Goal: Task Accomplishment & Management: Manage account settings

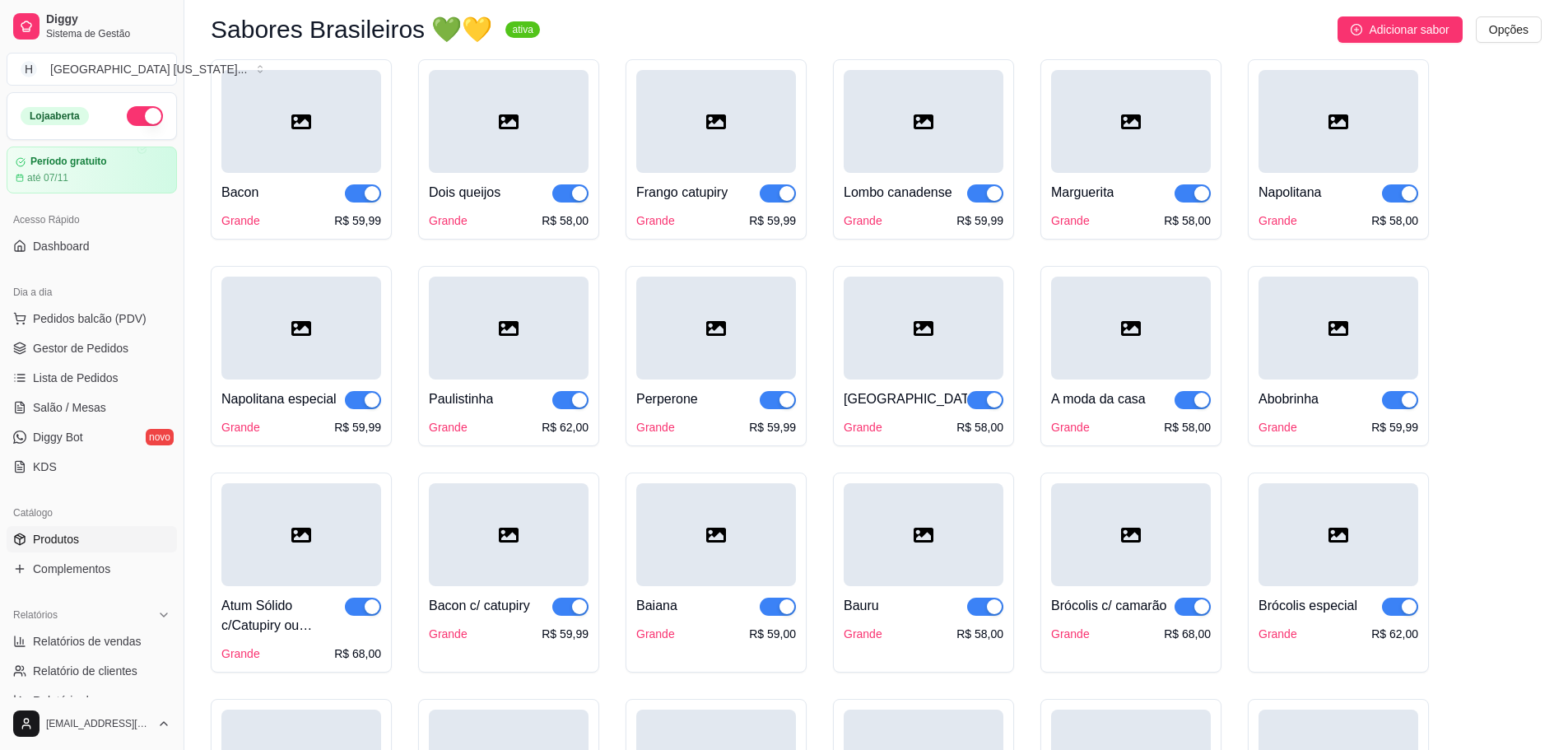
scroll to position [247, 0]
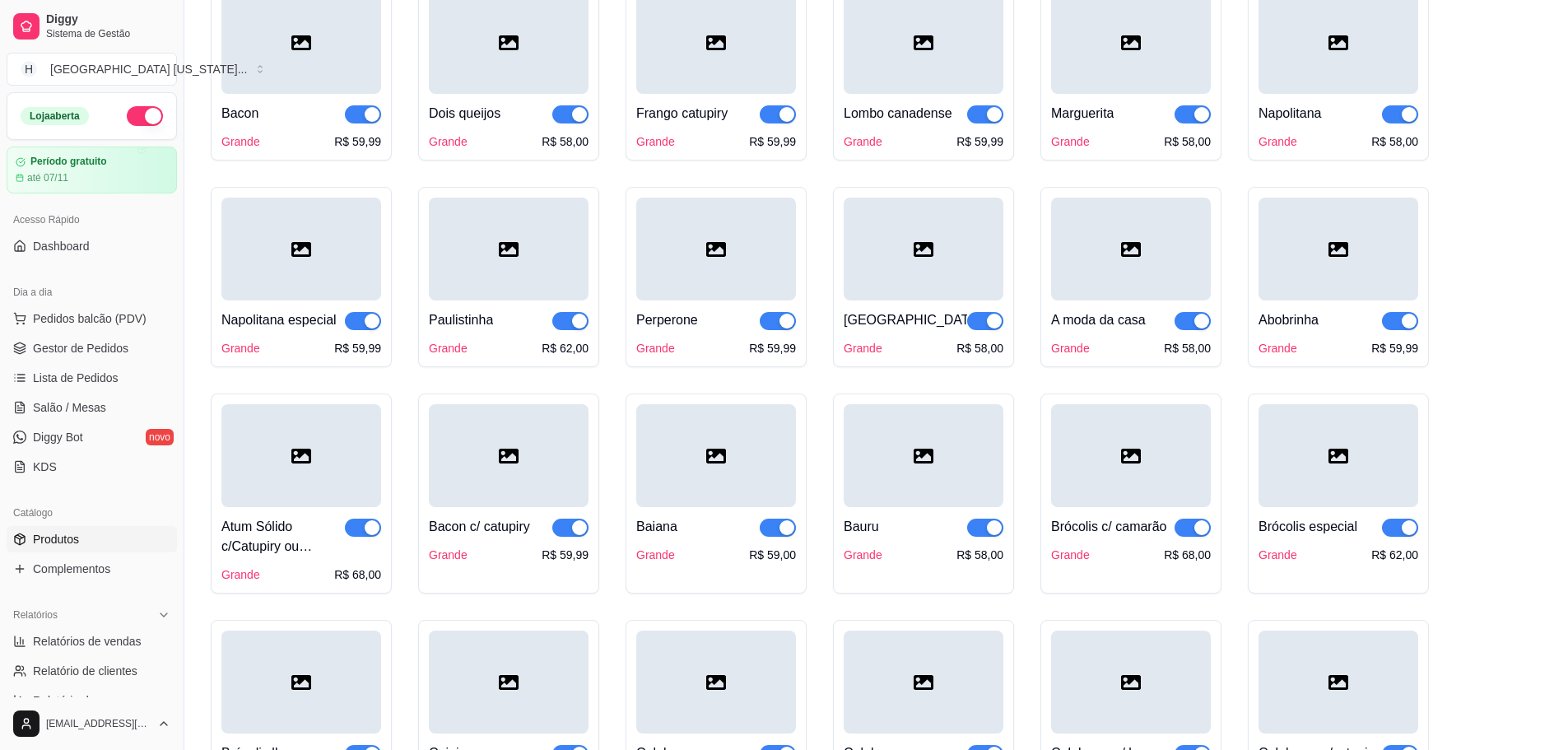
click at [535, 268] on div at bounding box center [509, 249] width 160 height 103
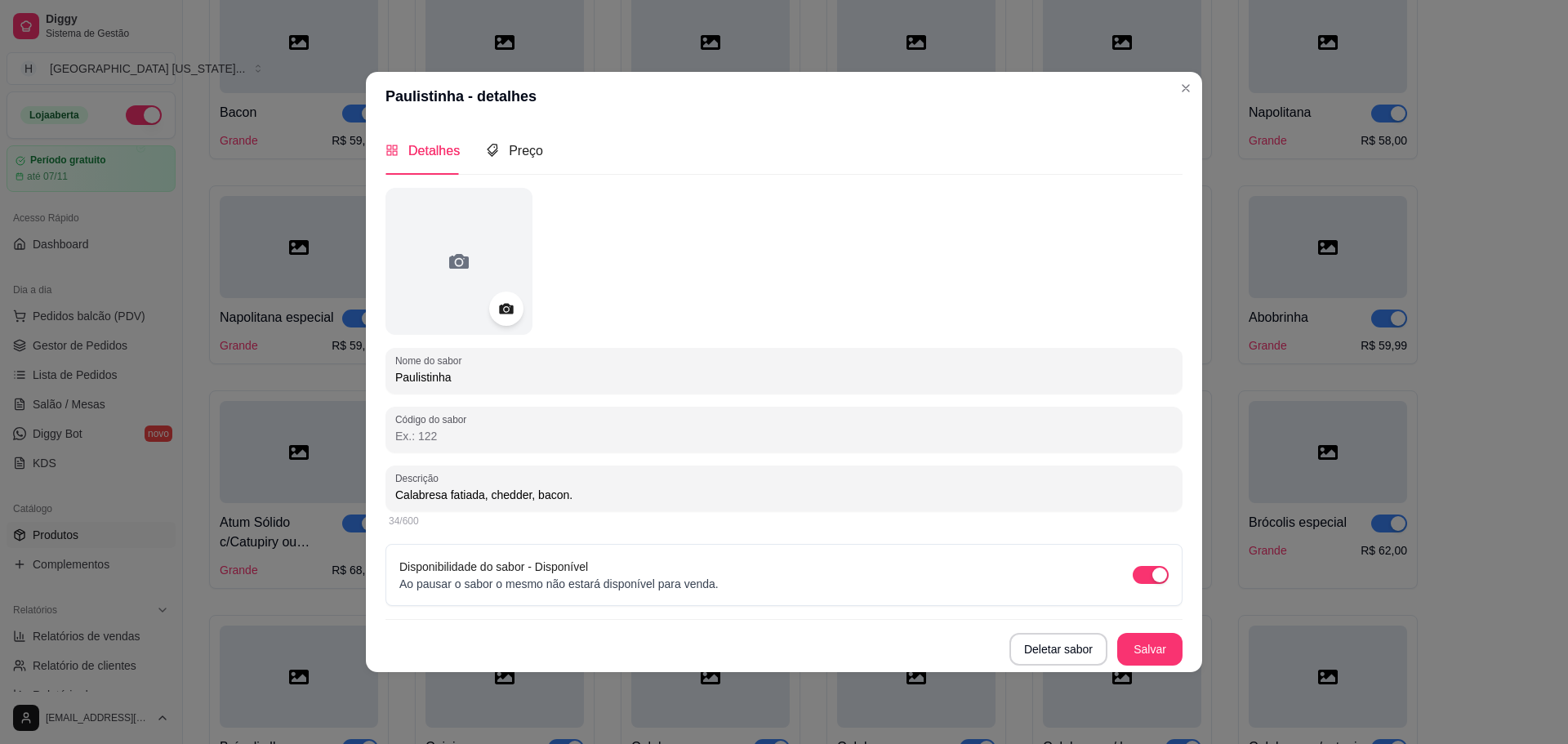
click at [513, 314] on icon at bounding box center [506, 308] width 19 height 19
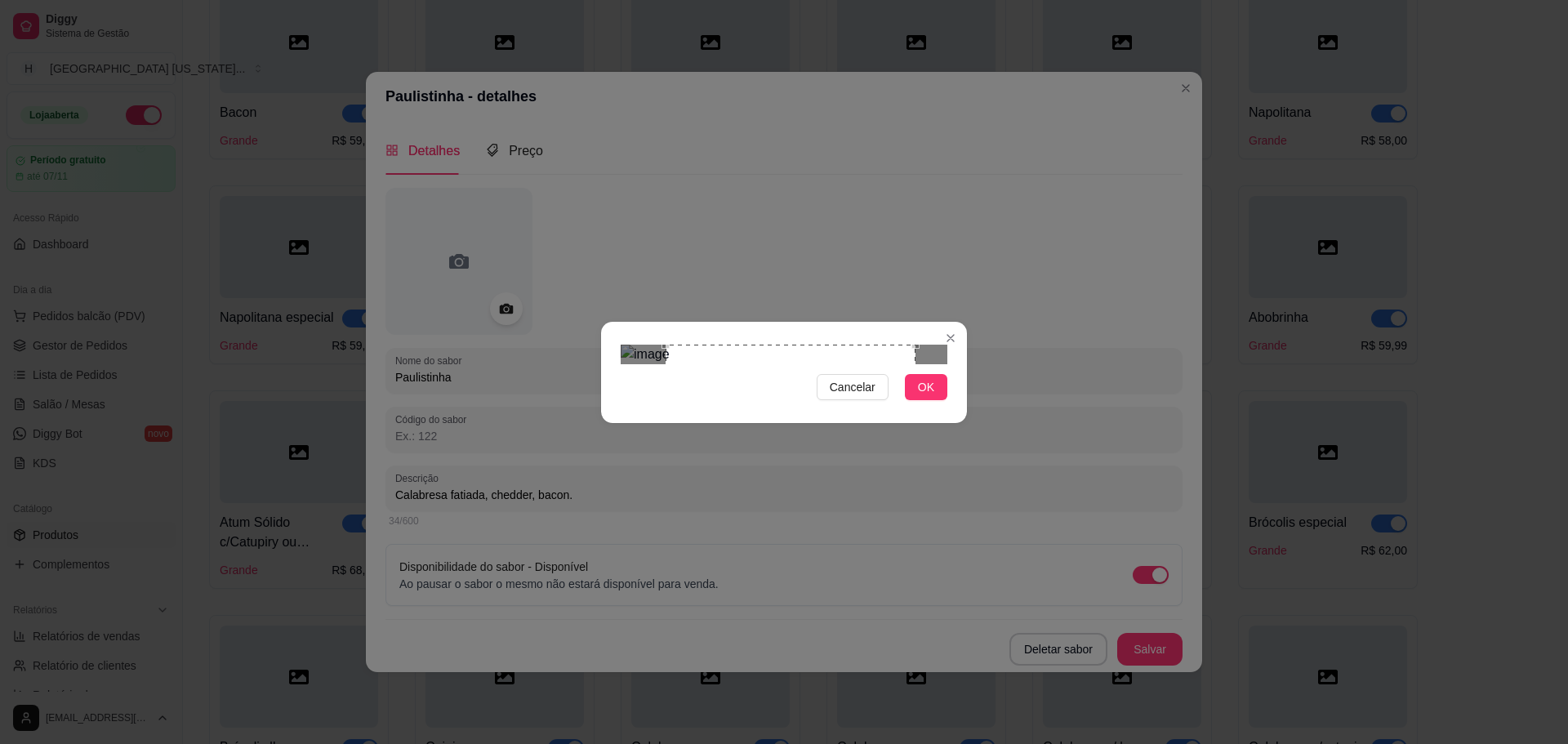
click at [862, 426] on div "Use the arrow keys to move the crop selection area" at bounding box center [790, 468] width 250 height 250
click at [541, 223] on div "Cancelar OK" at bounding box center [784, 372] width 1568 height 744
click at [910, 364] on img at bounding box center [784, 354] width 327 height 20
click at [624, 344] on div at bounding box center [784, 354] width 327 height 20
click at [668, 362] on div "Use the arrow keys to move the crop selection area" at bounding box center [679, 374] width 24 height 24
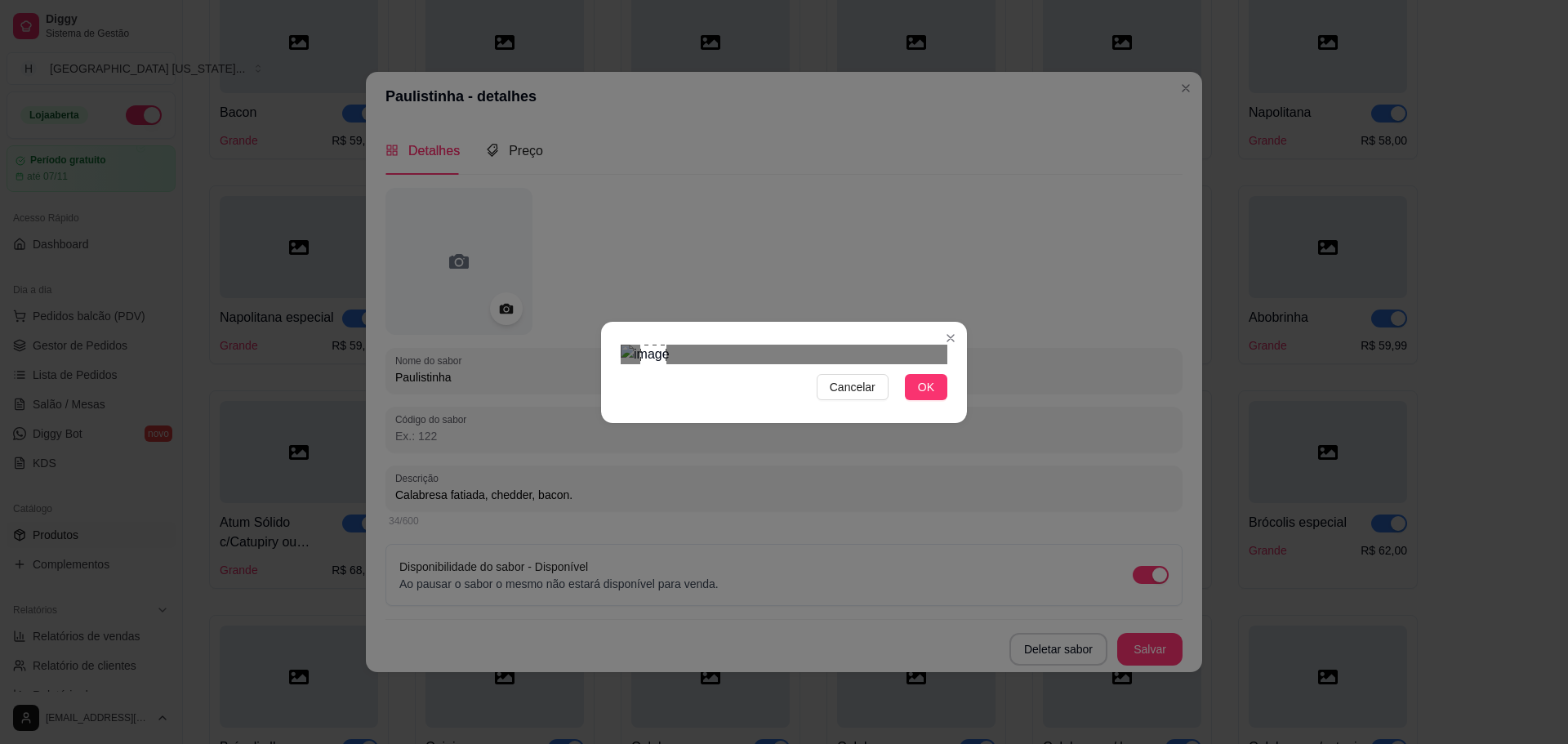
click at [622, 344] on img at bounding box center [784, 354] width 327 height 20
click at [634, 338] on div "Cancelar OK" at bounding box center [784, 372] width 366 height 68
click at [630, 344] on img at bounding box center [784, 354] width 327 height 20
click at [934, 400] on button "OK" at bounding box center [925, 386] width 42 height 26
click at [921, 396] on span "OK" at bounding box center [926, 387] width 16 height 18
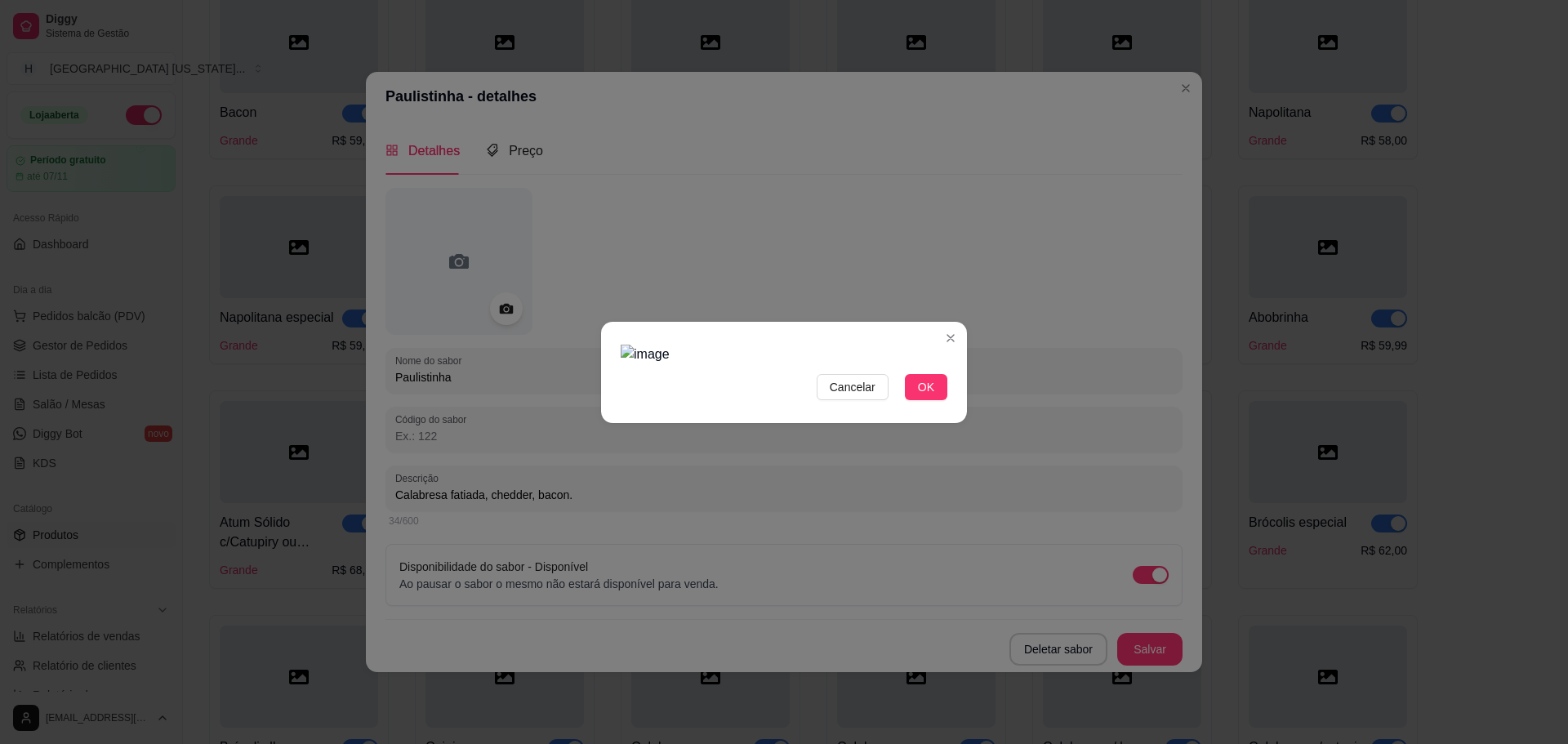
drag, startPoint x: 913, startPoint y: 498, endPoint x: 898, endPoint y: 454, distance: 46.5
click at [913, 400] on button "OK" at bounding box center [925, 386] width 42 height 26
click at [1219, 534] on div "Cancelar OK" at bounding box center [784, 372] width 1568 height 744
click at [860, 413] on div "Use the arrow keys to move the crop selection area" at bounding box center [788, 471] width 247 height 247
click at [924, 396] on span "OK" at bounding box center [926, 387] width 16 height 18
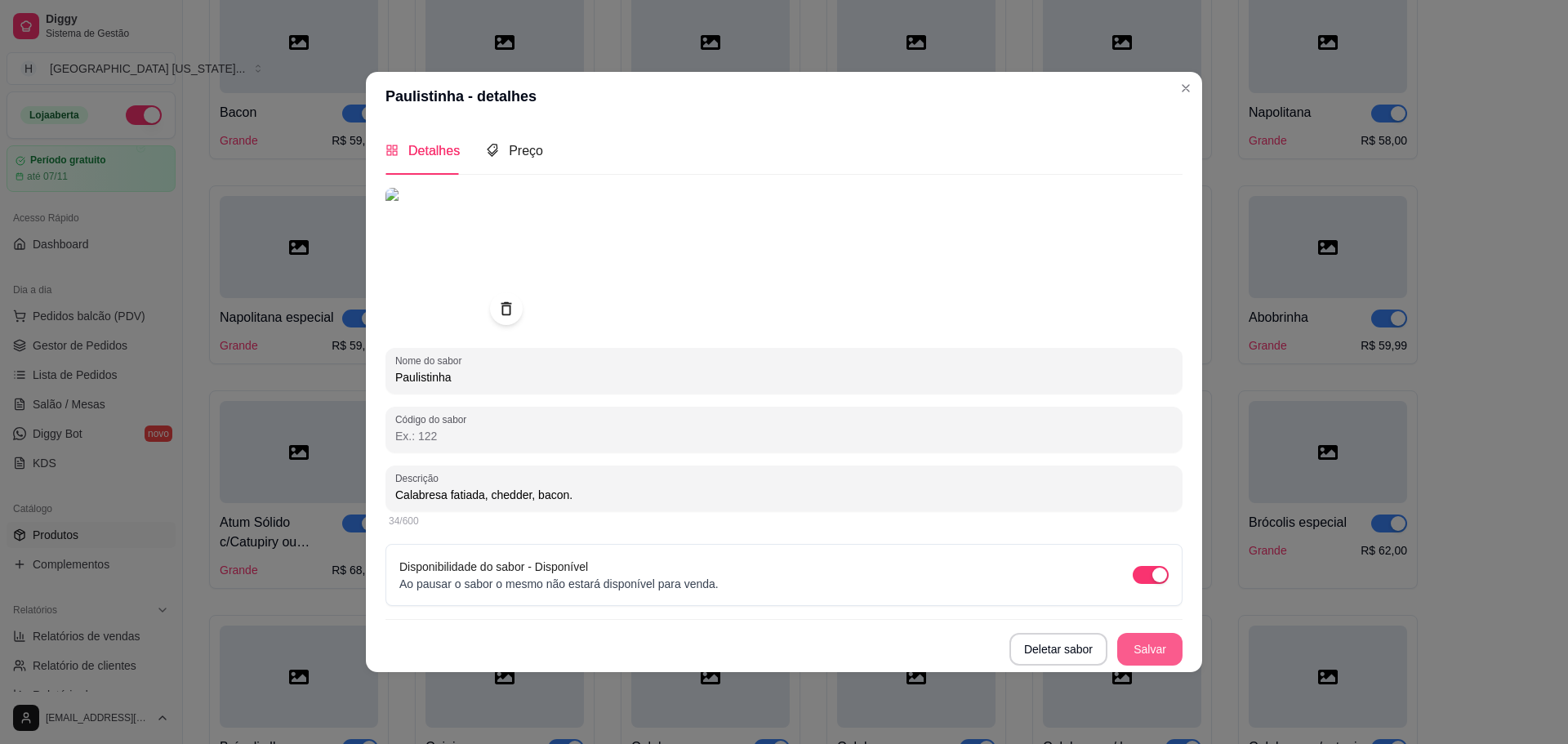
click at [1155, 652] on button "Salvar" at bounding box center [1150, 649] width 66 height 32
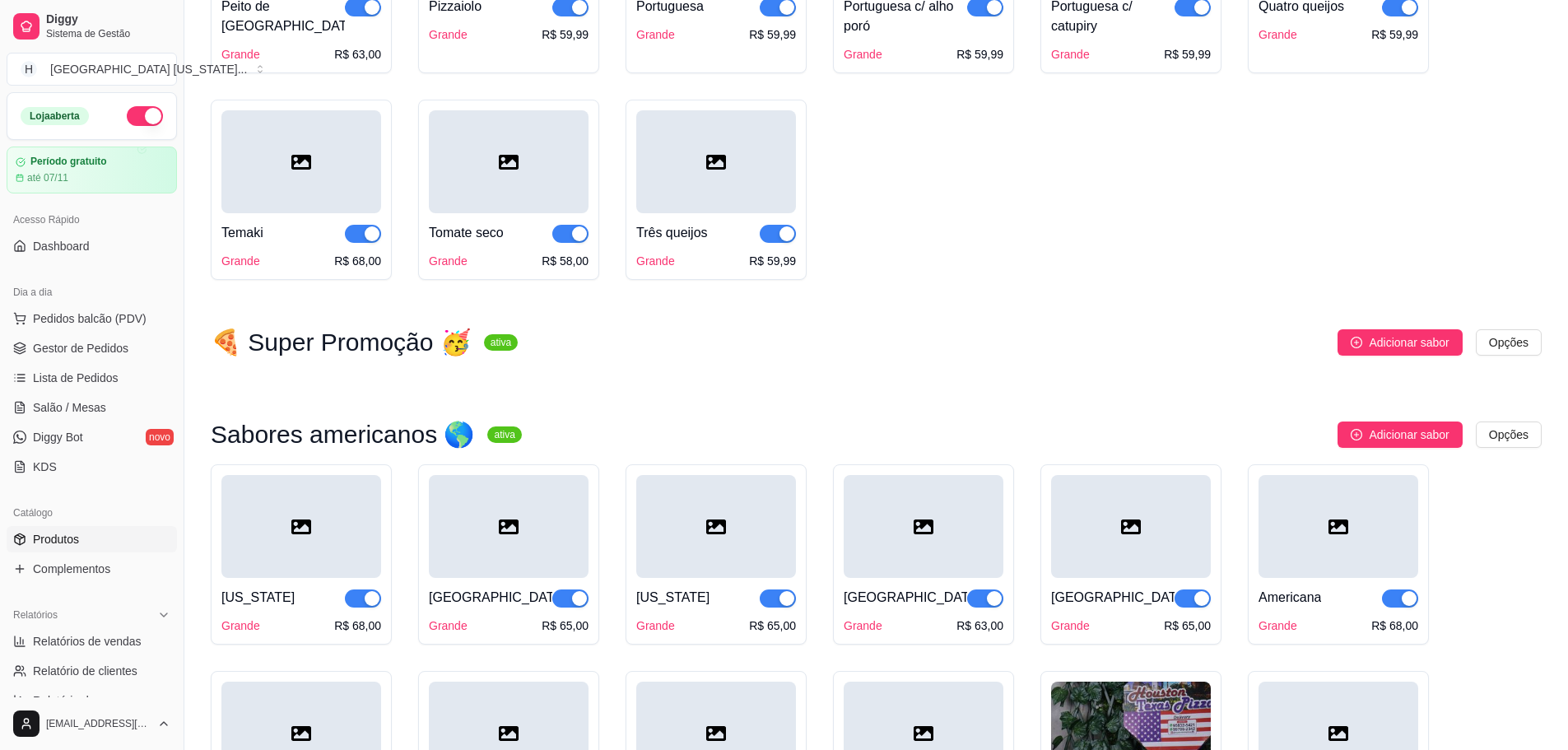
scroll to position [2304, 0]
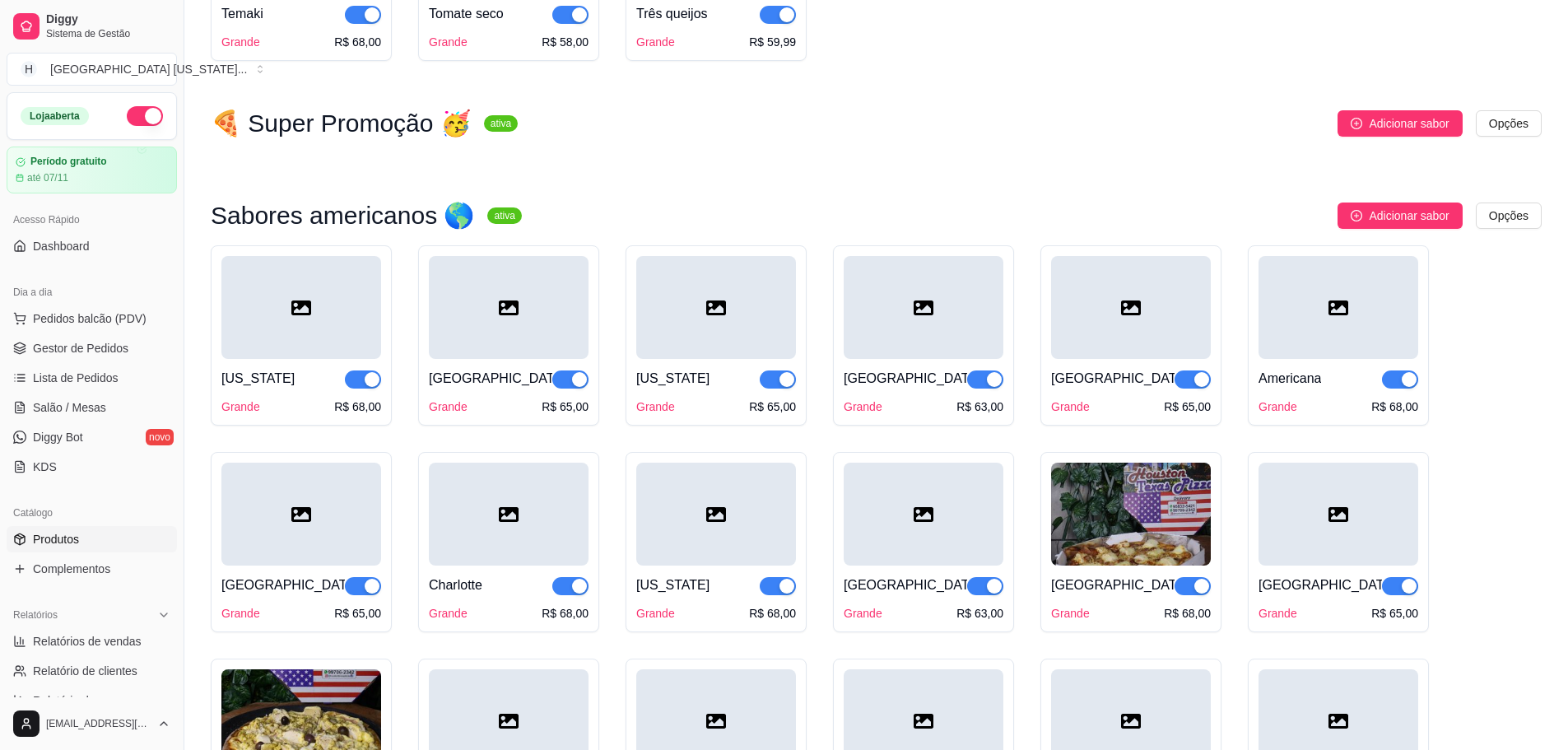
click at [1122, 326] on div at bounding box center [1131, 307] width 160 height 103
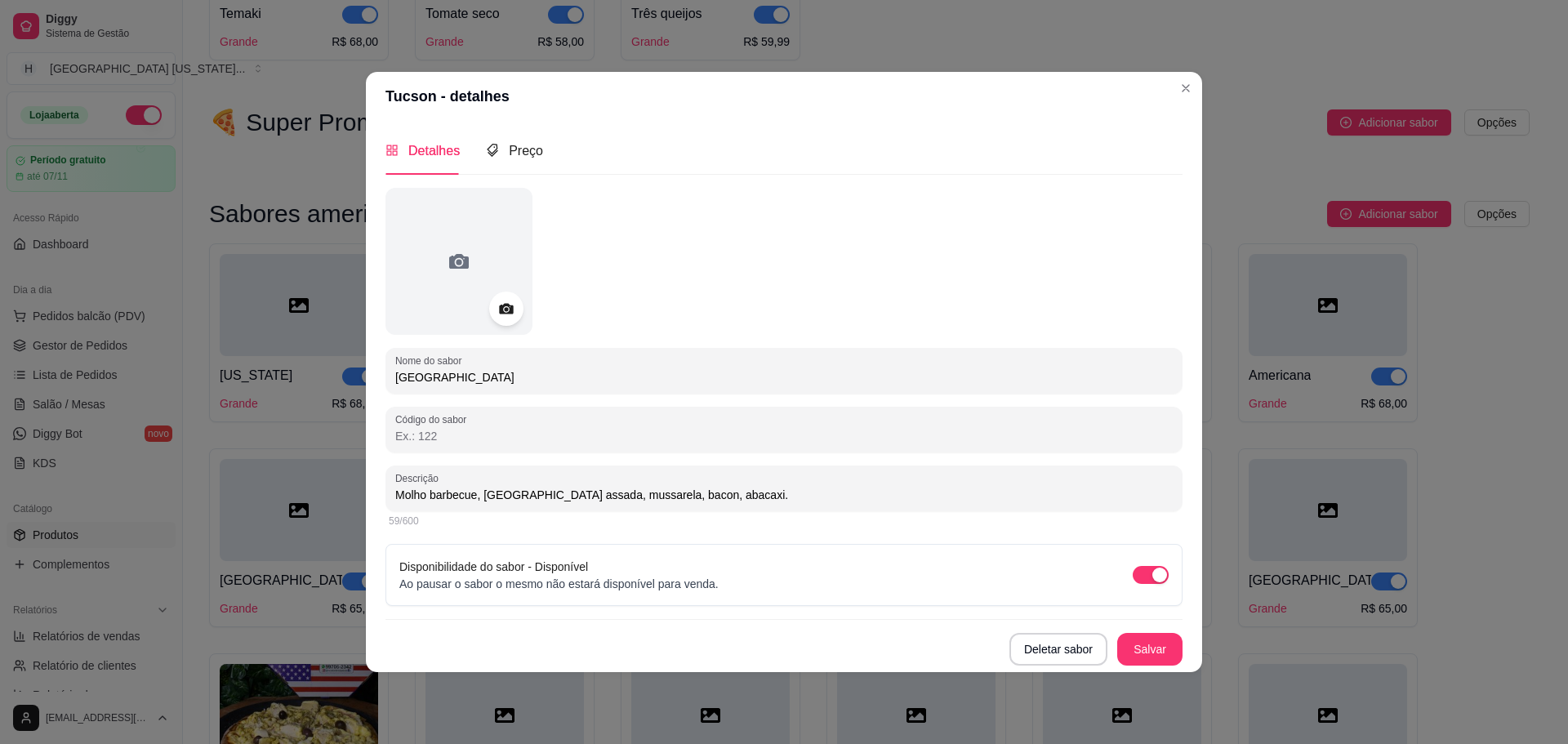
click at [509, 303] on icon at bounding box center [506, 308] width 19 height 19
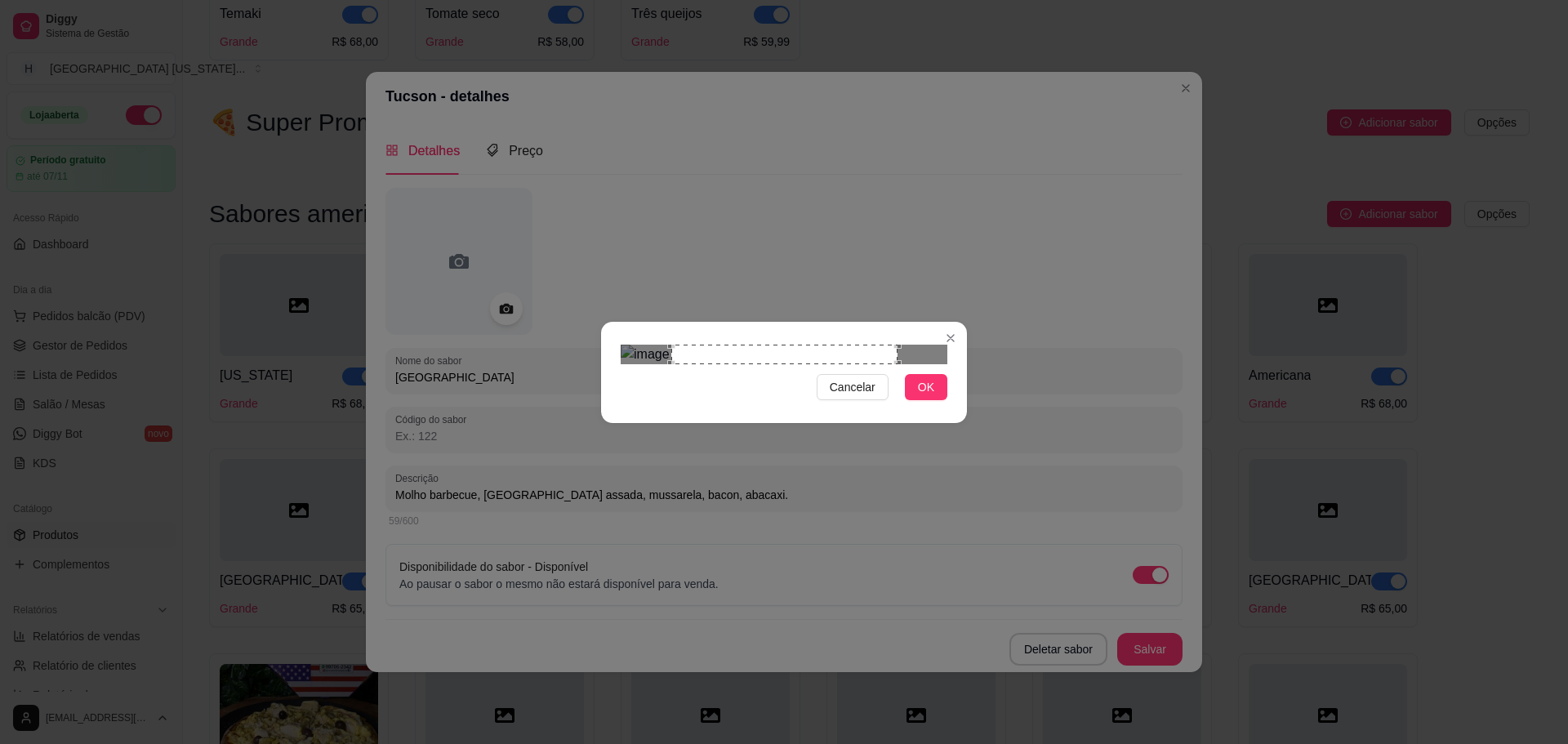
click at [927, 406] on div "Cancelar OK" at bounding box center [784, 372] width 366 height 68
click at [927, 396] on span "OK" at bounding box center [926, 387] width 16 height 18
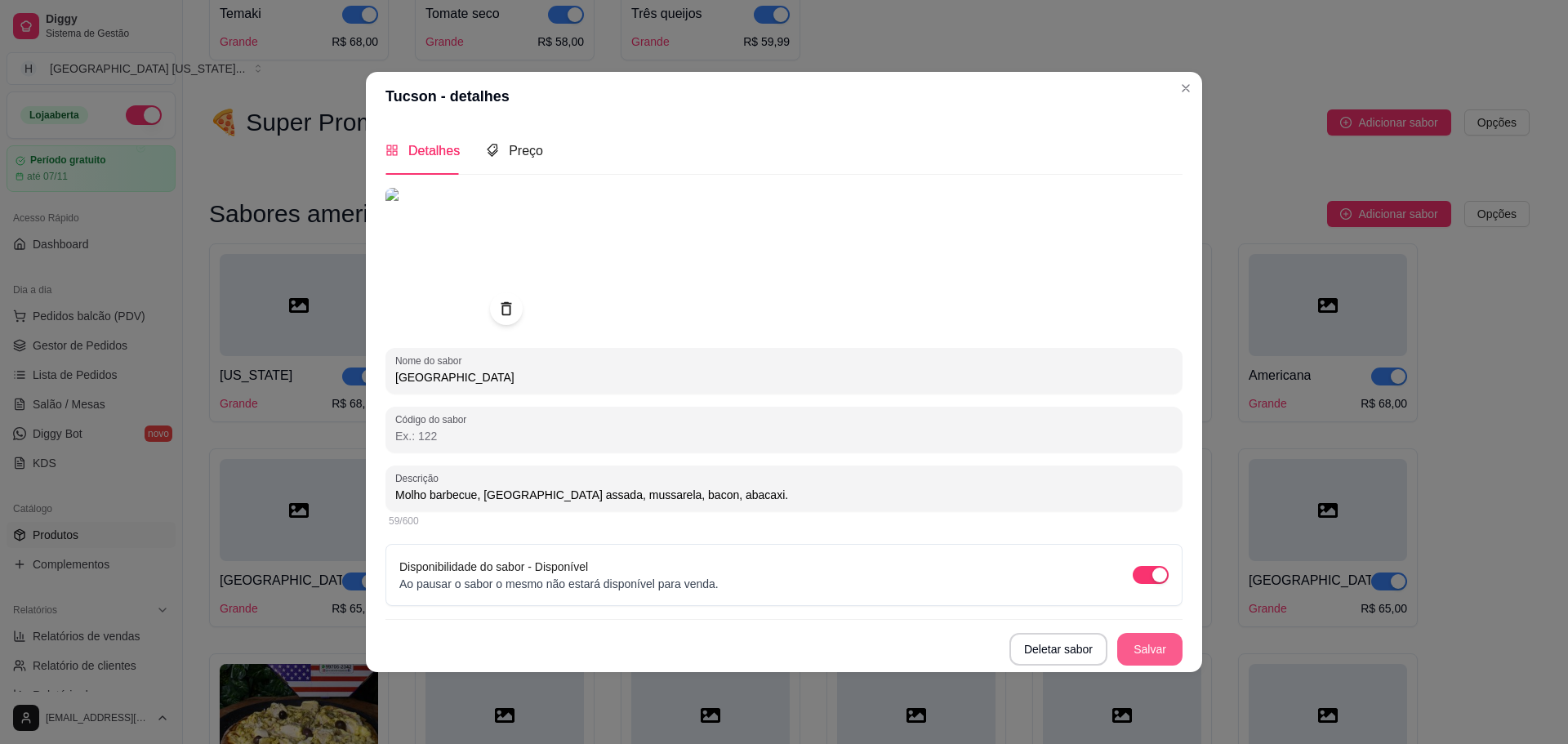
click at [1147, 649] on button "Salvar" at bounding box center [1150, 649] width 66 height 32
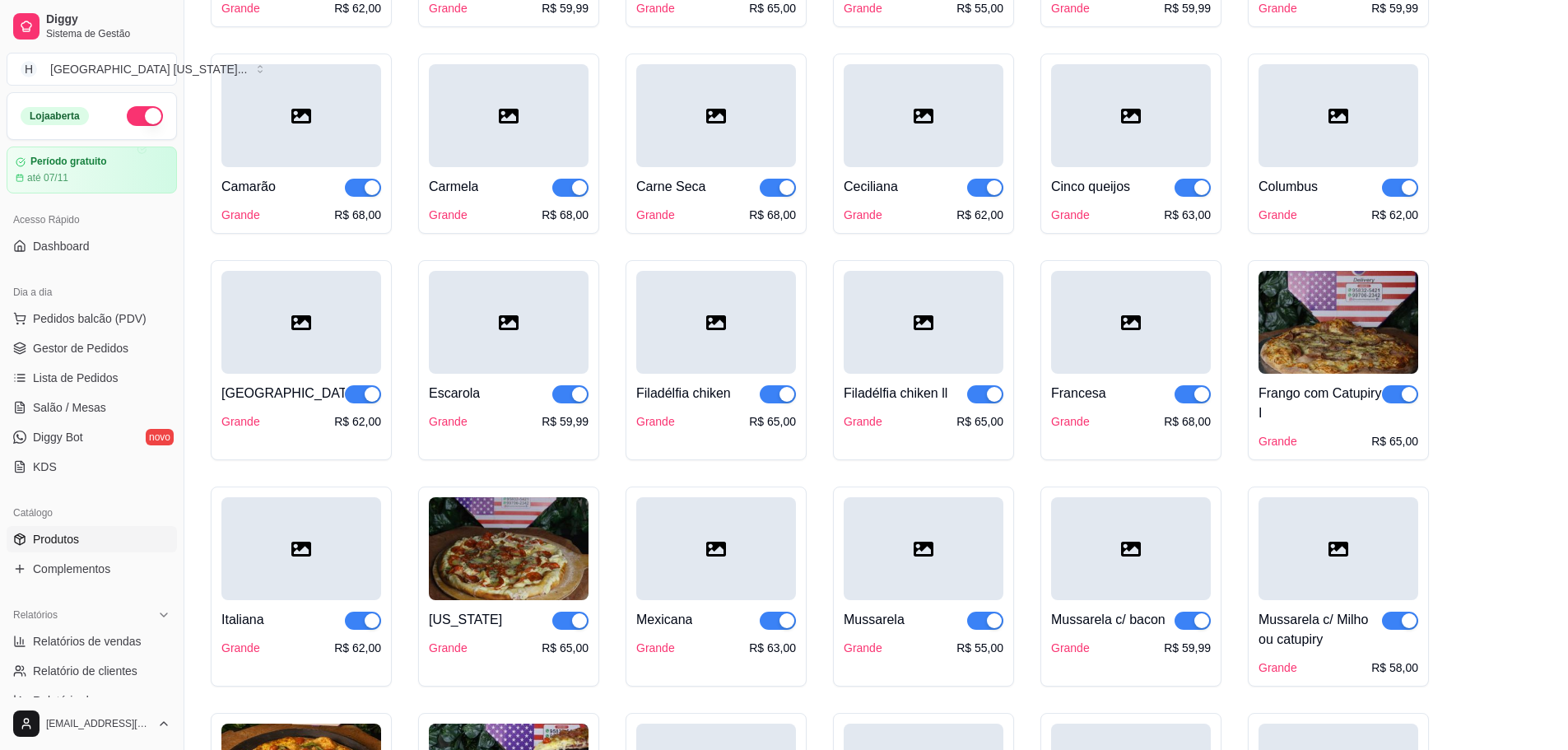
scroll to position [988, 0]
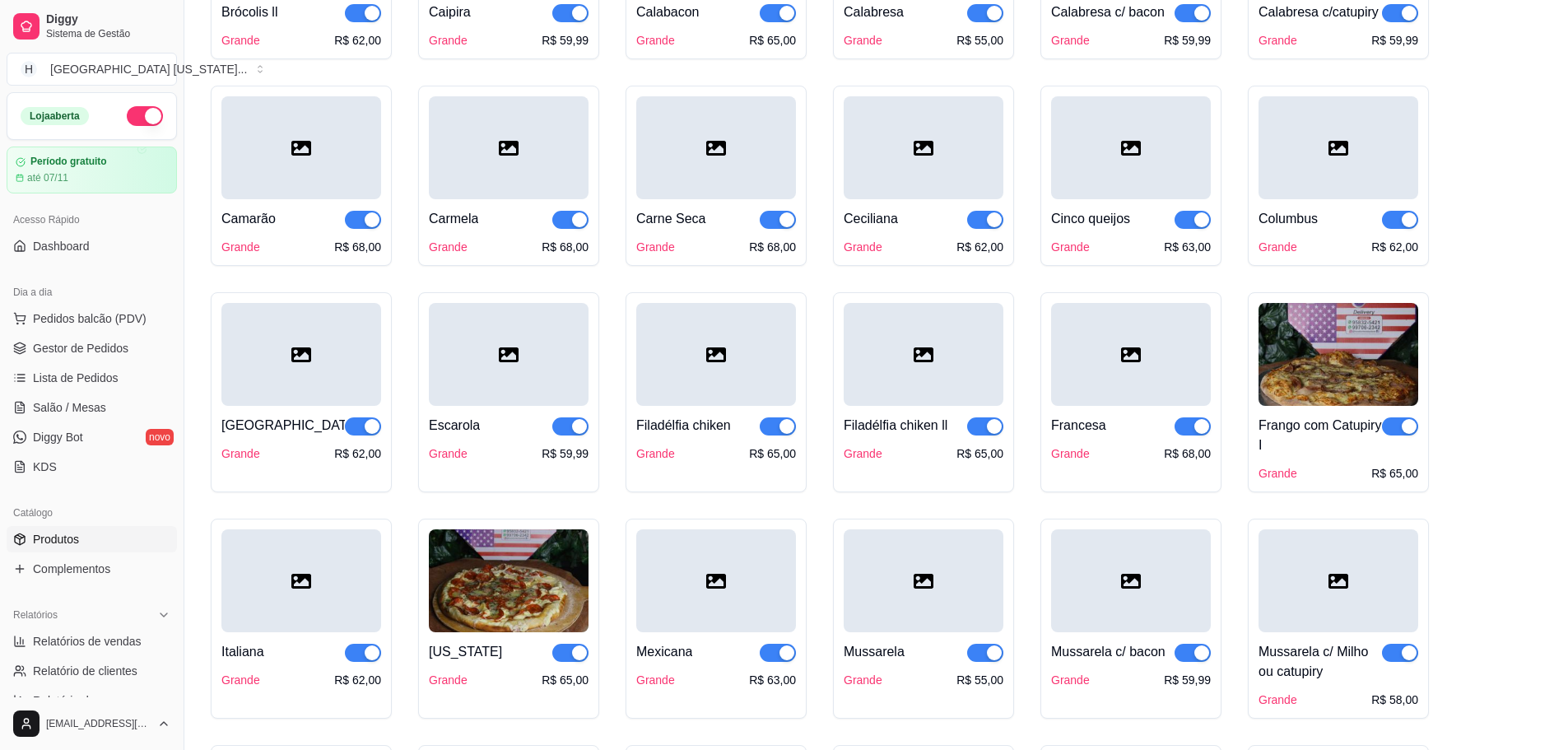
click at [485, 360] on div at bounding box center [509, 354] width 160 height 103
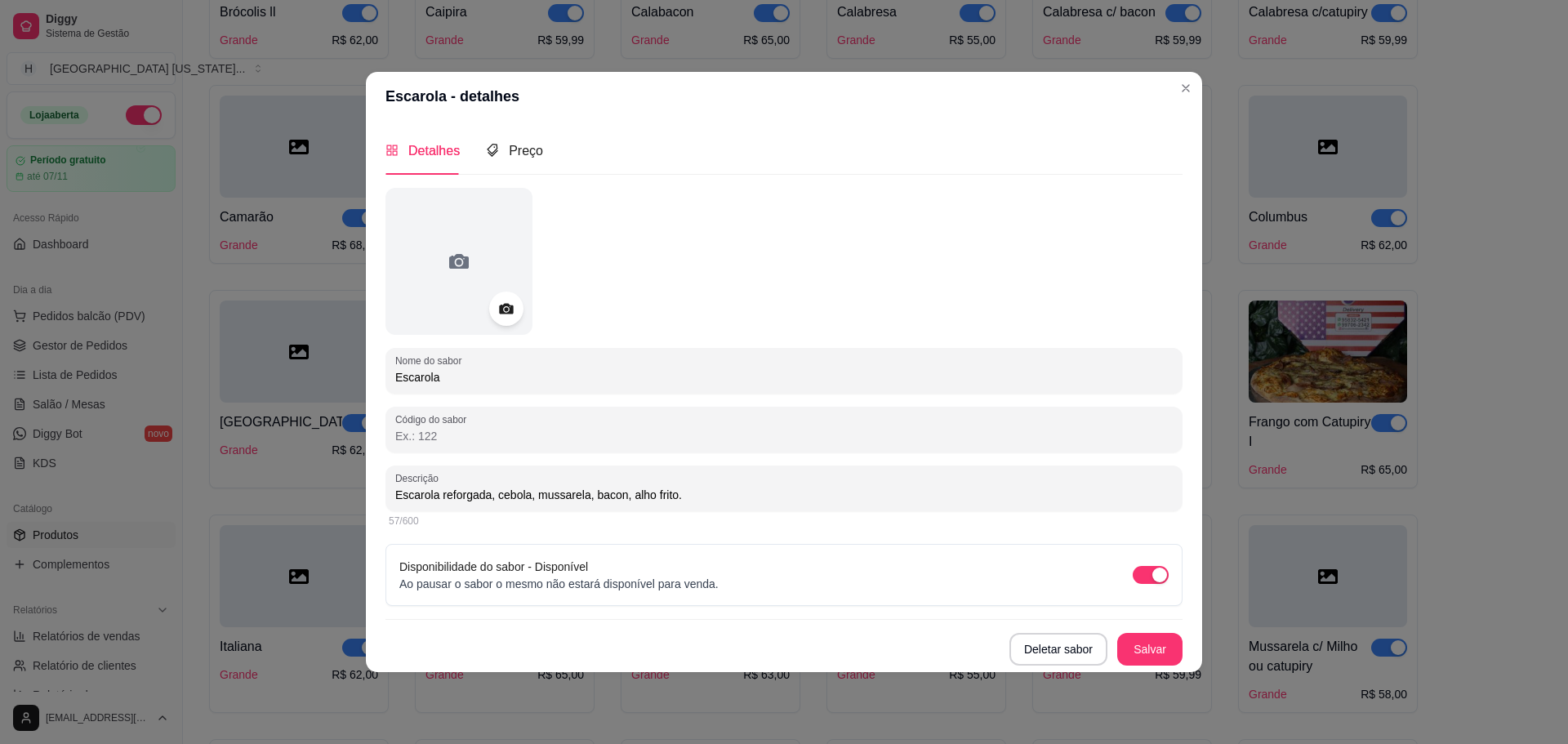
click at [496, 308] on div at bounding box center [506, 309] width 34 height 34
click at [512, 314] on icon at bounding box center [506, 308] width 19 height 19
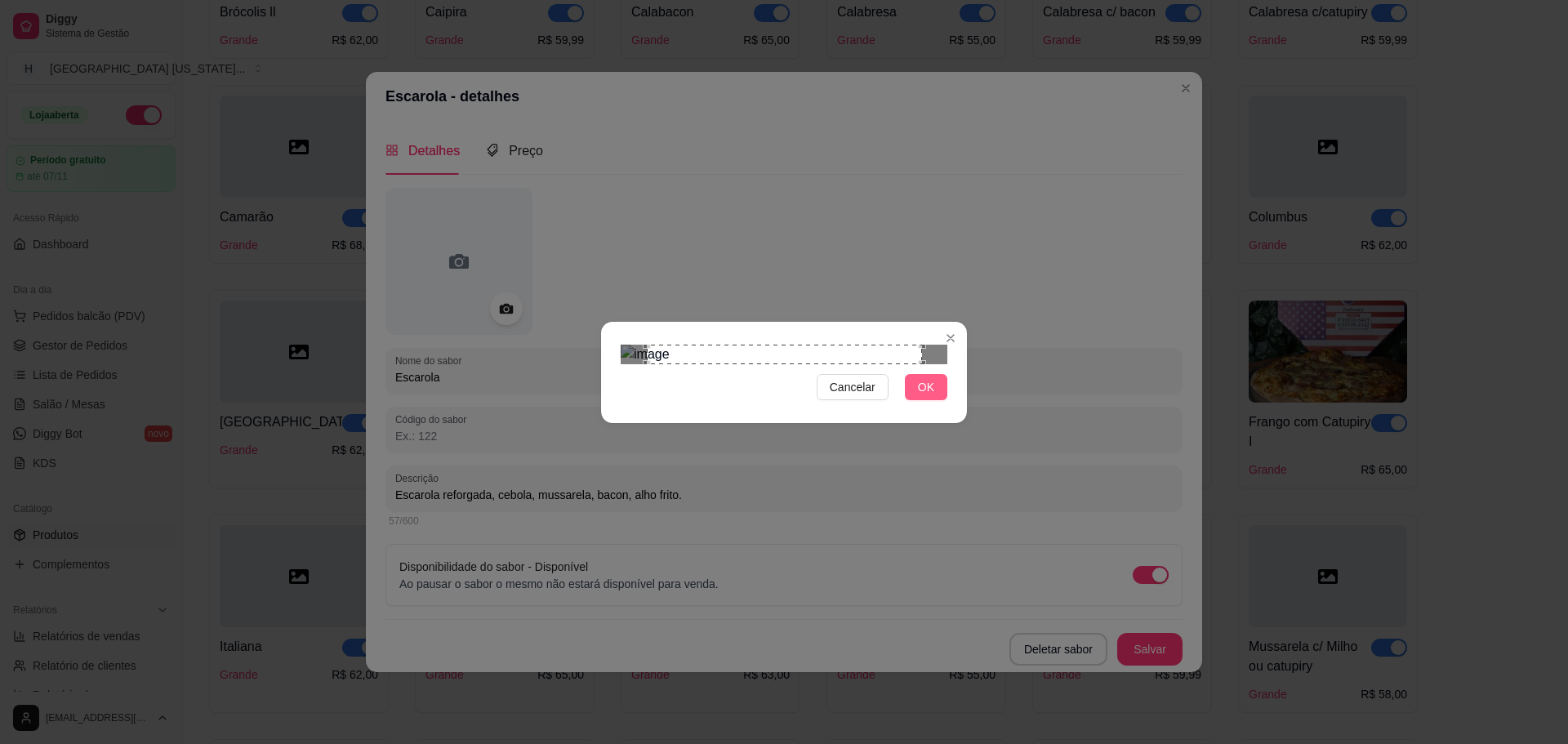
click at [921, 396] on span "OK" at bounding box center [926, 387] width 16 height 18
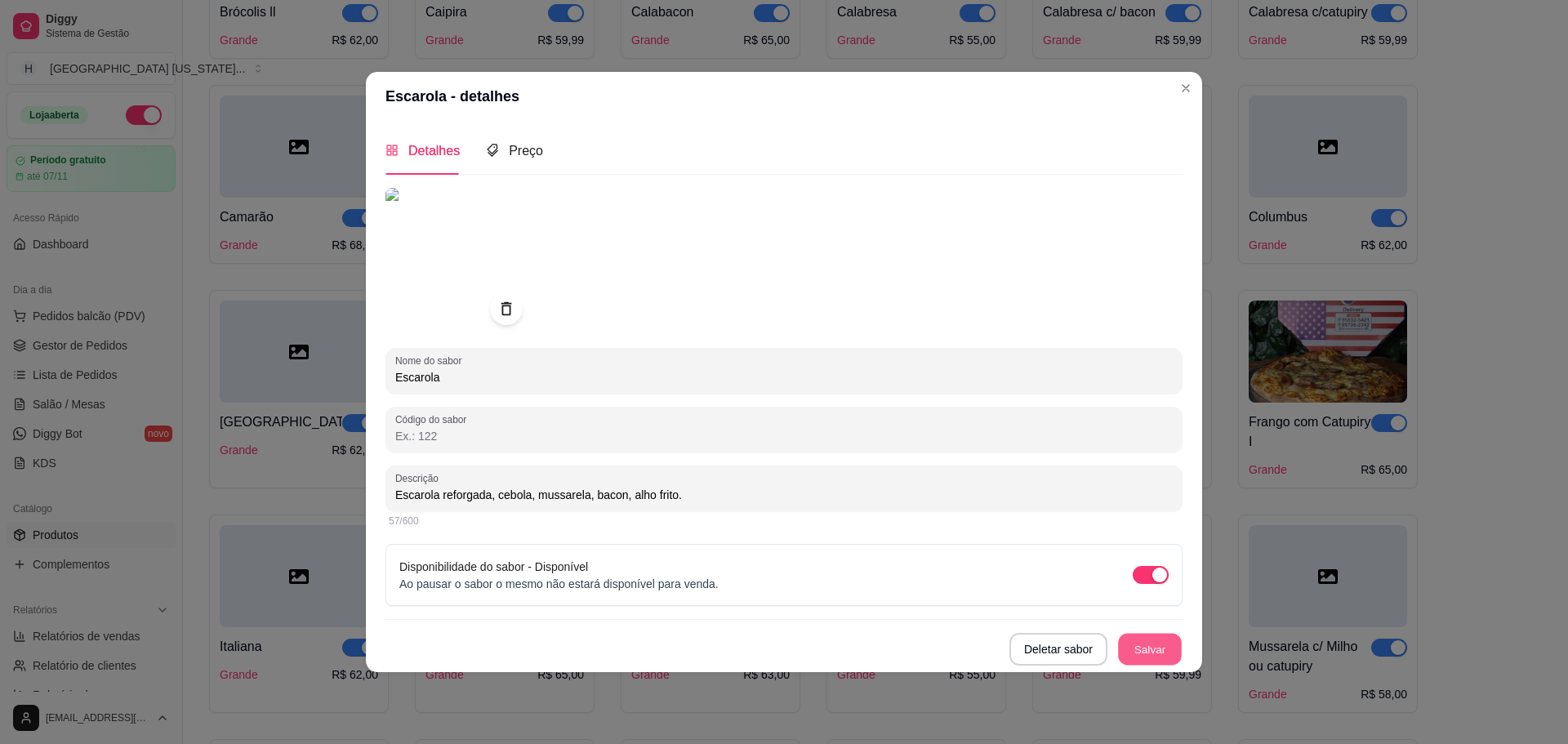
click at [1150, 652] on button "Salvar" at bounding box center [1150, 648] width 64 height 32
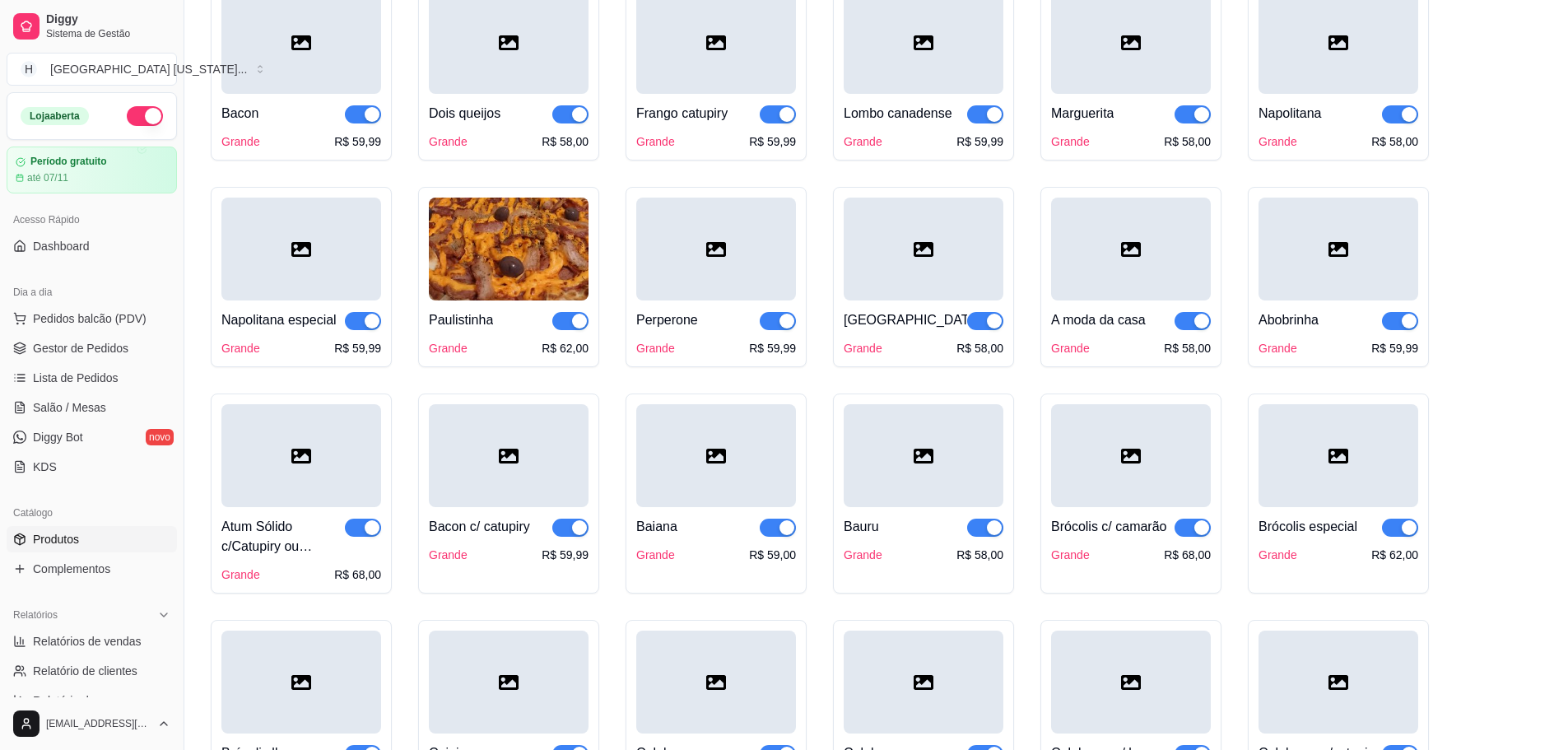
scroll to position [330, 0]
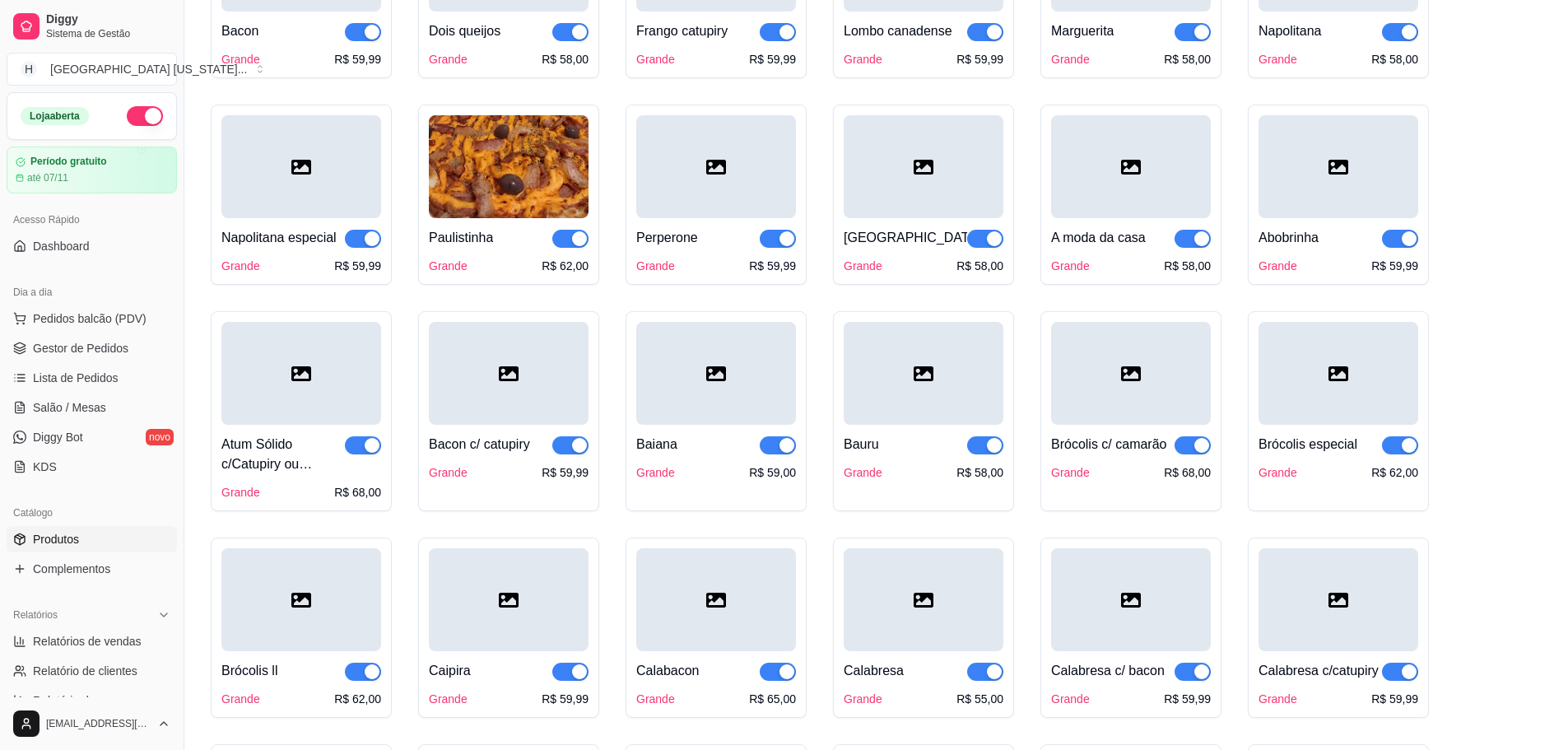
click at [284, 371] on div at bounding box center [302, 372] width 160 height 103
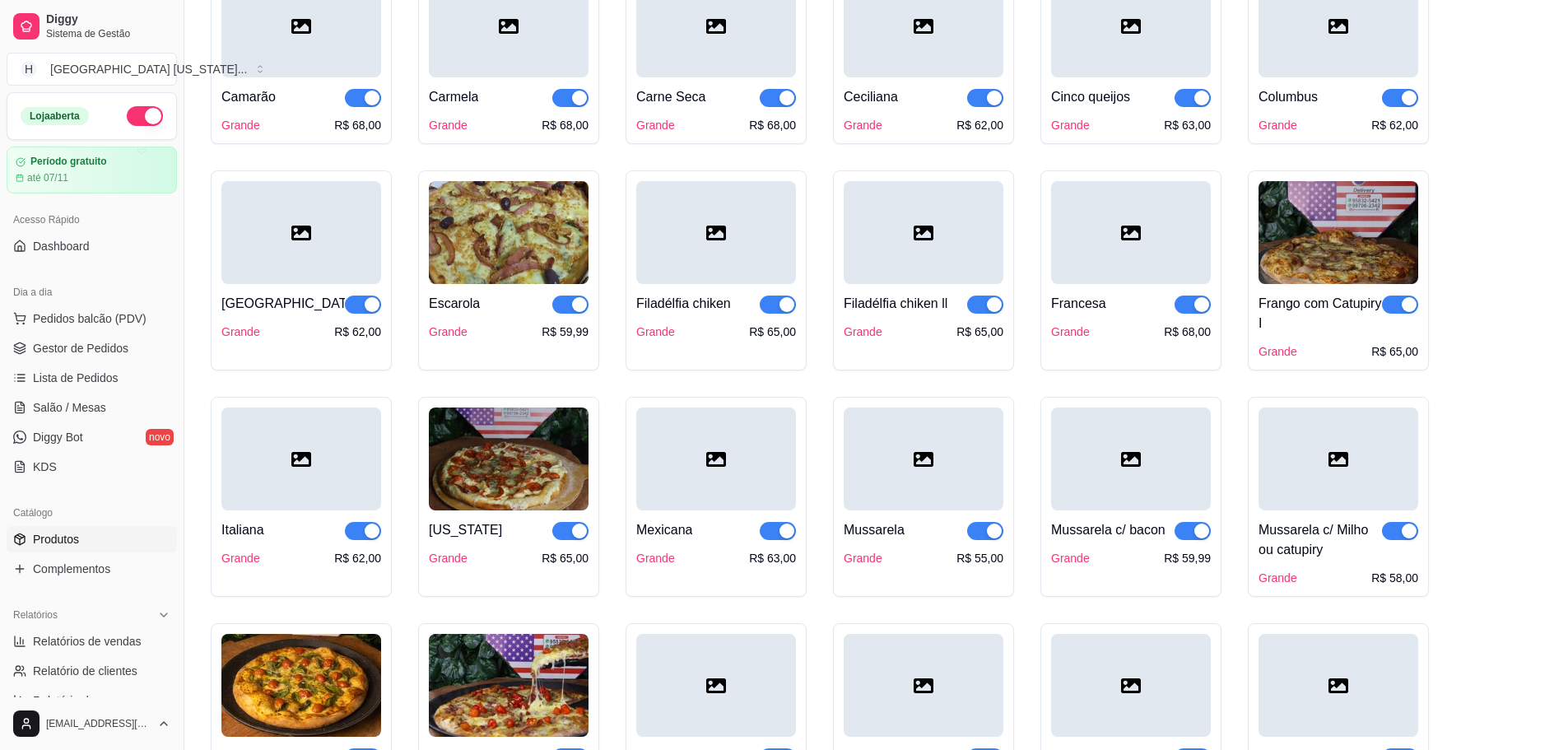
scroll to position [1234, 0]
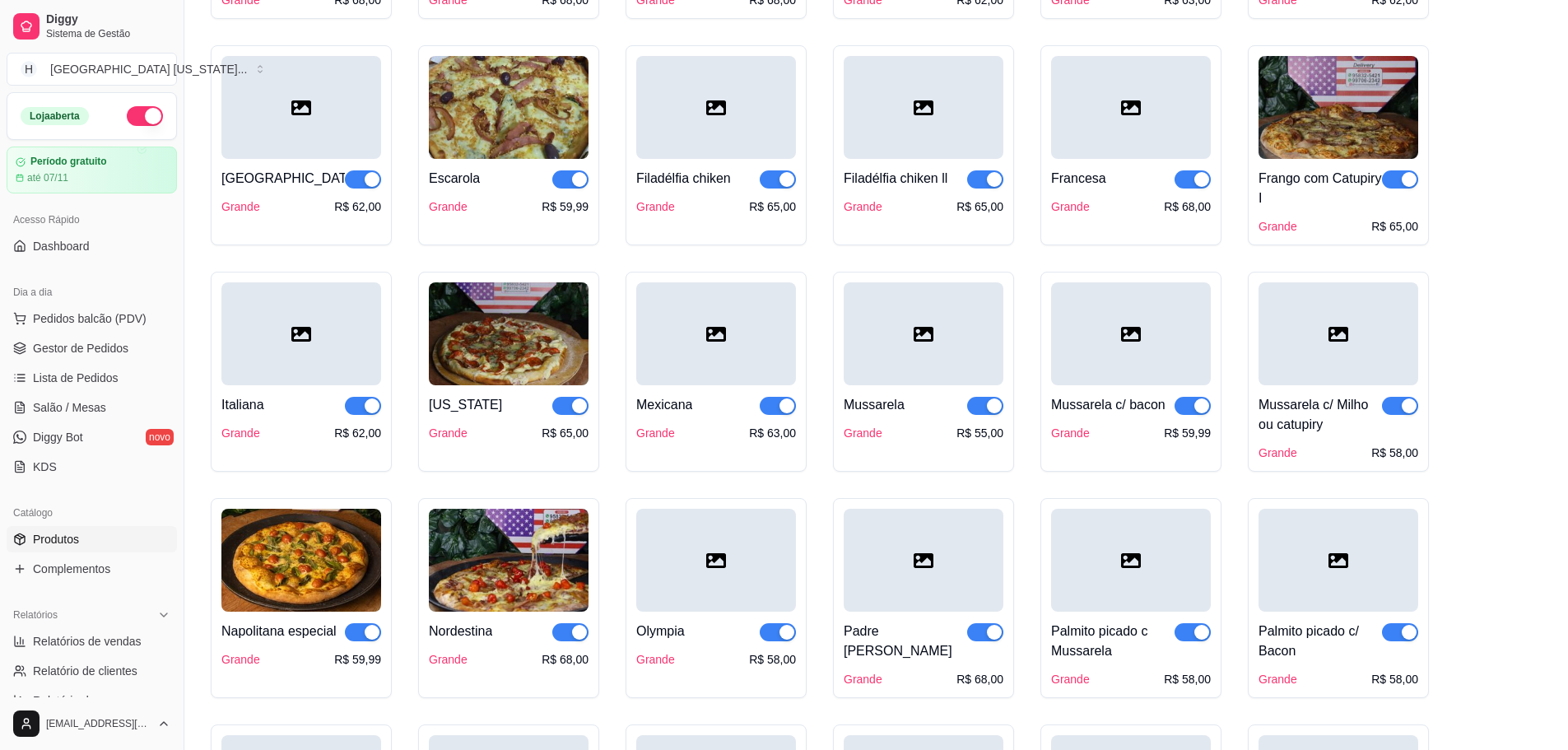
click at [485, 101] on img at bounding box center [509, 107] width 160 height 103
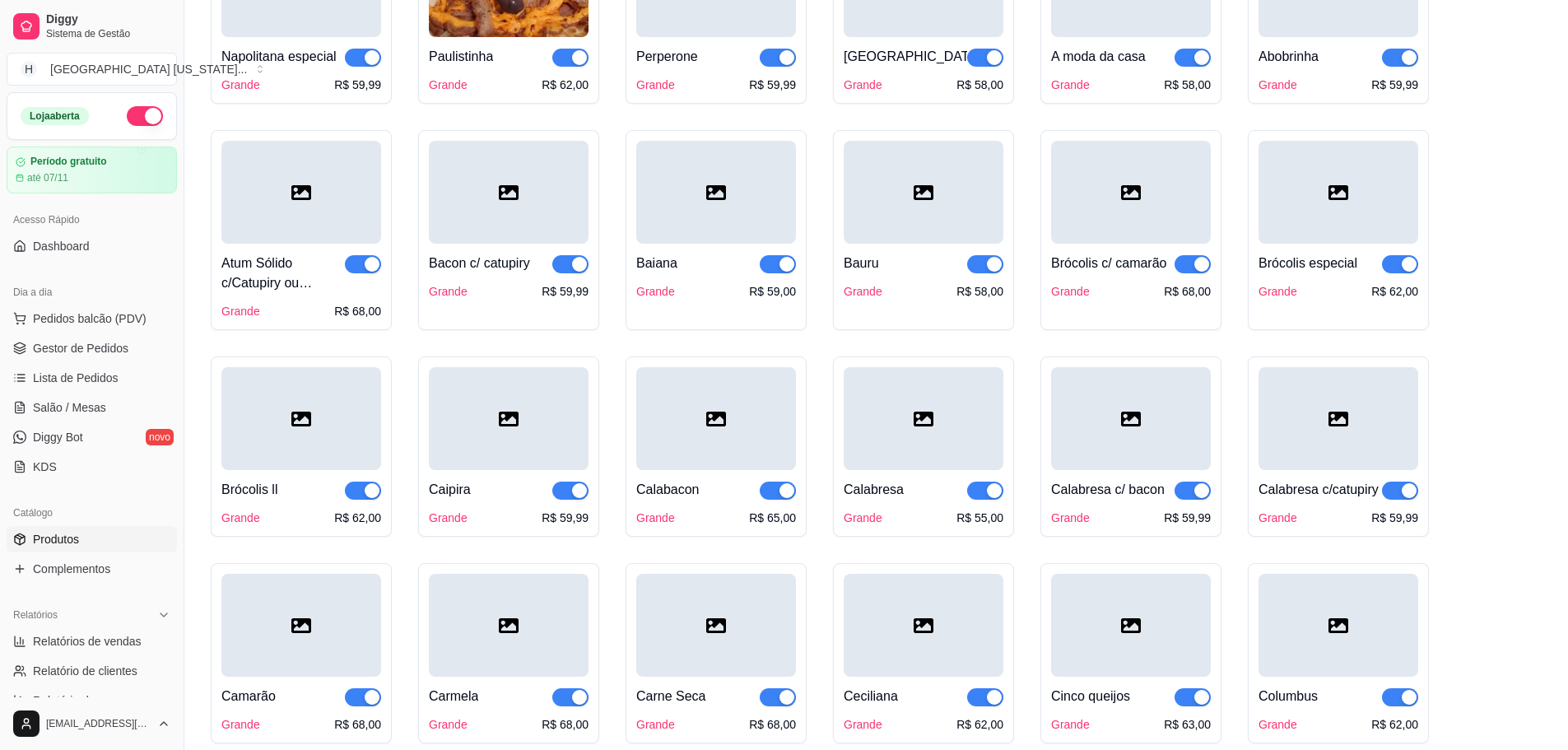
scroll to position [494, 0]
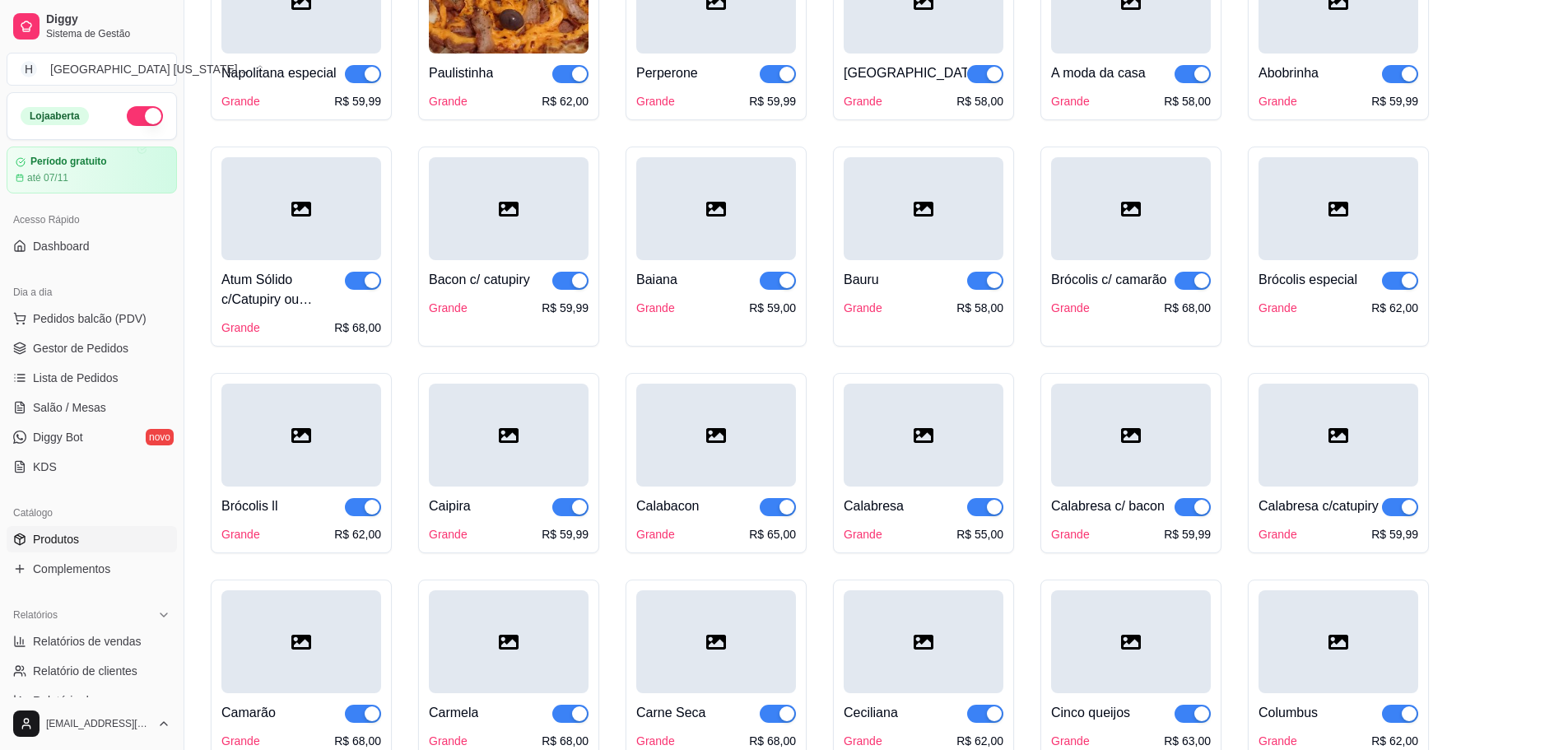
click at [290, 246] on div at bounding box center [302, 208] width 160 height 103
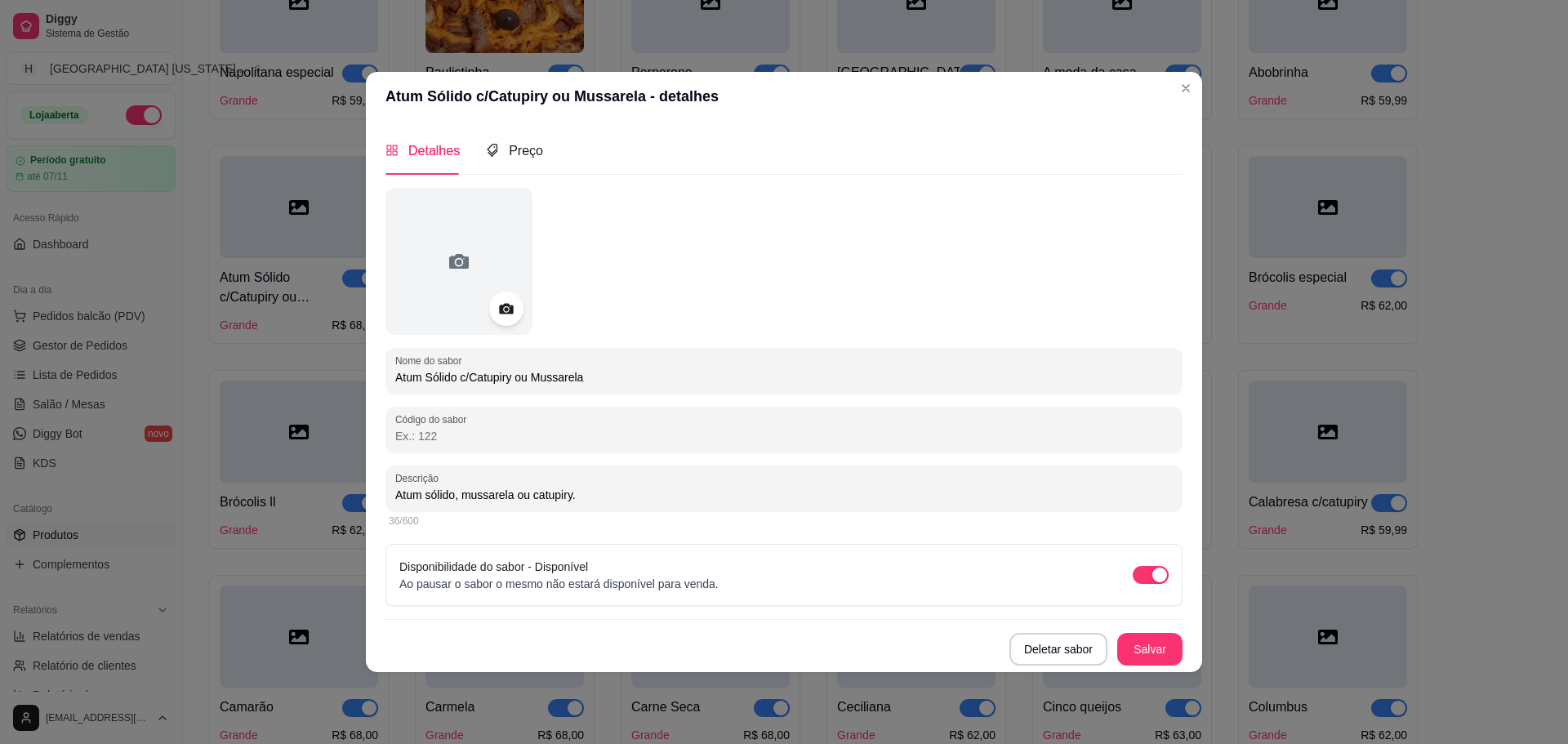
click at [515, 316] on icon at bounding box center [506, 308] width 19 height 19
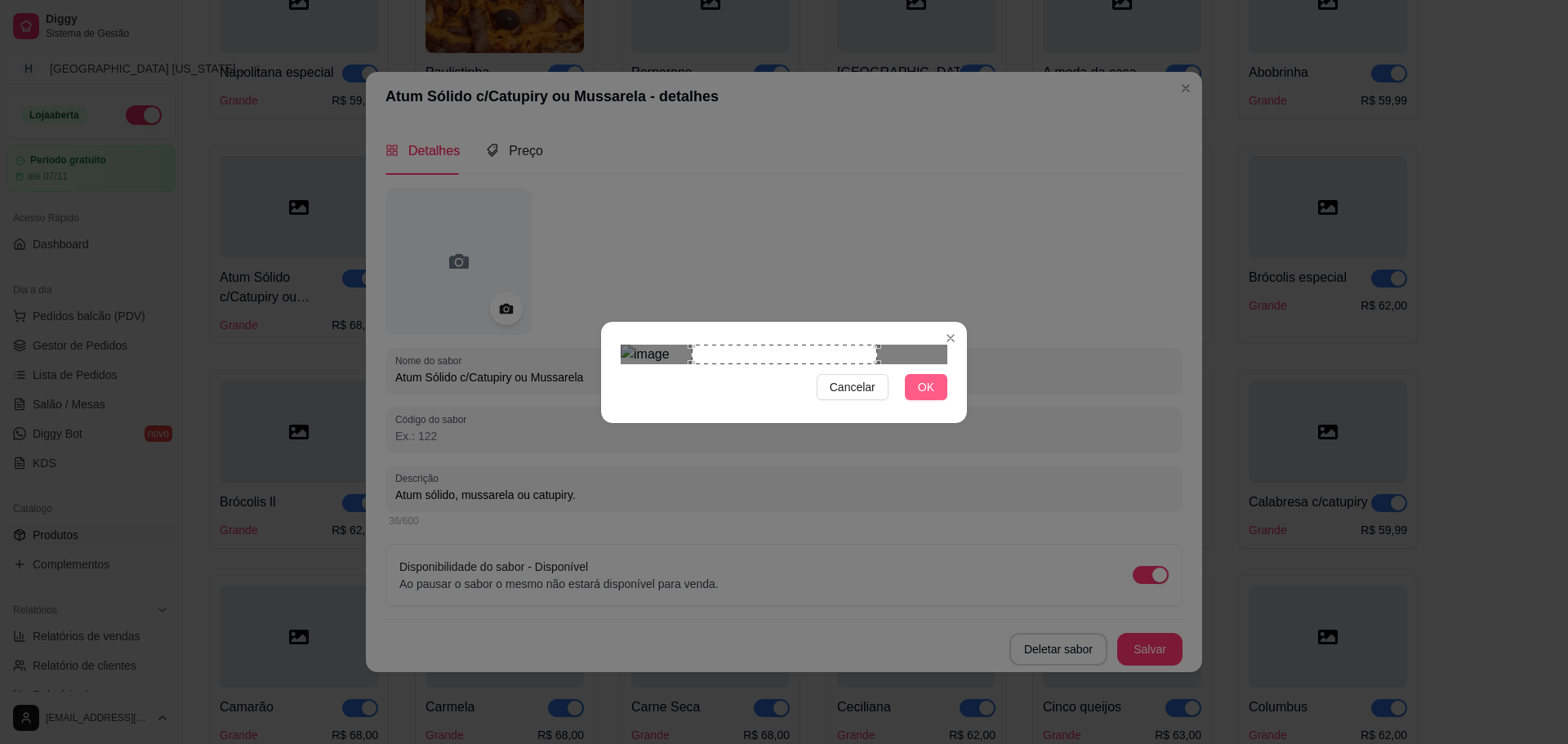
click at [915, 400] on button "OK" at bounding box center [925, 386] width 42 height 26
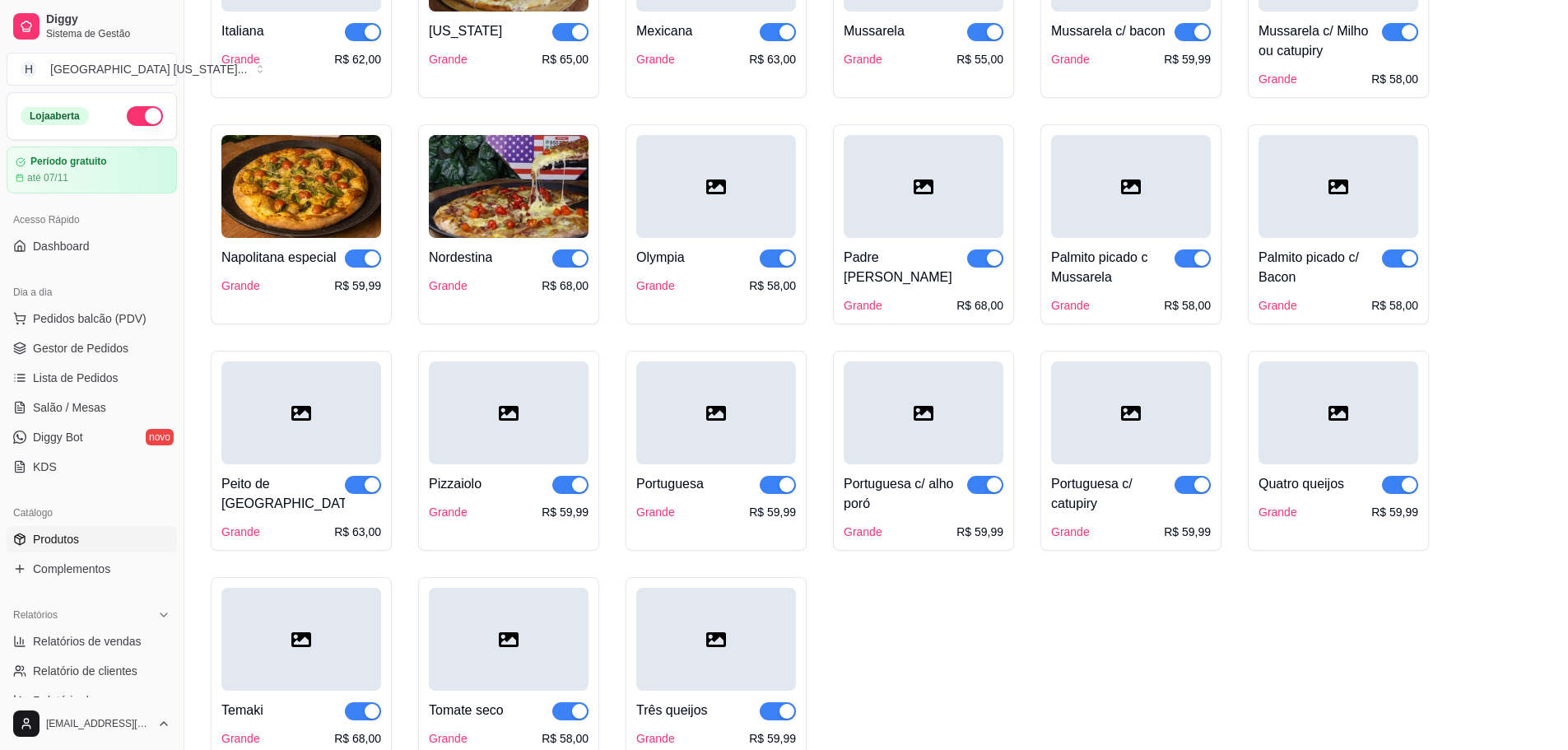
scroll to position [1564, 0]
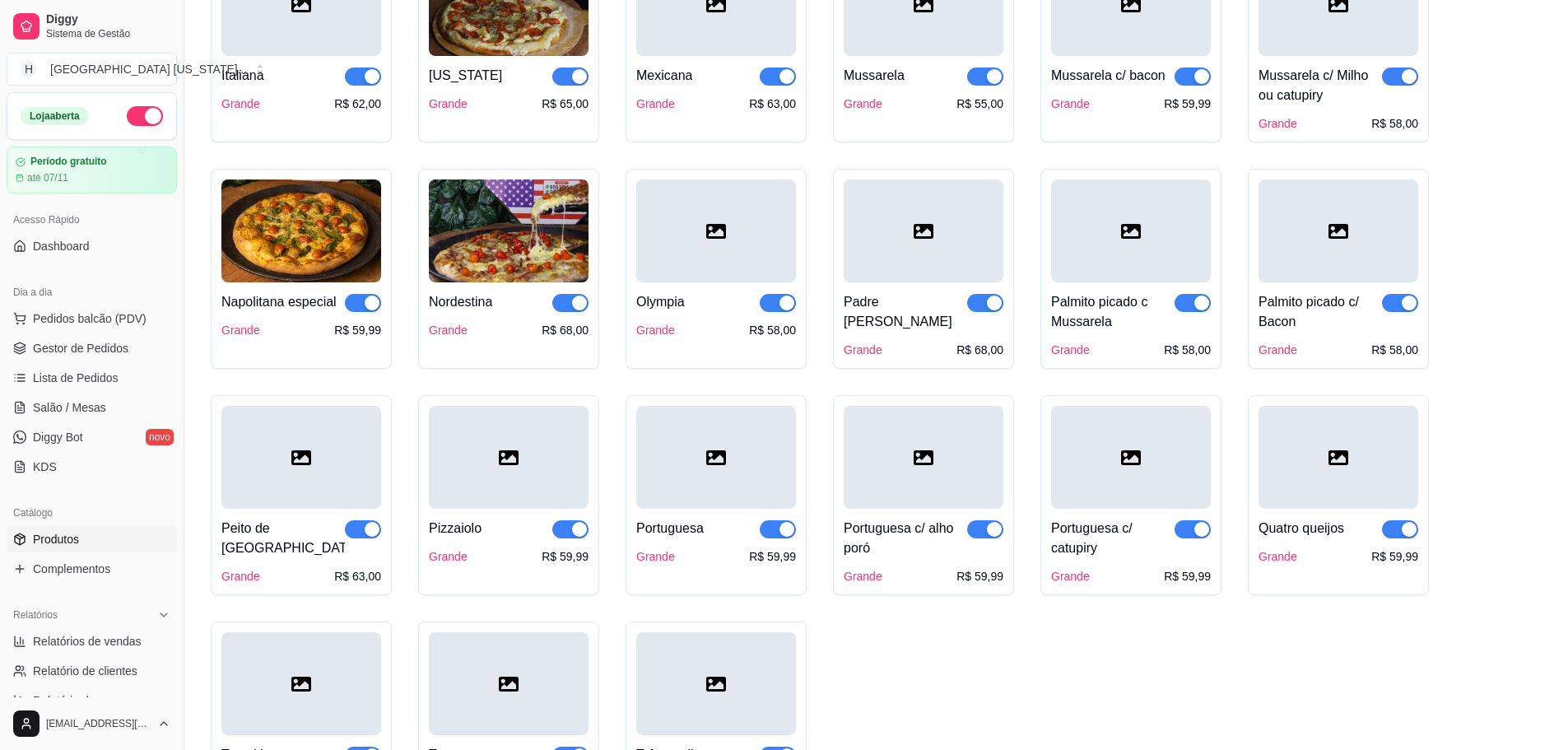
click at [1133, 281] on div at bounding box center [1131, 231] width 160 height 103
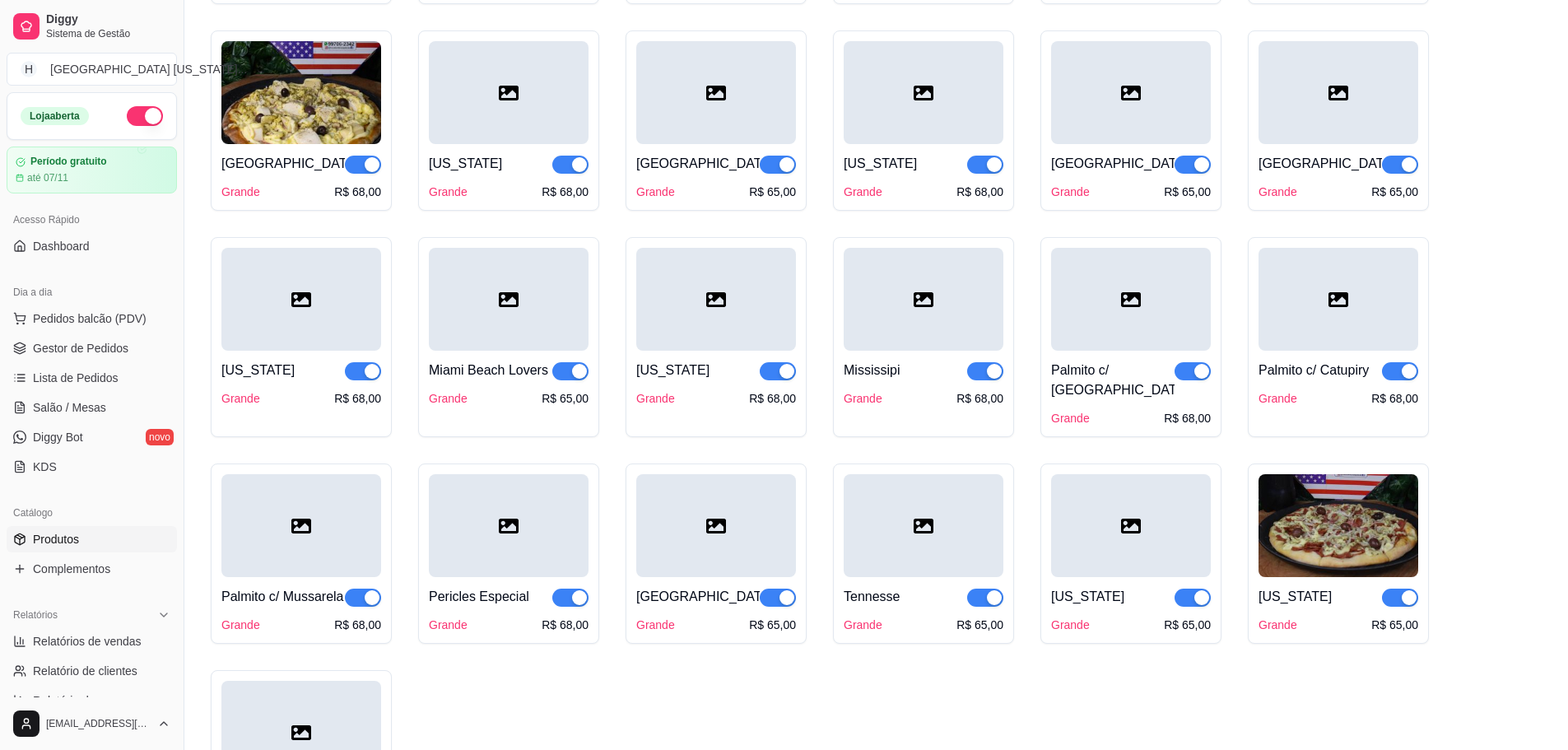
scroll to position [2963, 0]
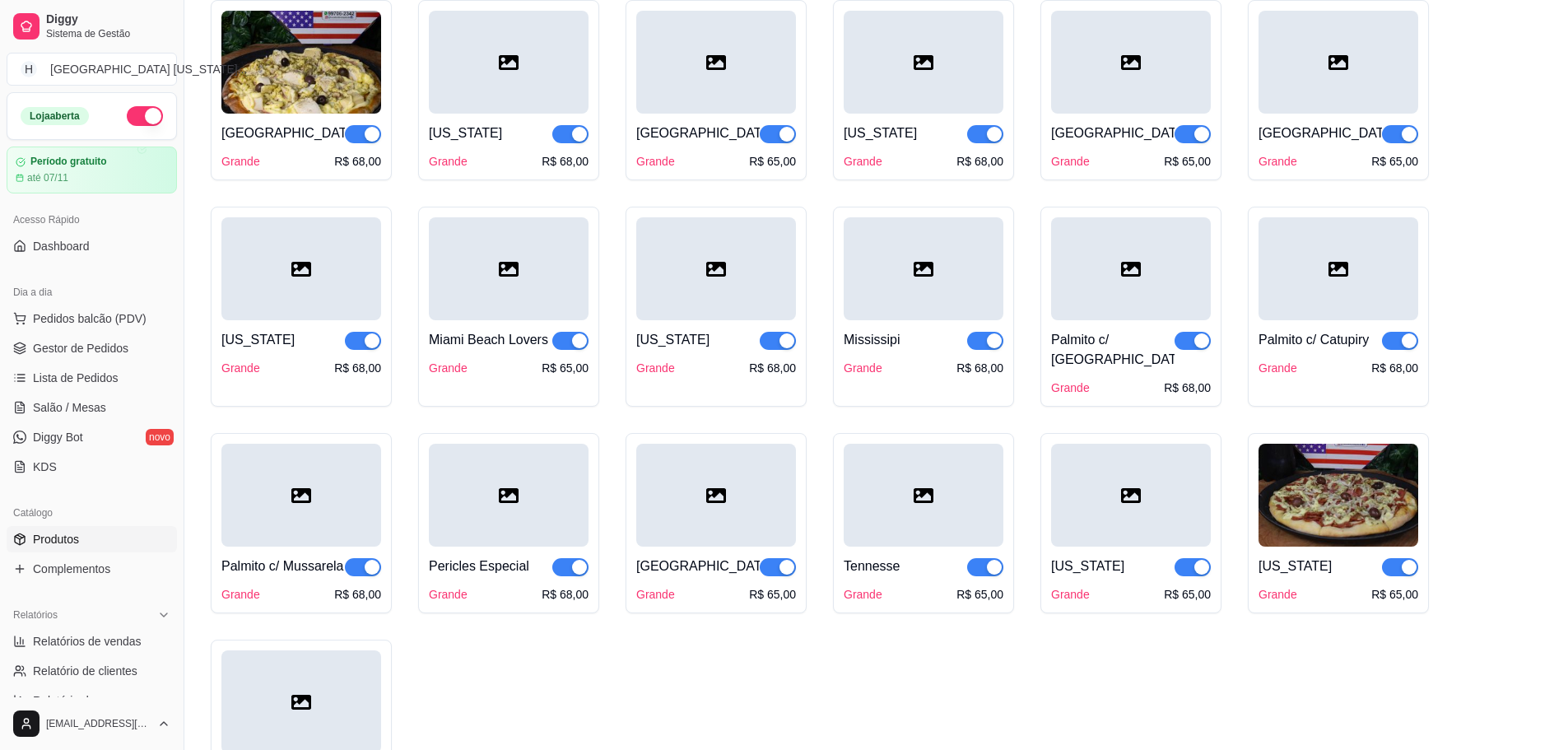
click at [1341, 273] on icon at bounding box center [1339, 269] width 20 height 15
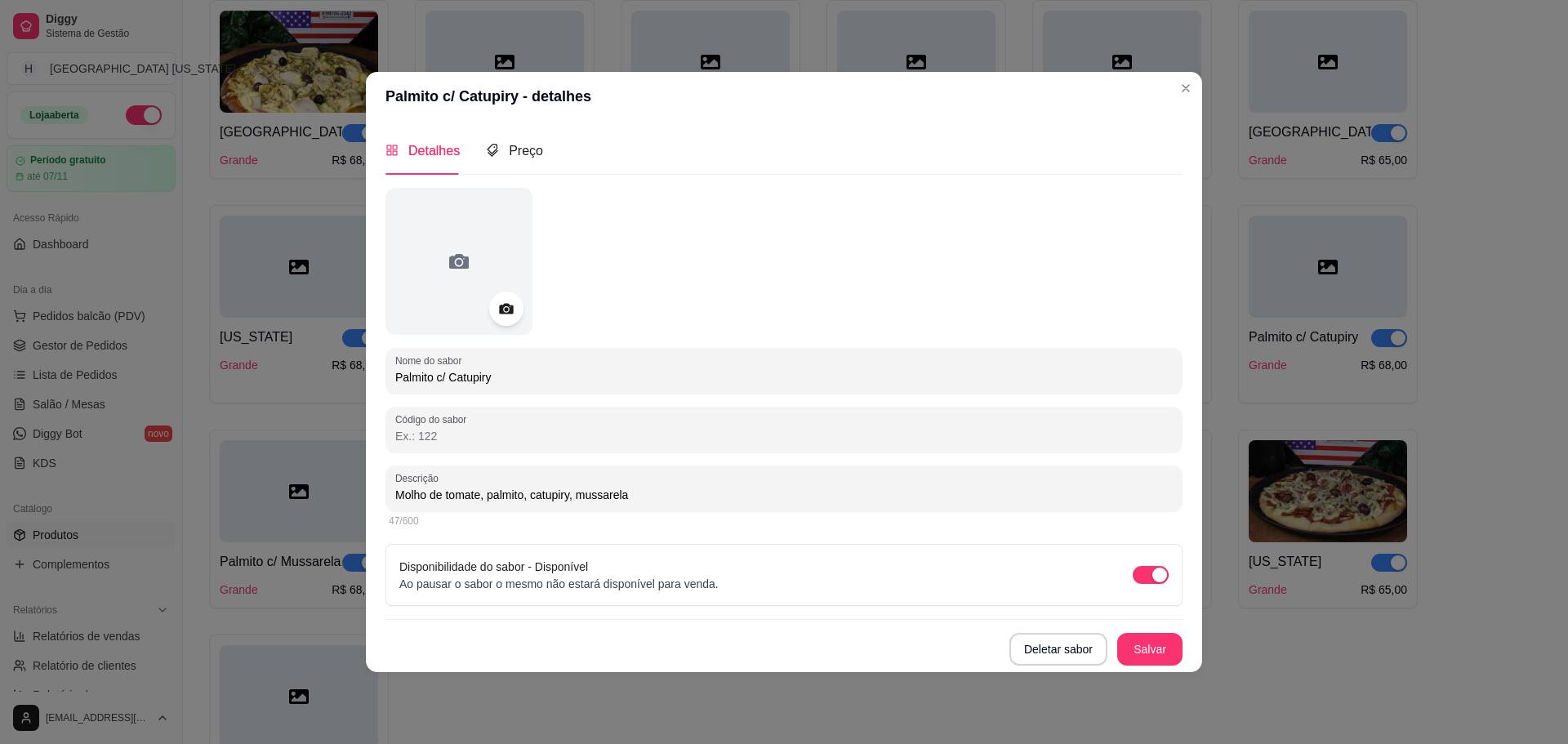
click at [494, 303] on div at bounding box center [506, 309] width 34 height 34
click at [507, 302] on icon at bounding box center [506, 308] width 19 height 19
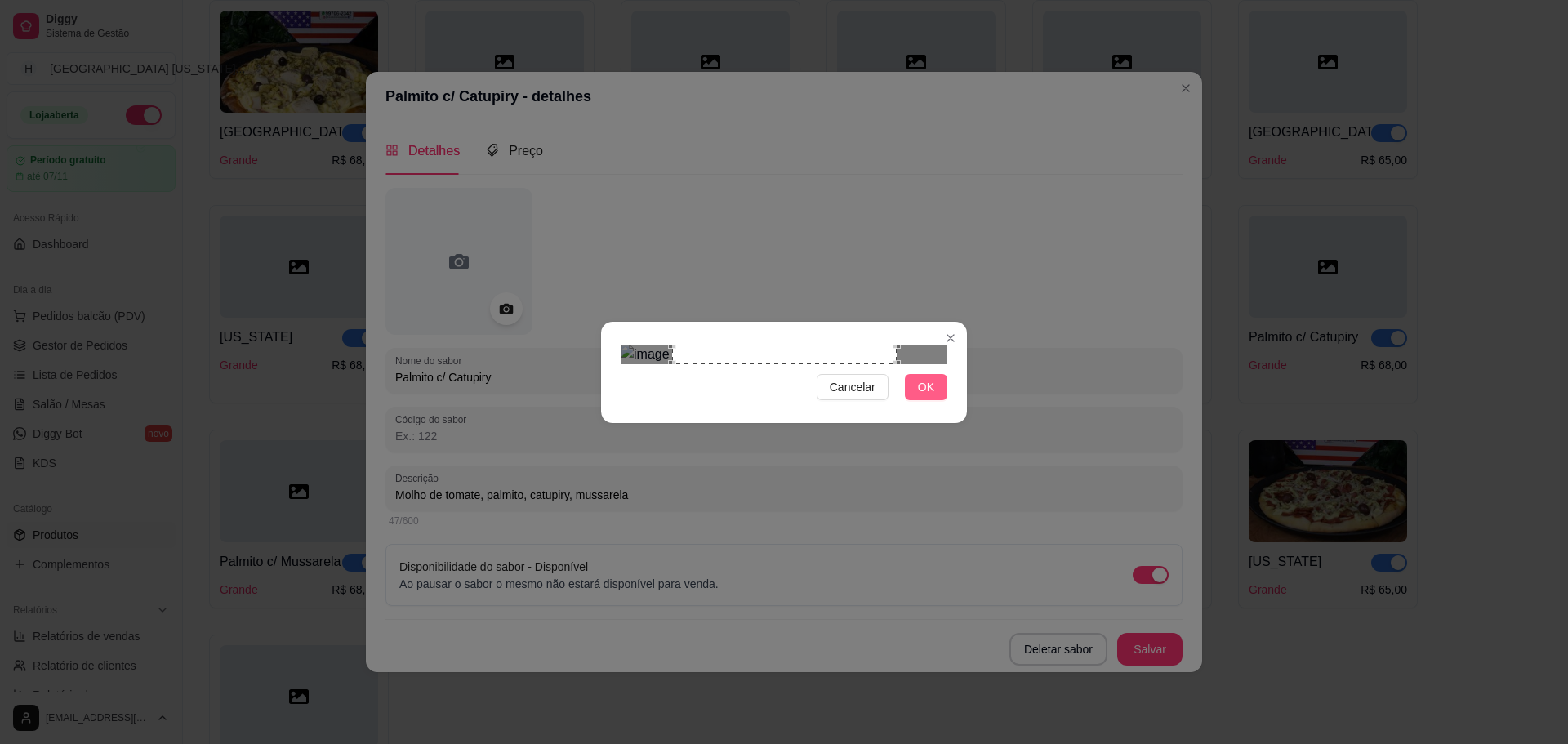
click at [926, 396] on span "OK" at bounding box center [926, 387] width 16 height 18
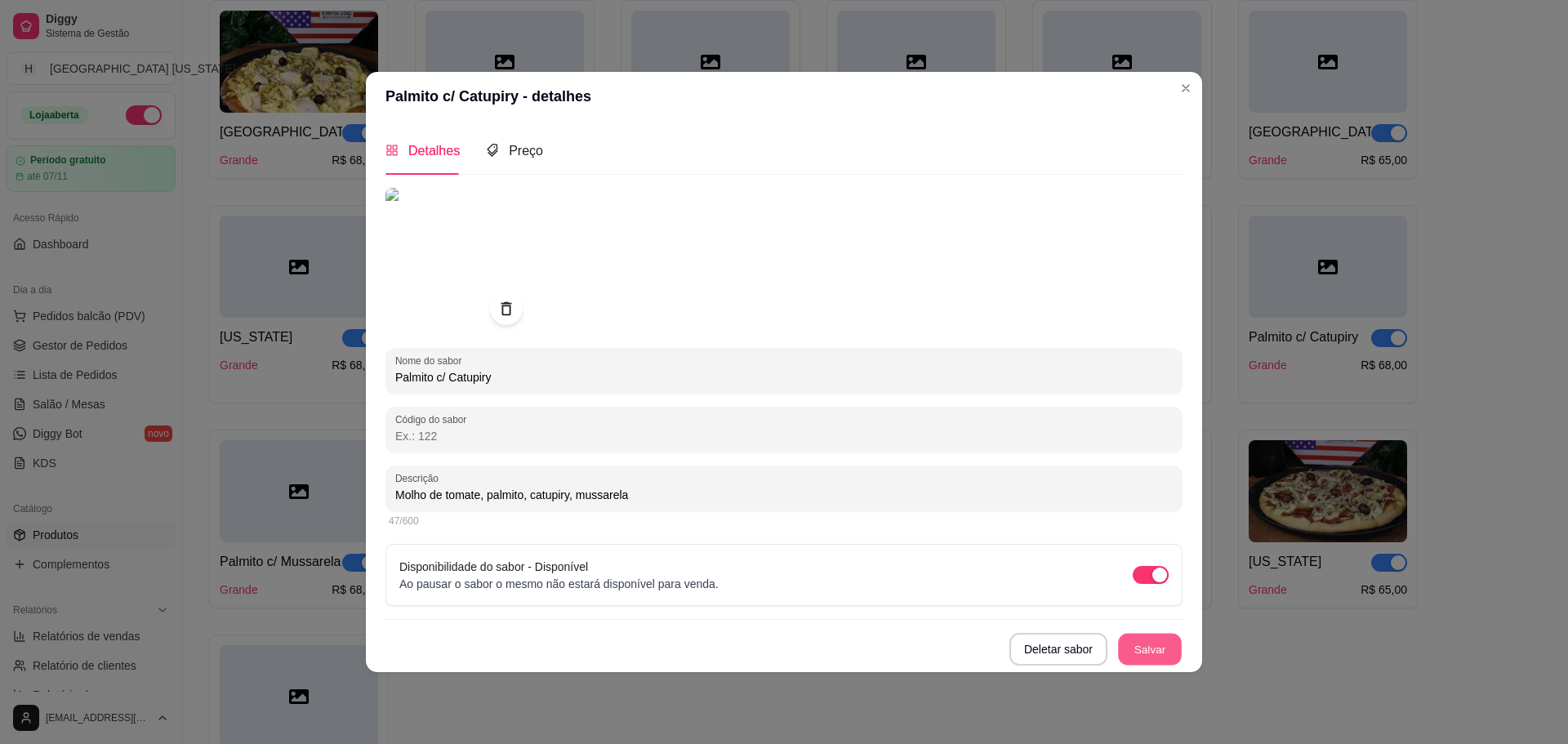
click at [1156, 649] on button "Salvar" at bounding box center [1150, 648] width 64 height 32
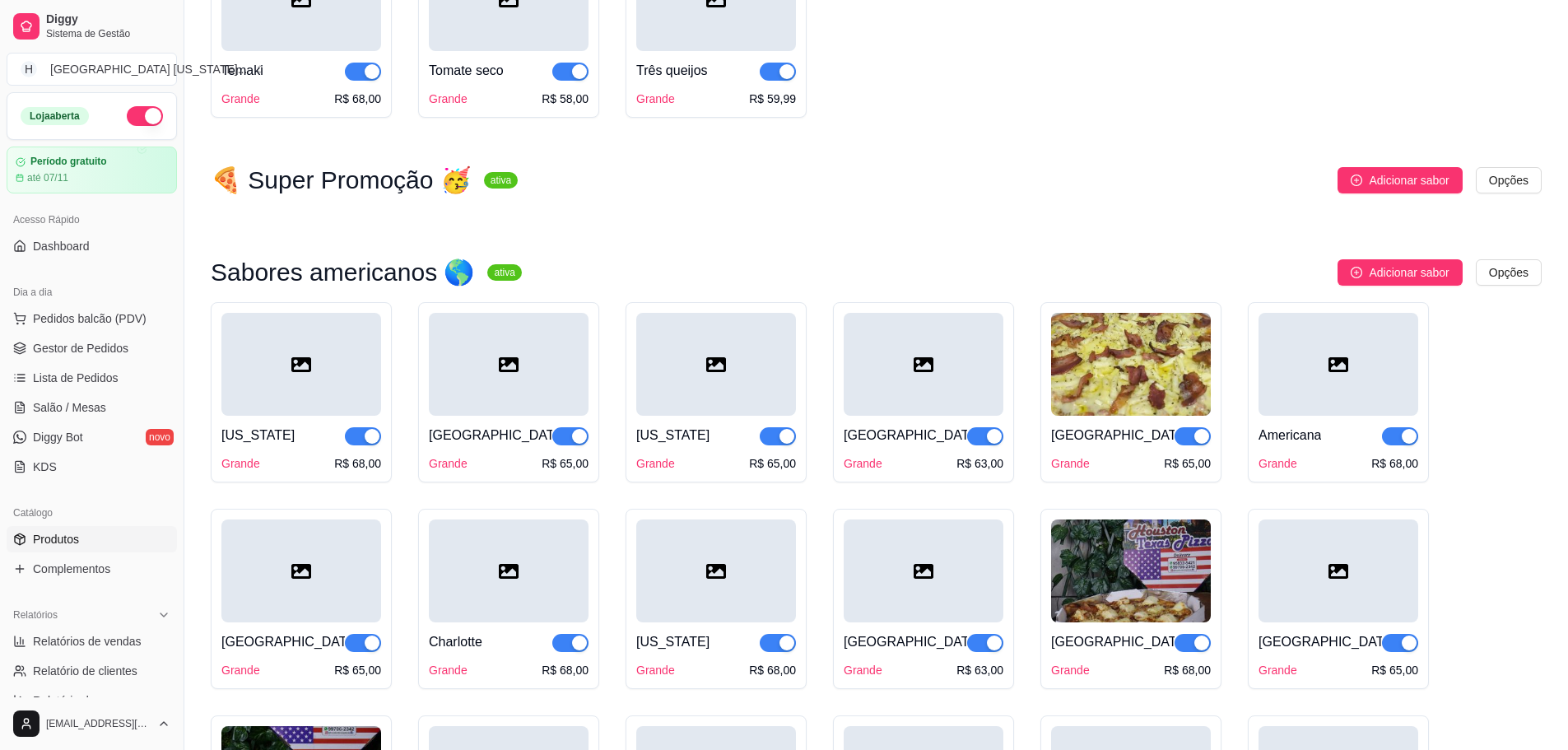
scroll to position [2469, 0]
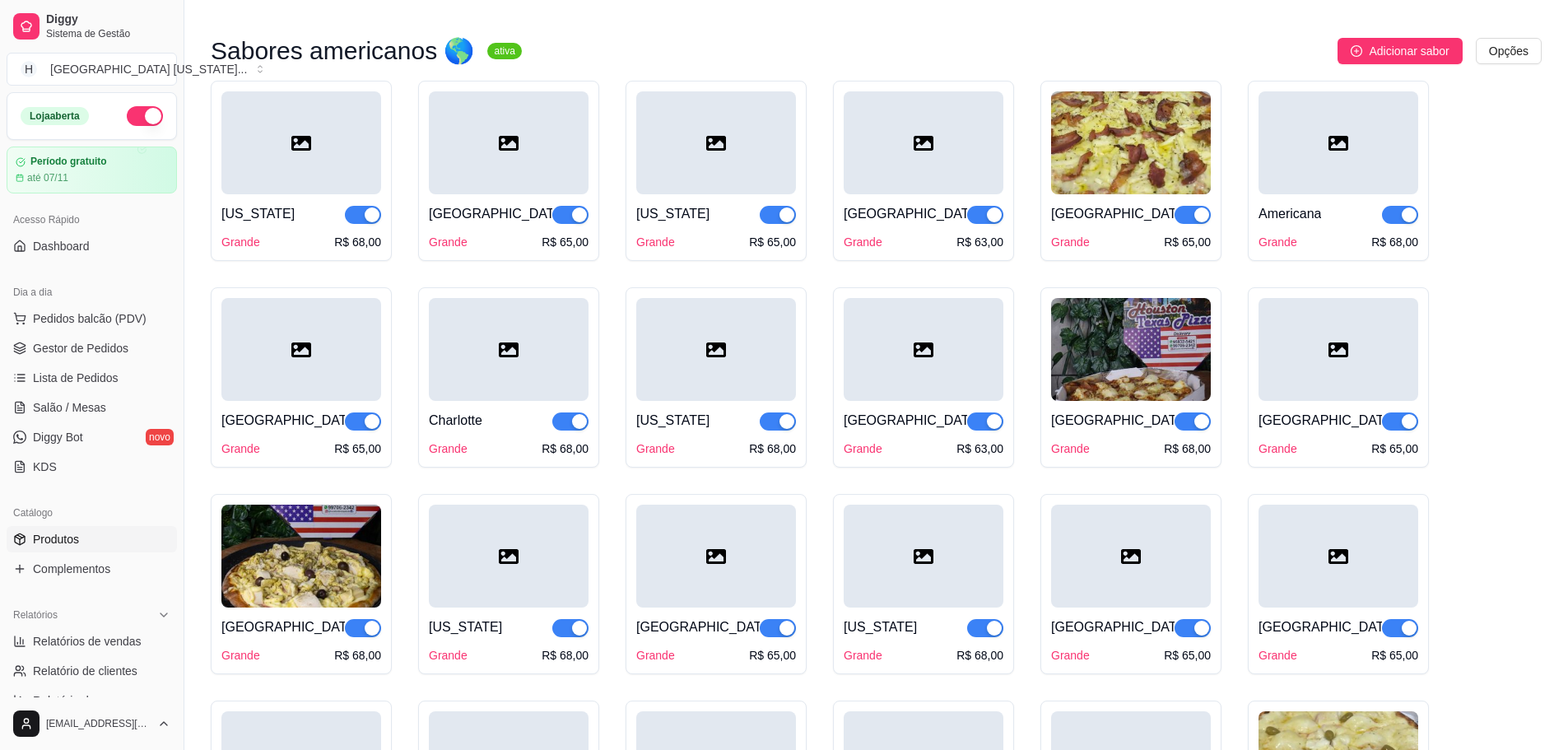
click at [266, 373] on div at bounding box center [302, 349] width 160 height 103
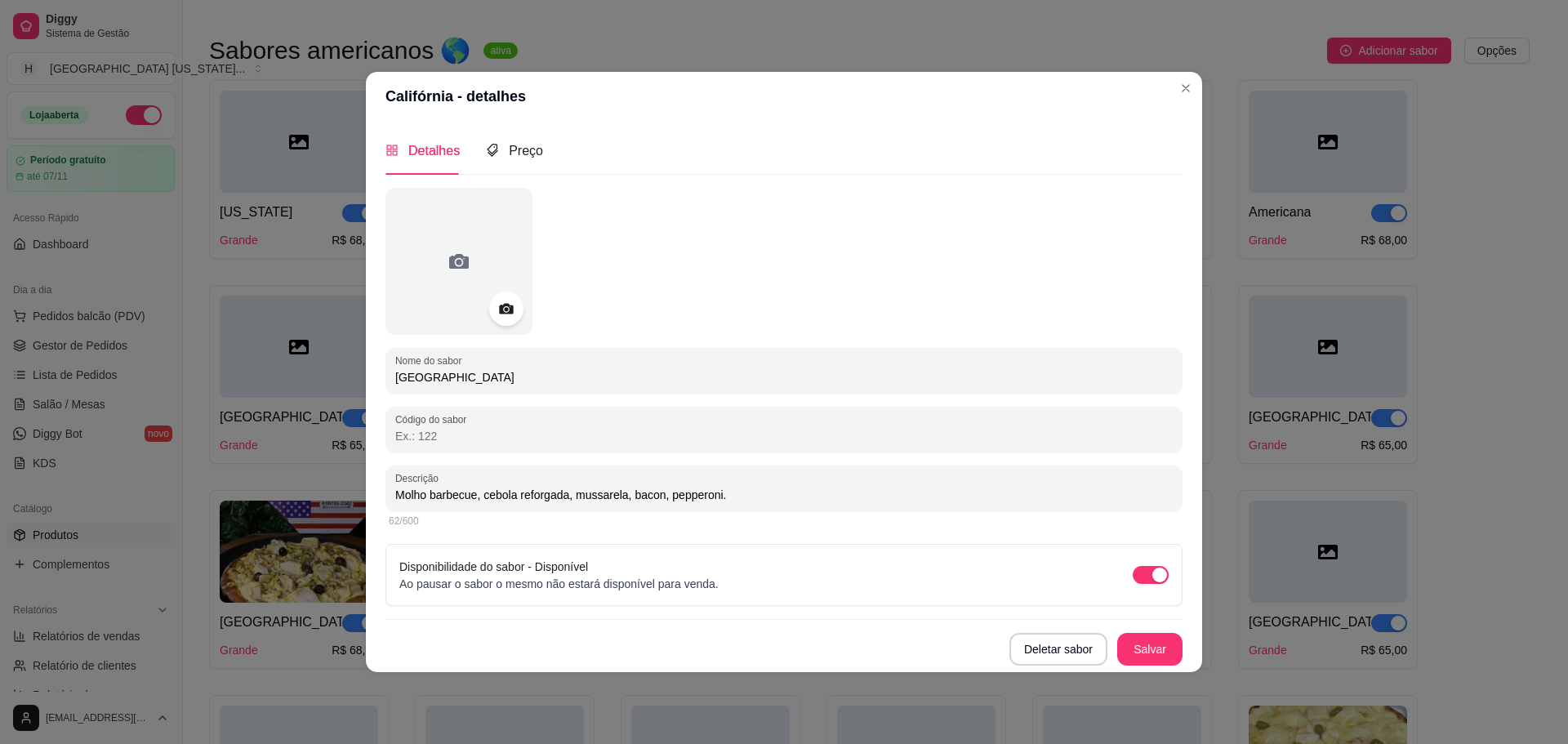
click at [501, 312] on icon at bounding box center [506, 308] width 14 height 11
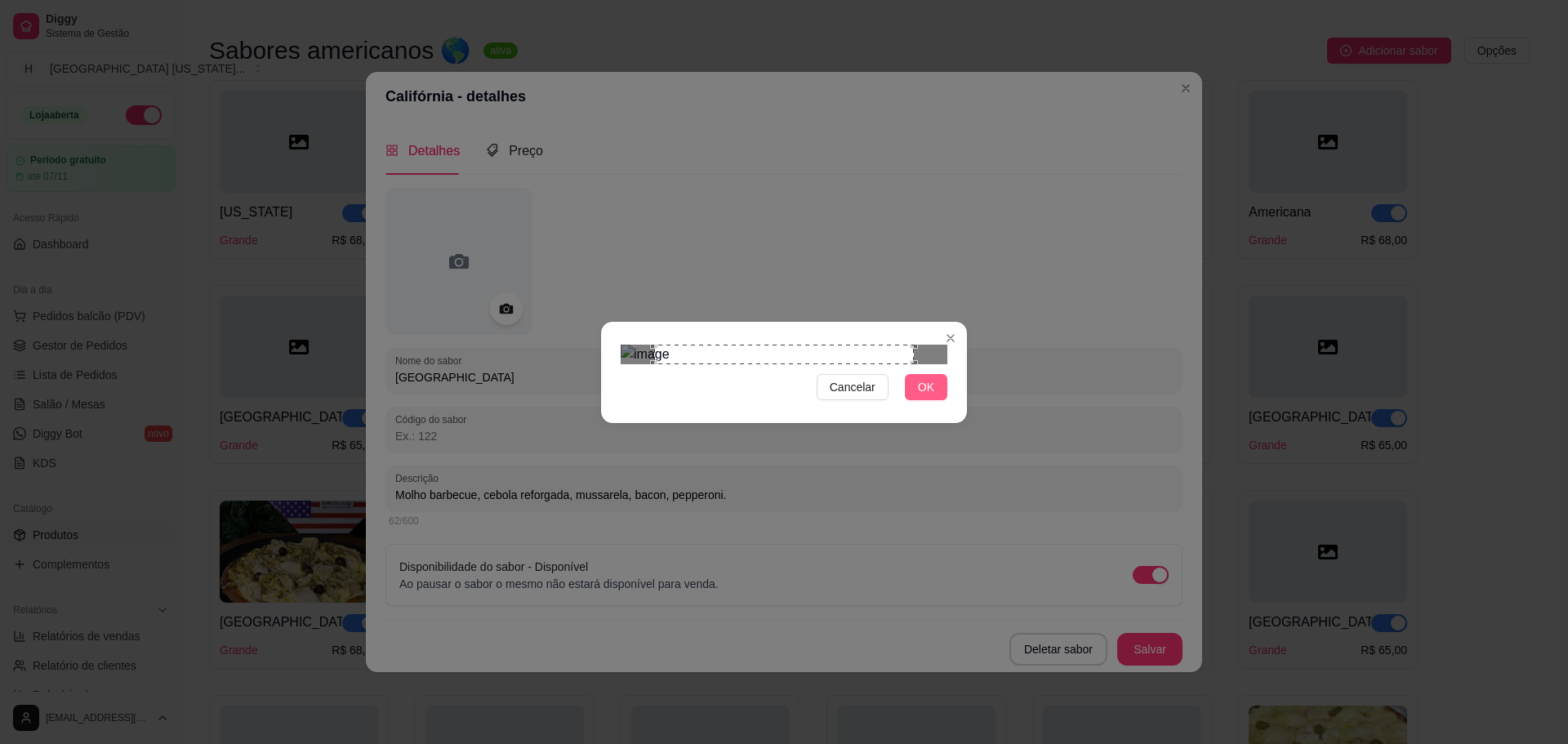
click at [920, 396] on span "OK" at bounding box center [926, 387] width 16 height 18
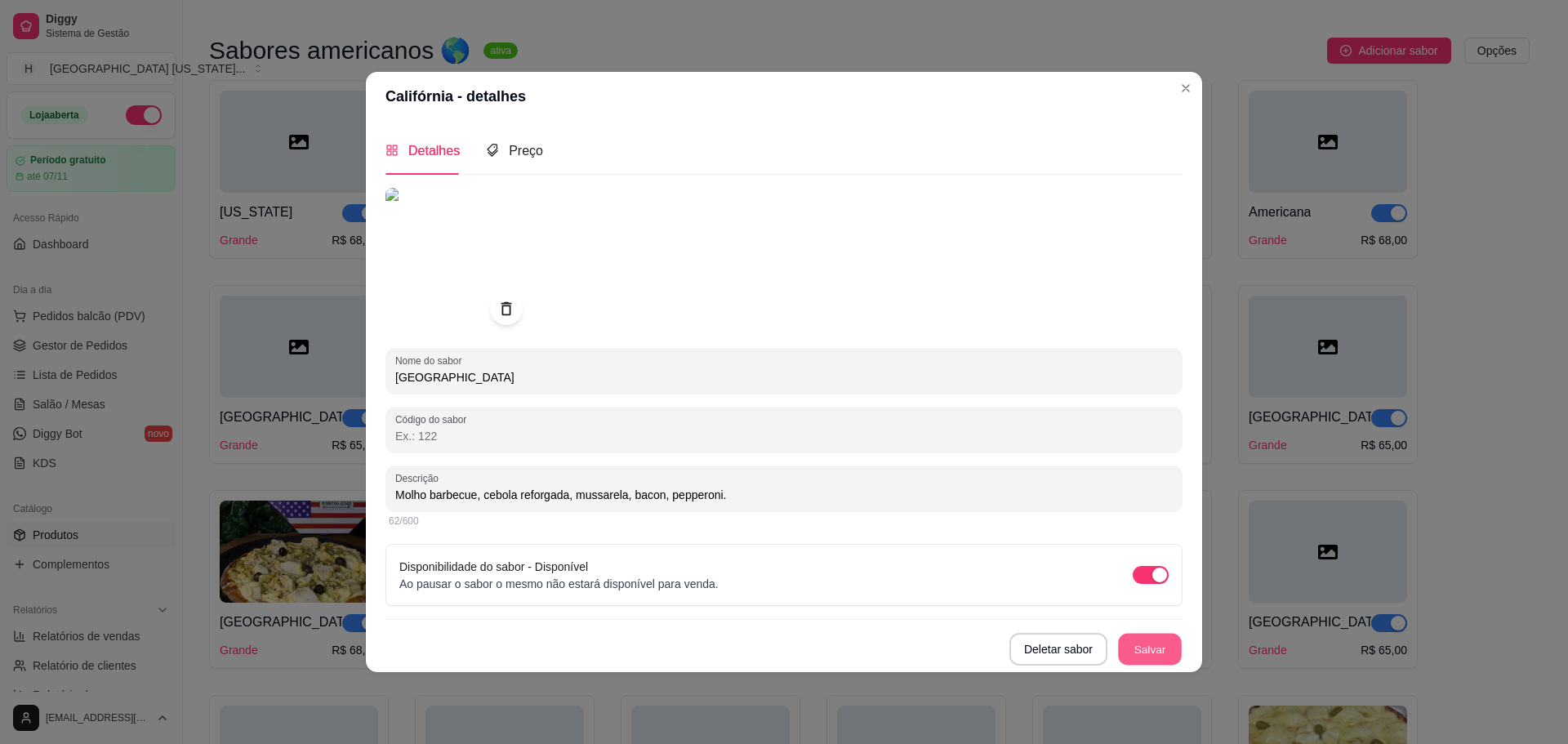
click at [1141, 658] on button "Salvar" at bounding box center [1150, 648] width 64 height 32
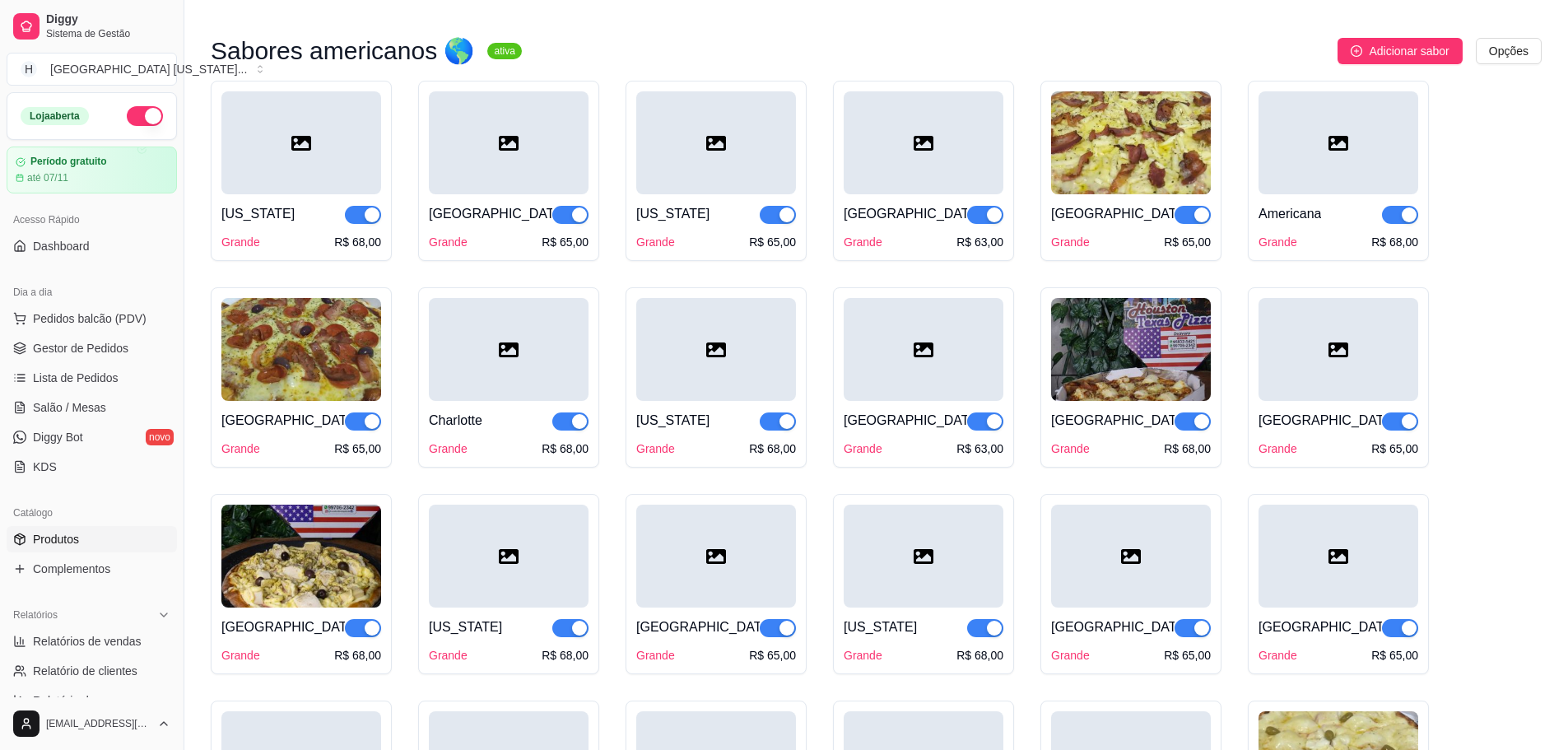
click at [890, 165] on div at bounding box center [924, 143] width 160 height 103
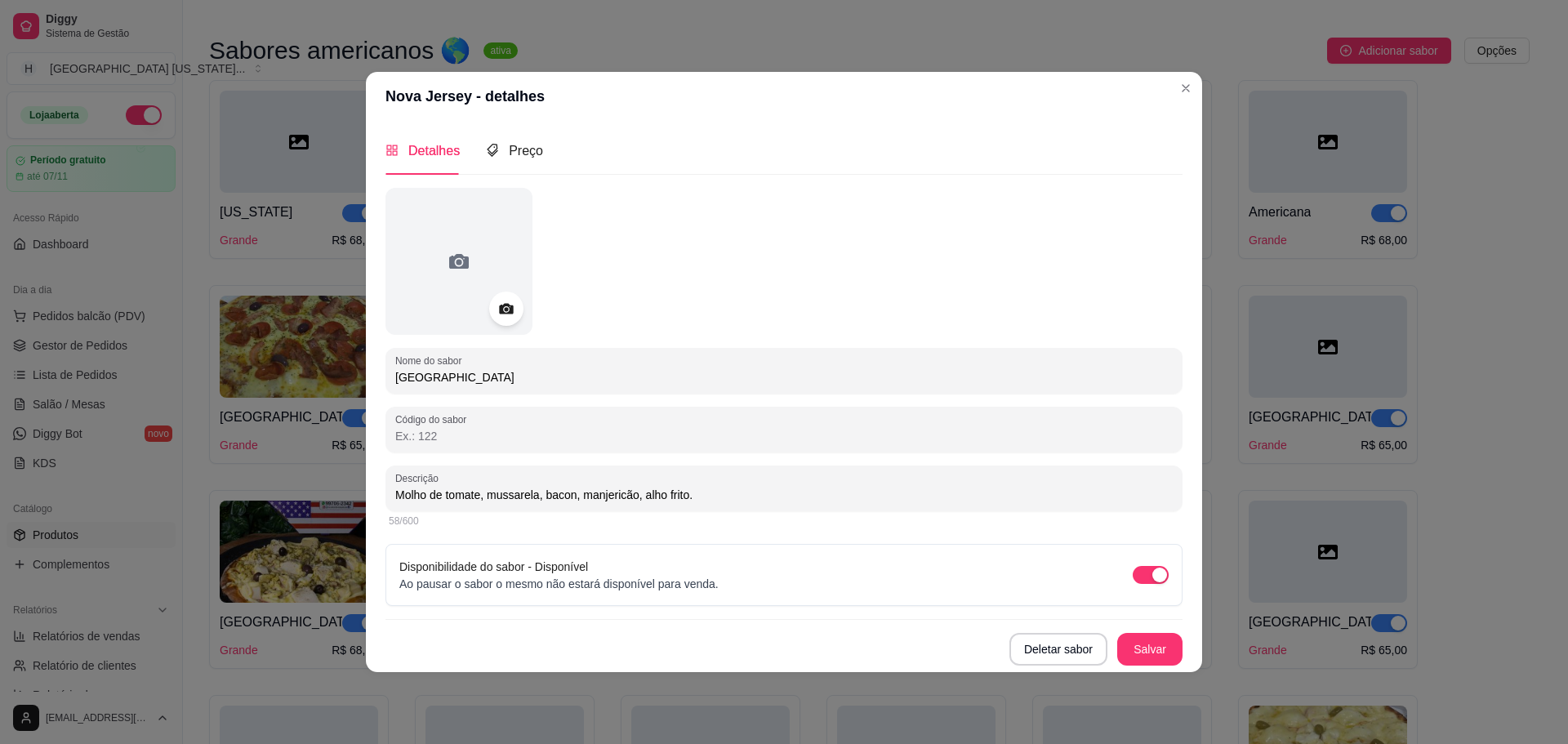
click at [514, 313] on icon at bounding box center [506, 308] width 19 height 19
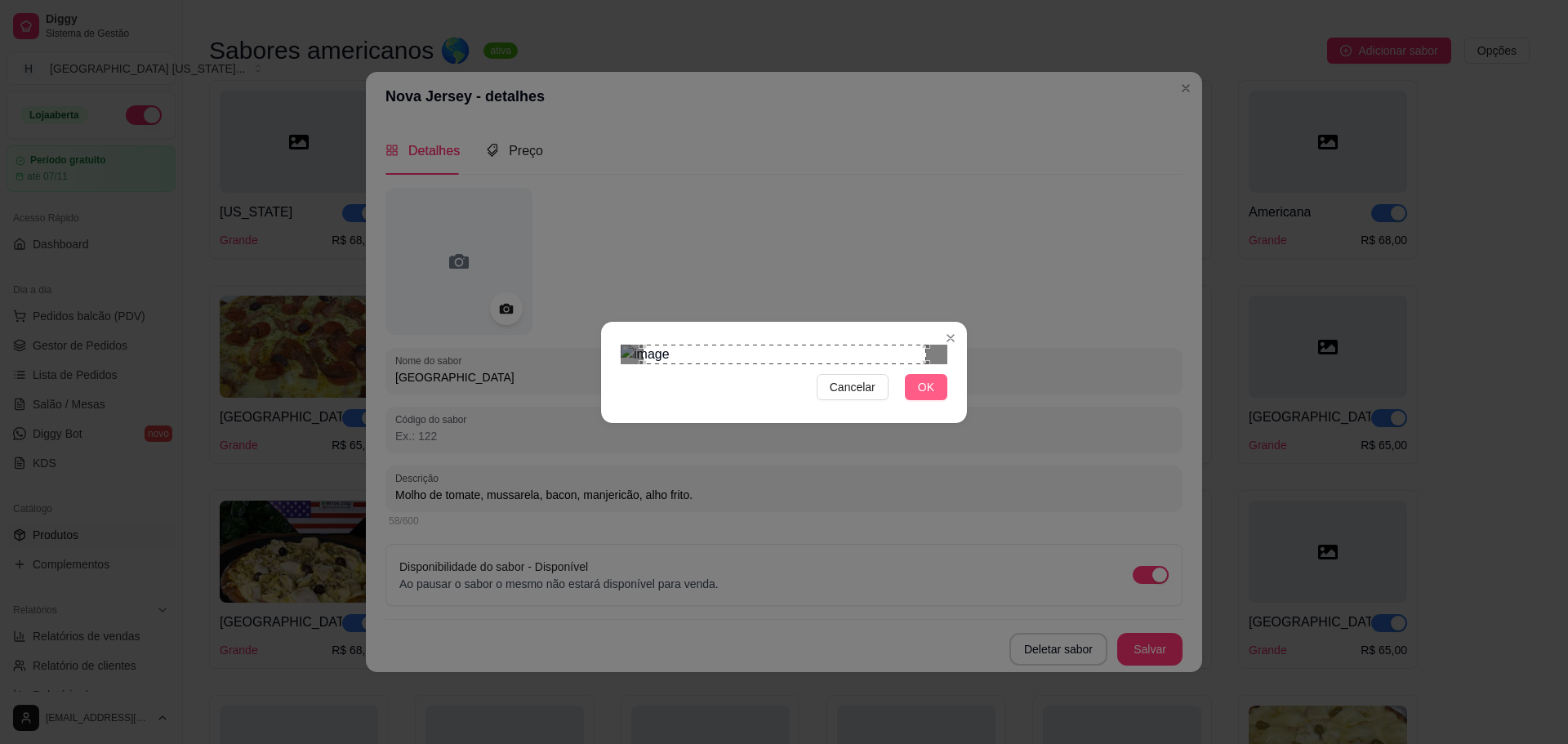
click at [916, 400] on button "OK" at bounding box center [925, 386] width 42 height 26
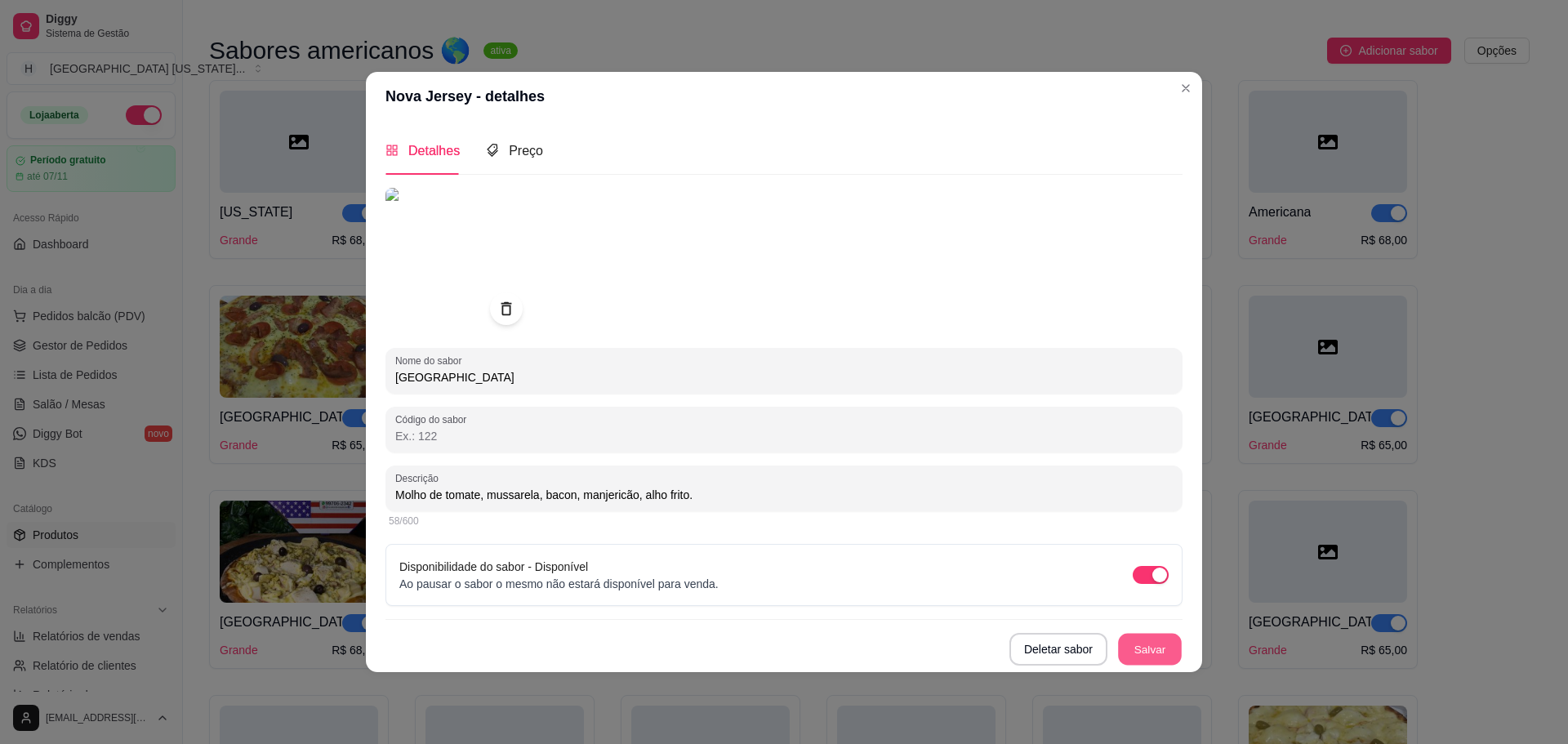
click at [1146, 644] on button "Salvar" at bounding box center [1150, 648] width 64 height 32
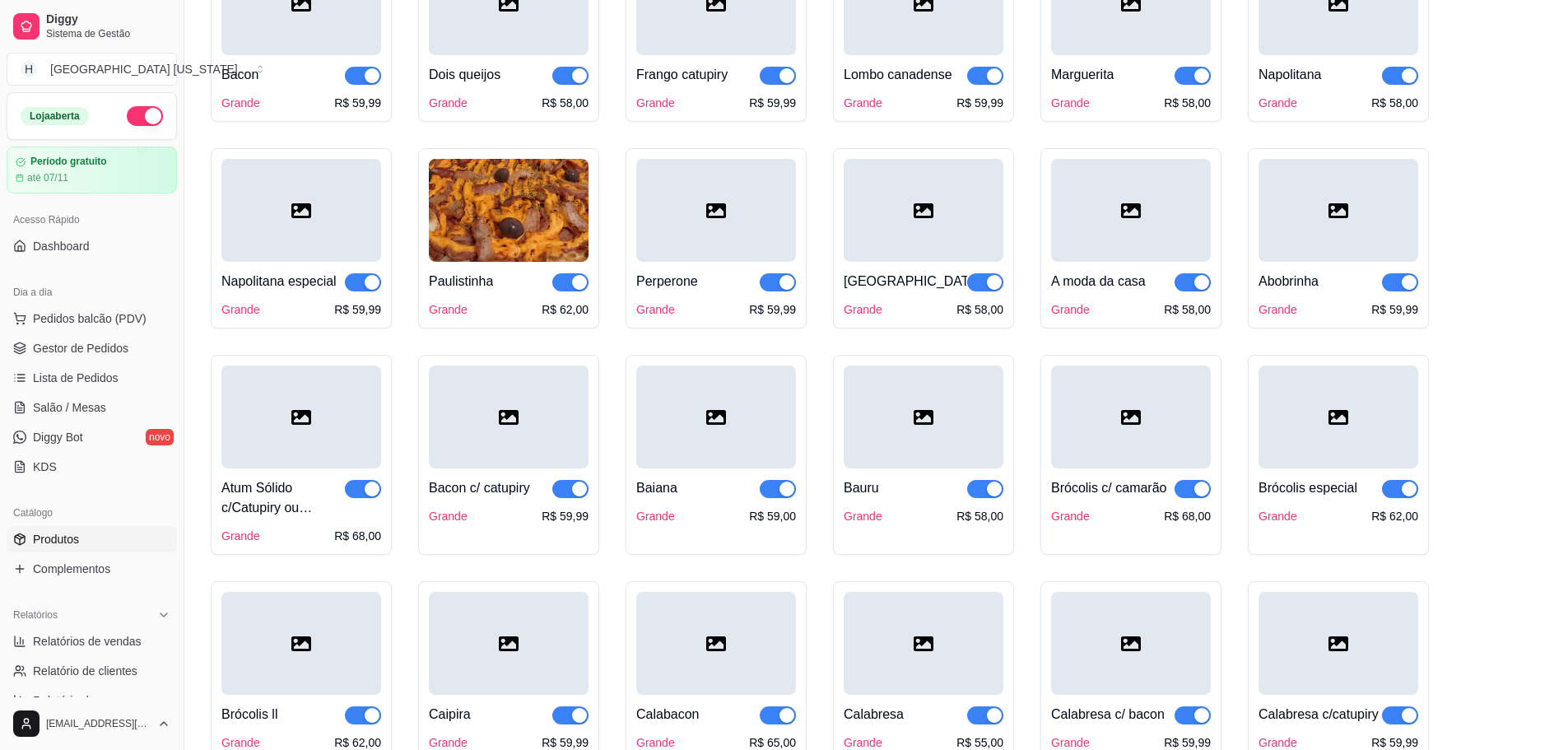
scroll to position [83, 0]
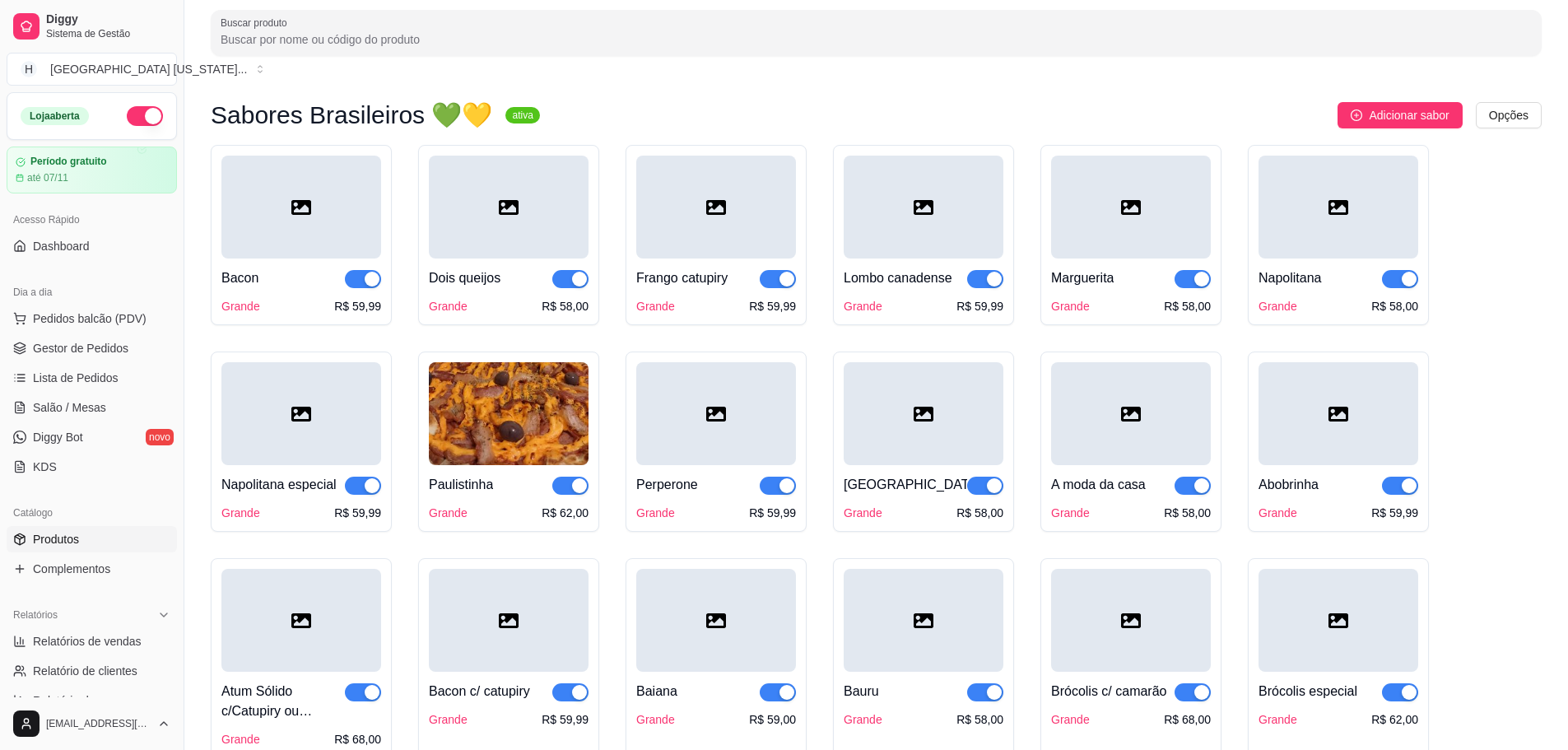
click at [488, 233] on div at bounding box center [509, 206] width 160 height 103
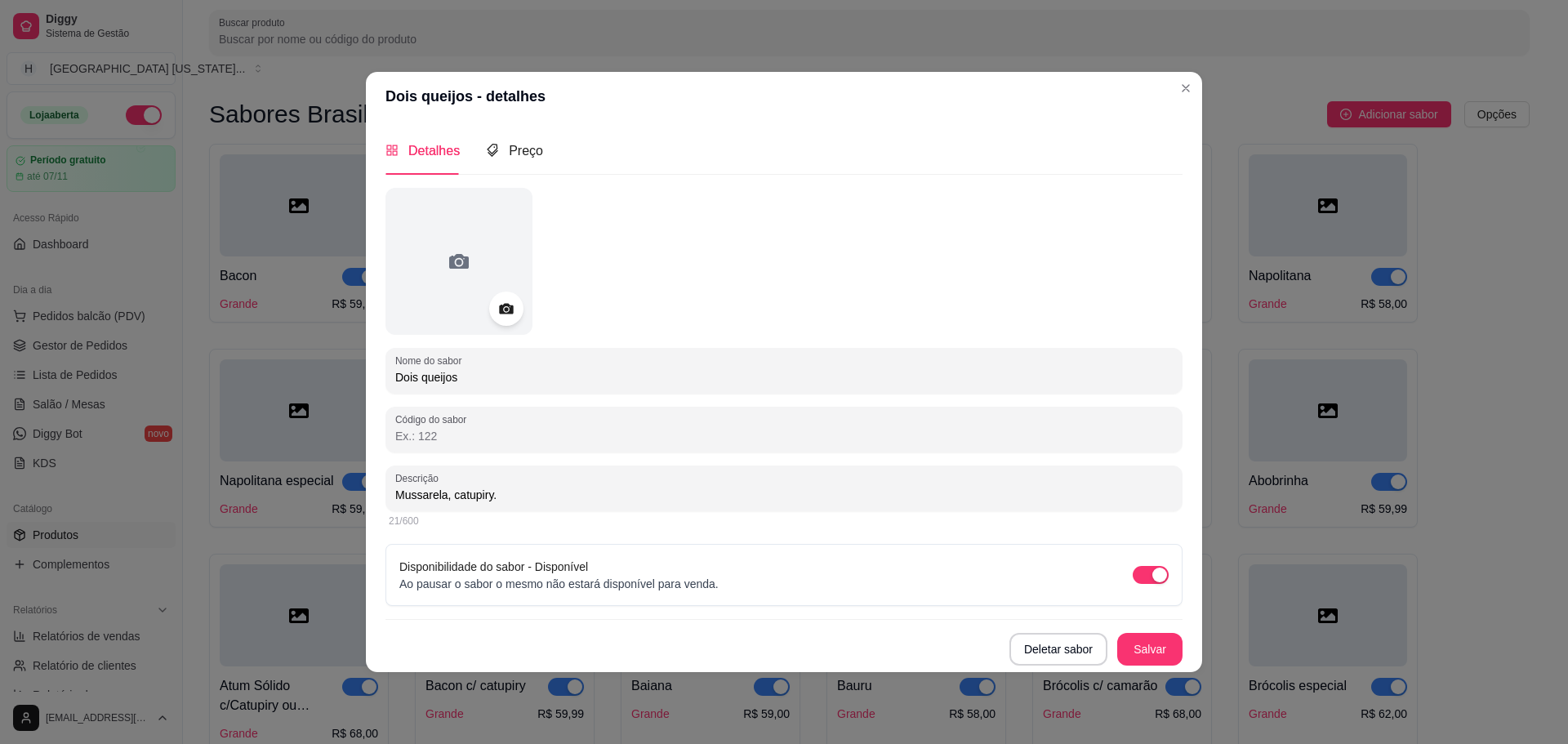
click at [505, 314] on icon at bounding box center [506, 308] width 19 height 19
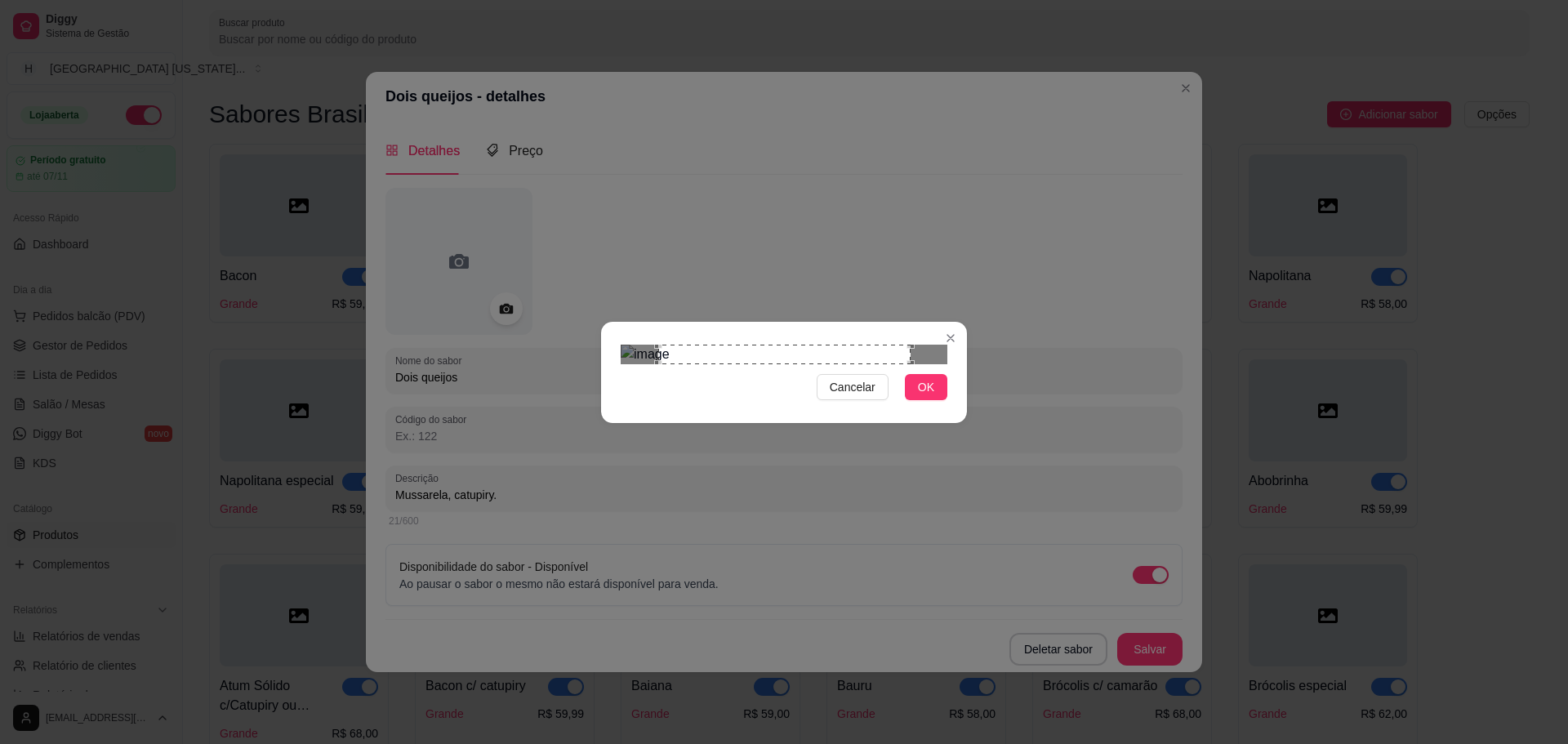
click at [924, 422] on section "Cancelar OK" at bounding box center [784, 372] width 366 height 101
click at [923, 396] on span "OK" at bounding box center [926, 387] width 16 height 18
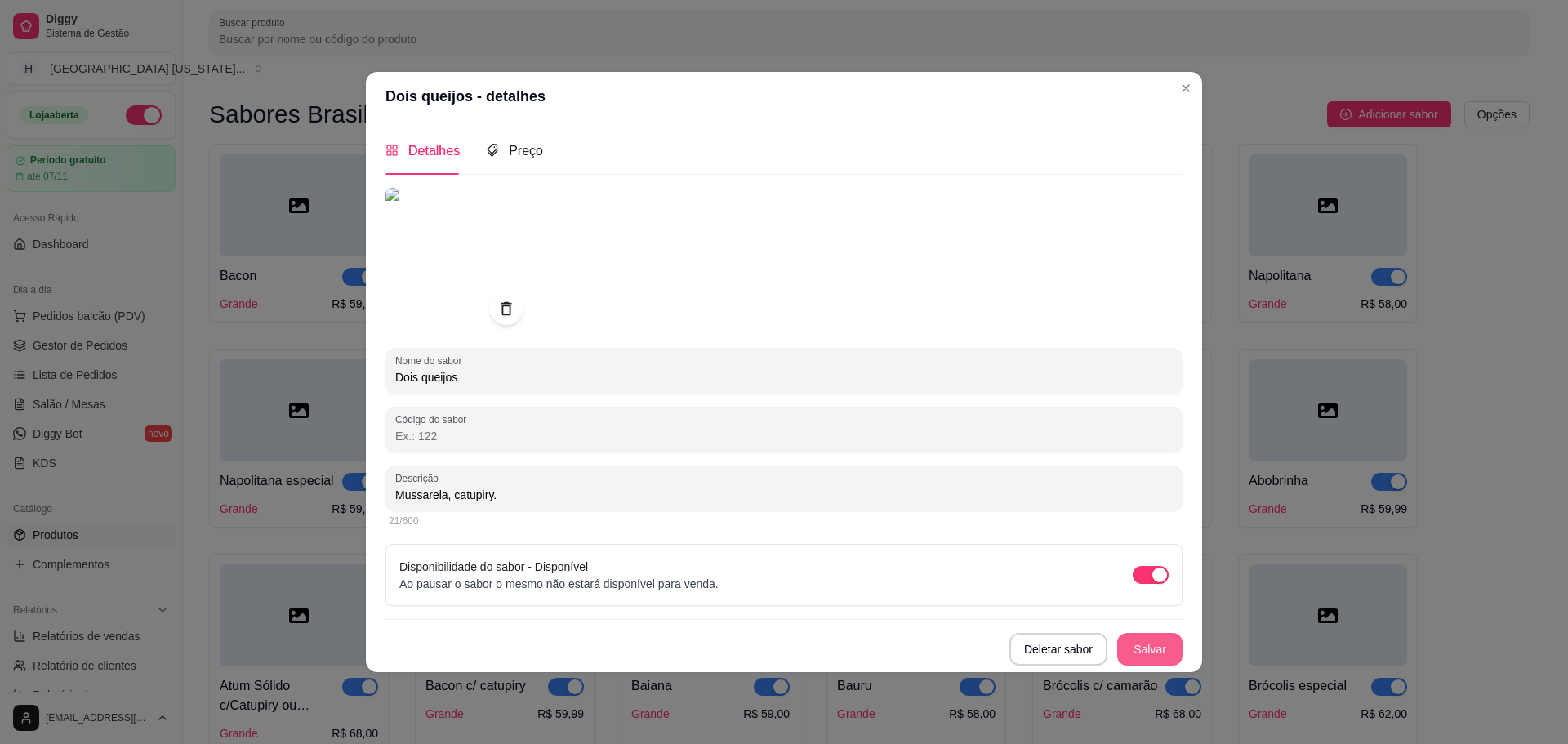
click at [1148, 644] on button "Salvar" at bounding box center [1150, 649] width 66 height 32
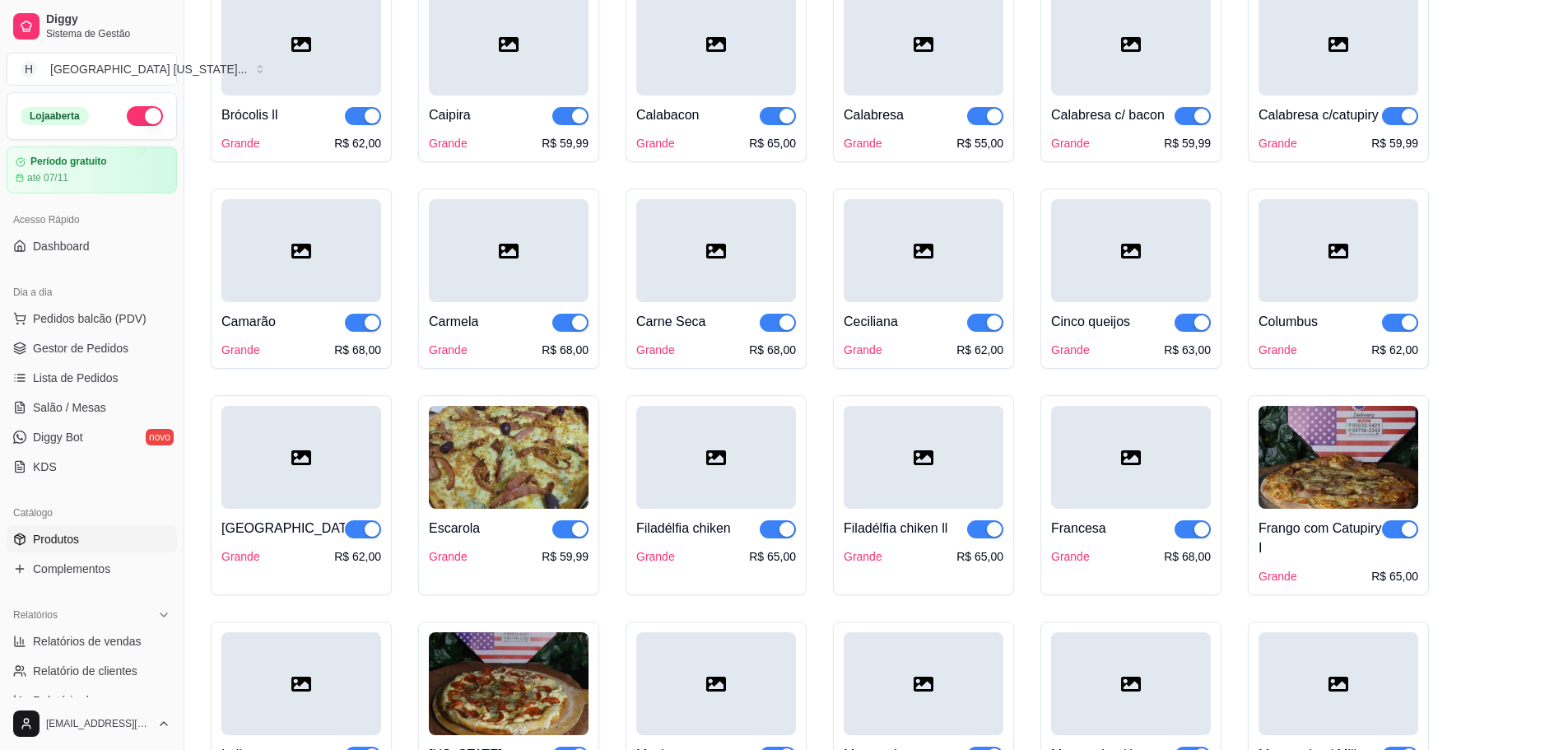
scroll to position [823, 0]
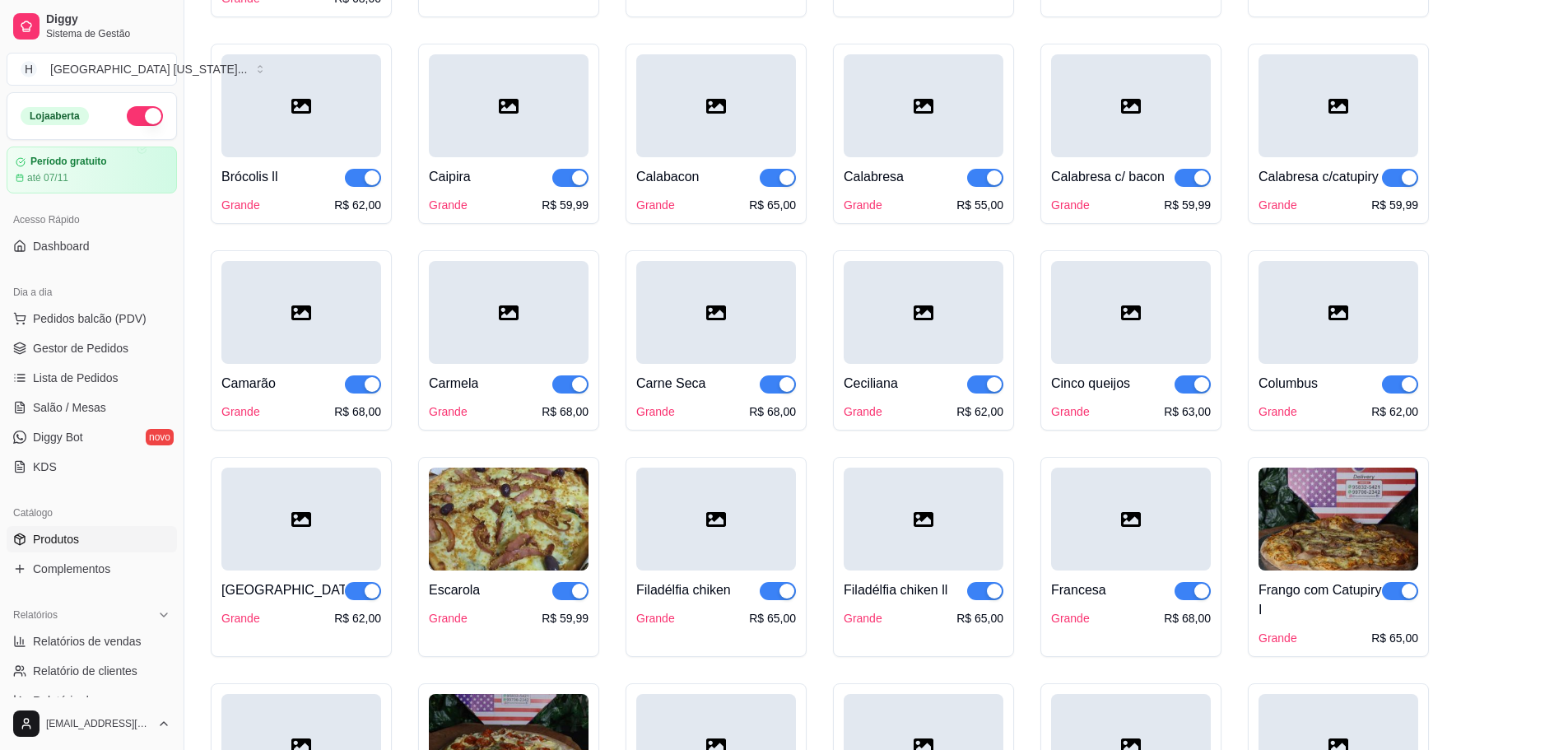
click at [477, 473] on img at bounding box center [509, 518] width 160 height 103
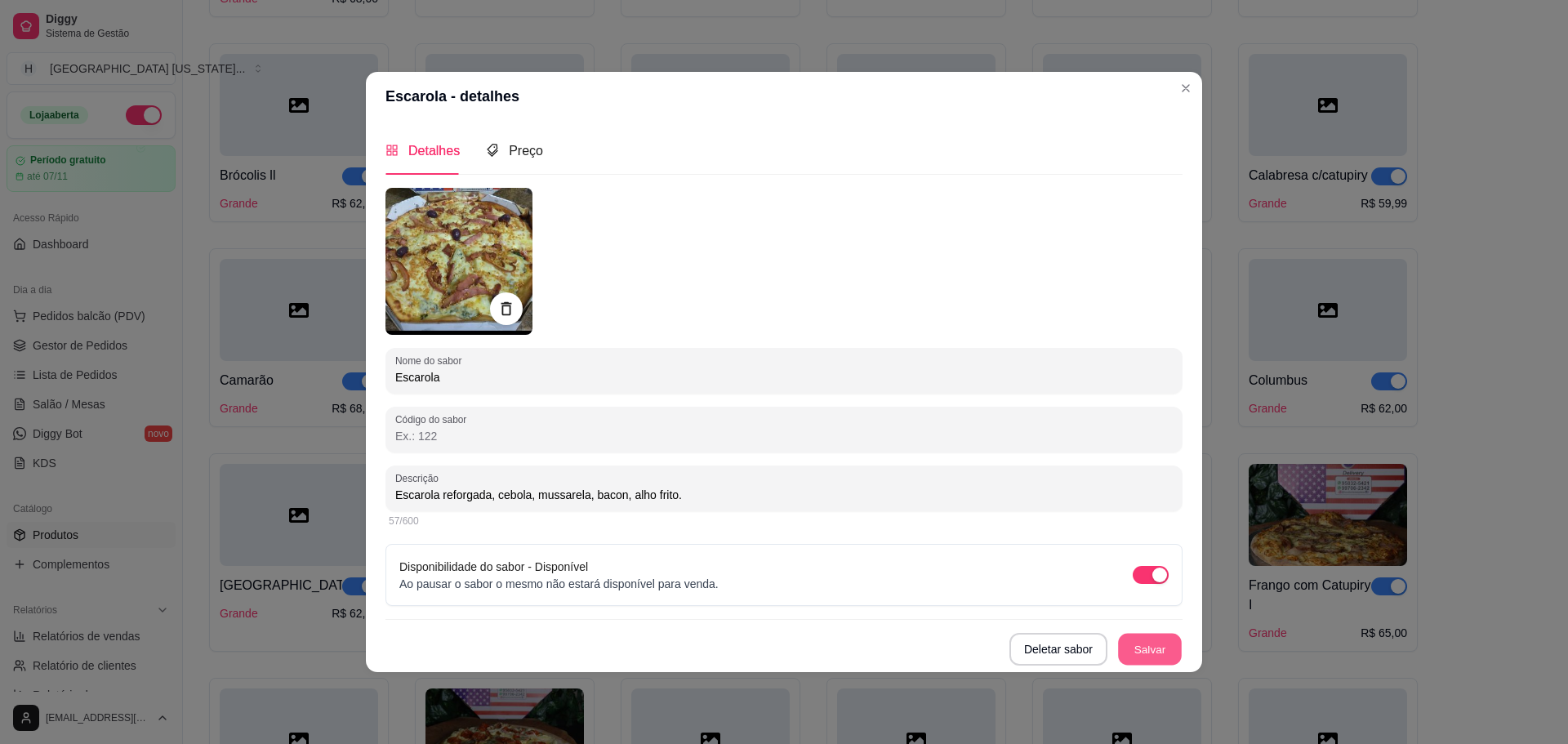
click at [1143, 642] on button "Salvar" at bounding box center [1150, 648] width 64 height 32
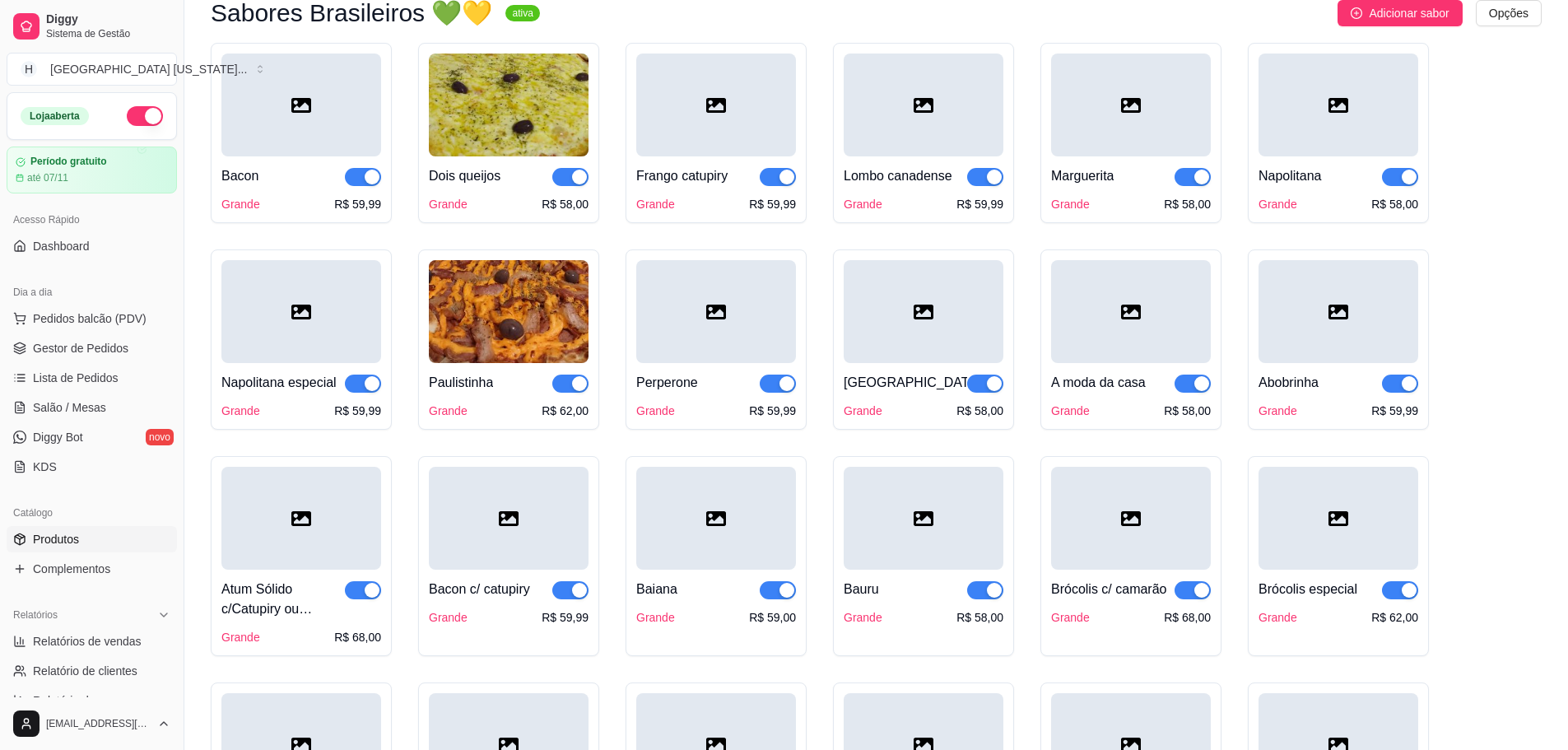
scroll to position [0, 0]
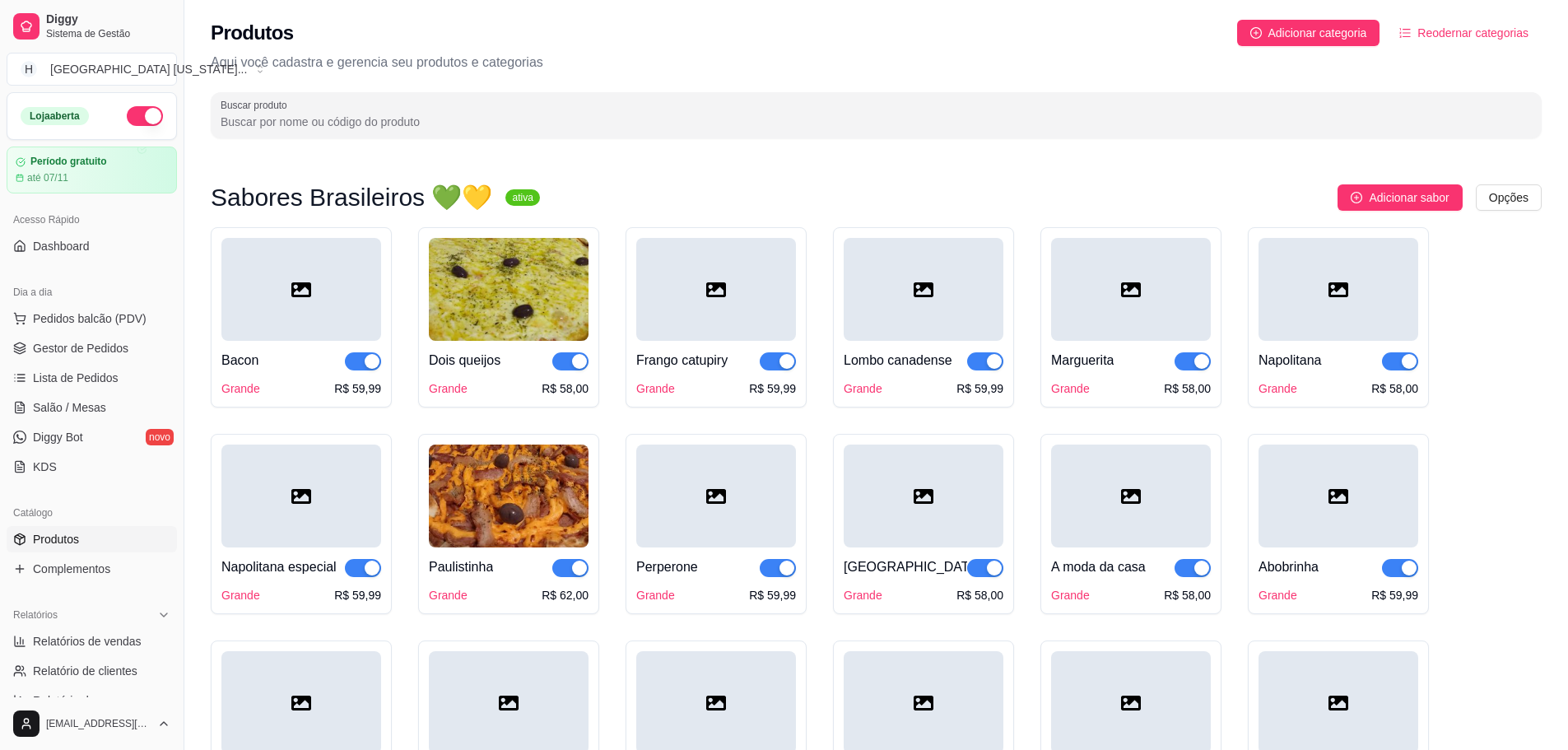
click at [482, 352] on div "Dois queijos" at bounding box center [464, 360] width 72 height 20
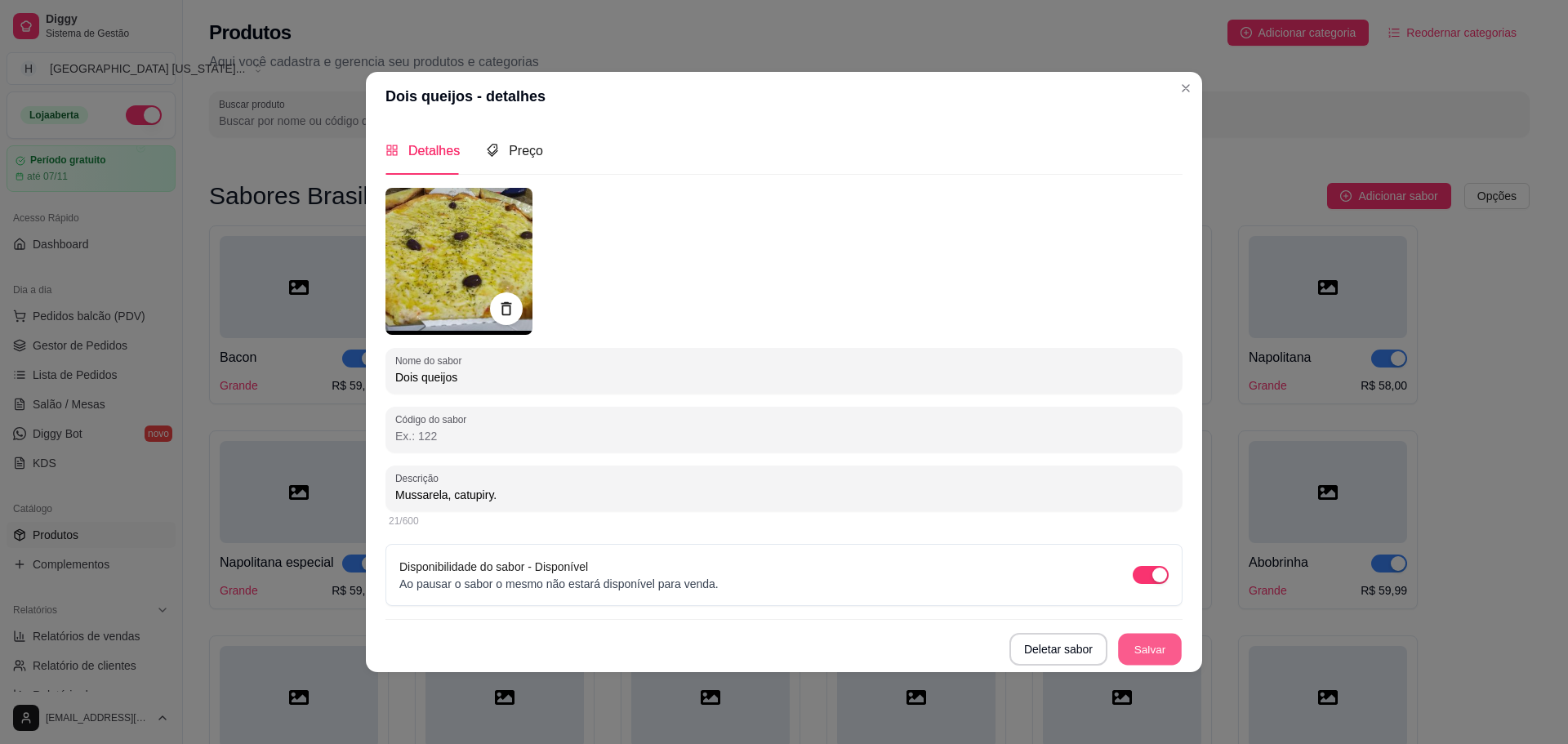
click at [1142, 653] on button "Salvar" at bounding box center [1150, 648] width 64 height 32
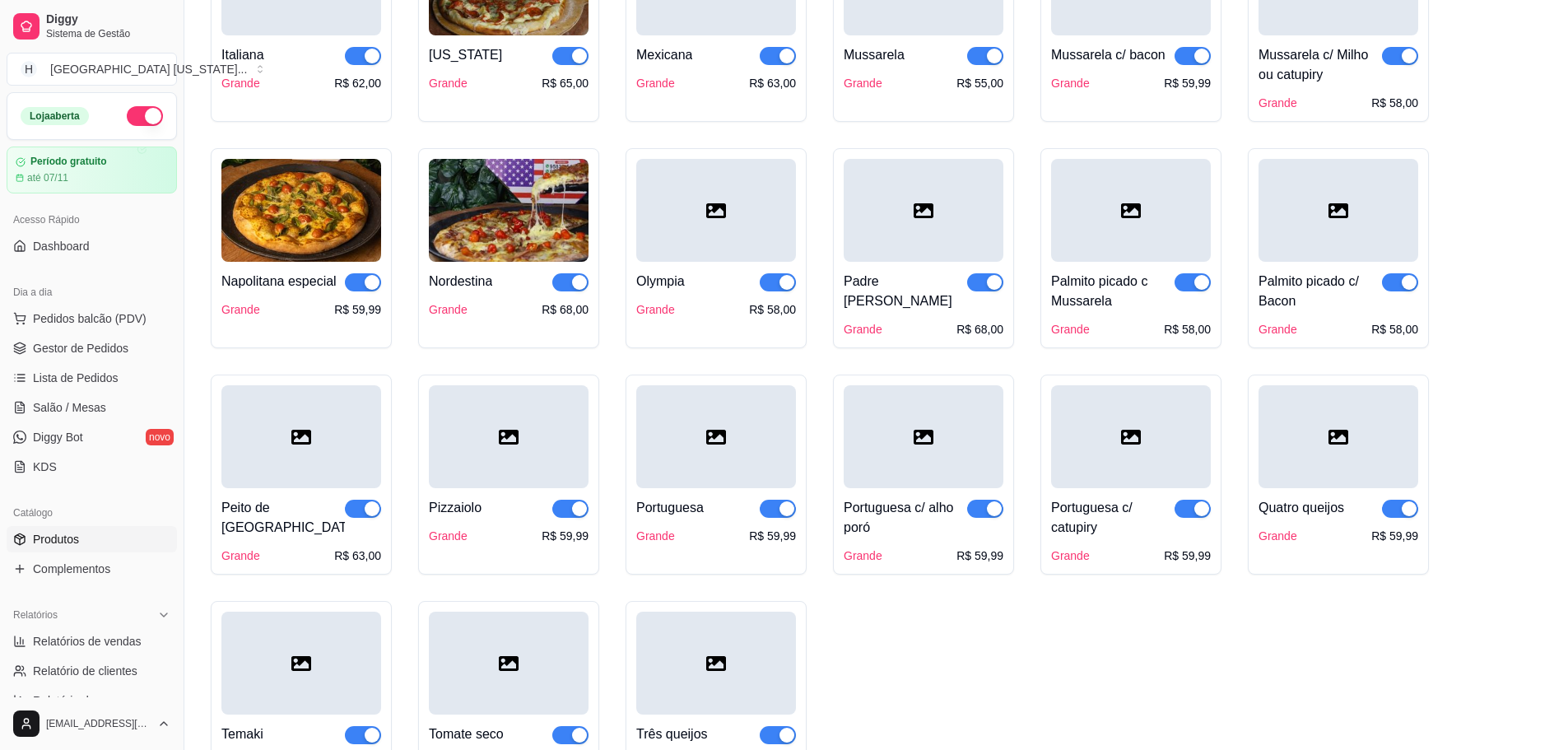
scroll to position [1811, 0]
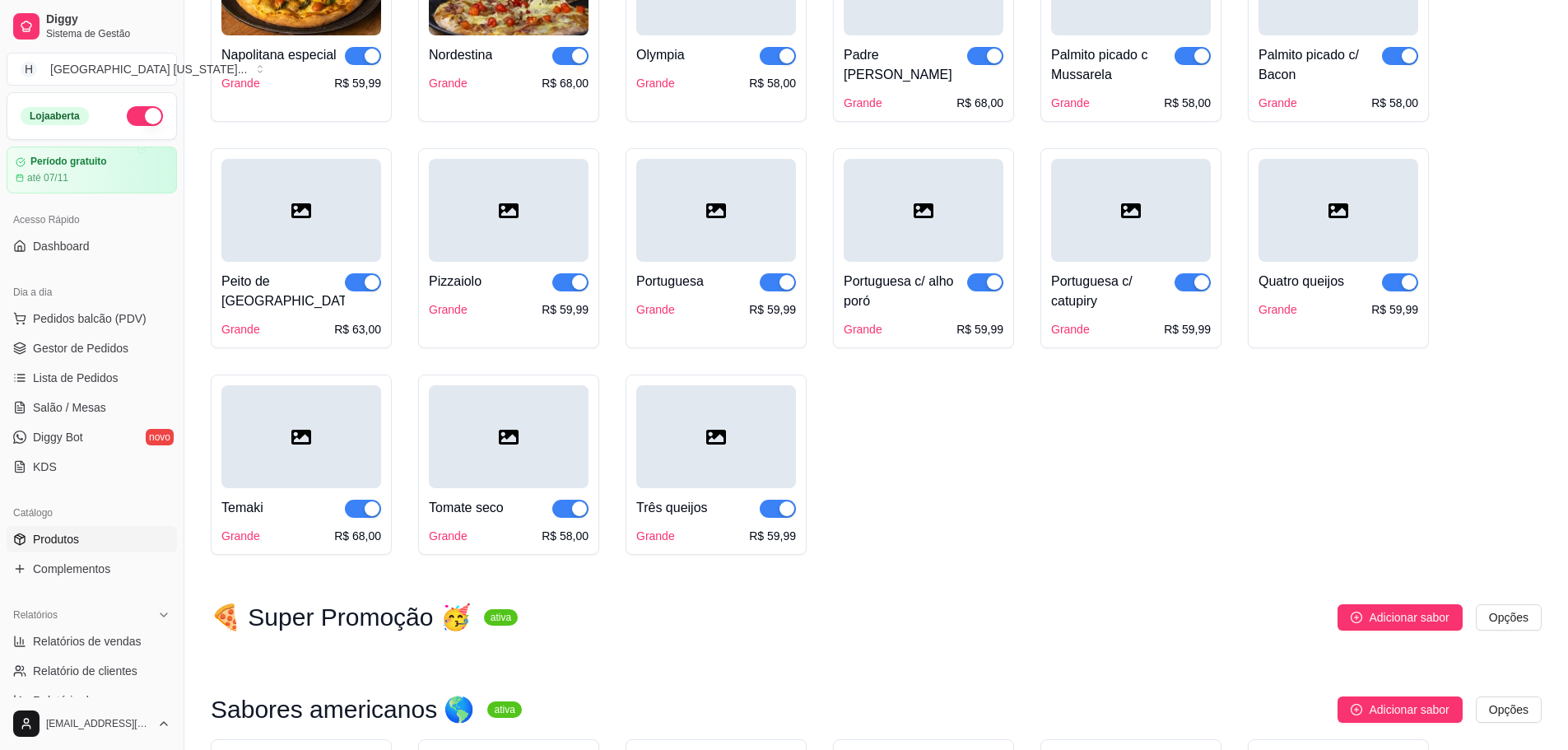
click at [519, 249] on div at bounding box center [509, 210] width 160 height 103
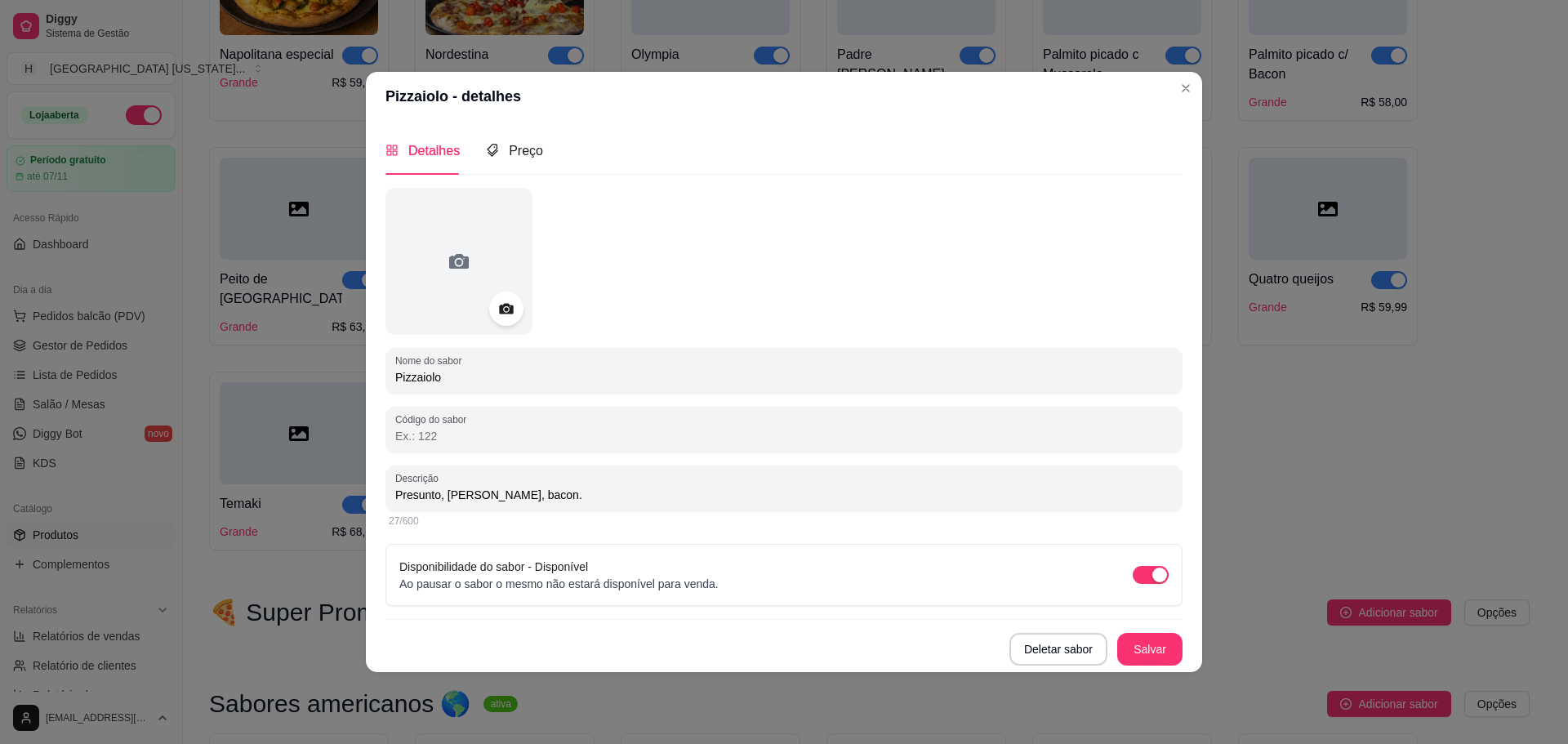
click at [505, 313] on icon at bounding box center [506, 308] width 14 height 11
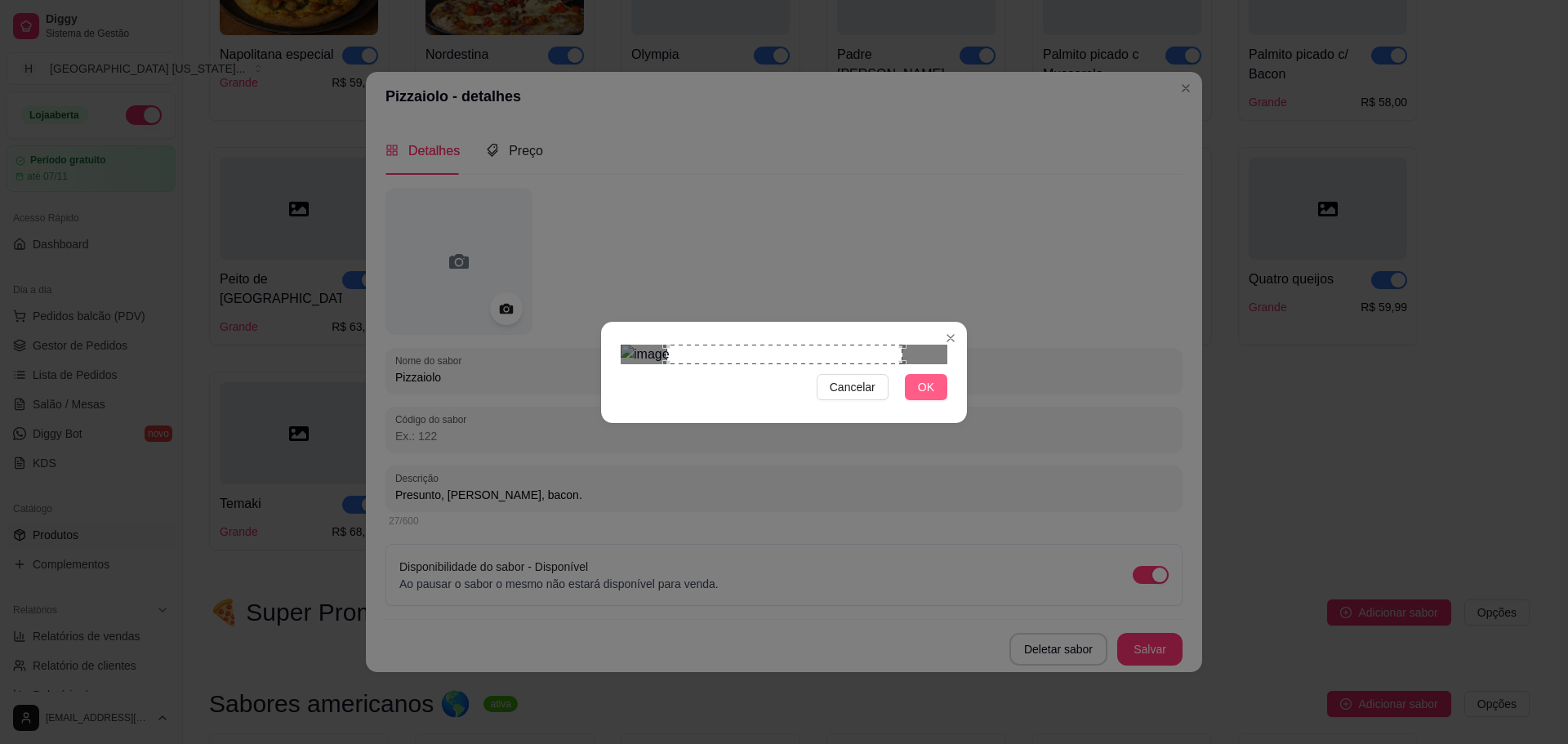
click at [939, 400] on button "OK" at bounding box center [925, 386] width 42 height 26
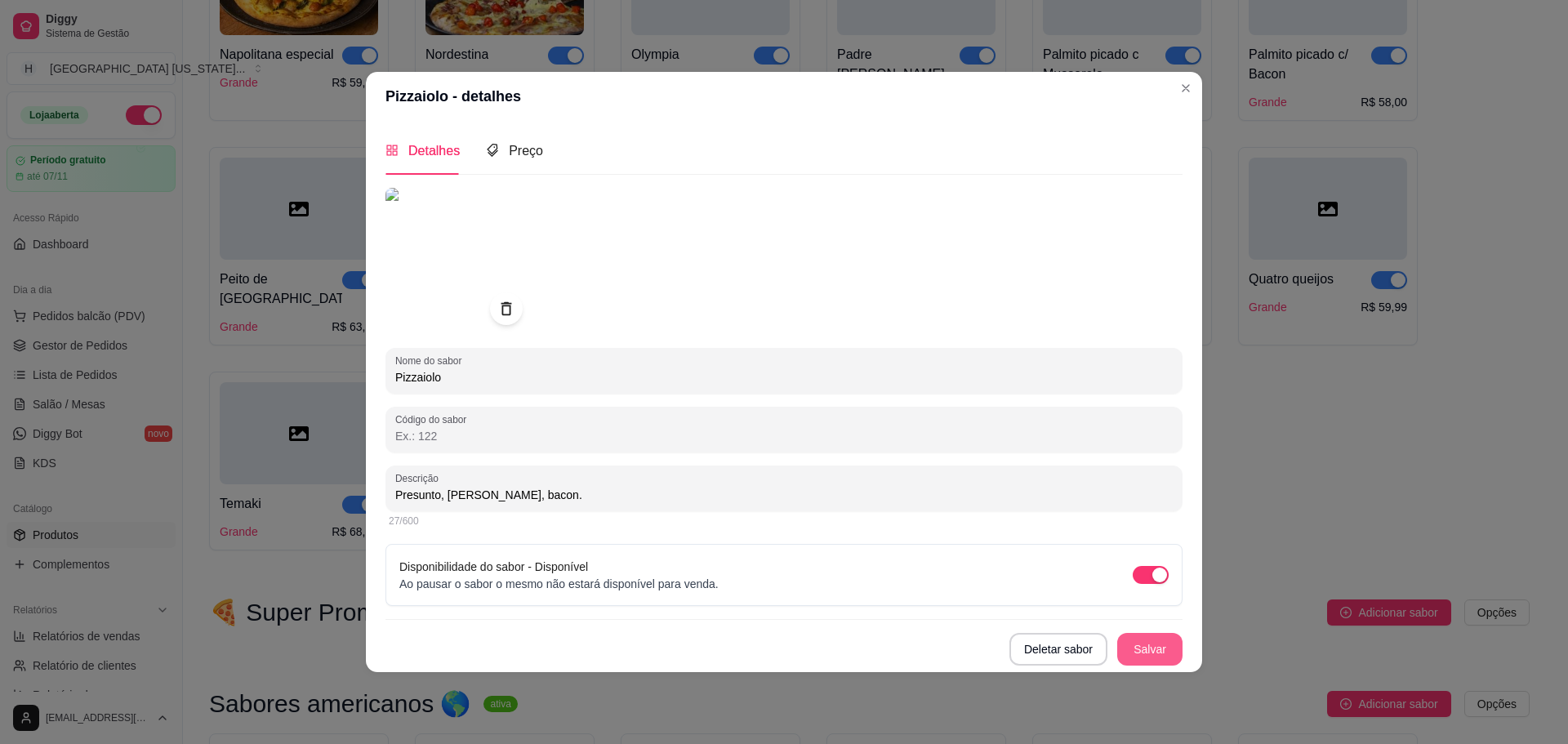
click at [1160, 648] on button "Salvar" at bounding box center [1150, 649] width 66 height 32
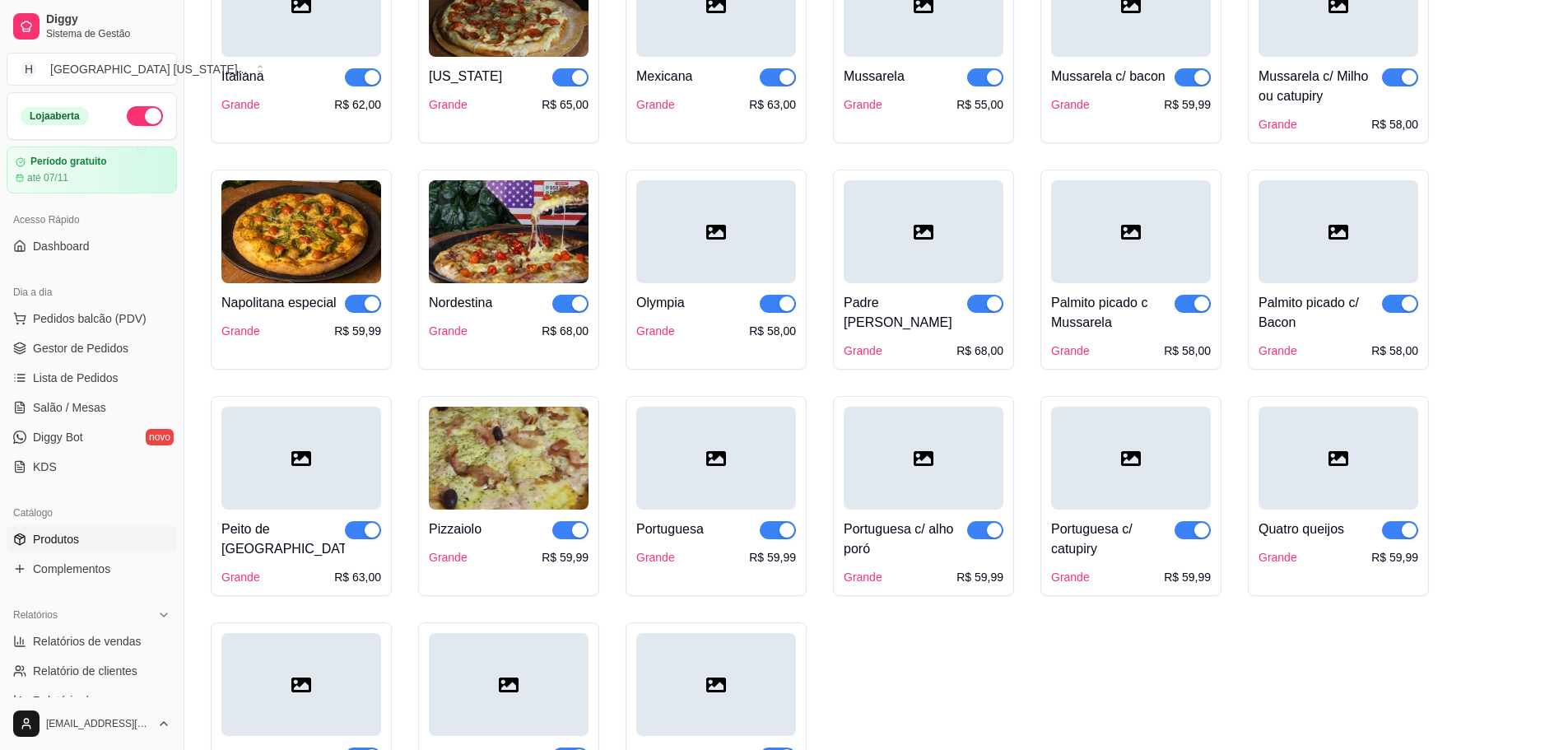
scroll to position [1564, 0]
click at [296, 491] on div at bounding box center [302, 457] width 160 height 103
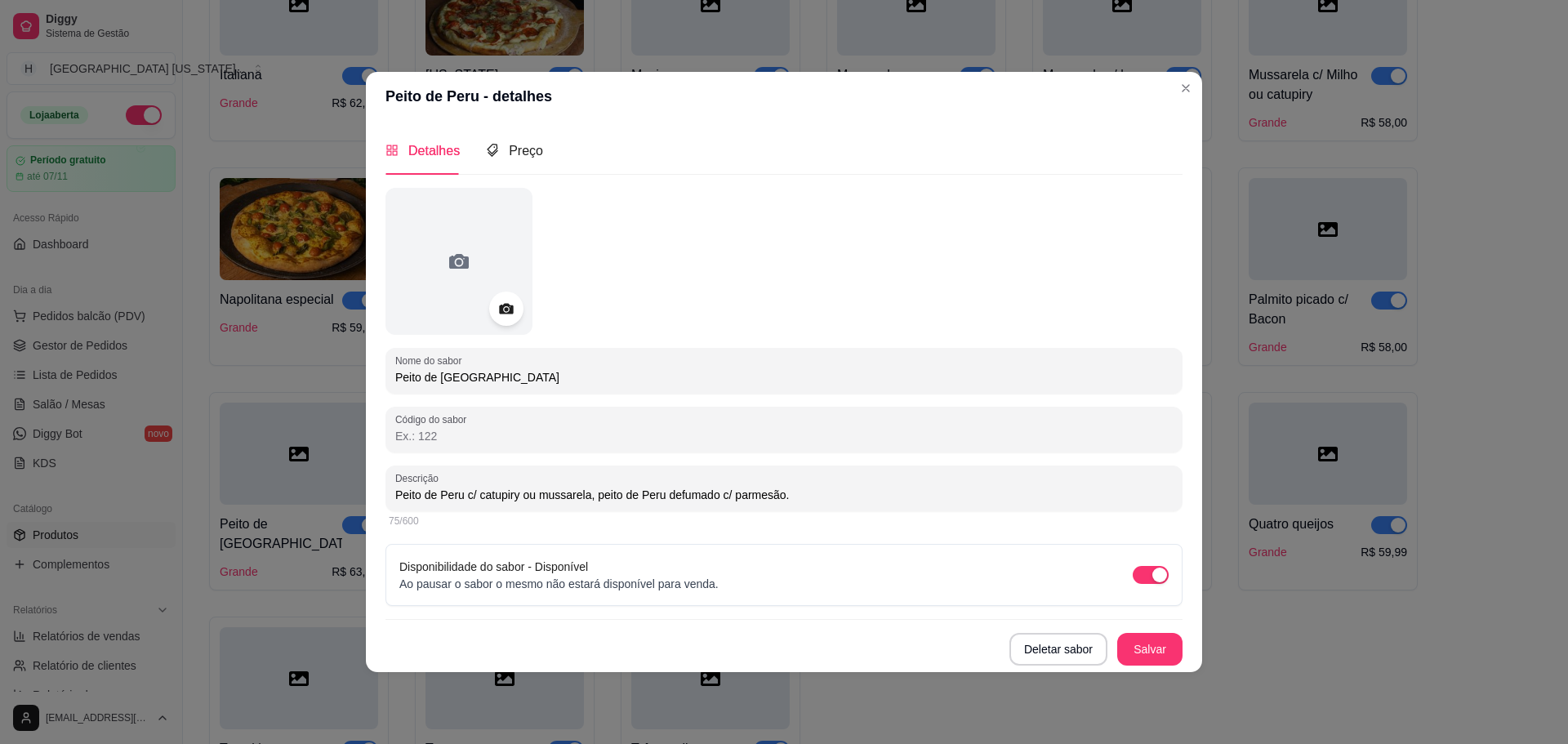
click at [499, 310] on icon at bounding box center [506, 308] width 19 height 19
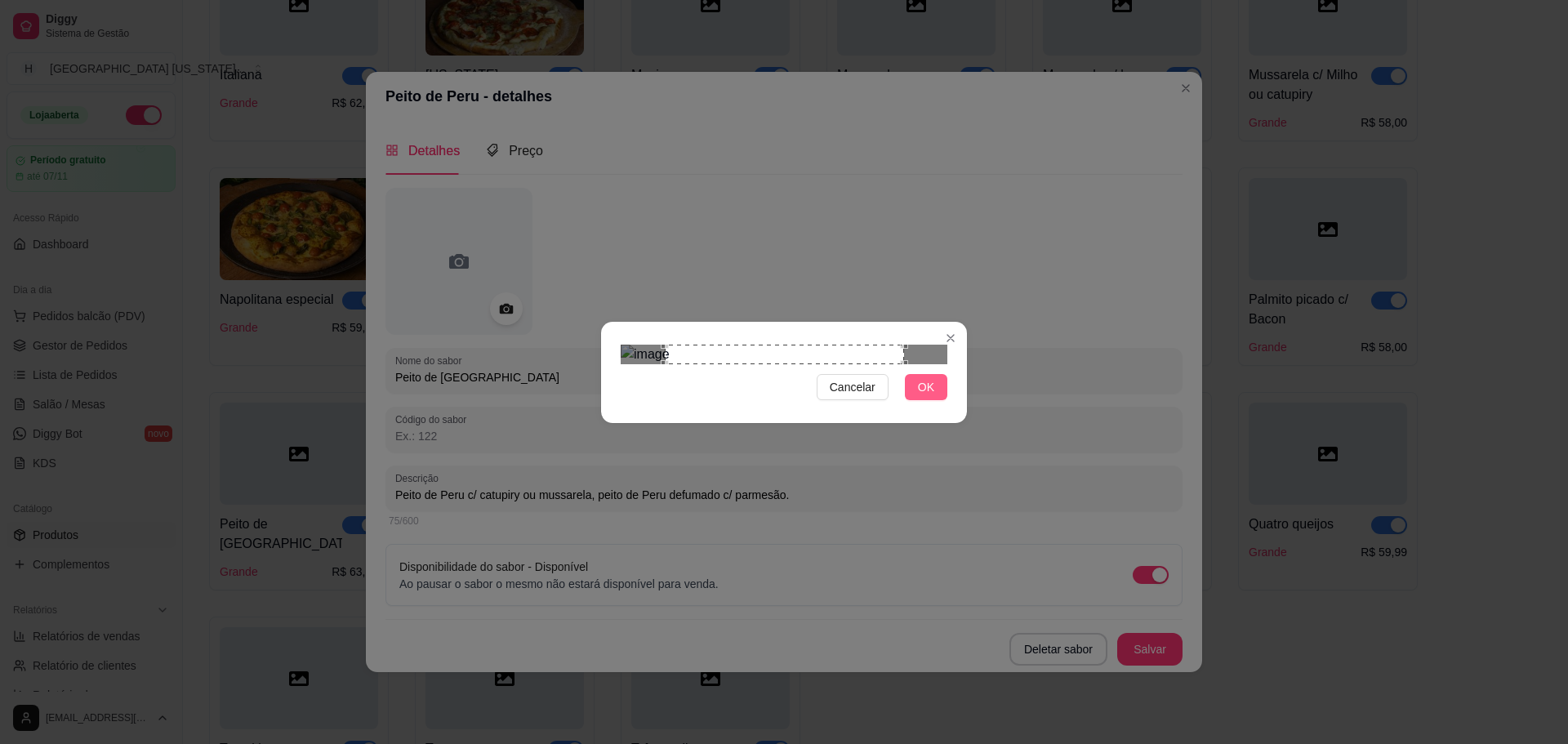
click at [931, 396] on span "OK" at bounding box center [926, 387] width 16 height 18
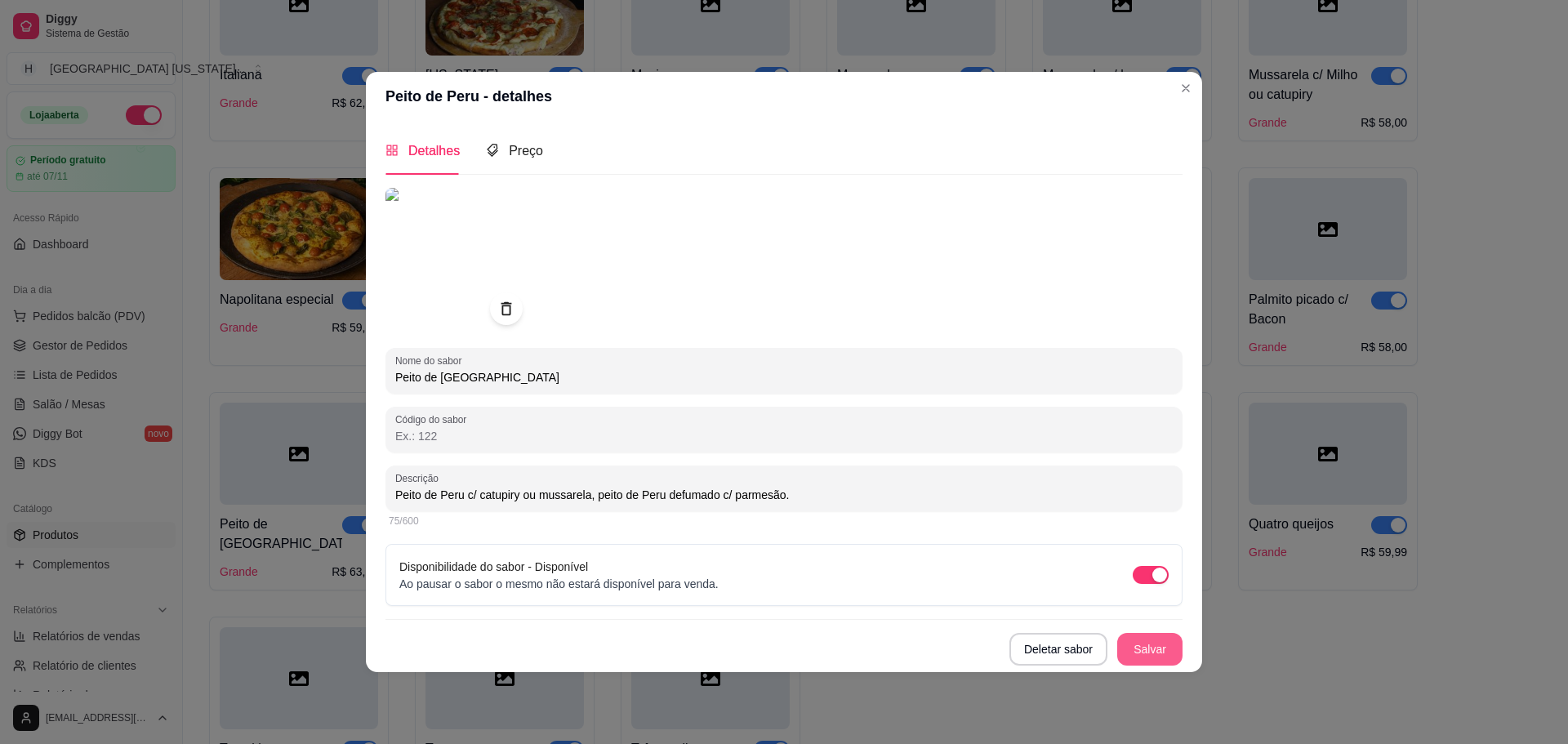
click at [1164, 646] on button "Salvar" at bounding box center [1150, 649] width 66 height 32
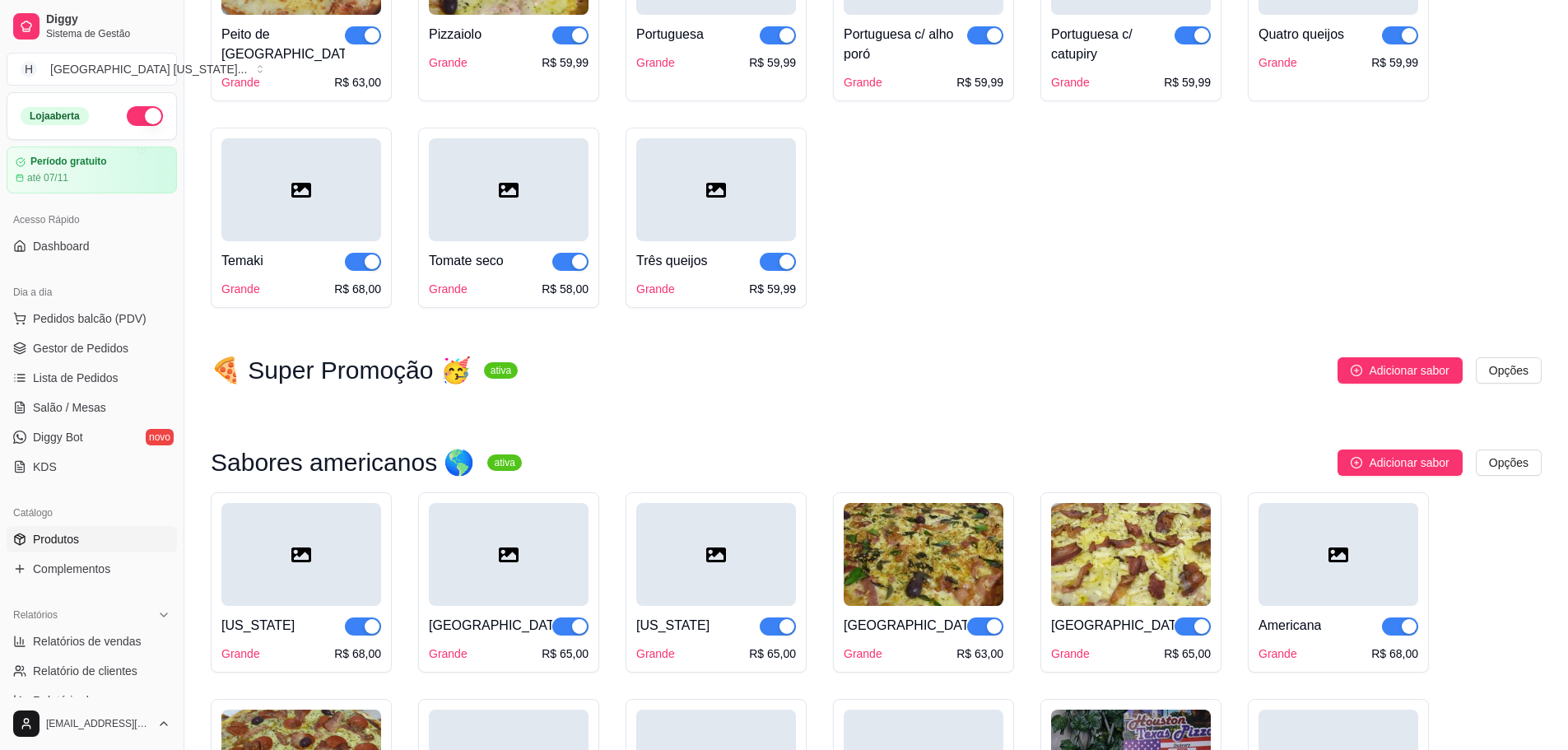
scroll to position [2469, 0]
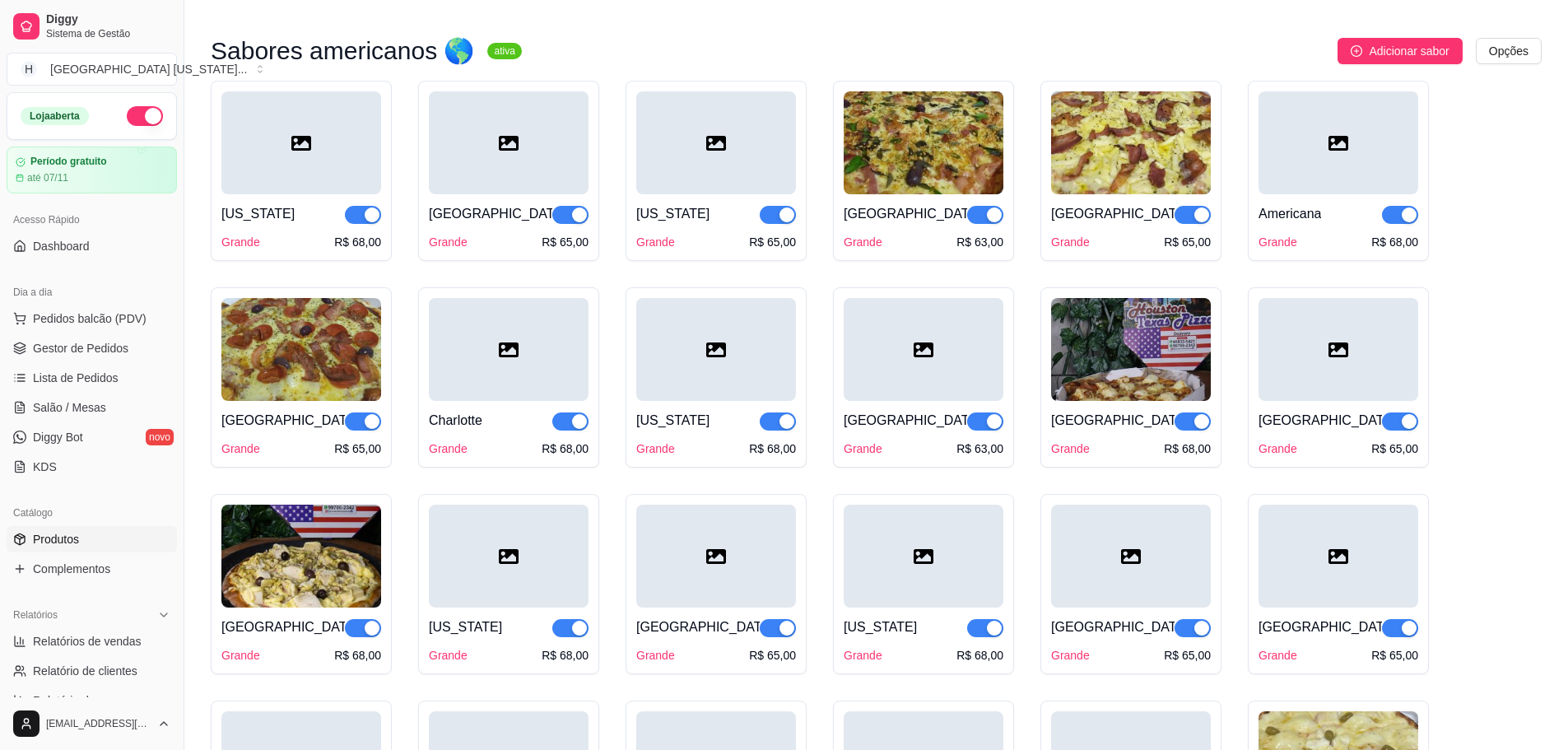
click at [918, 382] on div at bounding box center [924, 349] width 160 height 103
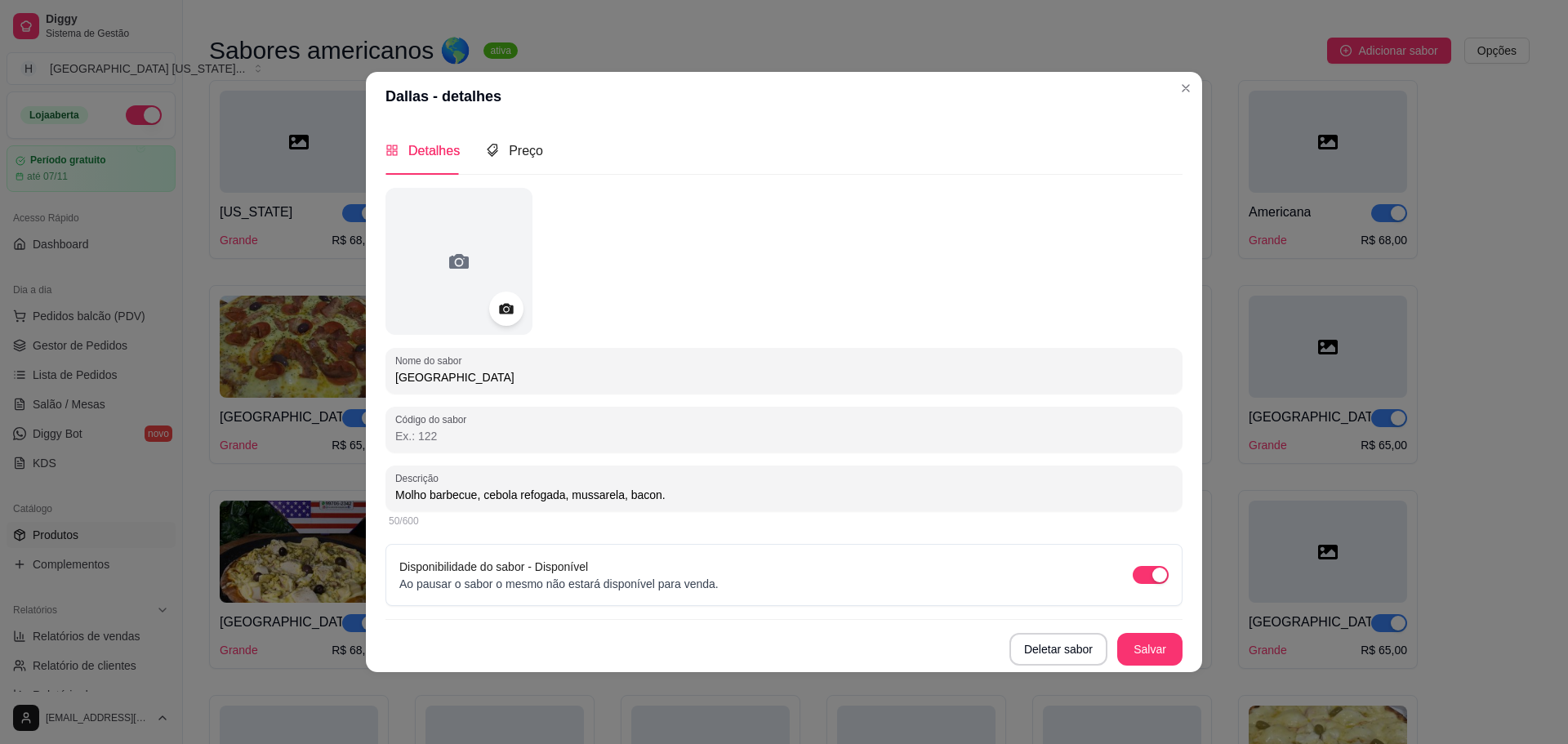
click at [506, 305] on icon at bounding box center [506, 308] width 14 height 11
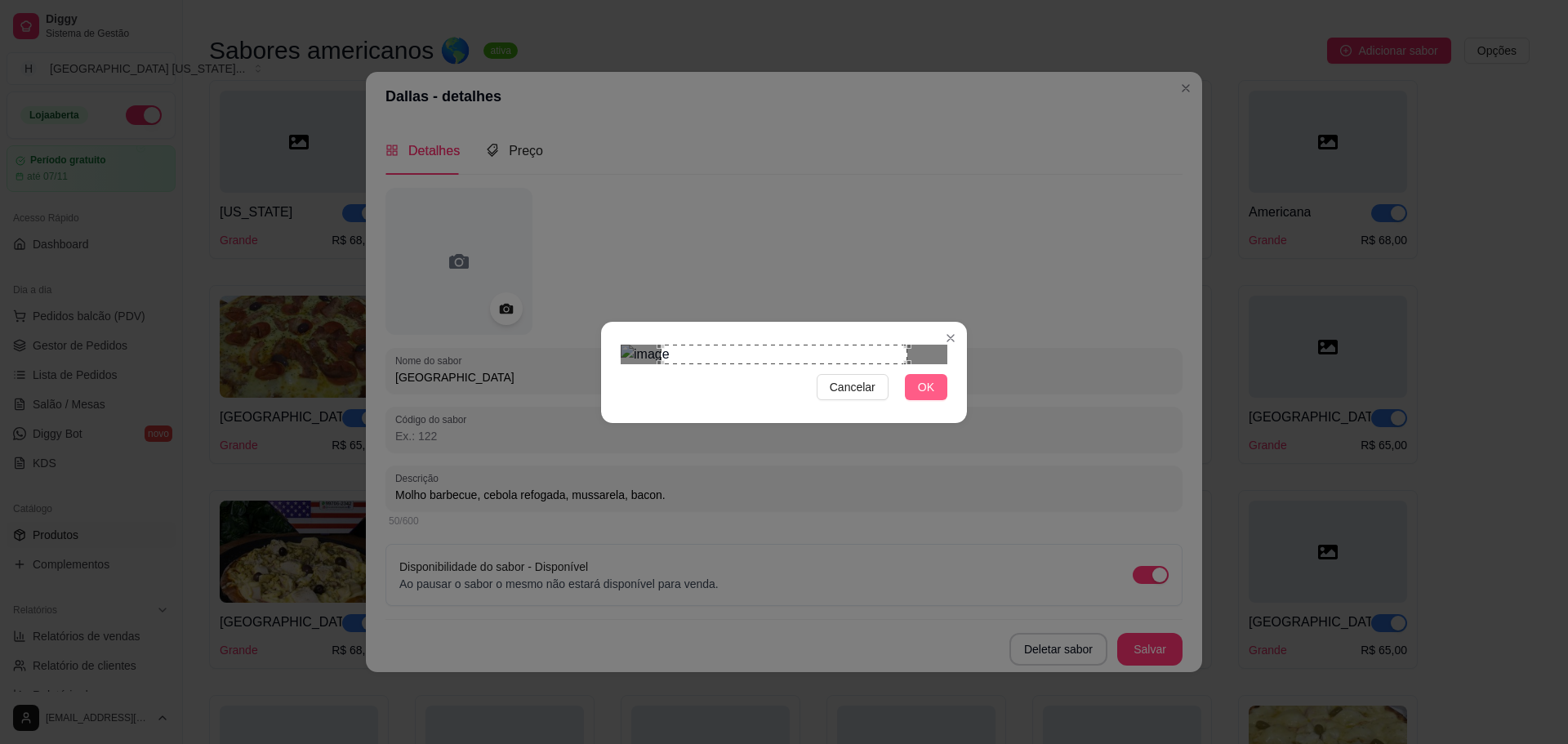
click at [917, 400] on button "OK" at bounding box center [925, 386] width 42 height 26
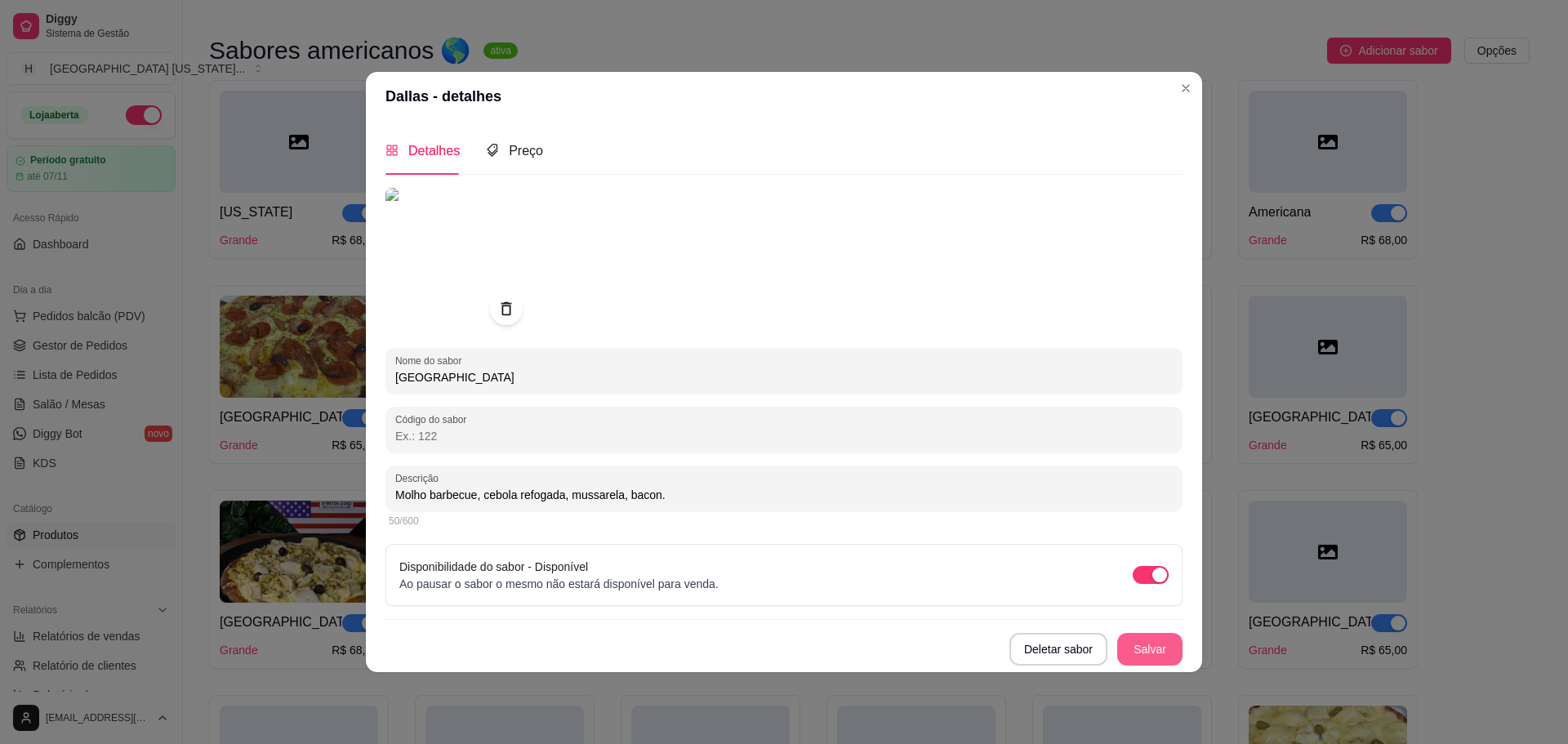
click at [1152, 643] on button "Salvar" at bounding box center [1150, 649] width 66 height 32
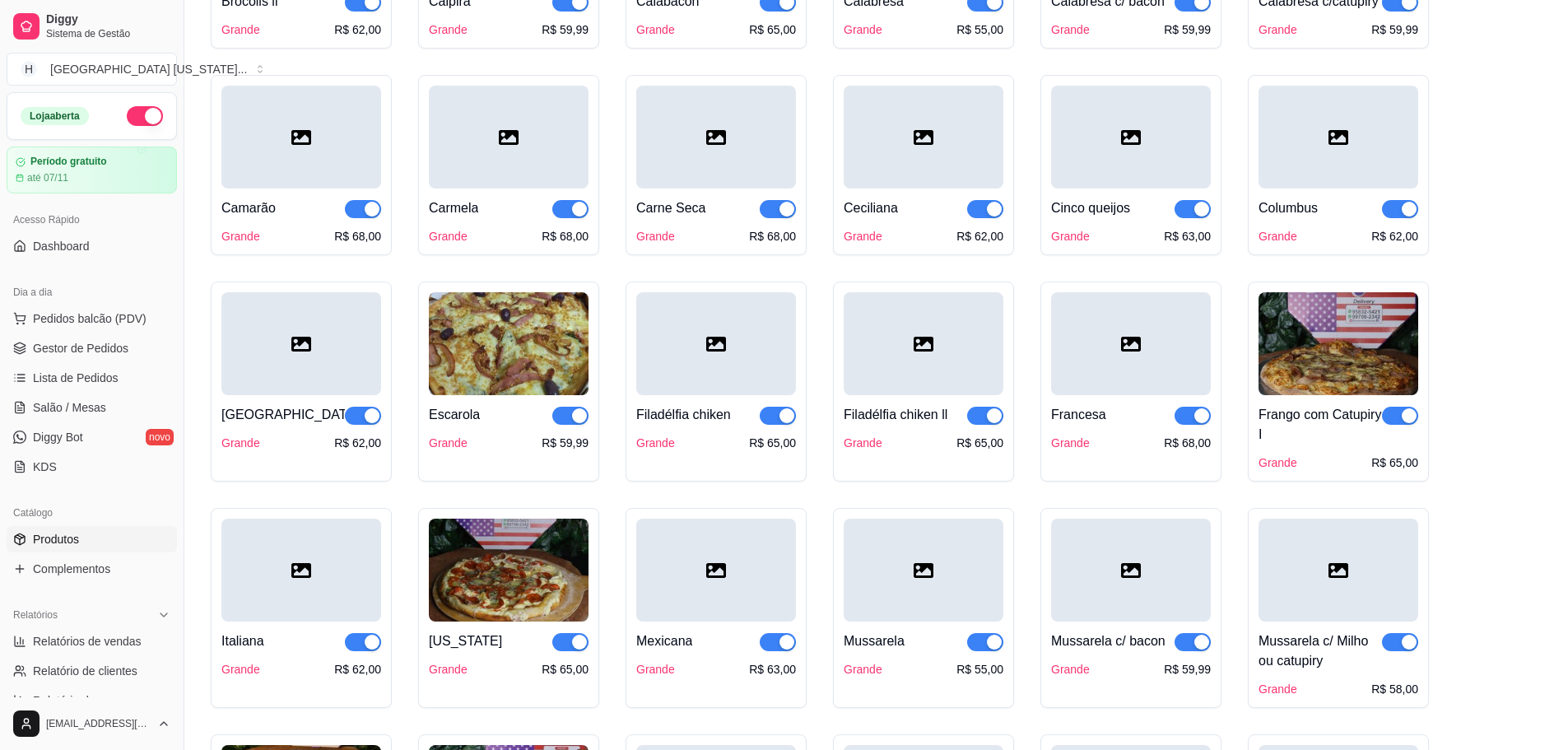
scroll to position [971, 0]
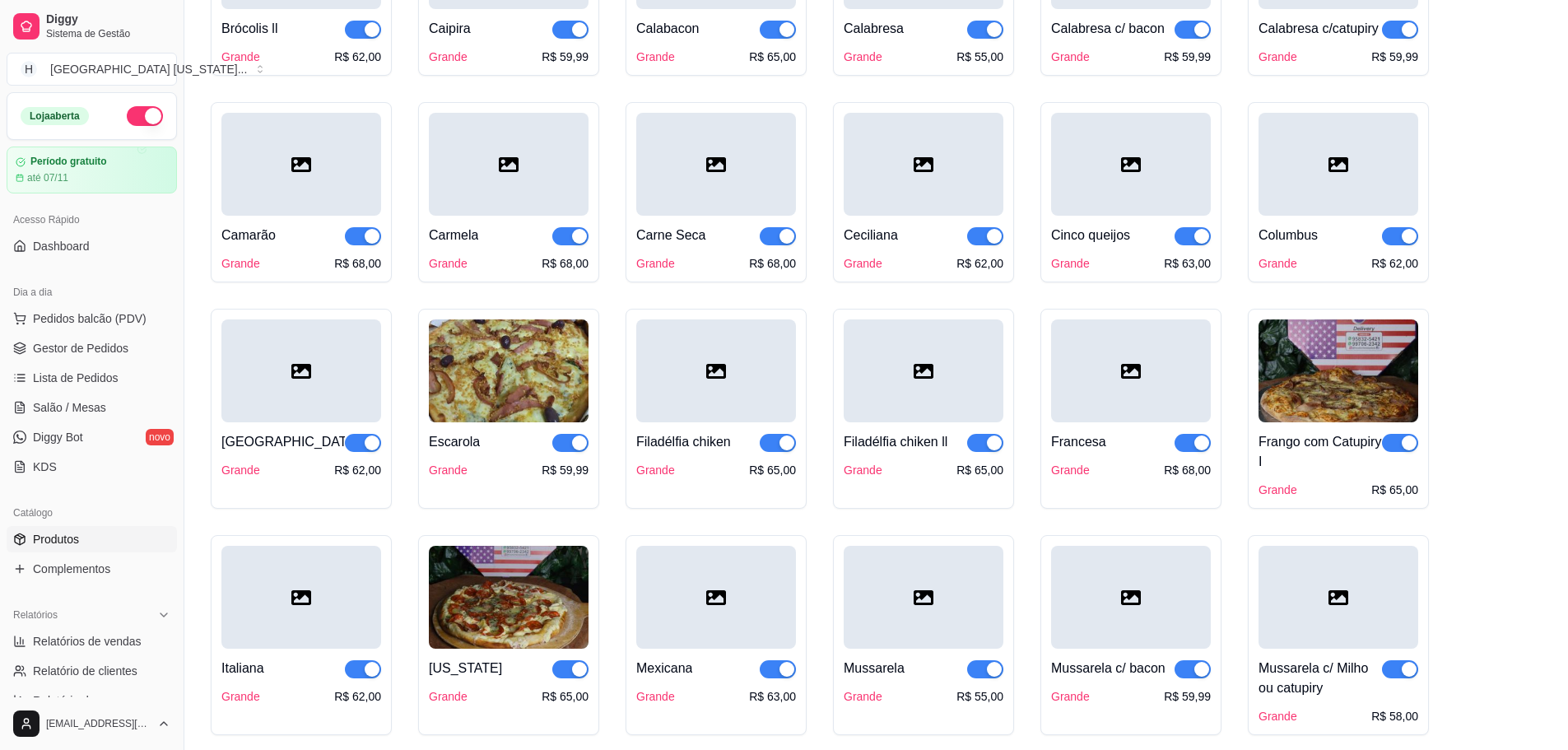
click at [1156, 410] on div at bounding box center [1131, 370] width 160 height 103
click at [1156, 373] on div at bounding box center [1131, 370] width 160 height 103
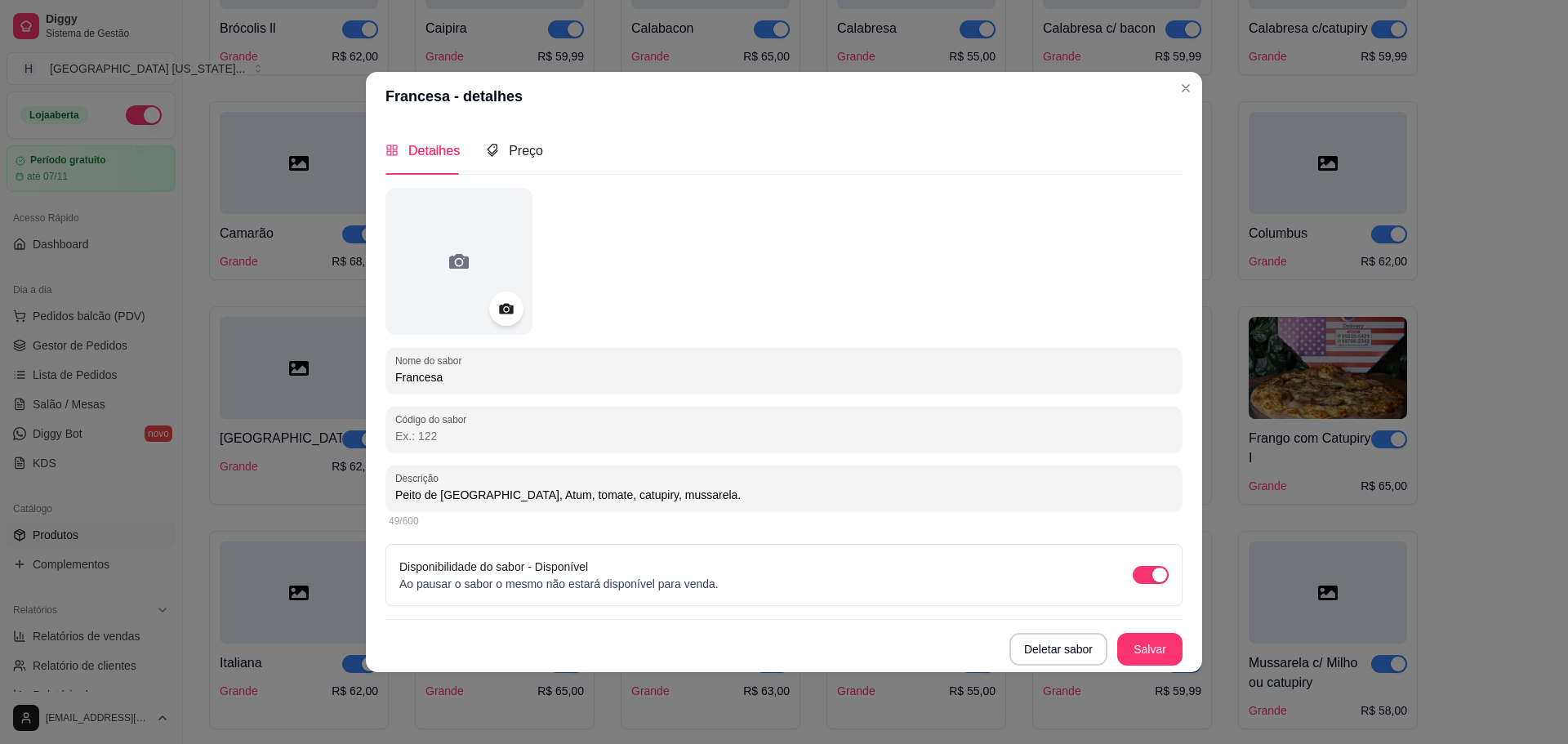
drag, startPoint x: 495, startPoint y: 315, endPoint x: 468, endPoint y: 286, distance: 39.6
click at [495, 313] on div at bounding box center [506, 309] width 34 height 34
click at [505, 305] on icon at bounding box center [506, 308] width 14 height 11
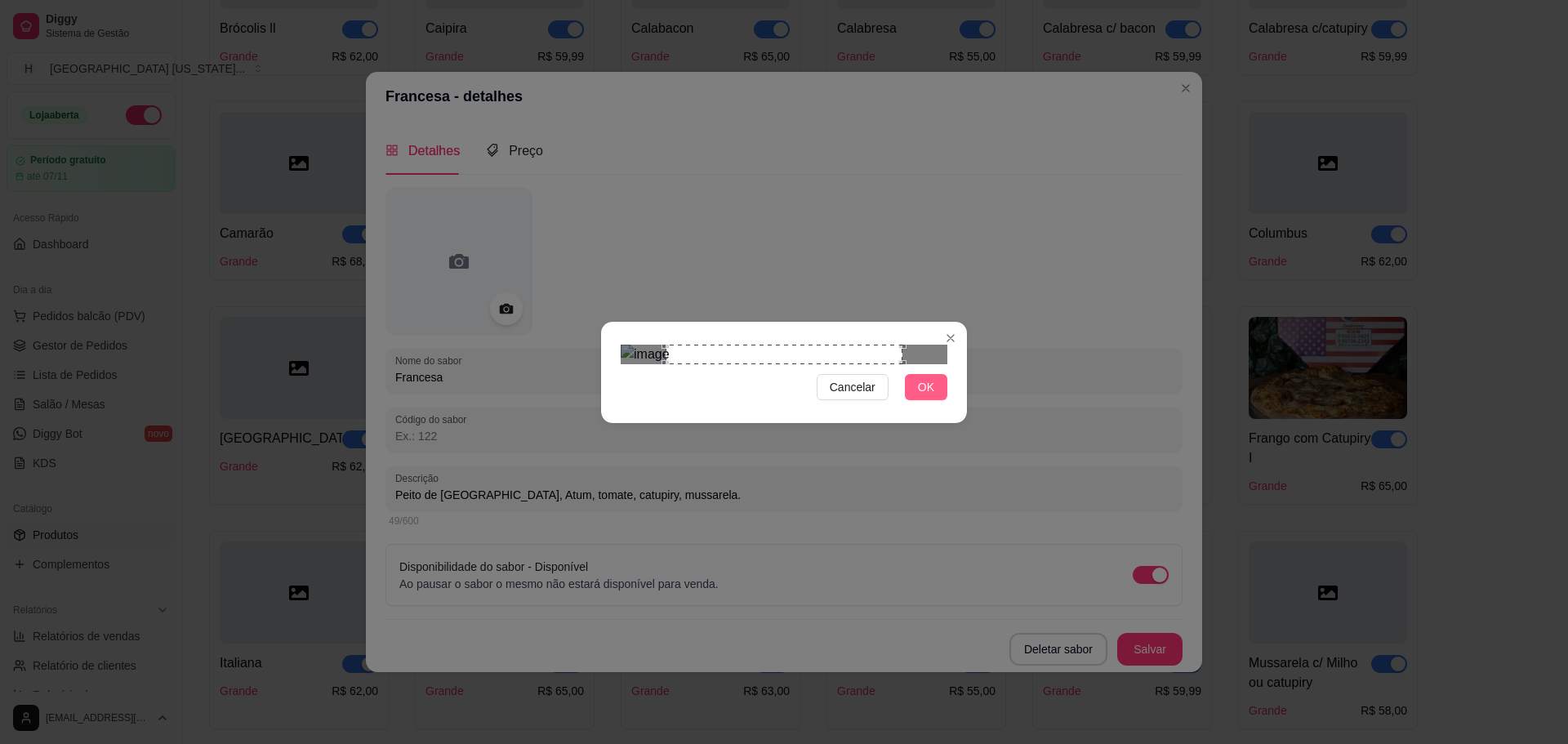
click at [934, 400] on button "OK" at bounding box center [925, 386] width 42 height 26
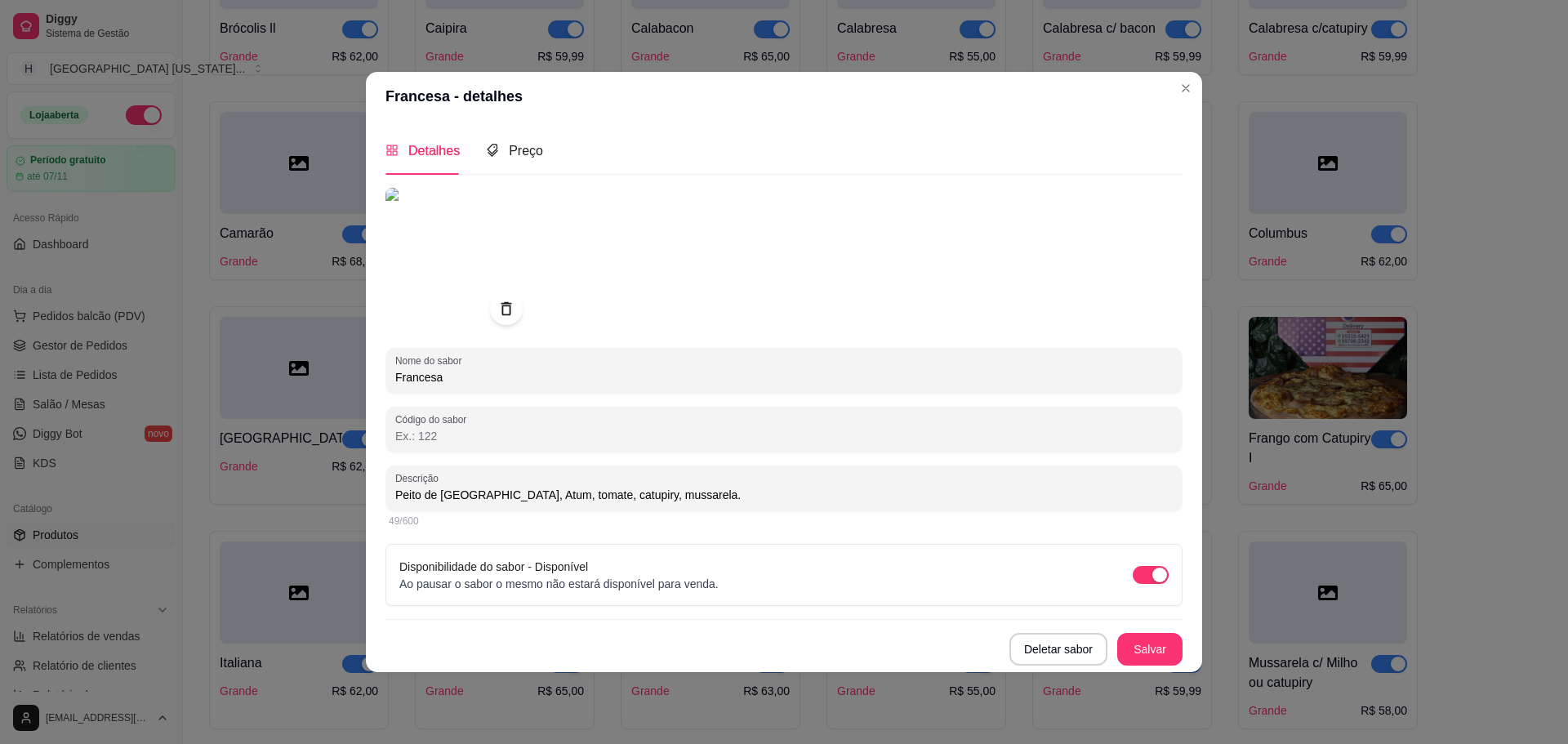
click at [1137, 629] on div "Nome do sabor Francesa Código do sabor Descrição Peito de [GEOGRAPHIC_DATA], At…" at bounding box center [784, 426] width 798 height 477
click at [1156, 640] on button "Salvar" at bounding box center [1150, 648] width 64 height 32
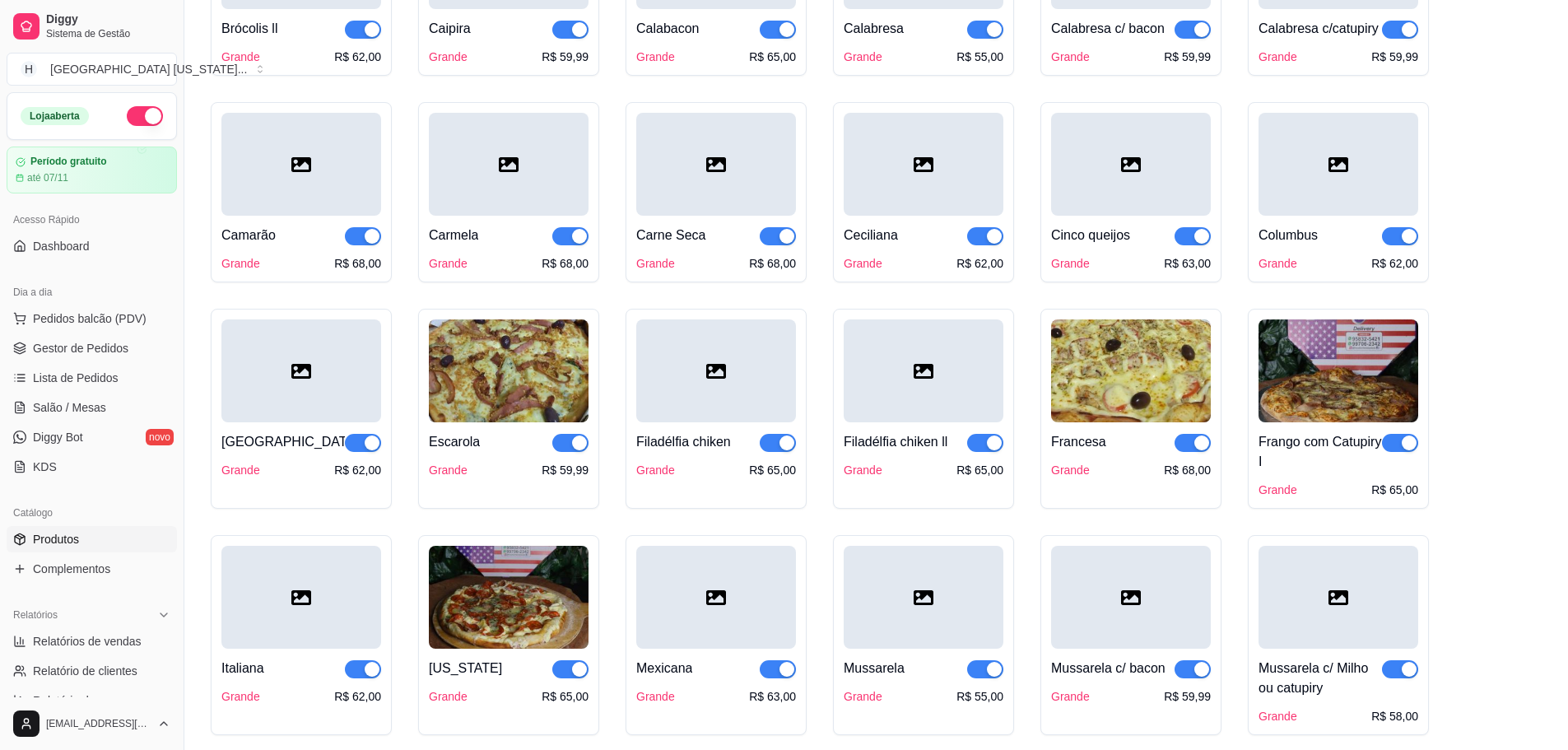
click at [663, 384] on div at bounding box center [717, 370] width 160 height 103
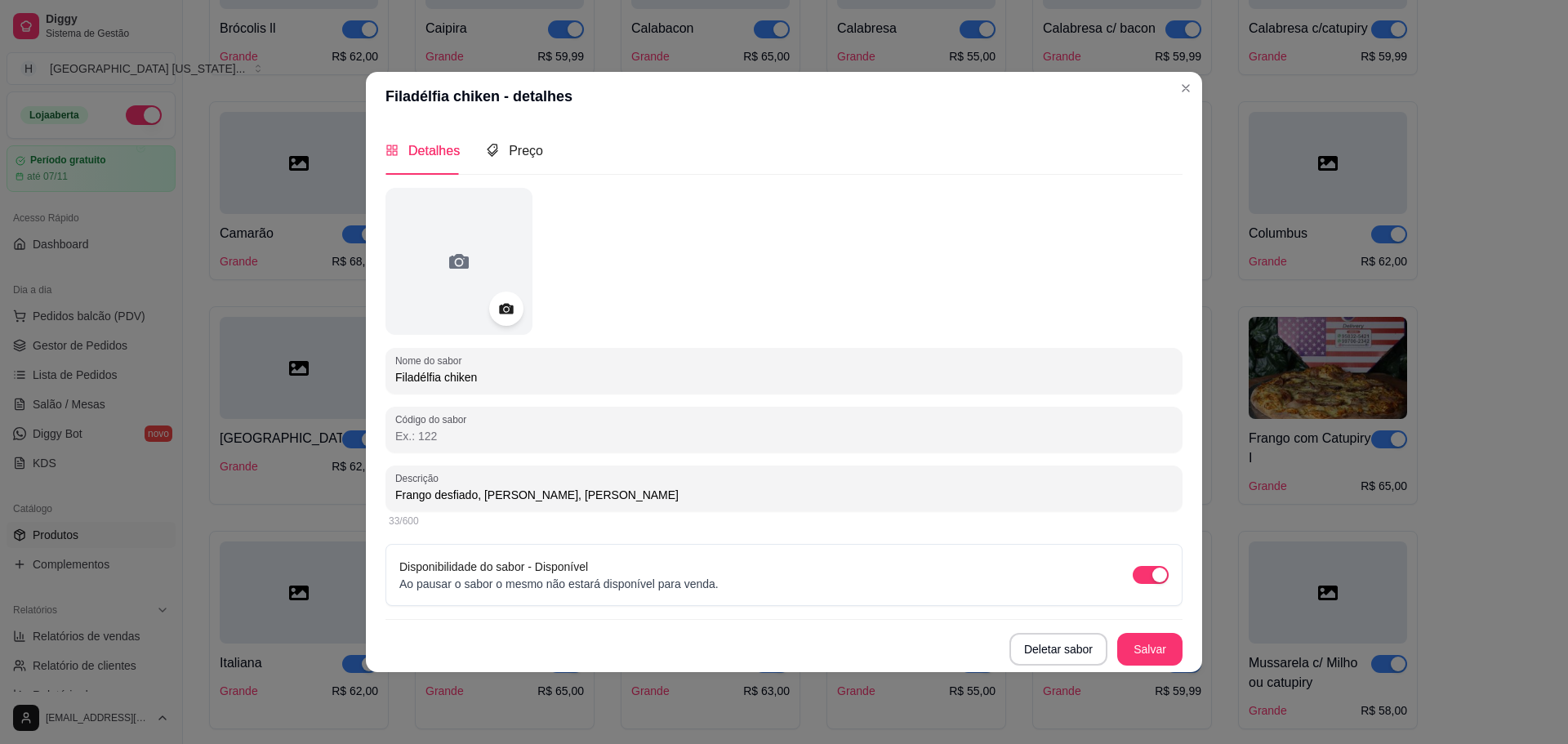
click at [517, 307] on div at bounding box center [506, 309] width 34 height 34
click at [500, 316] on icon at bounding box center [506, 308] width 19 height 19
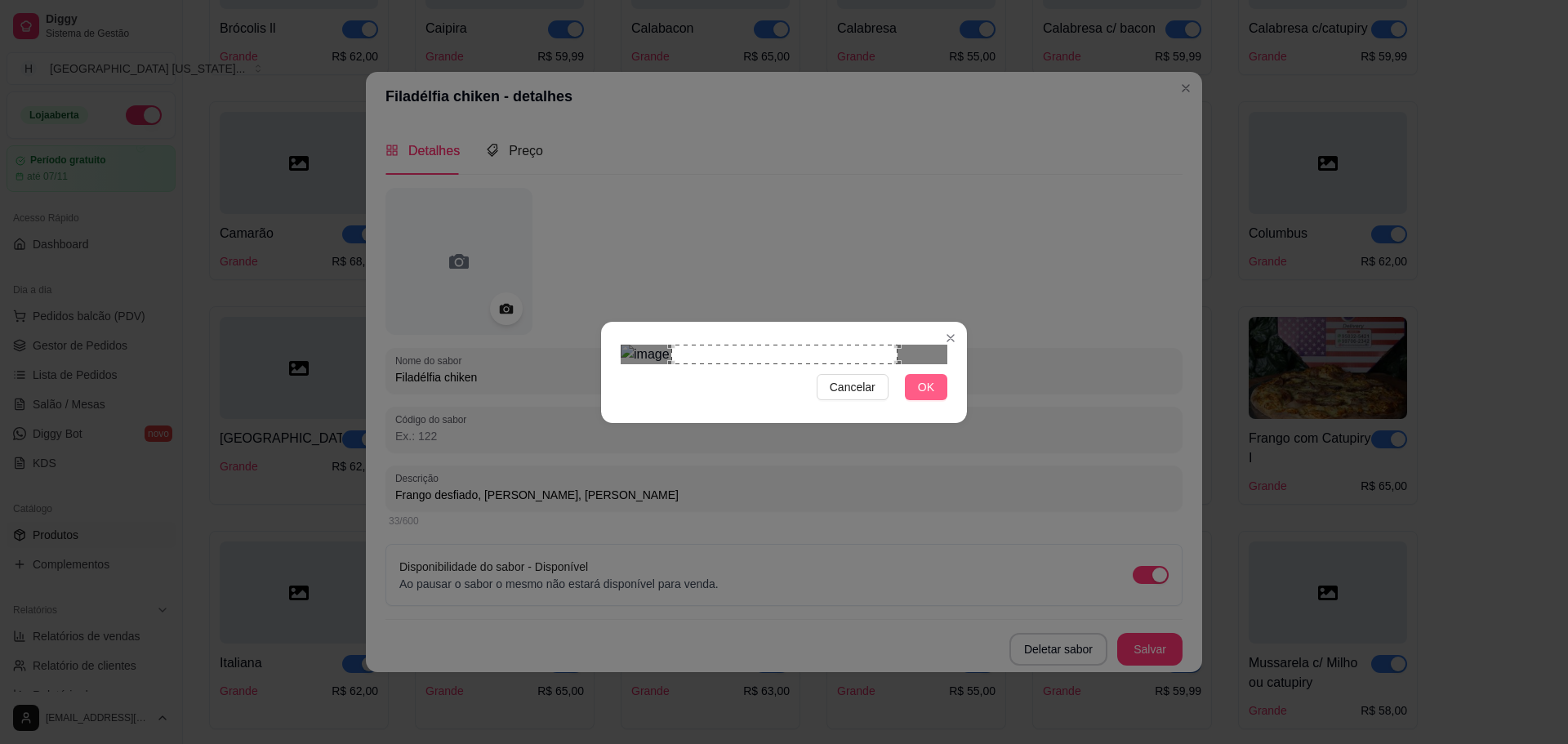
click at [925, 396] on span "OK" at bounding box center [926, 387] width 16 height 18
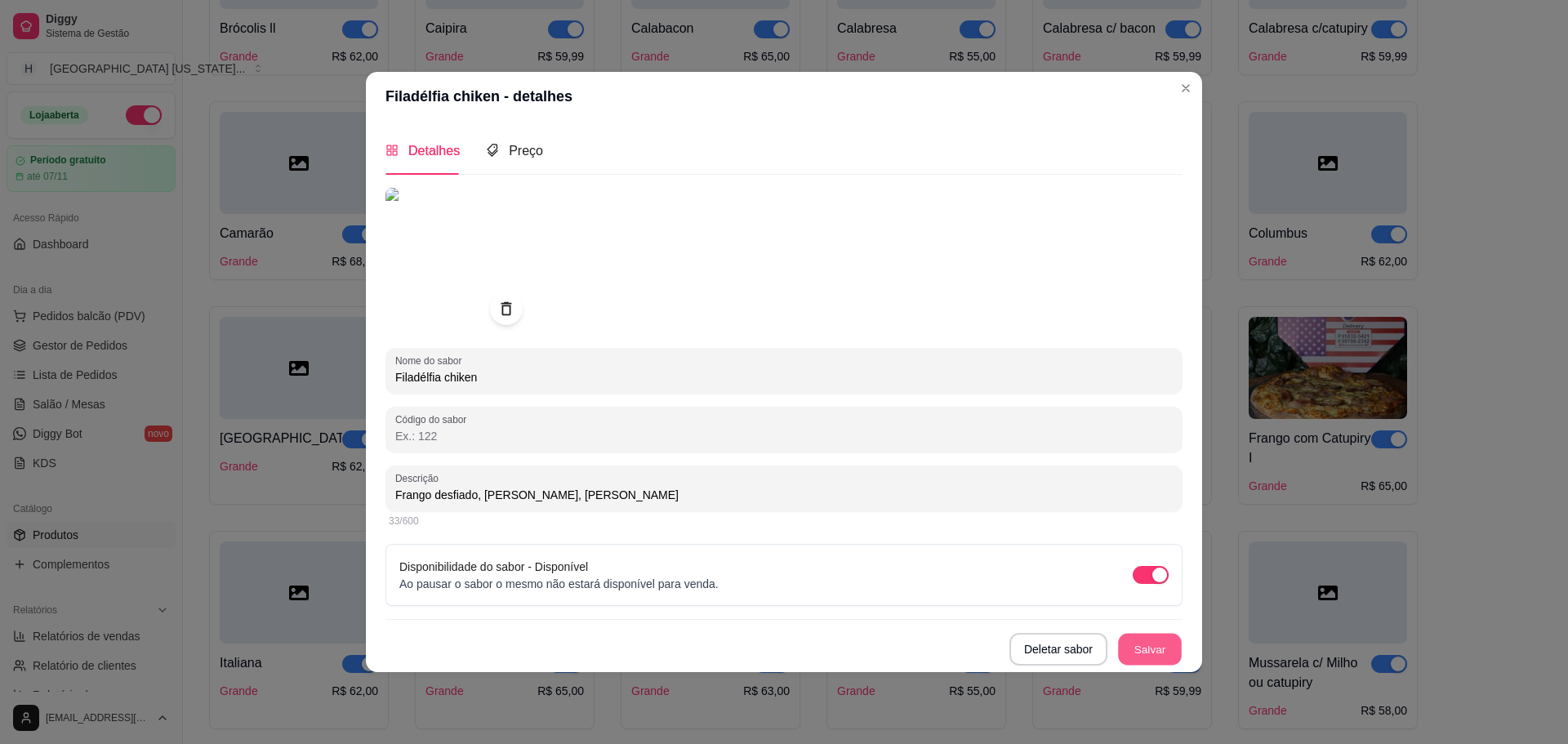
click at [1160, 646] on button "Salvar" at bounding box center [1150, 648] width 64 height 32
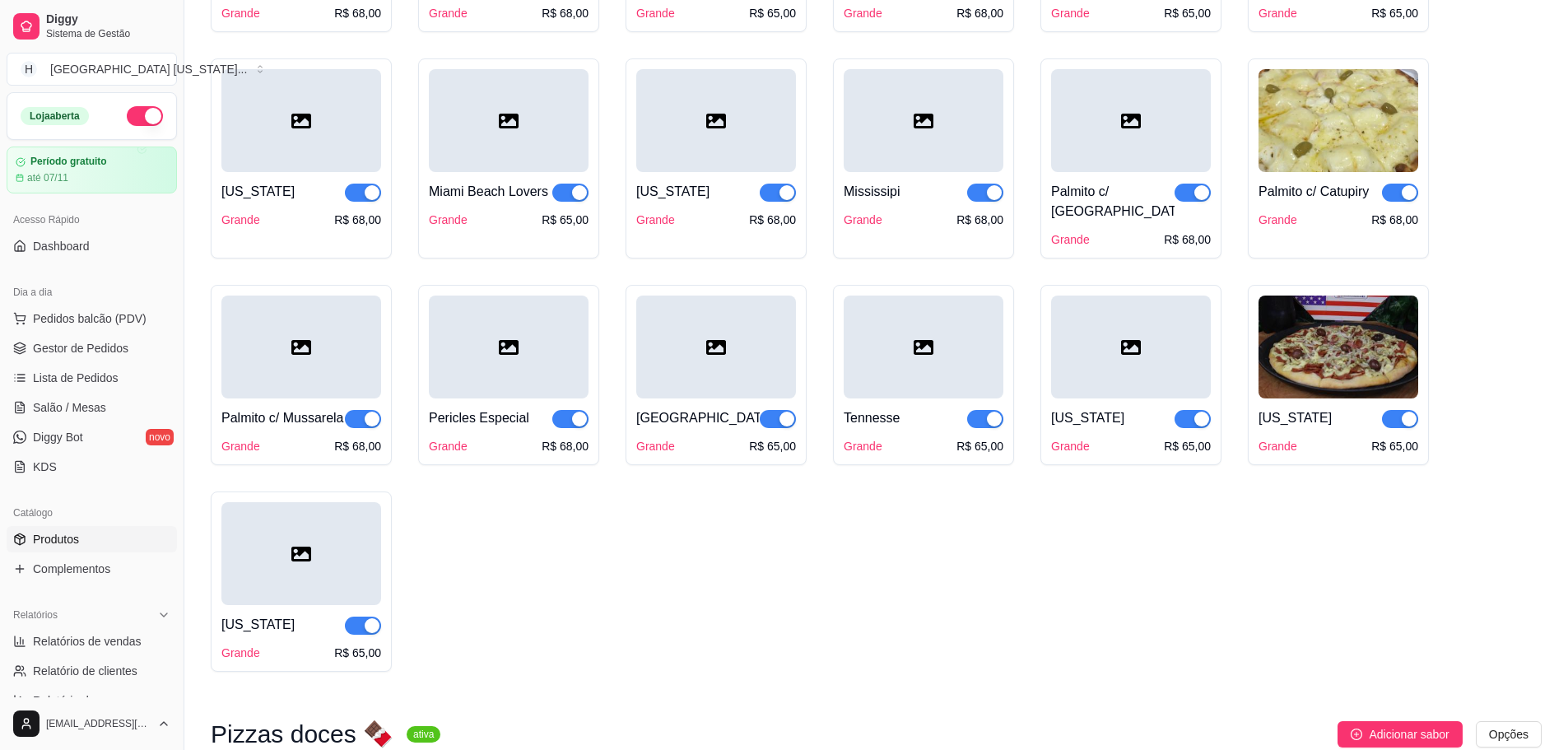
scroll to position [3275, 0]
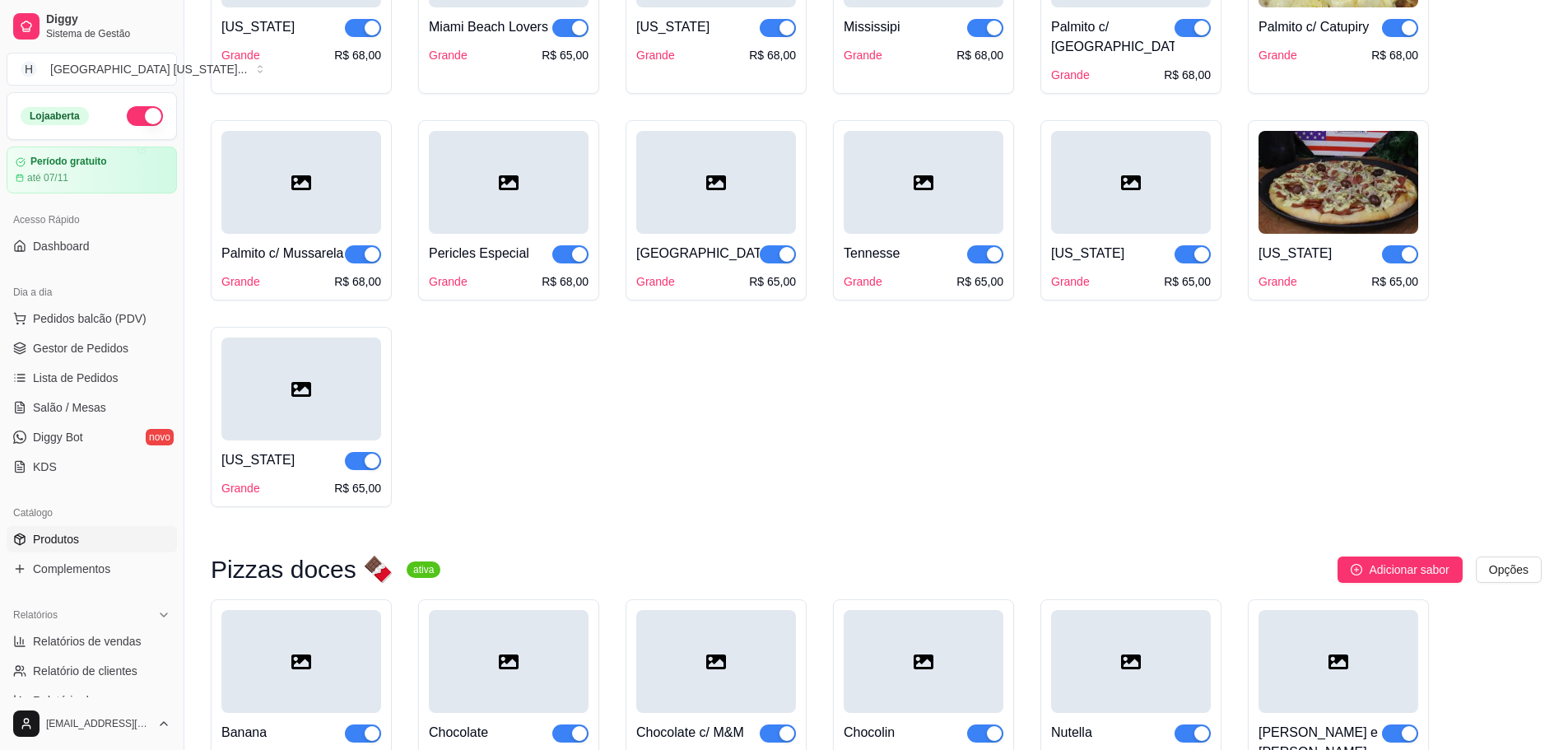
click at [1077, 191] on div at bounding box center [1131, 182] width 160 height 103
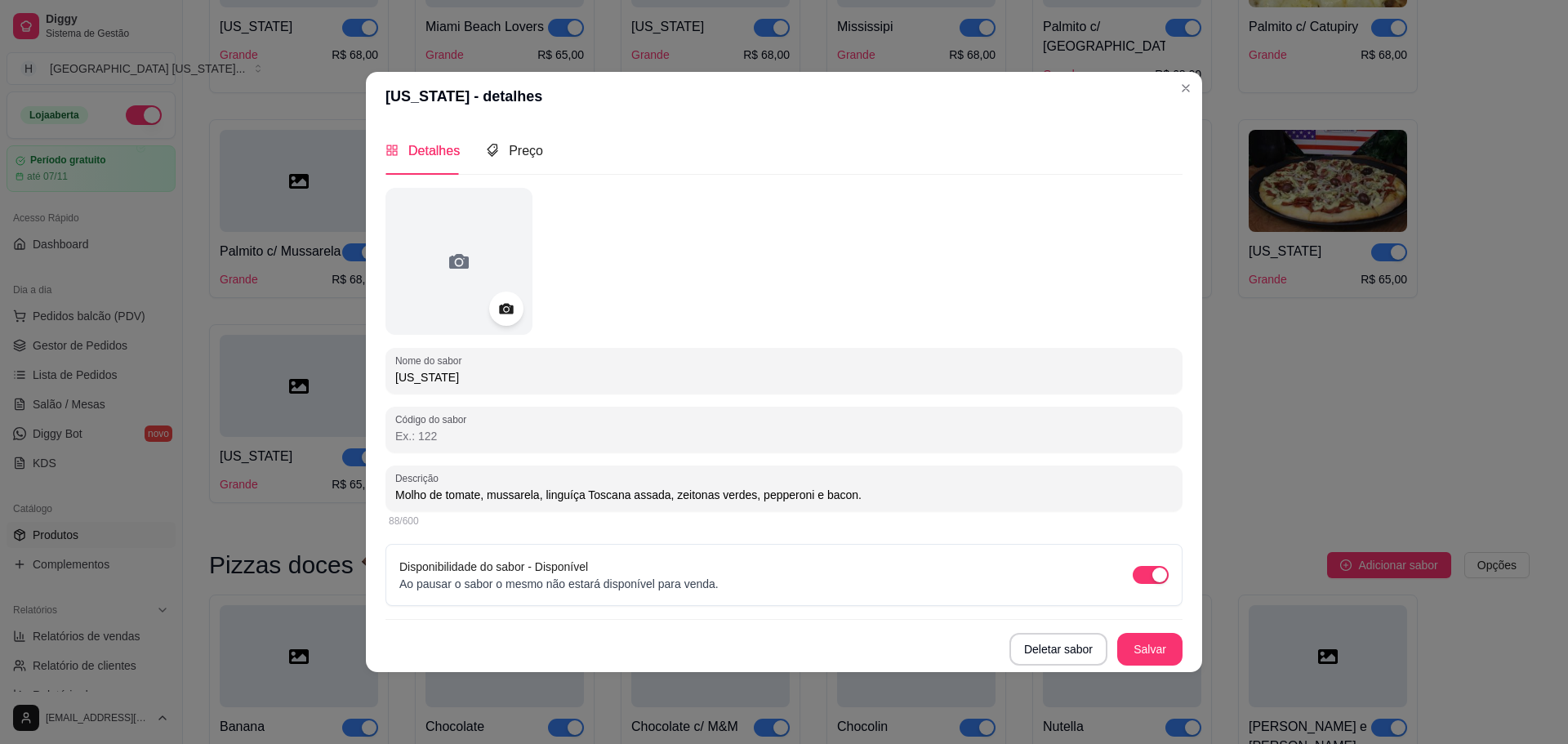
click at [515, 299] on div at bounding box center [506, 309] width 34 height 34
click at [508, 304] on icon at bounding box center [506, 308] width 14 height 11
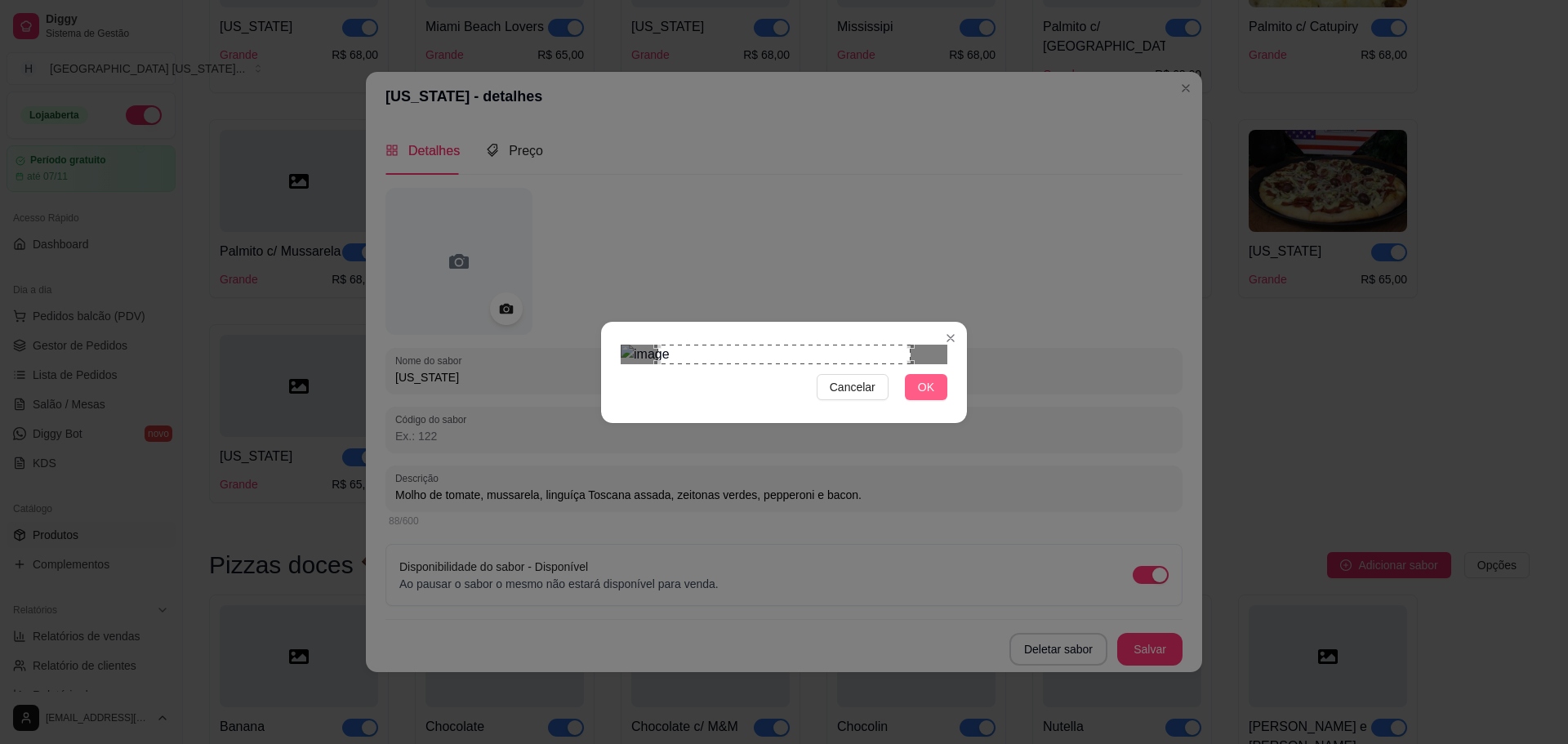
click at [925, 396] on span "OK" at bounding box center [926, 387] width 16 height 18
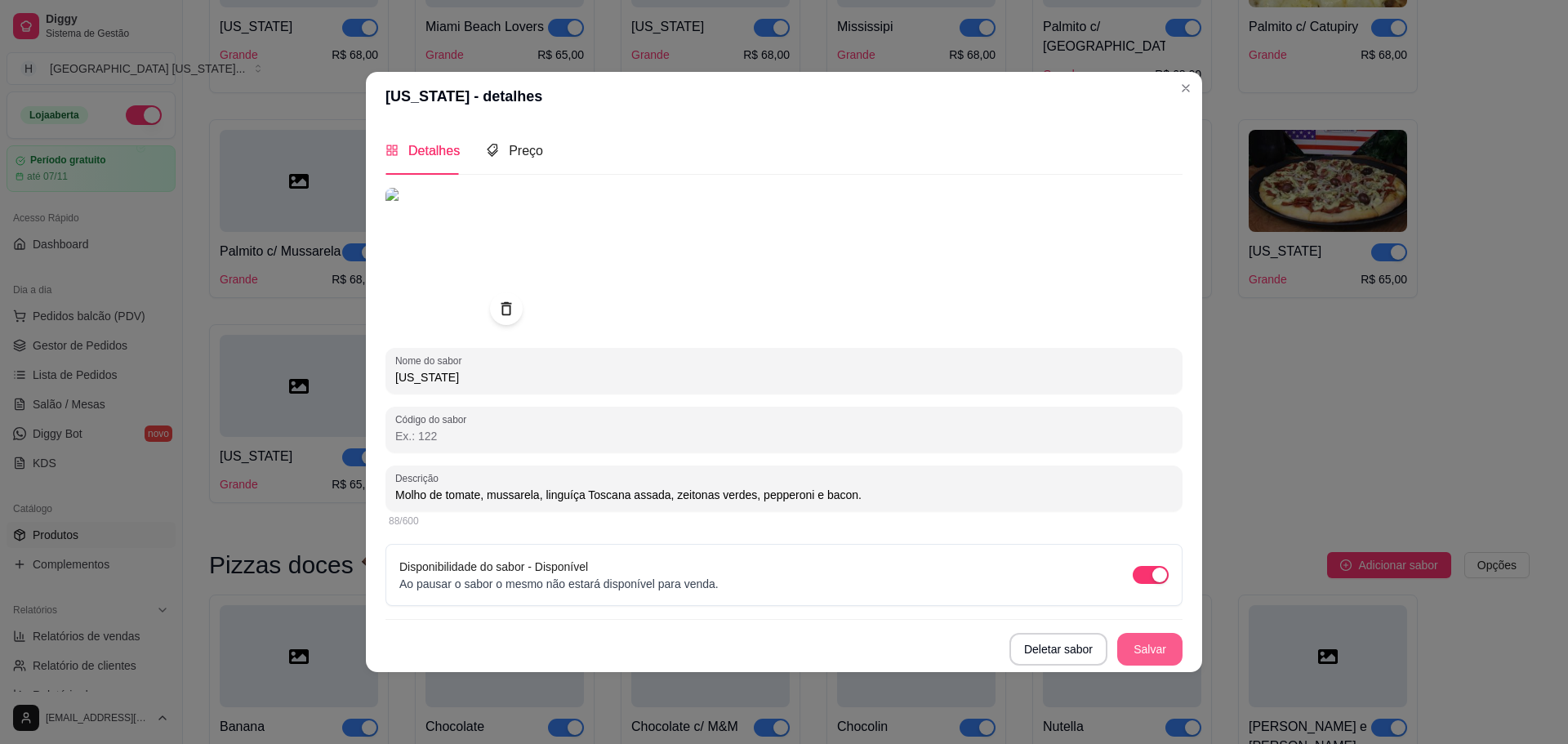
click at [1162, 643] on button "Salvar" at bounding box center [1150, 649] width 66 height 32
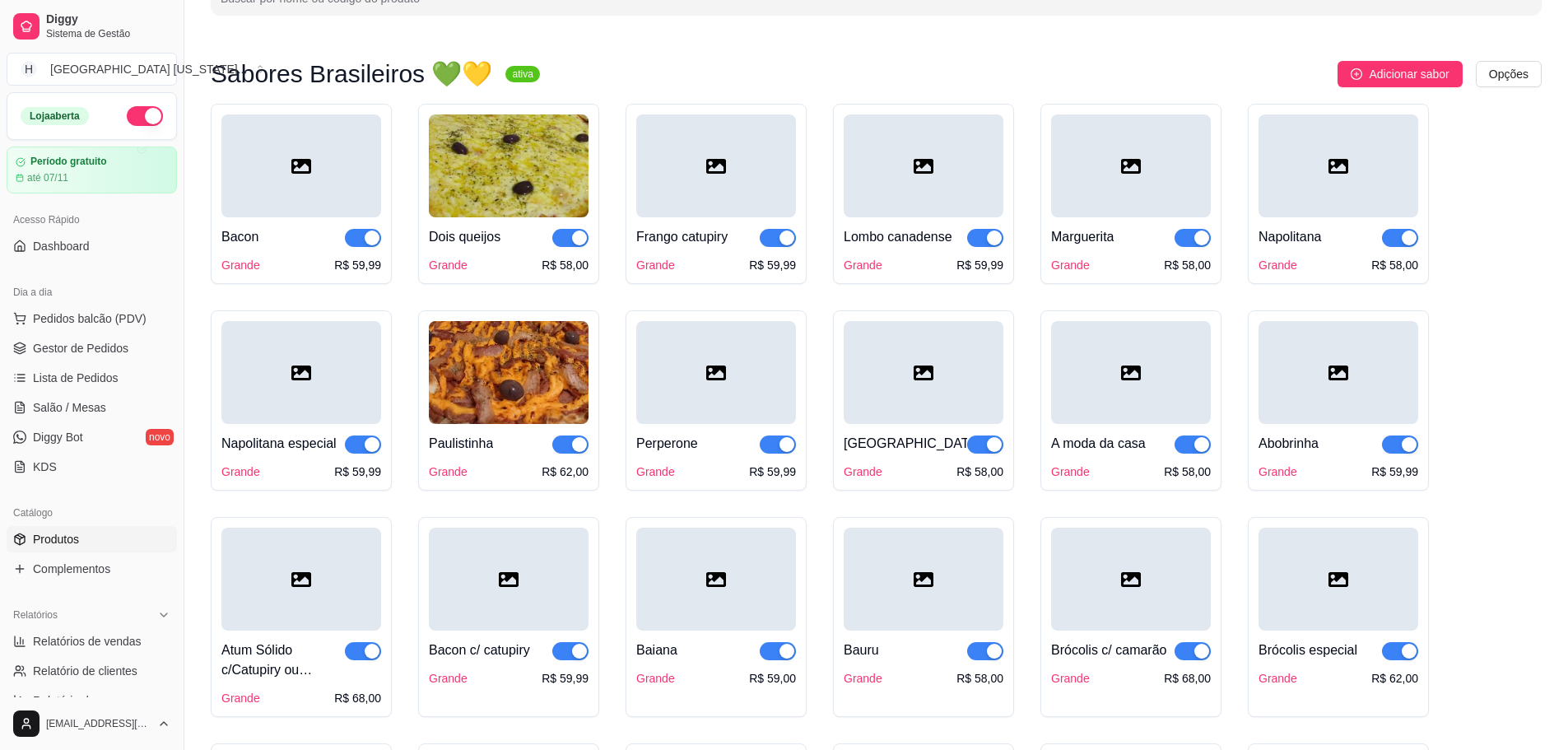
scroll to position [0, 0]
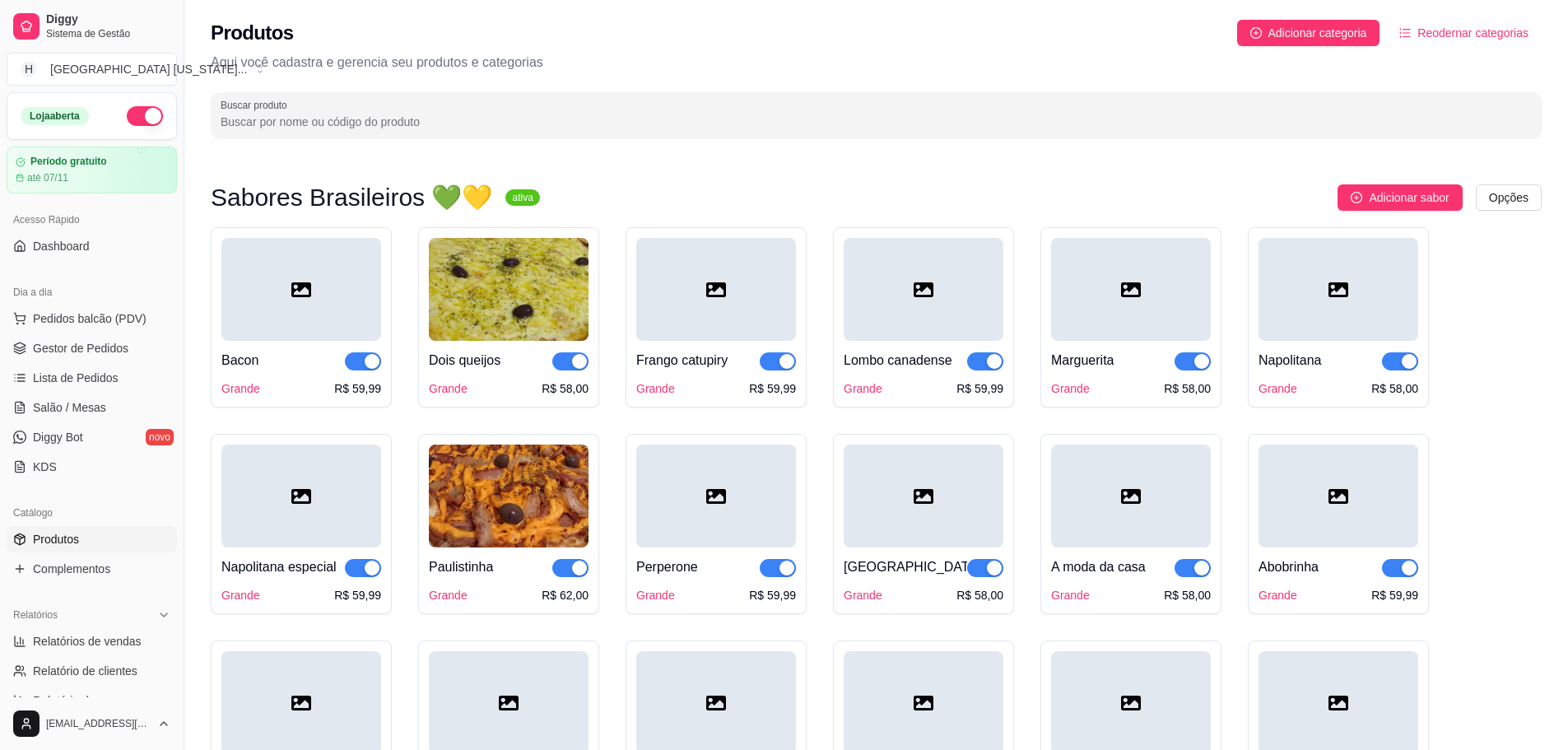
click at [282, 293] on div at bounding box center [302, 289] width 160 height 103
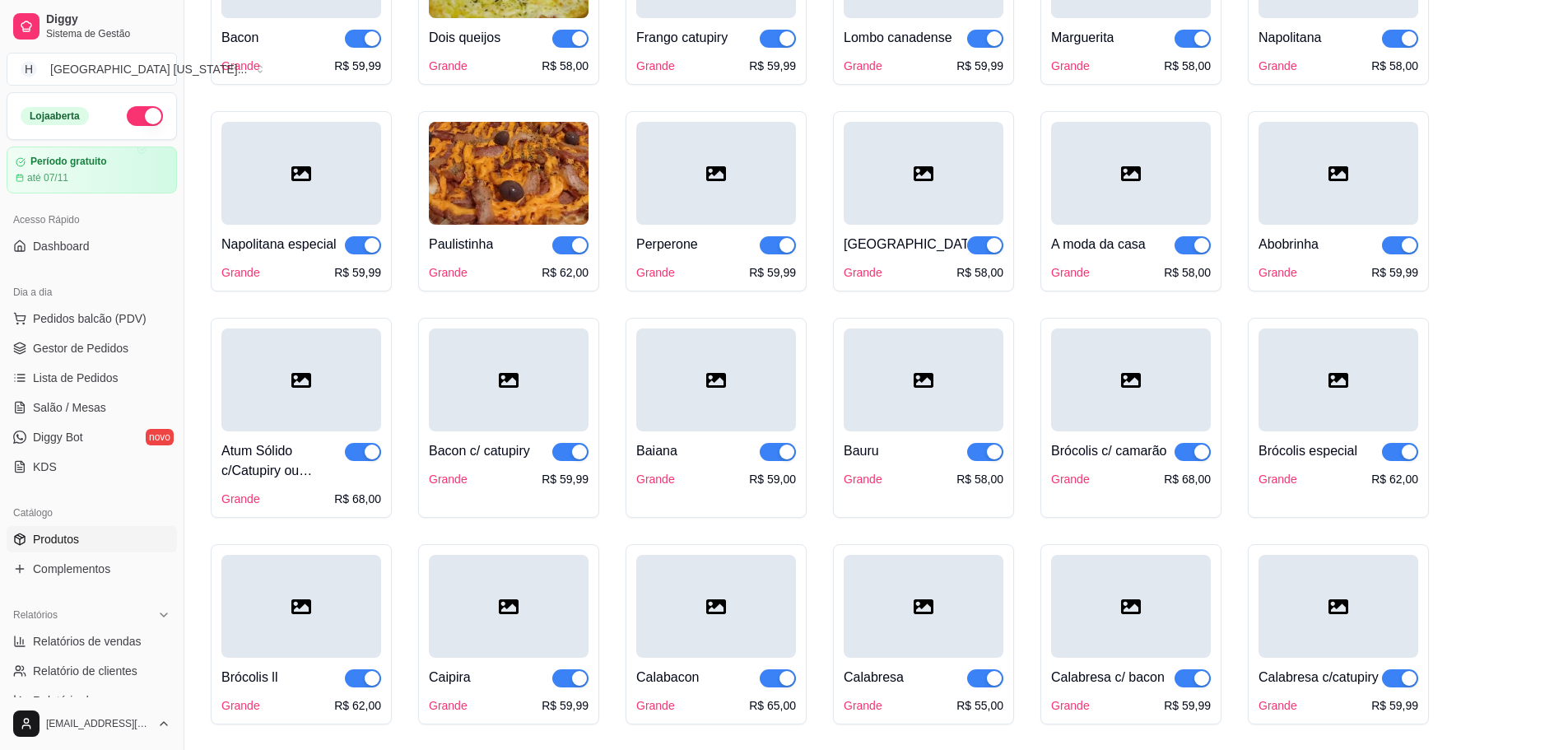
scroll to position [330, 0]
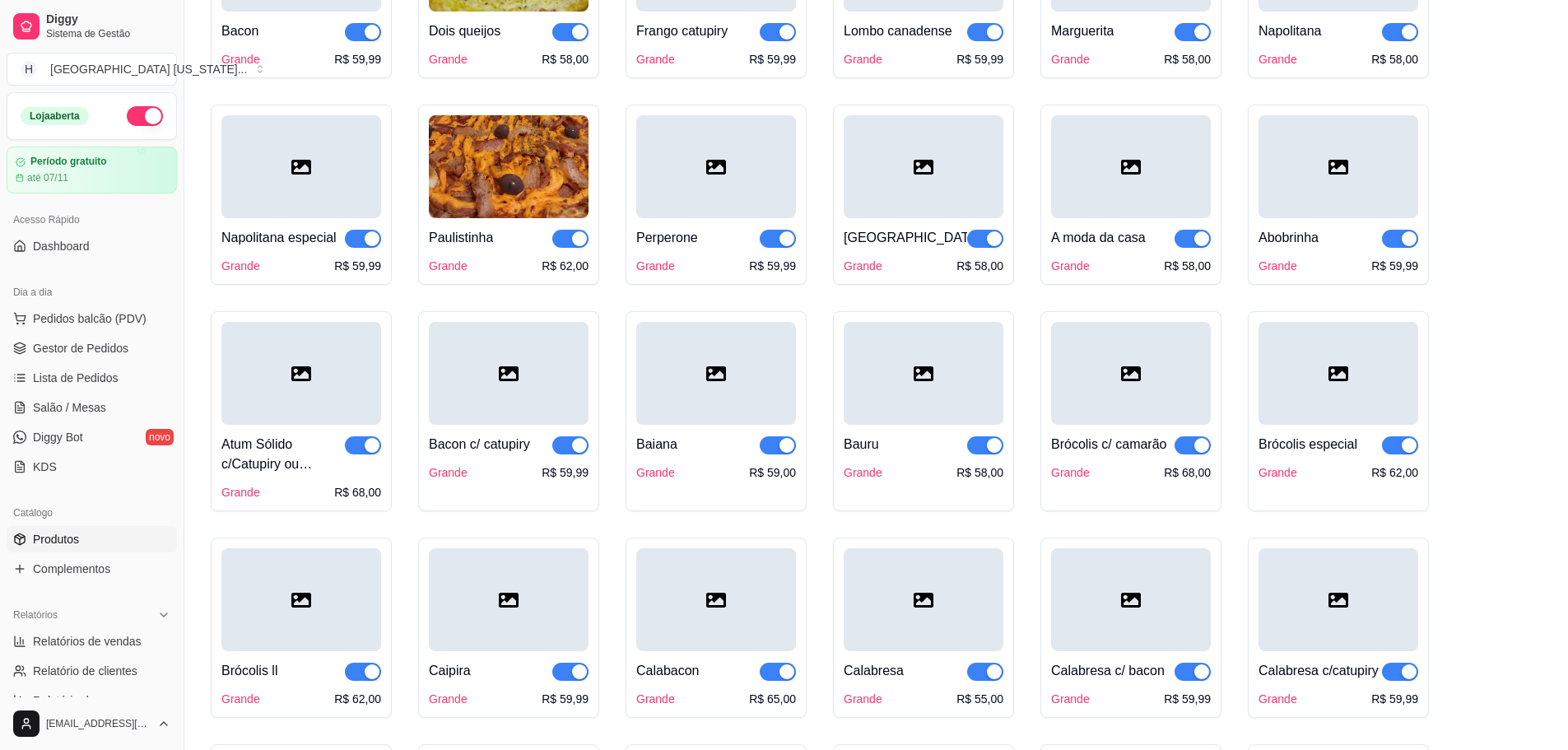
click at [460, 399] on div at bounding box center [509, 372] width 160 height 103
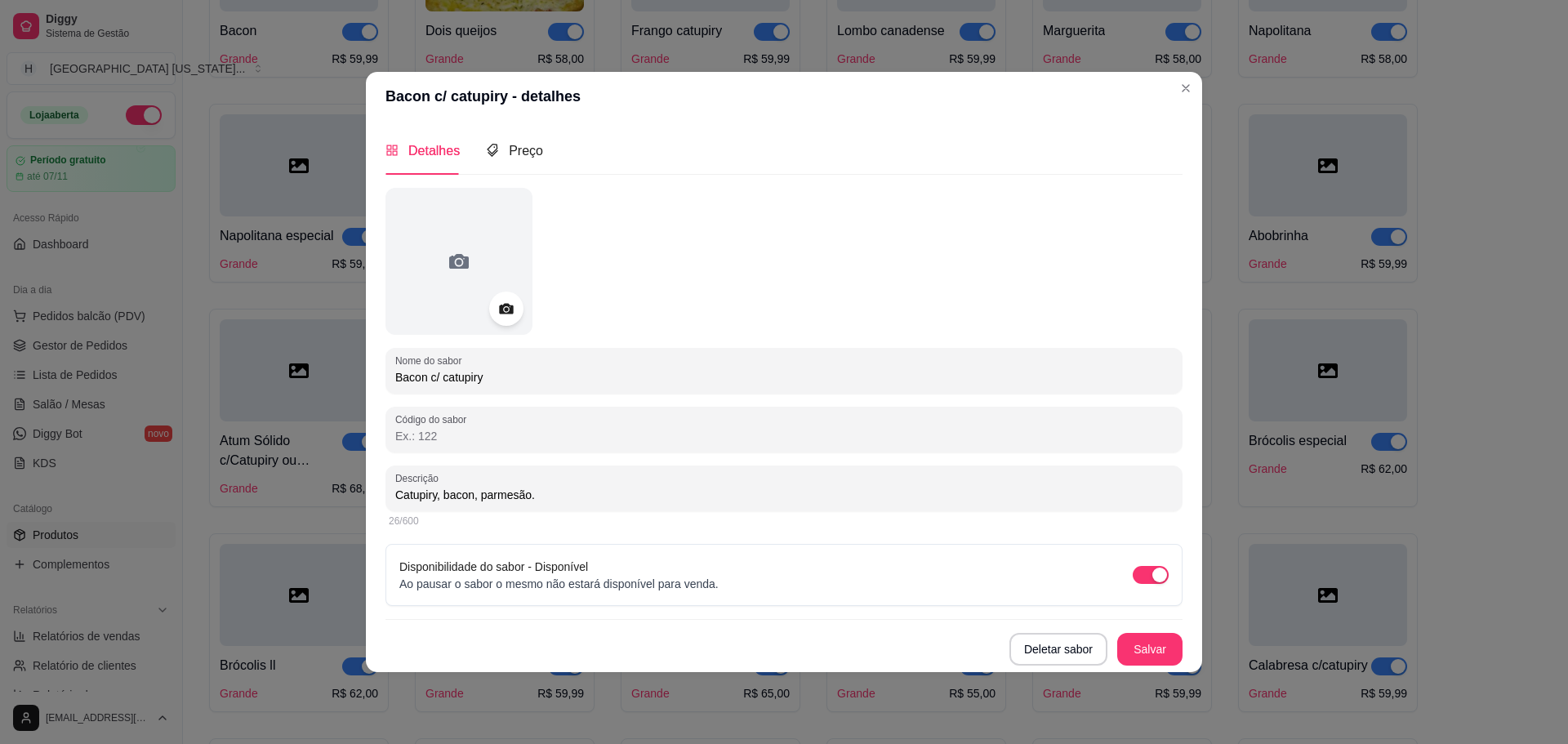
click at [513, 318] on icon at bounding box center [506, 308] width 19 height 19
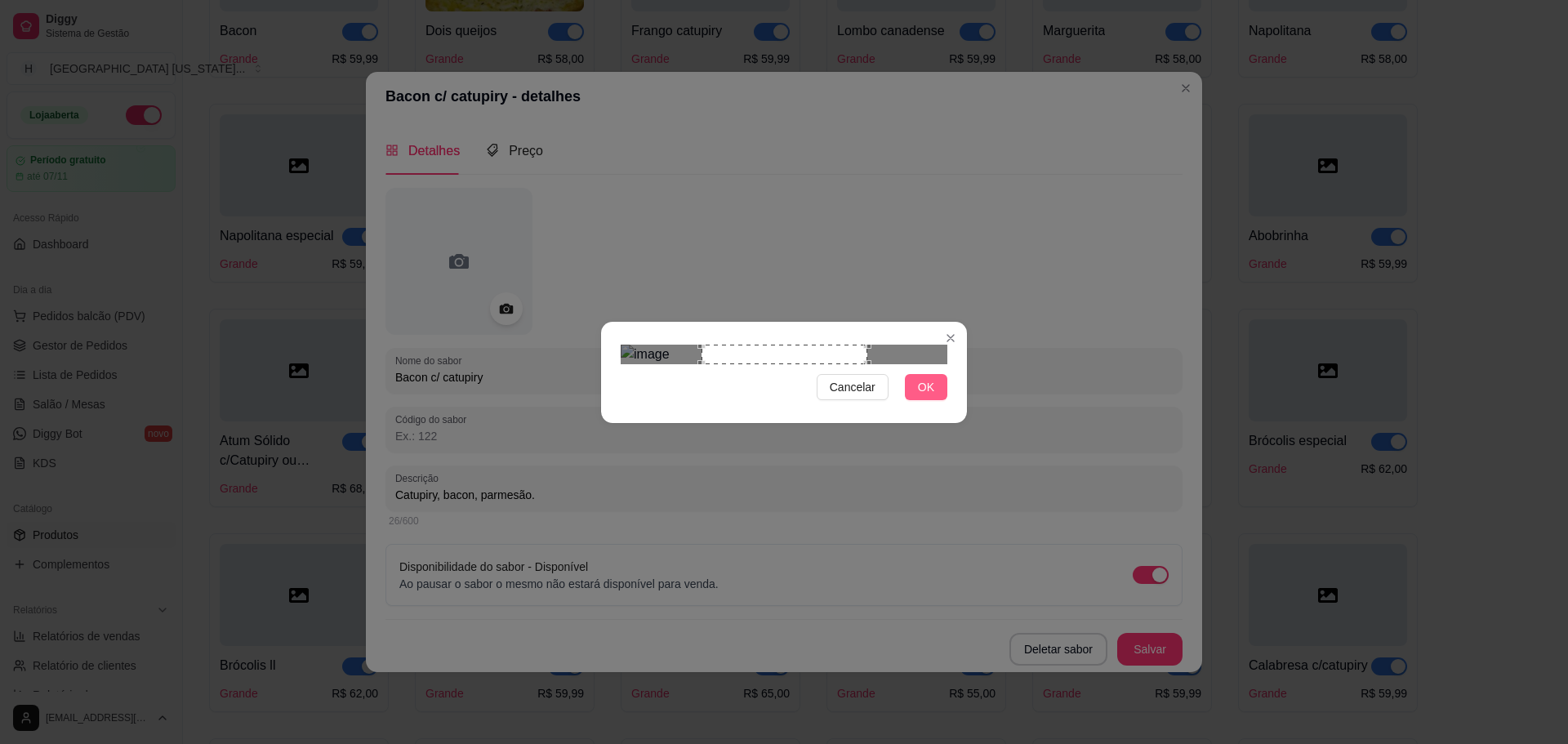
click at [938, 400] on button "OK" at bounding box center [925, 386] width 42 height 26
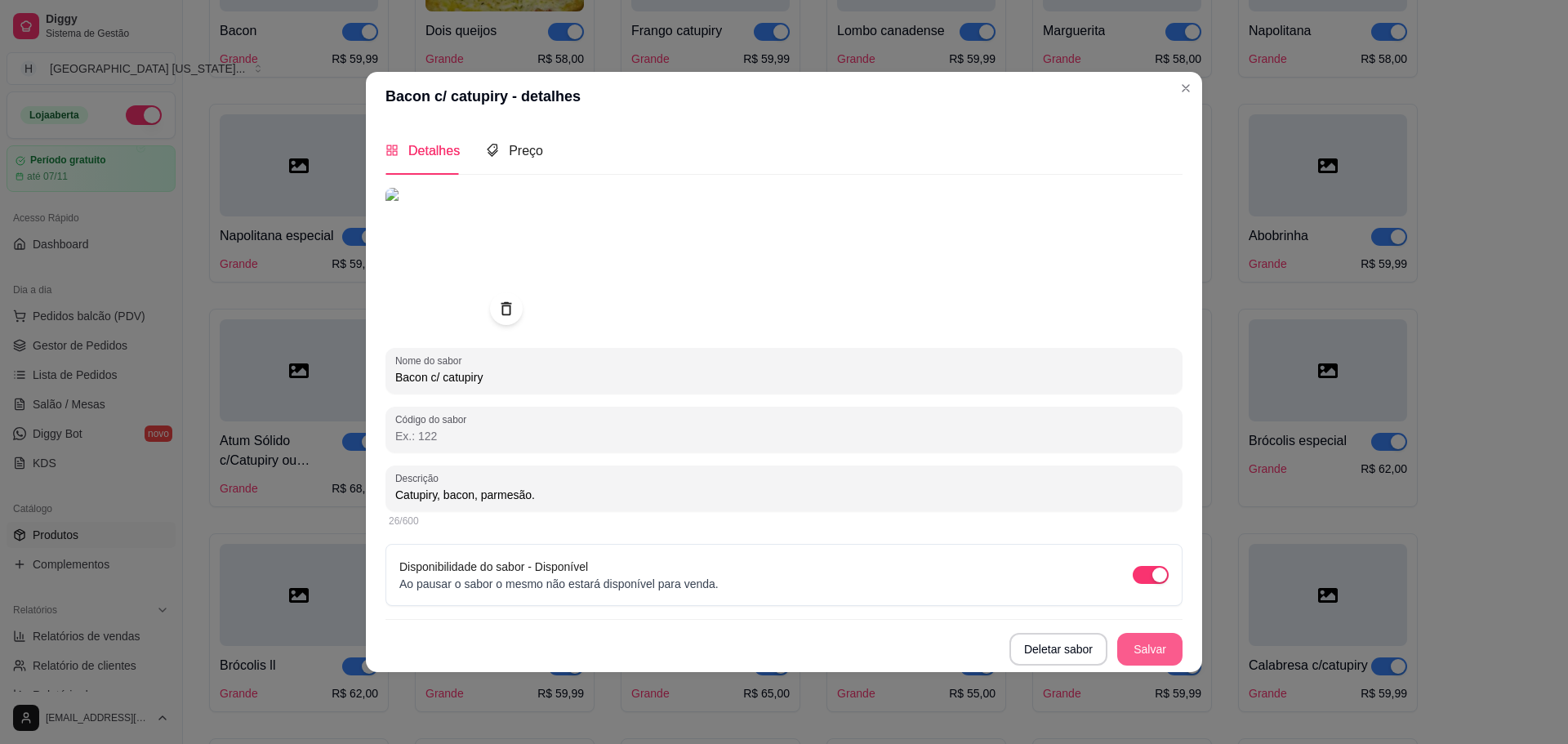
click at [1144, 654] on button "Salvar" at bounding box center [1150, 649] width 66 height 32
click at [1154, 640] on button "Salvar" at bounding box center [1150, 648] width 64 height 32
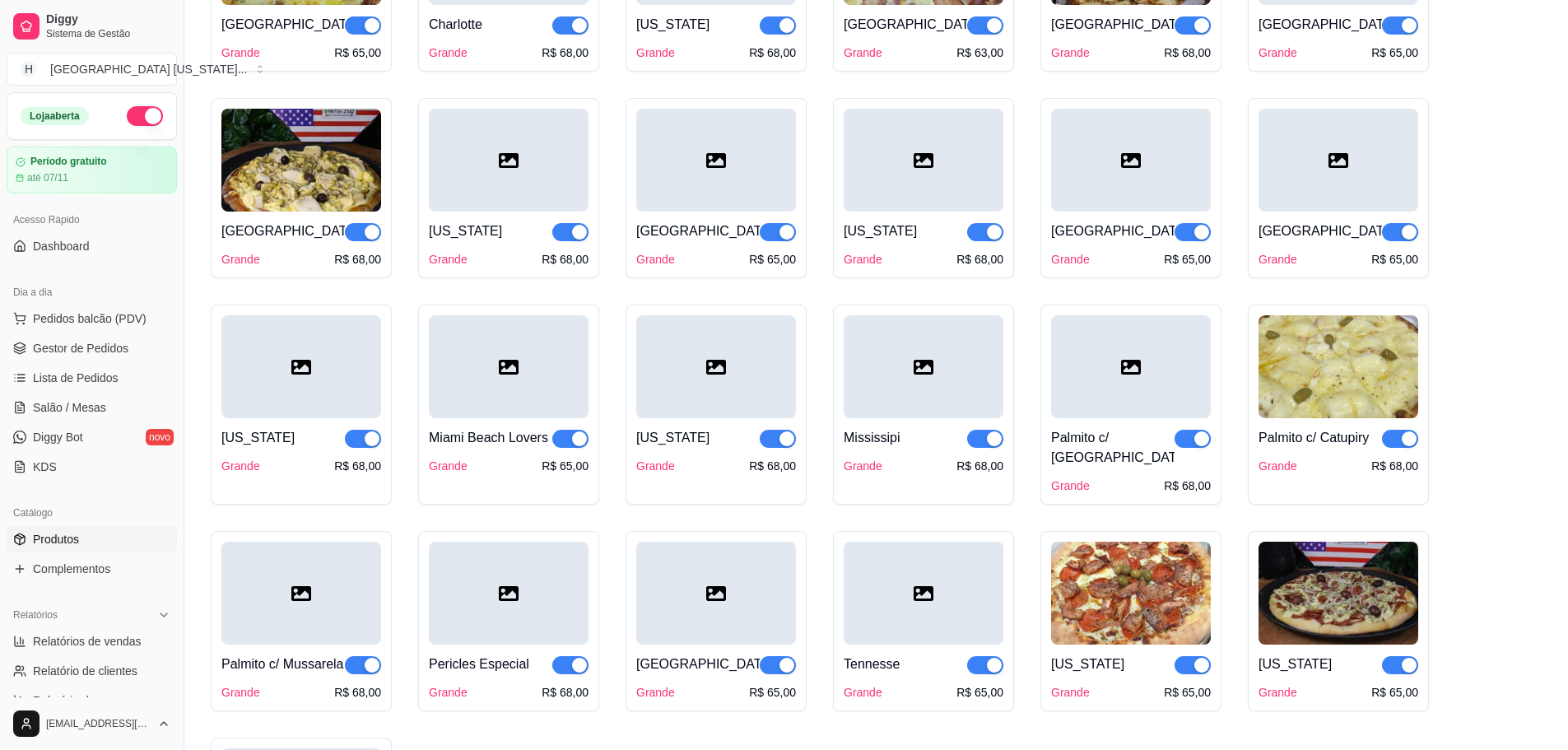
scroll to position [2864, 0]
click at [912, 372] on div at bounding box center [924, 367] width 160 height 103
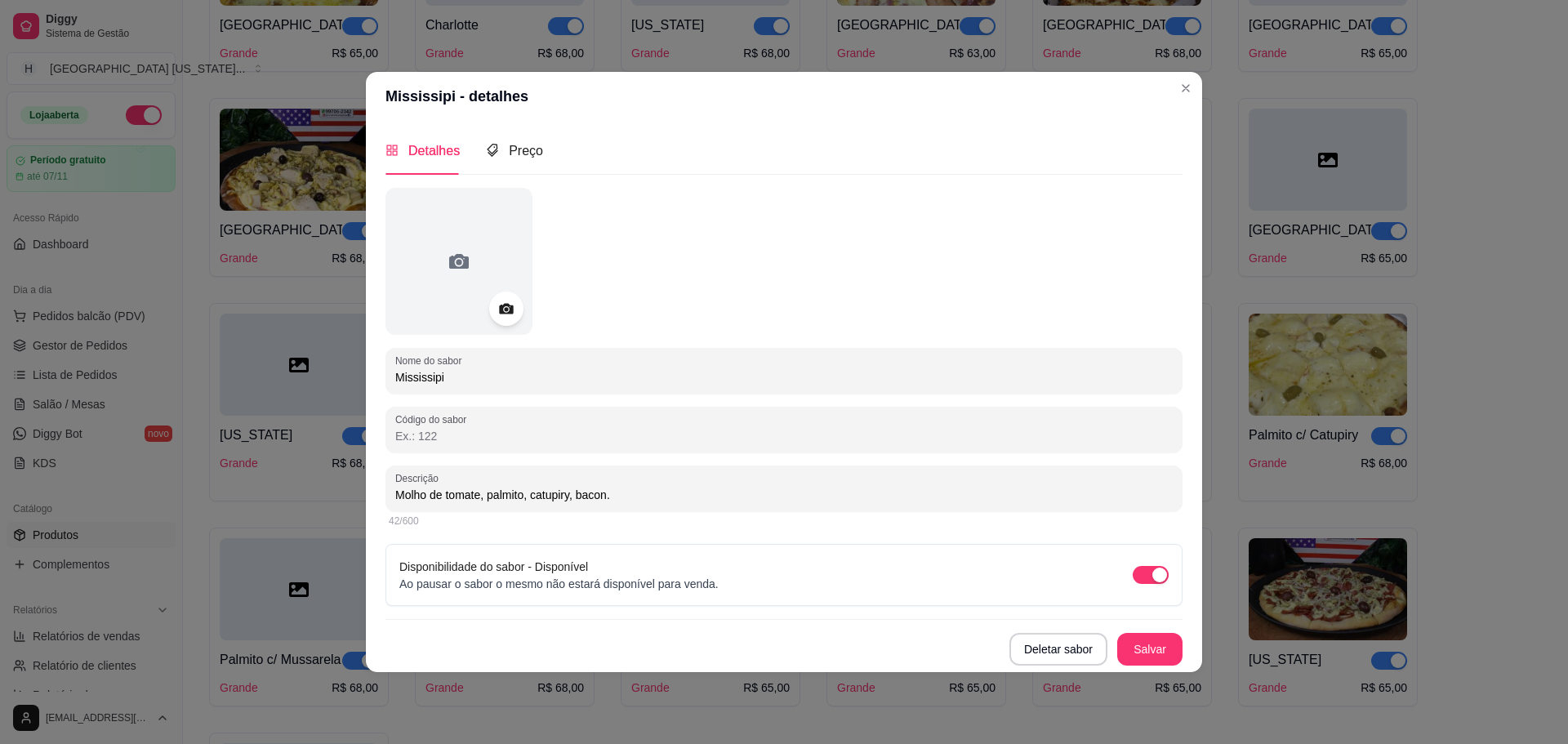
click at [509, 306] on icon at bounding box center [506, 308] width 14 height 11
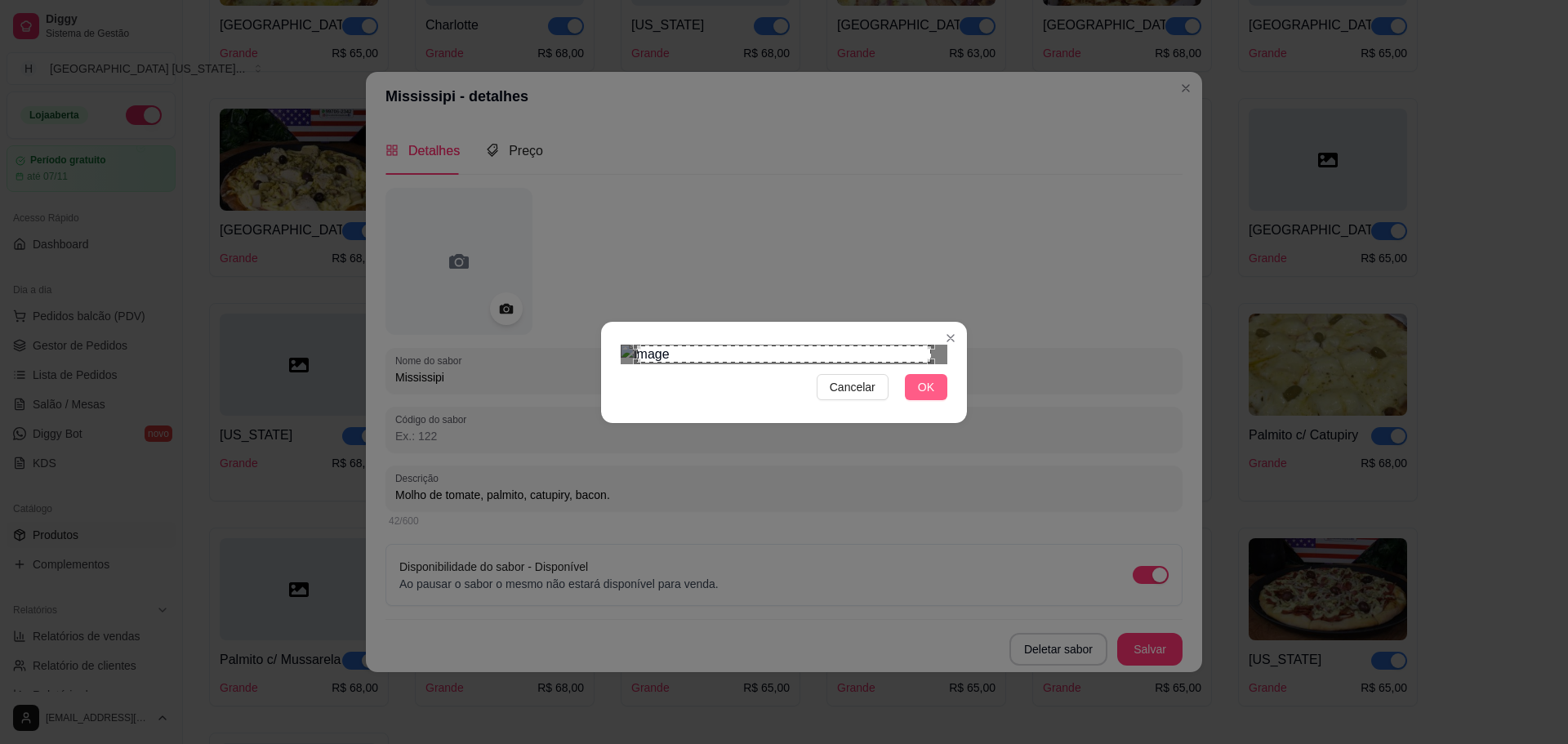
click at [929, 396] on span "OK" at bounding box center [926, 387] width 16 height 18
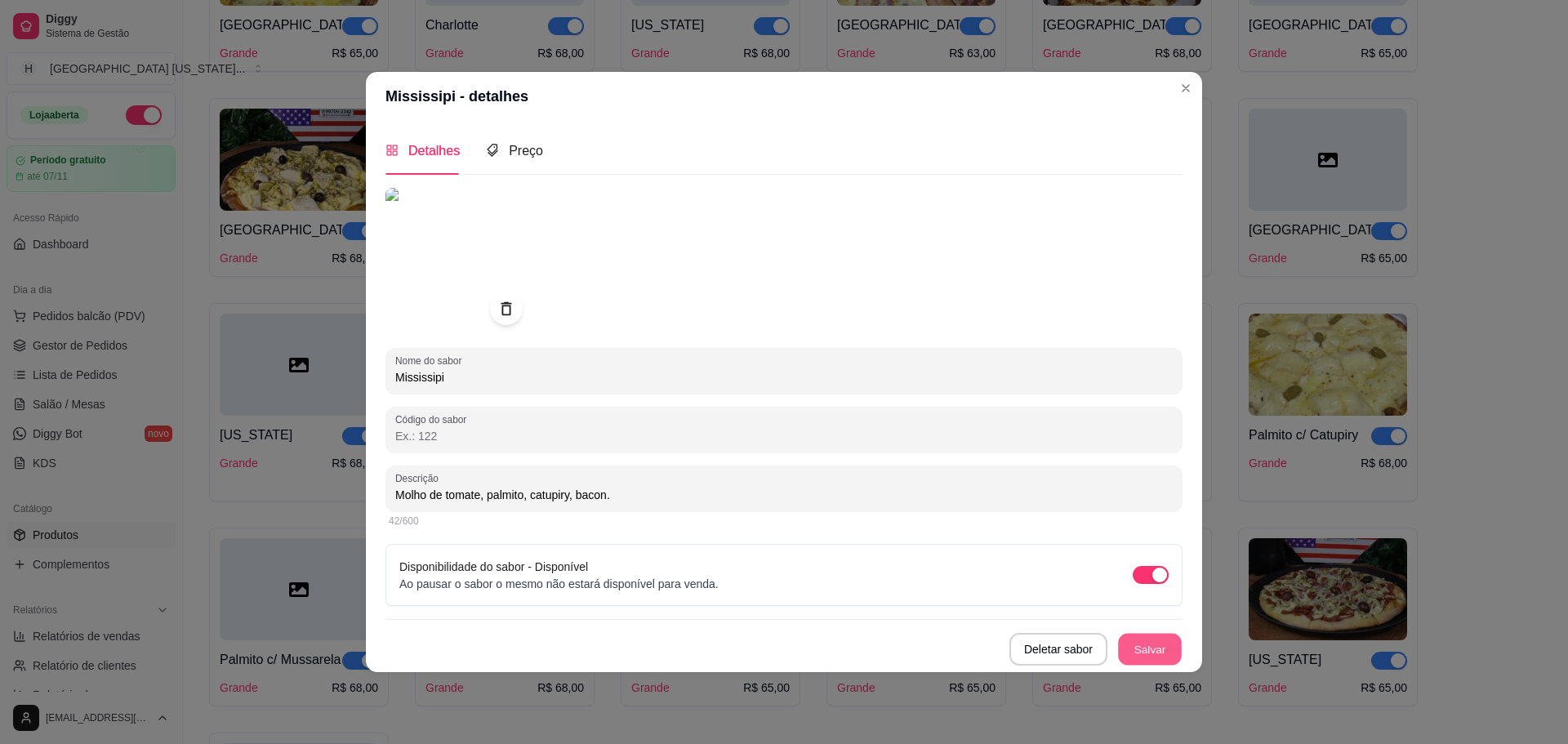
click at [1172, 649] on button "Salvar" at bounding box center [1150, 648] width 64 height 32
click at [1153, 655] on button "Salvar" at bounding box center [1150, 649] width 66 height 32
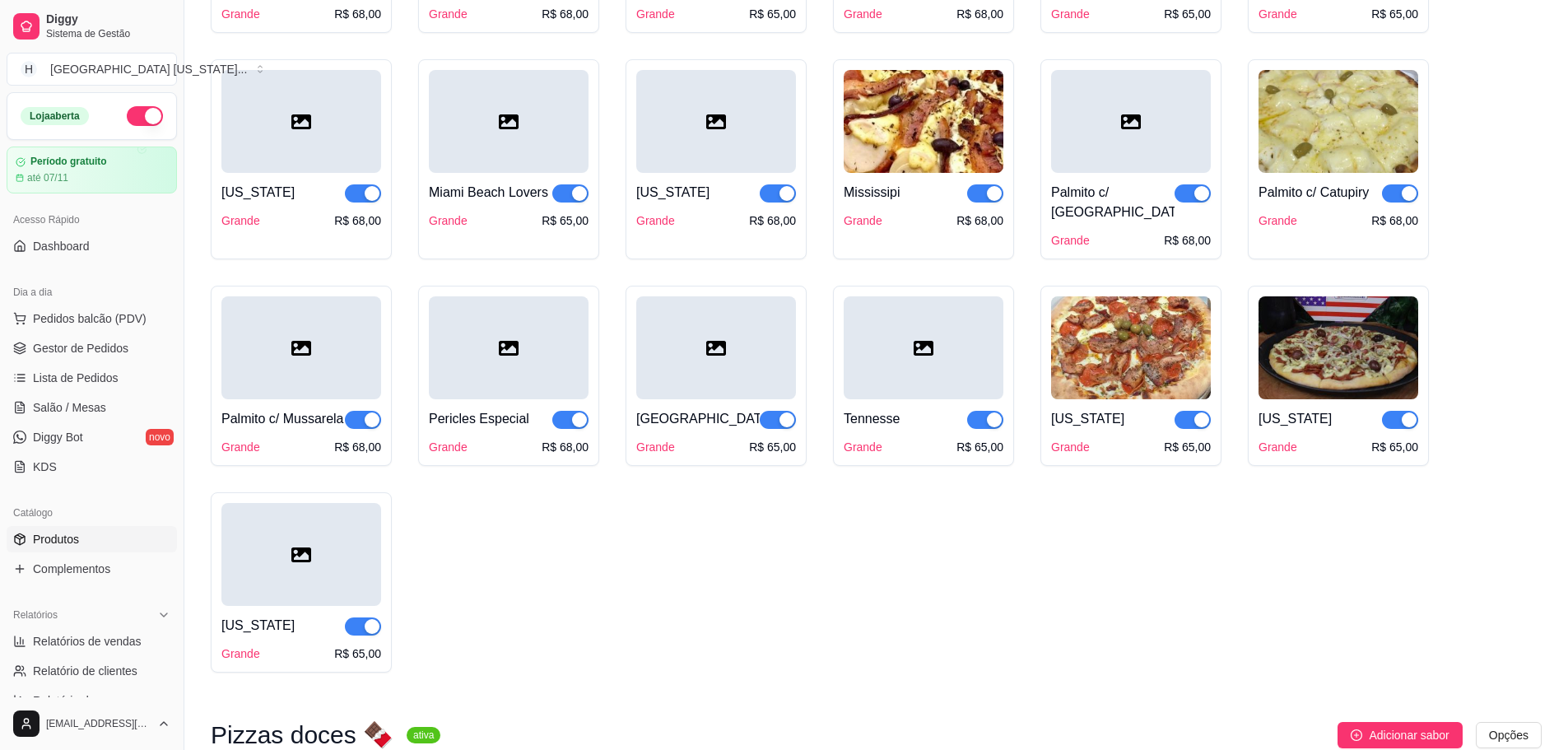
scroll to position [3111, 0]
click at [935, 349] on div at bounding box center [924, 346] width 160 height 103
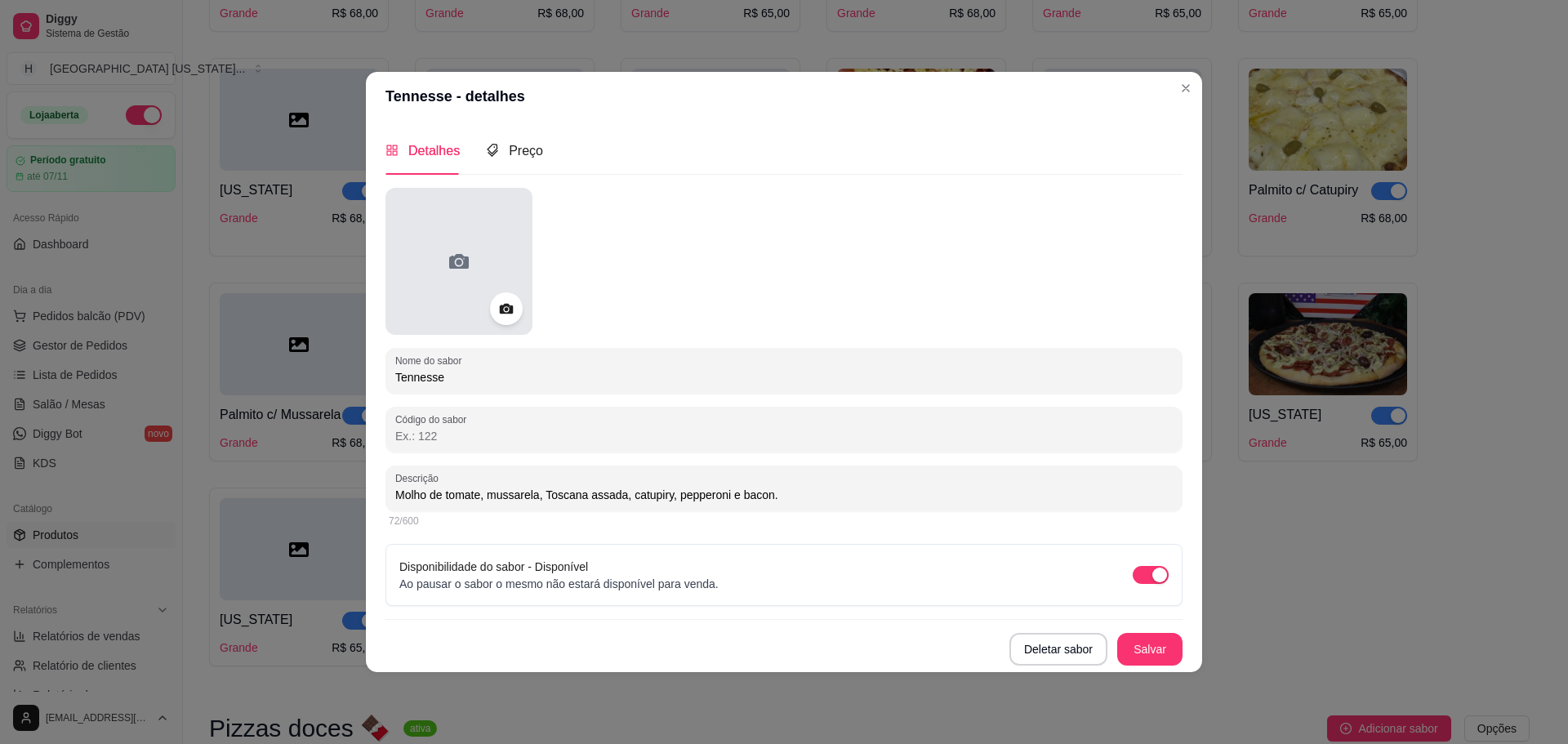
click at [483, 311] on div at bounding box center [459, 260] width 147 height 147
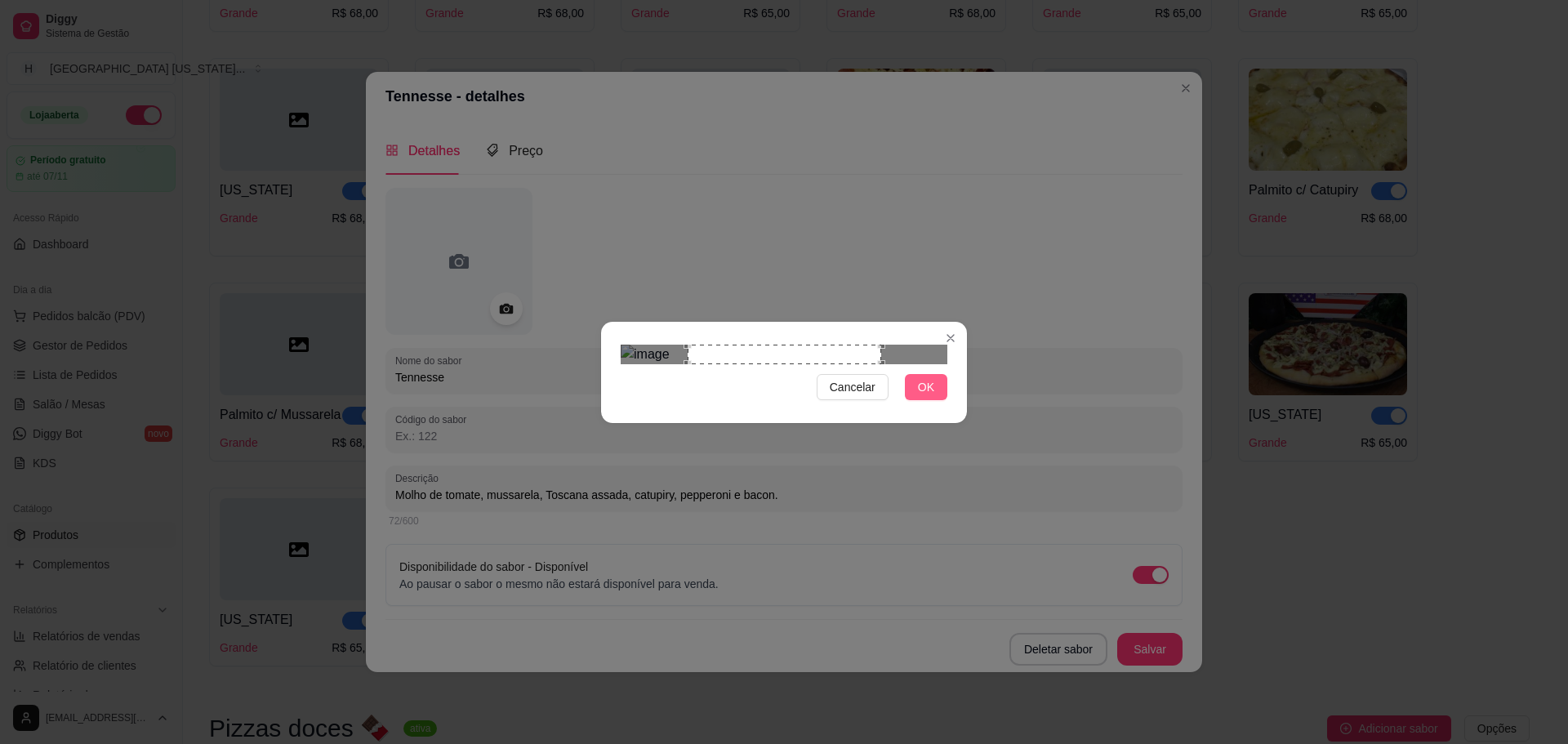
click at [937, 400] on button "OK" at bounding box center [925, 386] width 42 height 26
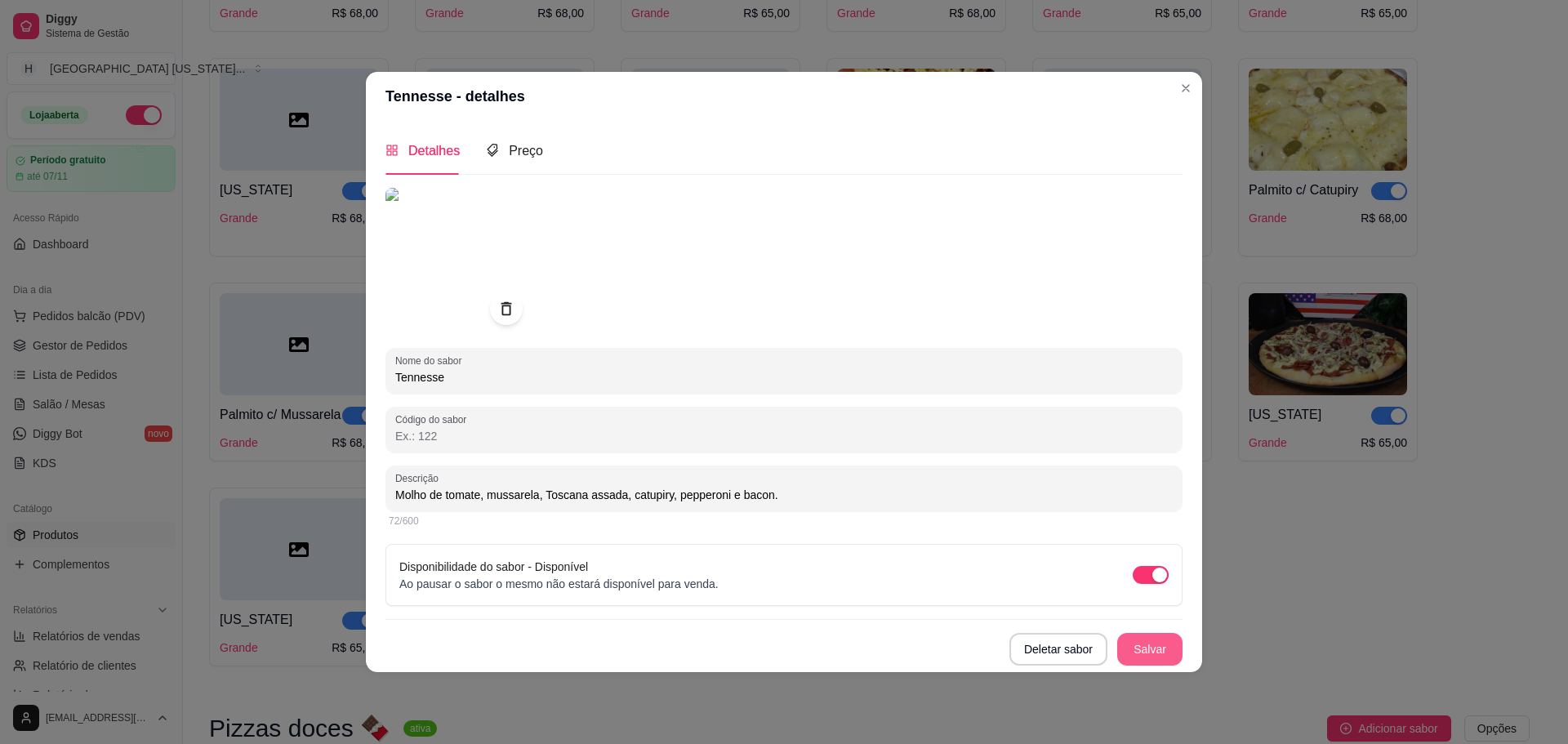
click at [1161, 656] on button "Salvar" at bounding box center [1150, 649] width 66 height 32
click at [504, 306] on icon at bounding box center [506, 307] width 11 height 14
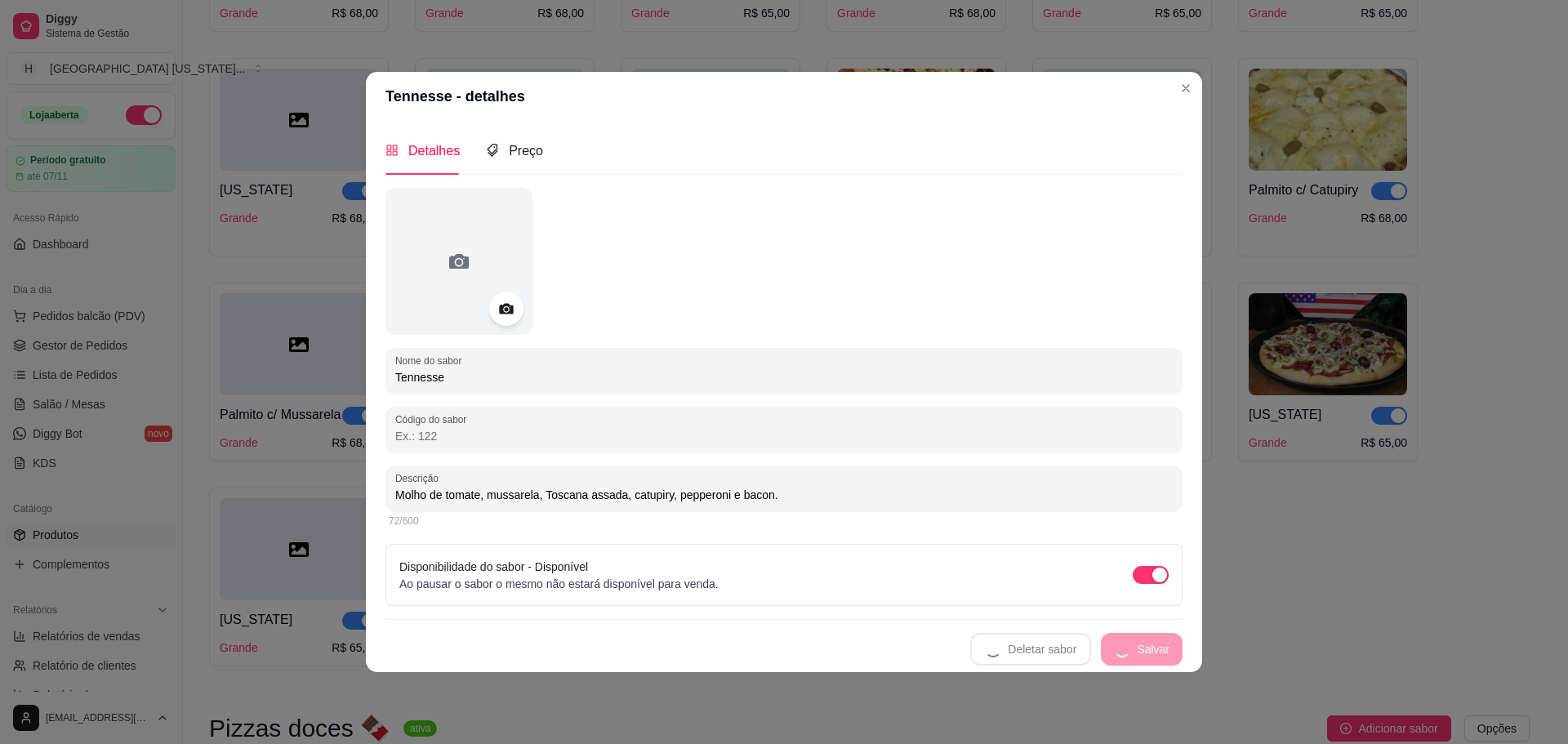
click at [503, 292] on div at bounding box center [506, 309] width 34 height 34
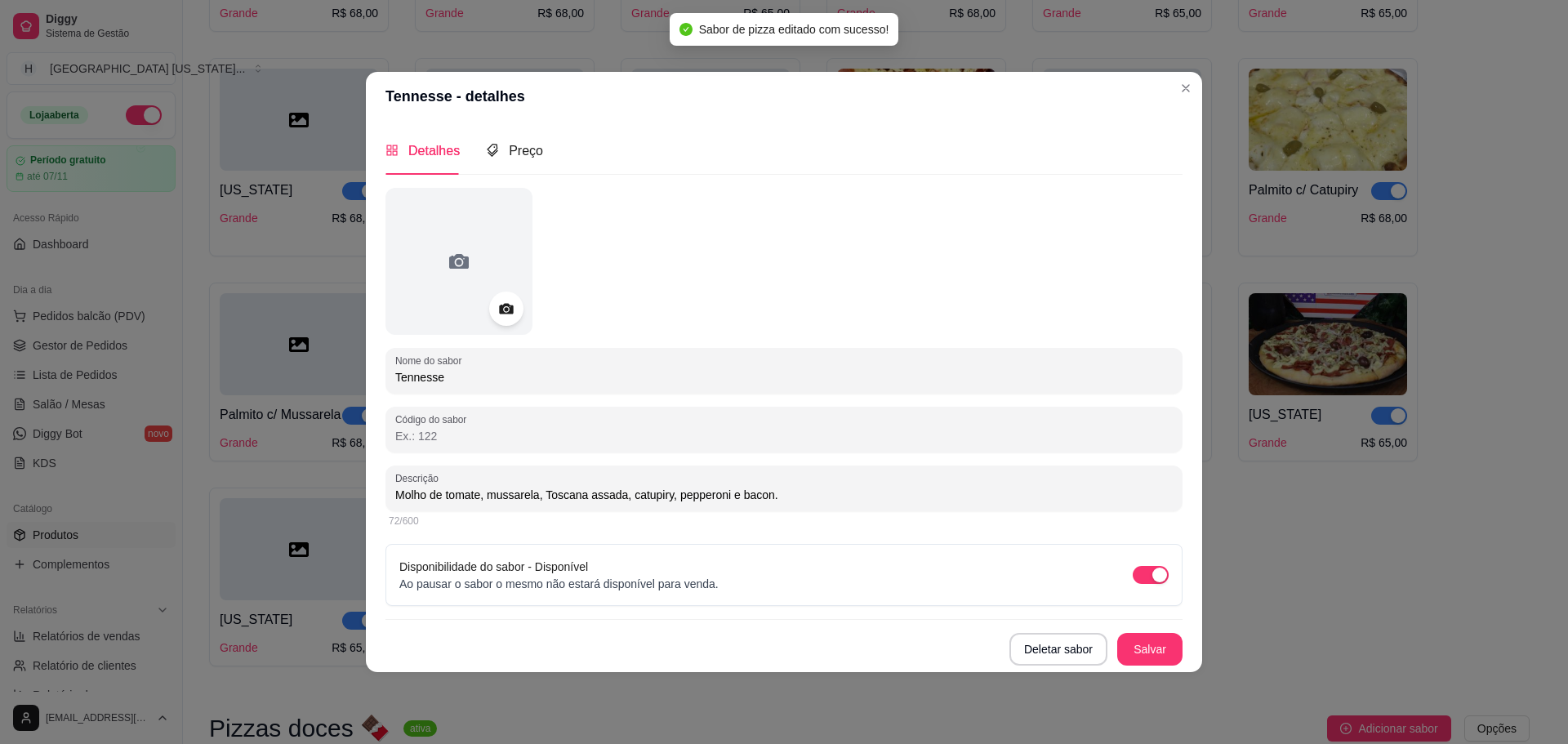
click at [505, 303] on icon at bounding box center [506, 308] width 19 height 19
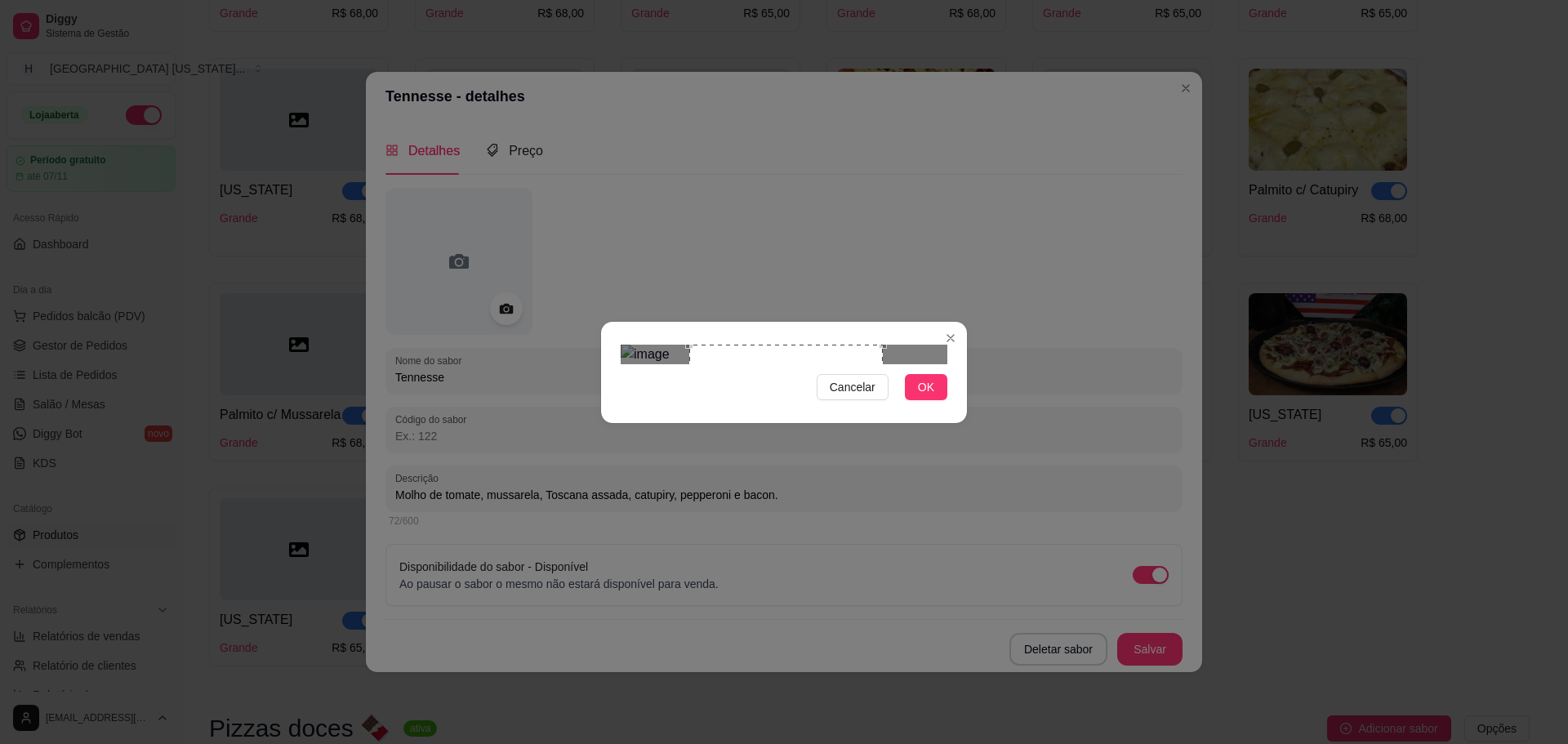
click at [719, 348] on div "Use the arrow keys to move the crop selection area" at bounding box center [786, 440] width 194 height 194
click at [936, 400] on button "OK" at bounding box center [925, 386] width 42 height 26
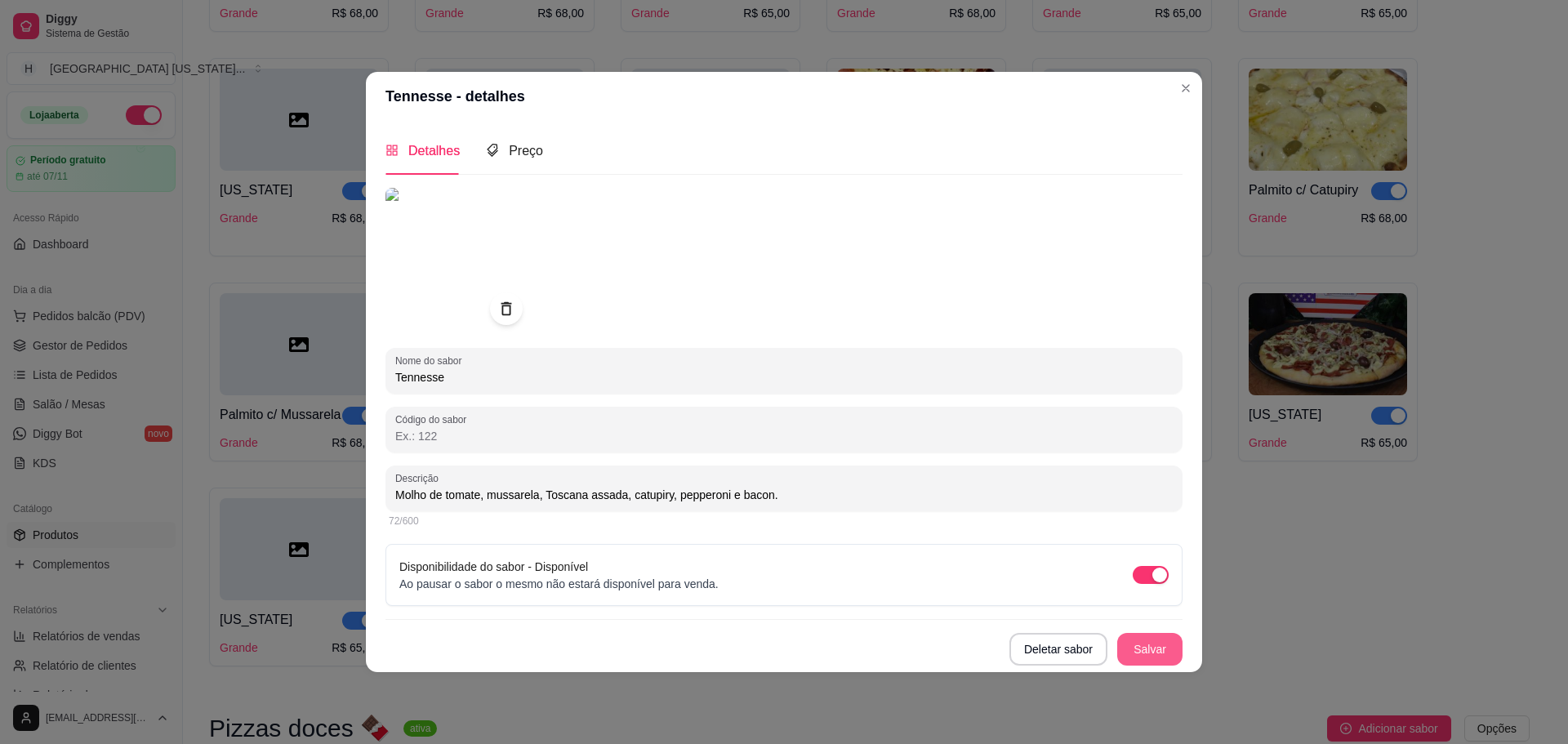
click at [1136, 639] on button "Salvar" at bounding box center [1150, 649] width 66 height 32
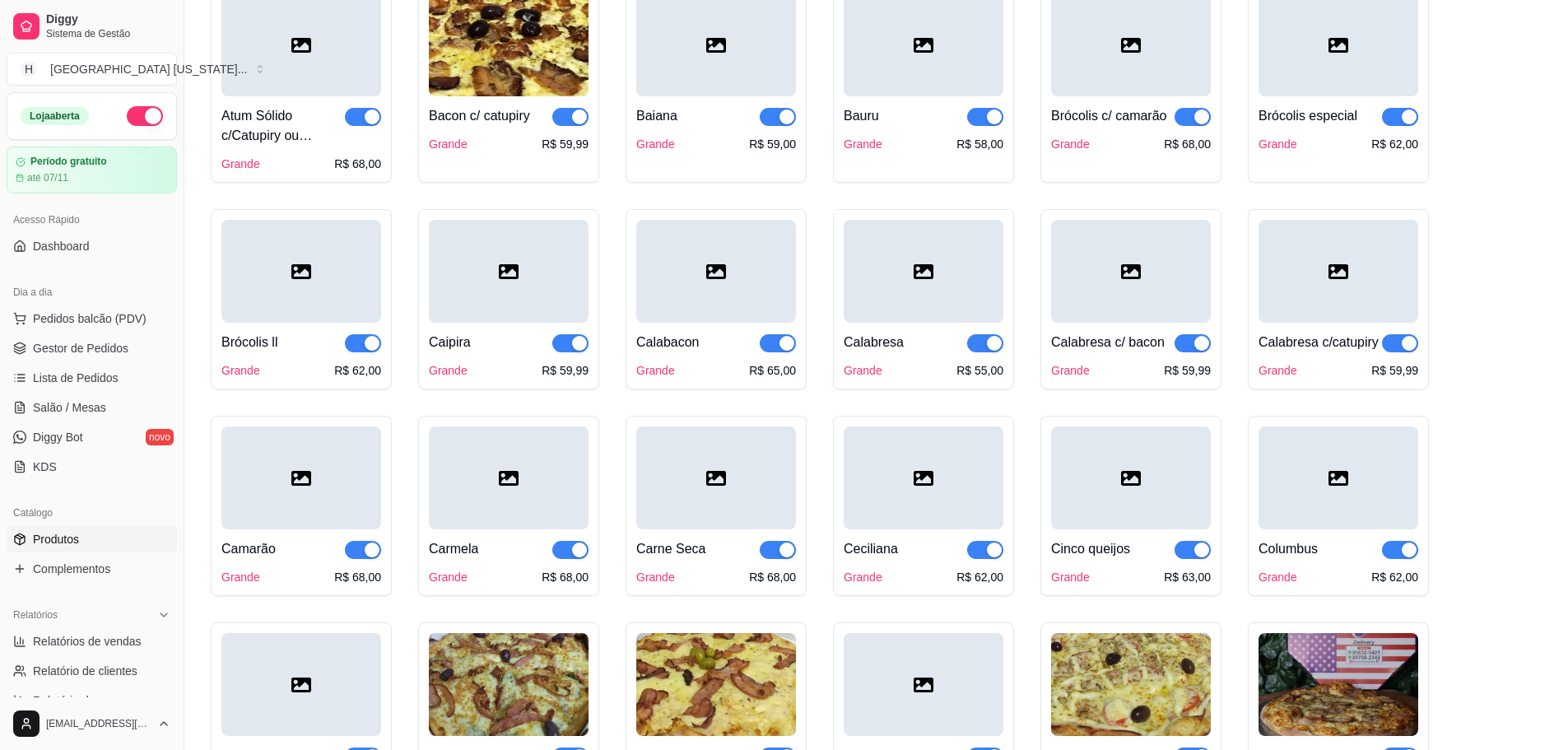
scroll to position [658, 0]
click at [254, 271] on div at bounding box center [302, 270] width 160 height 103
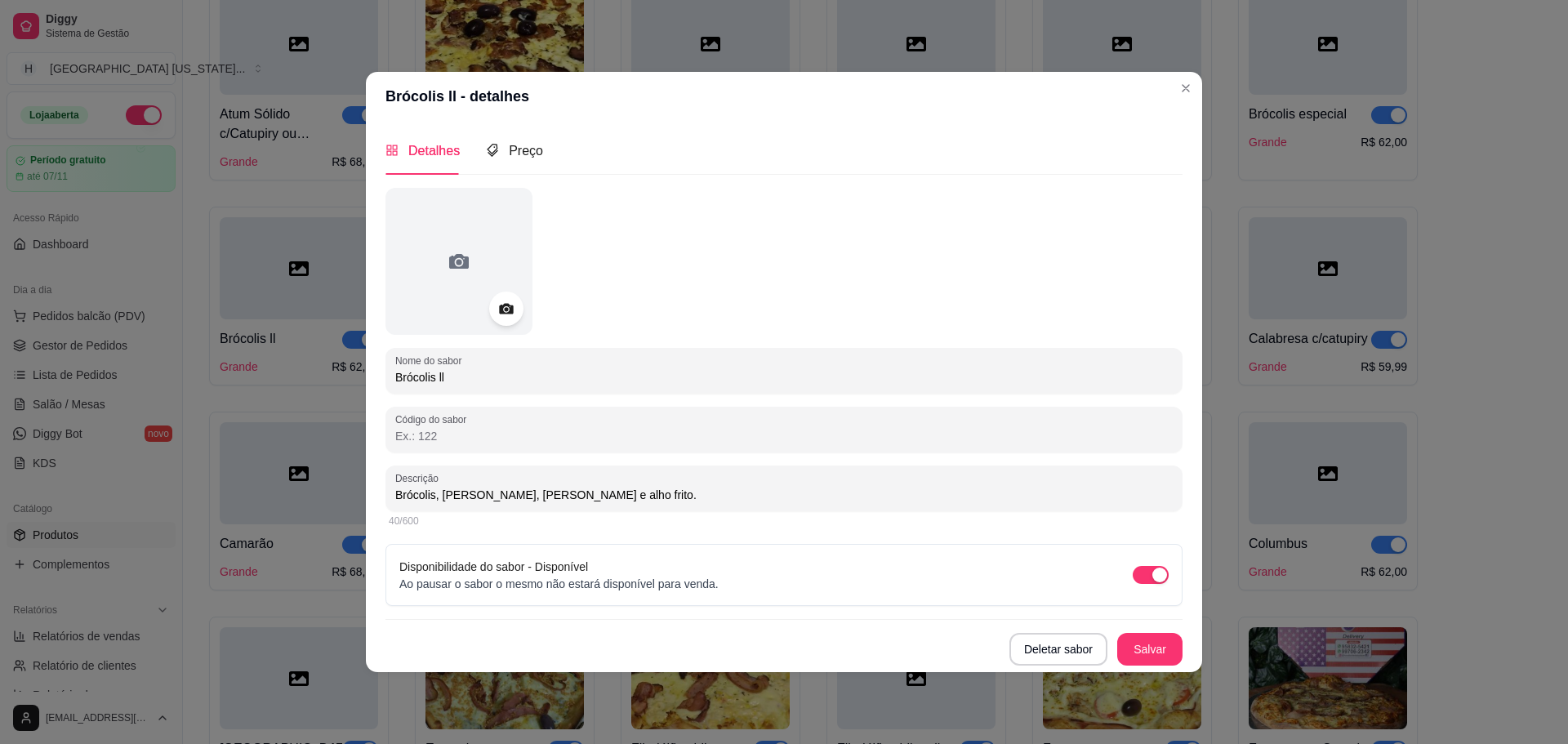
click at [501, 309] on icon at bounding box center [506, 308] width 14 height 11
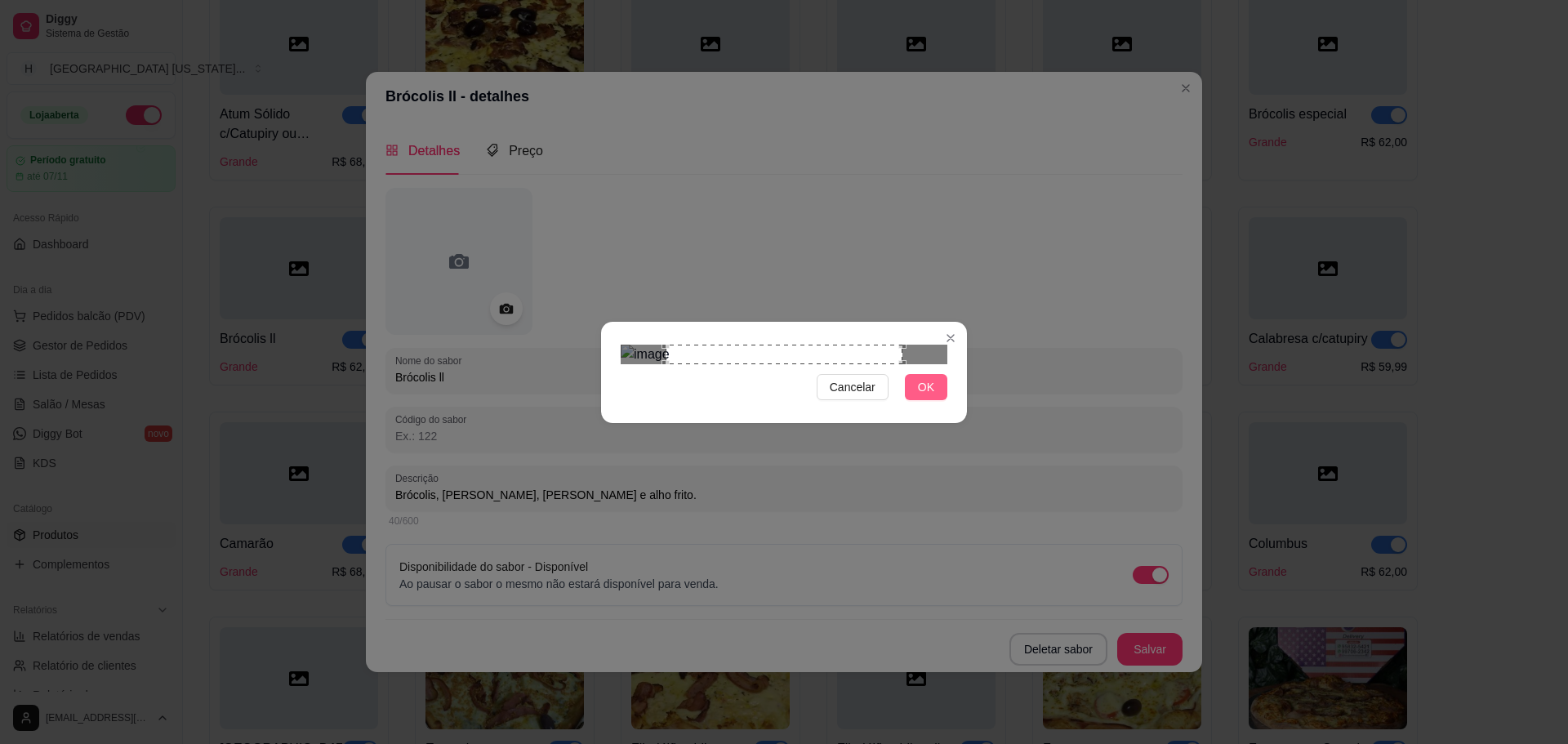
click at [934, 400] on button "OK" at bounding box center [925, 386] width 42 height 26
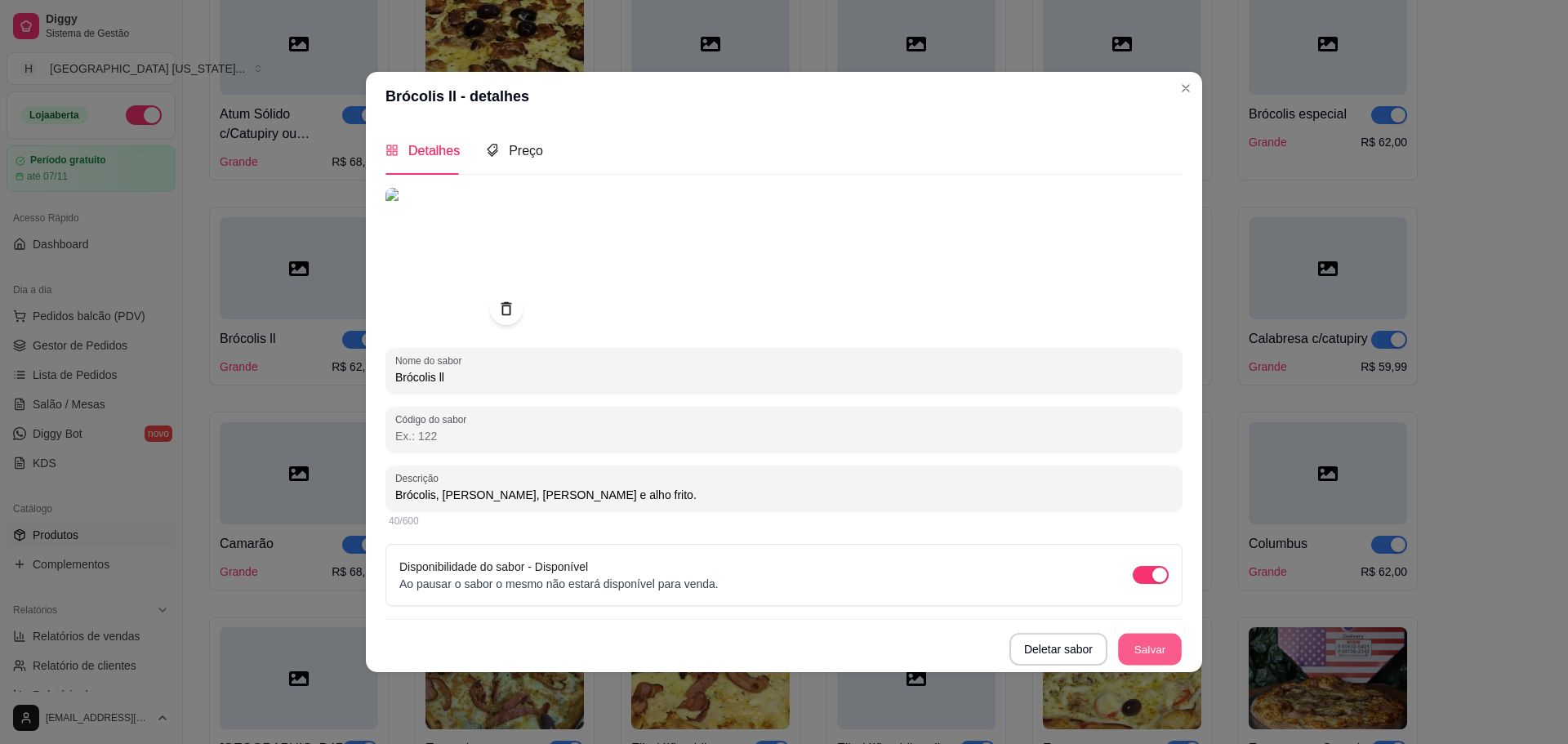
click at [1161, 646] on button "Salvar" at bounding box center [1150, 648] width 64 height 32
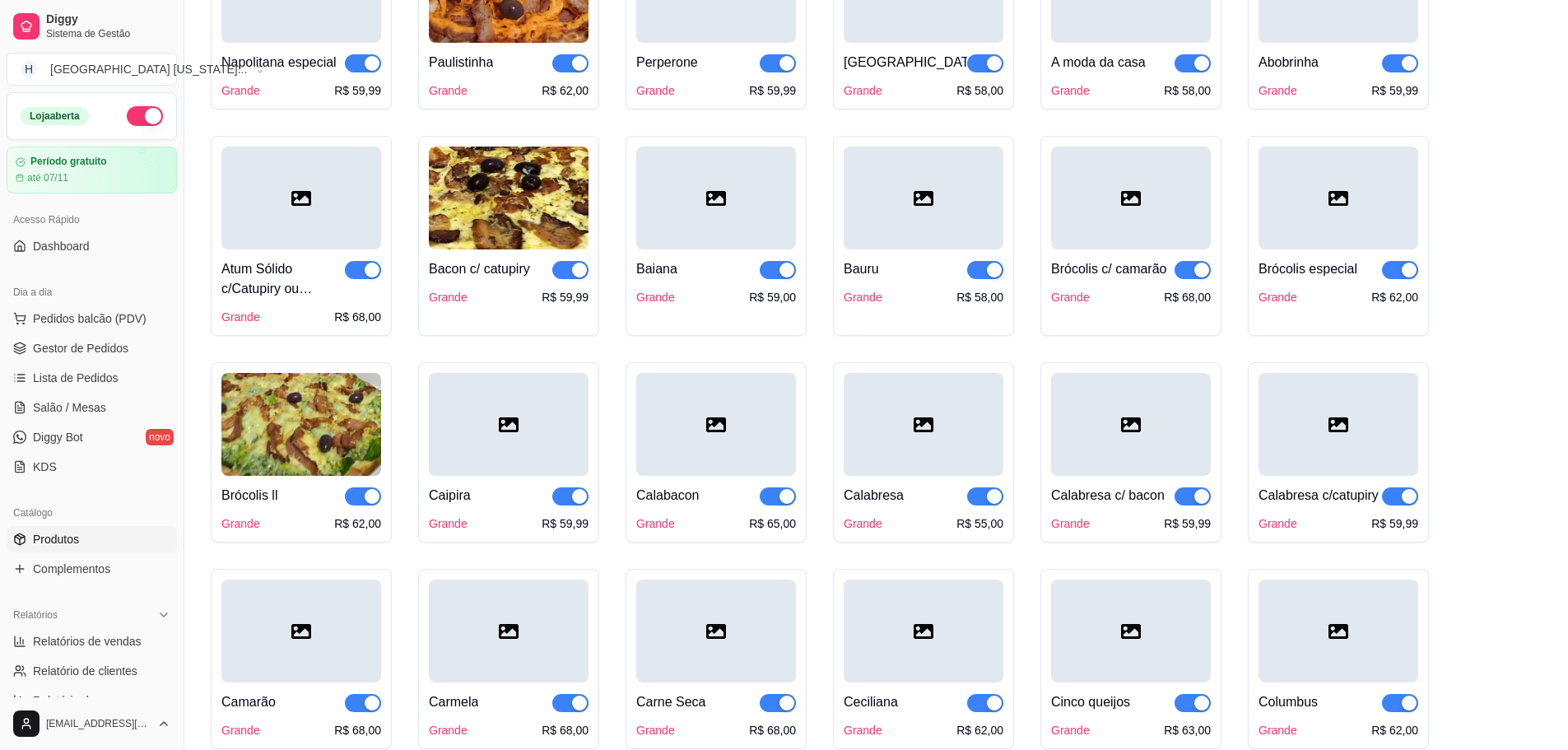
scroll to position [330, 0]
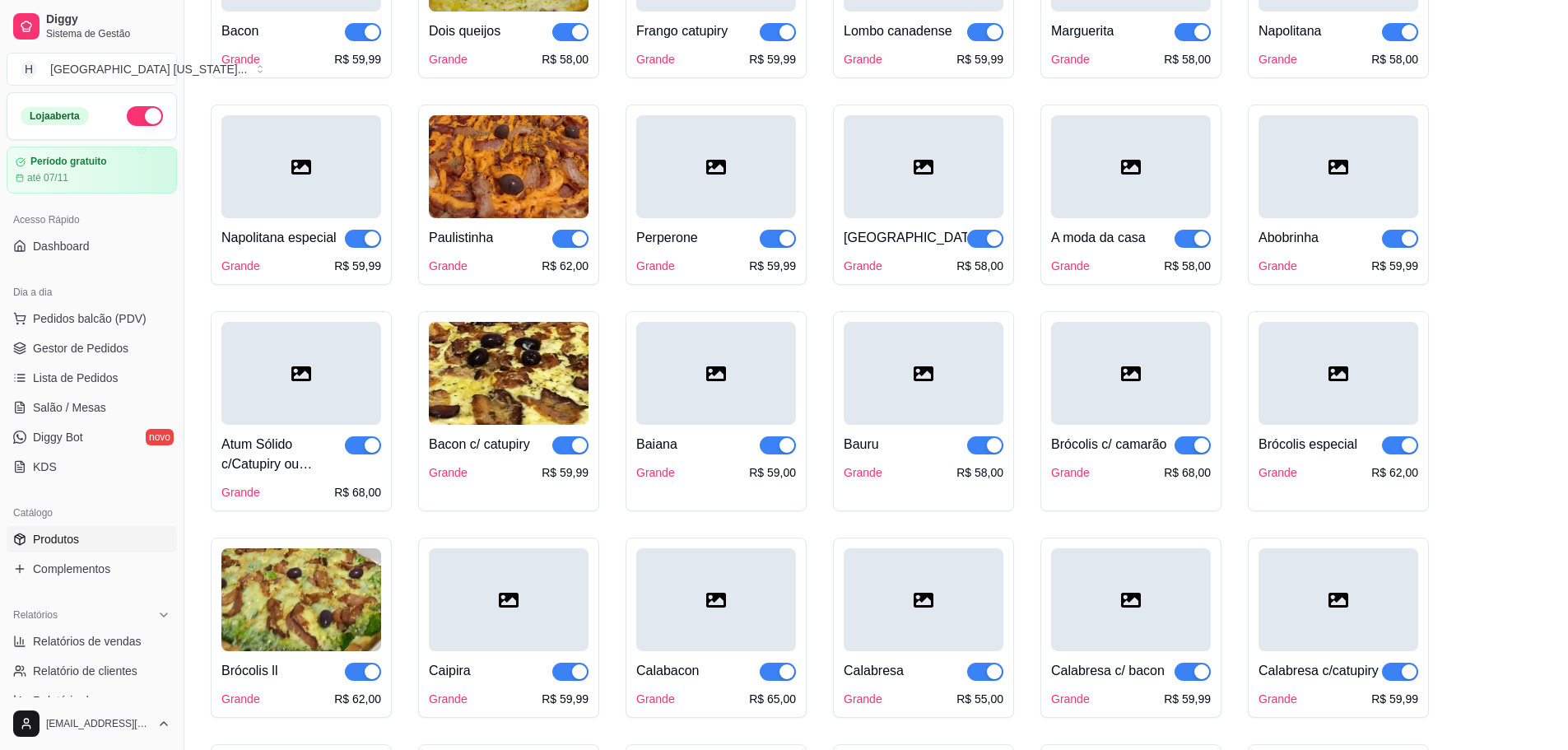
click at [504, 623] on div at bounding box center [509, 599] width 160 height 103
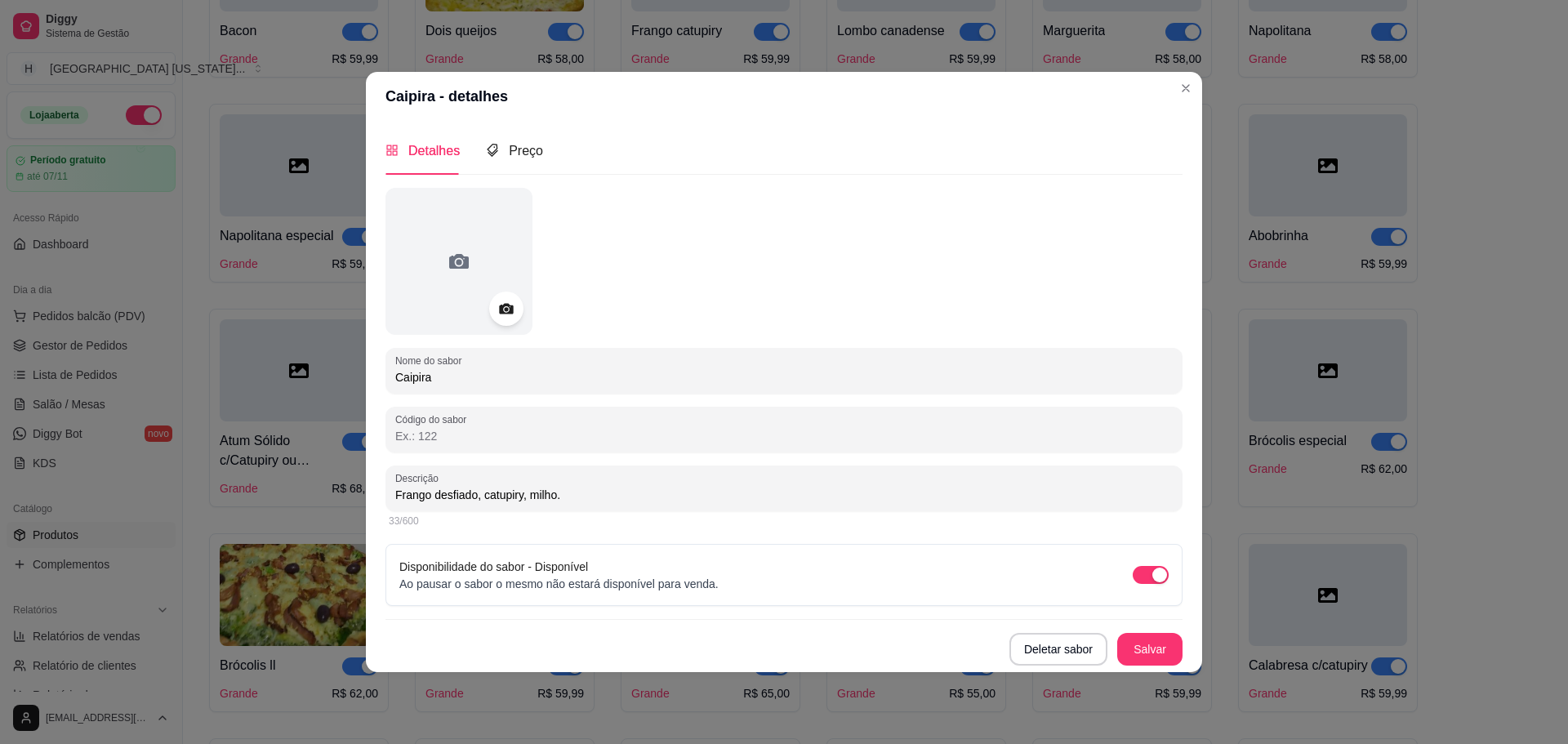
click at [493, 313] on div at bounding box center [506, 309] width 34 height 34
click at [506, 314] on icon at bounding box center [506, 308] width 19 height 19
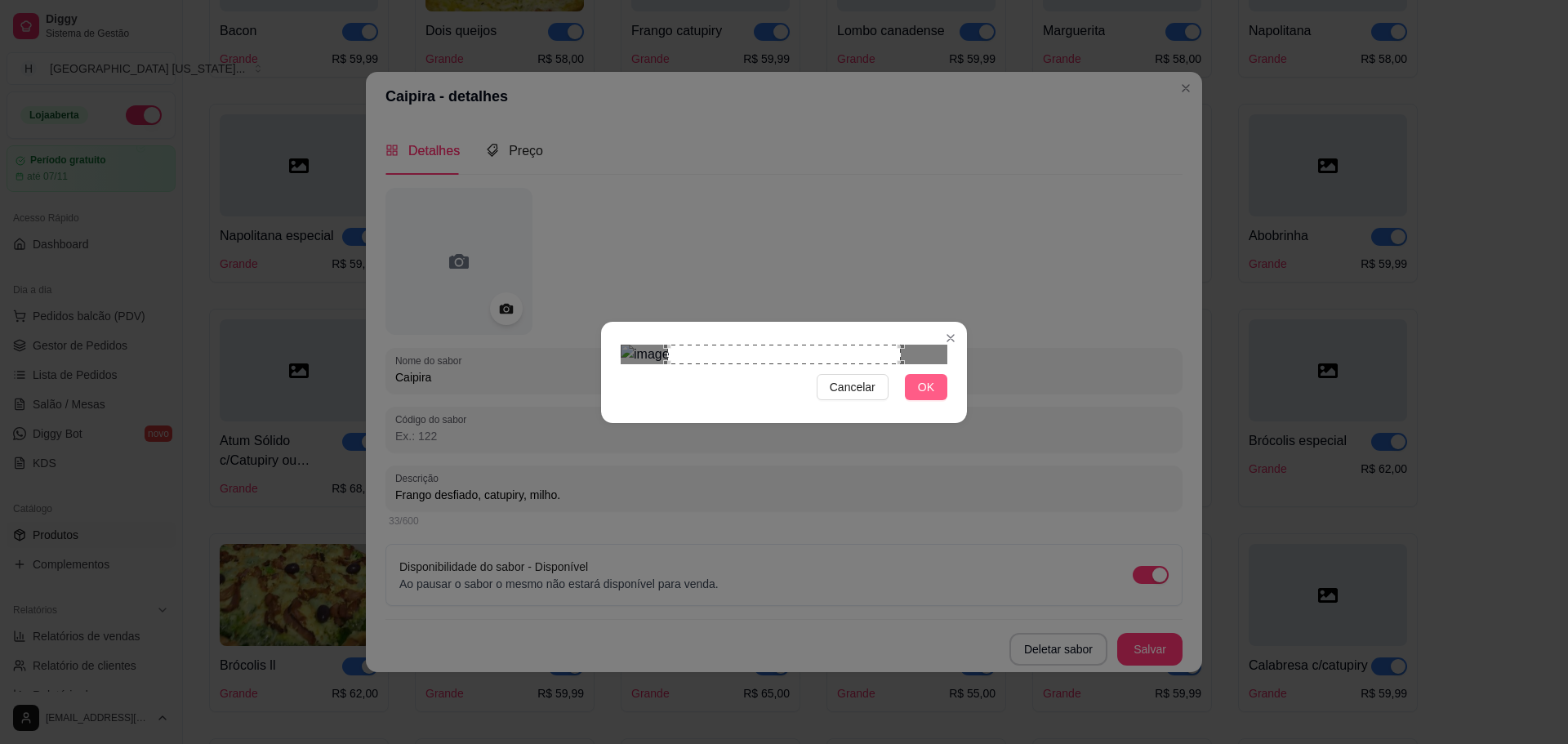
click at [930, 396] on span "OK" at bounding box center [926, 387] width 16 height 18
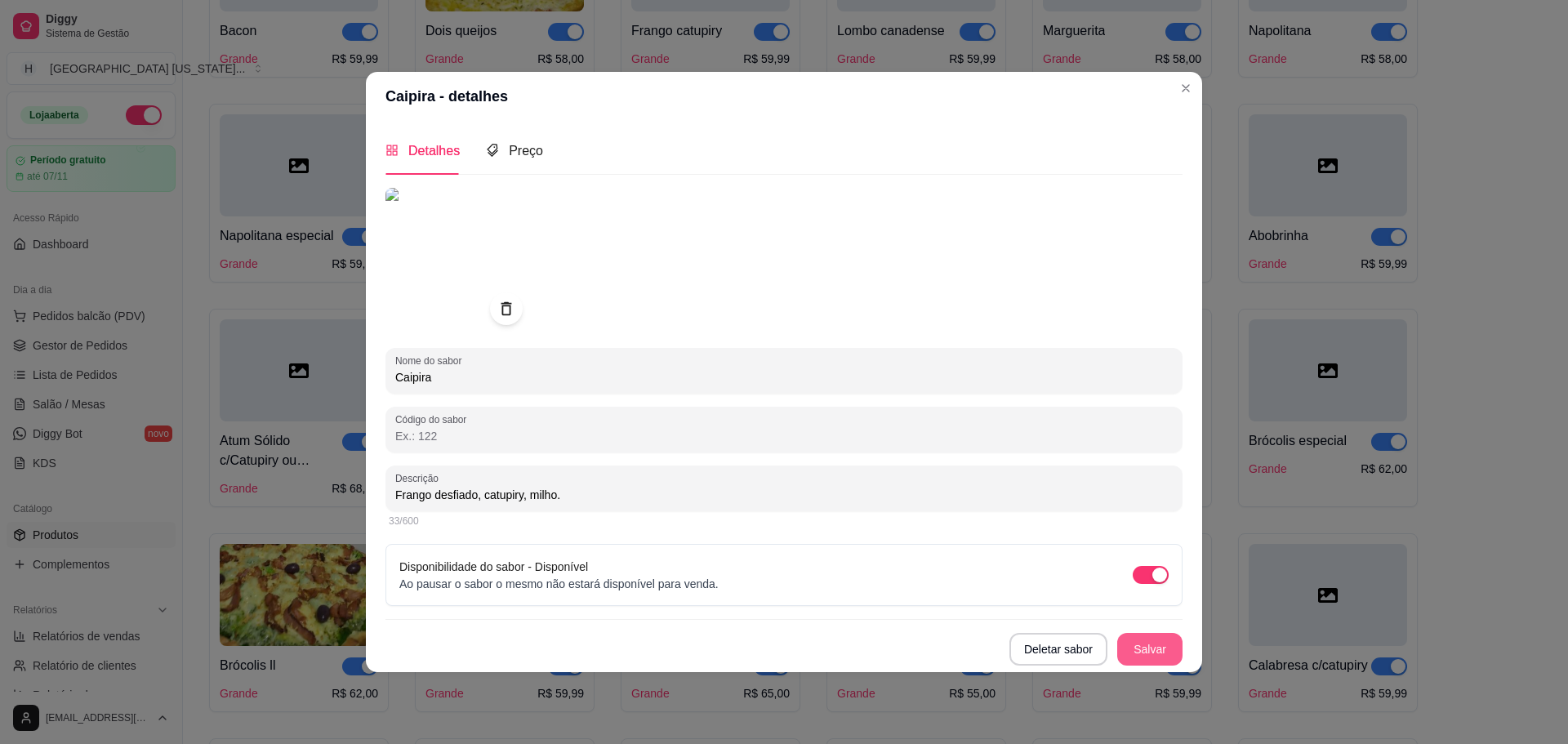
click at [1146, 648] on button "Salvar" at bounding box center [1150, 649] width 66 height 32
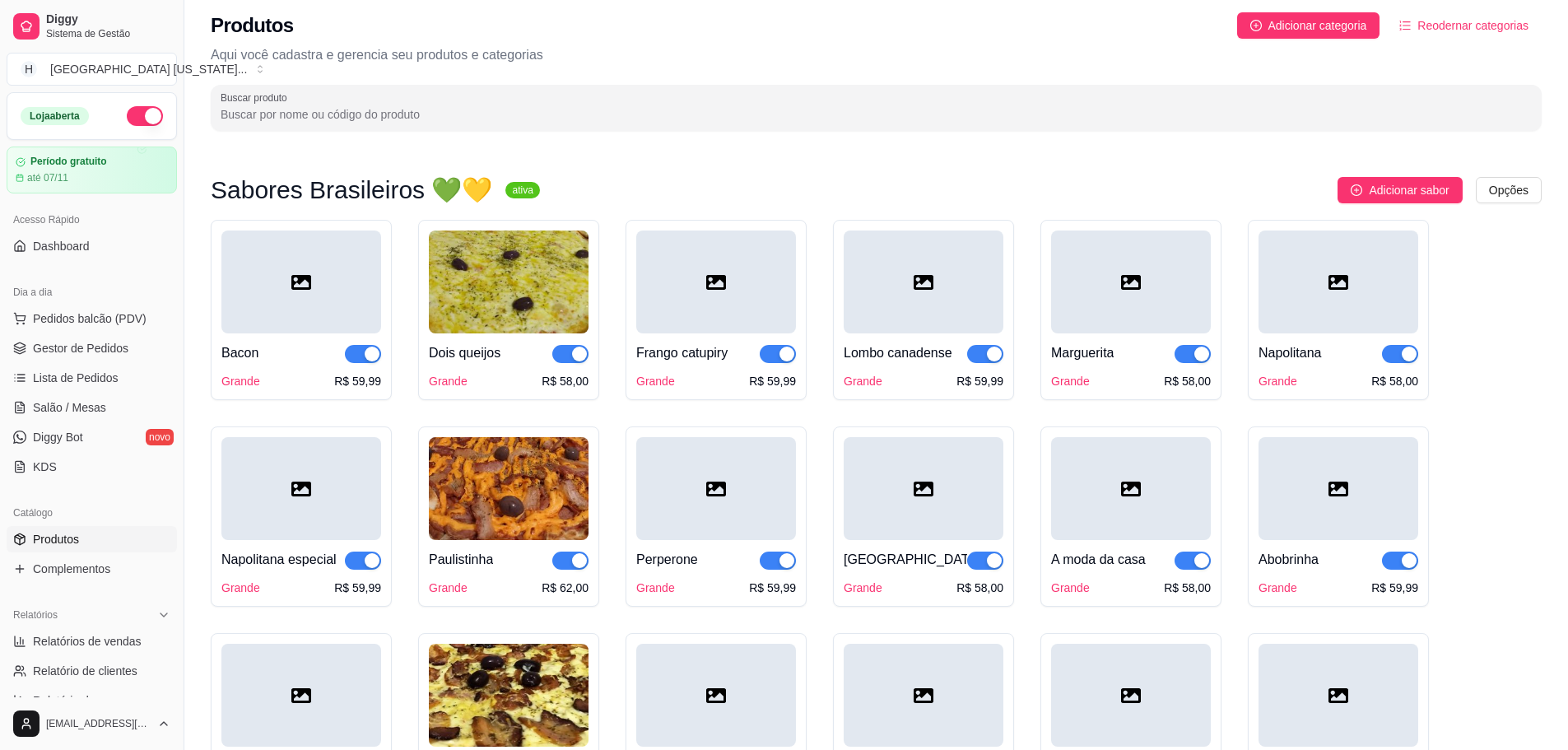
scroll to position [0, 0]
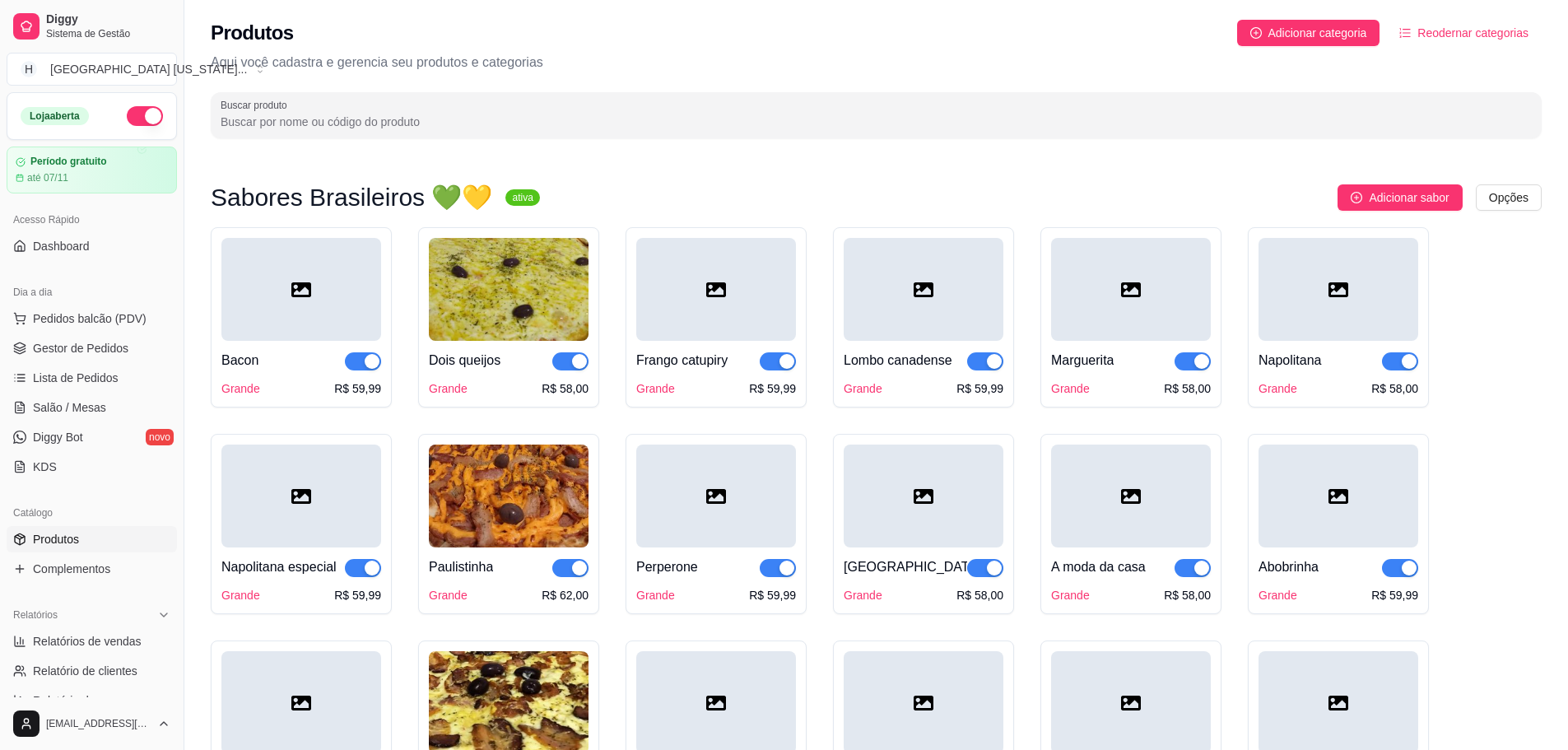
click at [273, 294] on div at bounding box center [302, 289] width 160 height 103
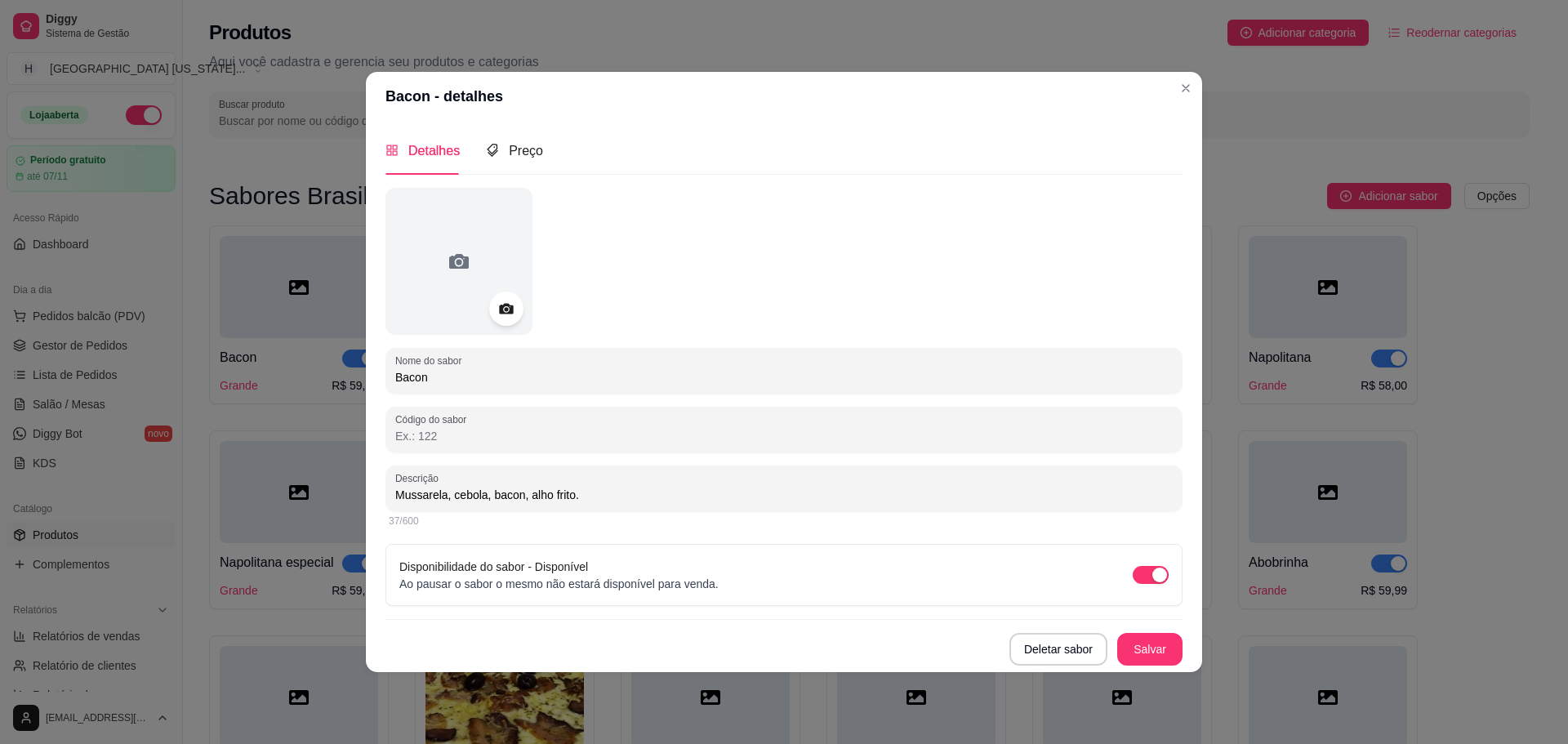
drag, startPoint x: 522, startPoint y: 307, endPoint x: 510, endPoint y: 295, distance: 17.0
click at [519, 307] on div at bounding box center [506, 309] width 34 height 34
click at [502, 318] on div at bounding box center [506, 309] width 34 height 34
click at [508, 307] on icon at bounding box center [506, 308] width 19 height 19
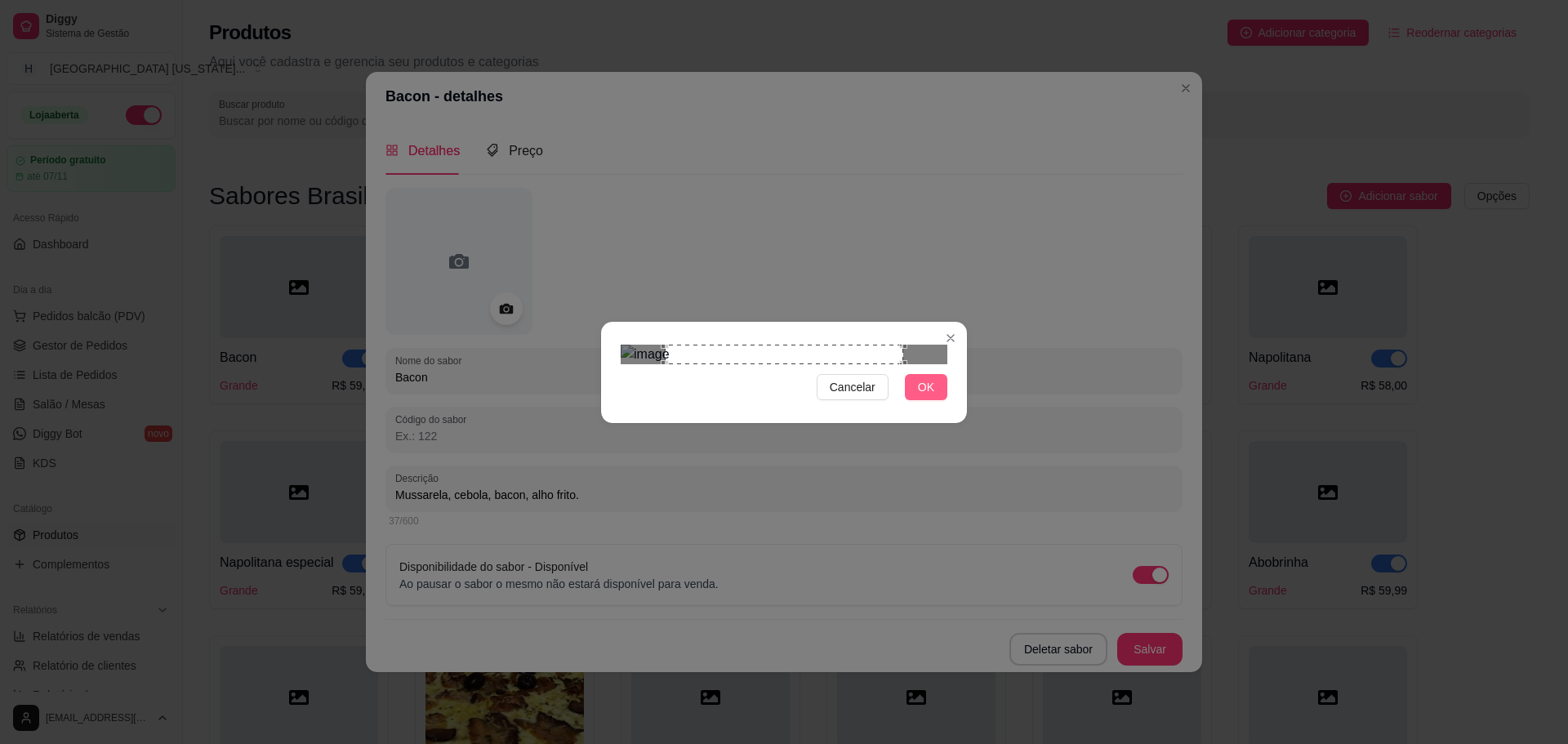
click at [937, 400] on button "OK" at bounding box center [925, 386] width 42 height 26
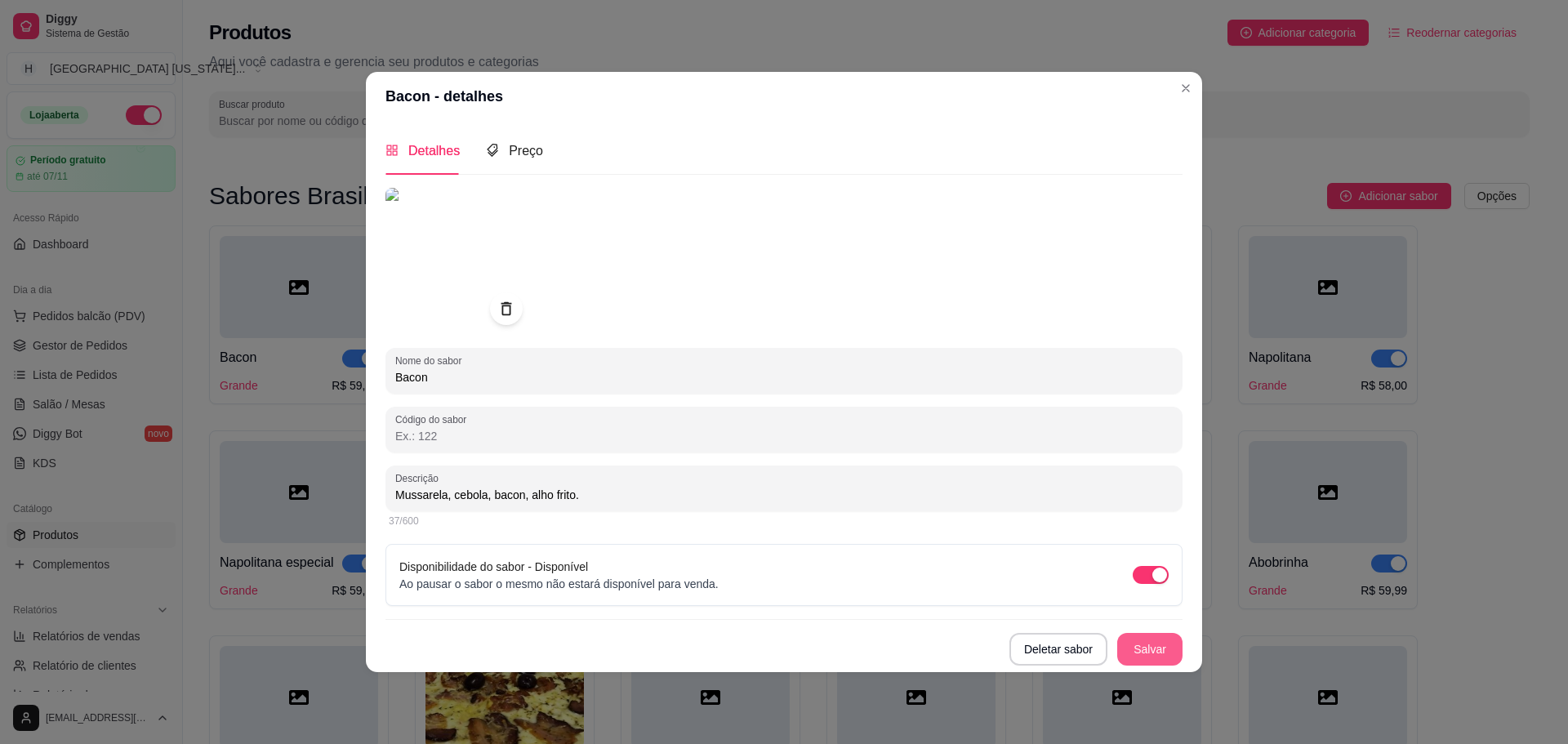
click at [1152, 643] on button "Salvar" at bounding box center [1150, 649] width 66 height 32
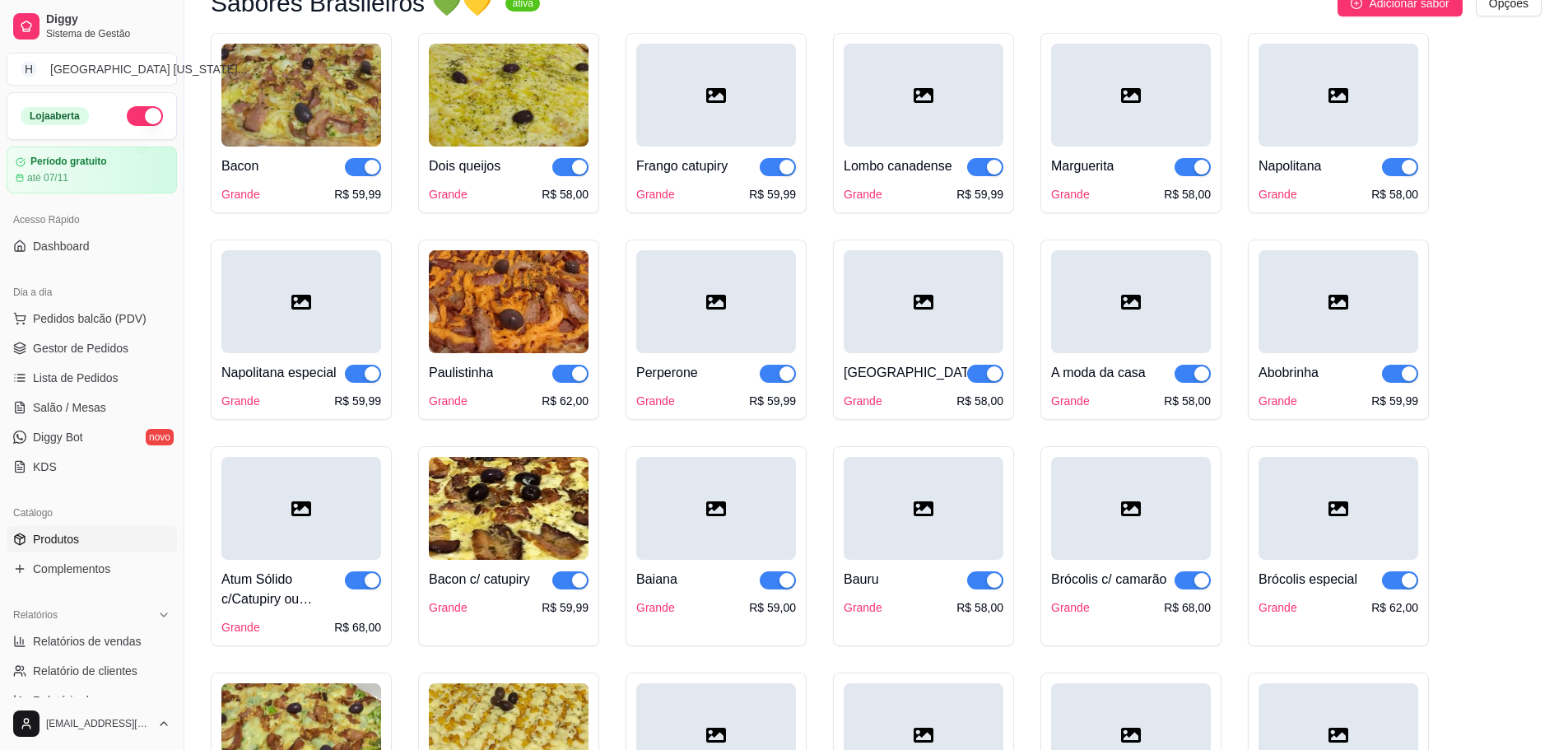
scroll to position [247, 0]
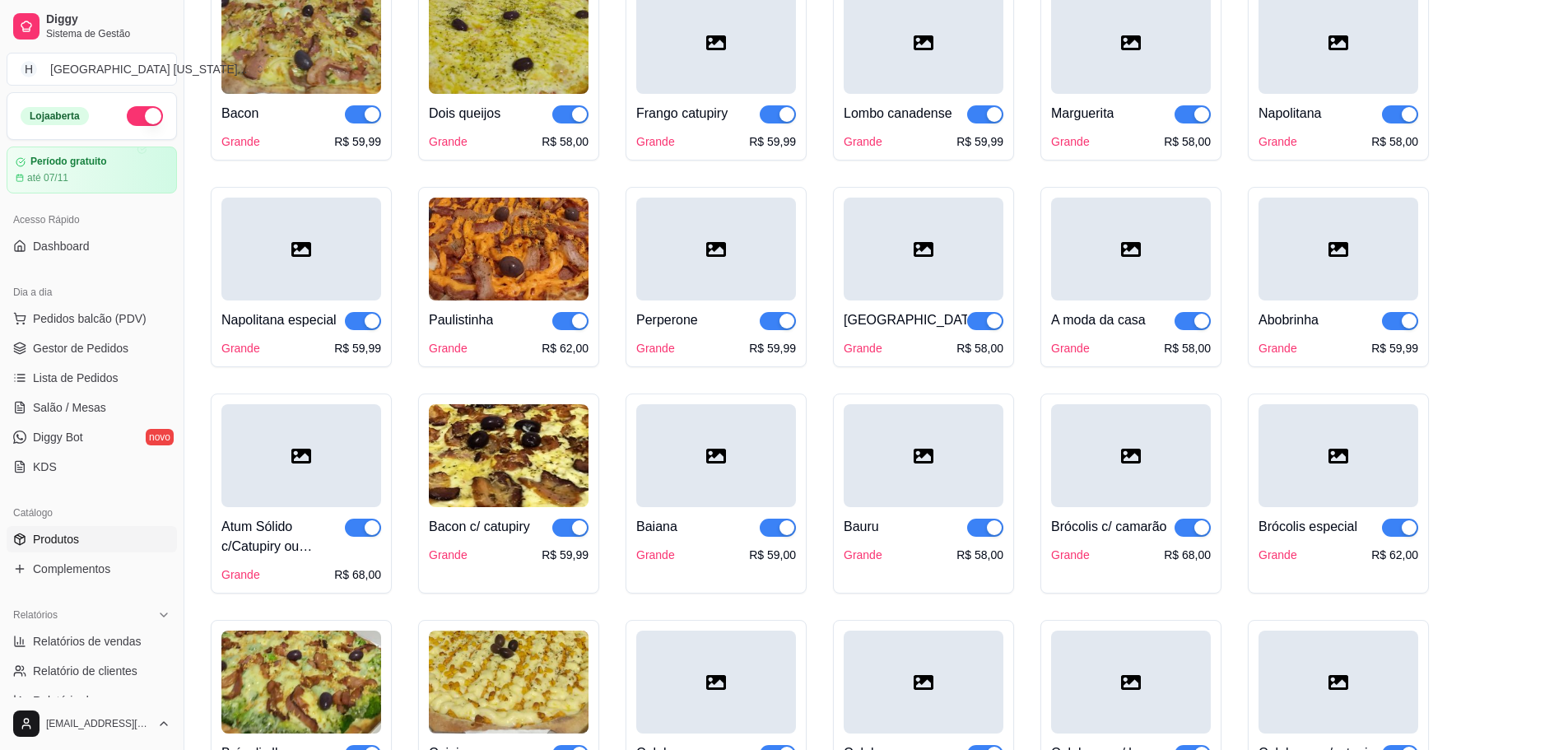
click at [1323, 271] on div at bounding box center [1339, 249] width 160 height 103
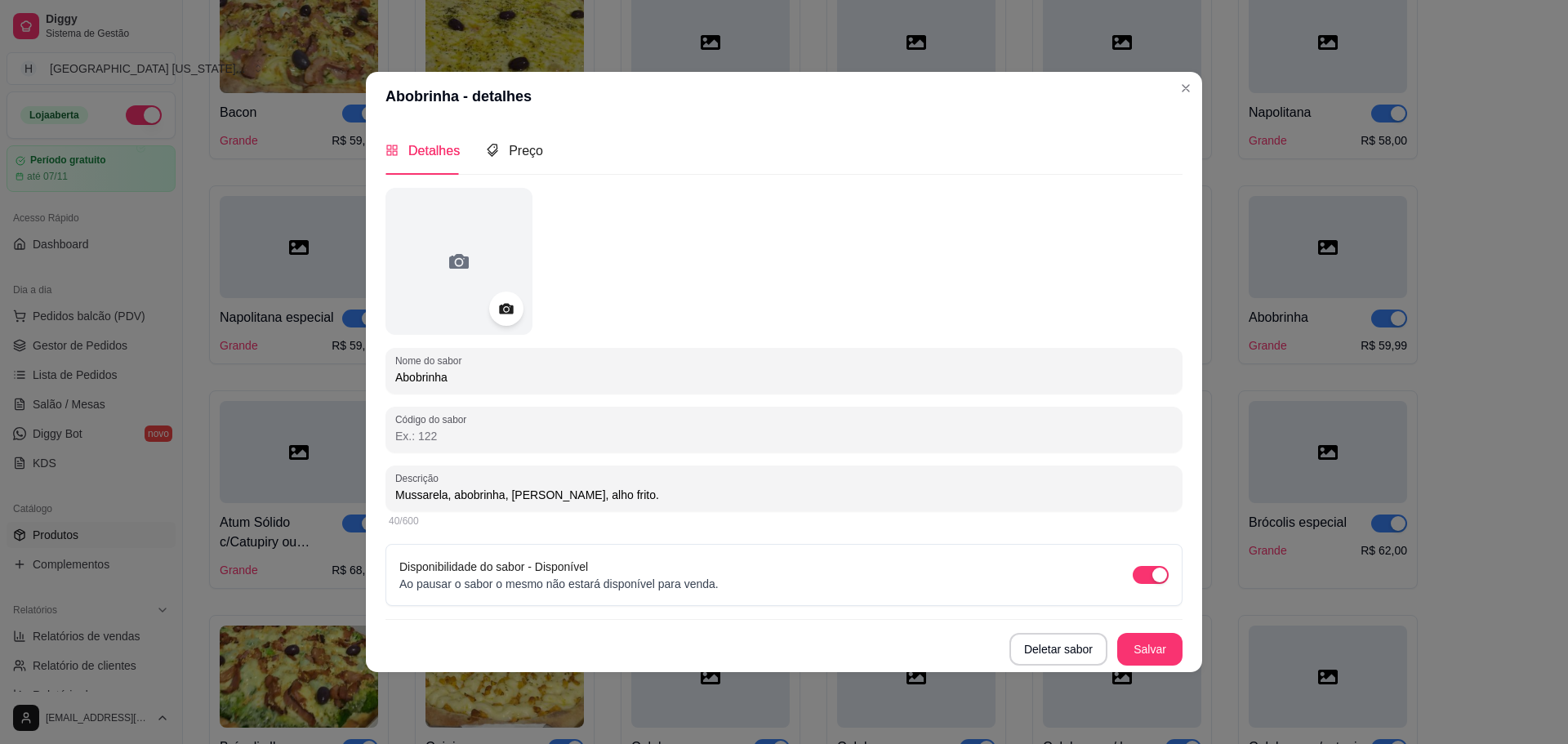
click at [515, 312] on icon at bounding box center [506, 308] width 19 height 19
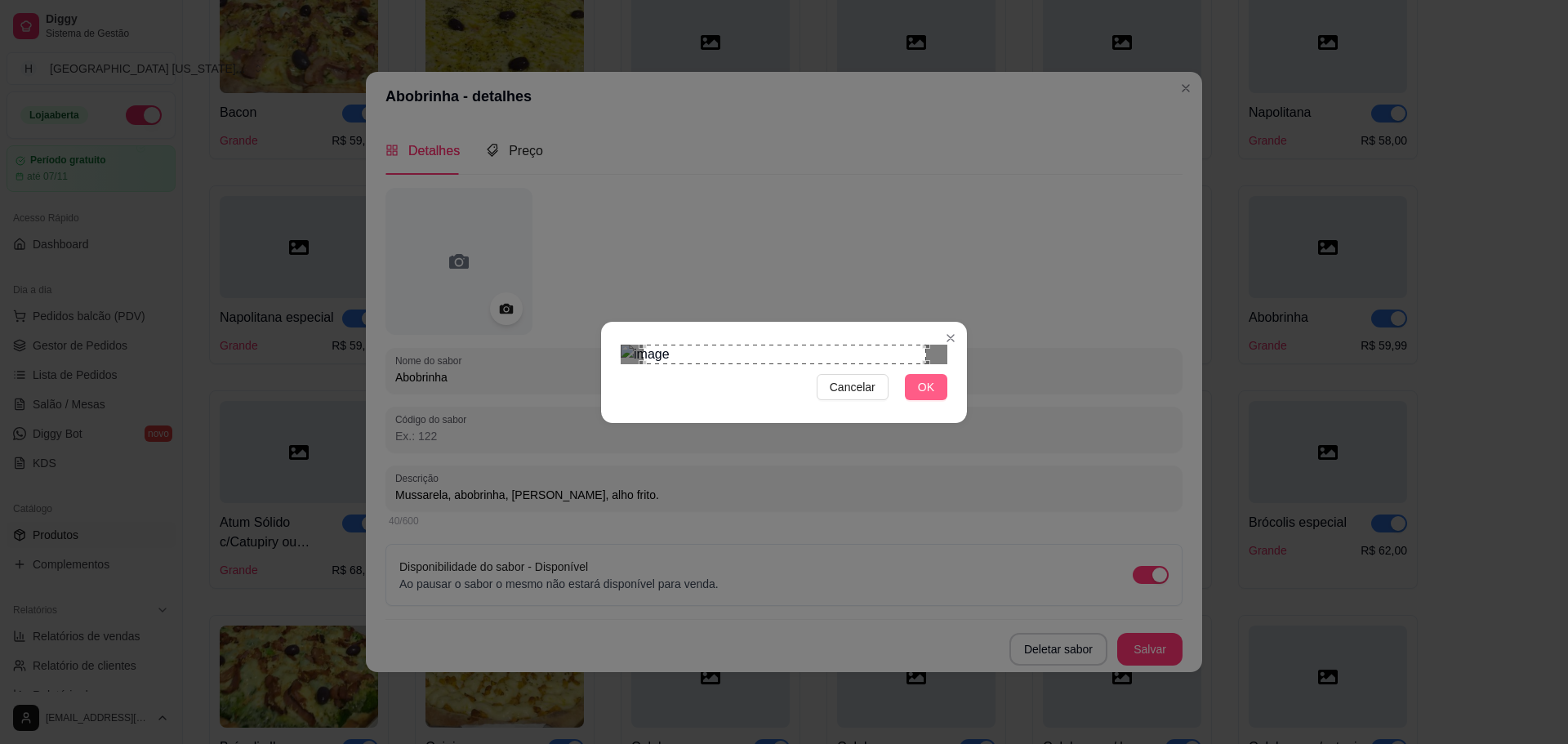
click at [919, 396] on span "OK" at bounding box center [926, 387] width 16 height 18
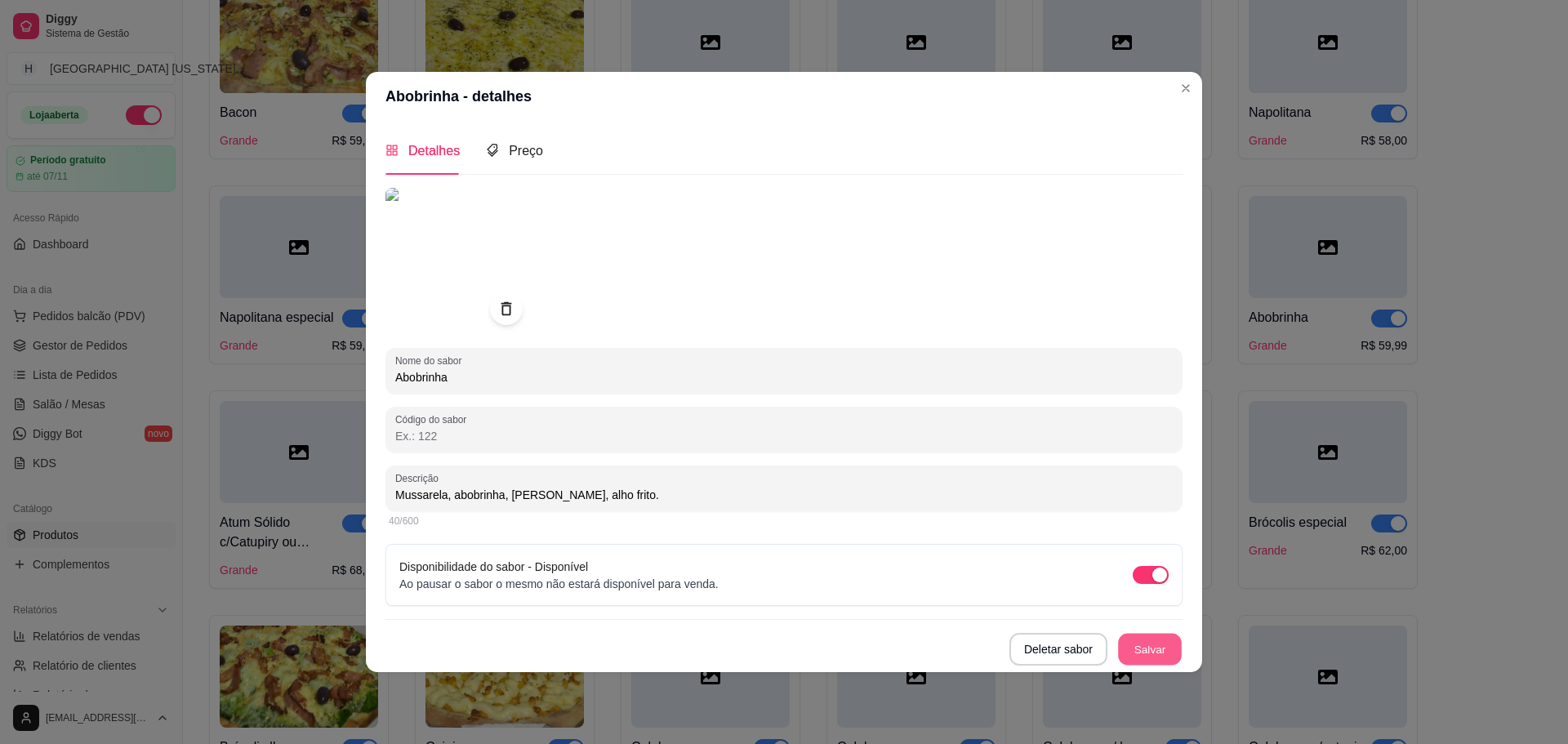
click at [1161, 640] on button "Salvar" at bounding box center [1150, 648] width 64 height 32
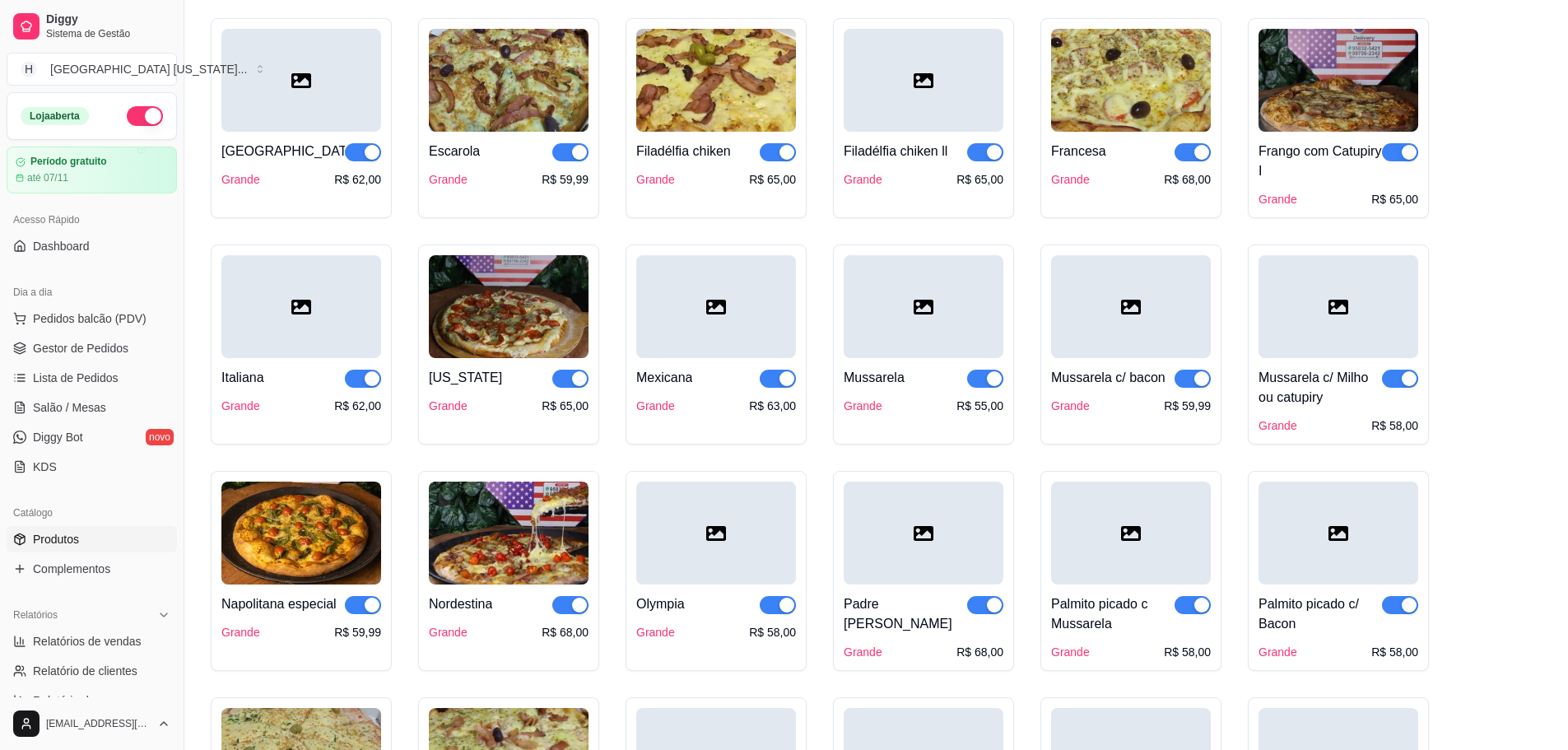
scroll to position [1317, 0]
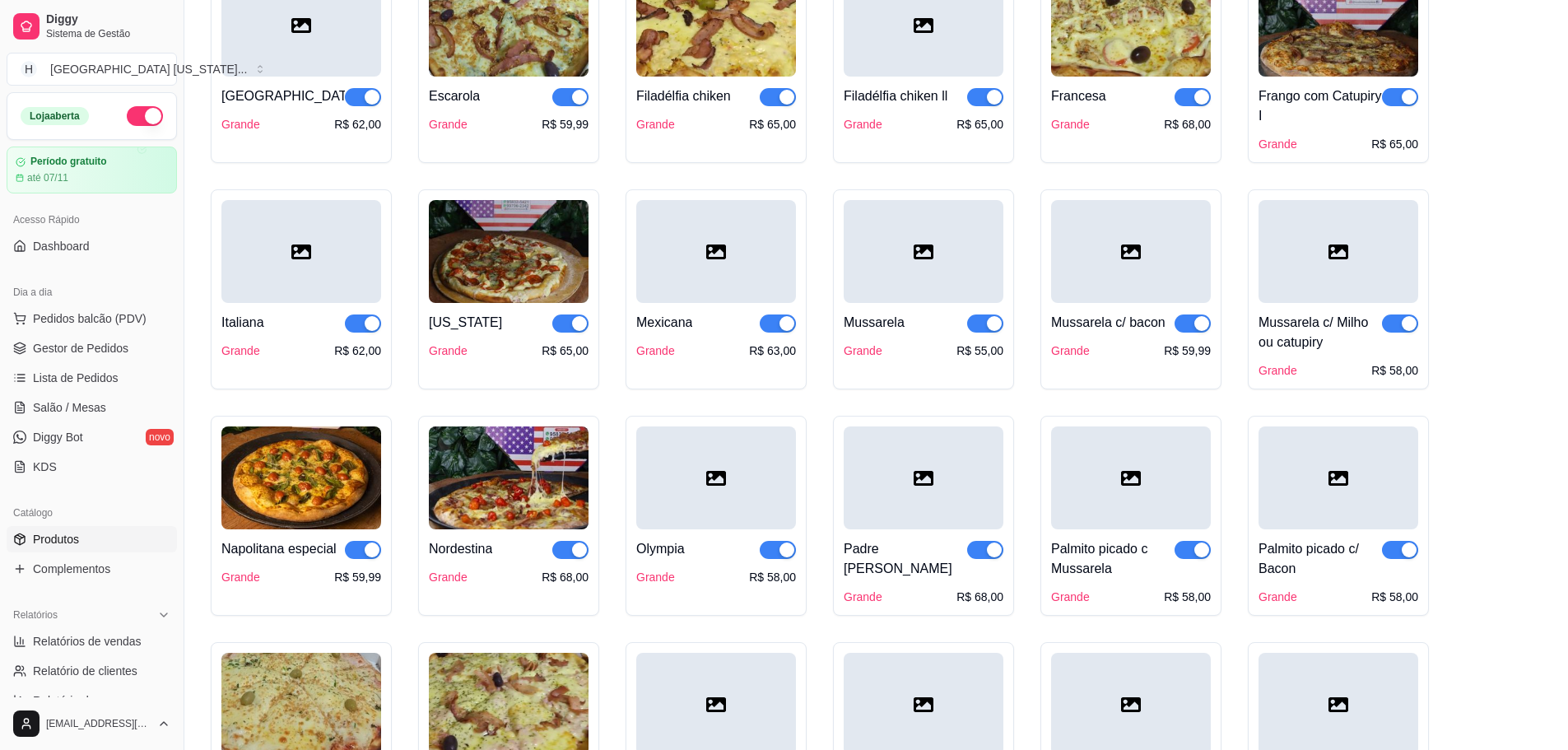
click at [1140, 290] on div at bounding box center [1131, 251] width 160 height 103
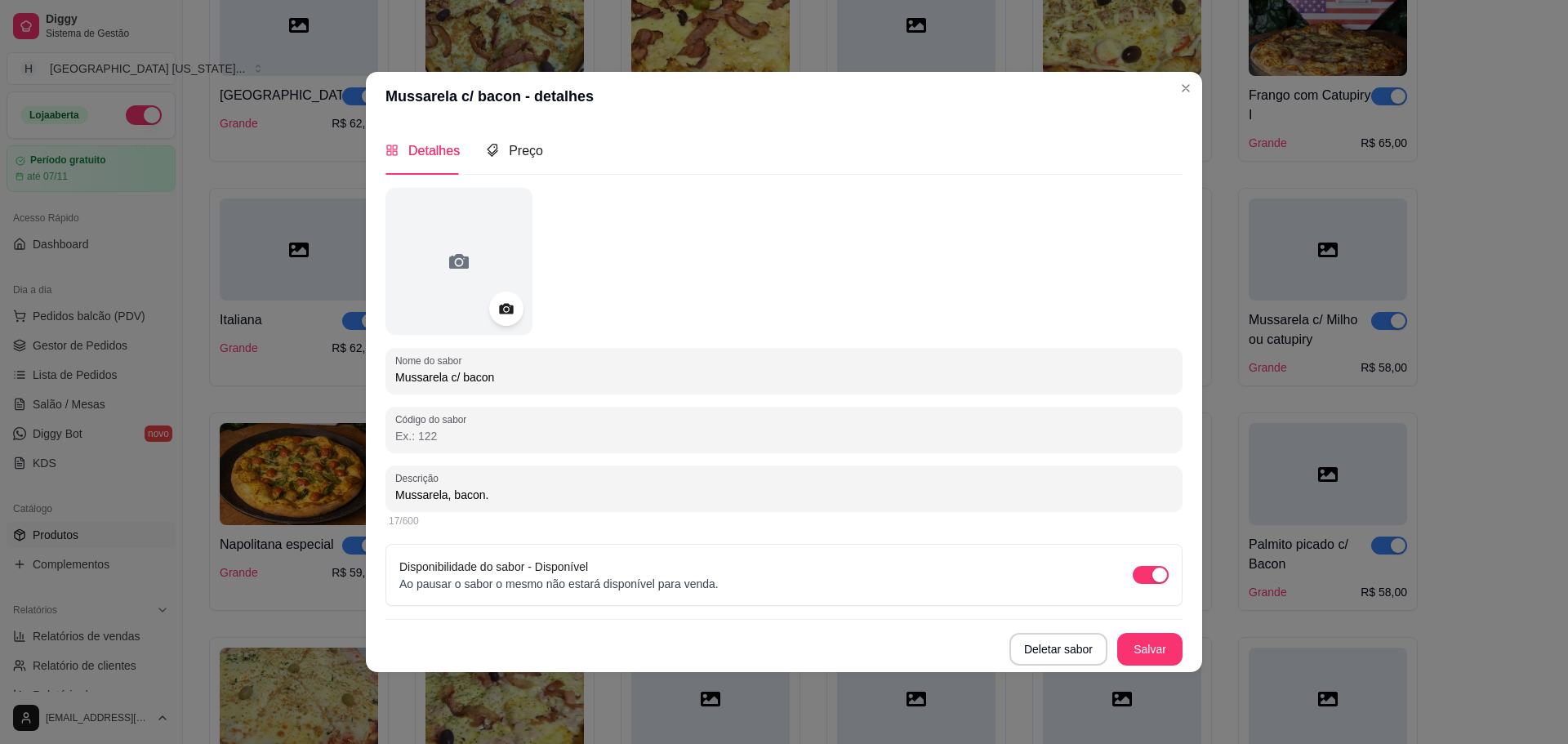
click at [506, 307] on icon at bounding box center [506, 308] width 19 height 19
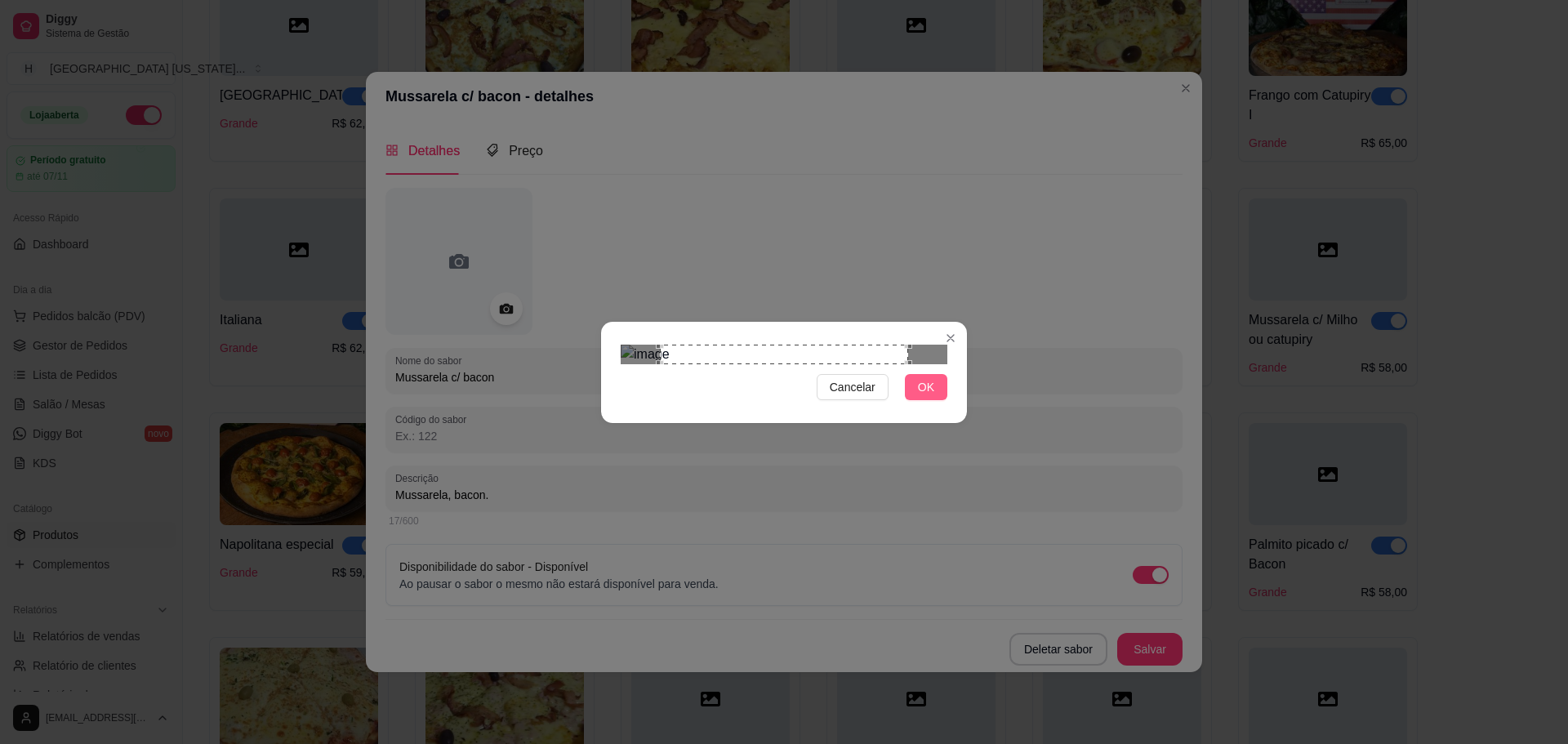
click at [925, 400] on button "OK" at bounding box center [925, 386] width 42 height 26
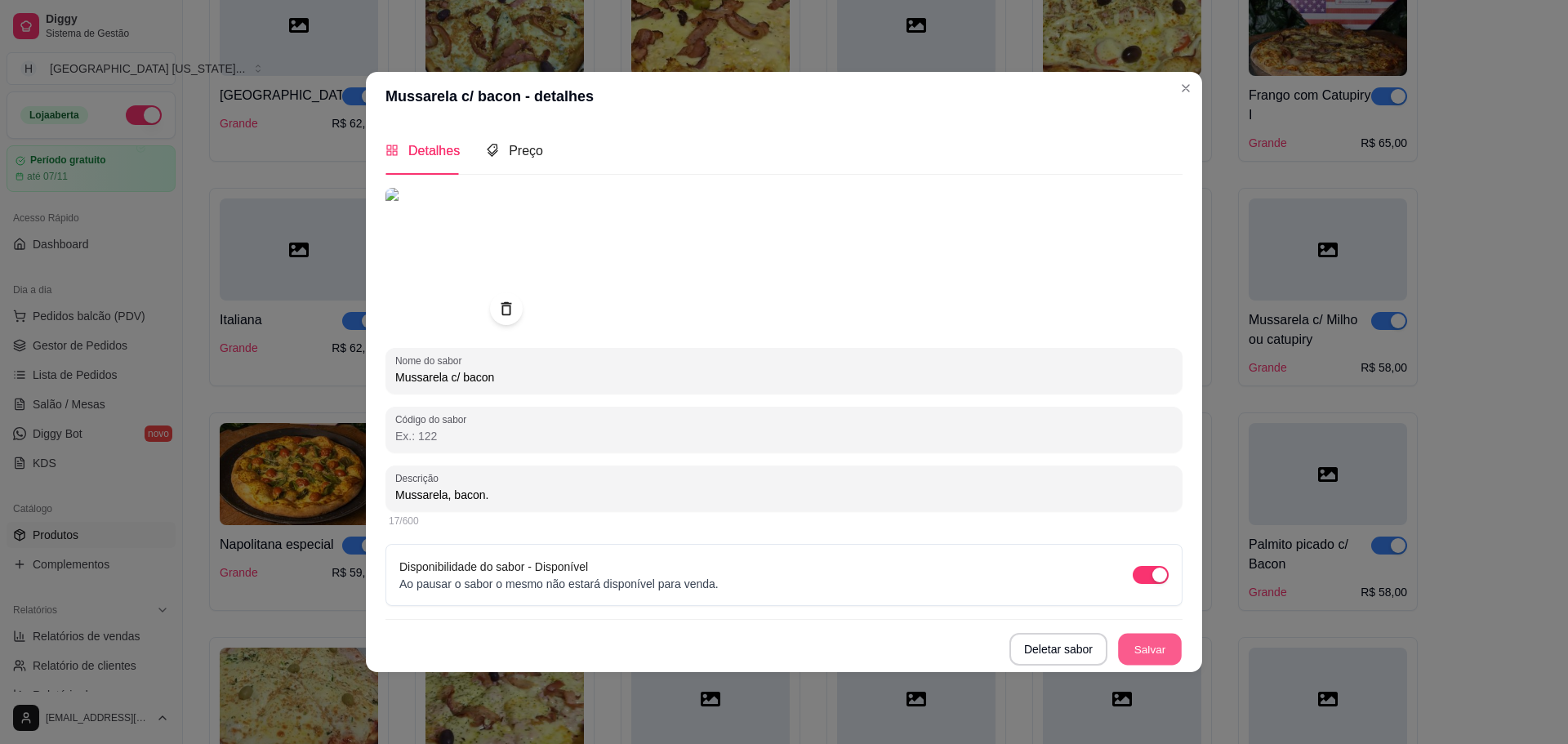
click at [1168, 644] on button "Salvar" at bounding box center [1150, 648] width 64 height 32
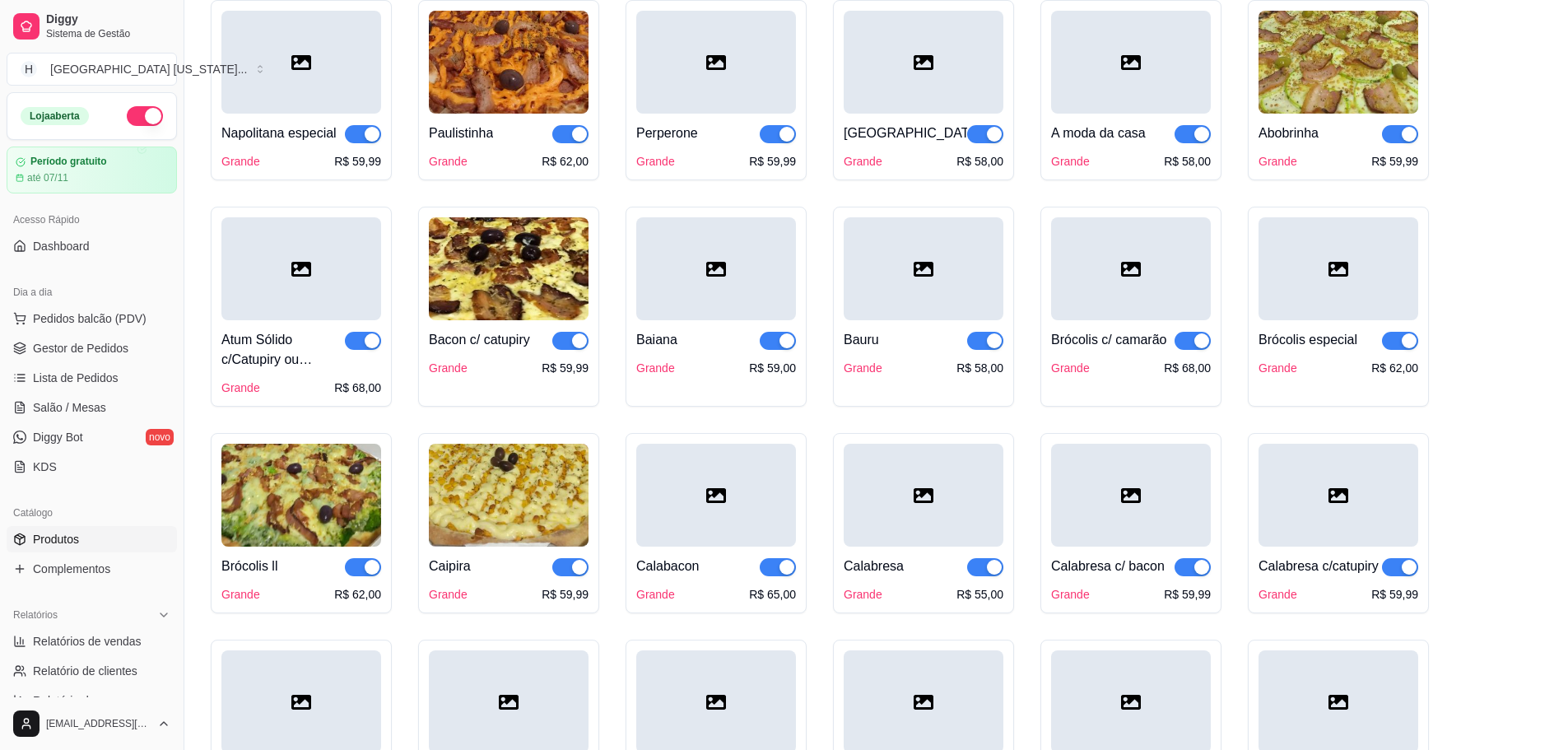
scroll to position [576, 0]
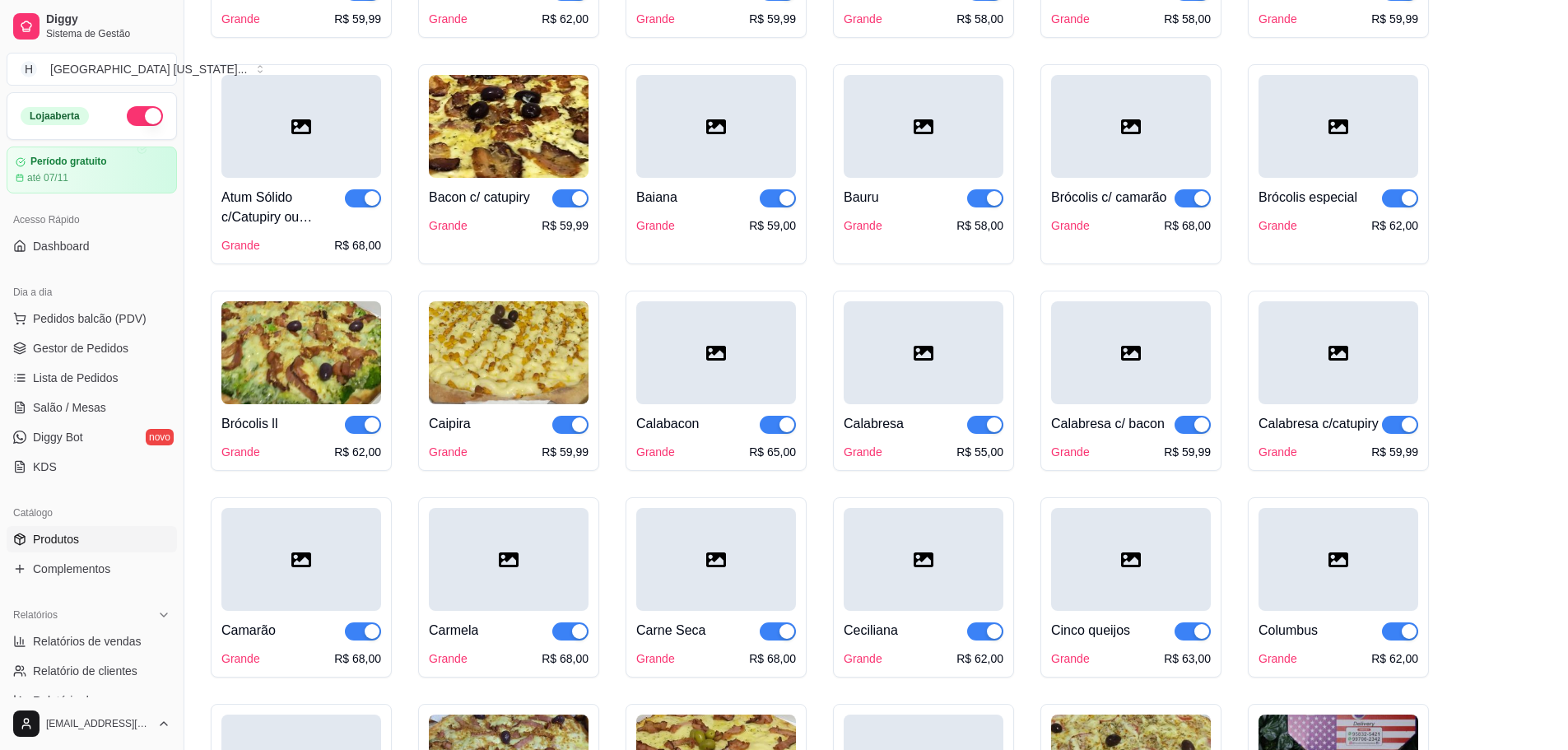
click at [885, 172] on div at bounding box center [924, 125] width 160 height 103
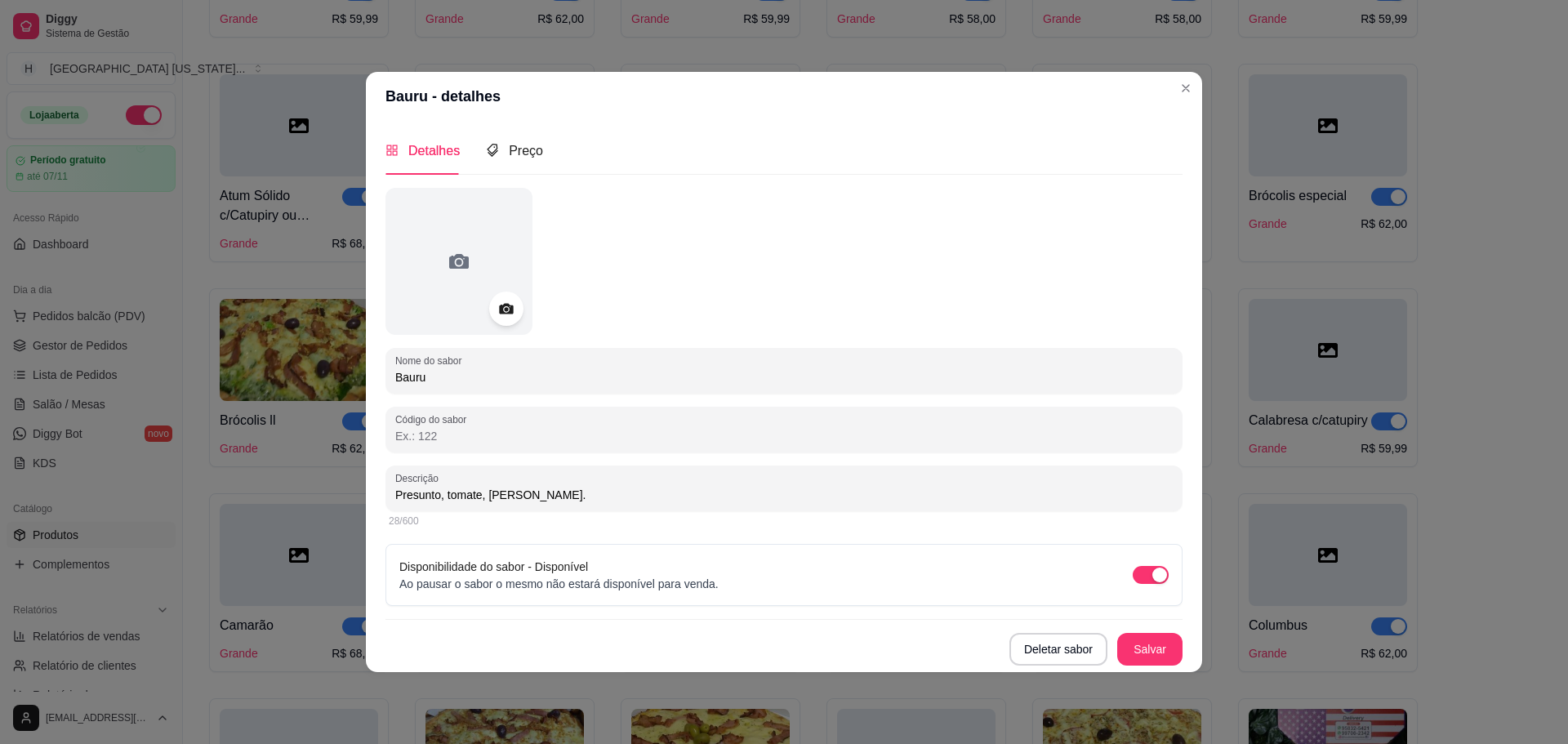
click at [509, 297] on div at bounding box center [506, 309] width 34 height 34
click at [502, 308] on icon at bounding box center [506, 308] width 14 height 11
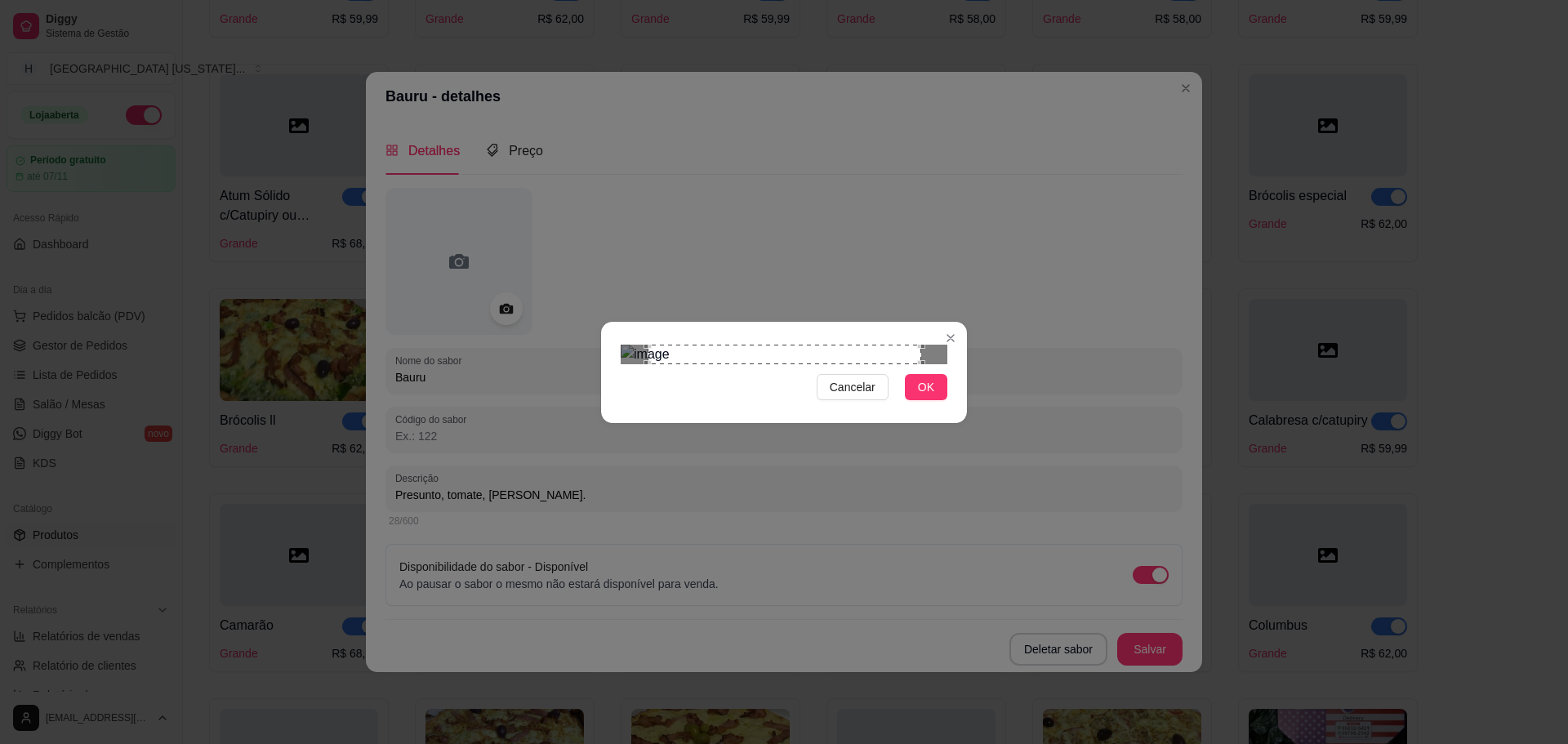
drag, startPoint x: 926, startPoint y: 518, endPoint x: 958, endPoint y: 511, distance: 32.8
click at [927, 396] on span "OK" at bounding box center [926, 387] width 16 height 18
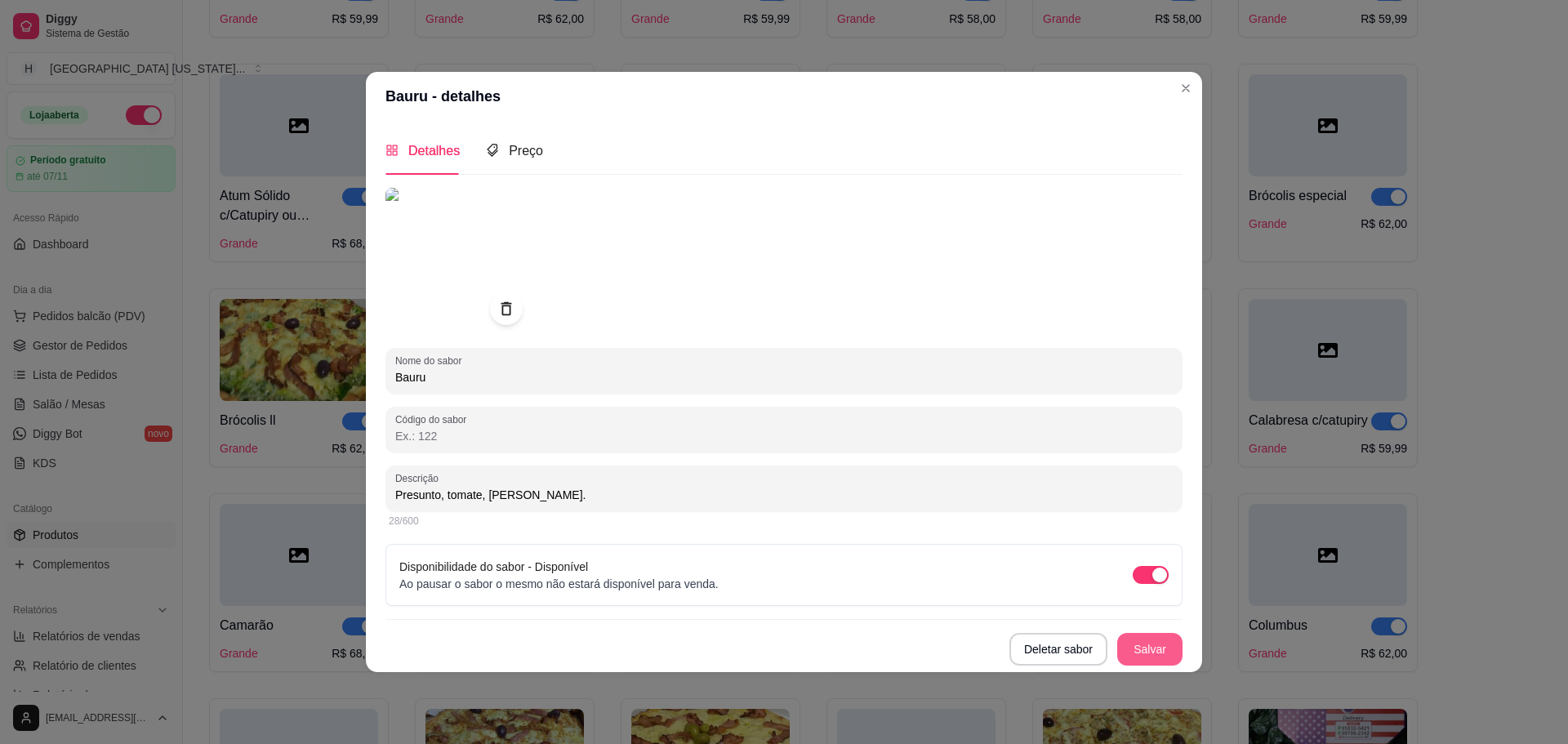
click at [1153, 649] on button "Salvar" at bounding box center [1150, 649] width 66 height 32
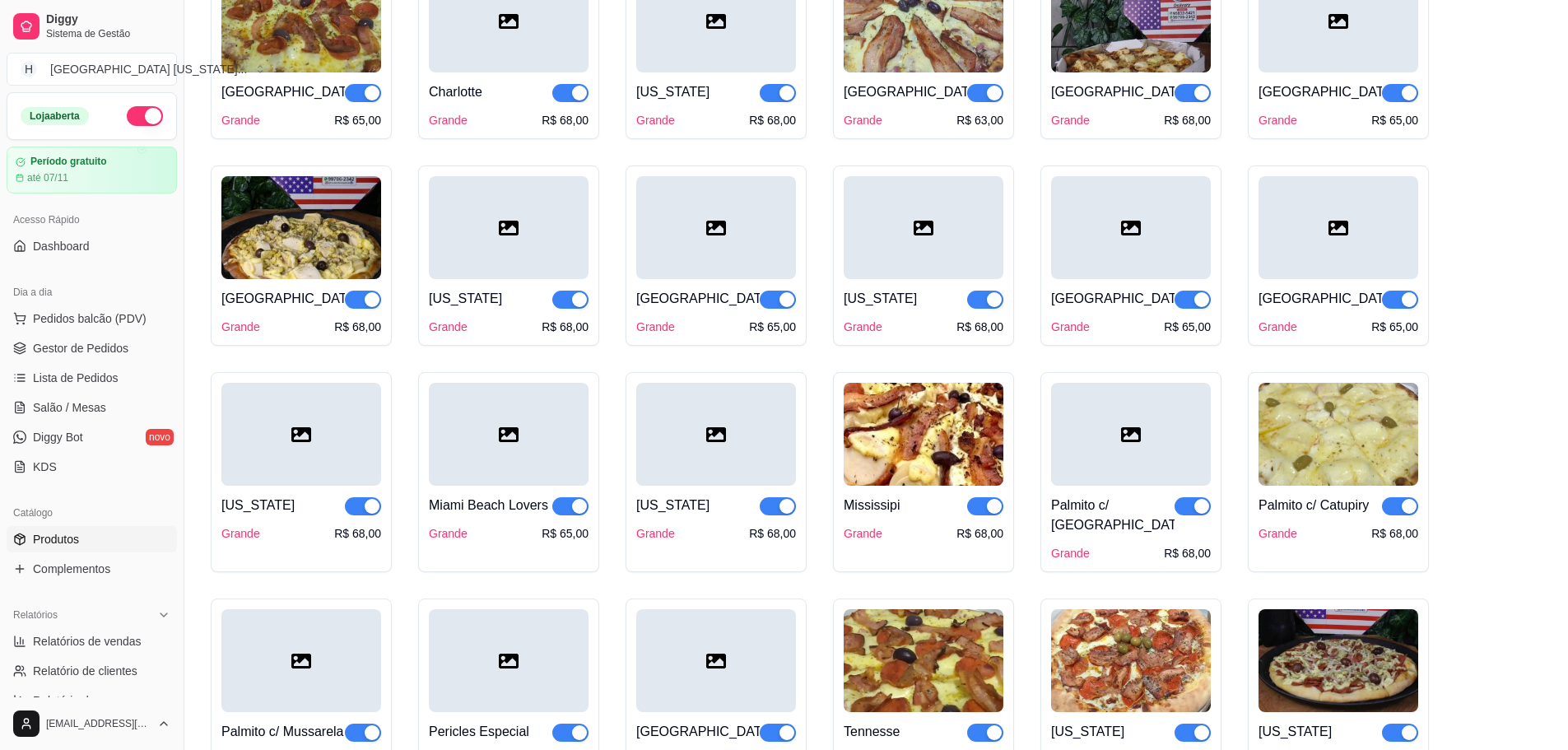
scroll to position [2798, 0]
click at [894, 237] on div at bounding box center [924, 226] width 160 height 103
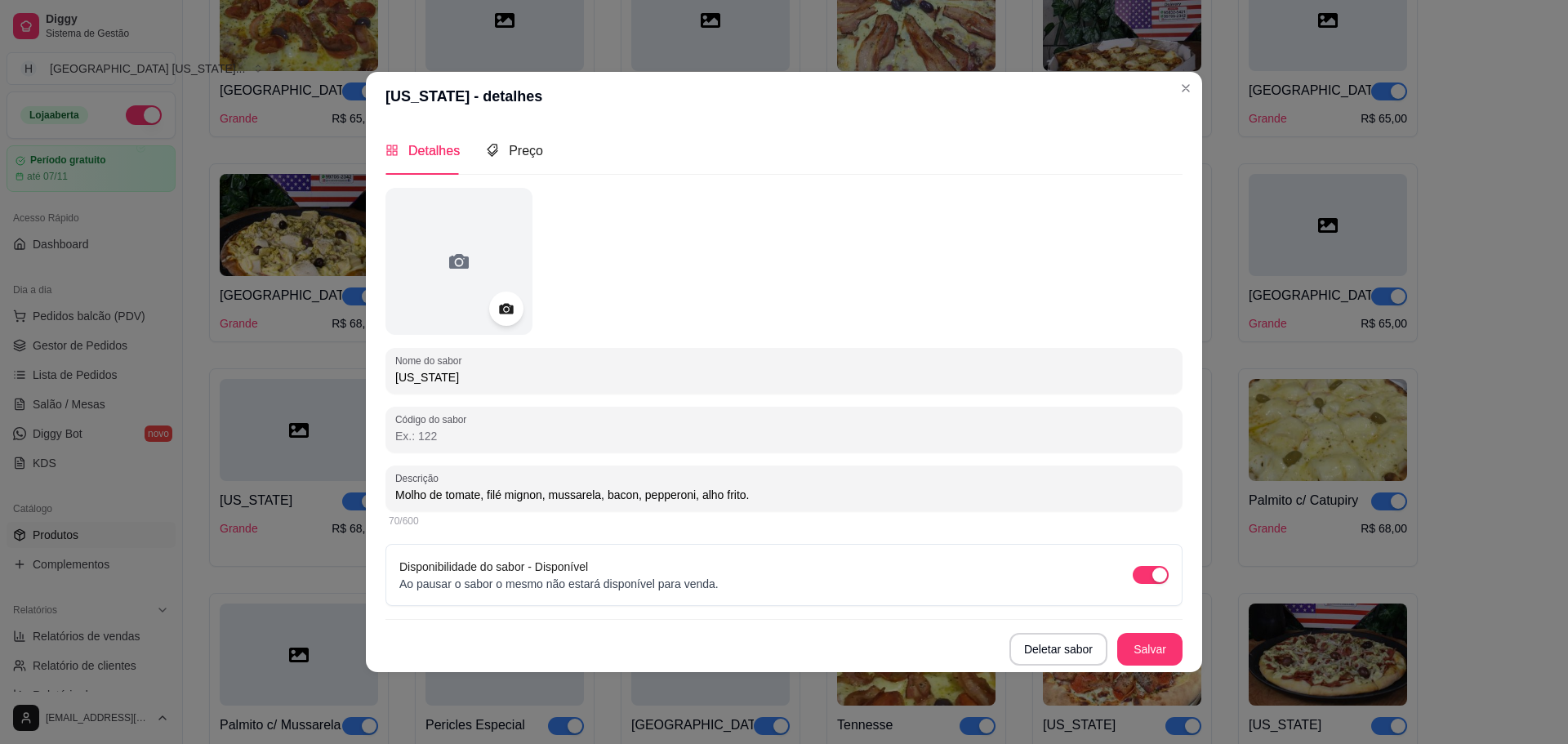
click at [509, 310] on icon at bounding box center [506, 308] width 19 height 19
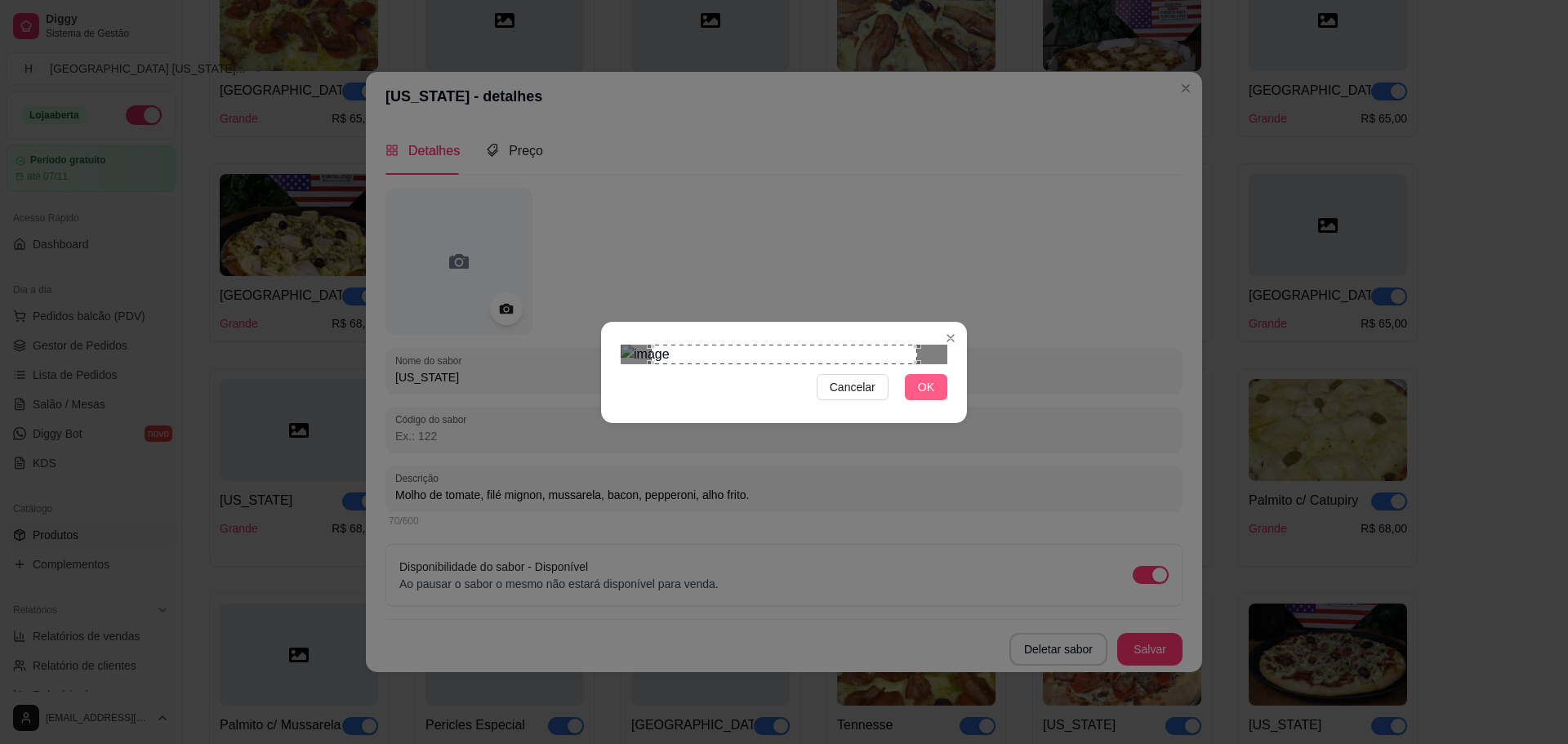
click at [933, 396] on span "OK" at bounding box center [926, 387] width 16 height 18
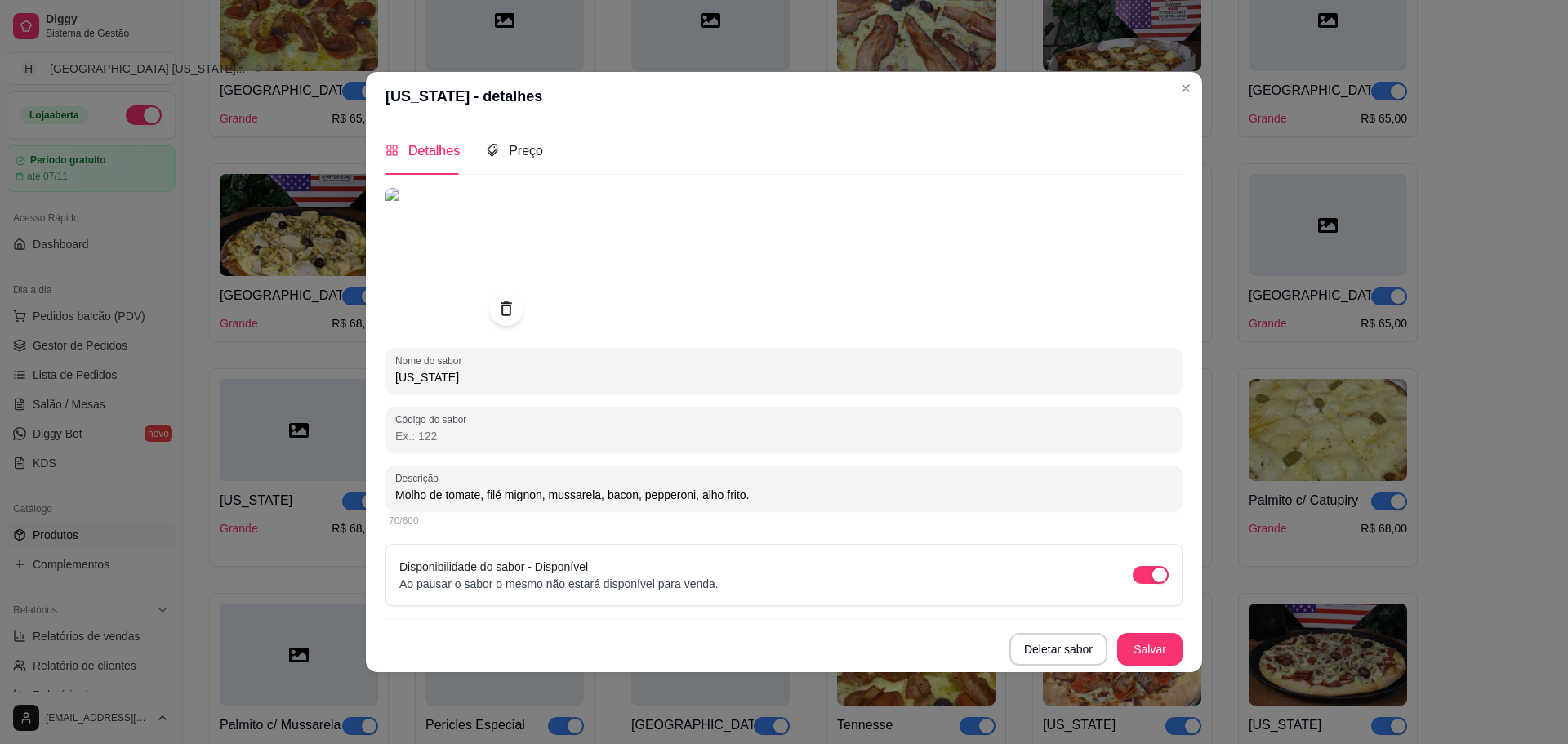
click at [519, 303] on div at bounding box center [506, 309] width 34 height 34
click at [493, 309] on div at bounding box center [506, 309] width 34 height 34
click at [501, 315] on icon at bounding box center [506, 308] width 19 height 19
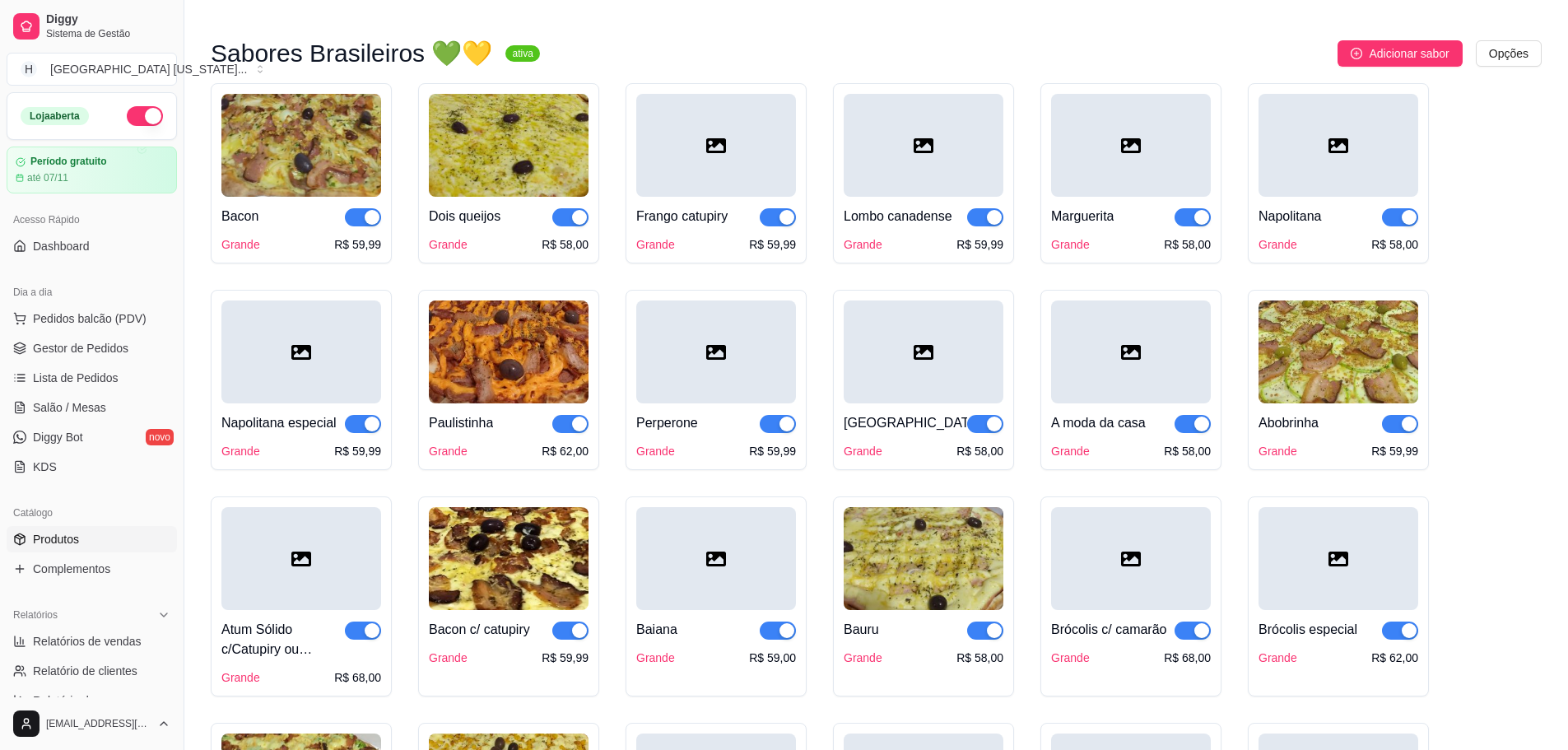
scroll to position [494, 0]
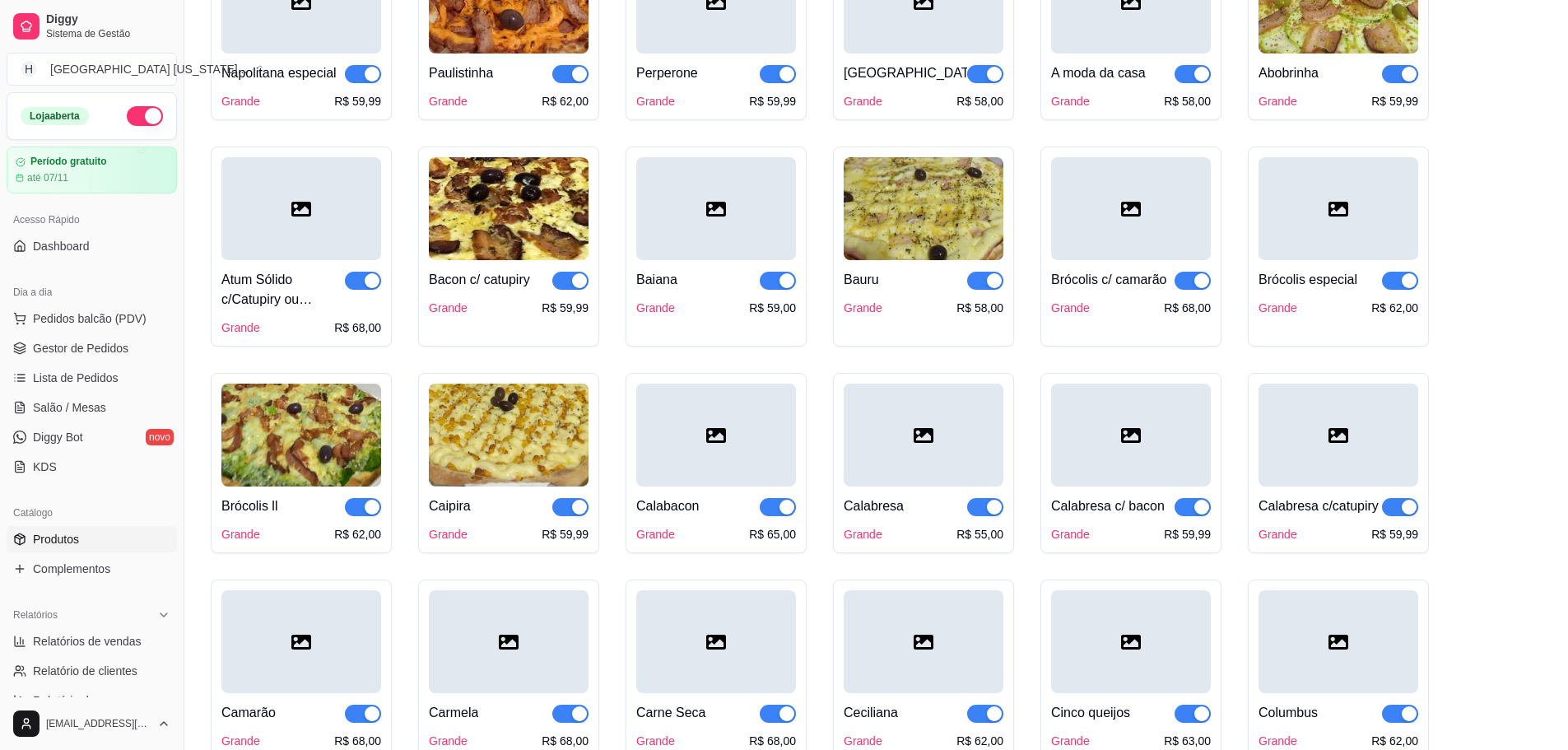
click at [876, 220] on img at bounding box center [924, 208] width 160 height 103
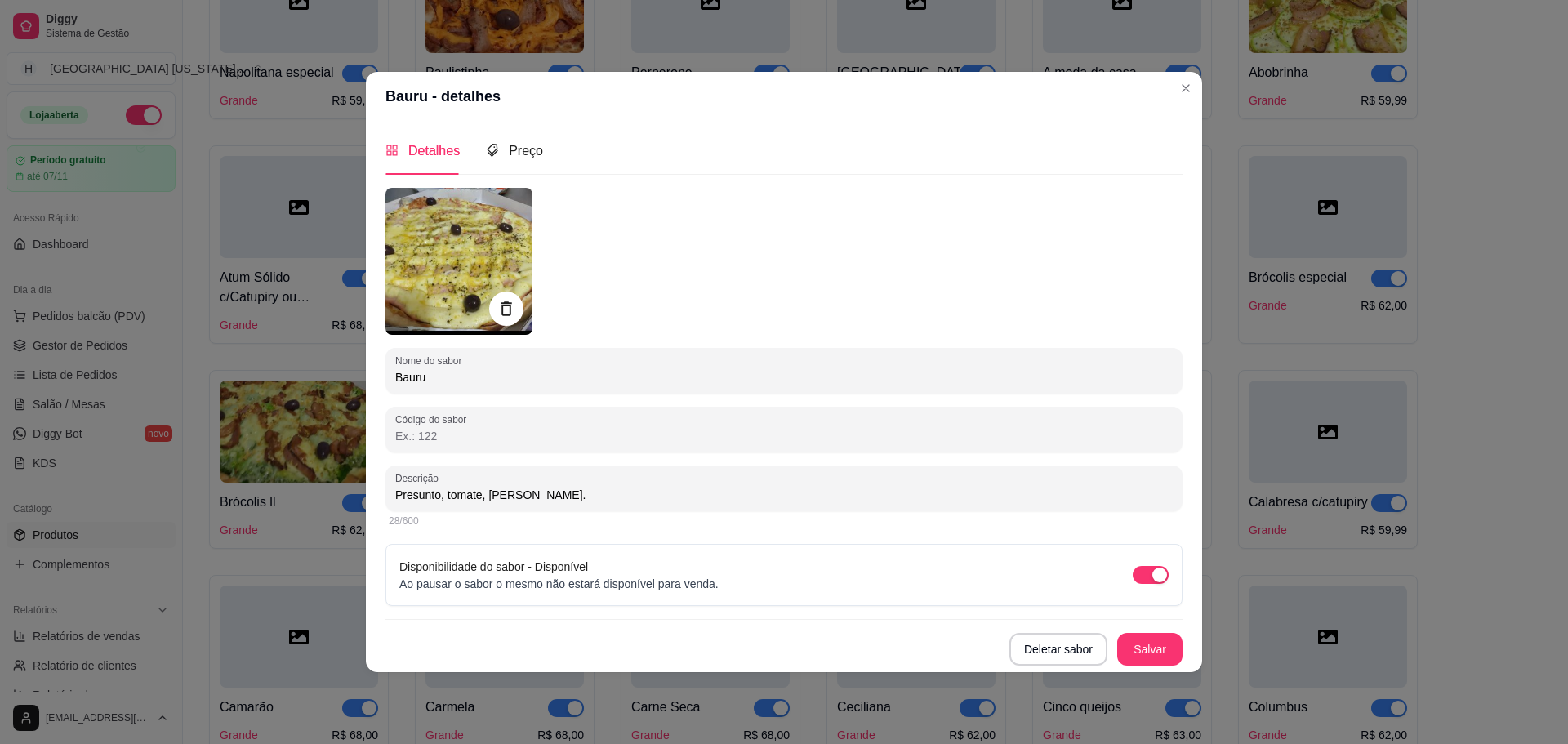
click at [508, 312] on icon at bounding box center [506, 308] width 19 height 19
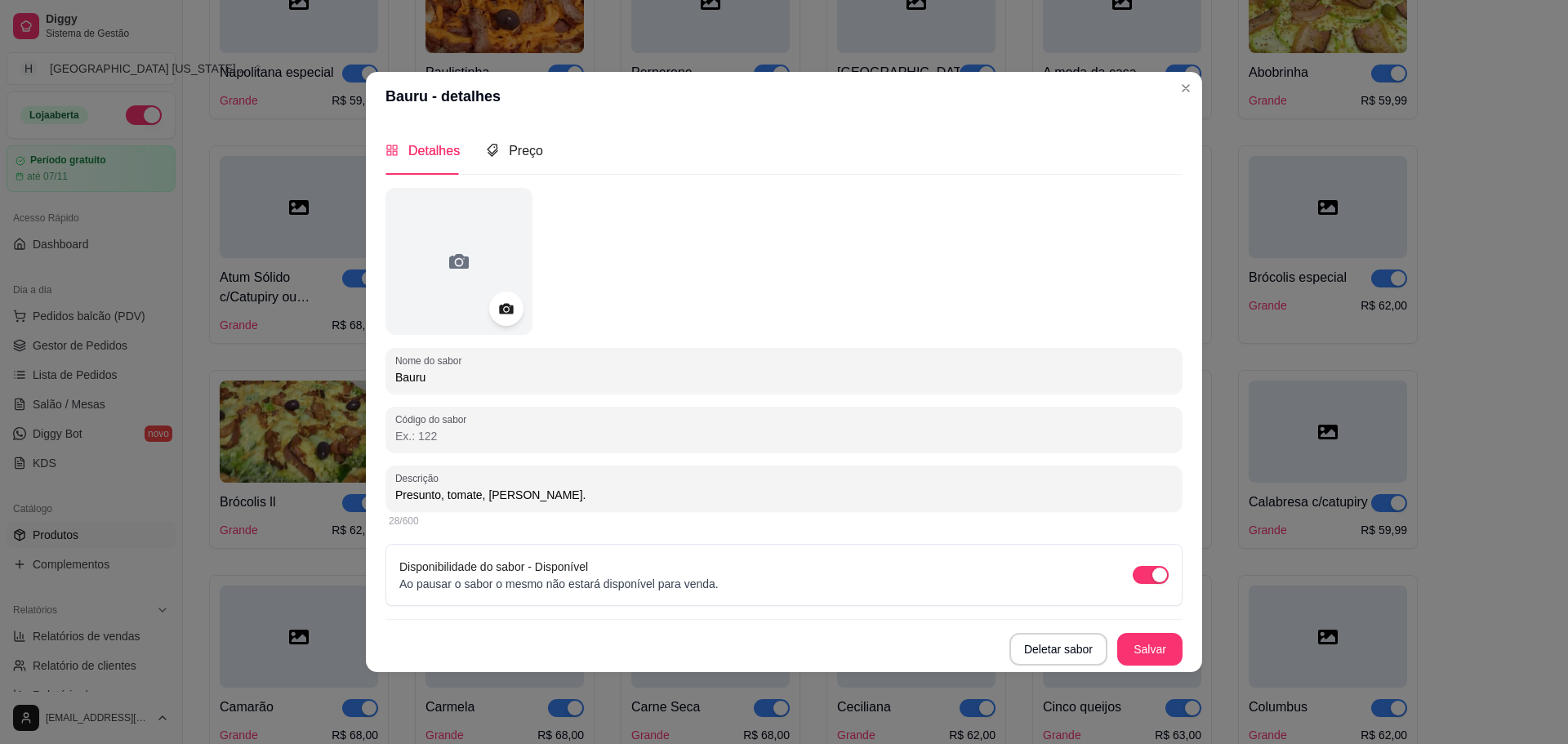
click at [503, 309] on icon at bounding box center [506, 308] width 14 height 11
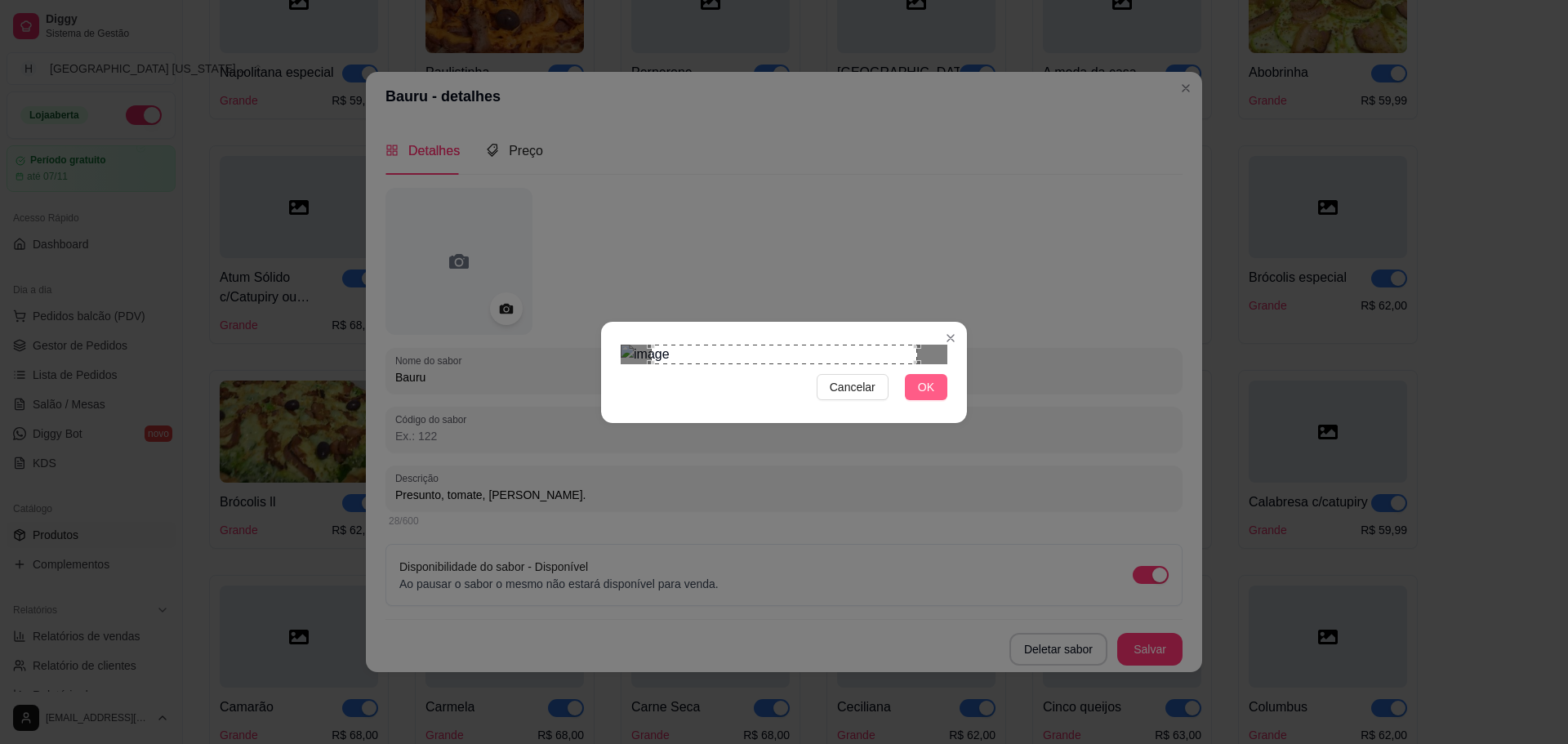
click at [928, 396] on span "OK" at bounding box center [926, 387] width 16 height 18
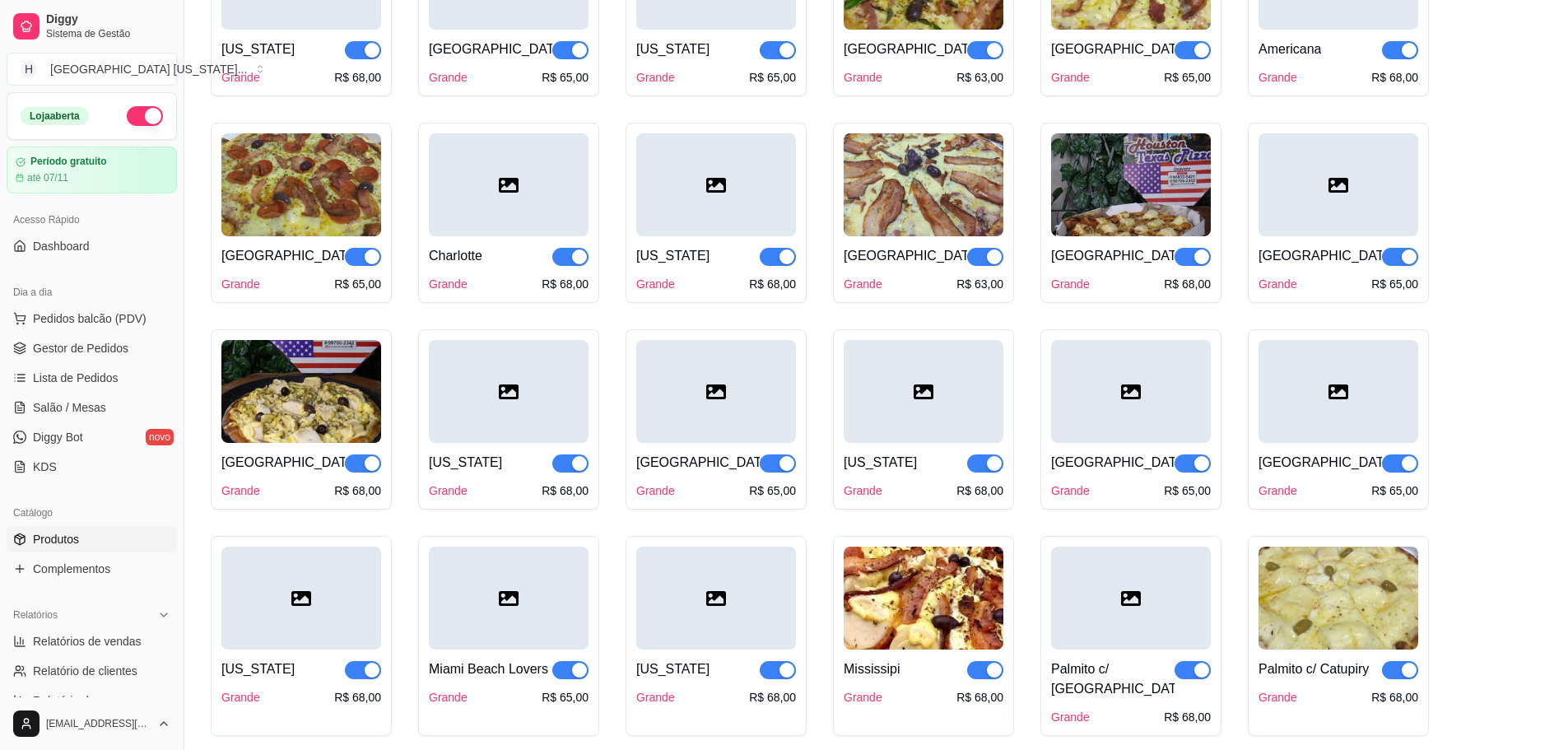
scroll to position [2716, 0]
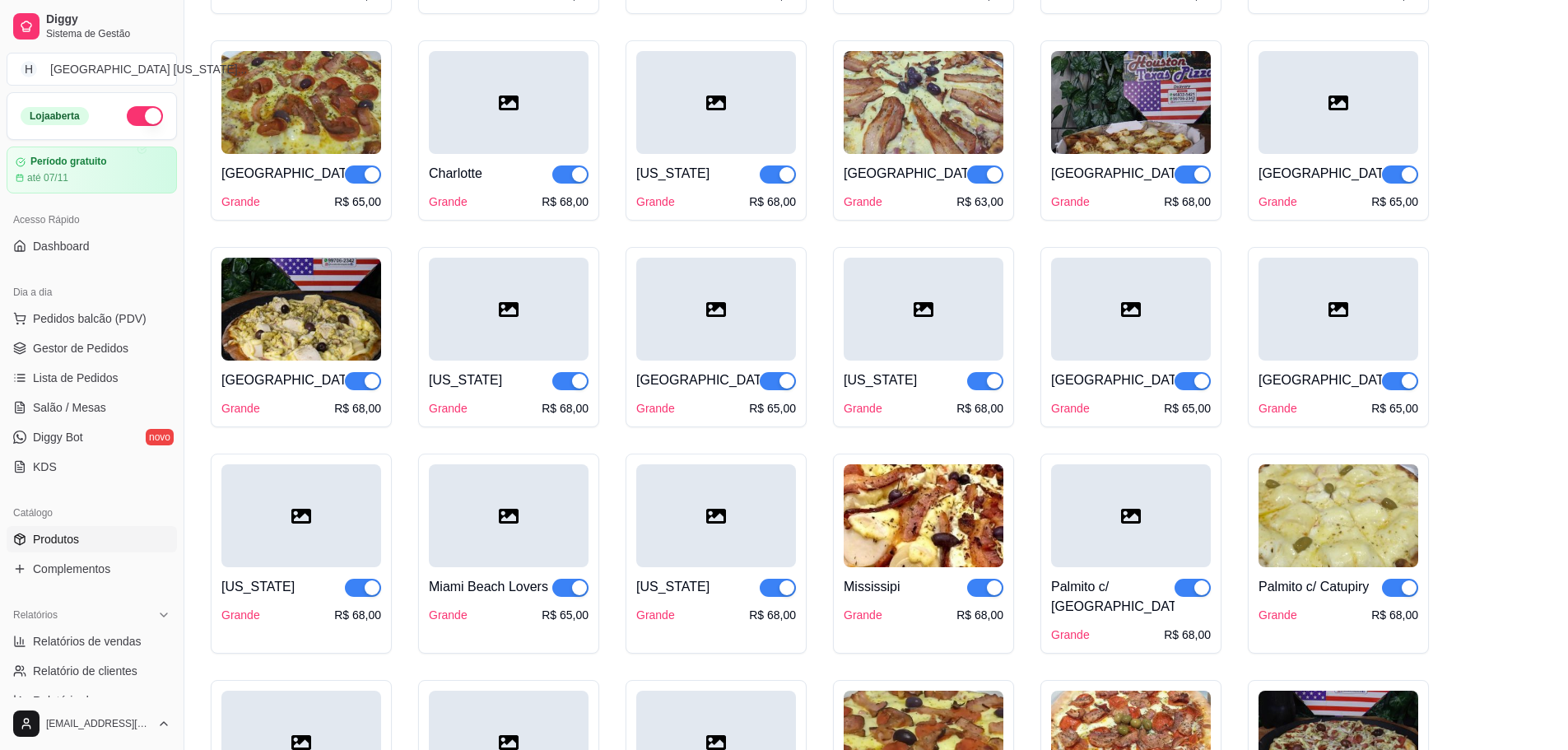
click at [928, 336] on div at bounding box center [924, 309] width 160 height 103
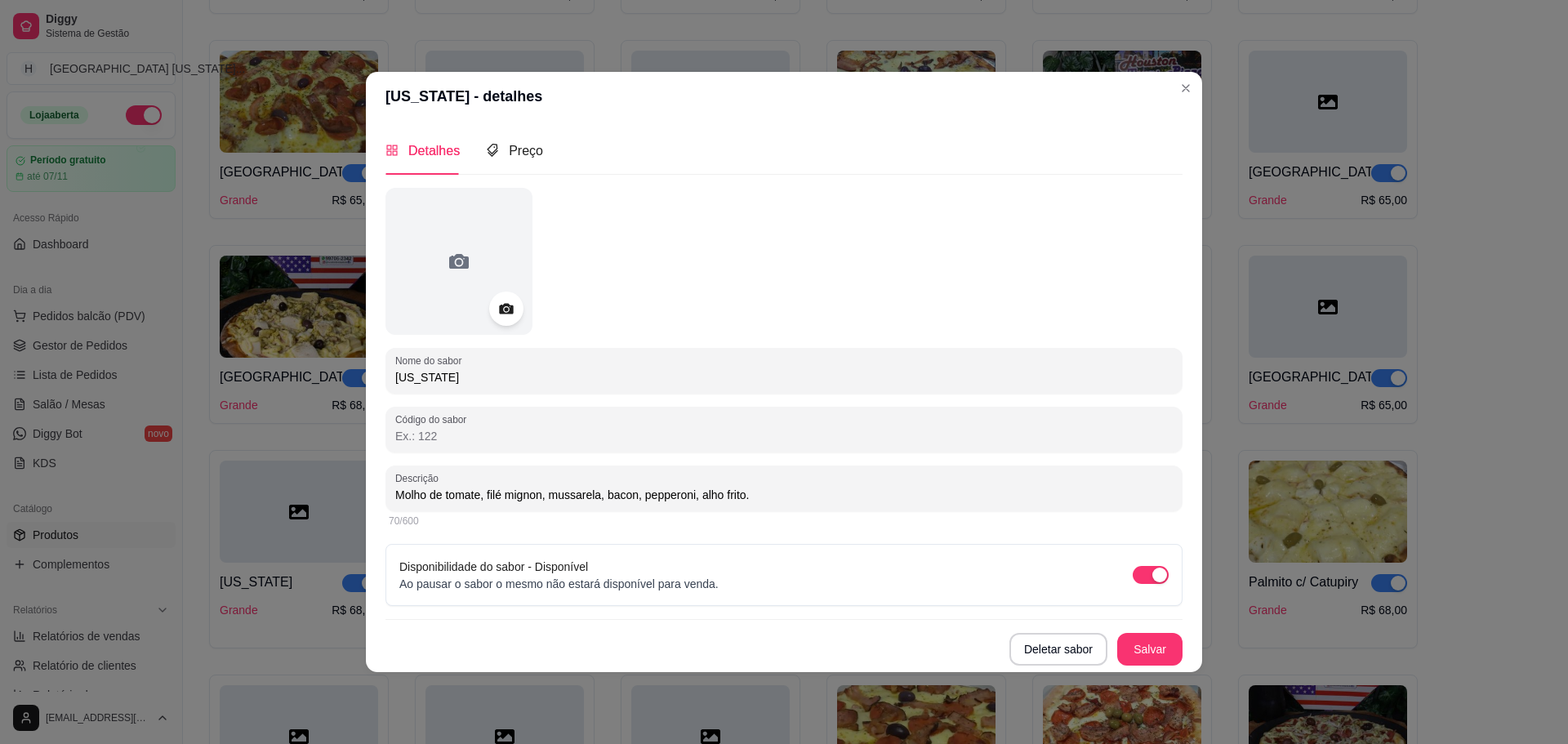
click at [512, 321] on div at bounding box center [506, 309] width 34 height 34
click at [501, 307] on icon at bounding box center [506, 308] width 14 height 11
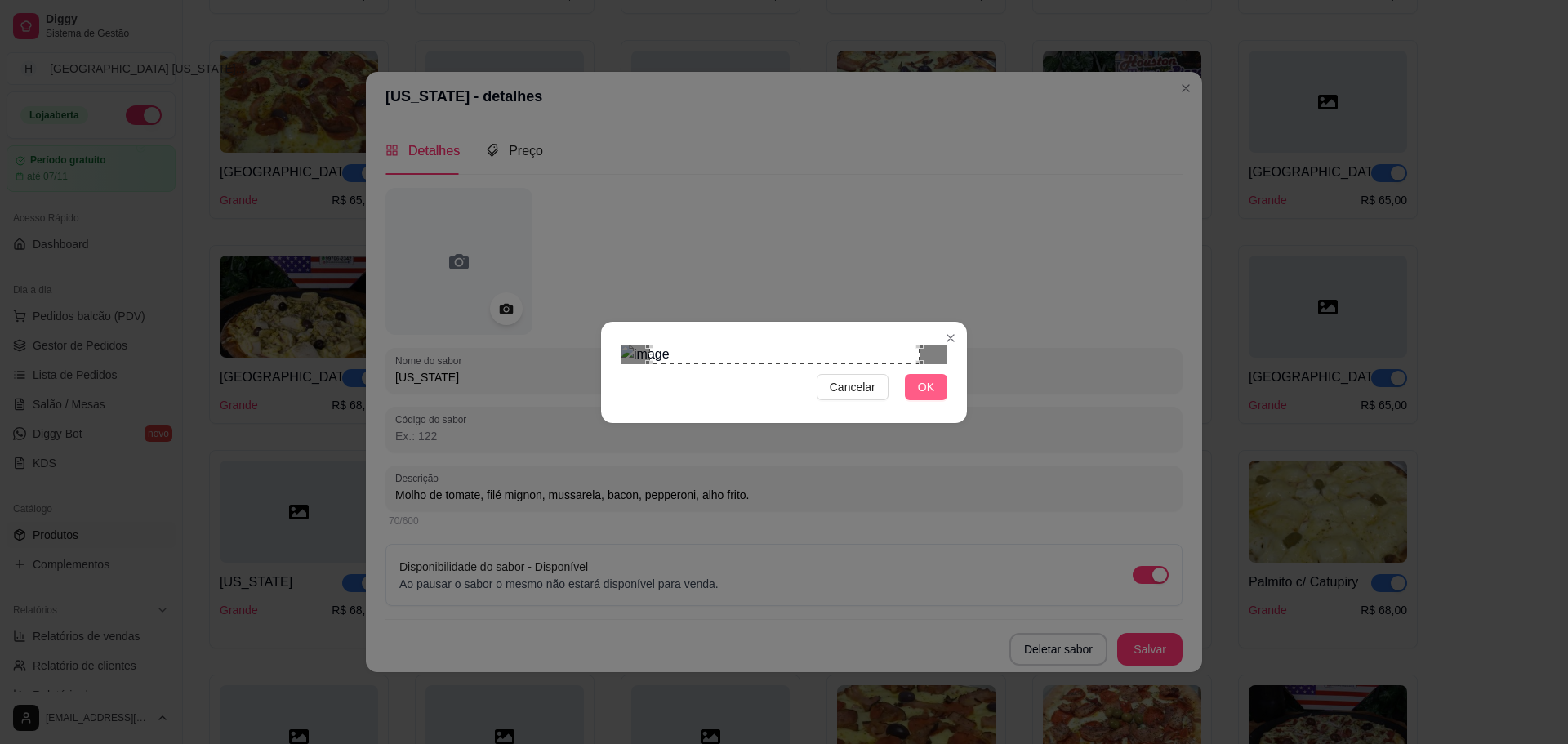
click at [927, 396] on span "OK" at bounding box center [926, 387] width 16 height 18
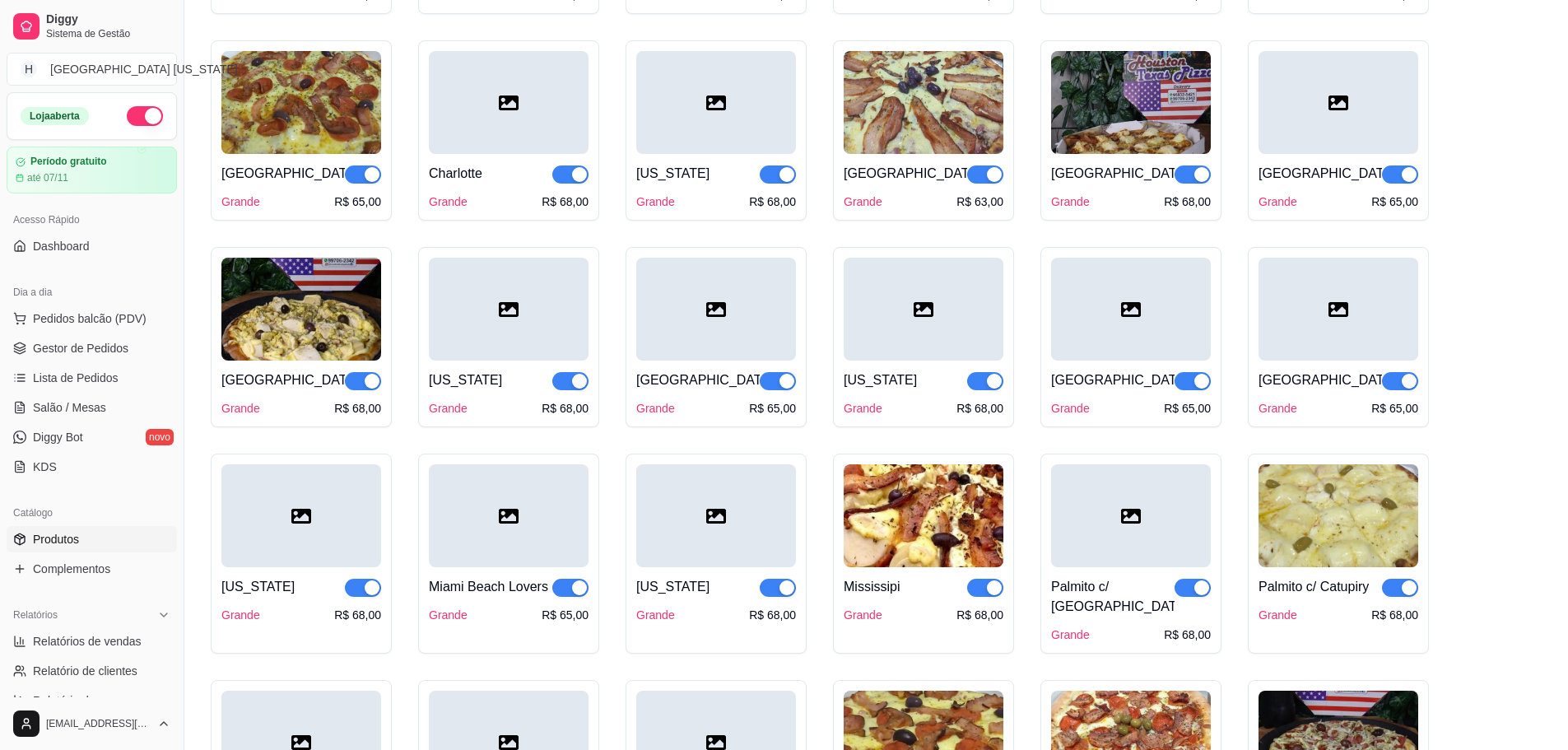
click at [1324, 101] on div at bounding box center [1339, 102] width 160 height 103
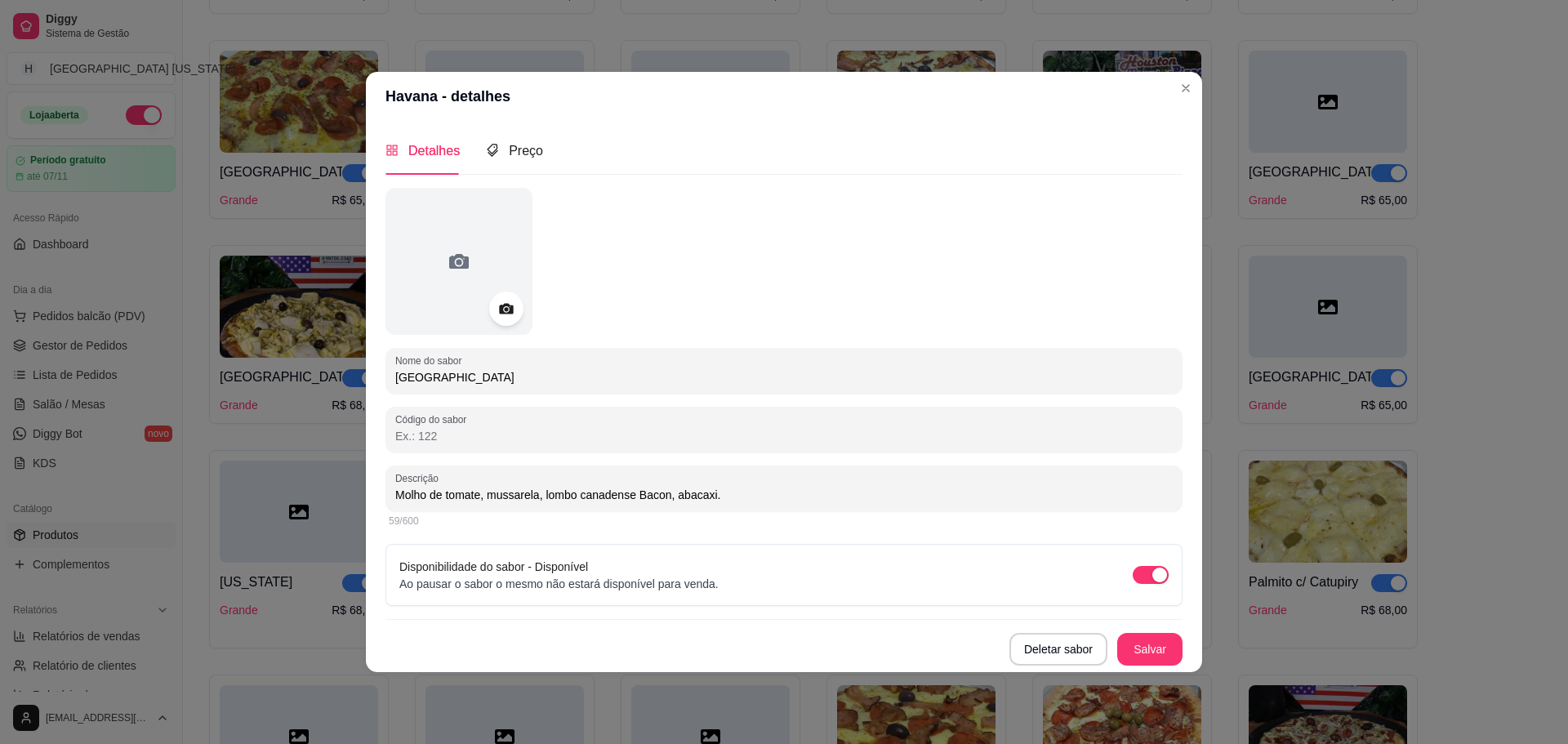
click at [492, 303] on div at bounding box center [506, 309] width 34 height 34
click at [506, 313] on icon at bounding box center [506, 308] width 14 height 11
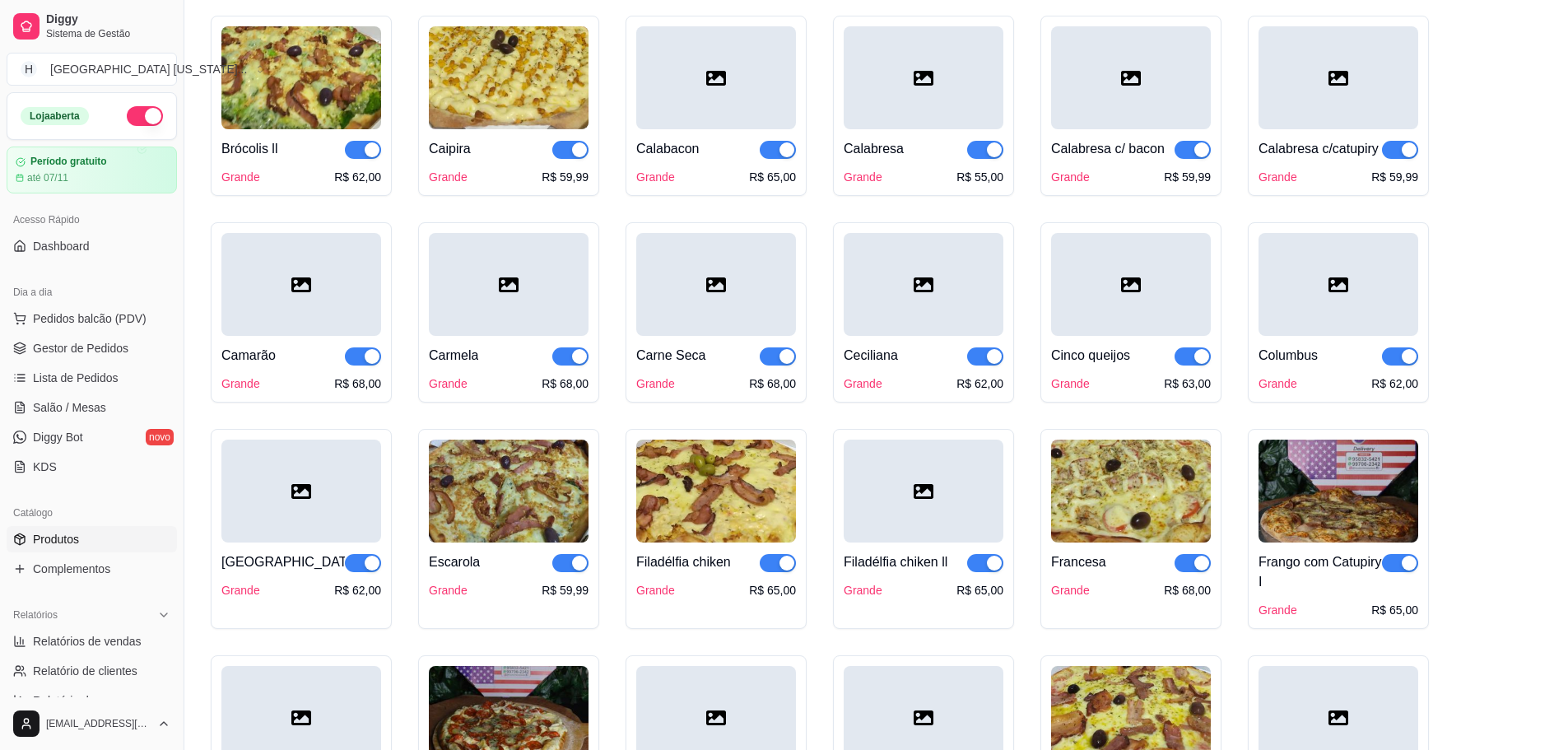
scroll to position [806, 0]
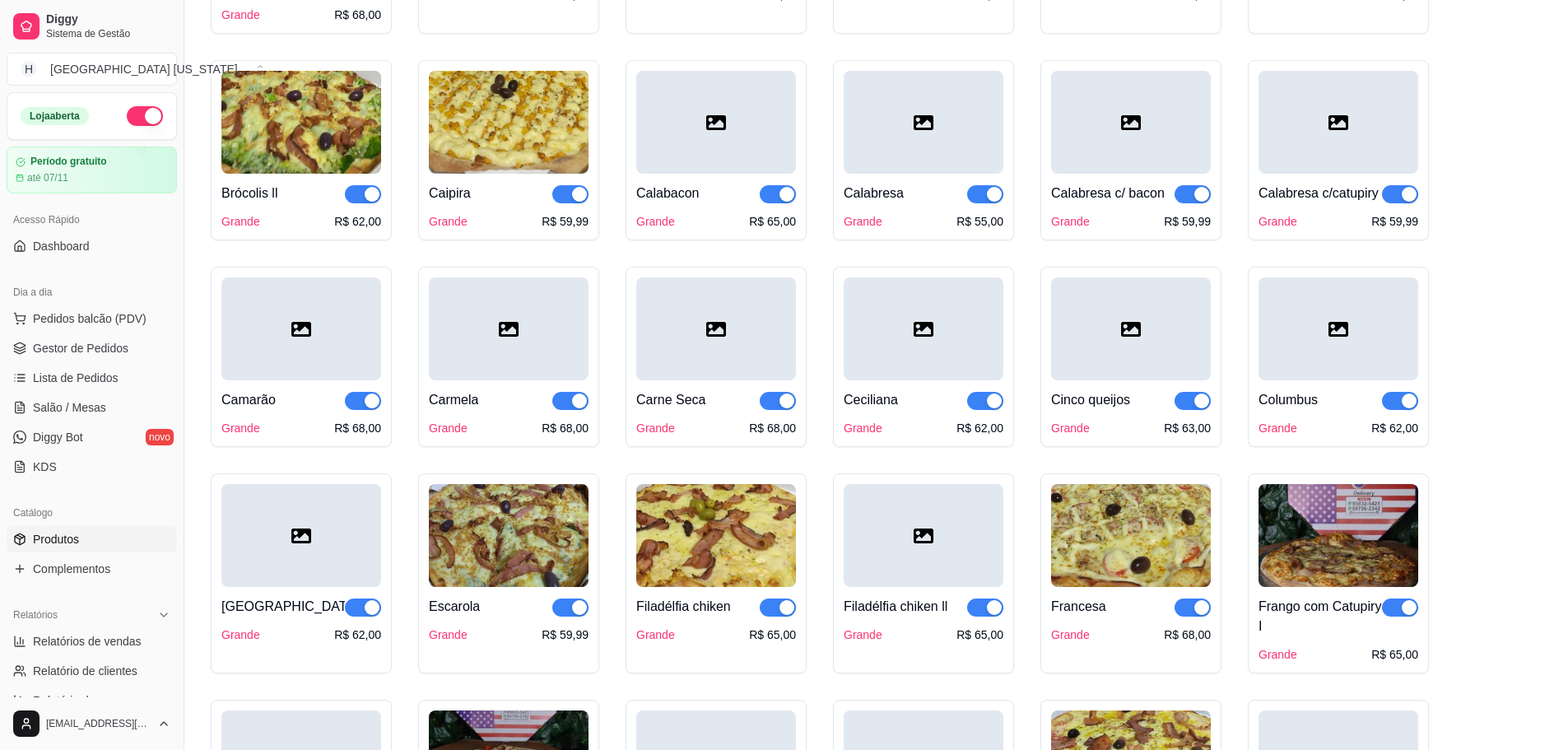
click at [733, 328] on div at bounding box center [717, 328] width 160 height 103
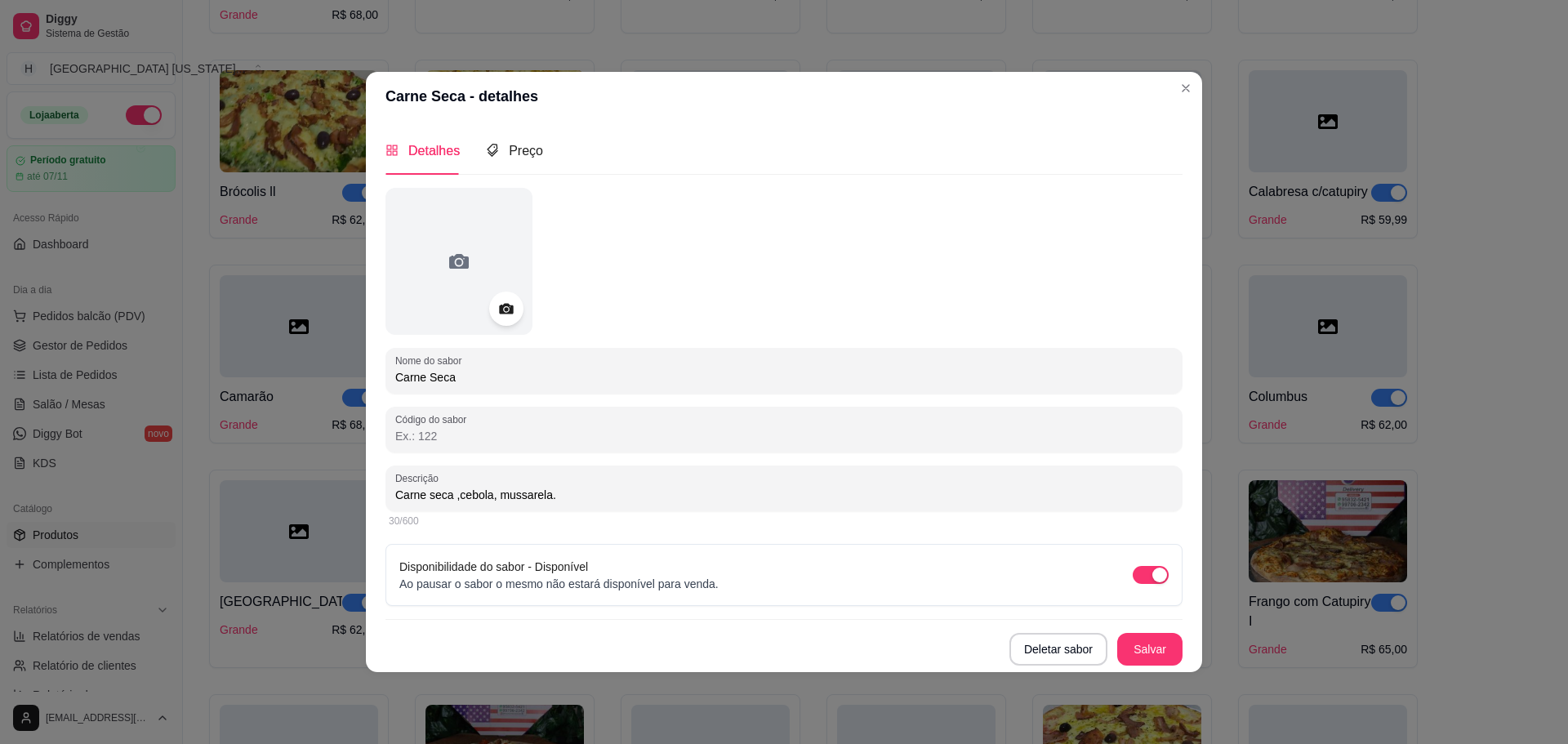
click at [496, 305] on div at bounding box center [506, 309] width 34 height 34
click at [510, 309] on icon at bounding box center [506, 308] width 19 height 19
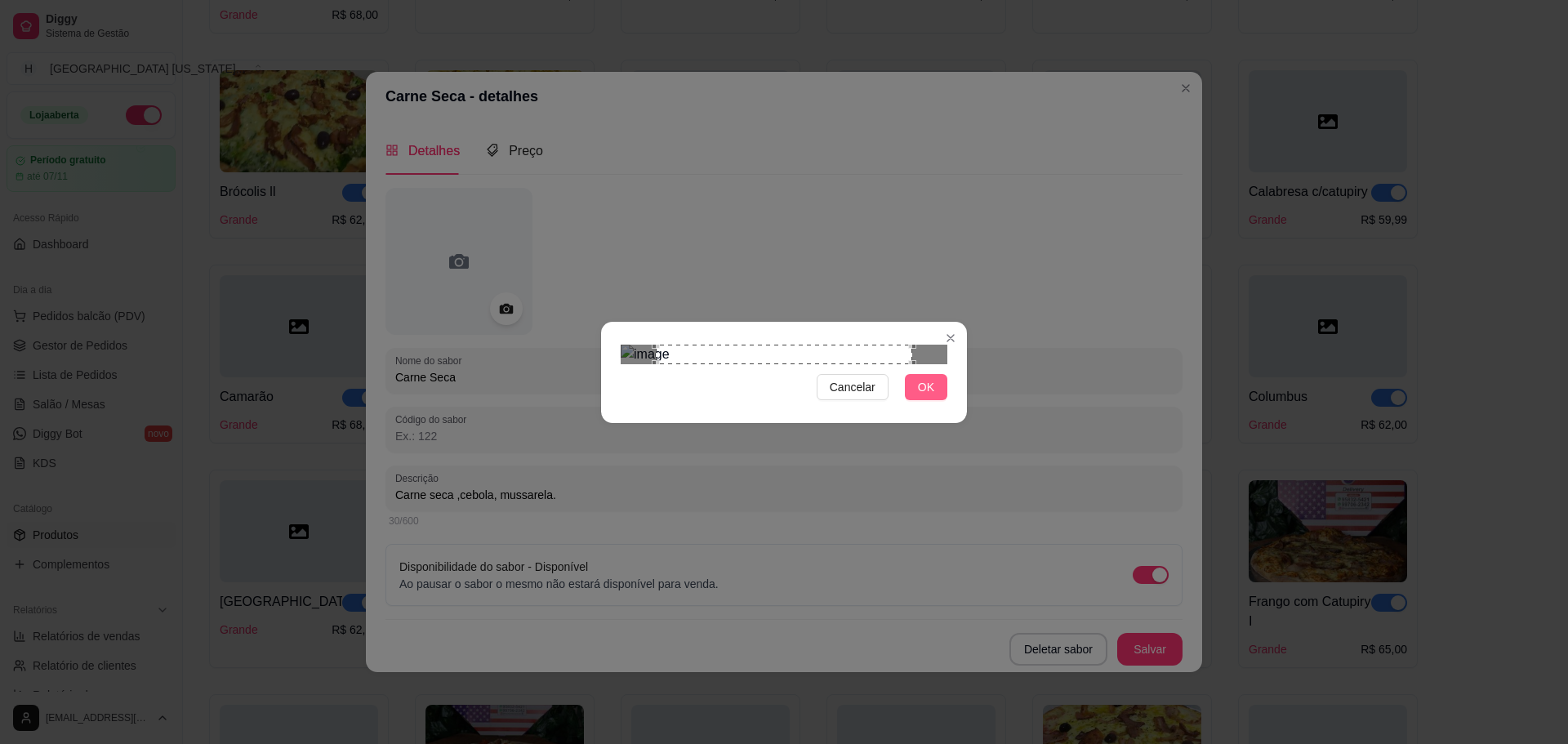
click at [922, 400] on button "OK" at bounding box center [925, 386] width 42 height 26
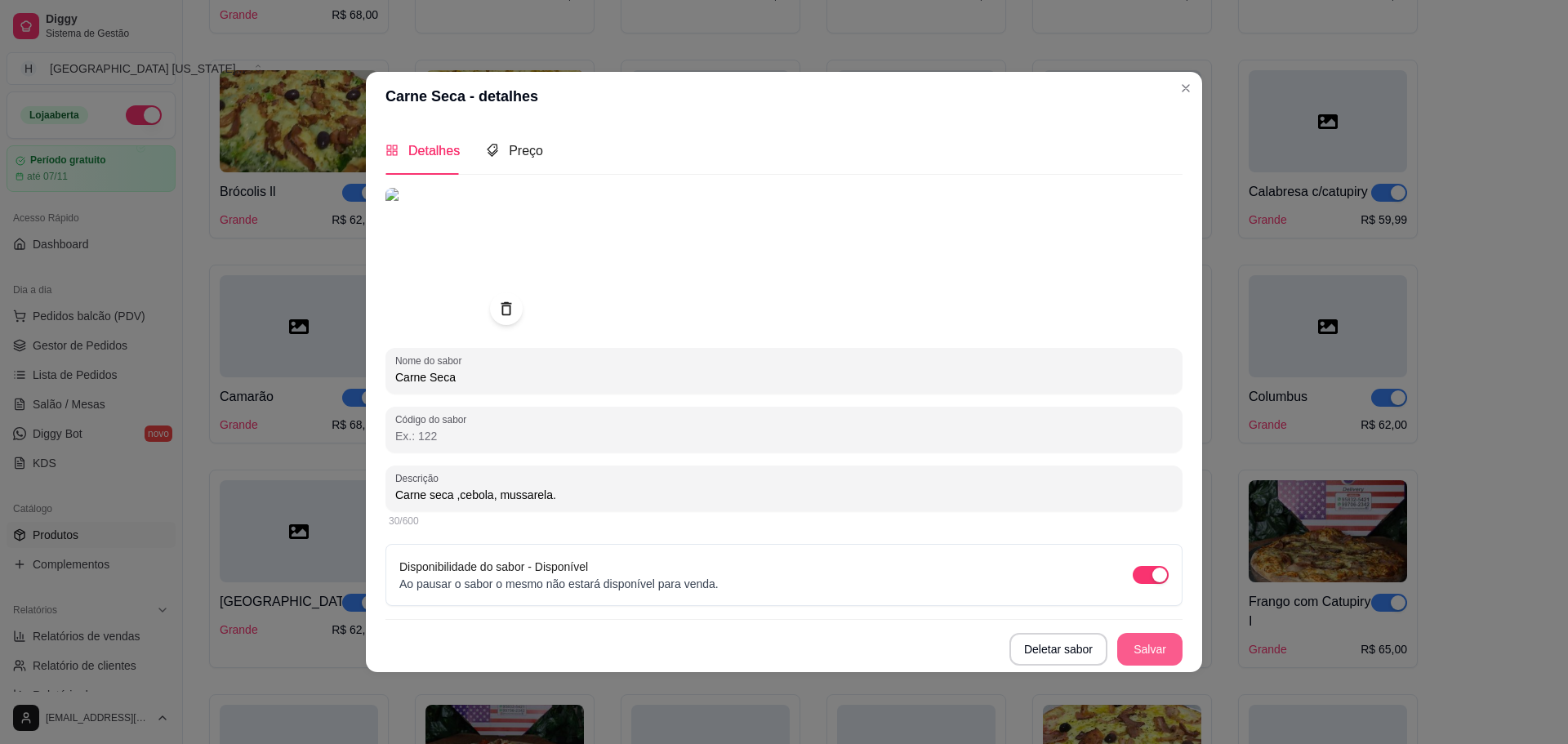
click at [1147, 650] on button "Salvar" at bounding box center [1150, 649] width 66 height 32
click at [1147, 650] on div "Deletar sabor Salvar" at bounding box center [784, 649] width 798 height 32
click at [1147, 650] on button "Salvar" at bounding box center [1150, 649] width 66 height 32
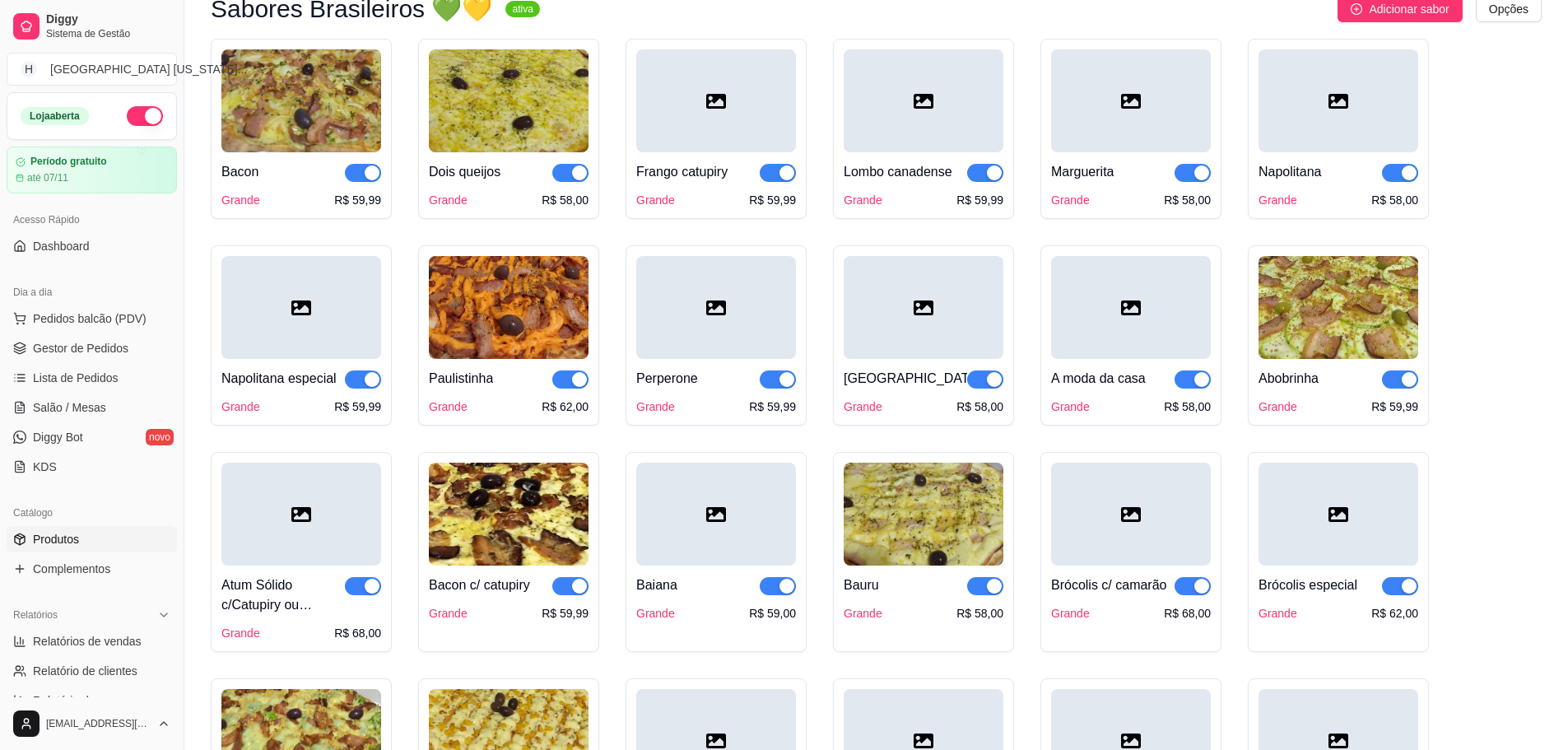
scroll to position [148, 0]
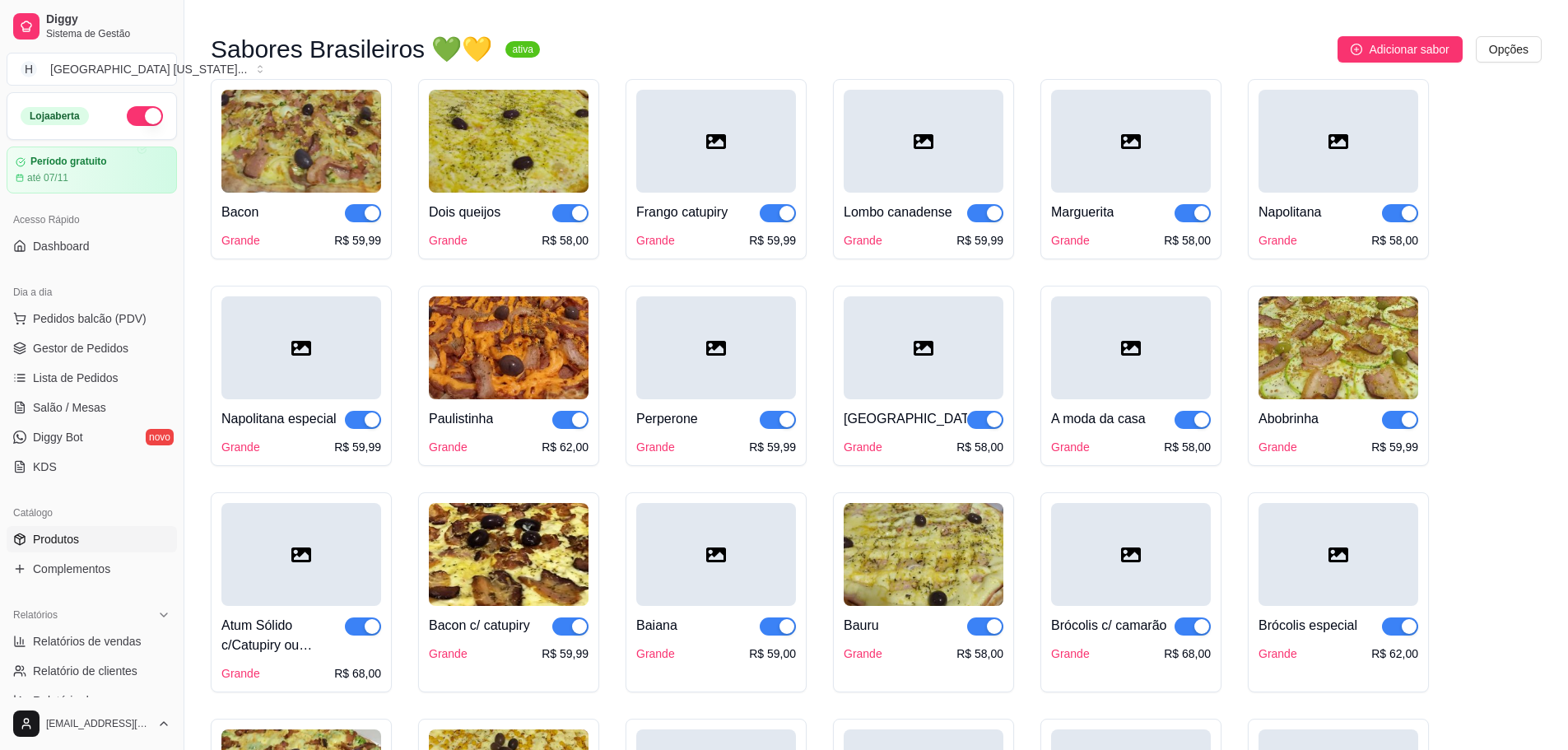
click at [925, 343] on icon at bounding box center [924, 348] width 20 height 15
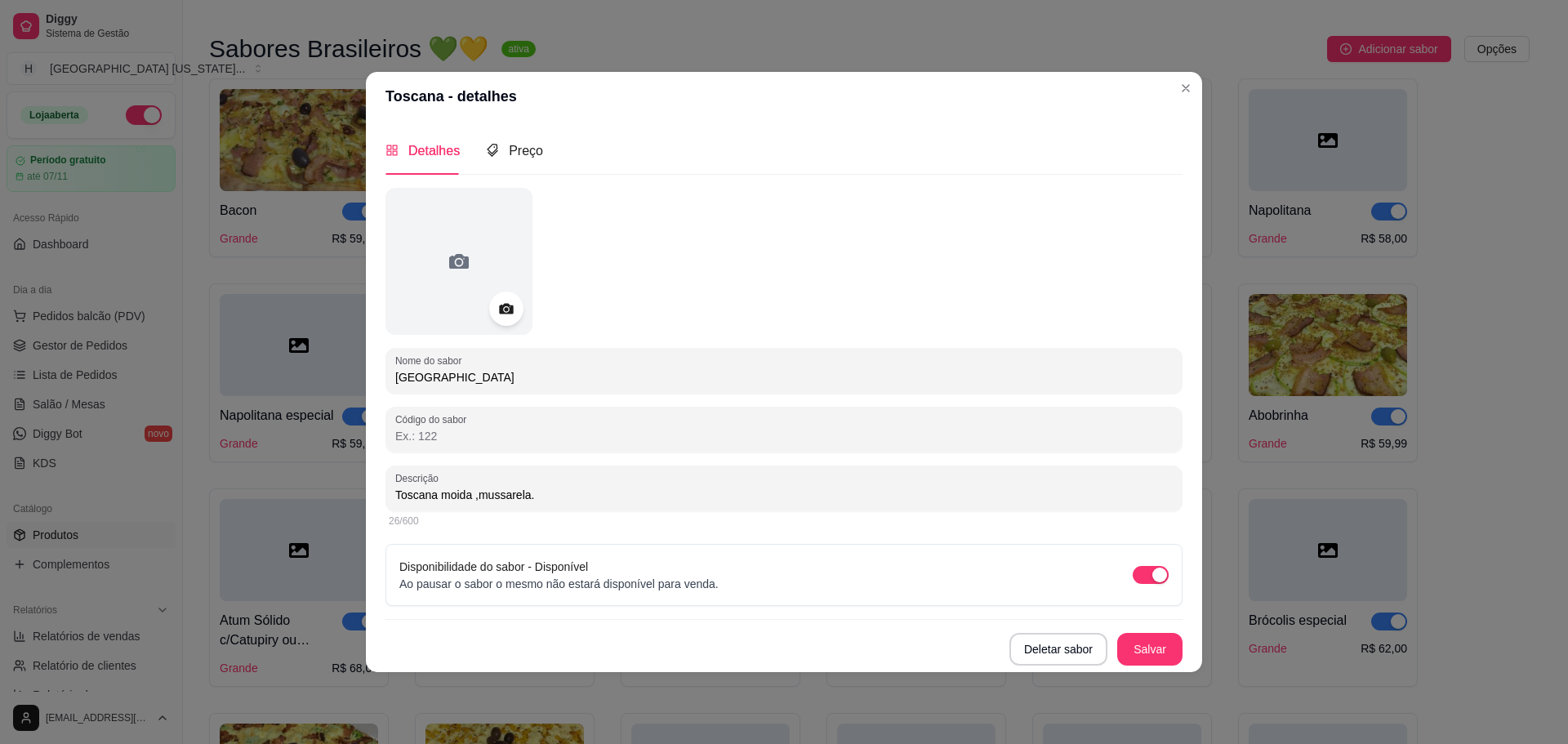
click at [510, 318] on icon at bounding box center [506, 308] width 19 height 19
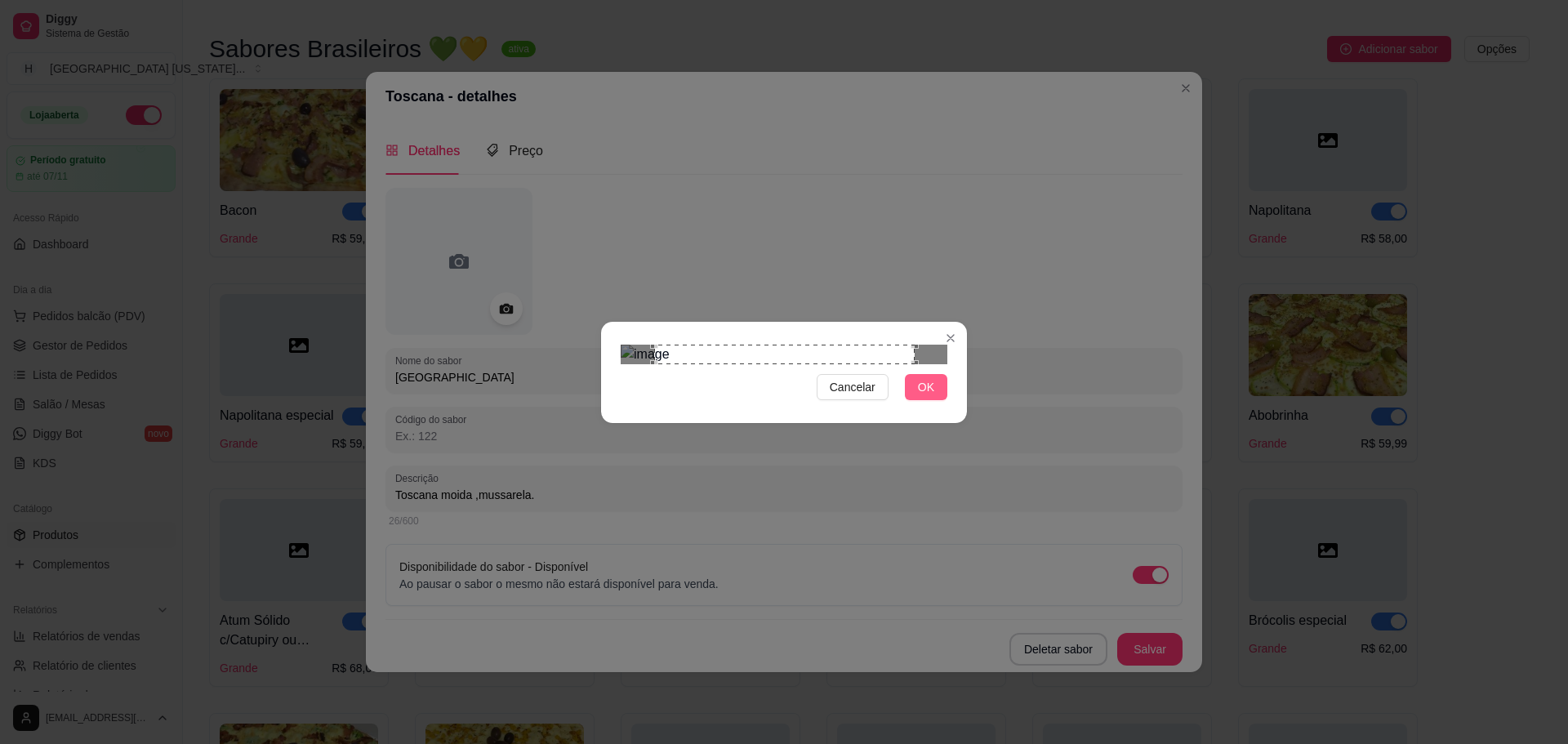
click at [937, 400] on button "OK" at bounding box center [925, 386] width 42 height 26
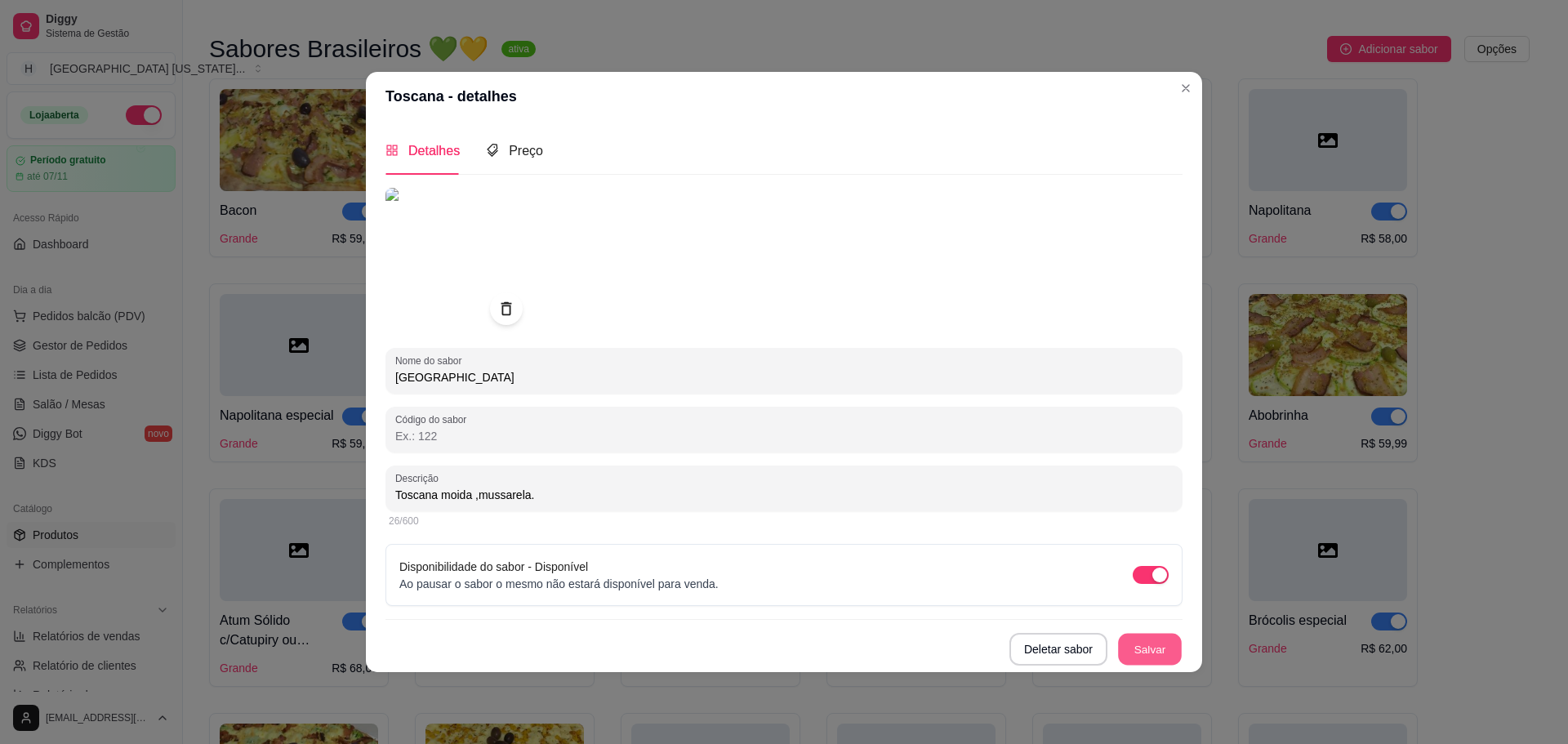
click at [1161, 654] on button "Salvar" at bounding box center [1150, 648] width 64 height 32
click at [1158, 648] on button "Salvar" at bounding box center [1150, 648] width 64 height 32
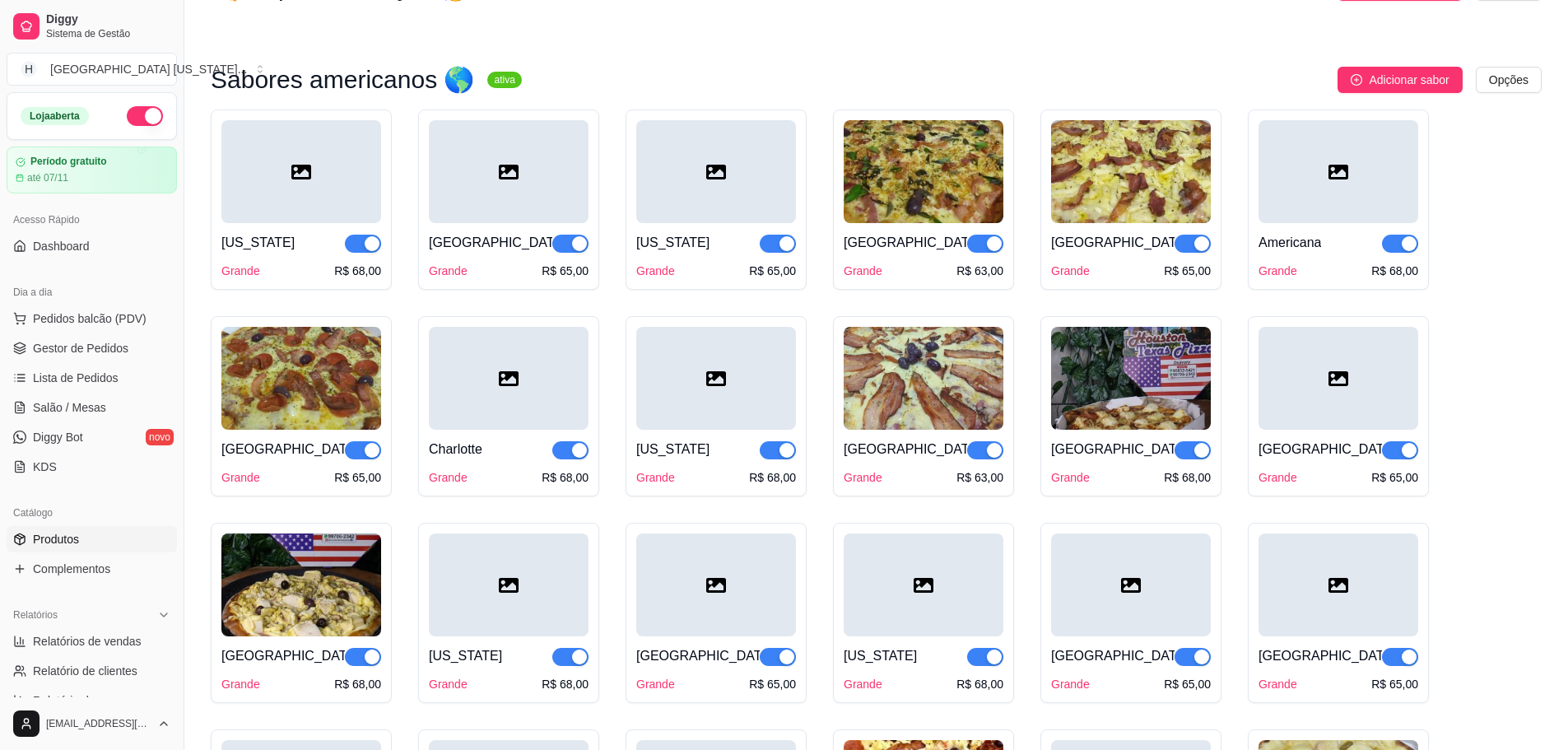
scroll to position [2452, 0]
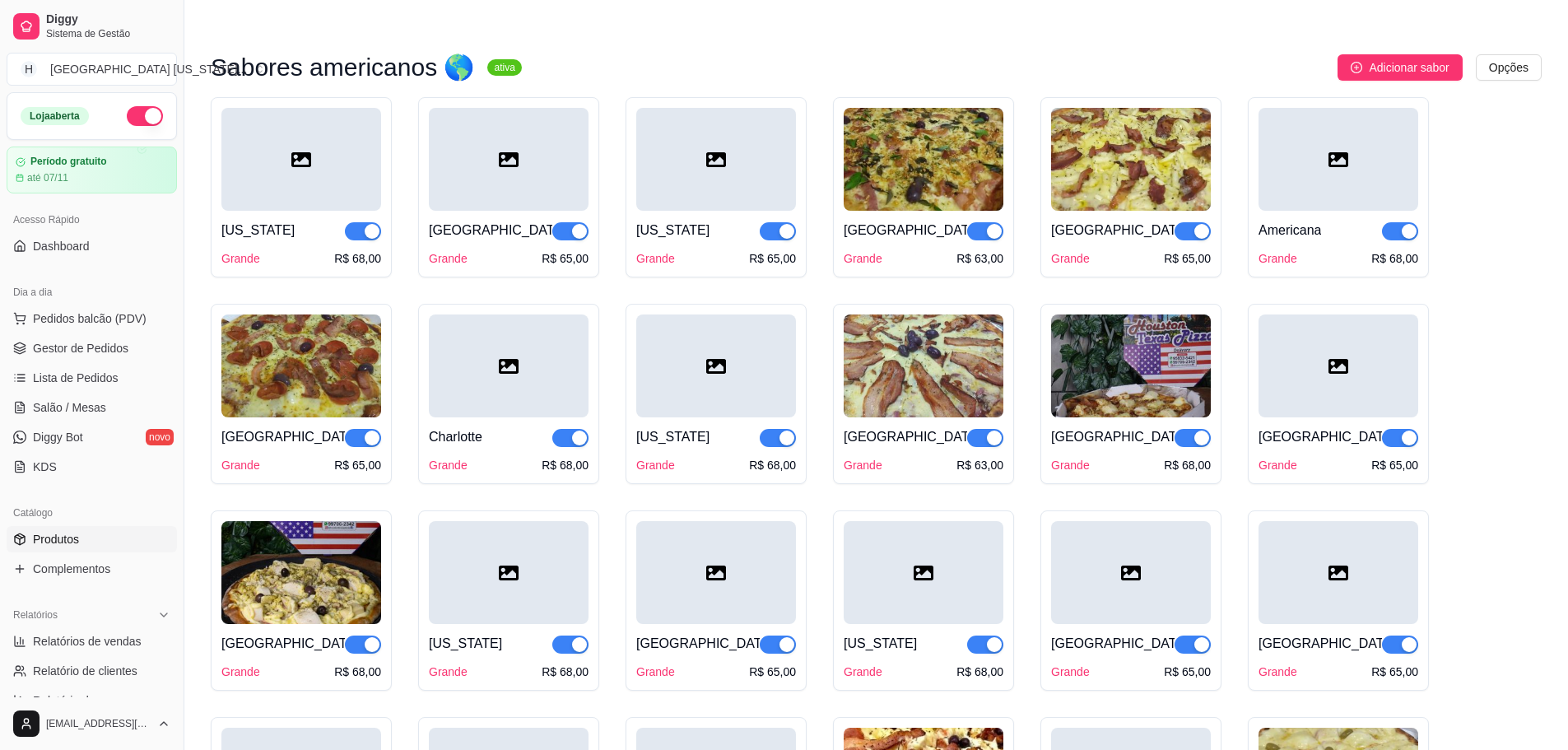
click at [491, 368] on div at bounding box center [509, 365] width 160 height 103
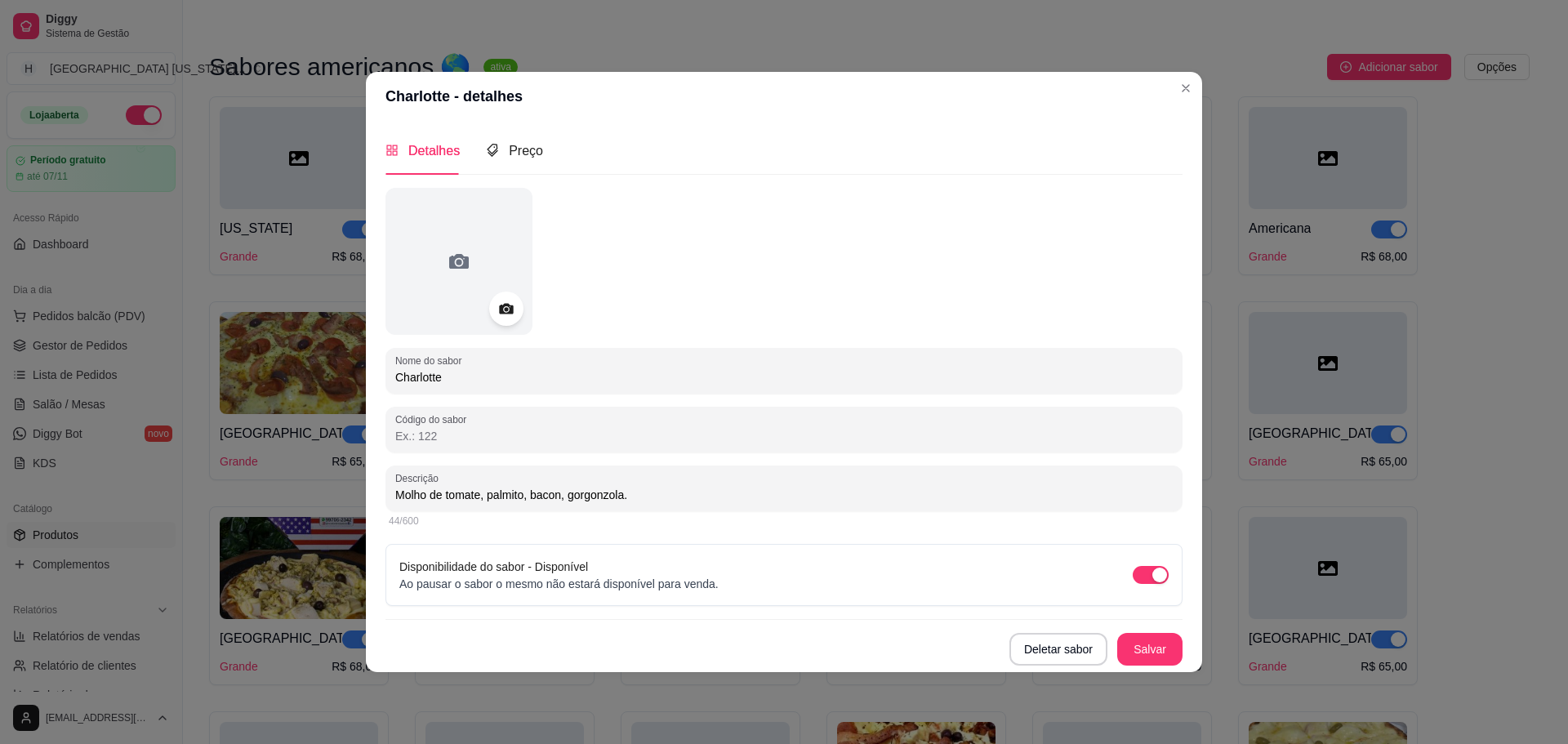
click at [506, 307] on icon at bounding box center [506, 308] width 19 height 19
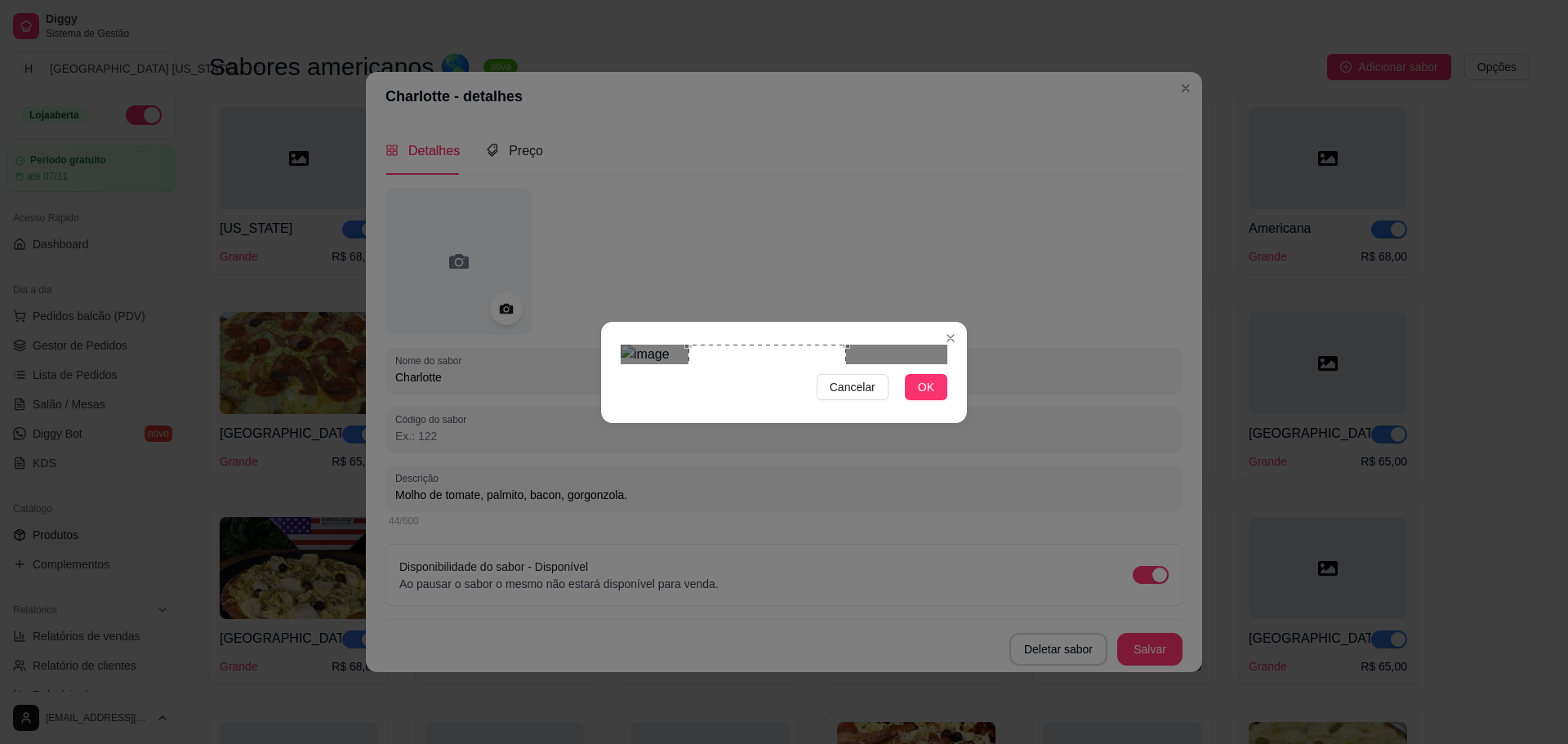
click at [807, 387] on div "Use the arrow keys to move the crop selection area" at bounding box center [767, 422] width 158 height 158
click at [937, 400] on button "OK" at bounding box center [925, 386] width 42 height 26
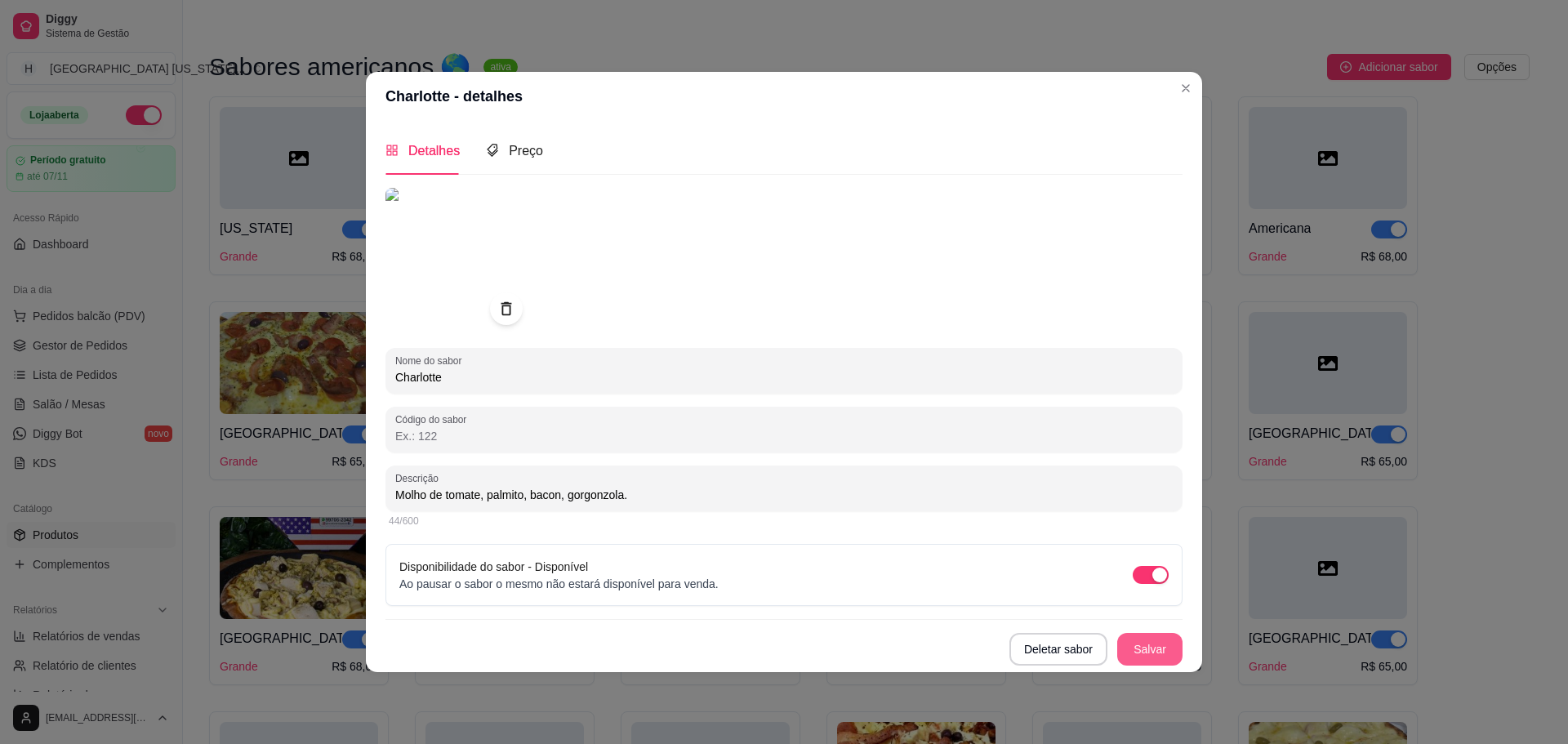
click at [1147, 649] on button "Salvar" at bounding box center [1150, 649] width 66 height 32
click at [1147, 640] on button "Salvar" at bounding box center [1150, 649] width 66 height 32
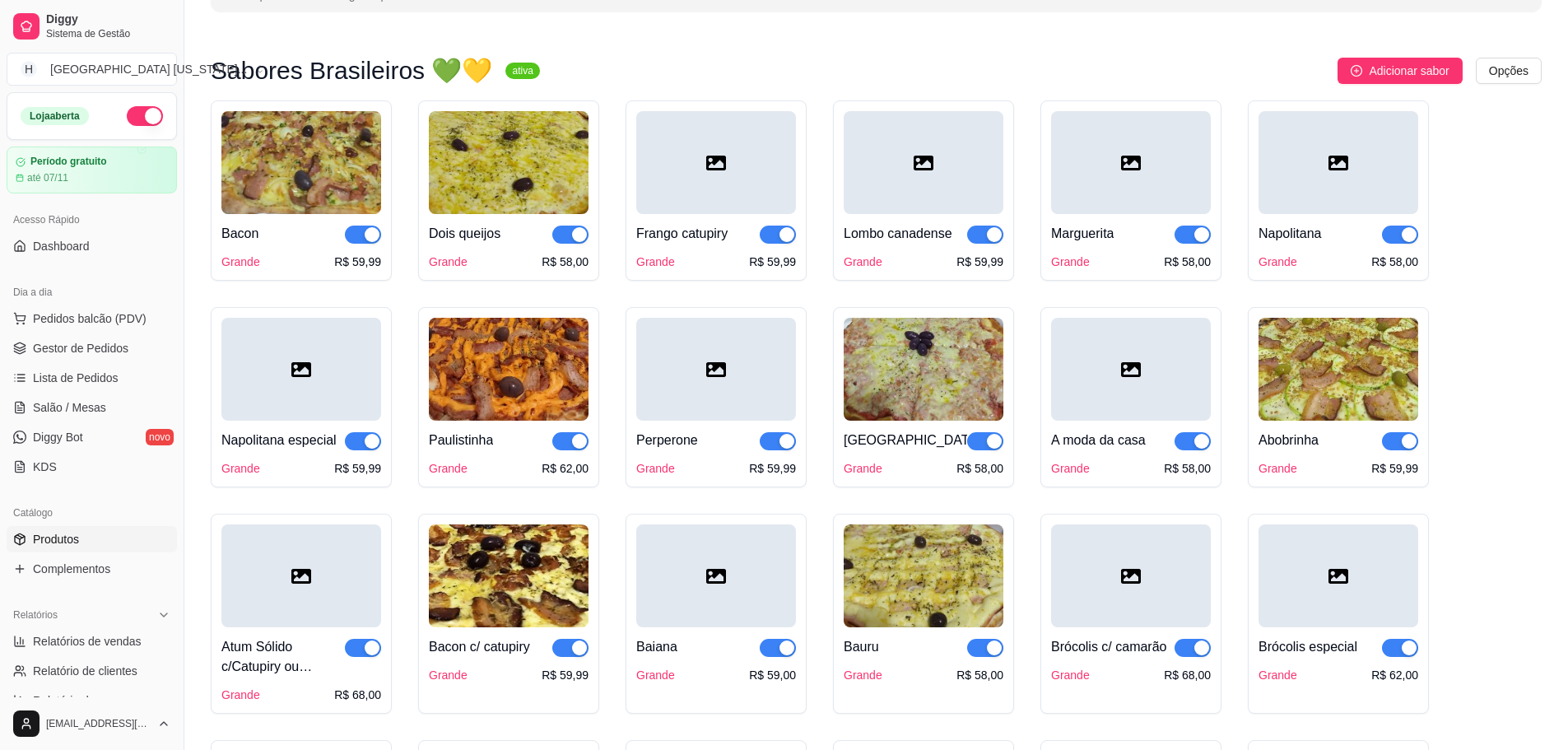
scroll to position [0, 0]
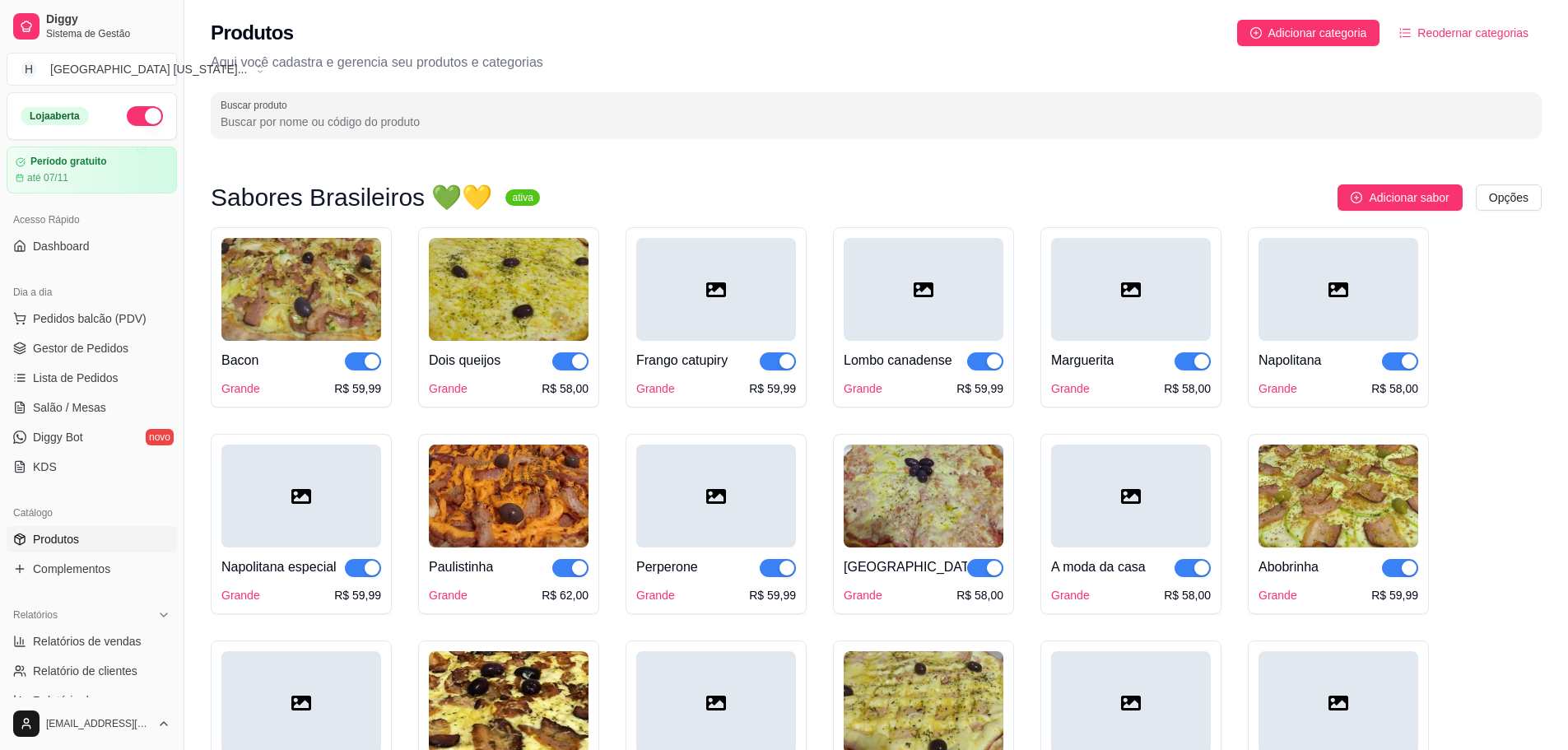
click at [1097, 304] on div at bounding box center [1131, 289] width 160 height 103
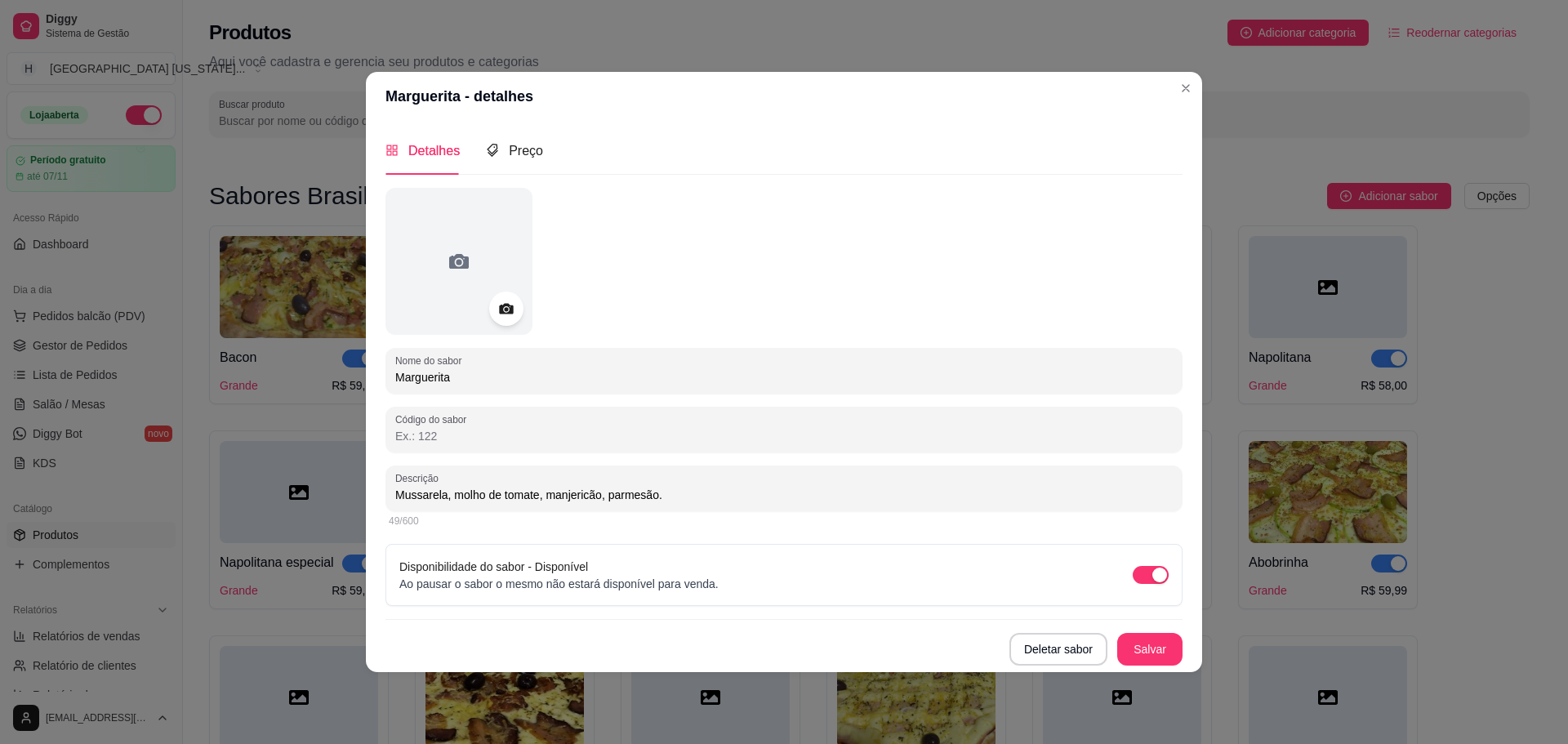
click at [503, 311] on icon at bounding box center [506, 308] width 19 height 19
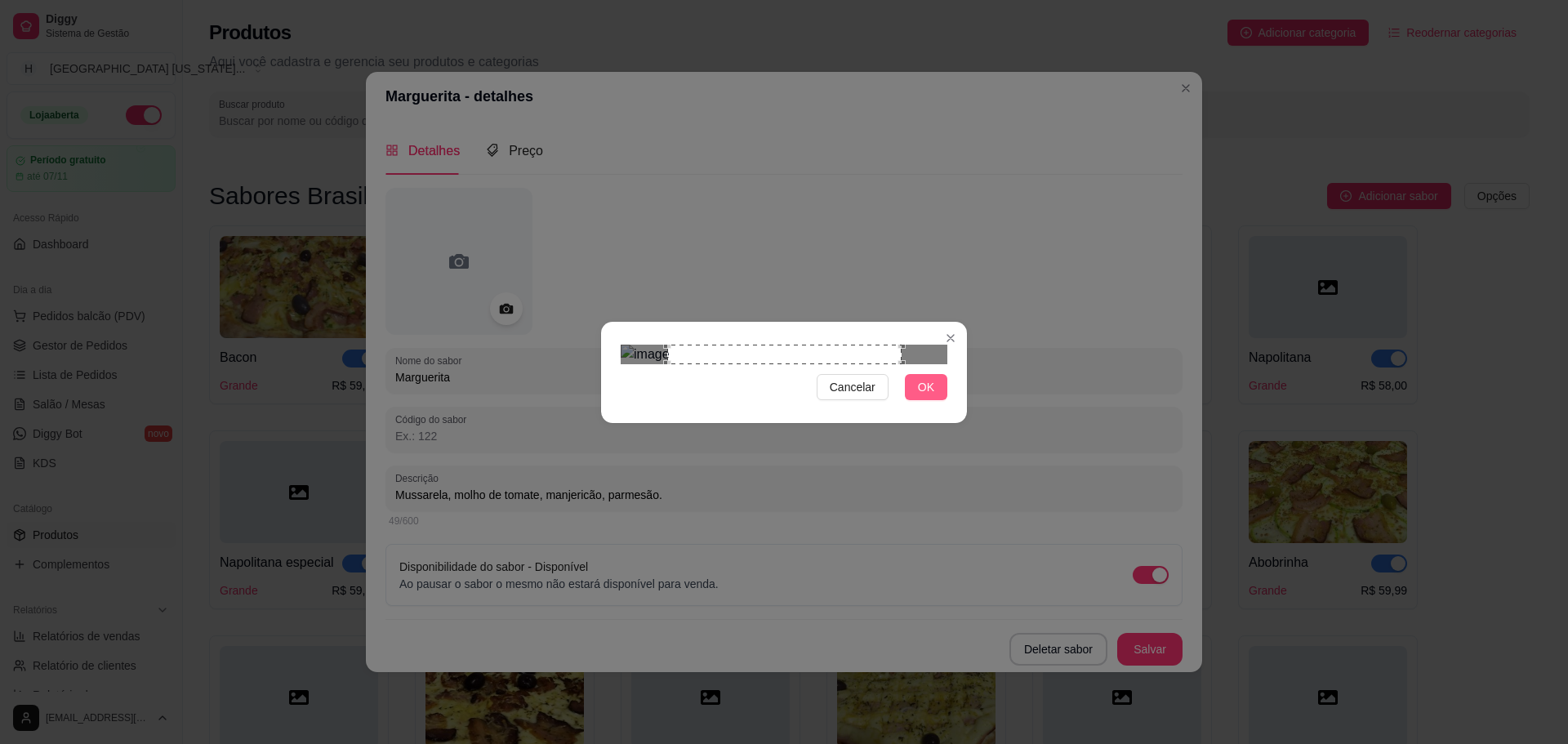
click at [928, 396] on span "OK" at bounding box center [926, 387] width 16 height 18
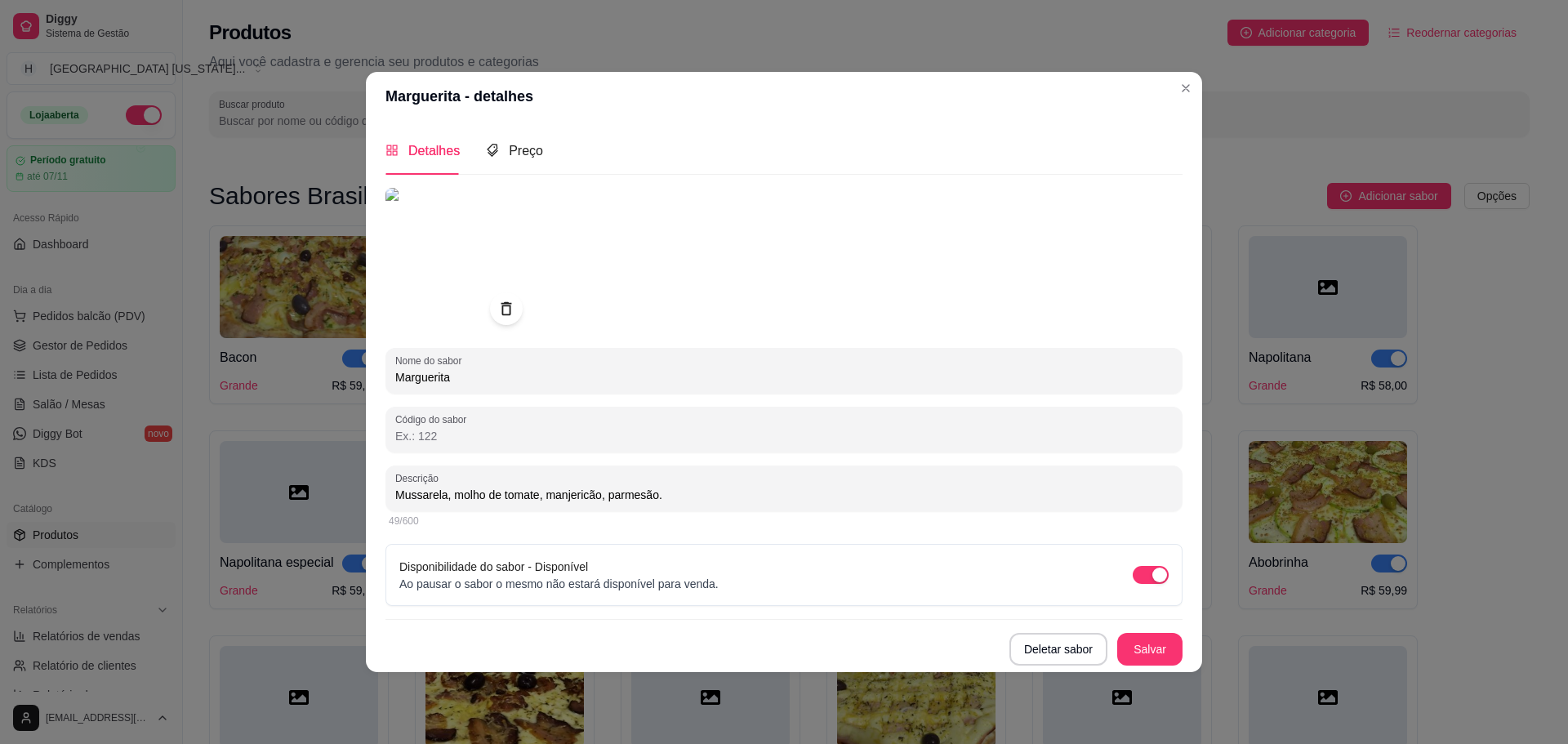
click at [1144, 630] on div "Nome do sabor Marguerita Código do sabor Descrição Mussarela, molho de tomate, …" at bounding box center [784, 426] width 798 height 477
click at [1146, 632] on button "Salvar" at bounding box center [1150, 648] width 64 height 32
click at [1164, 654] on button "Salvar" at bounding box center [1150, 649] width 66 height 32
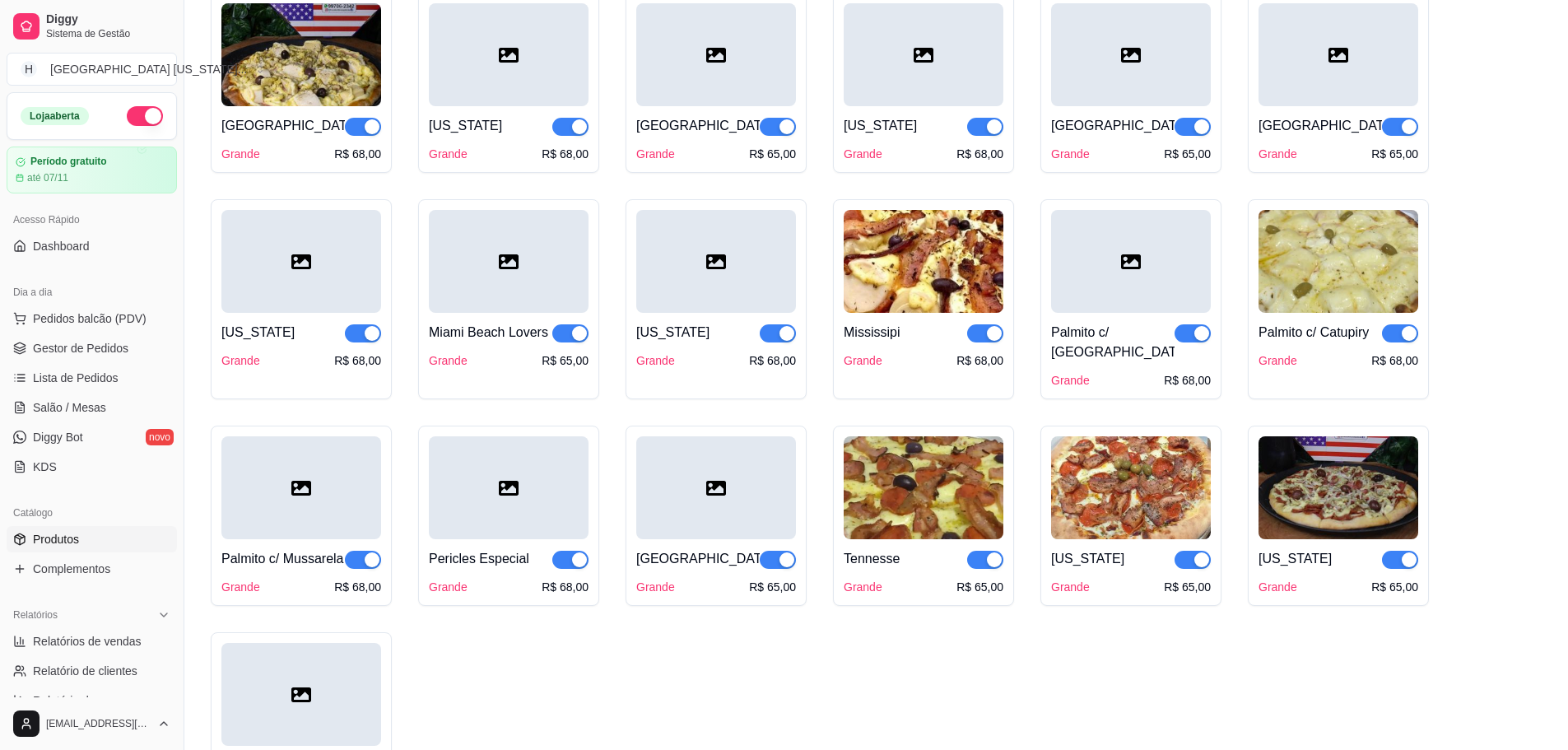
scroll to position [2963, 0]
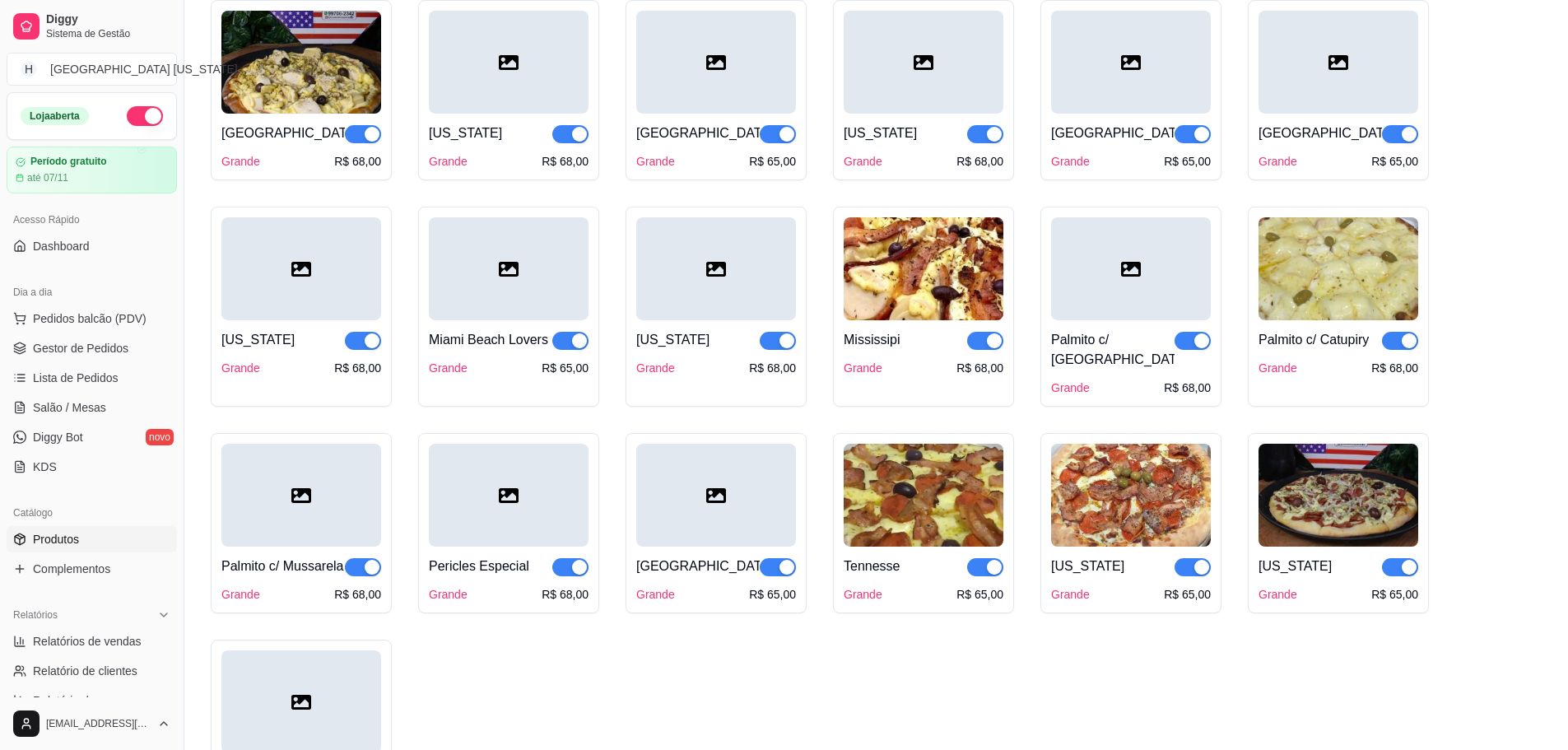
click at [685, 298] on div at bounding box center [717, 268] width 160 height 103
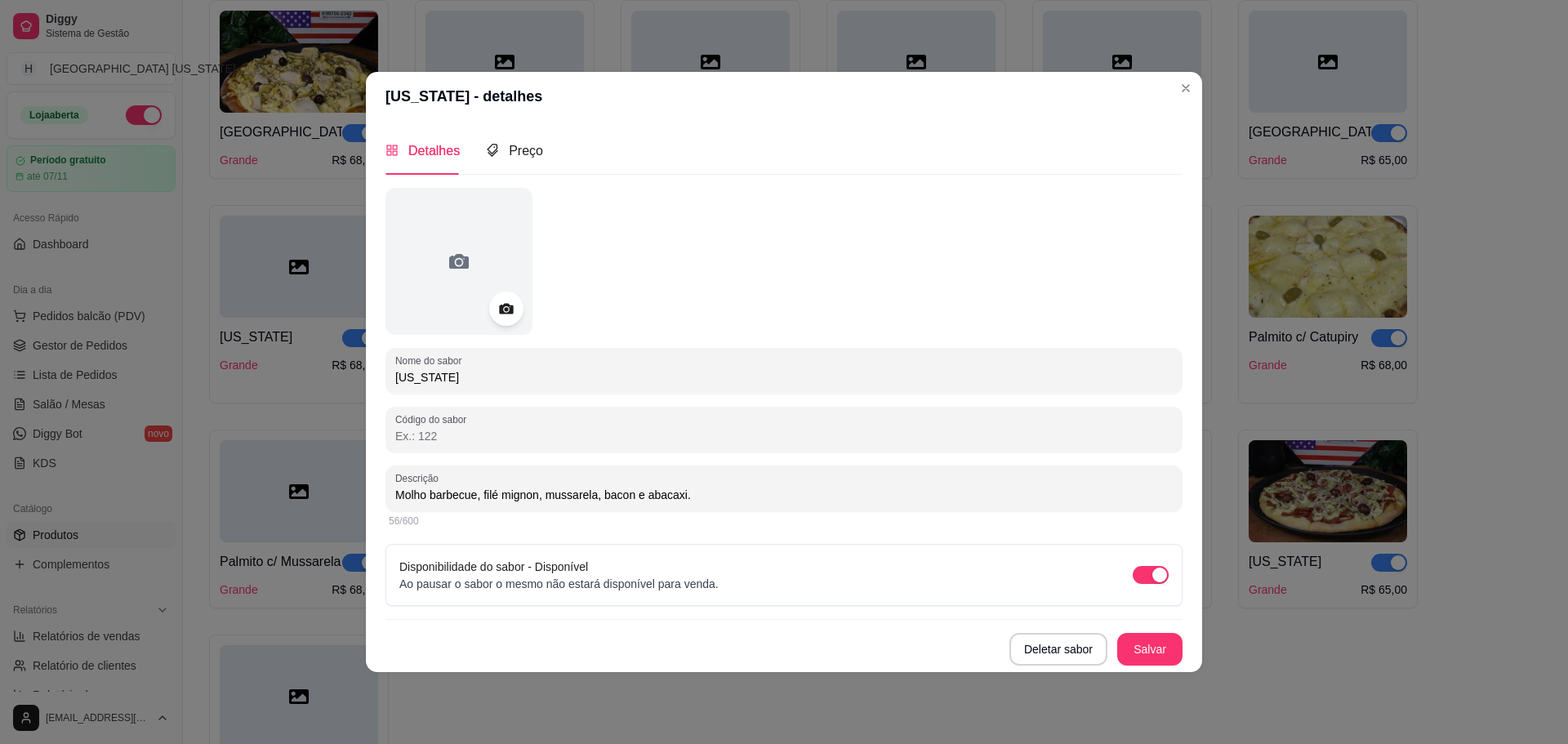
click at [506, 302] on icon at bounding box center [506, 308] width 19 height 19
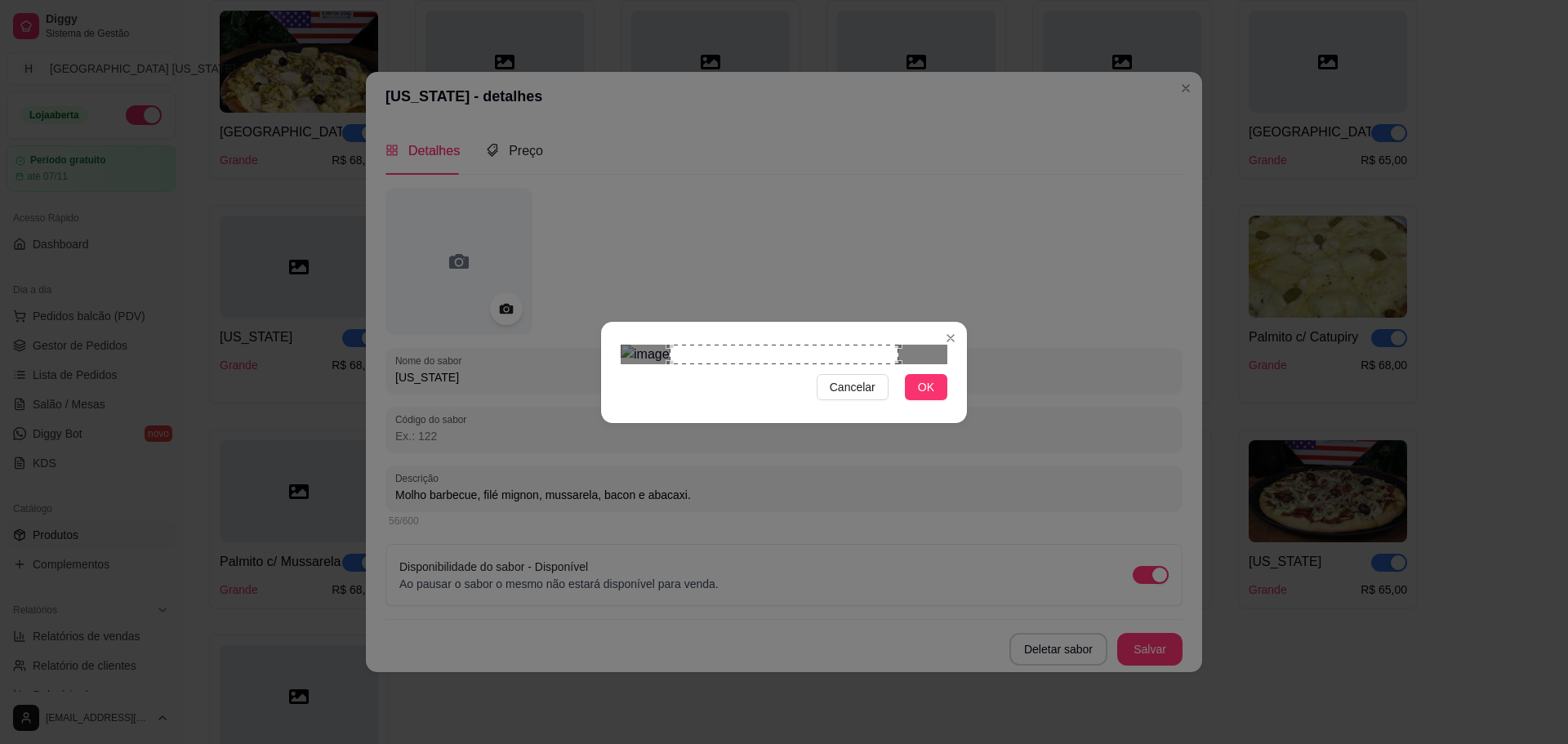
click at [927, 396] on span "OK" at bounding box center [926, 387] width 16 height 18
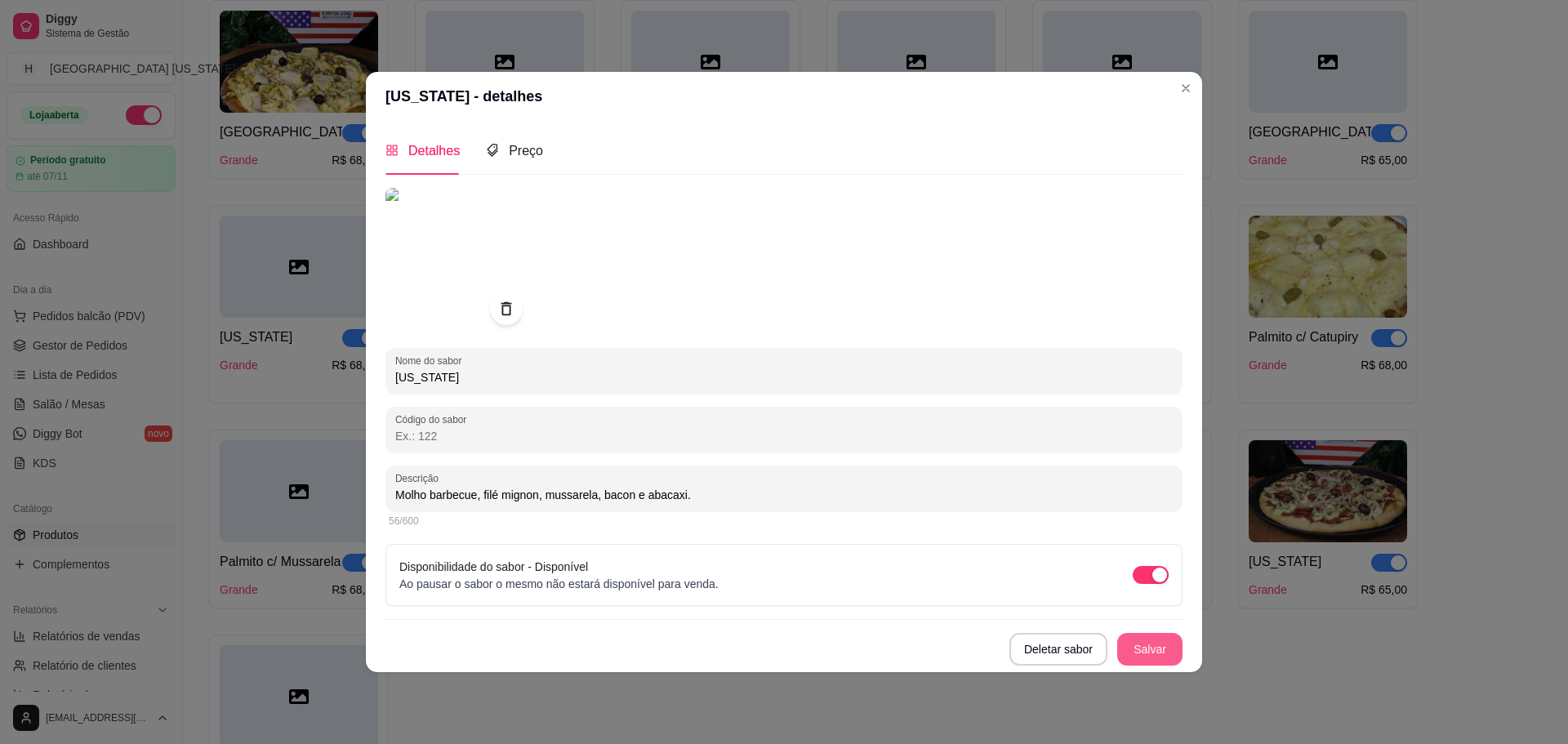
click at [1171, 644] on button "Salvar" at bounding box center [1150, 649] width 66 height 32
click at [1169, 642] on button "Salvar" at bounding box center [1150, 649] width 66 height 32
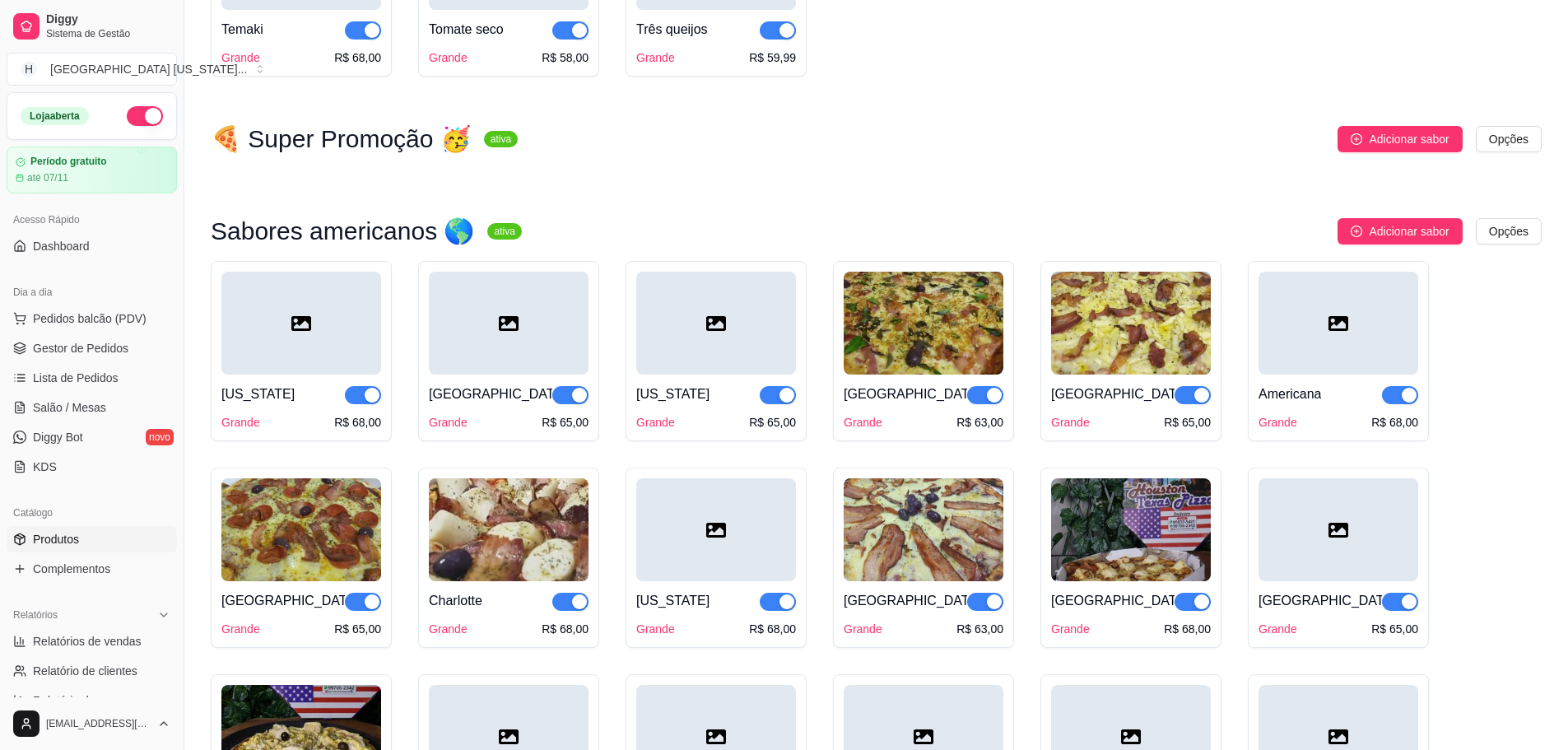
scroll to position [2287, 0]
click at [725, 530] on div at bounding box center [717, 529] width 160 height 103
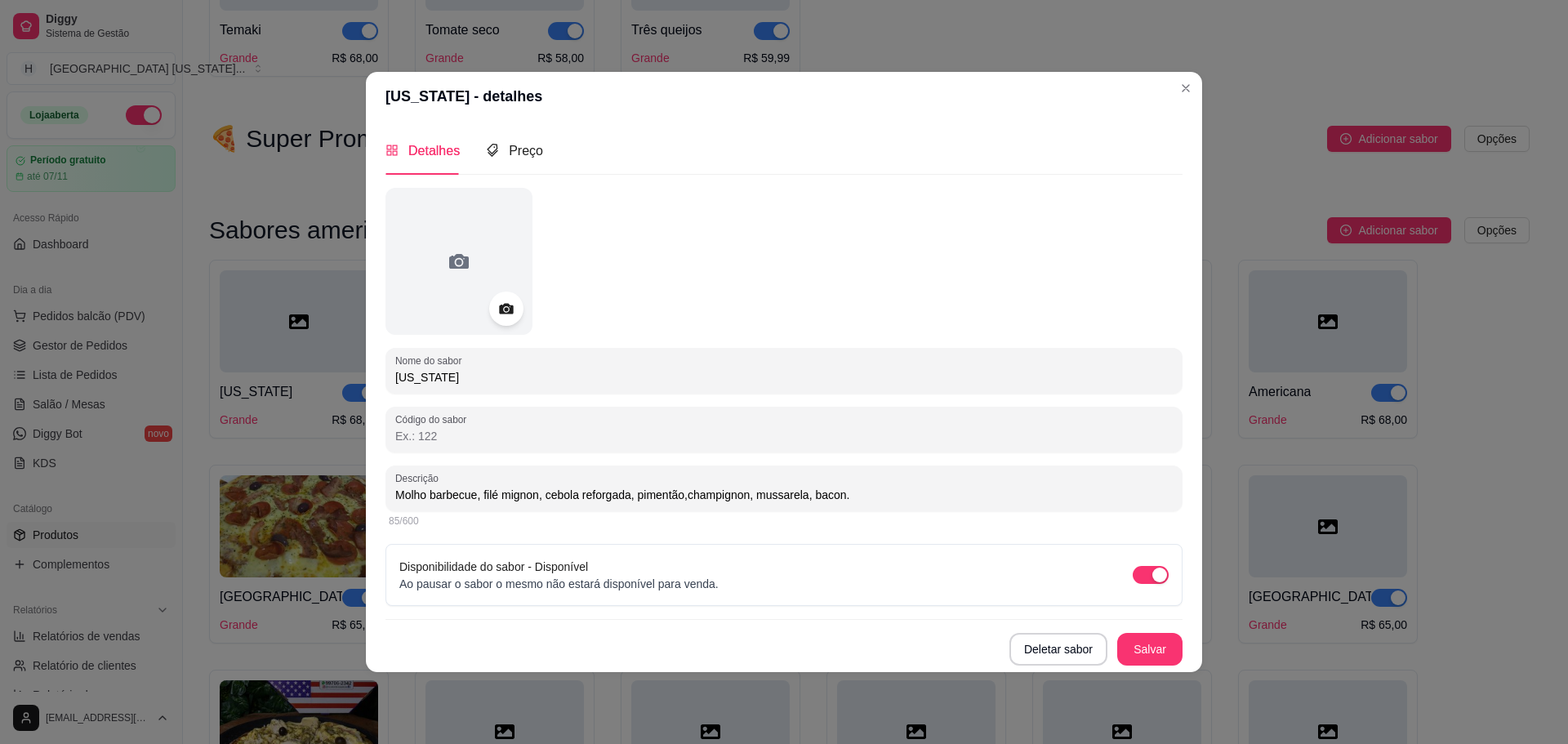
click at [506, 295] on div at bounding box center [506, 309] width 34 height 34
click at [494, 319] on div at bounding box center [506, 309] width 34 height 34
click at [508, 306] on icon at bounding box center [506, 308] width 14 height 11
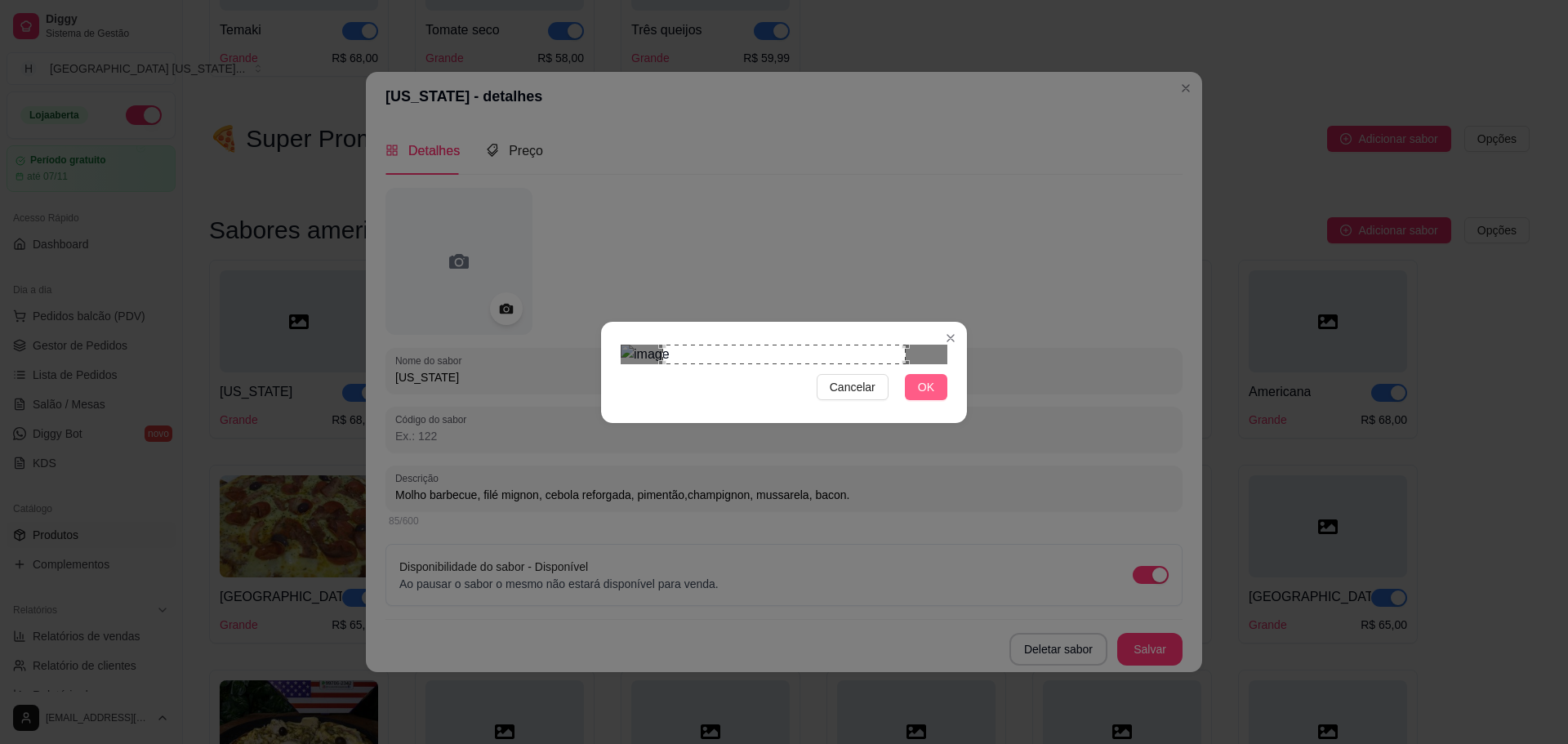
click at [928, 396] on span "OK" at bounding box center [926, 387] width 16 height 18
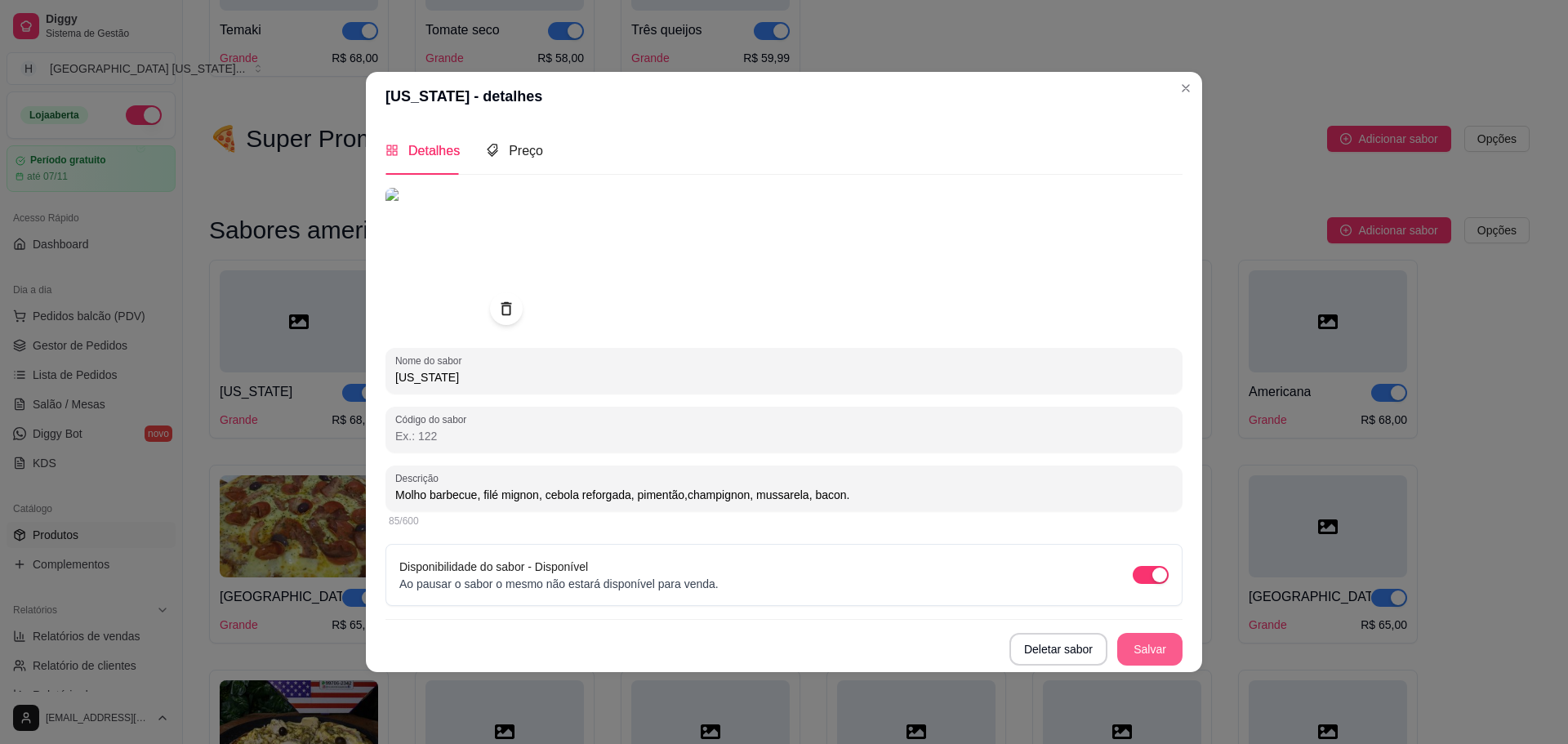
click at [1145, 649] on button "Salvar" at bounding box center [1150, 649] width 66 height 32
click at [1144, 654] on button "Salvar" at bounding box center [1150, 648] width 64 height 32
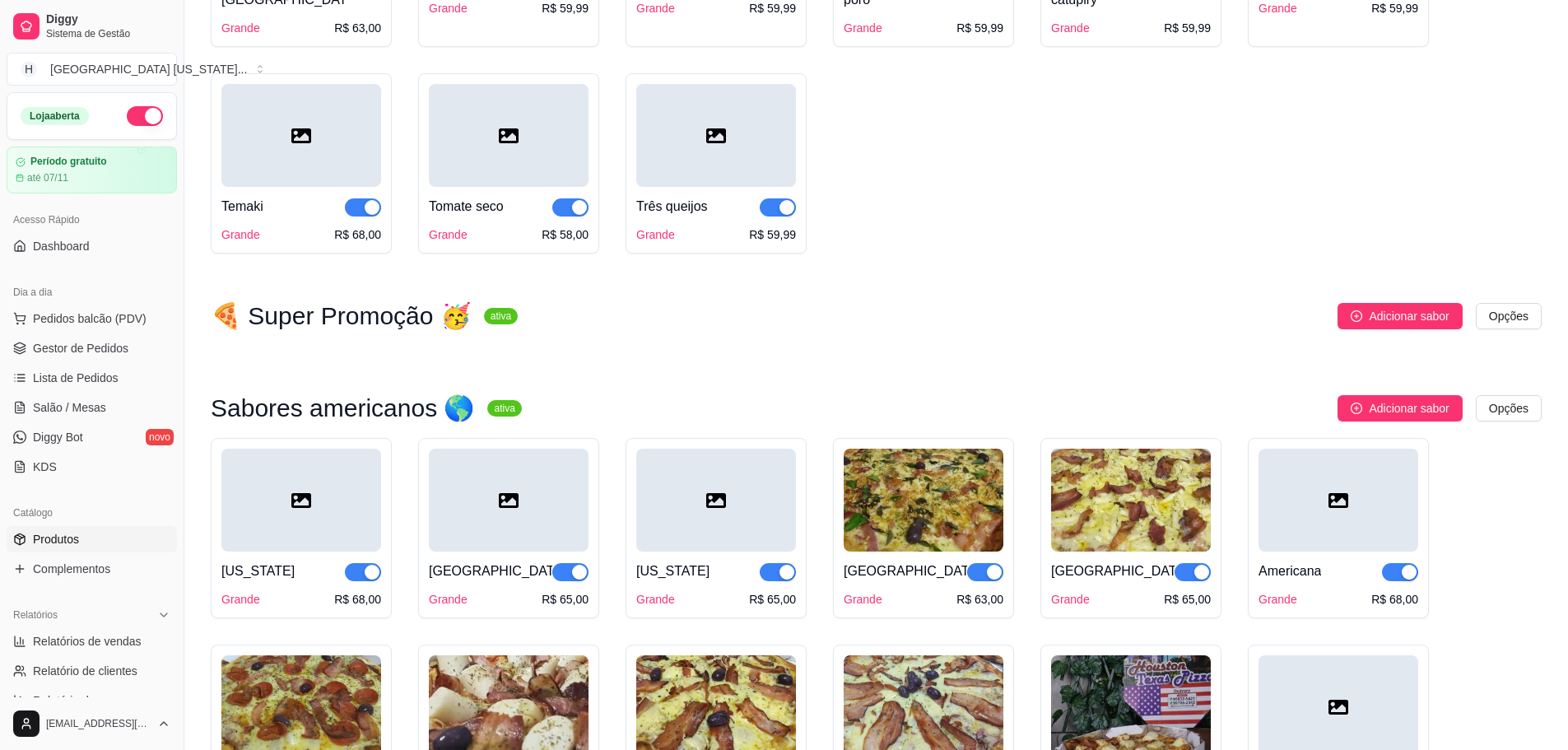
scroll to position [1794, 0]
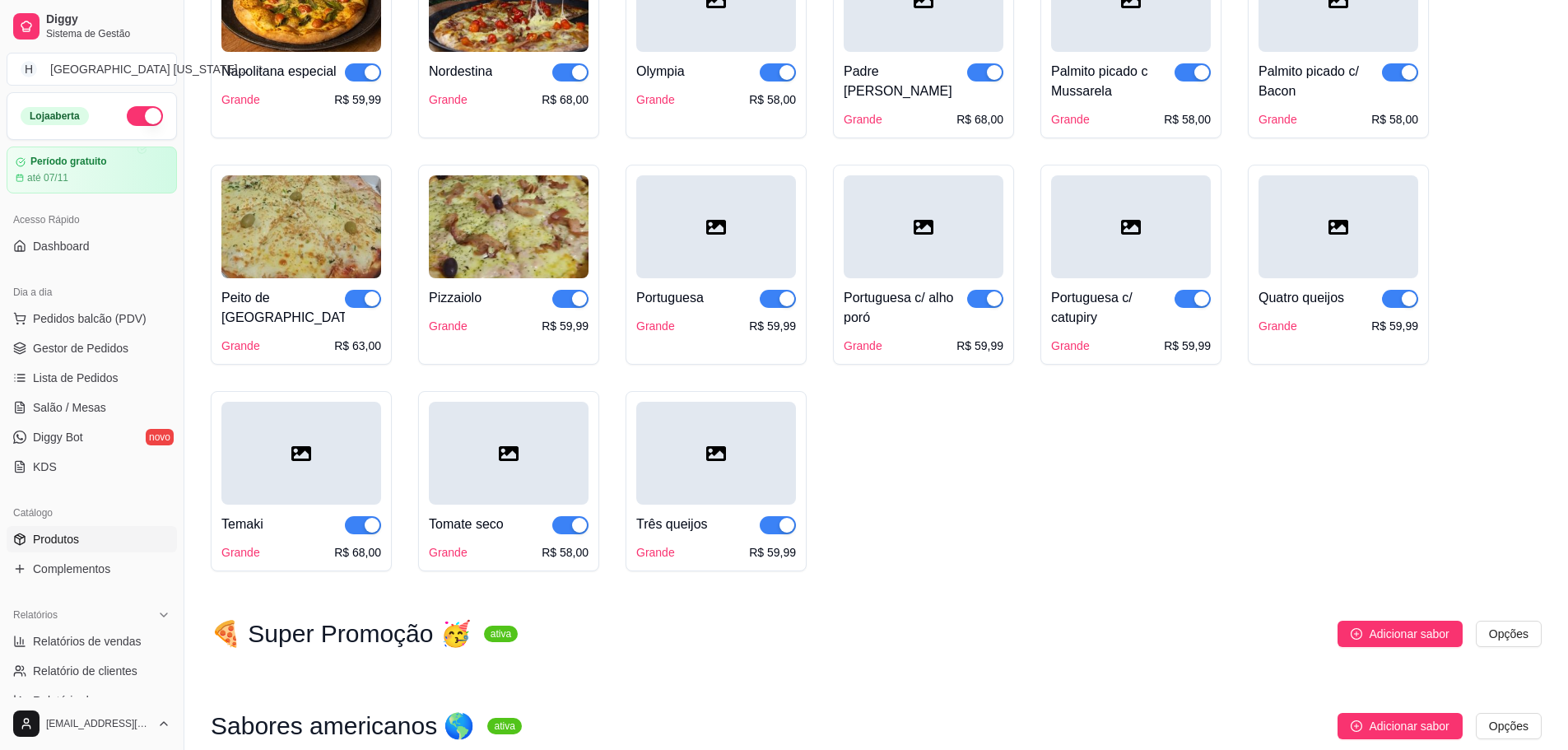
click at [729, 294] on div "Portuguesa" at bounding box center [717, 298] width 160 height 20
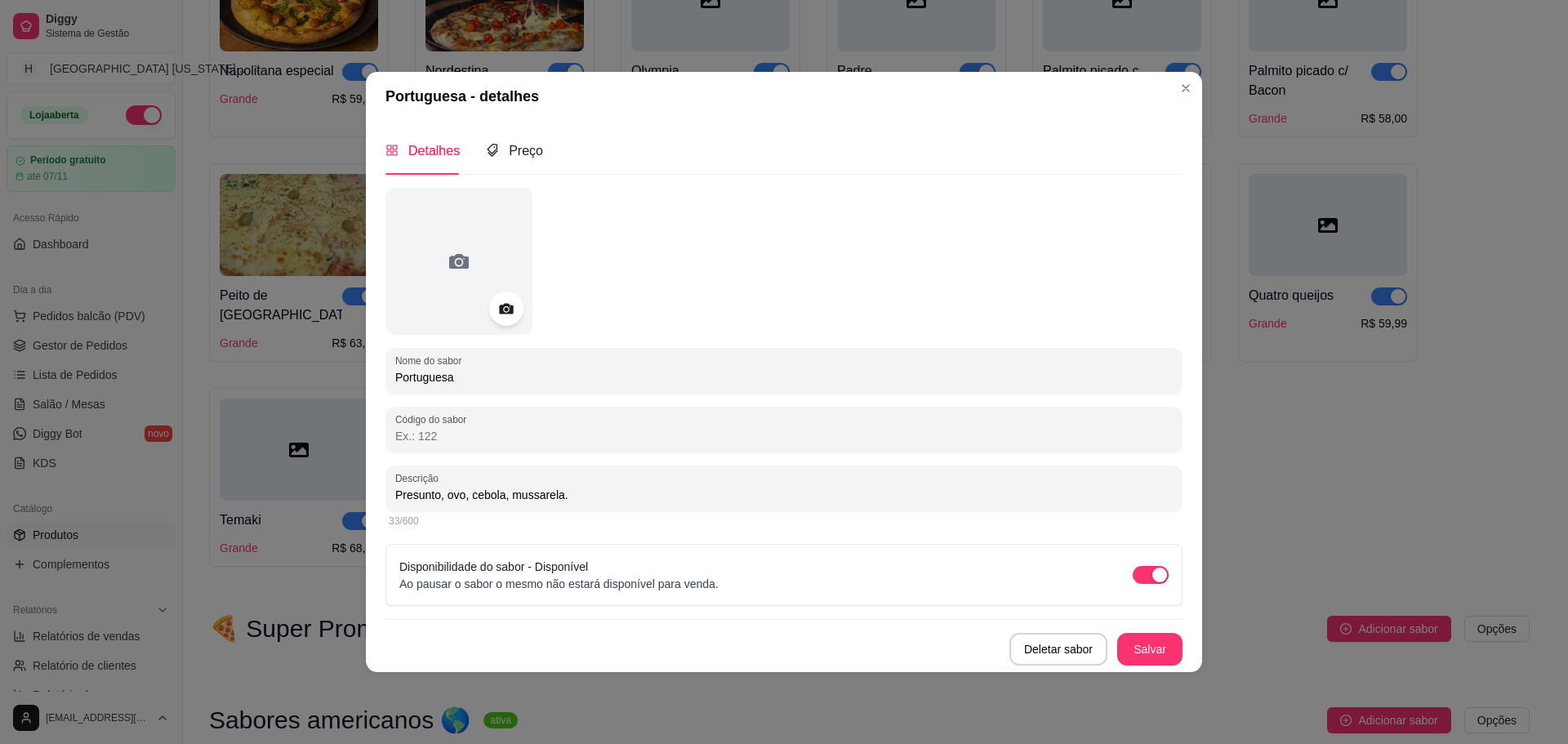
click at [501, 301] on icon at bounding box center [506, 308] width 19 height 19
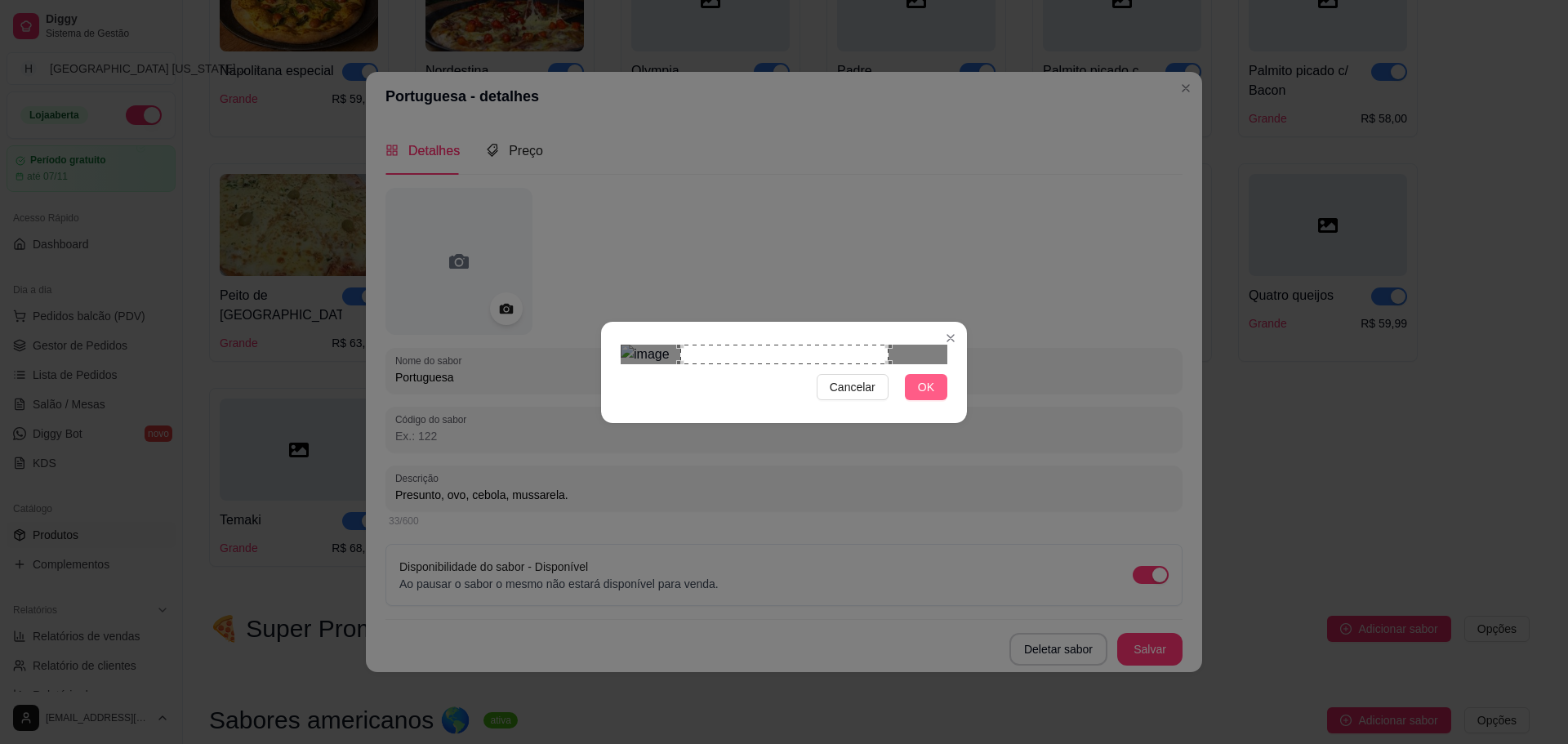
click at [943, 400] on button "OK" at bounding box center [925, 386] width 42 height 26
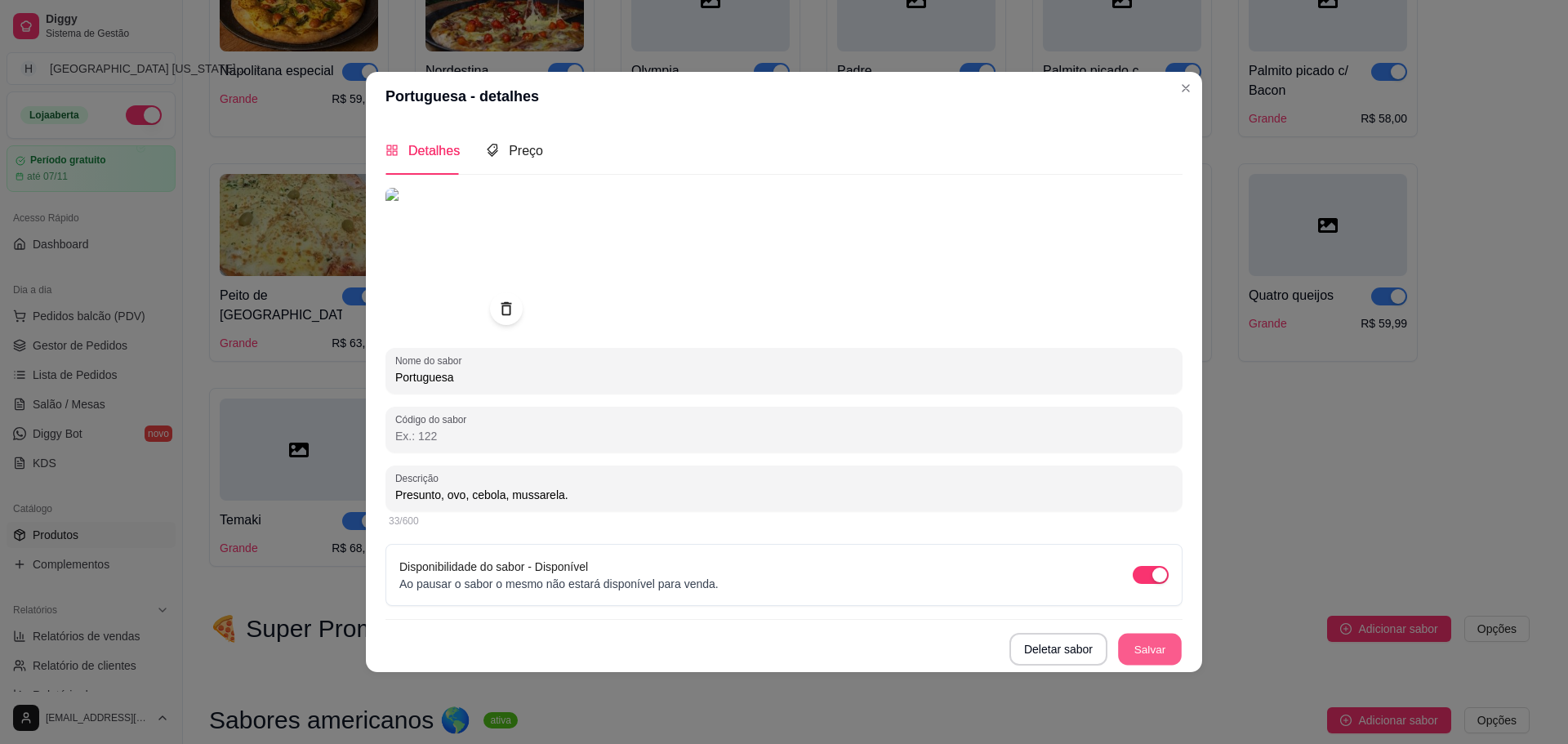
click at [1153, 641] on button "Salvar" at bounding box center [1150, 648] width 64 height 32
click at [1144, 641] on button "Salvar" at bounding box center [1150, 649] width 66 height 32
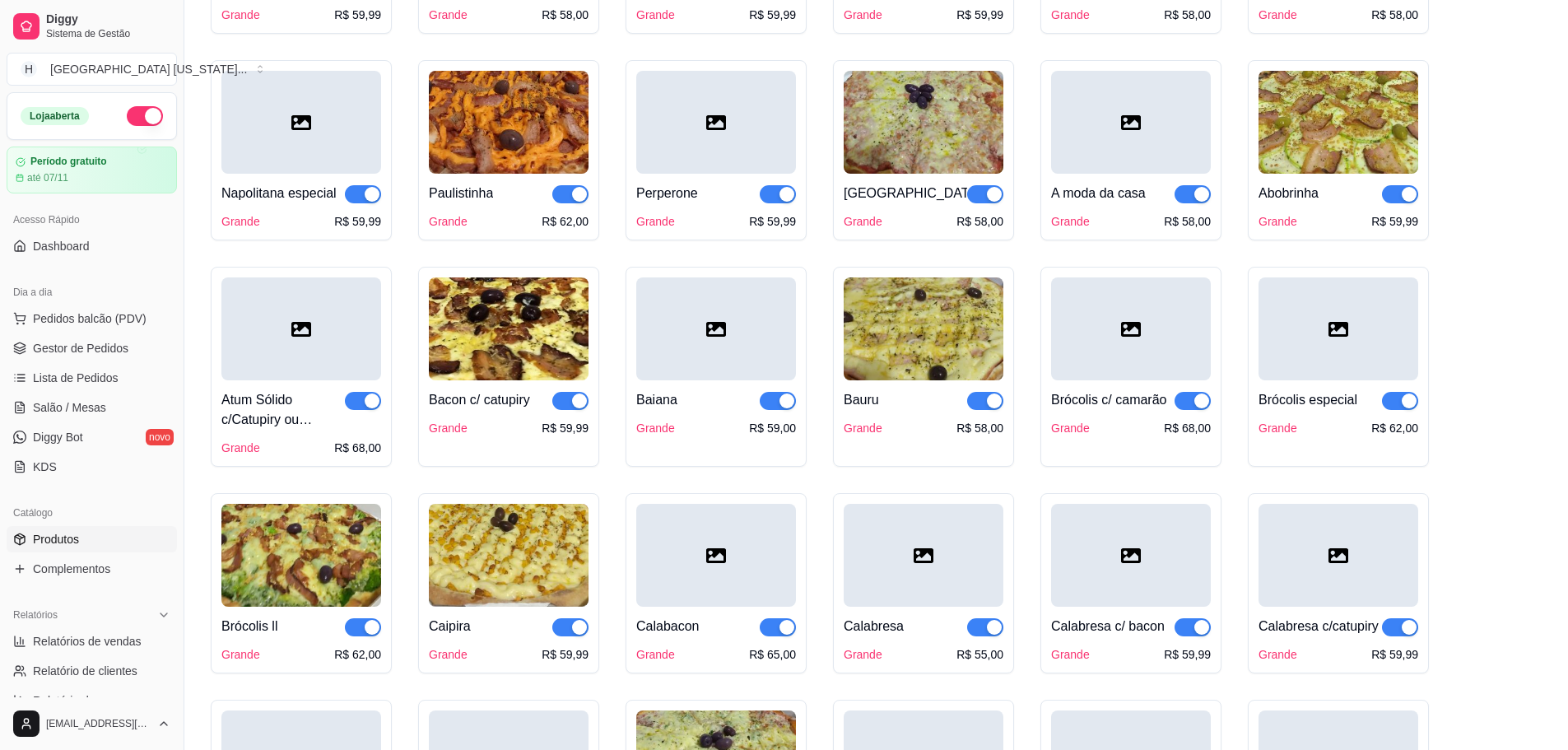
scroll to position [411, 0]
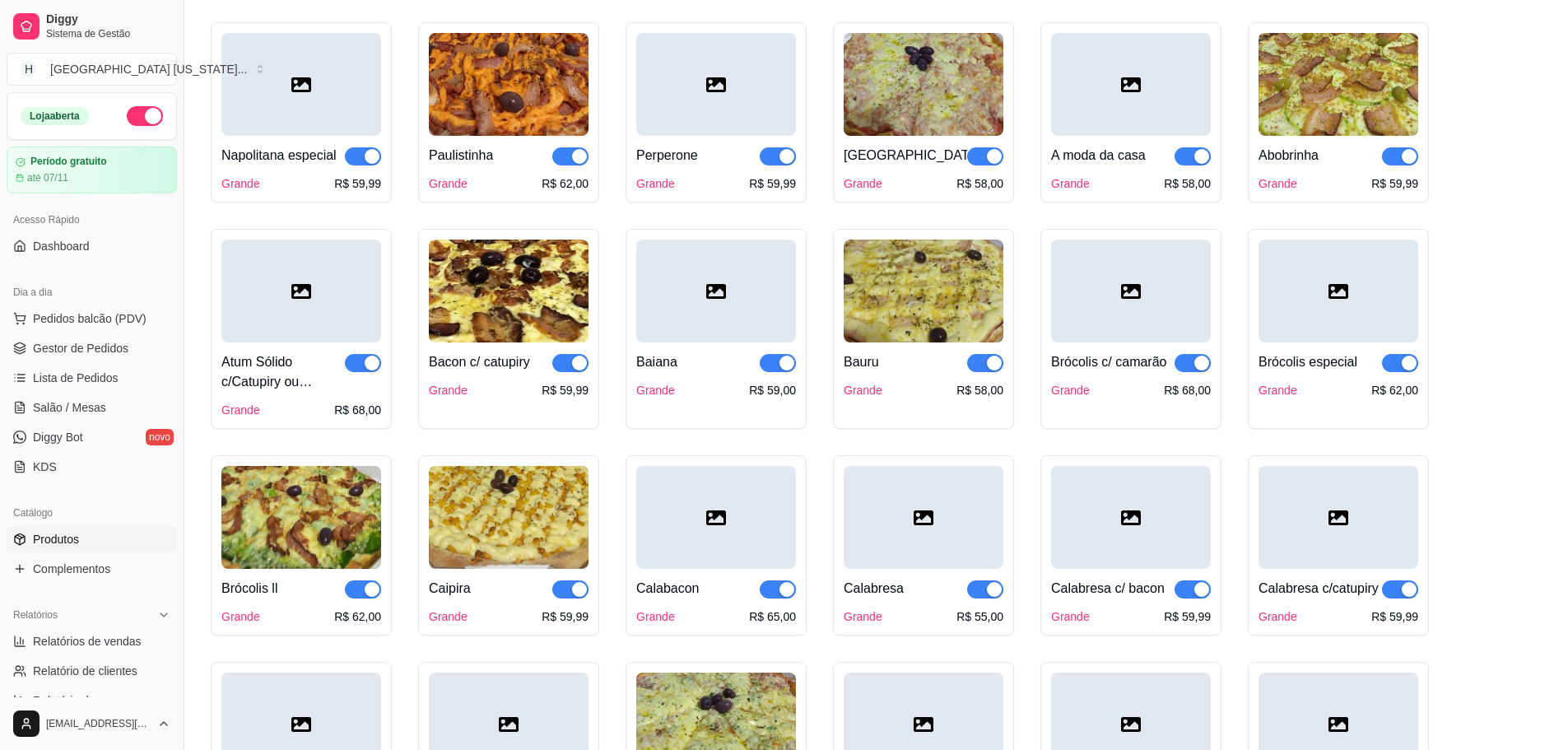
click at [308, 305] on div at bounding box center [302, 291] width 160 height 103
click at [294, 291] on icon at bounding box center [302, 291] width 20 height 20
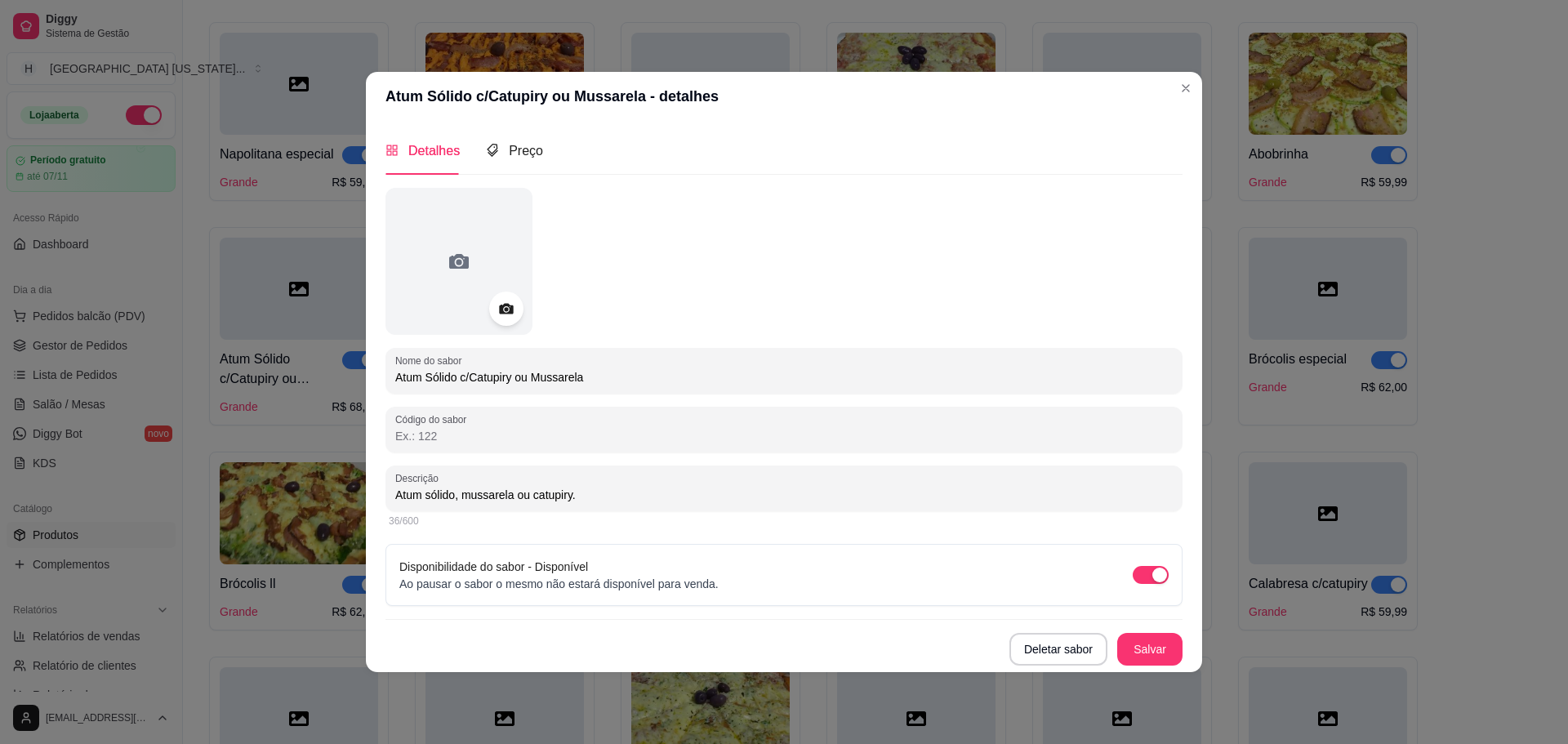
click at [499, 311] on icon at bounding box center [506, 308] width 19 height 19
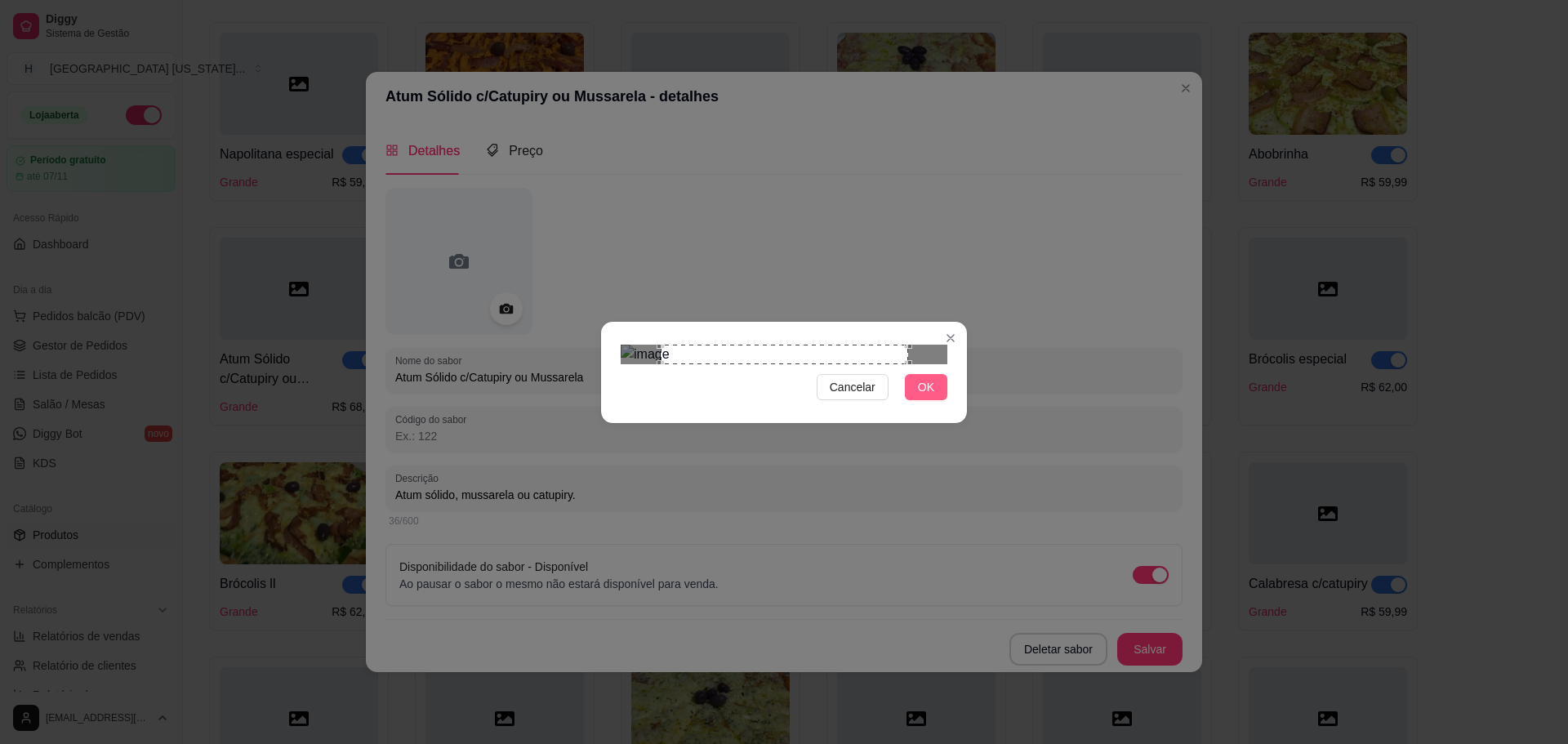
click at [931, 396] on span "OK" at bounding box center [926, 387] width 16 height 18
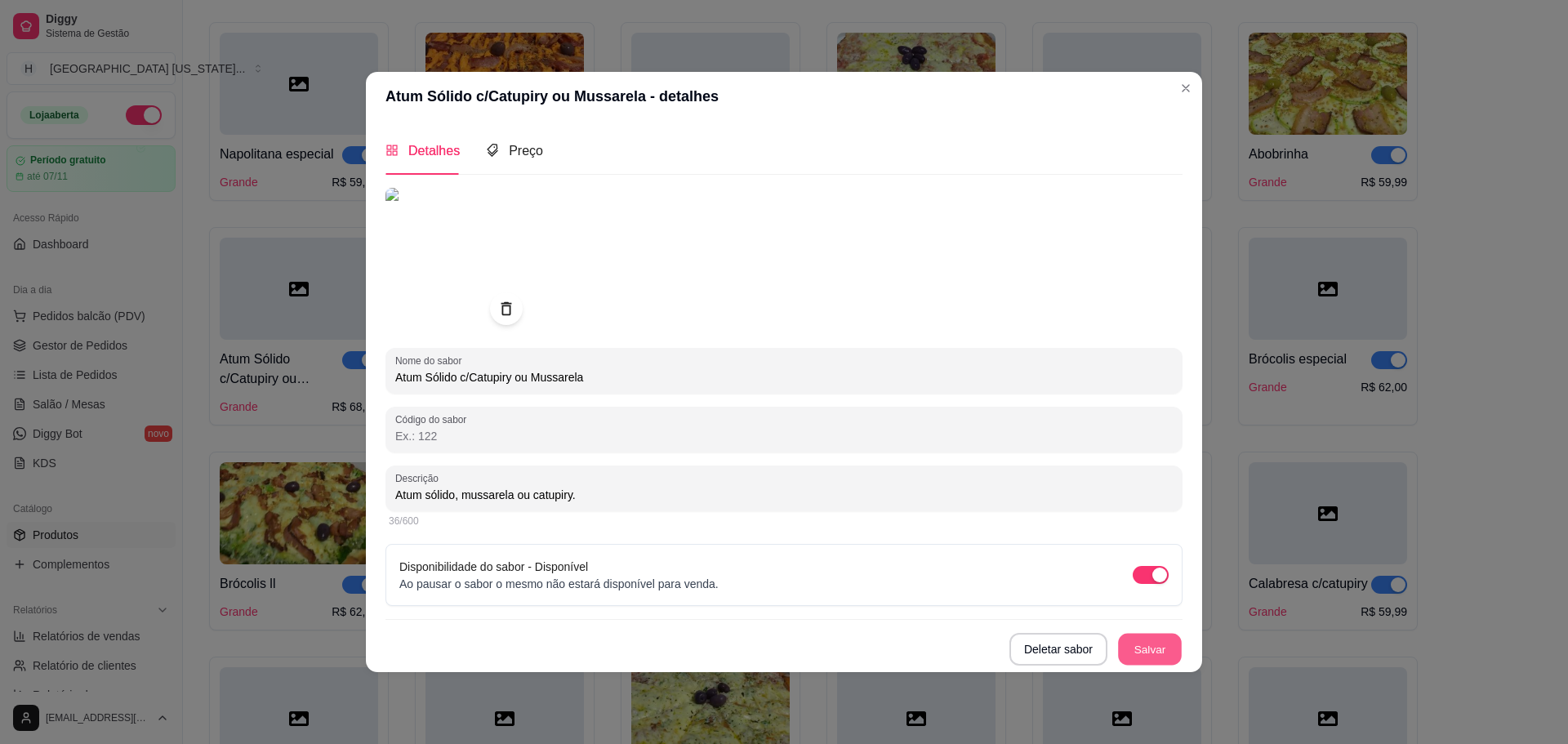
click at [1153, 645] on button "Salvar" at bounding box center [1150, 648] width 64 height 32
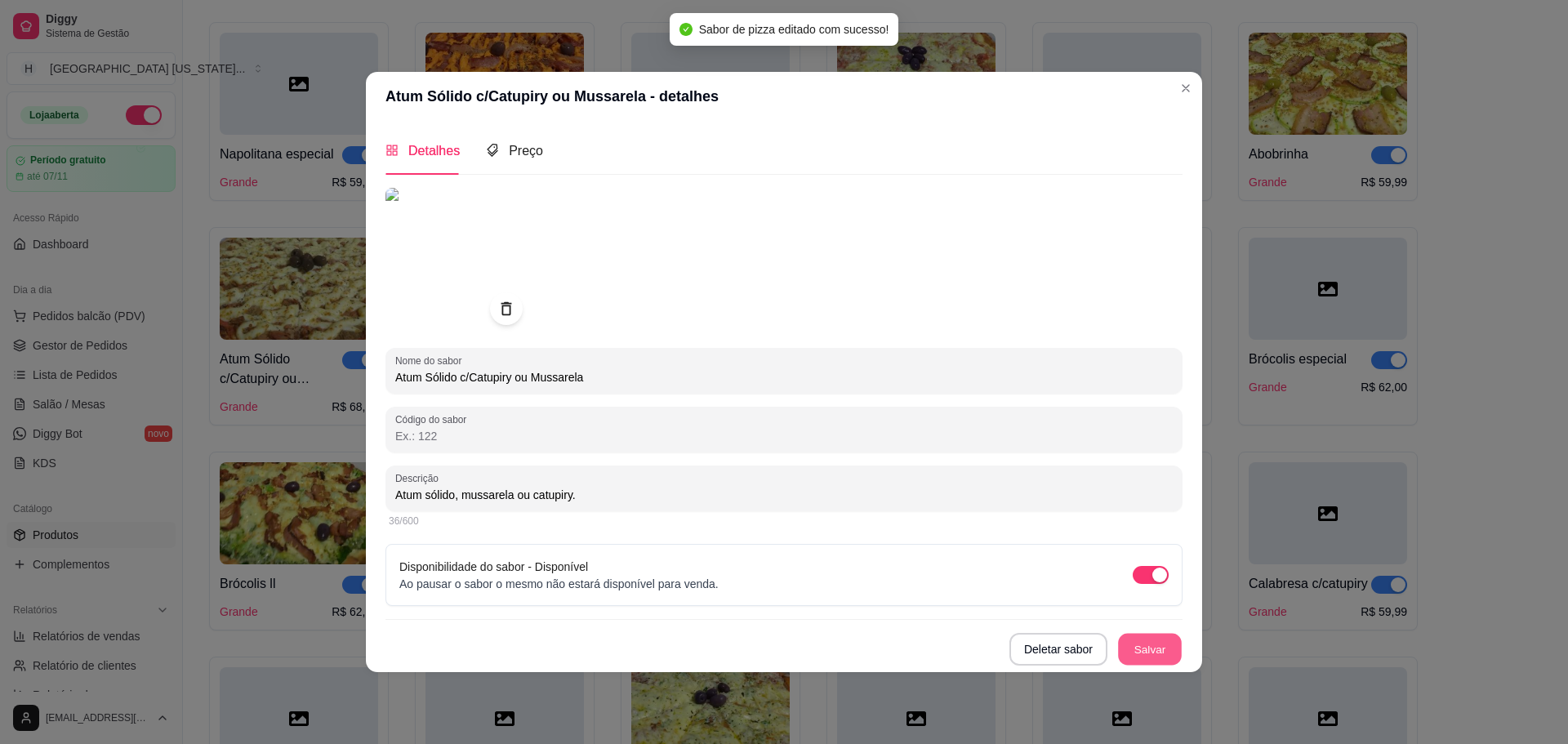
click at [1152, 648] on button "Salvar" at bounding box center [1150, 648] width 64 height 32
click at [510, 313] on icon at bounding box center [506, 307] width 11 height 14
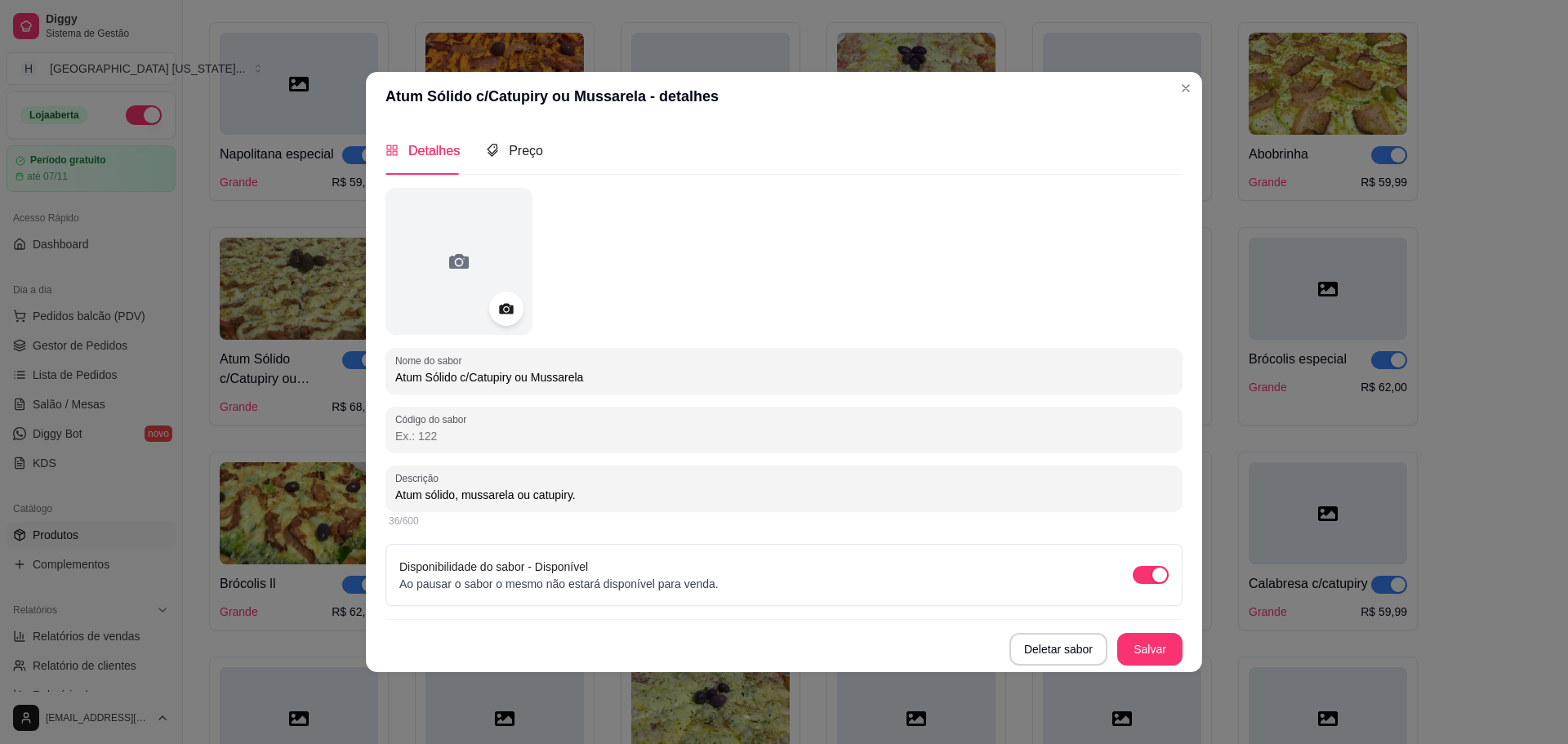
click at [501, 302] on icon at bounding box center [506, 308] width 19 height 19
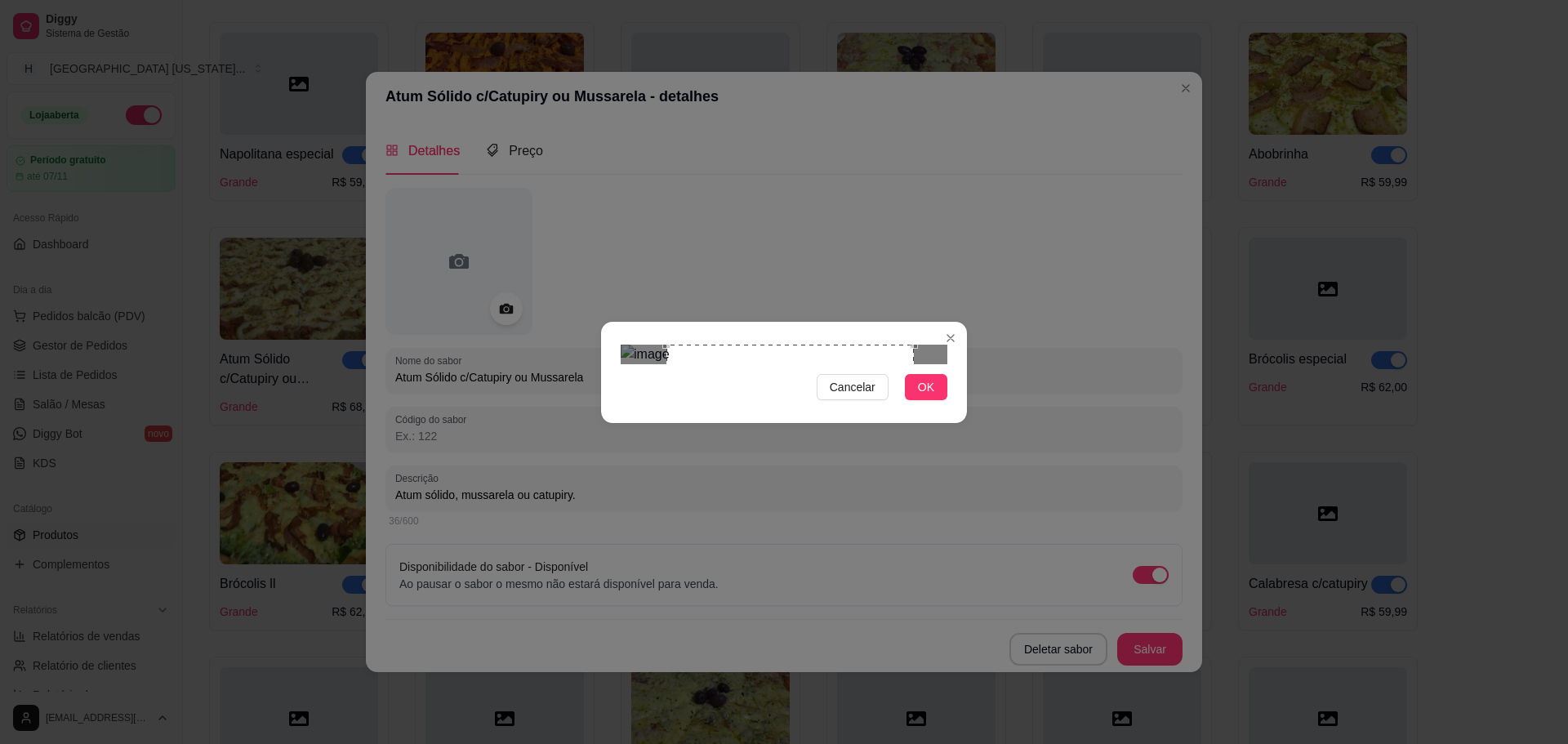
click at [748, 344] on div "Use the arrow keys to move the crop selection area" at bounding box center [790, 467] width 248 height 248
click at [936, 400] on button "OK" at bounding box center [925, 386] width 42 height 26
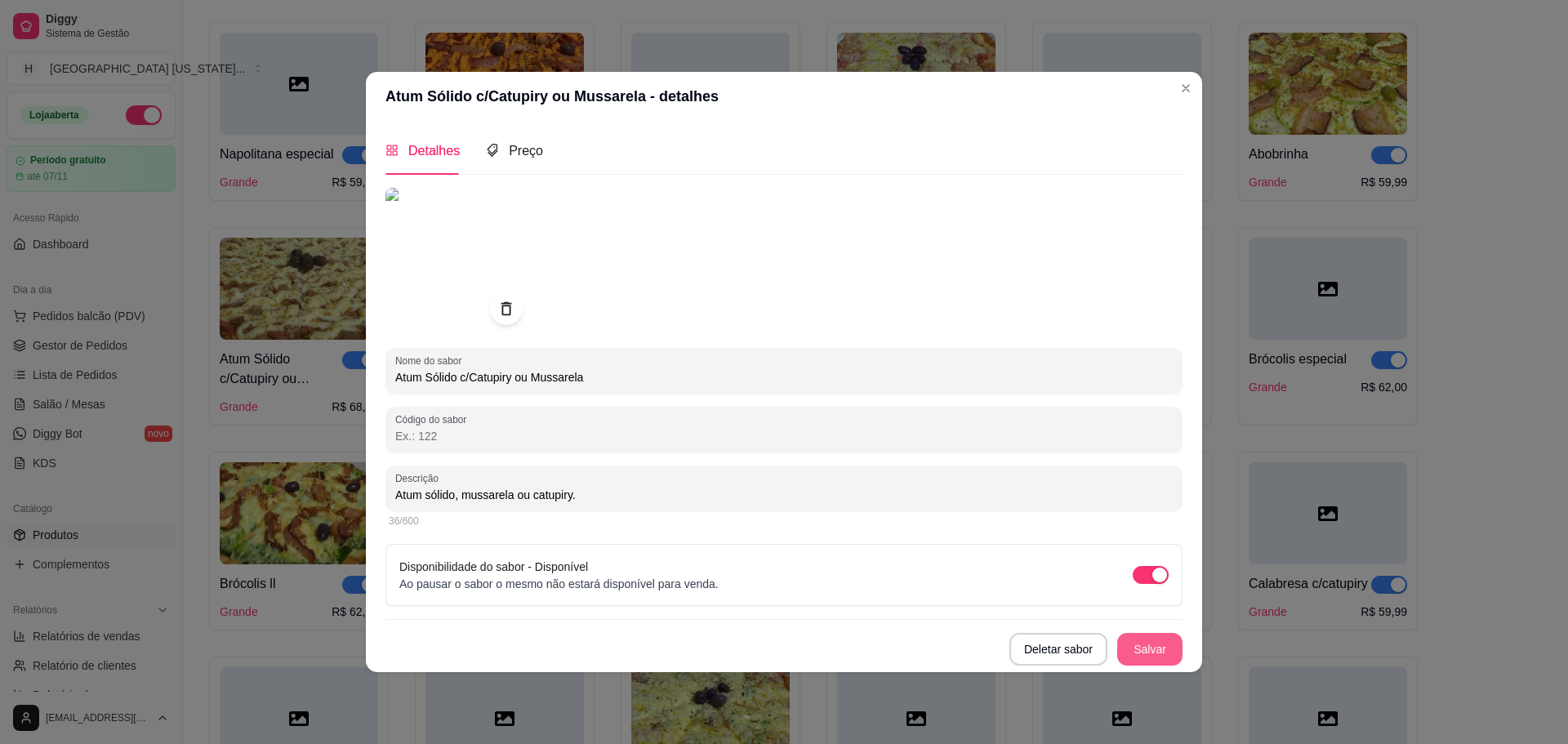
click at [1137, 651] on button "Salvar" at bounding box center [1150, 649] width 66 height 32
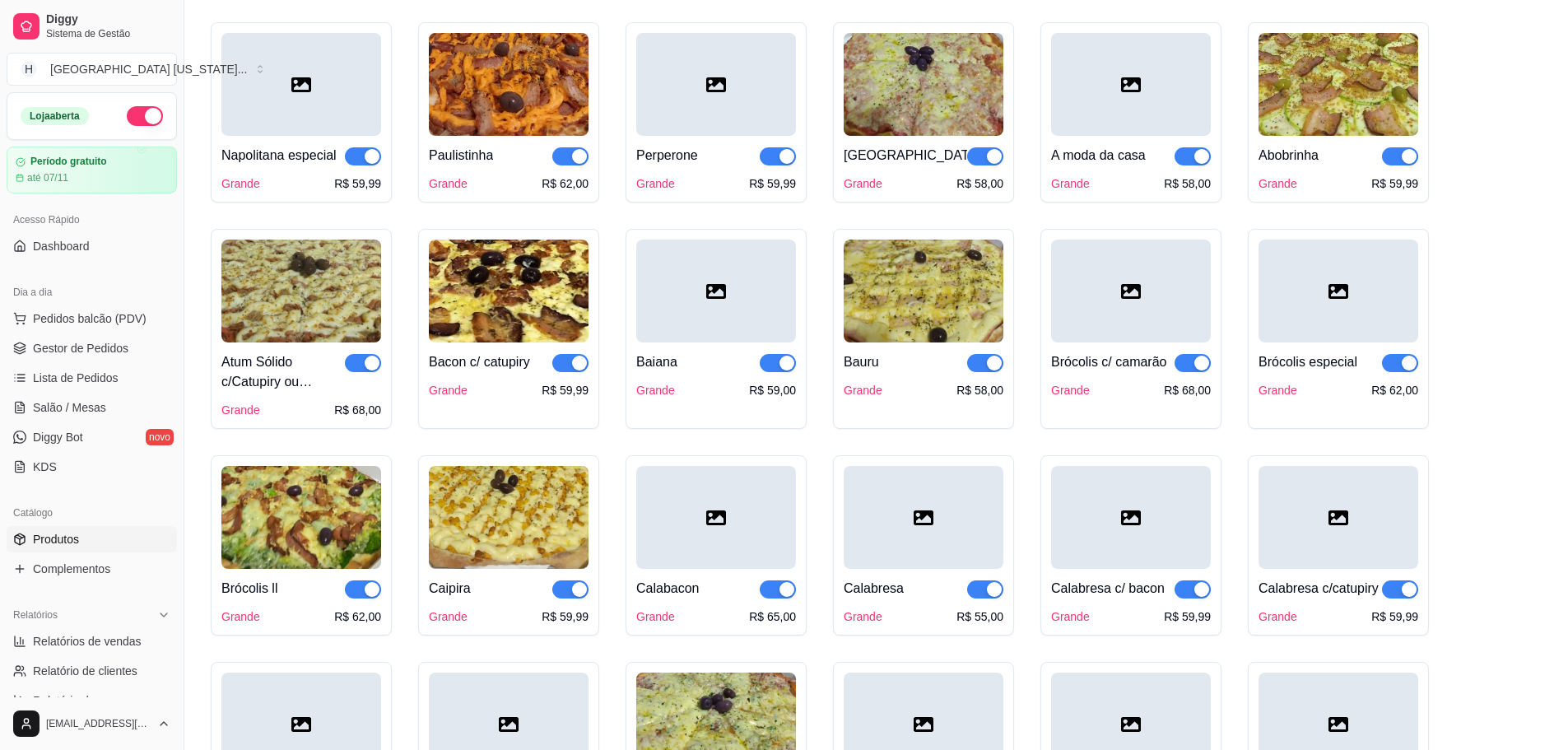
click at [1292, 71] on img at bounding box center [1339, 84] width 160 height 103
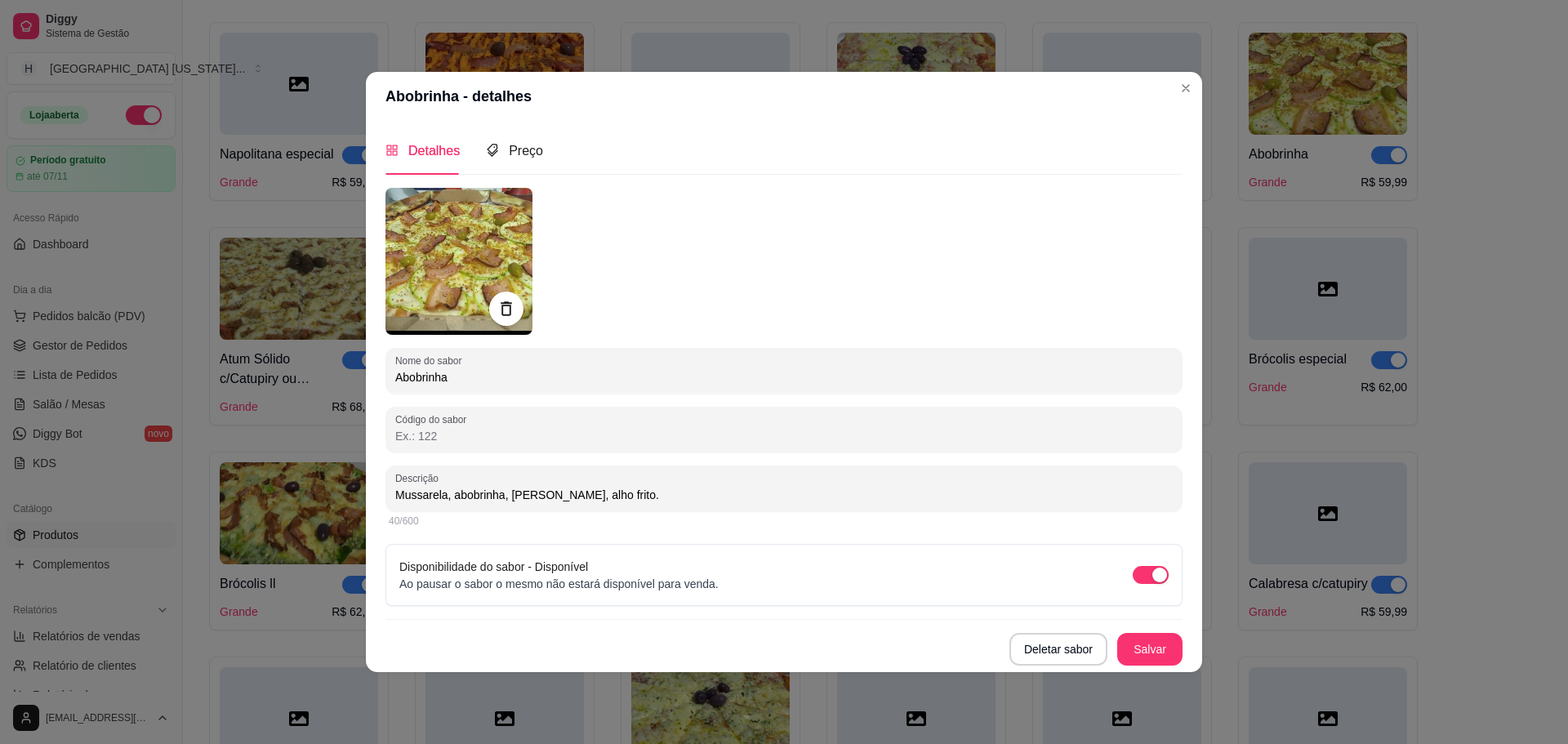
click at [492, 305] on div at bounding box center [506, 309] width 34 height 34
click at [510, 303] on icon at bounding box center [506, 307] width 11 height 14
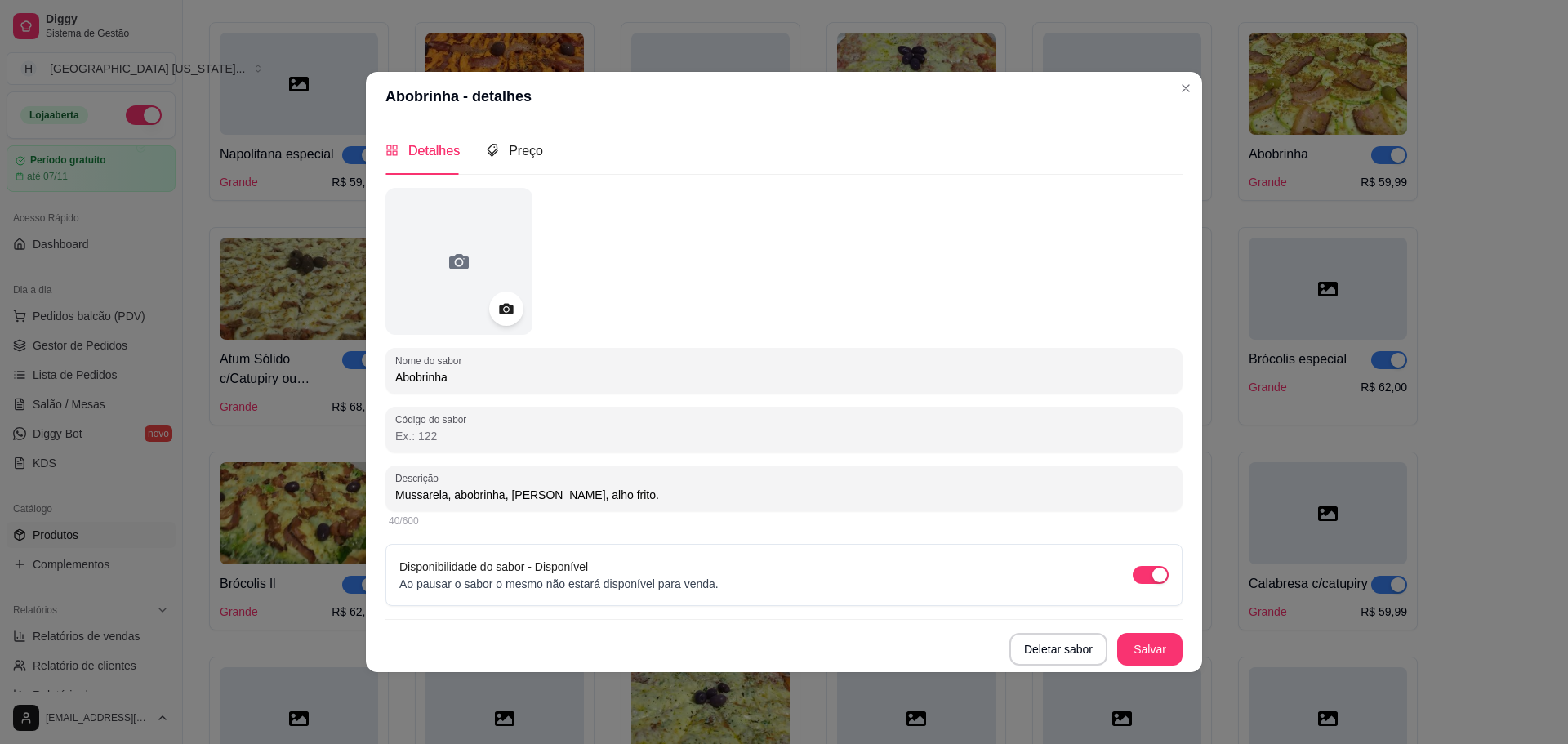
click at [519, 300] on div at bounding box center [506, 309] width 34 height 34
click at [505, 310] on circle at bounding box center [506, 309] width 5 height 5
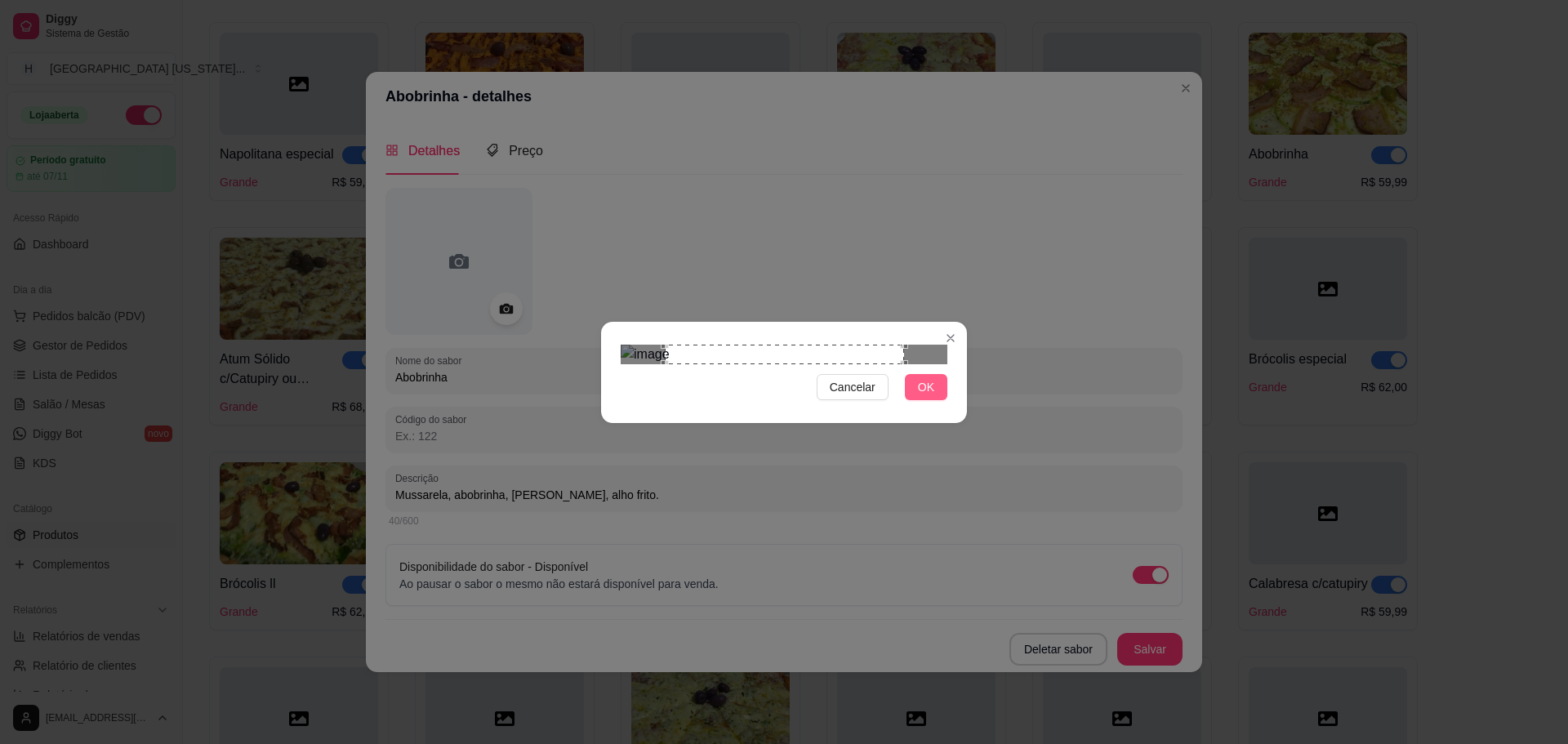
click at [933, 396] on span "OK" at bounding box center [926, 387] width 16 height 18
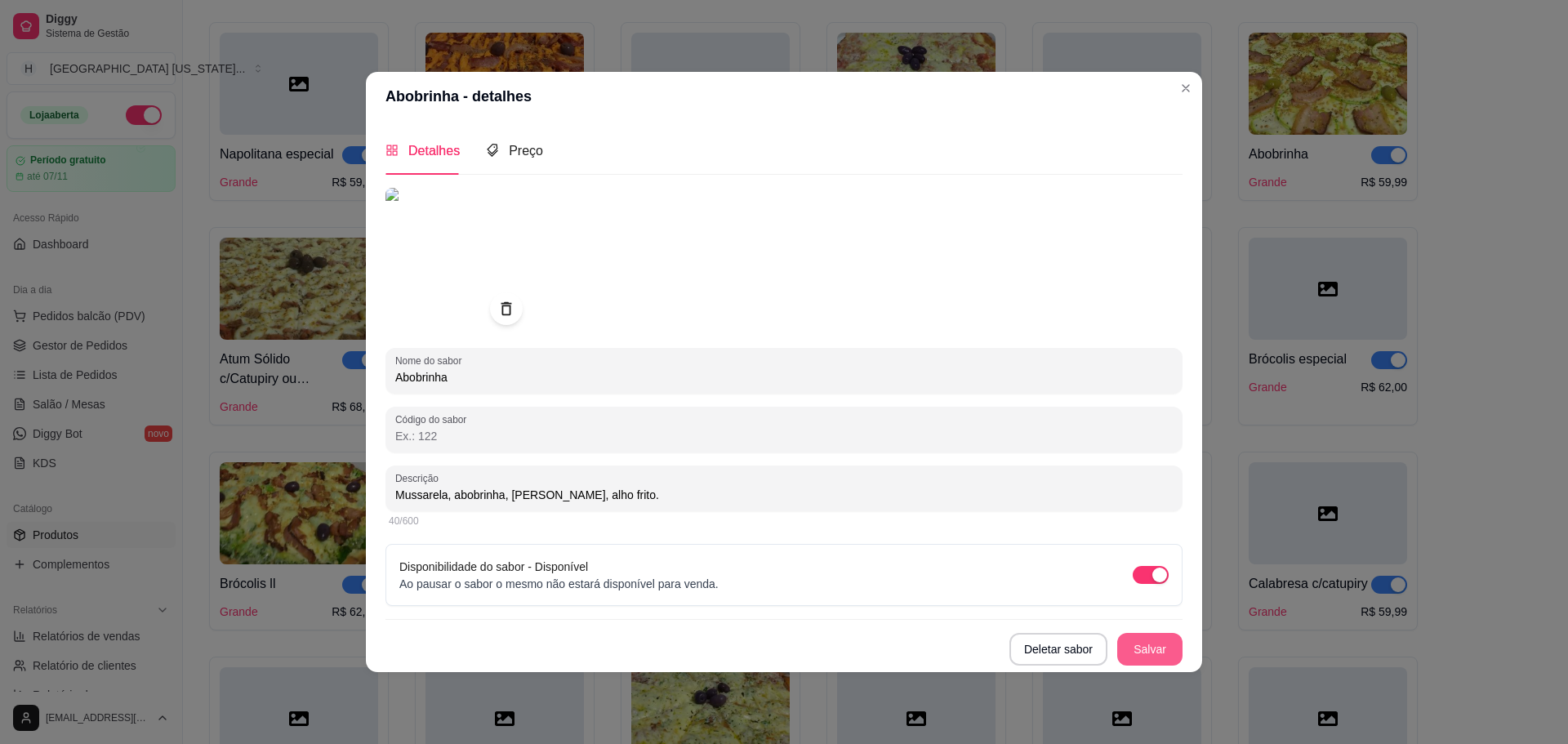
click at [1159, 651] on button "Salvar" at bounding box center [1150, 649] width 66 height 32
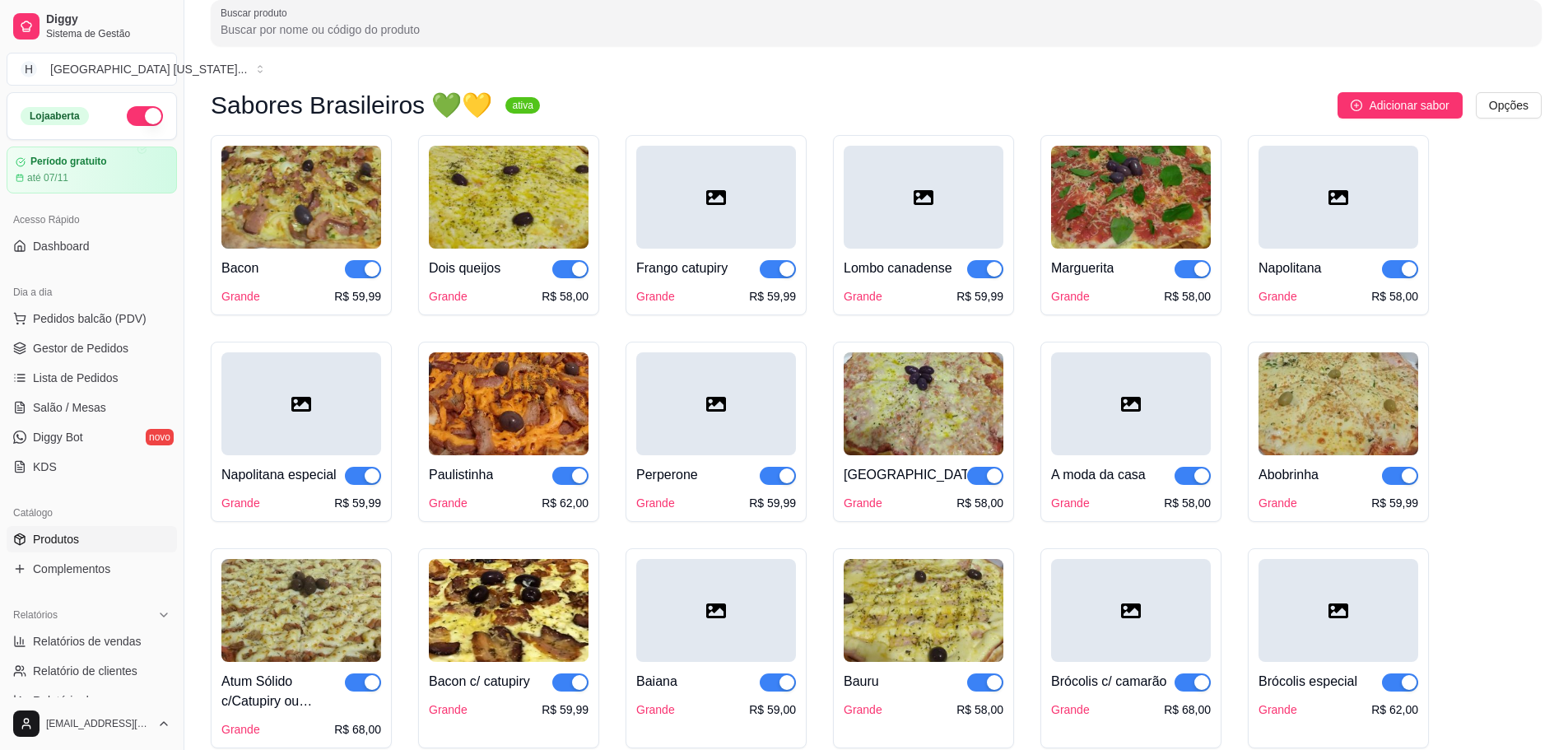
scroll to position [0, 0]
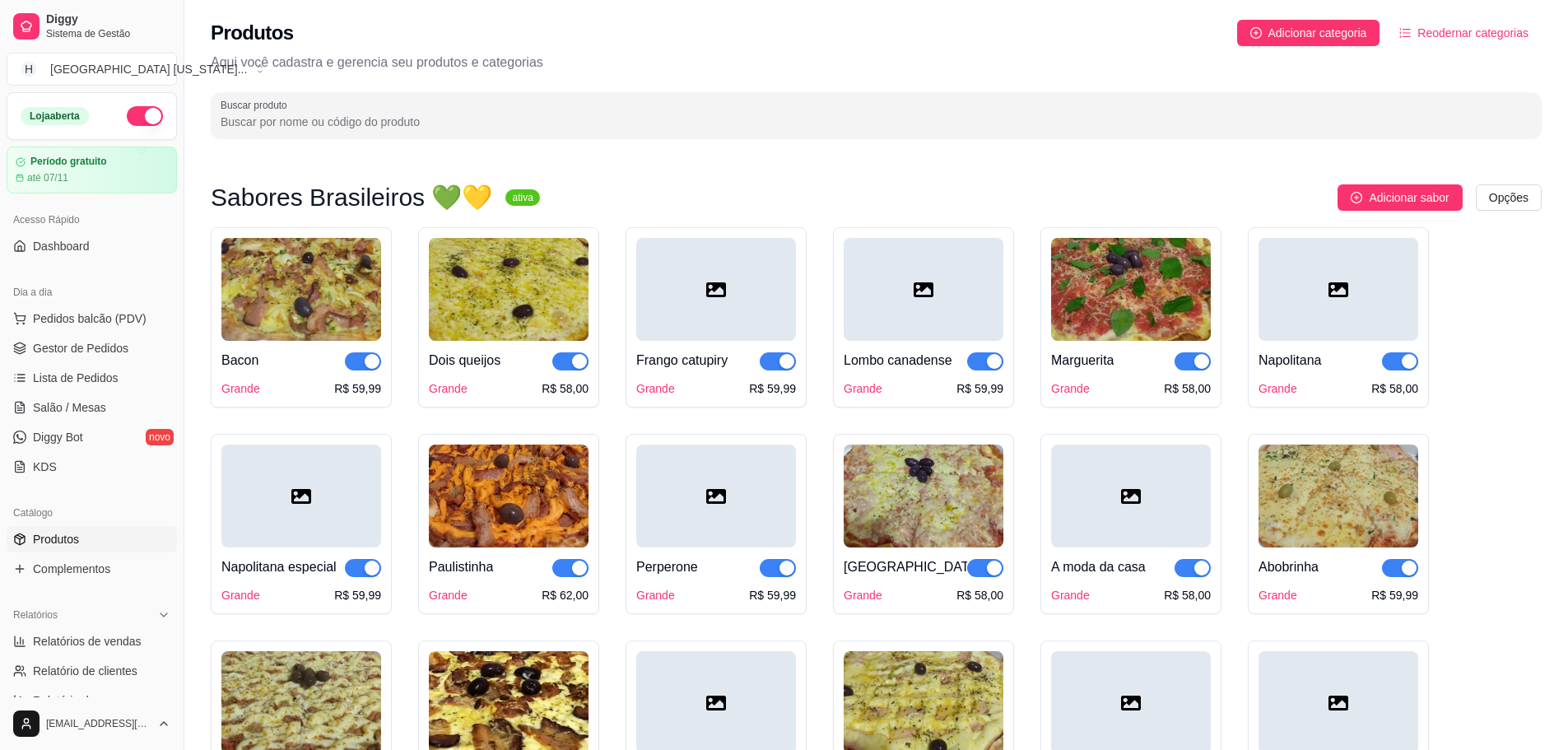
click at [1126, 284] on img at bounding box center [1131, 289] width 160 height 103
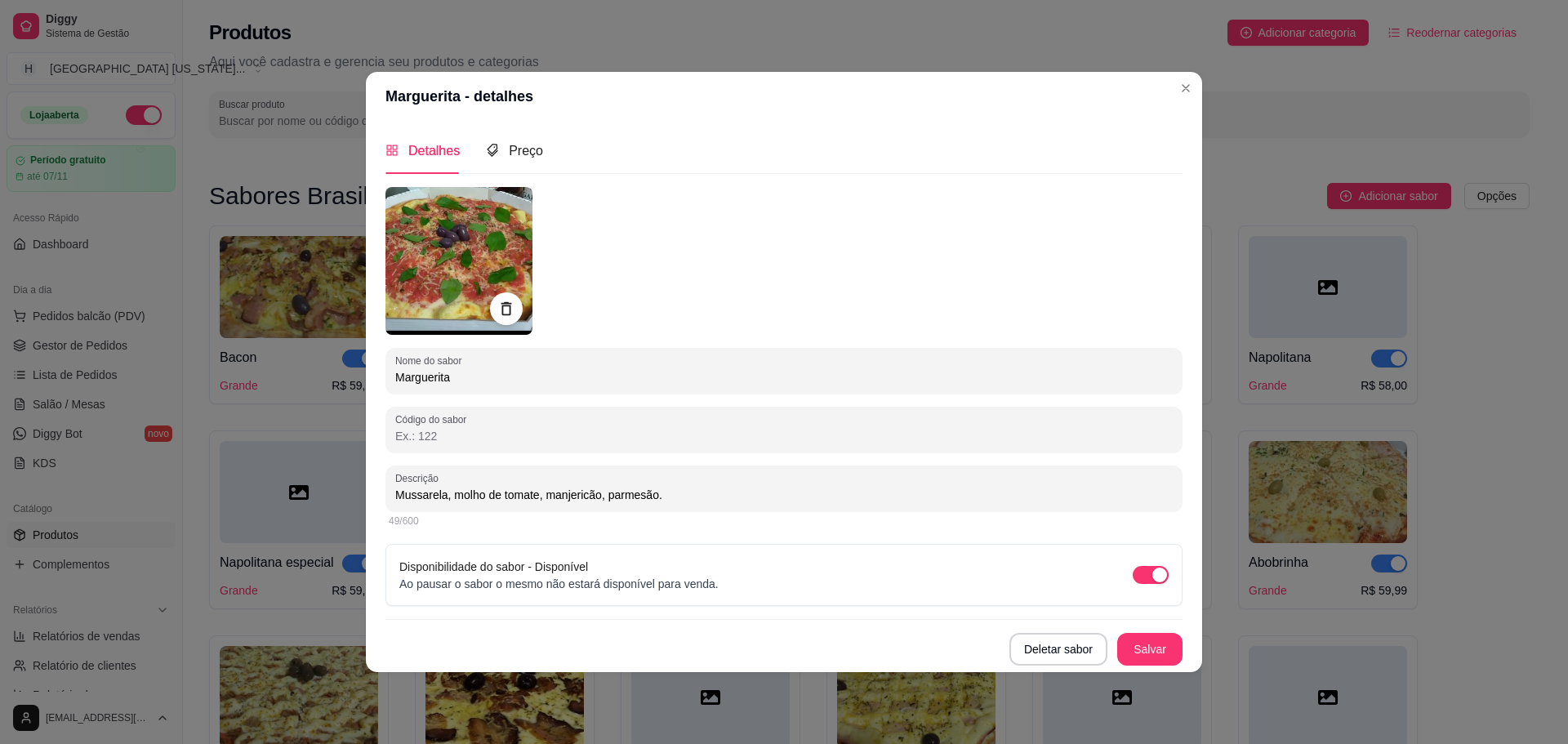
click at [399, 246] on img at bounding box center [459, 261] width 147 height 148
click at [502, 313] on icon at bounding box center [506, 307] width 11 height 14
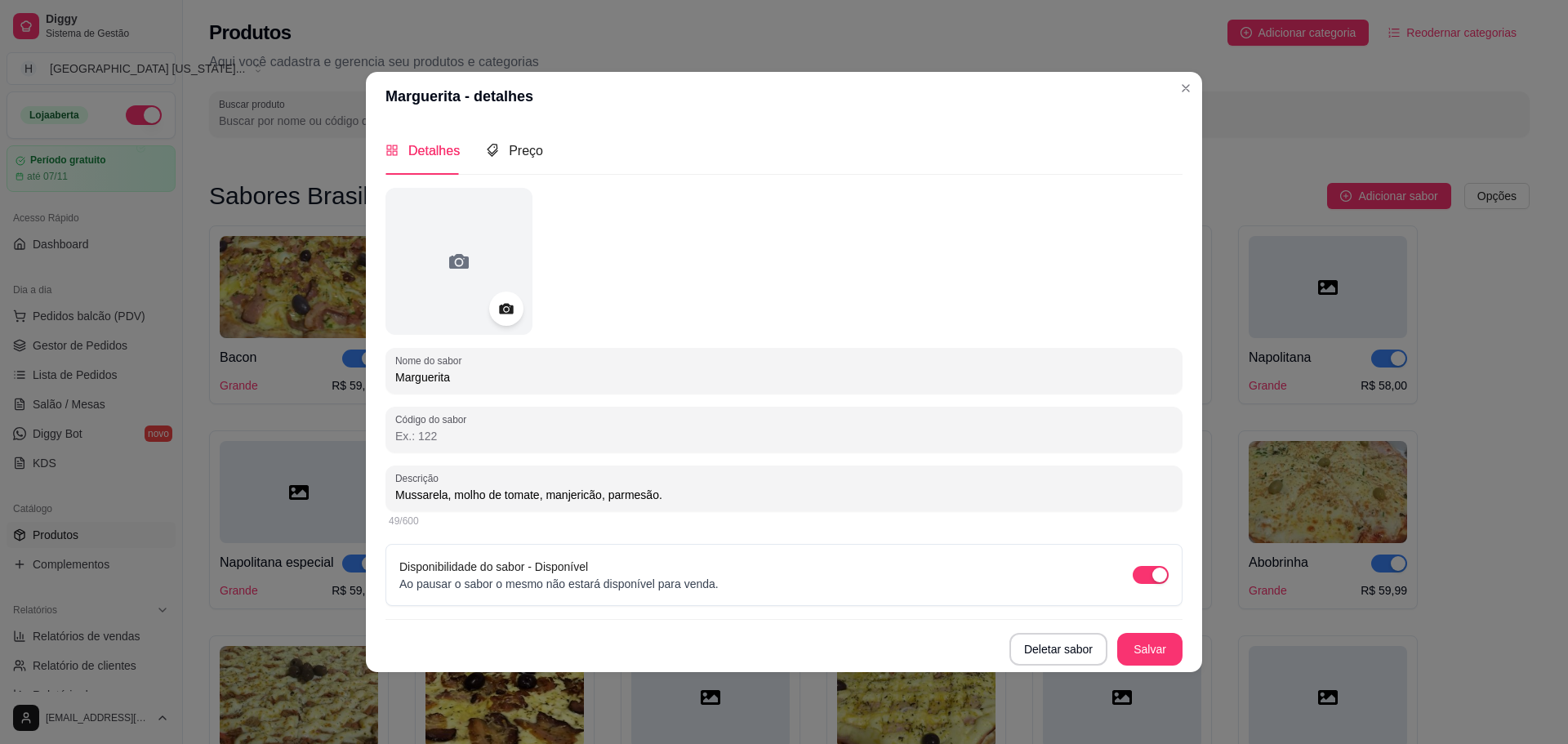
click at [514, 308] on icon at bounding box center [506, 308] width 19 height 19
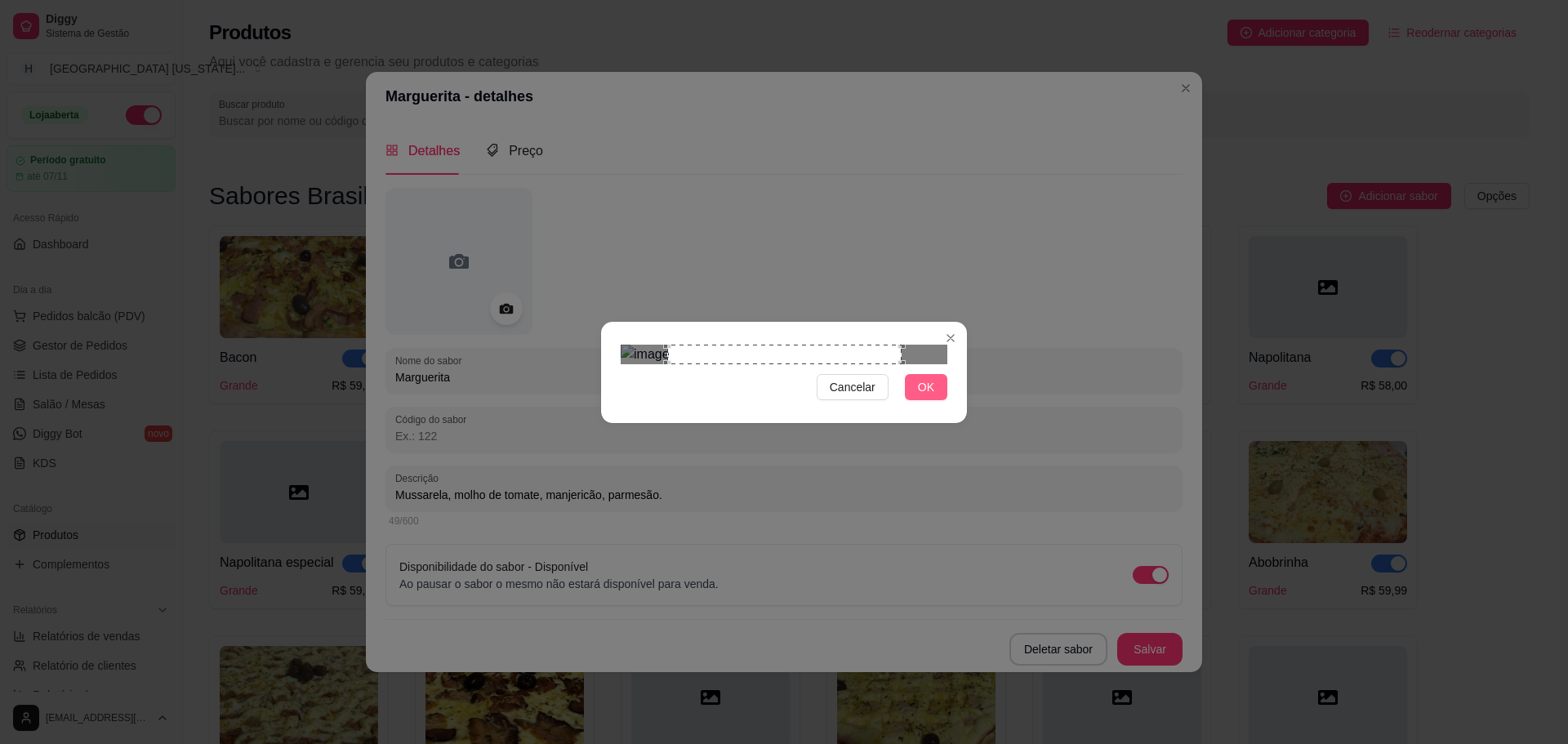
click at [937, 400] on button "OK" at bounding box center [925, 386] width 42 height 26
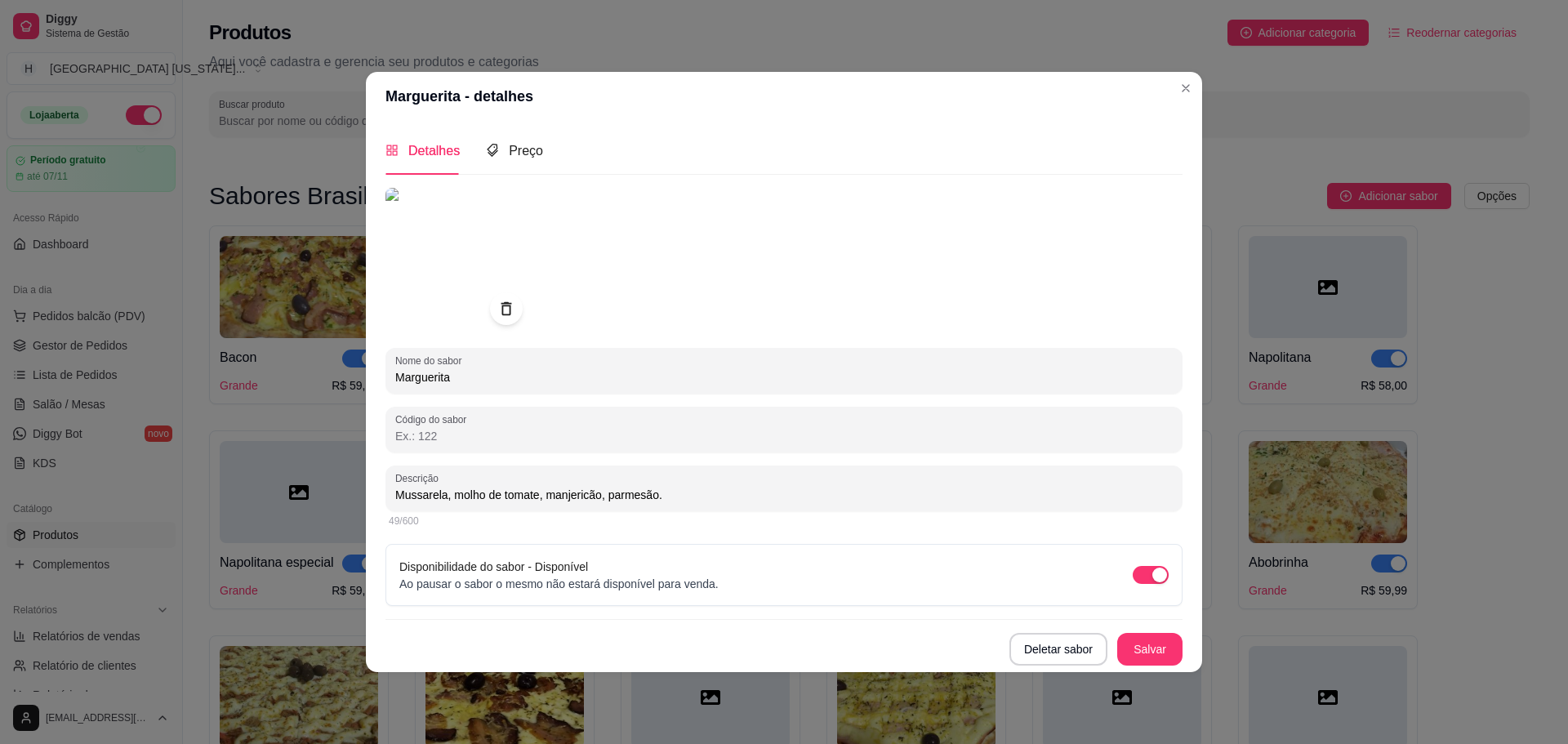
click at [437, 278] on img at bounding box center [459, 260] width 147 height 147
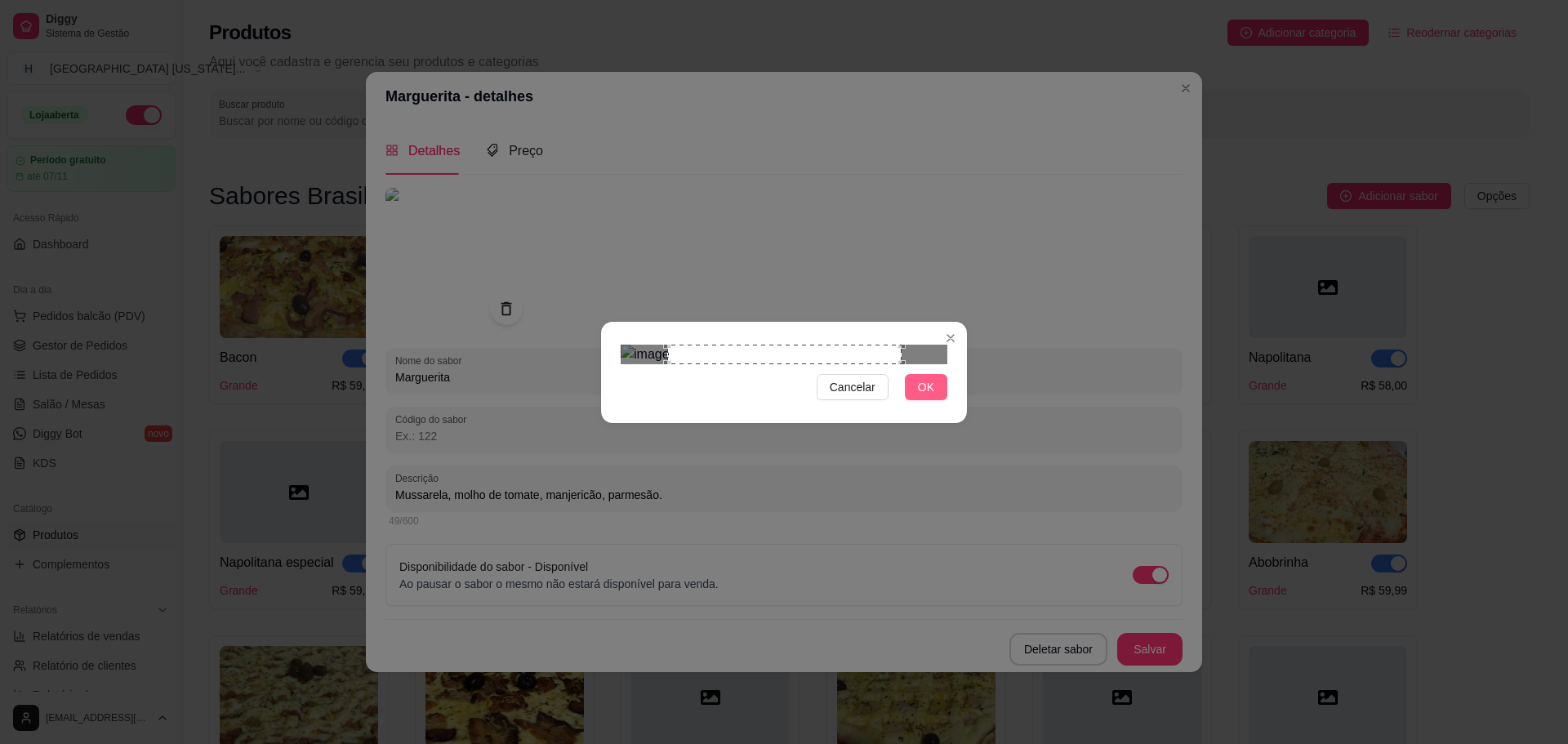
click at [933, 396] on span "OK" at bounding box center [926, 387] width 16 height 18
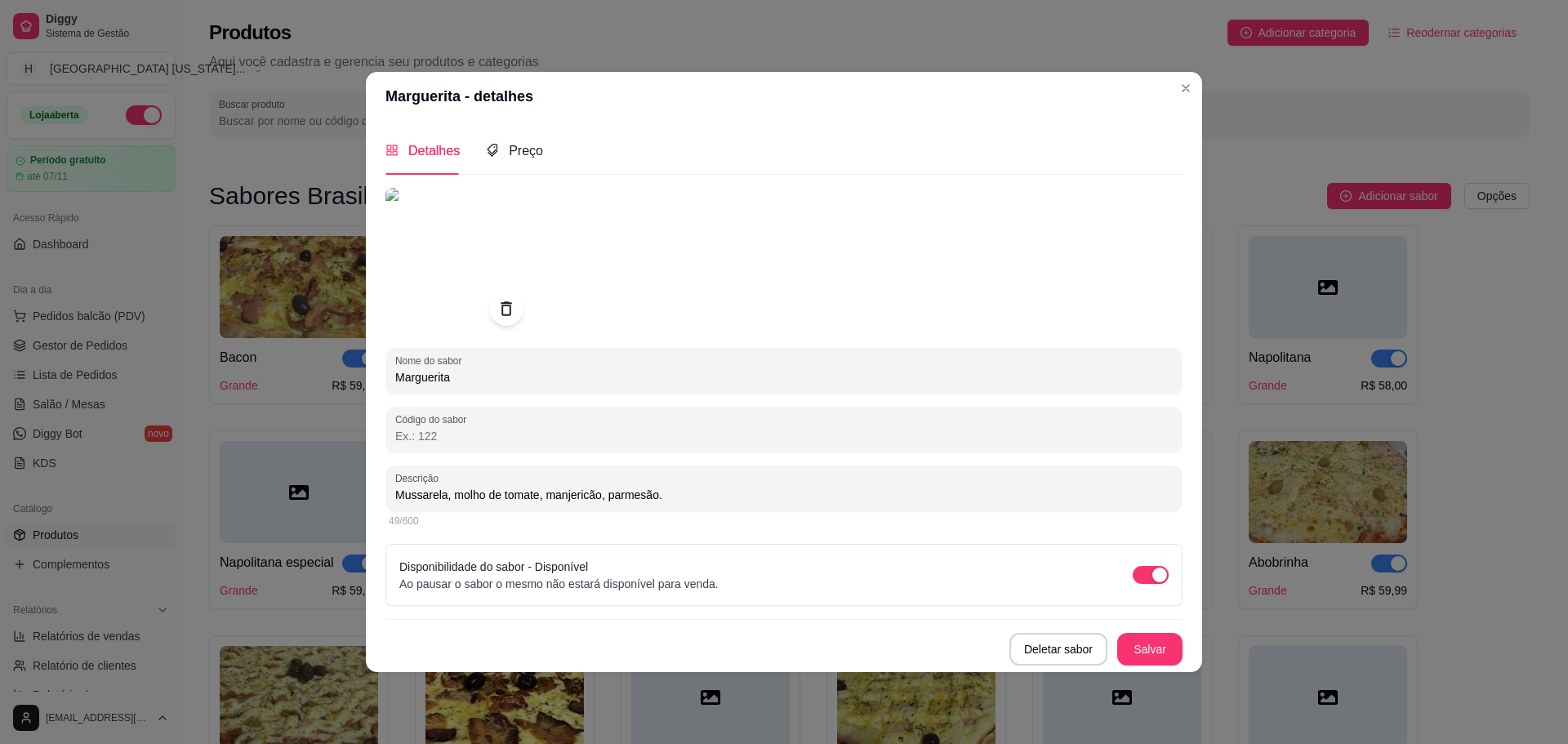
click at [490, 313] on div at bounding box center [506, 309] width 34 height 34
click at [513, 306] on icon at bounding box center [506, 308] width 19 height 19
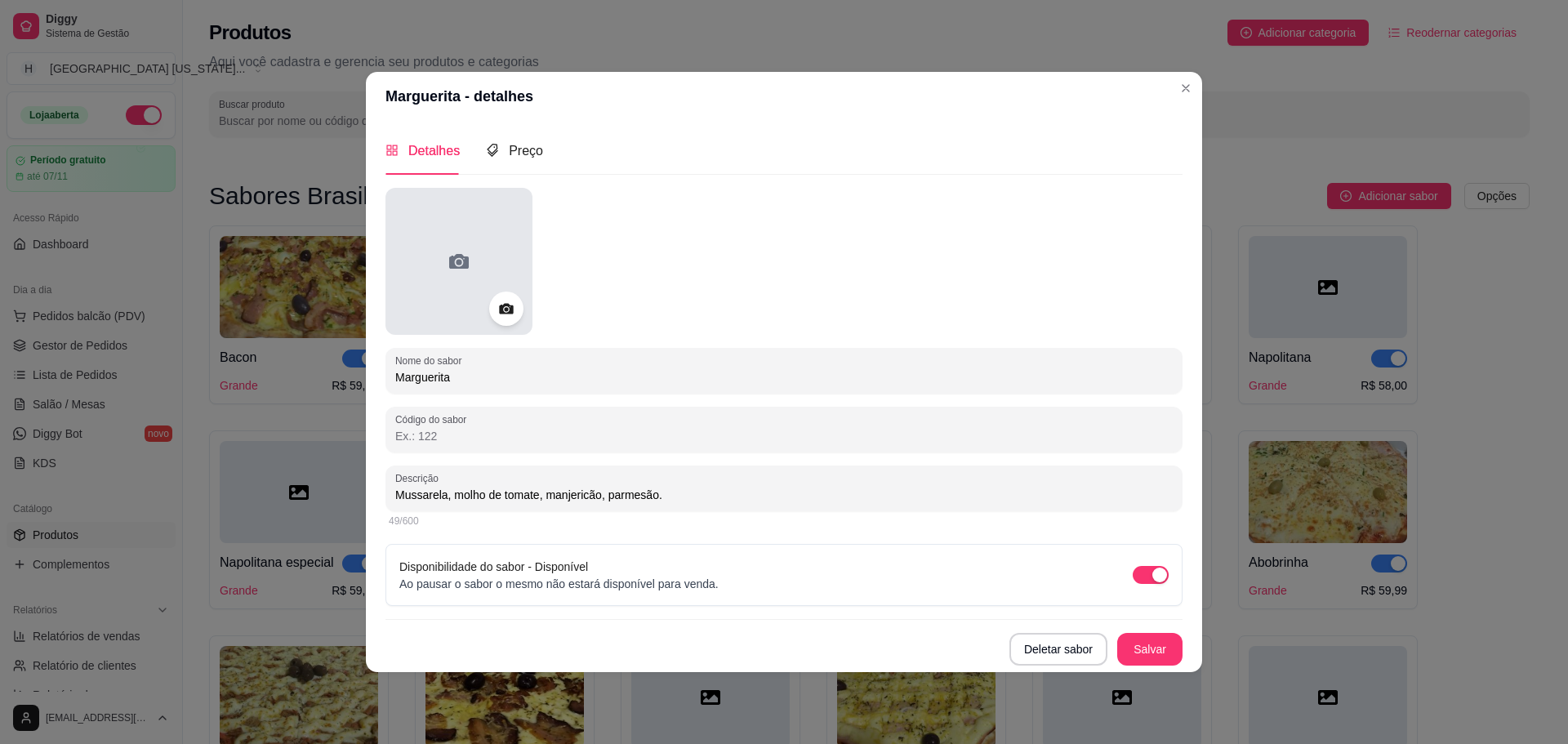
click at [488, 307] on div at bounding box center [459, 260] width 147 height 147
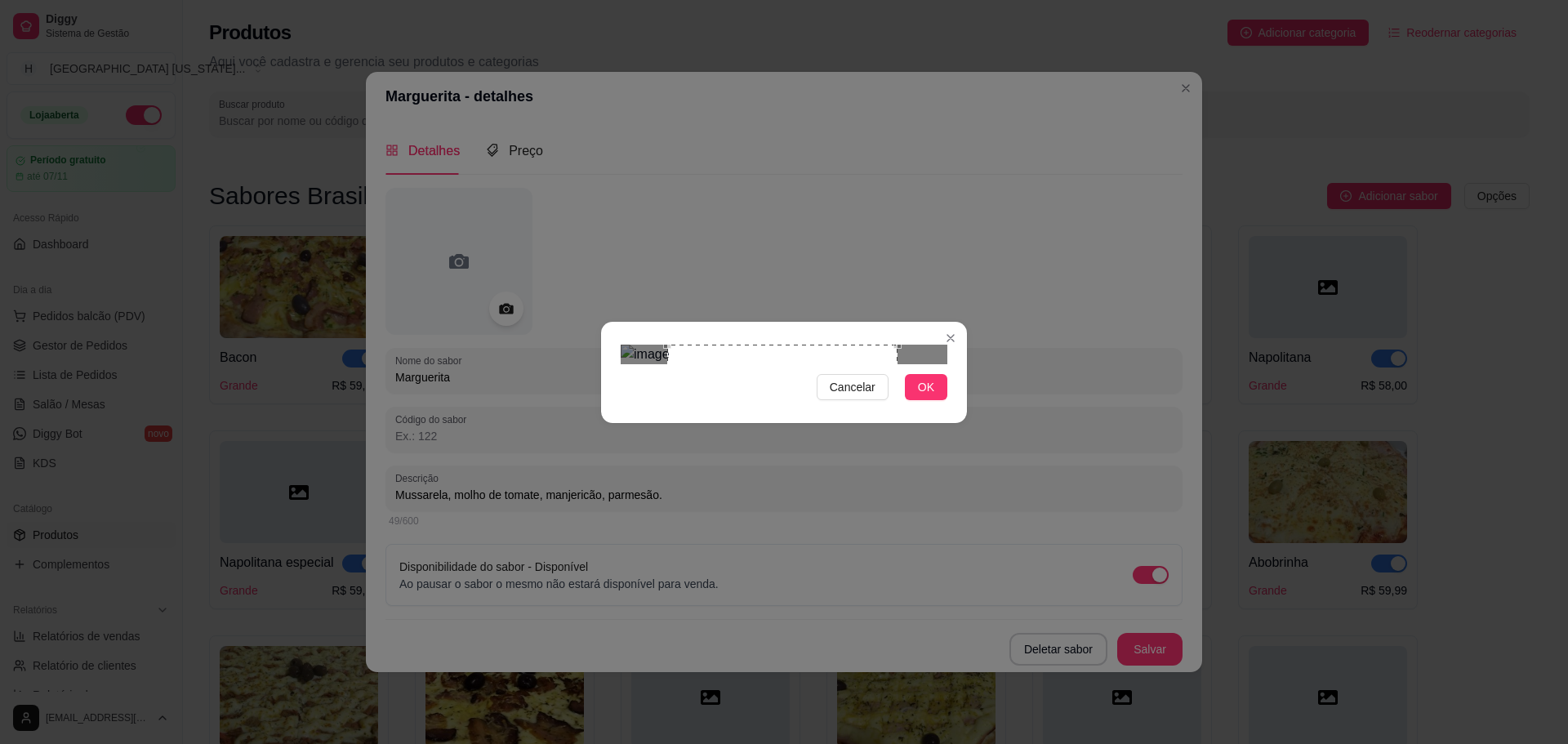
click at [896, 364] on div at bounding box center [784, 354] width 327 height 20
click at [900, 577] on div "Use the arrow keys to move the south east drag handle to change the crop select…" at bounding box center [900, 577] width 0 height 0
click at [932, 396] on span "OK" at bounding box center [926, 387] width 16 height 18
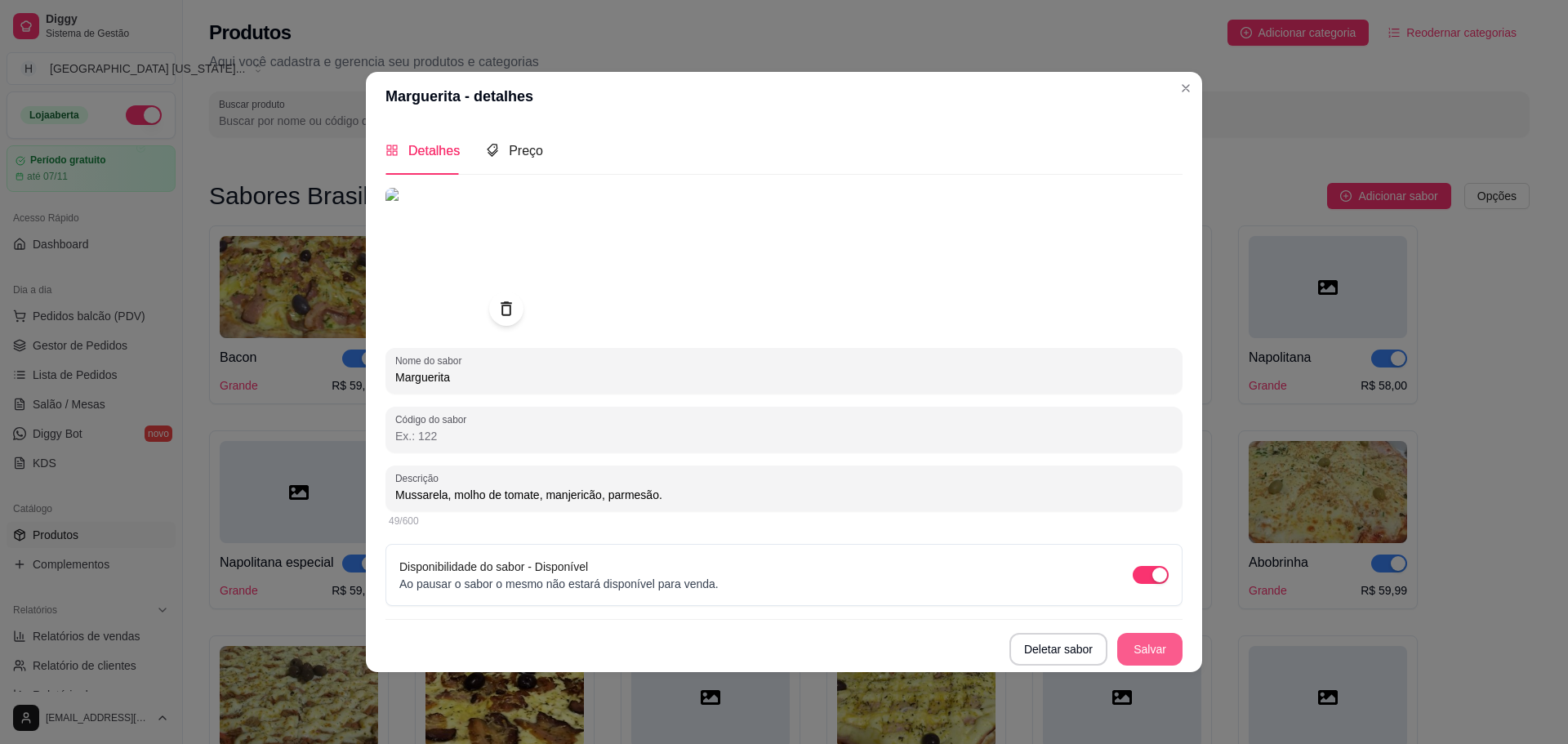
click at [1140, 649] on button "Salvar" at bounding box center [1150, 649] width 66 height 32
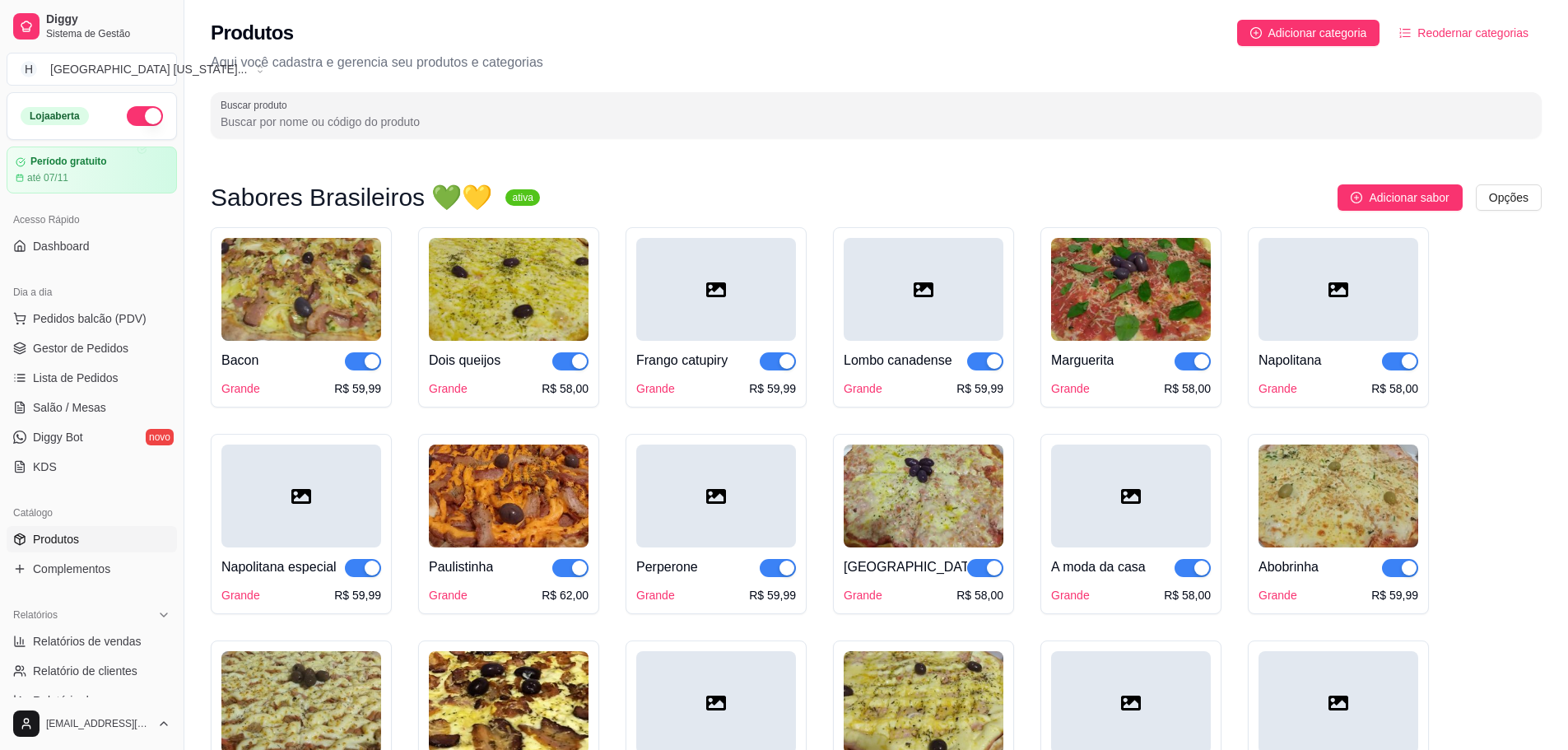
click at [1380, 516] on img at bounding box center [1339, 495] width 160 height 103
click at [271, 254] on img at bounding box center [302, 289] width 160 height 103
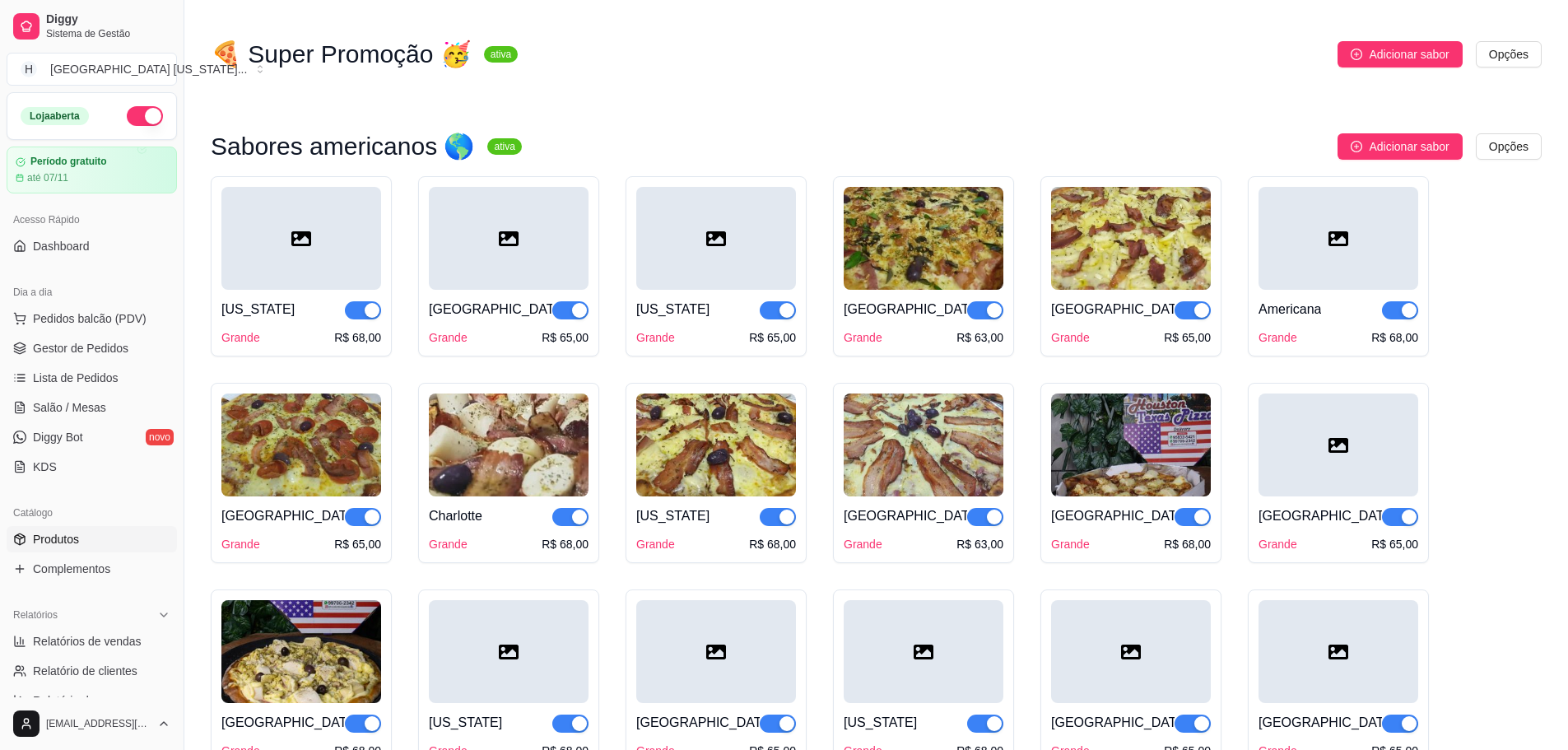
scroll to position [2386, 0]
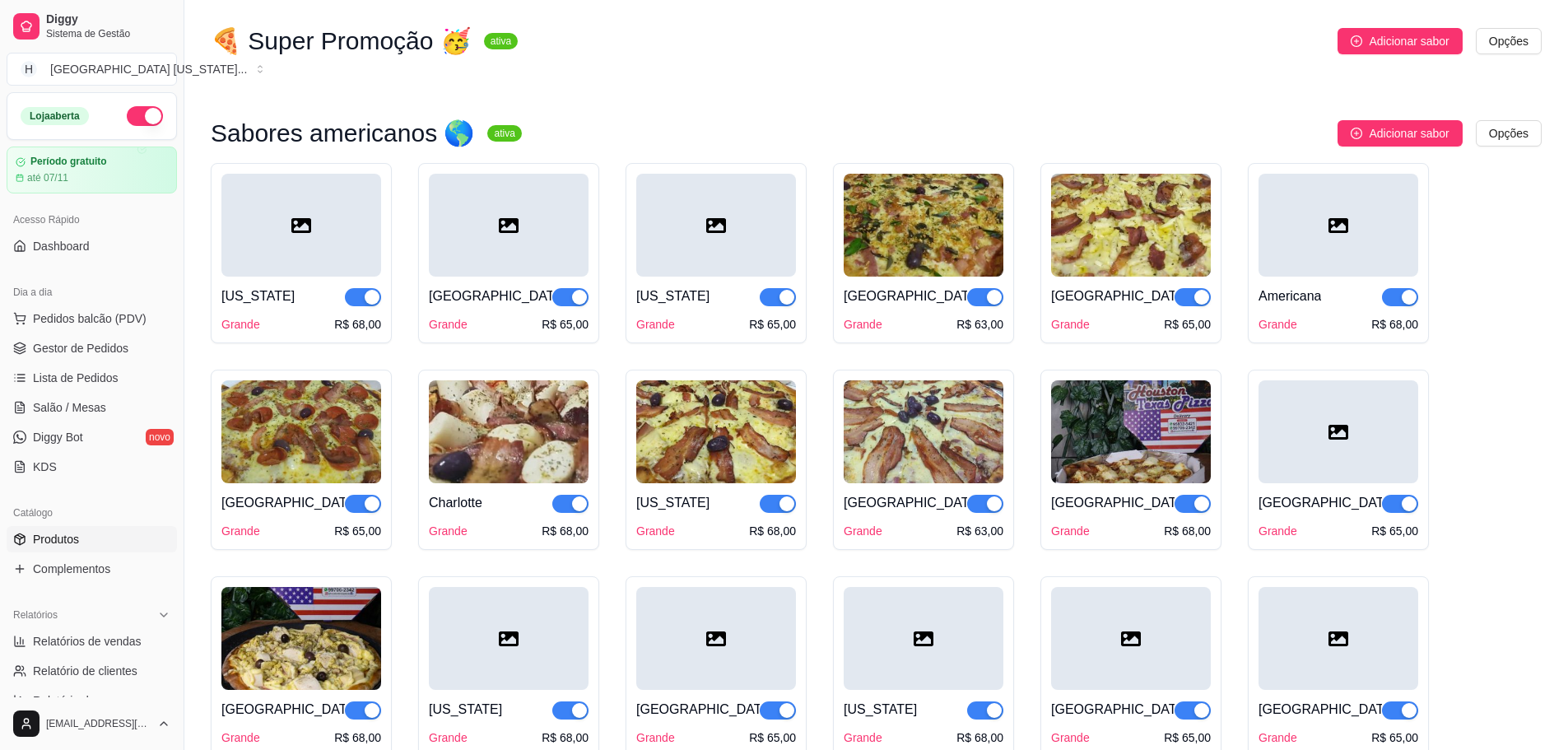
click at [215, 264] on div "[US_STATE] Grande R$ 68,00" at bounding box center [301, 252] width 181 height 180
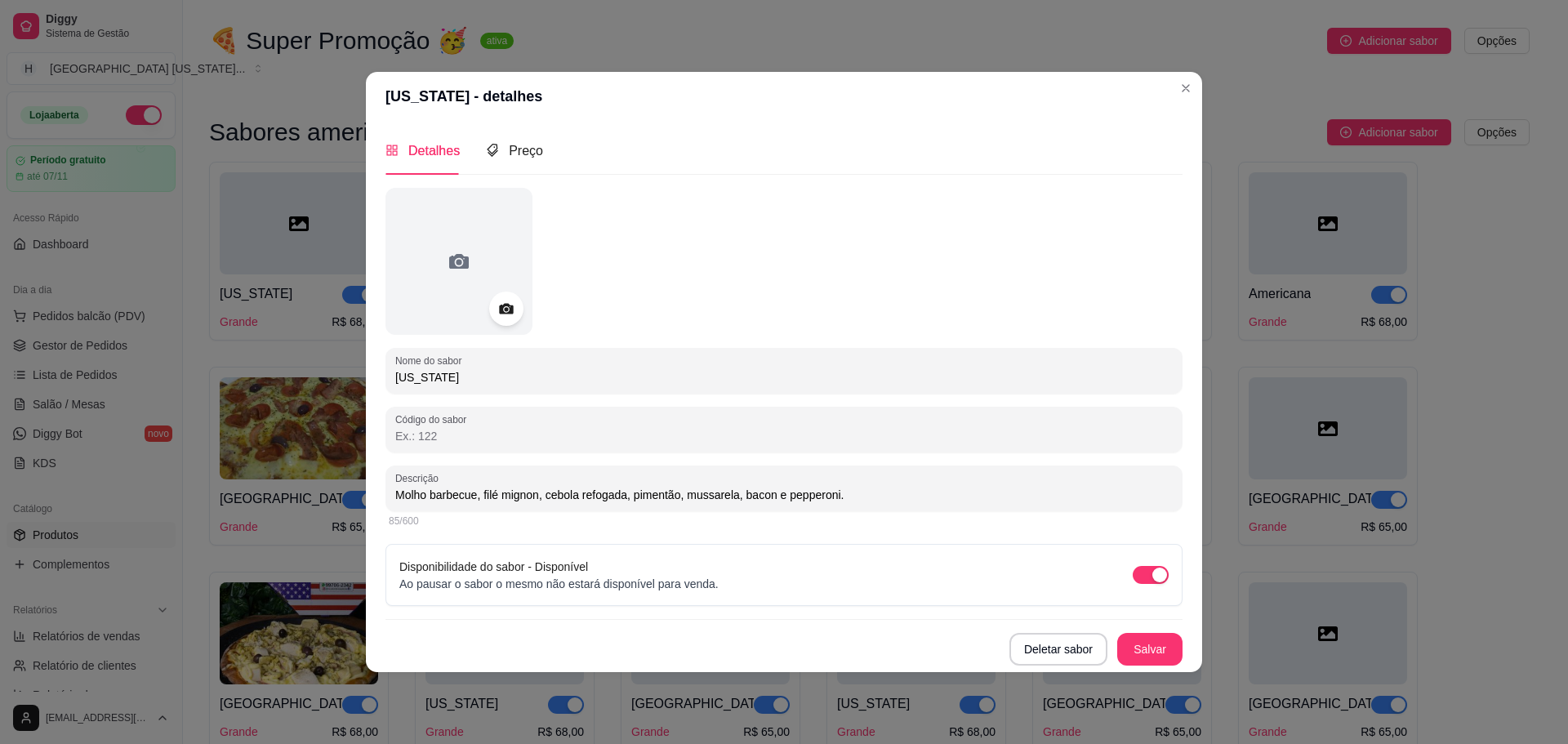
click at [504, 311] on icon at bounding box center [506, 308] width 19 height 19
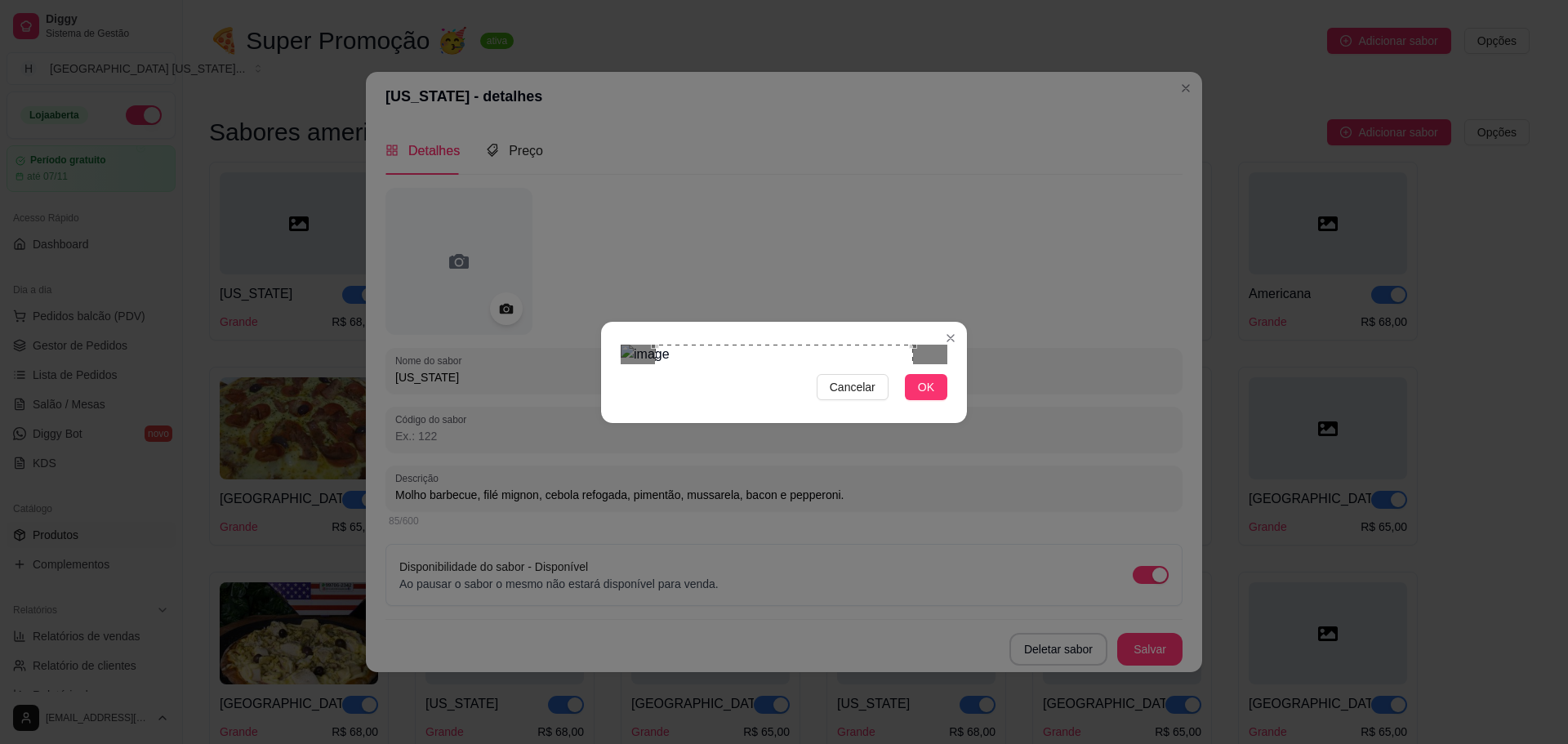
click at [956, 406] on div "Cancelar OK" at bounding box center [784, 372] width 366 height 68
click at [967, 195] on div "Cancelar OK" at bounding box center [784, 372] width 1568 height 744
click at [911, 475] on div "Use the arrow keys to move the crop selection area" at bounding box center [784, 473] width 257 height 257
click at [670, 406] on div "Use the arrow keys to move the crop selection area" at bounding box center [789, 467] width 246 height 246
click at [654, 344] on div "Use the arrow keys to move the crop selection area" at bounding box center [774, 467] width 246 height 246
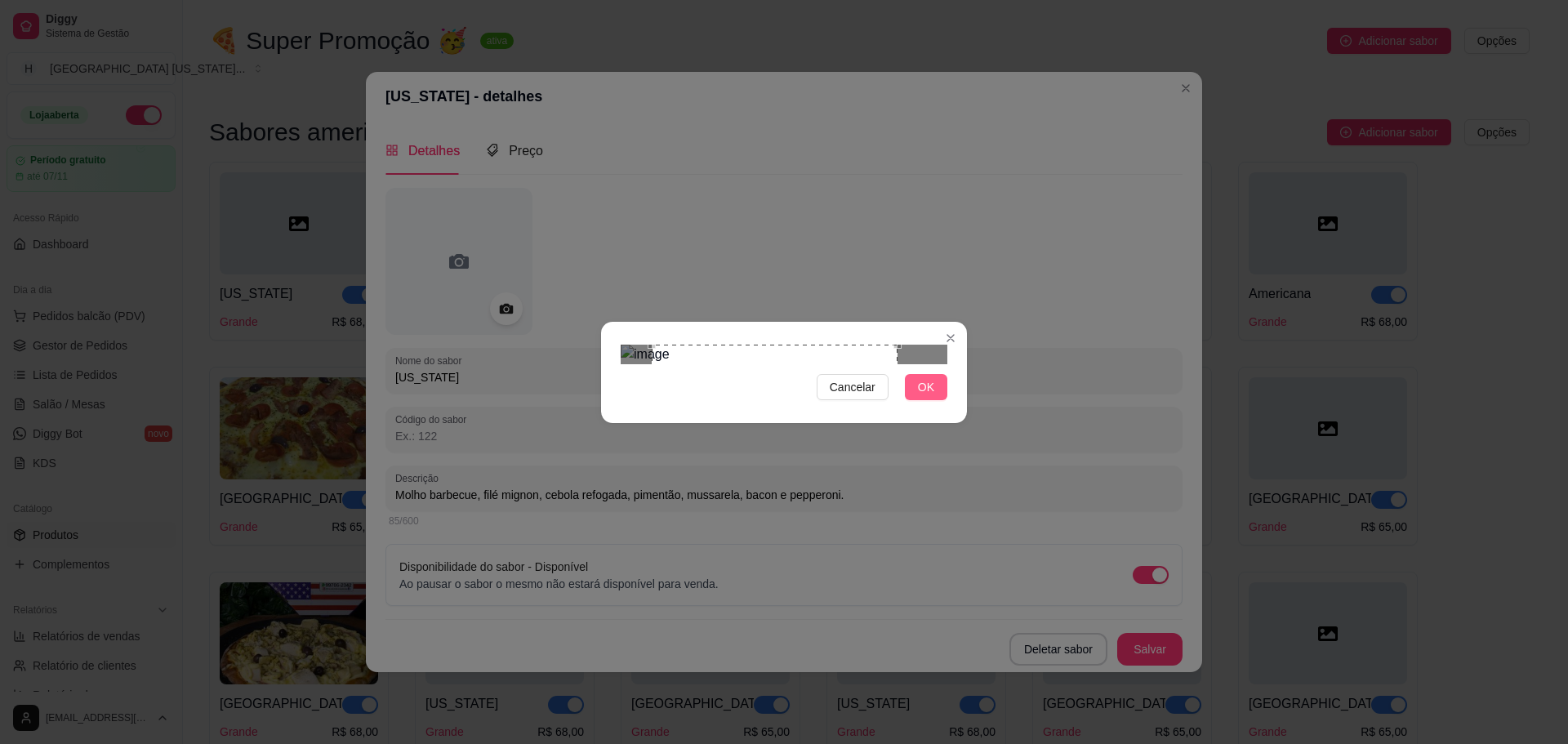
click at [911, 400] on button "OK" at bounding box center [925, 386] width 42 height 26
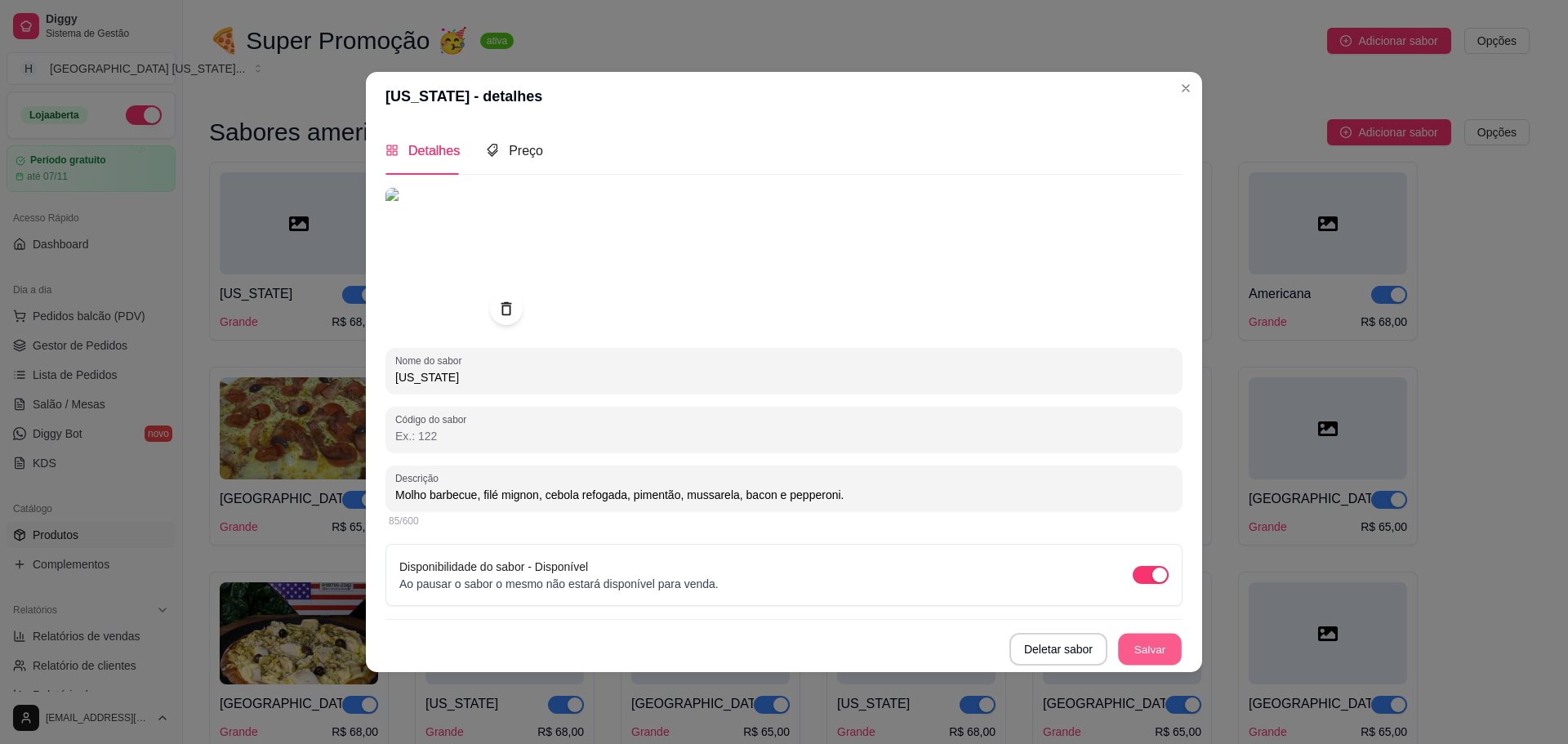
click at [1145, 649] on button "Salvar" at bounding box center [1150, 648] width 64 height 32
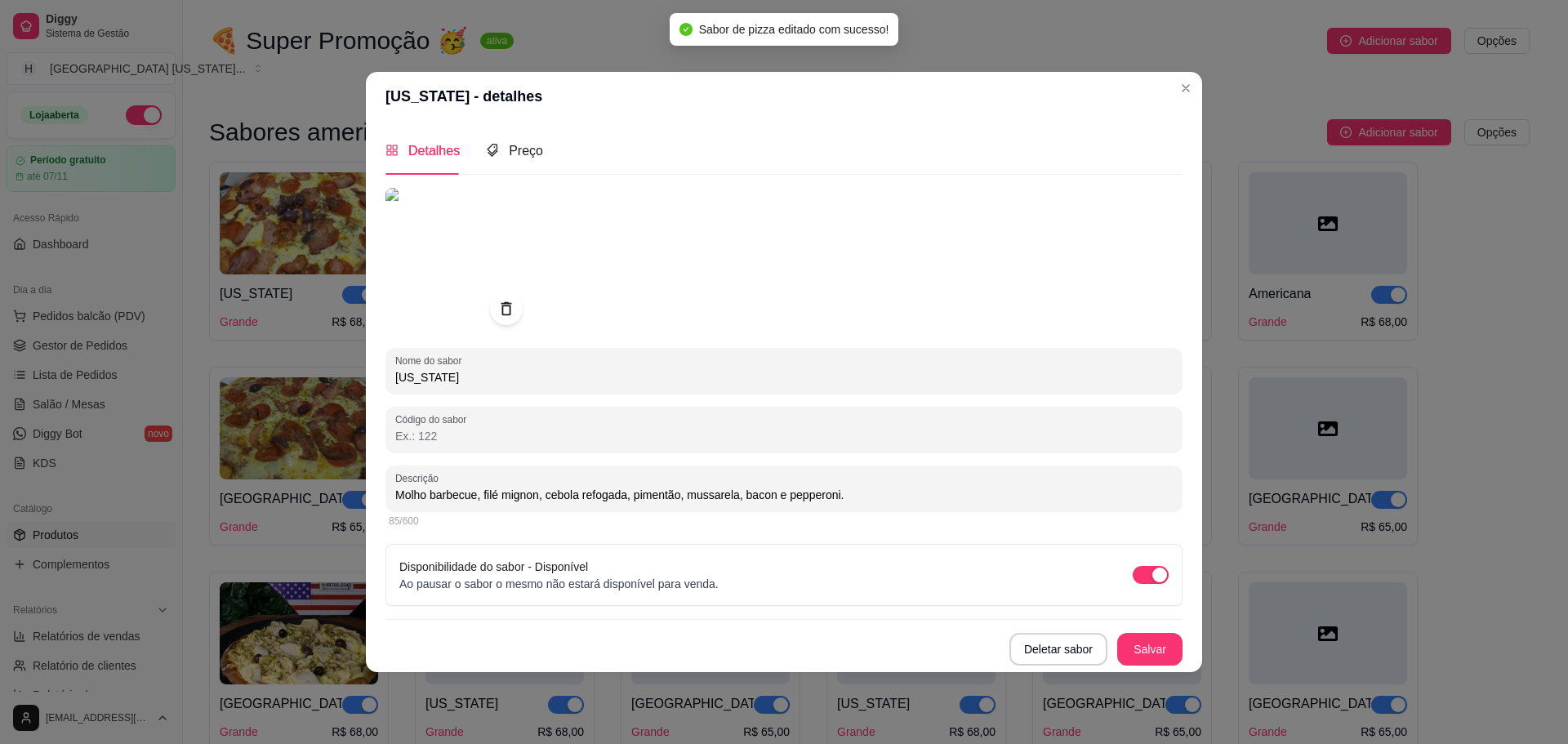
click at [1200, 89] on header "[US_STATE] - detalhes" at bounding box center [784, 96] width 836 height 49
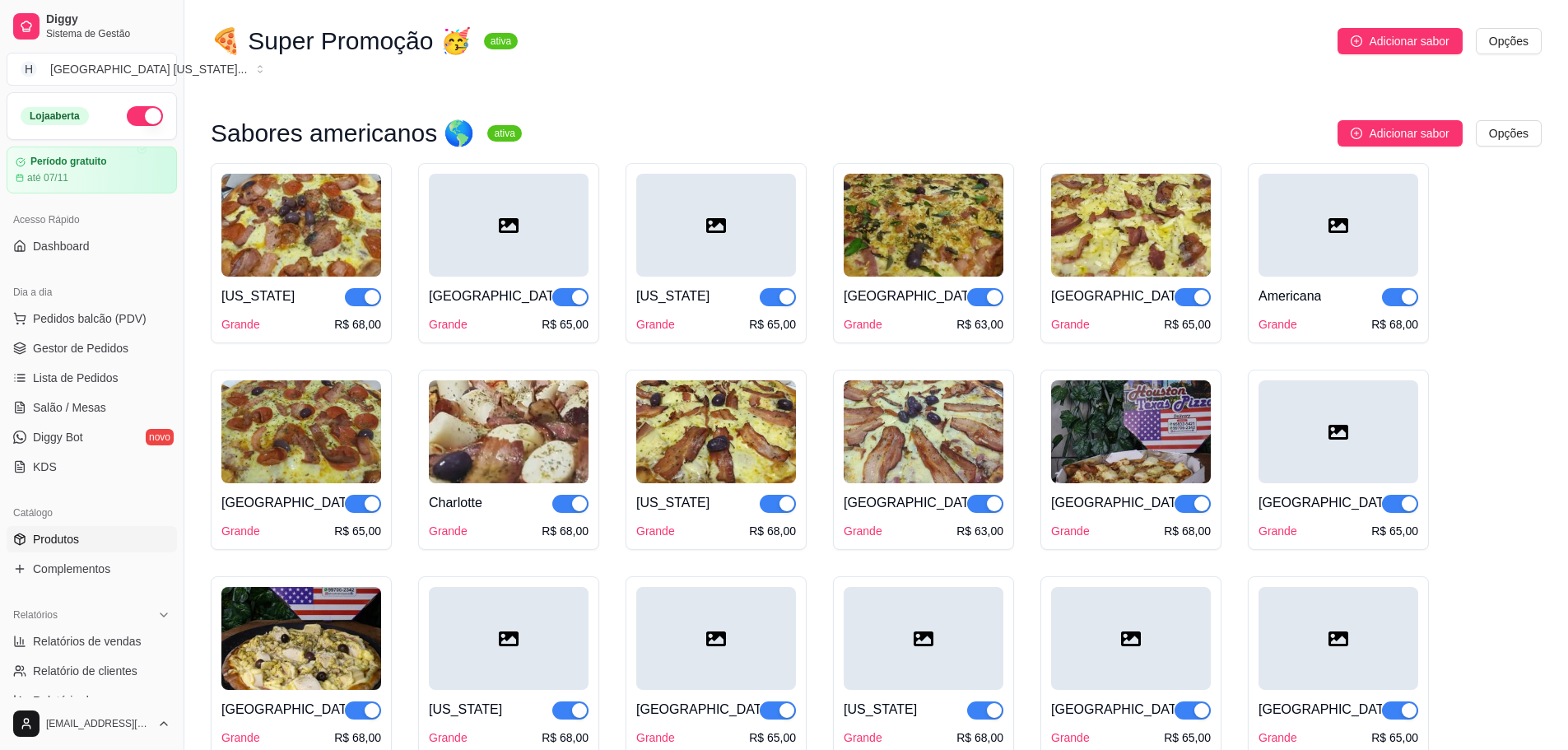
click at [312, 219] on img at bounding box center [302, 224] width 160 height 103
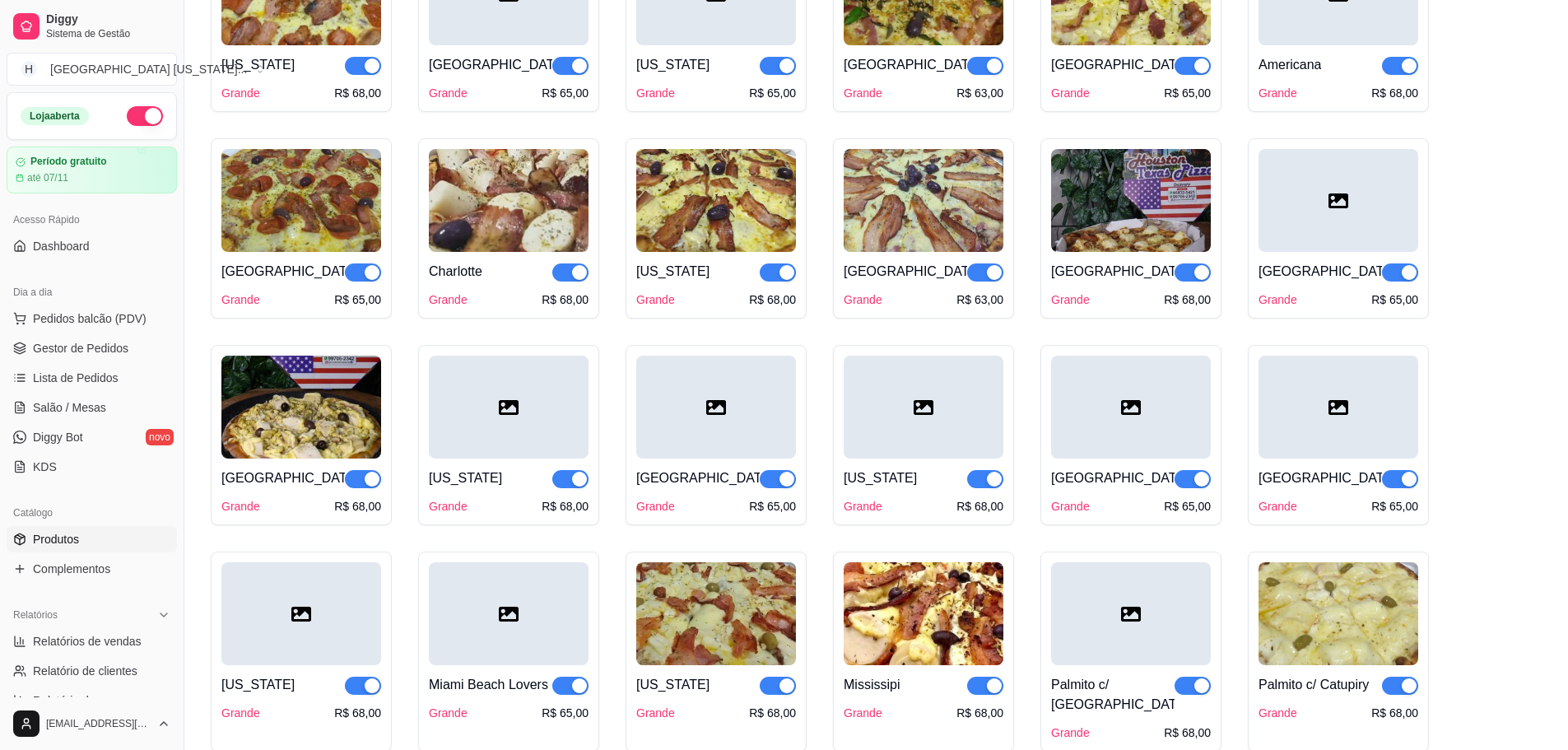
scroll to position [2633, 0]
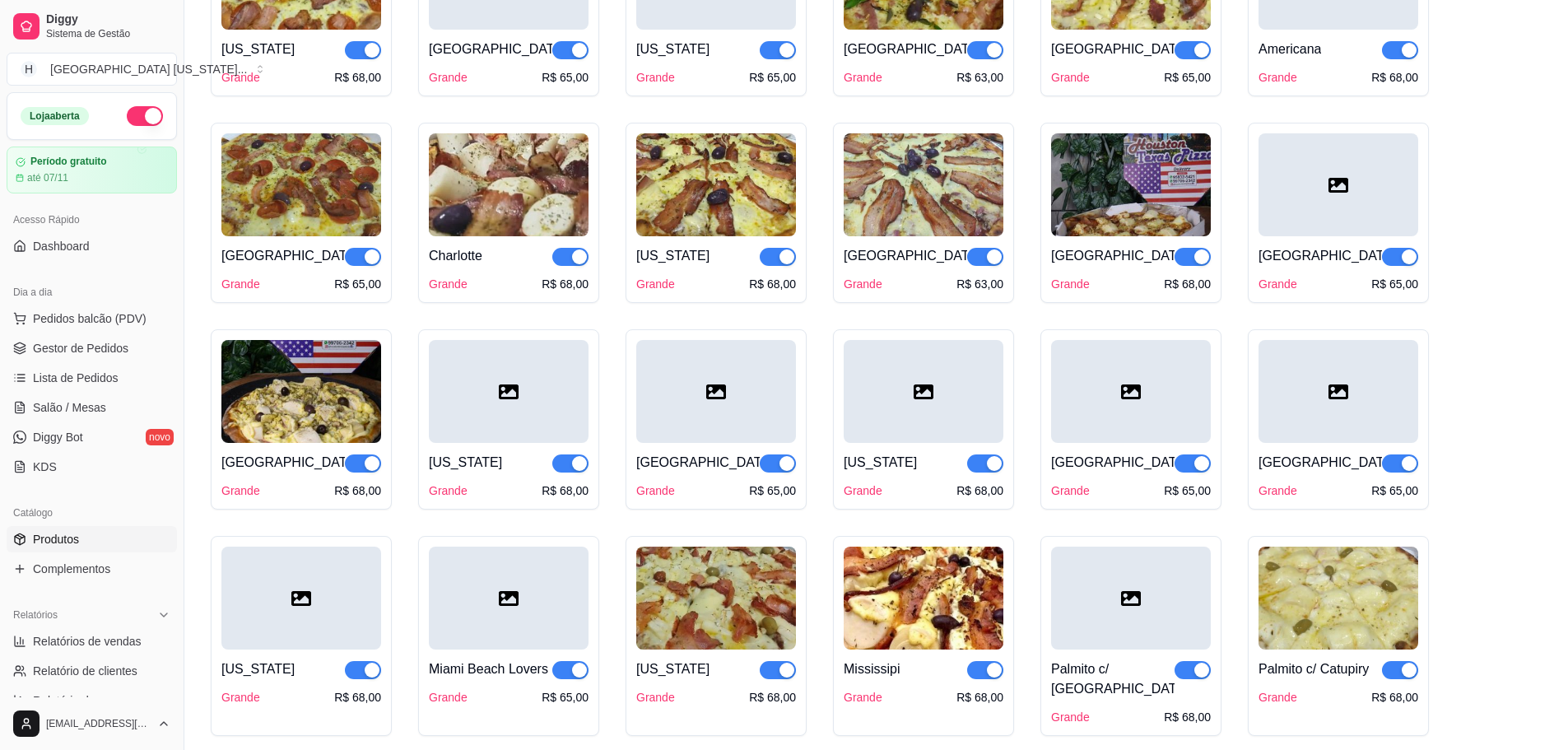
click at [763, 411] on div at bounding box center [717, 390] width 160 height 103
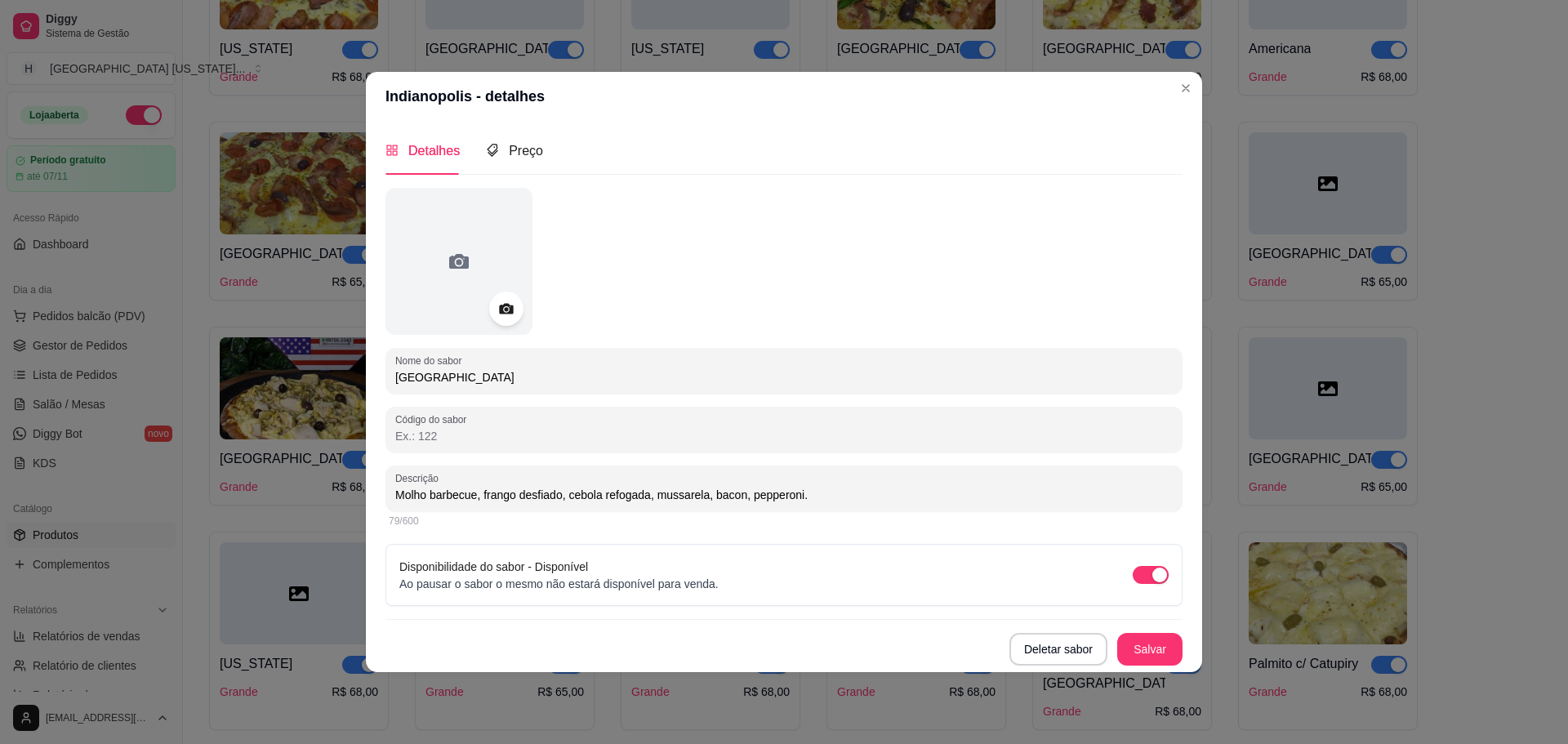
click at [503, 312] on icon at bounding box center [506, 308] width 14 height 11
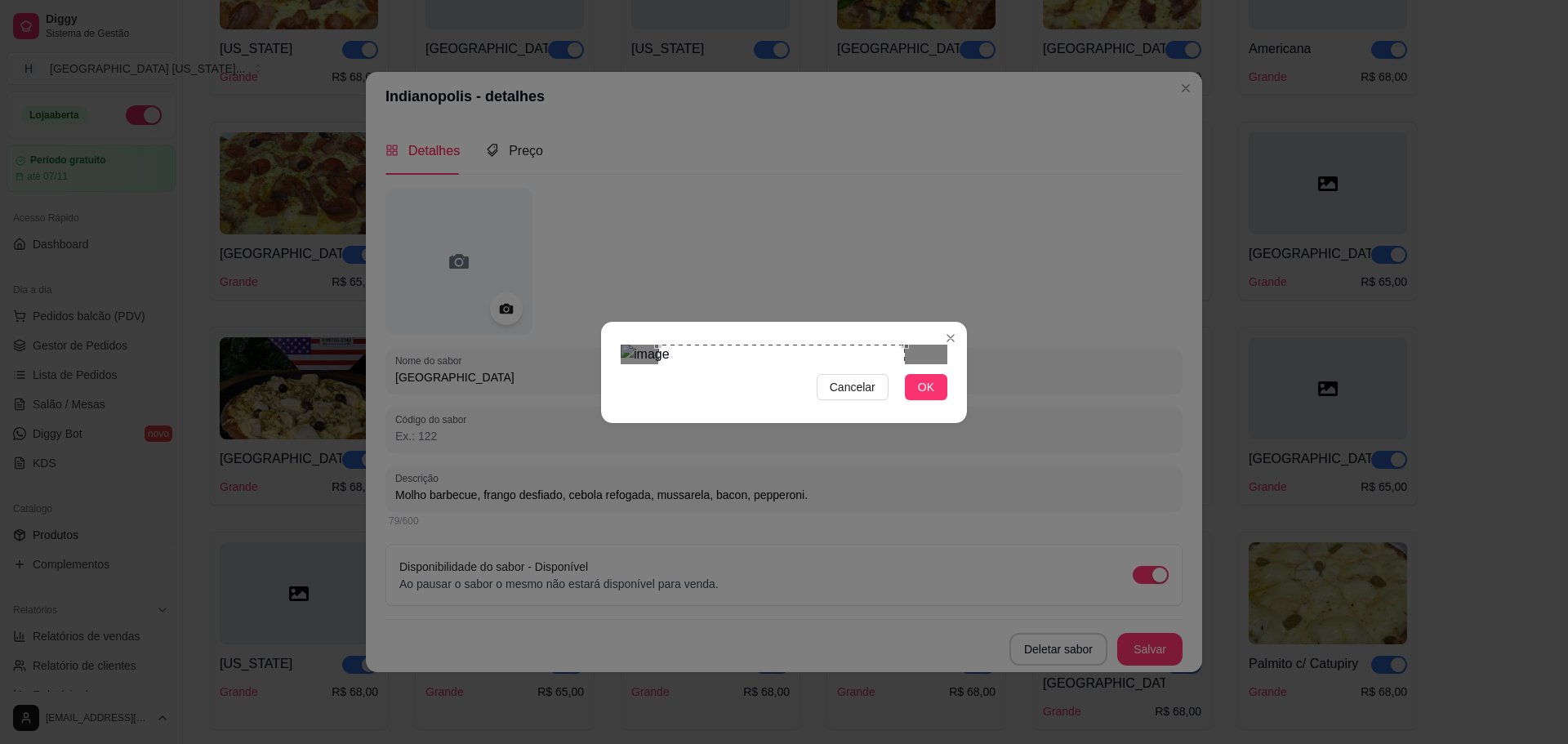
click at [905, 455] on div "Use the arrow keys to move the crop selection area" at bounding box center [781, 467] width 247 height 247
click at [929, 396] on span "OK" at bounding box center [926, 387] width 16 height 18
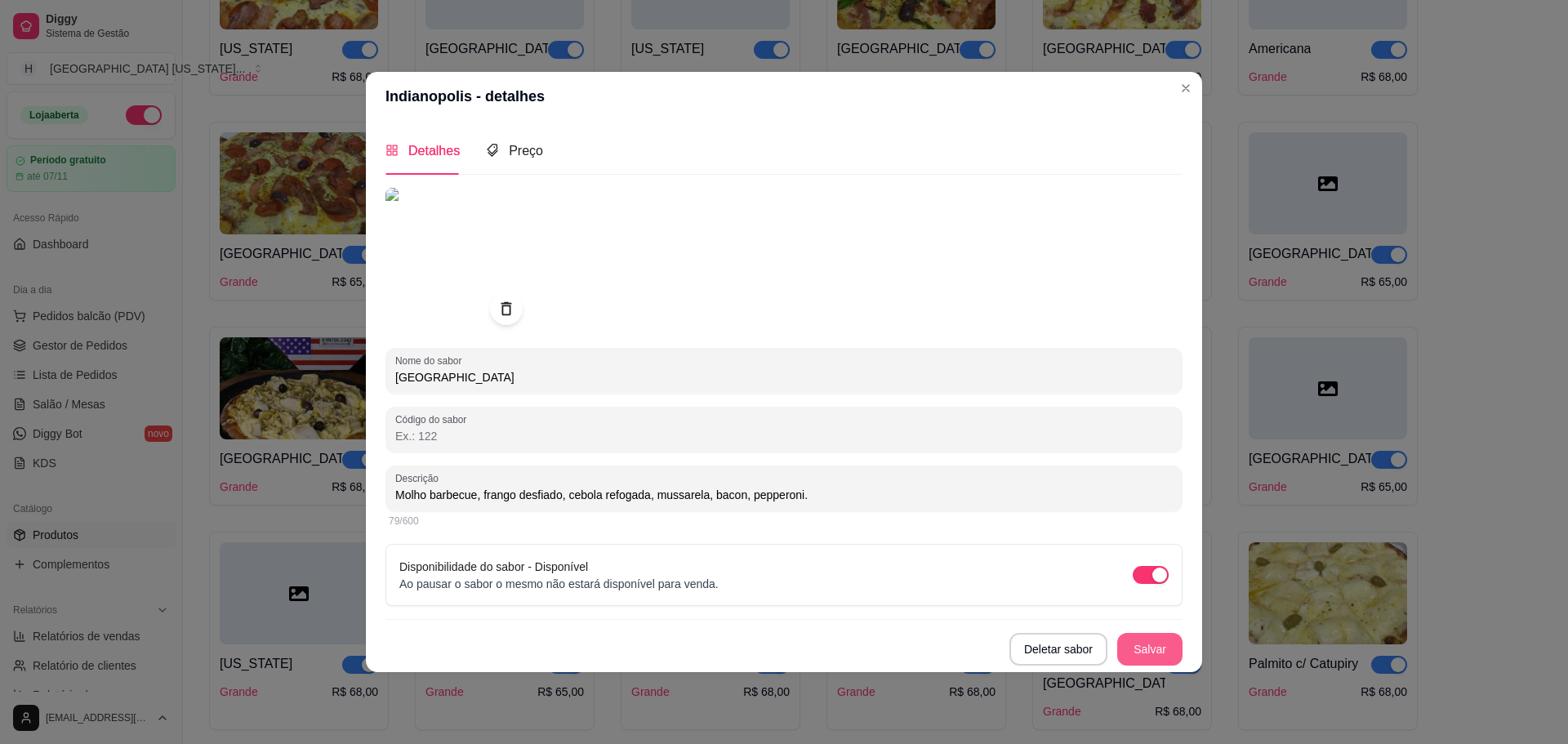
click at [1144, 643] on button "Salvar" at bounding box center [1150, 649] width 66 height 32
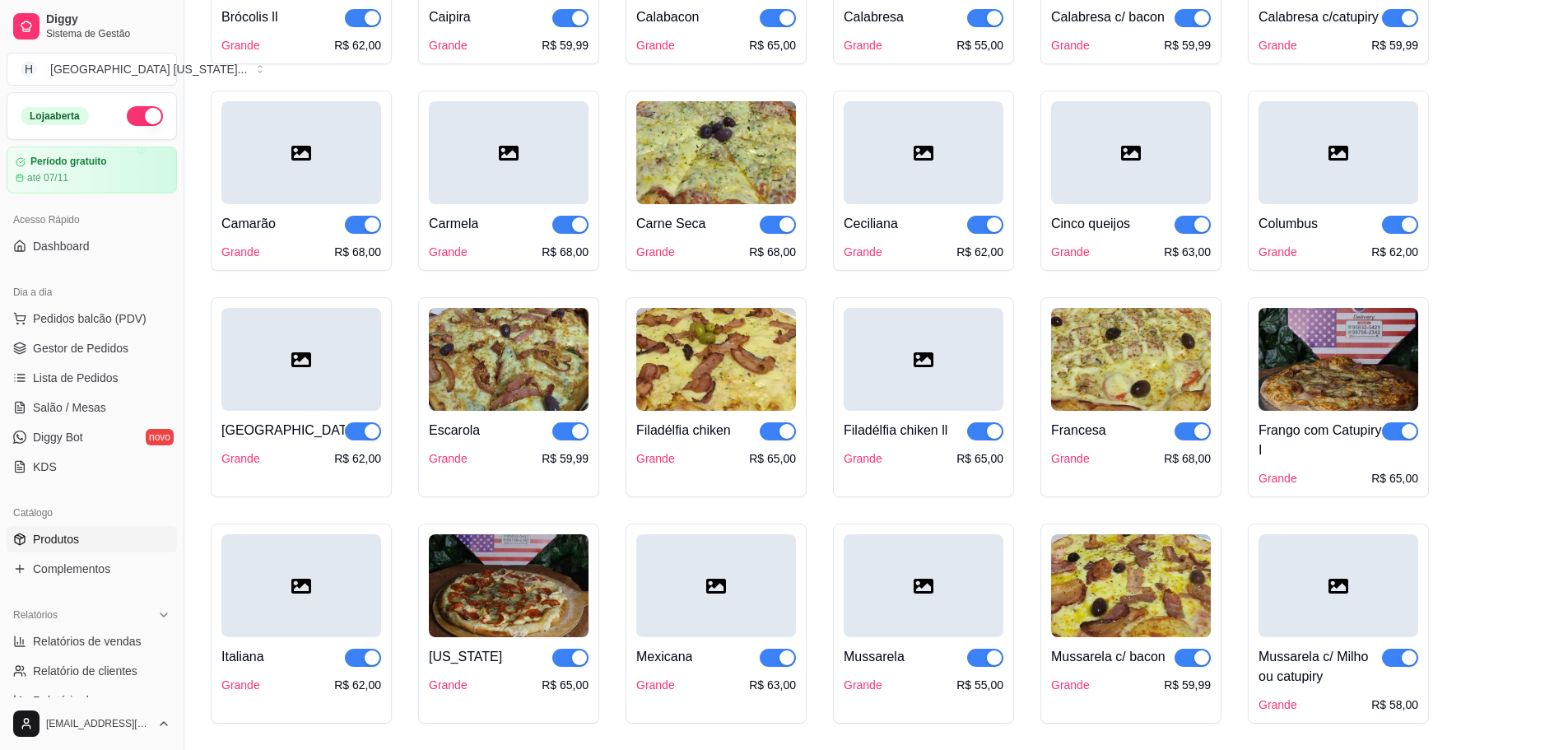
scroll to position [988, 0]
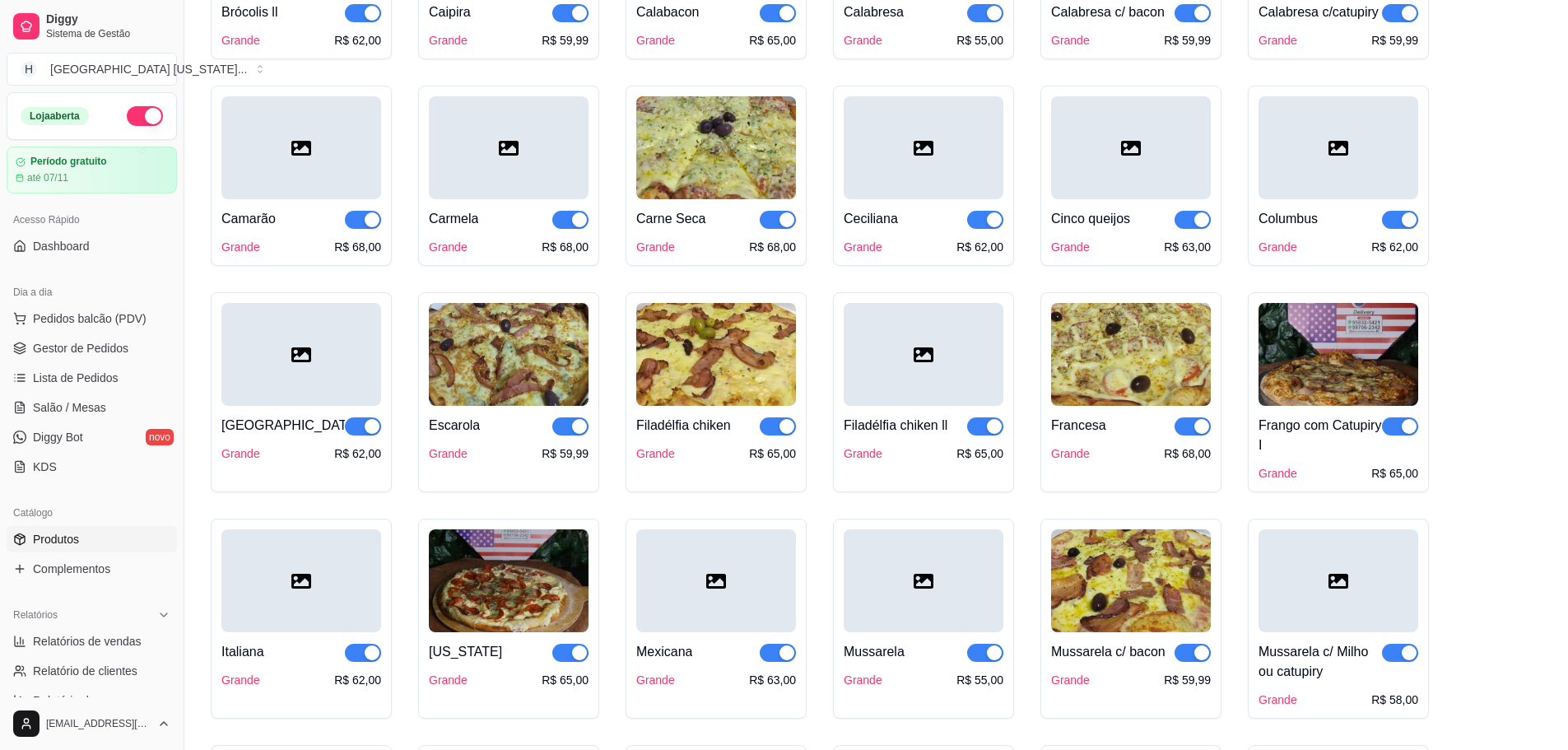
click at [247, 101] on div at bounding box center [302, 147] width 160 height 103
click at [295, 170] on div at bounding box center [302, 147] width 160 height 103
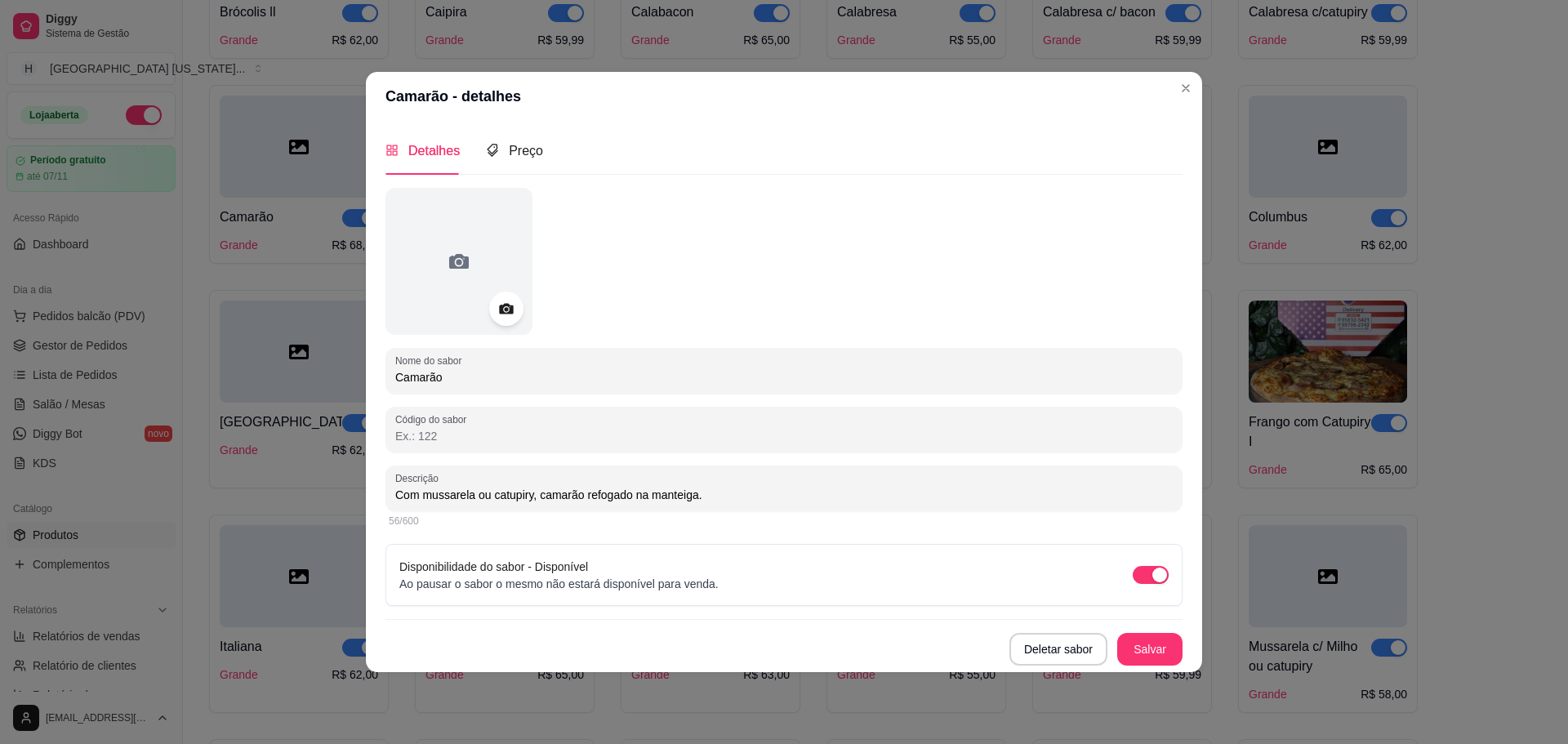
click at [514, 308] on icon at bounding box center [506, 308] width 19 height 19
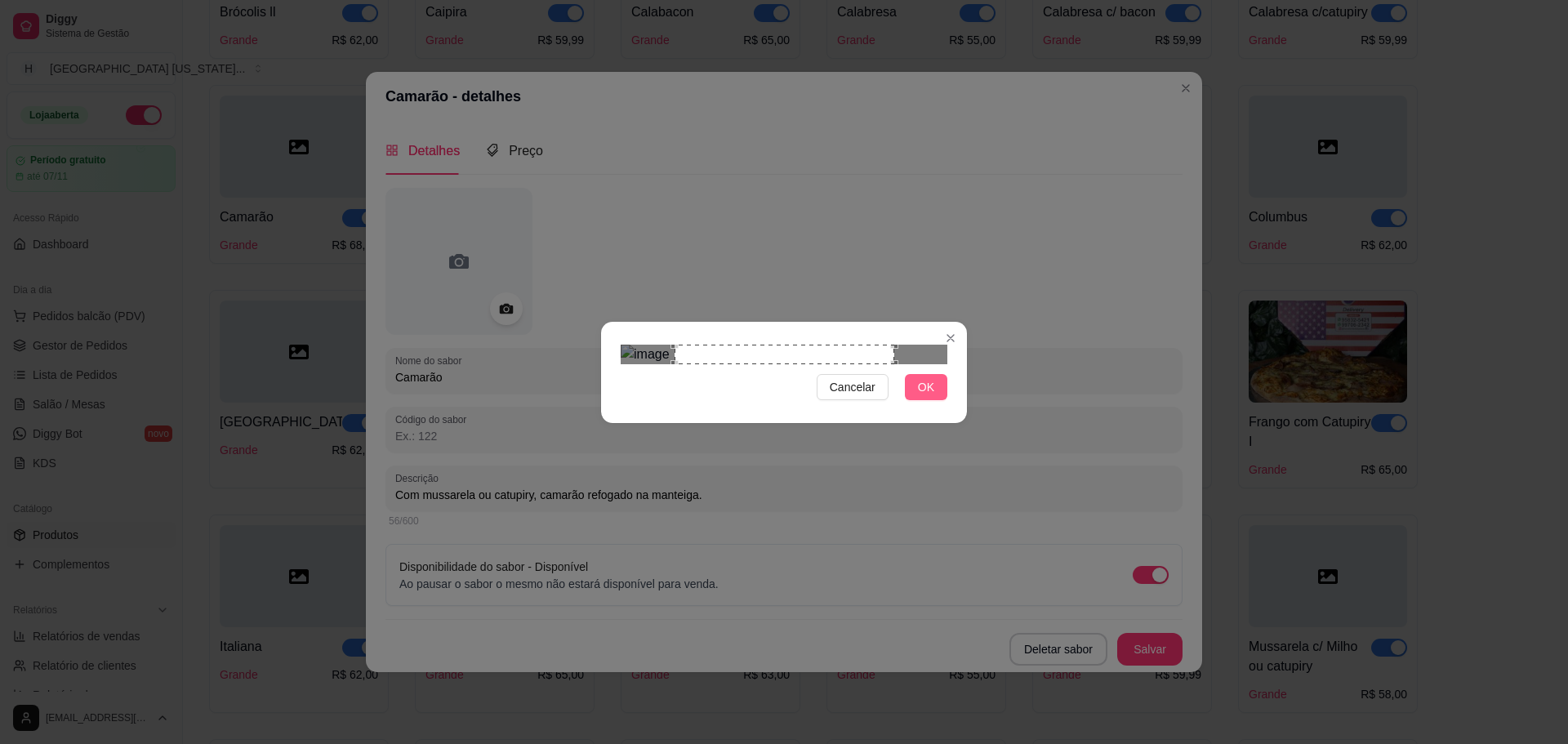
click at [935, 400] on button "OK" at bounding box center [925, 386] width 42 height 26
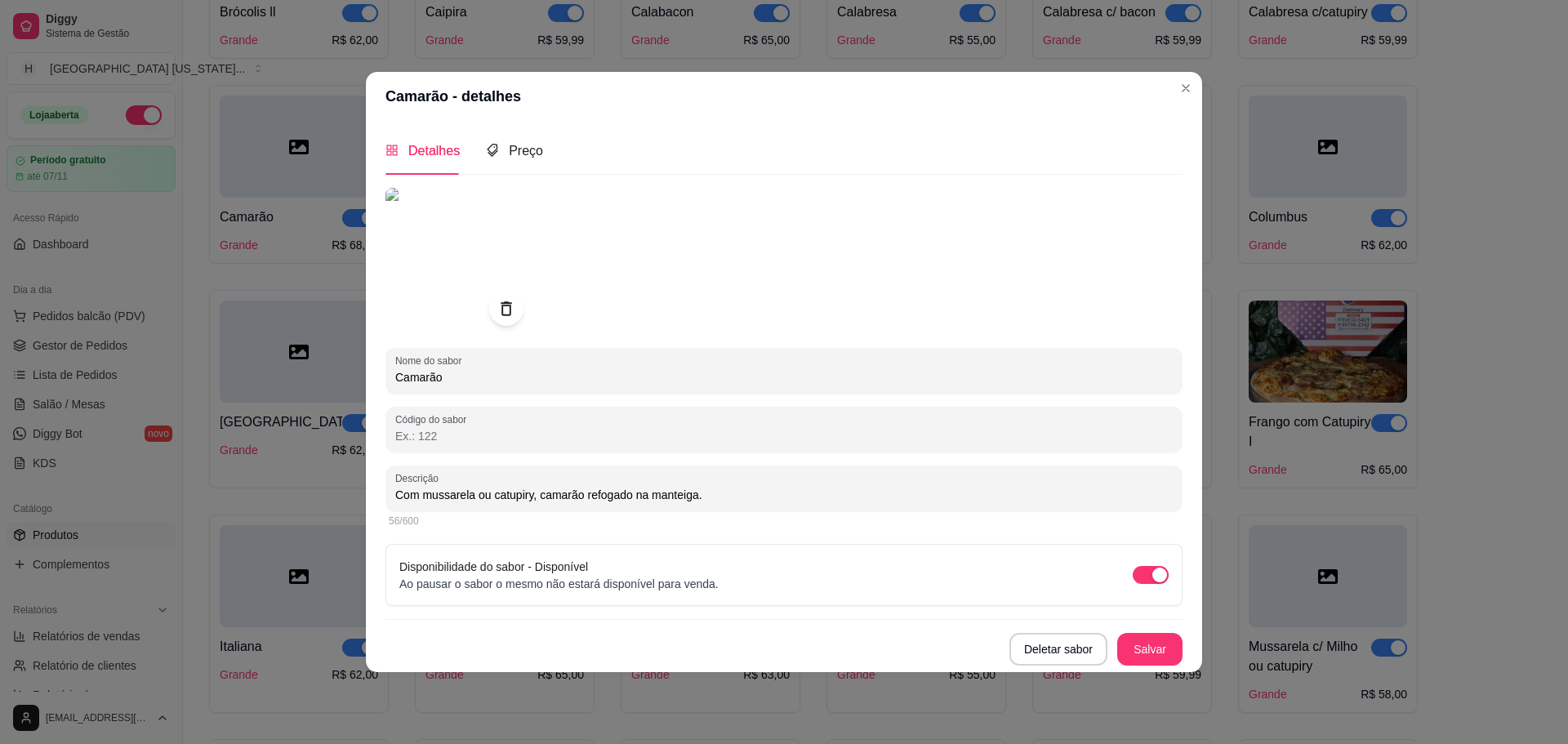
click at [502, 306] on icon at bounding box center [506, 308] width 19 height 19
click at [510, 295] on div at bounding box center [506, 309] width 34 height 34
click at [510, 313] on icon at bounding box center [506, 308] width 14 height 11
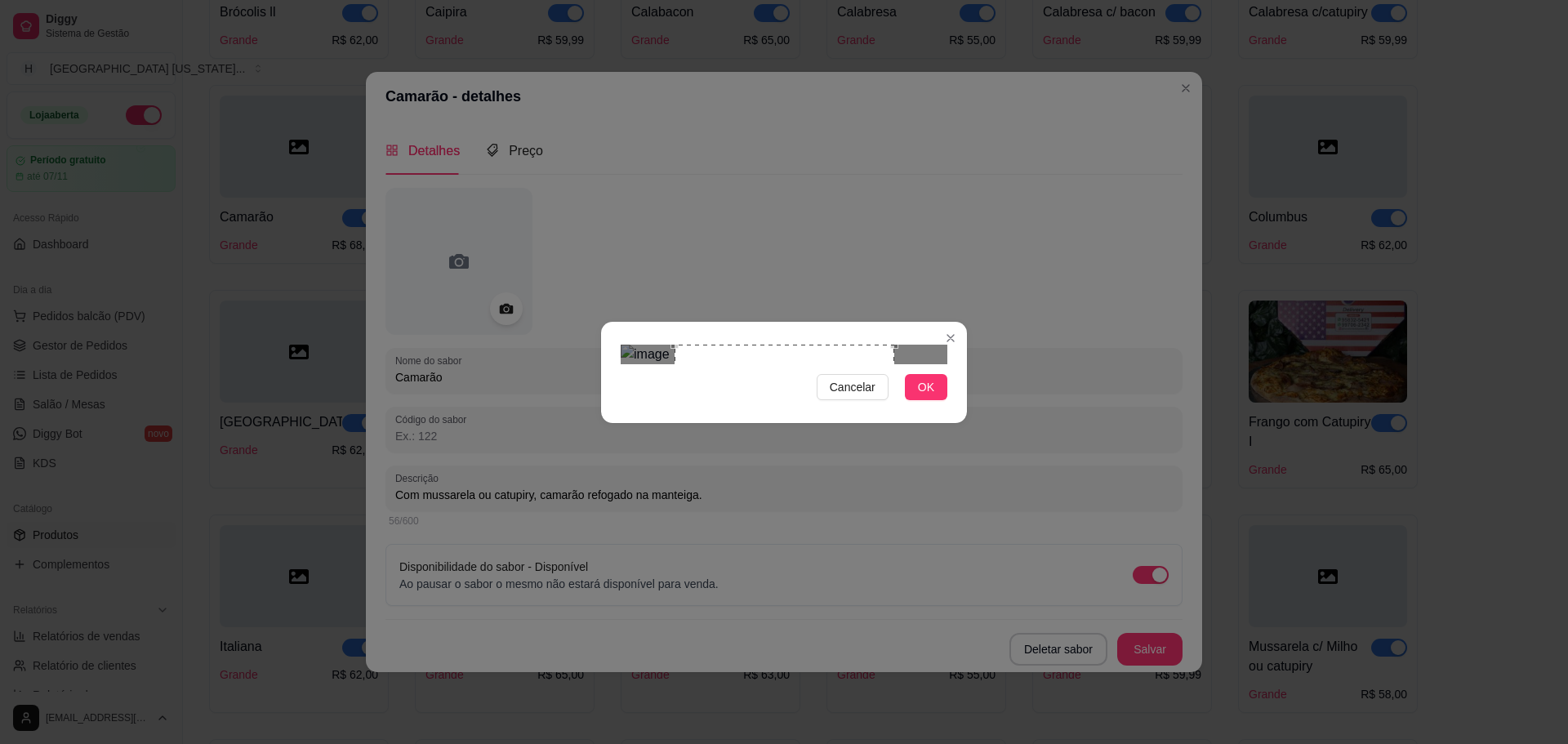
click at [698, 453] on div "Use the arrow keys to move the crop selection area" at bounding box center [785, 454] width 220 height 220
drag, startPoint x: 700, startPoint y: 465, endPoint x: 697, endPoint y: 446, distance: 19.2
click at [697, 406] on div "Cancelar OK" at bounding box center [784, 372] width 366 height 68
click at [692, 449] on div "Use the arrow keys to move the crop selection area" at bounding box center [785, 454] width 220 height 220
click at [679, 451] on div "Use the arrow keys to move the crop selection area" at bounding box center [785, 454] width 220 height 220
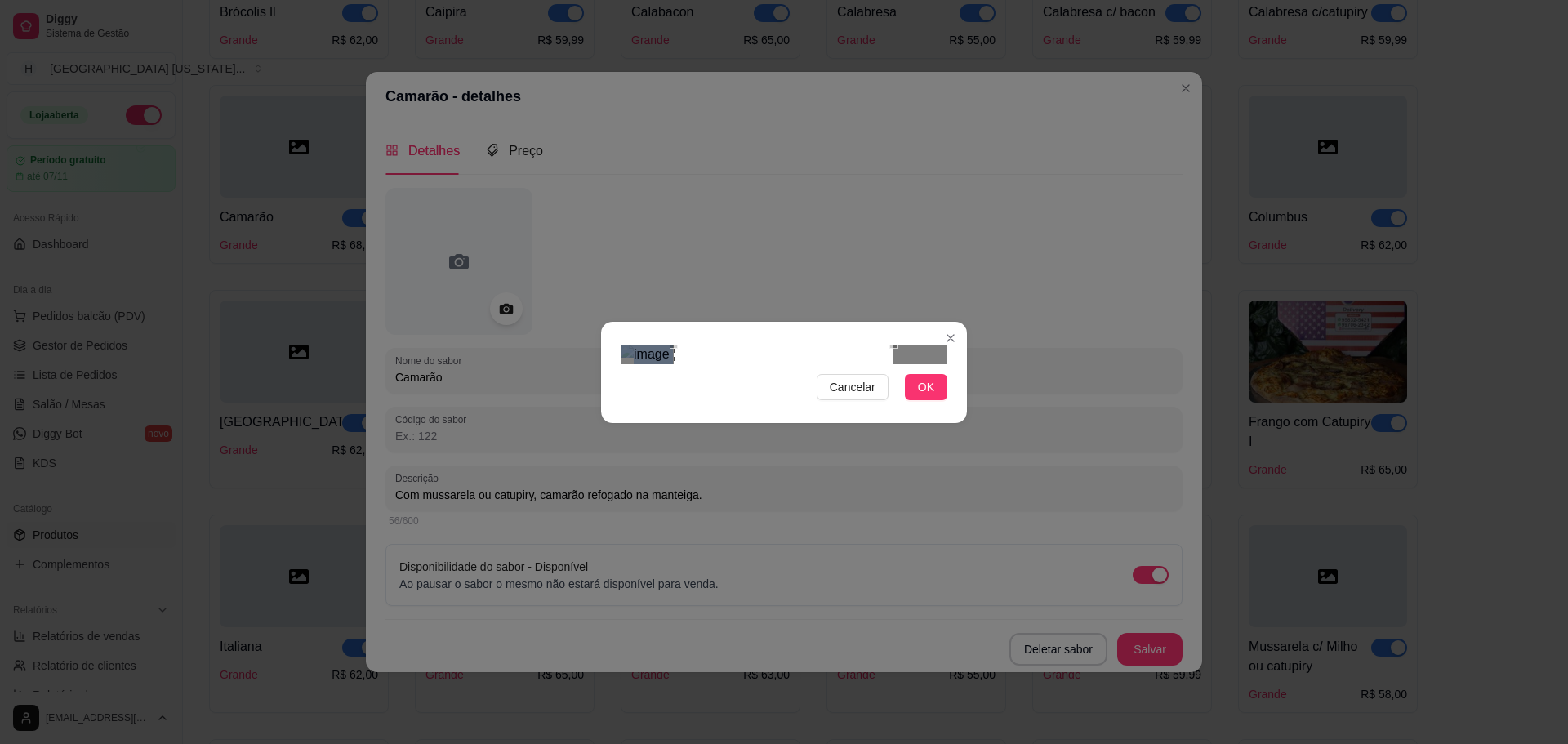
click at [662, 364] on img at bounding box center [784, 354] width 327 height 20
click at [657, 352] on img at bounding box center [784, 354] width 327 height 20
click at [651, 344] on img at bounding box center [784, 354] width 327 height 20
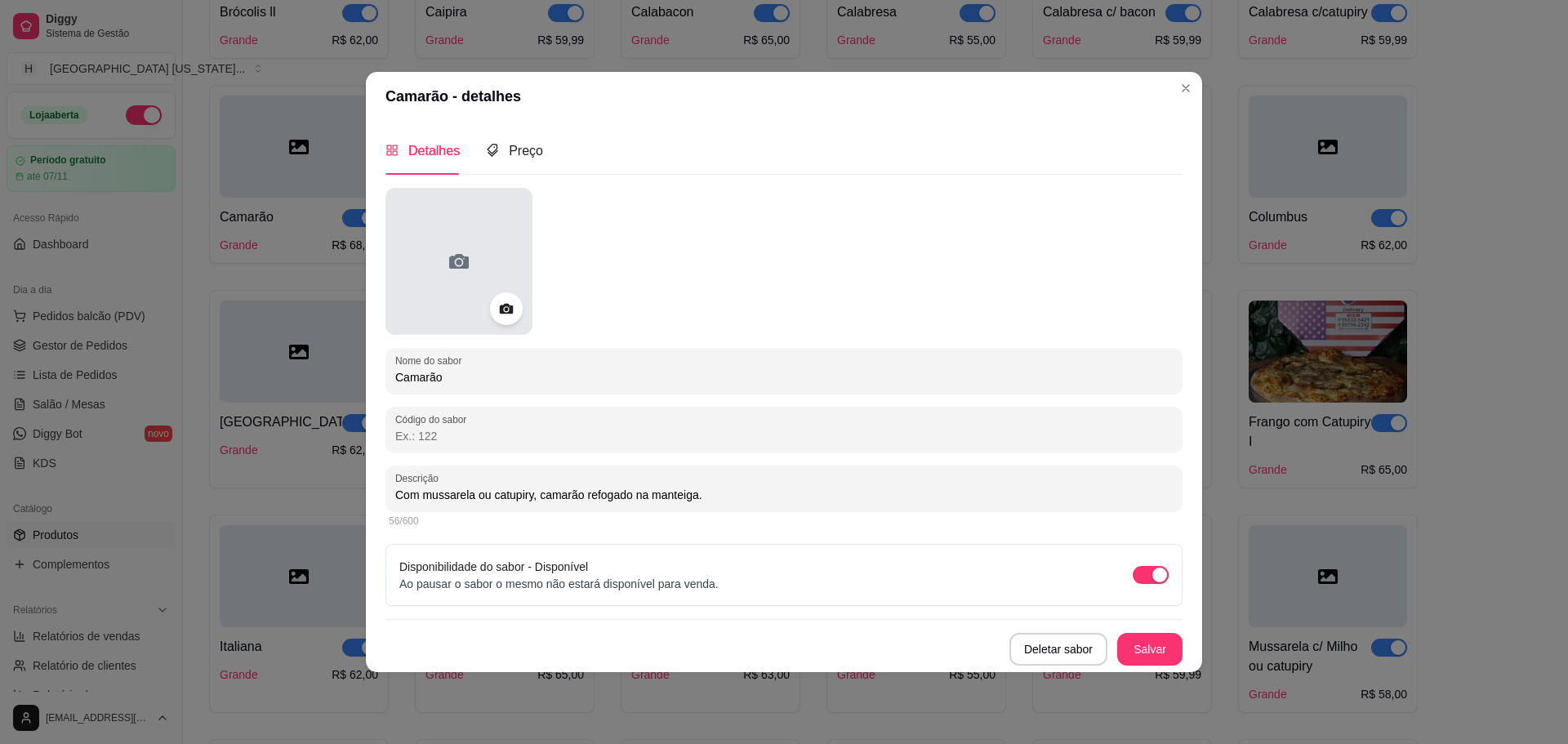
click at [526, 310] on div at bounding box center [459, 260] width 147 height 147
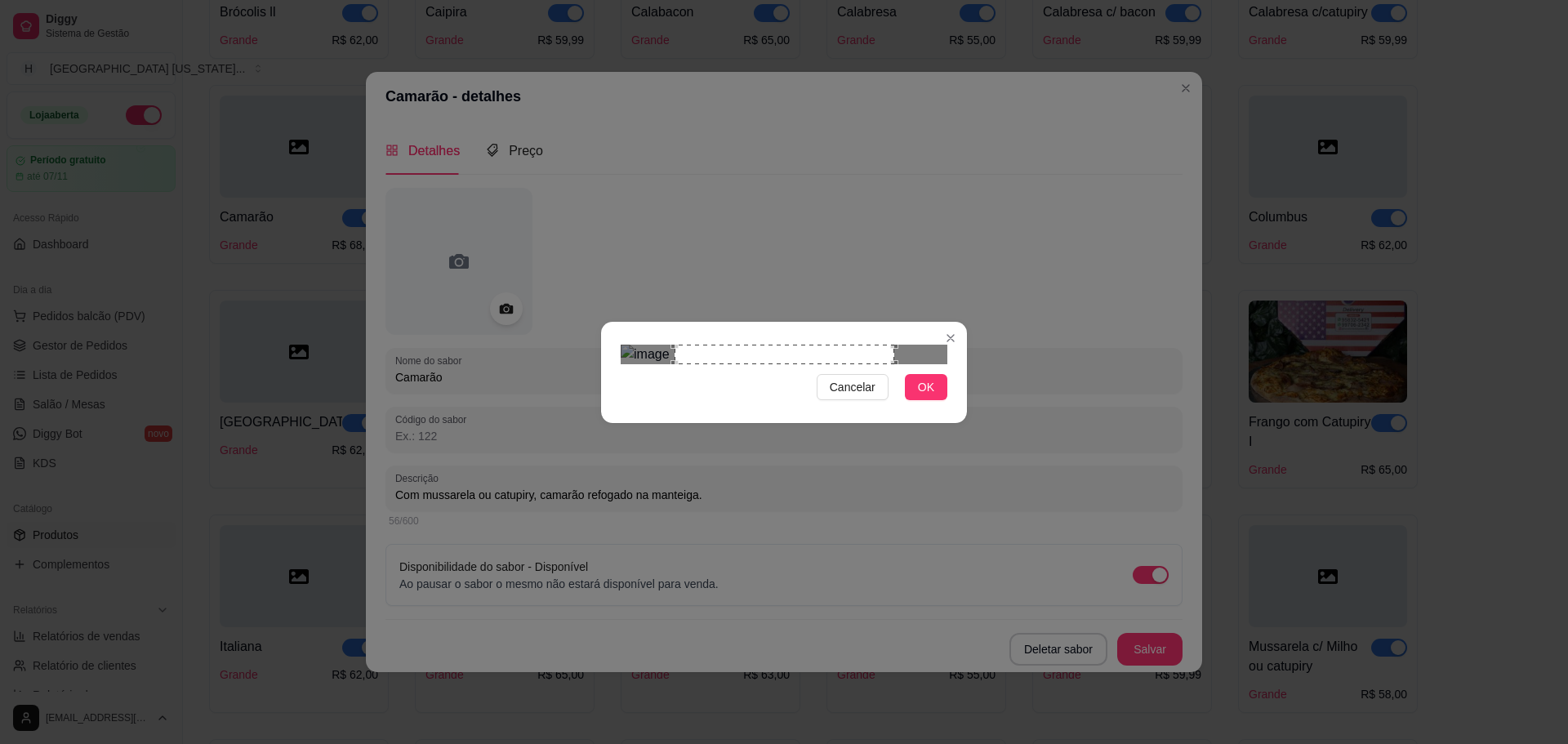
click at [677, 344] on div "Use the arrow keys to move the crop selection area" at bounding box center [785, 354] width 220 height 20
click at [920, 344] on img at bounding box center [784, 354] width 327 height 20
click at [798, 344] on div "Use the arrow keys to move the crop selection area" at bounding box center [782, 448] width 208 height 208
click at [783, 363] on div "Use the arrow keys to move the crop selection area" at bounding box center [788, 455] width 208 height 208
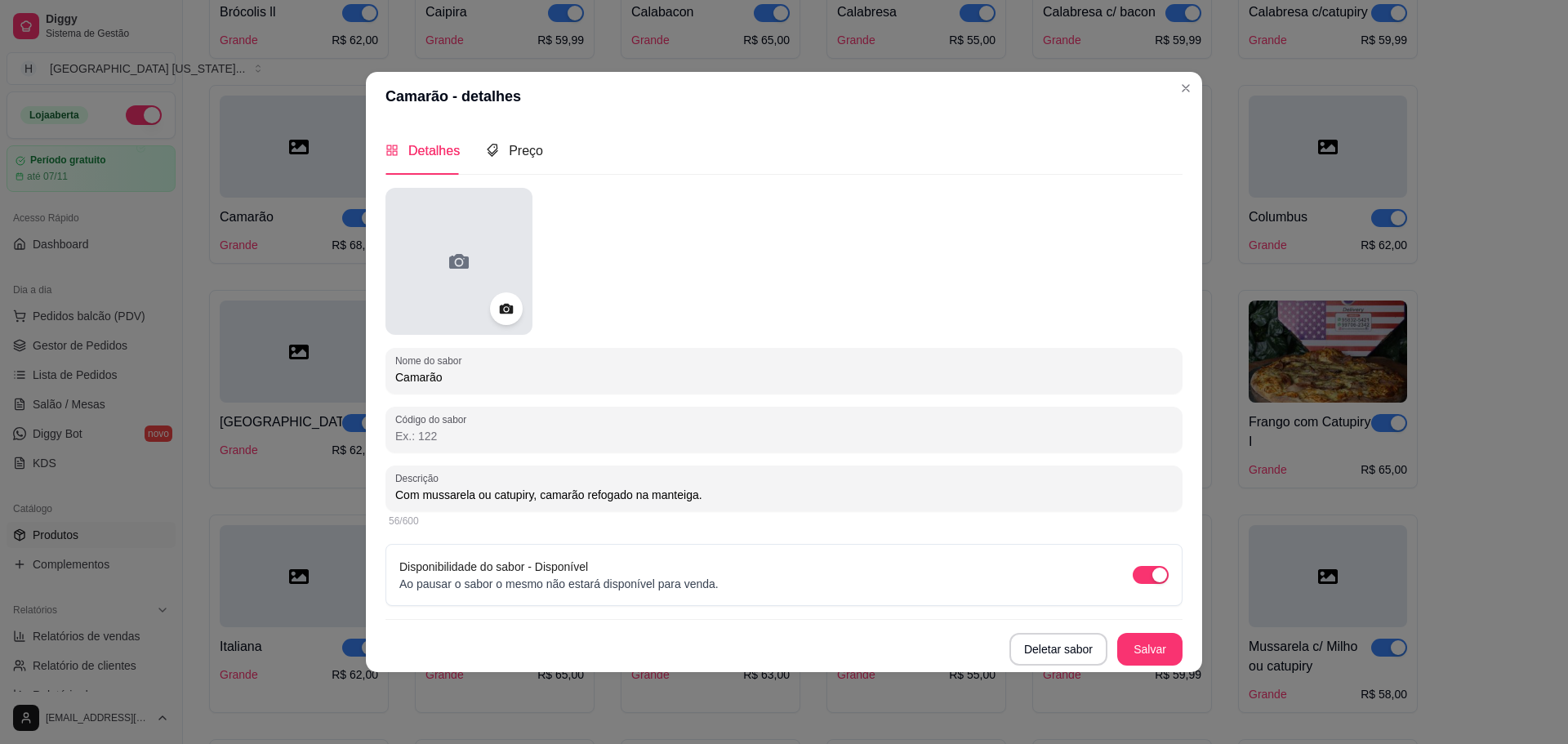
click at [485, 313] on div at bounding box center [459, 260] width 147 height 147
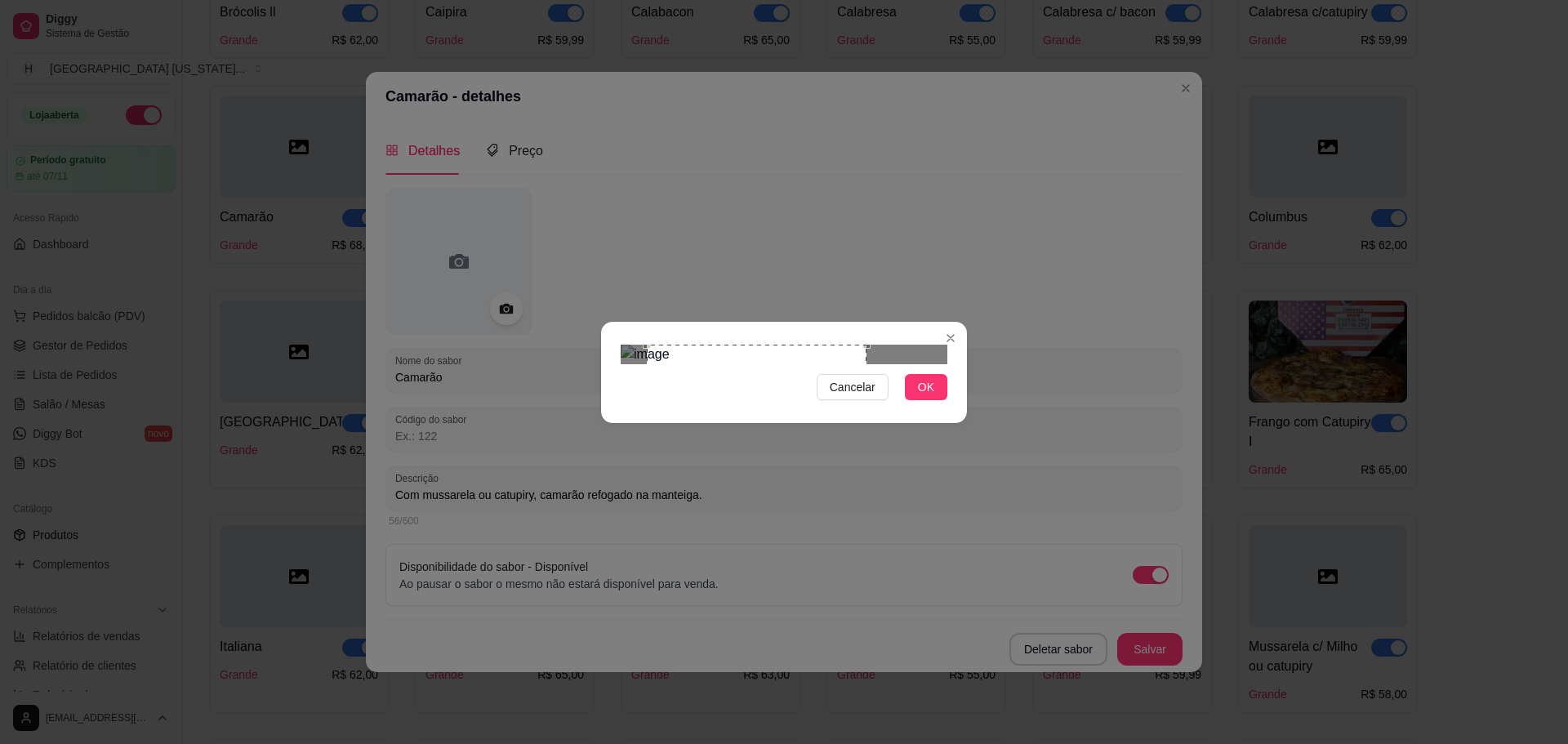
click at [671, 344] on div "Use the arrow keys to move the crop selection area" at bounding box center [757, 454] width 220 height 220
click at [702, 344] on div "Use the arrow keys to move the crop selection area" at bounding box center [791, 454] width 220 height 220
click at [861, 344] on img at bounding box center [784, 354] width 327 height 20
click at [798, 347] on div "Use the arrow keys to move the crop selection area" at bounding box center [780, 451] width 209 height 209
click at [821, 388] on div "Use the arrow keys to move the crop selection area" at bounding box center [791, 451] width 209 height 209
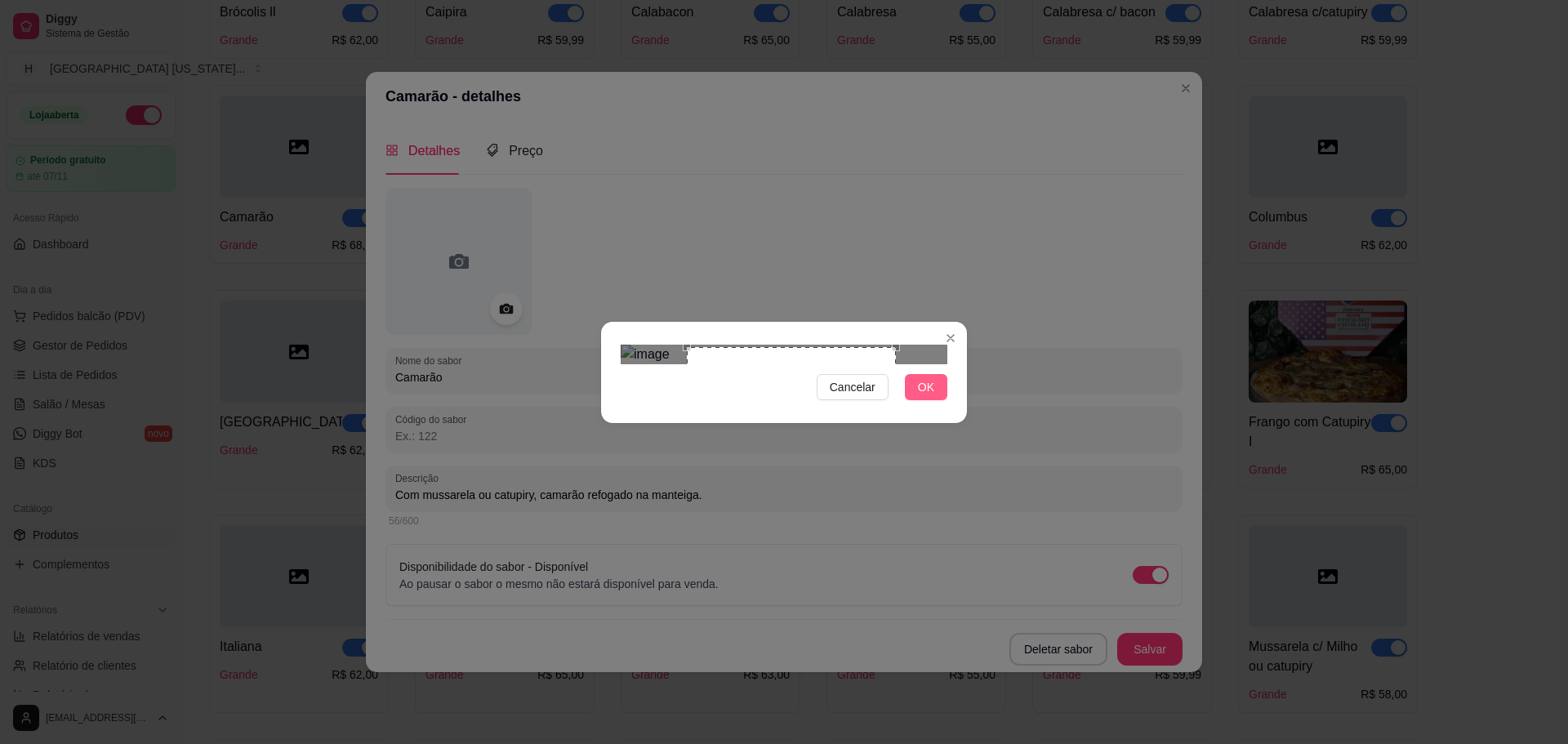
click at [923, 396] on span "OK" at bounding box center [926, 387] width 16 height 18
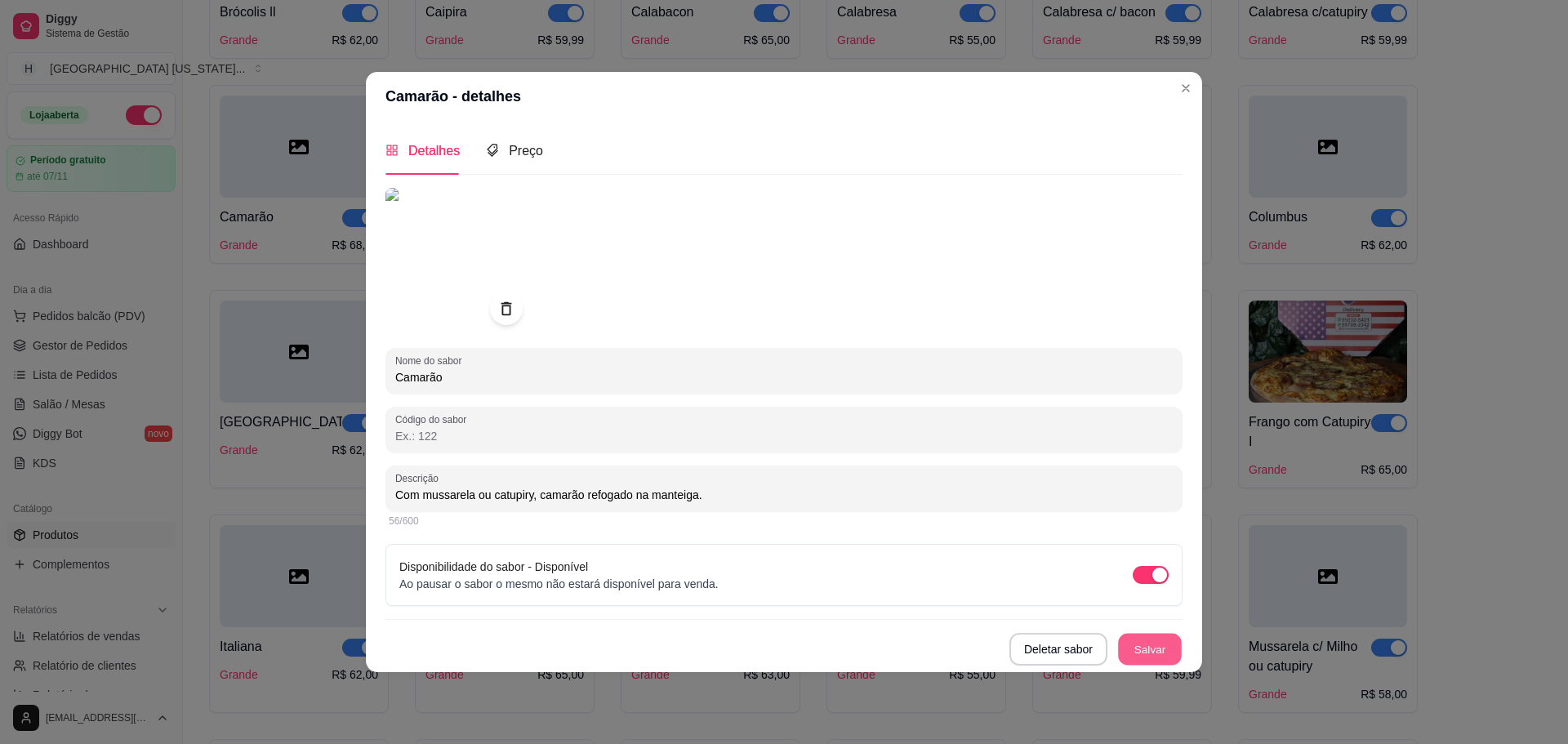
click at [1148, 645] on button "Salvar" at bounding box center [1150, 648] width 64 height 32
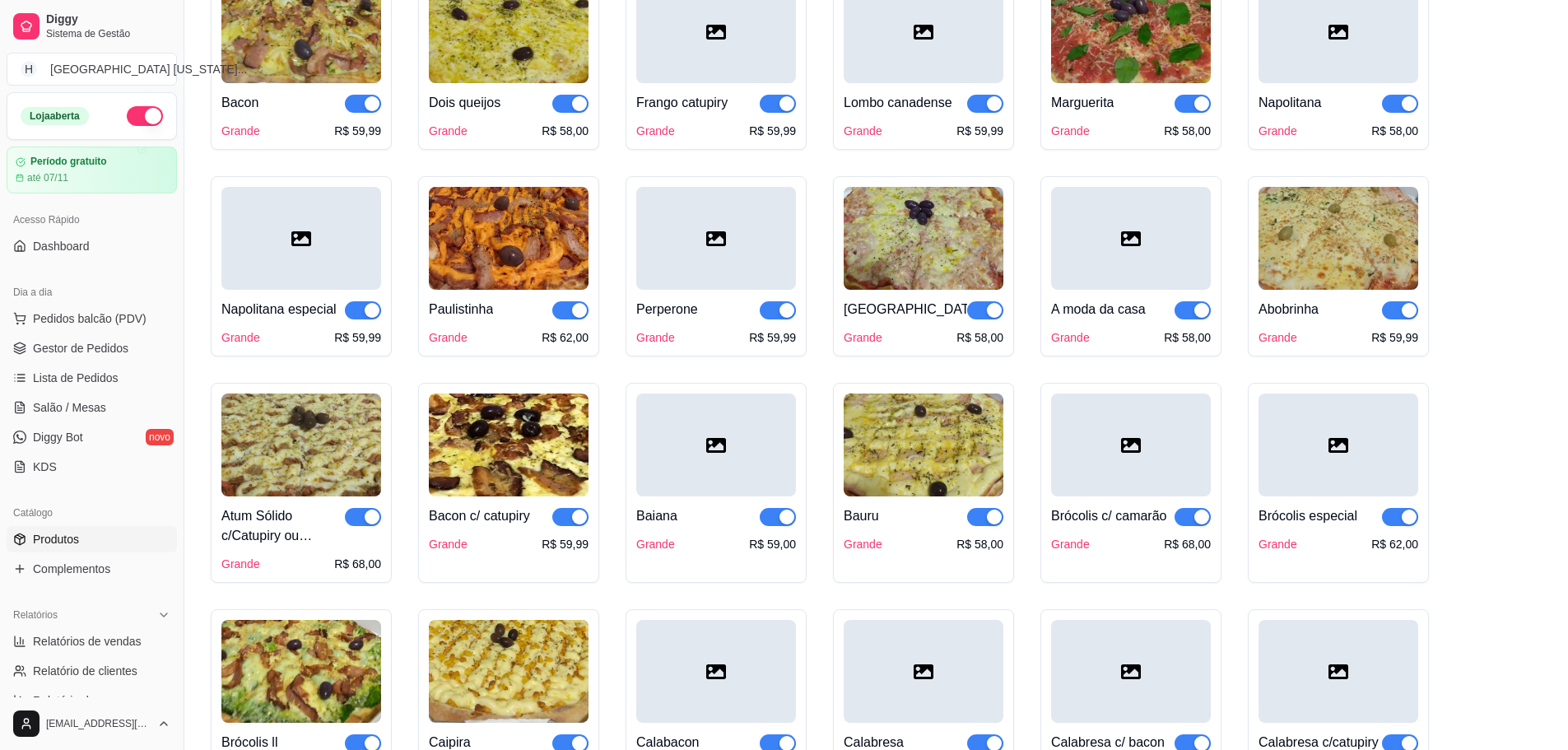
scroll to position [330, 0]
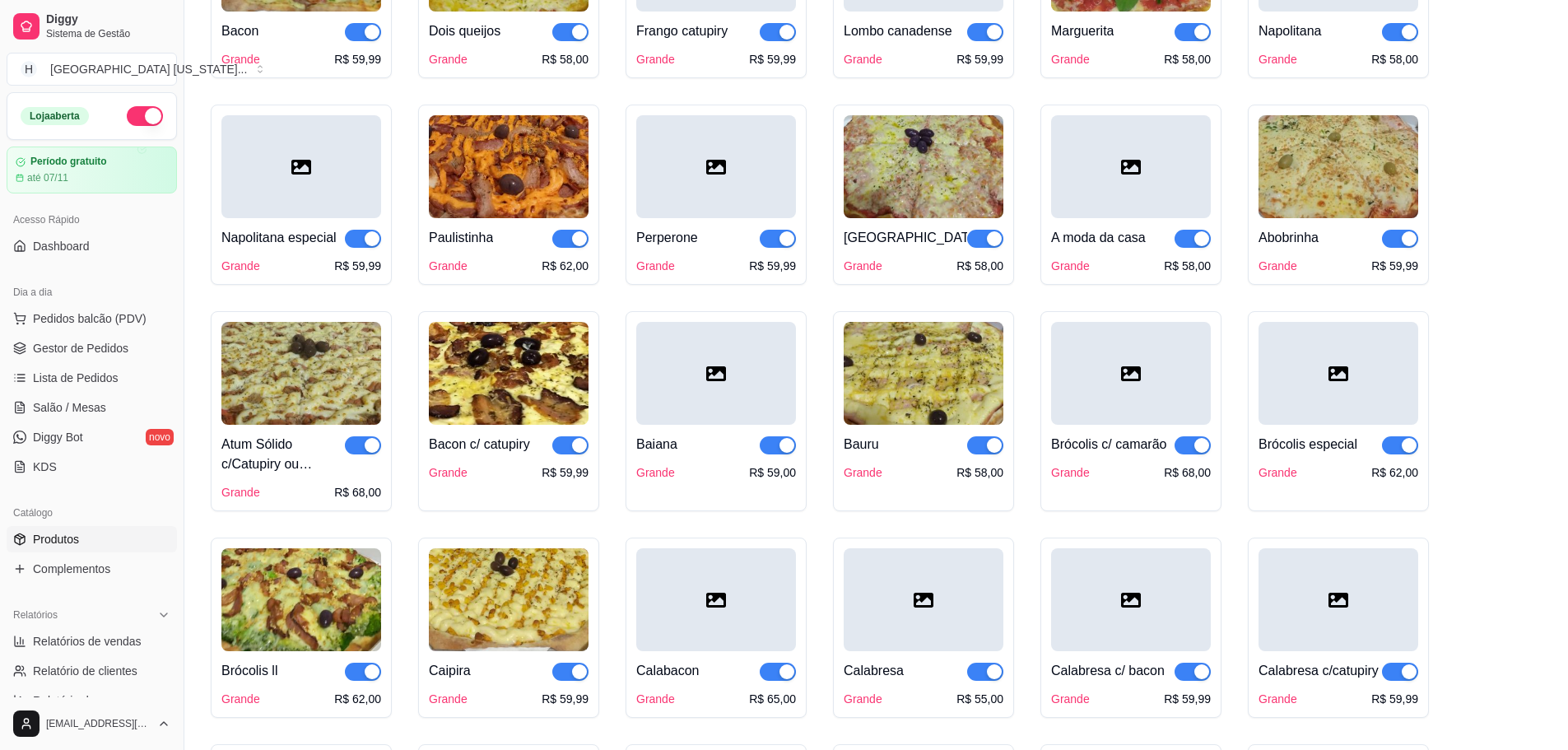
click at [1319, 433] on div "Brócolis especial Grande R$ 62,00" at bounding box center [1339, 453] width 160 height 56
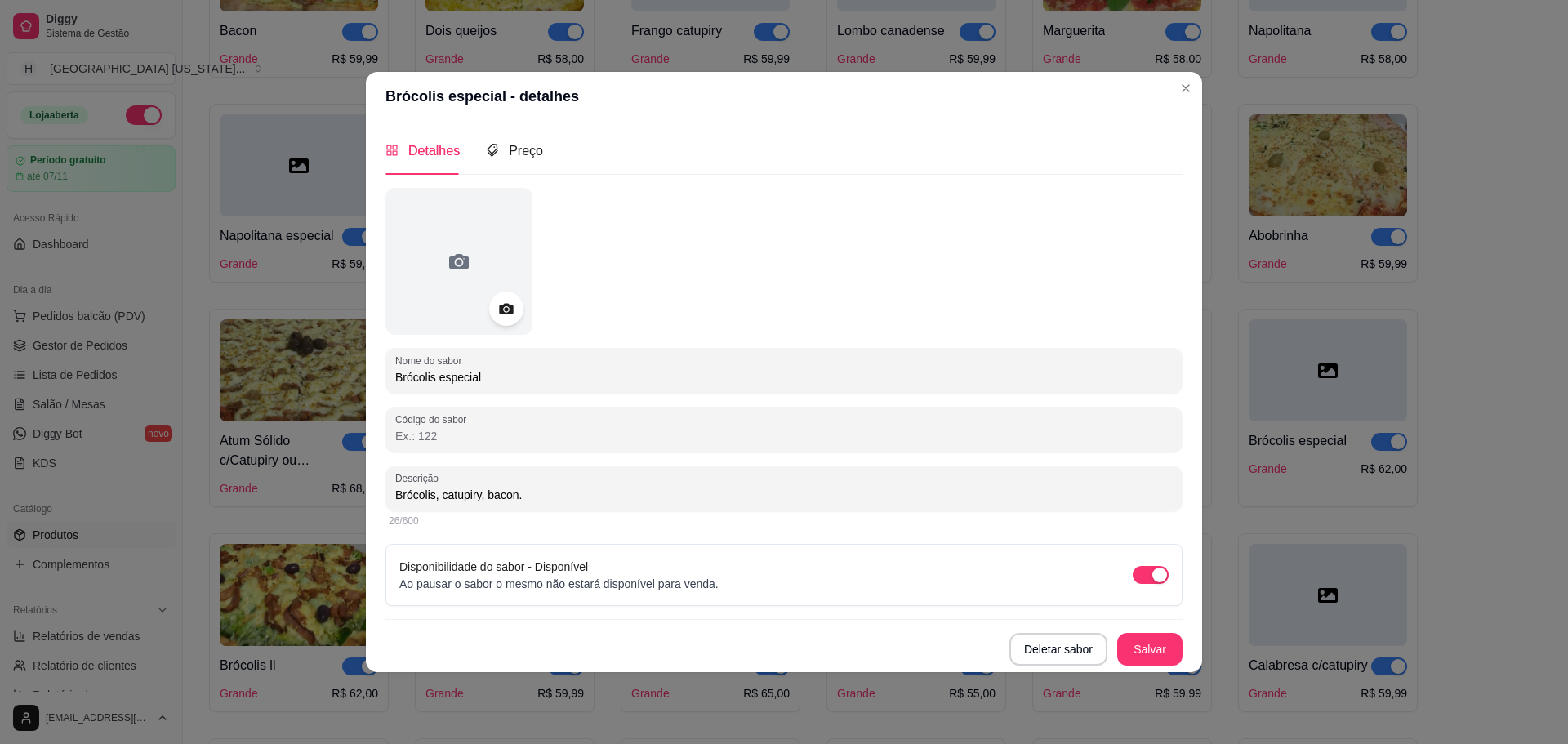
click at [497, 309] on icon at bounding box center [506, 308] width 19 height 19
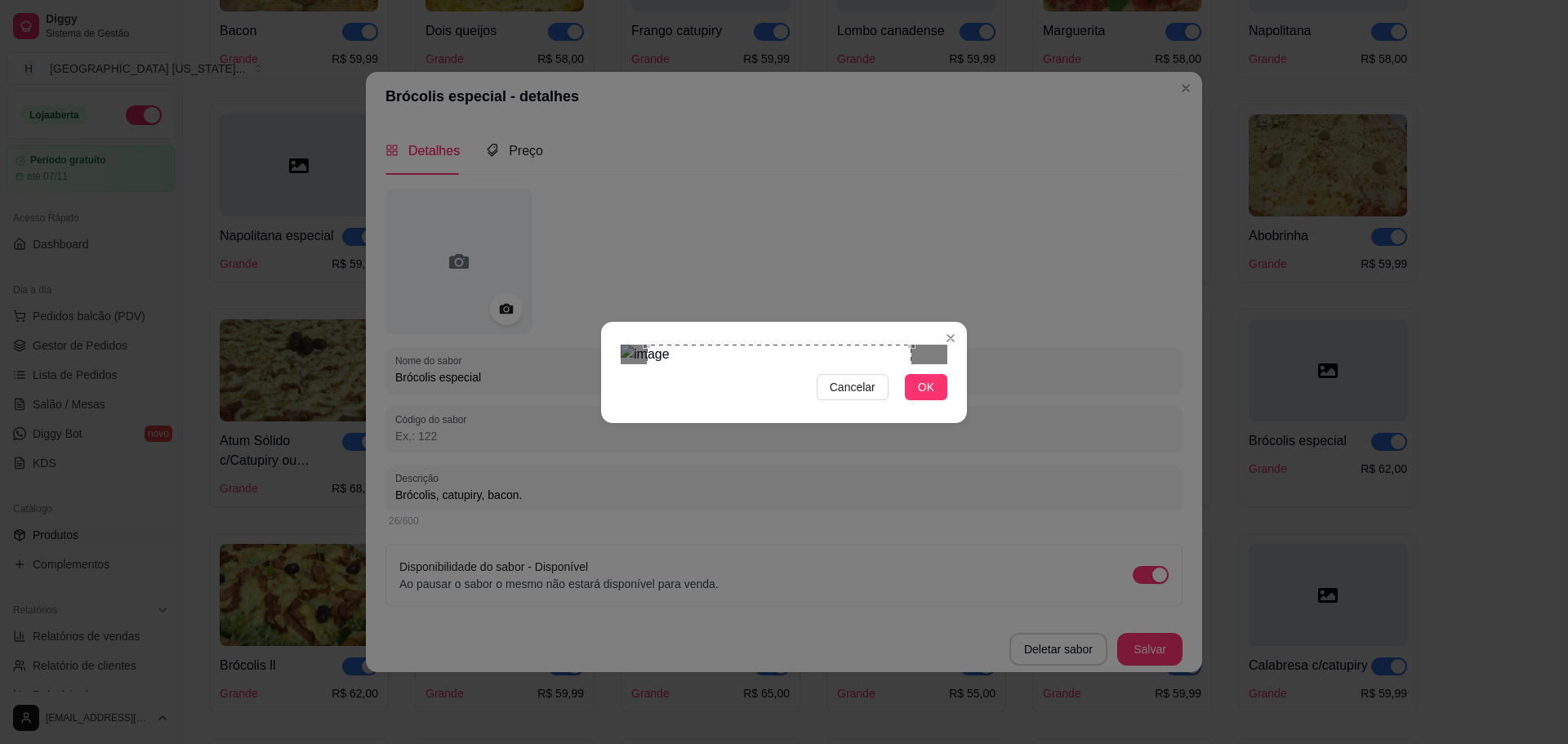
click at [912, 364] on div at bounding box center [784, 354] width 327 height 20
click at [859, 413] on div "Use the arrow keys to move the crop selection area" at bounding box center [790, 476] width 265 height 265
click at [928, 396] on span "OK" at bounding box center [926, 387] width 16 height 18
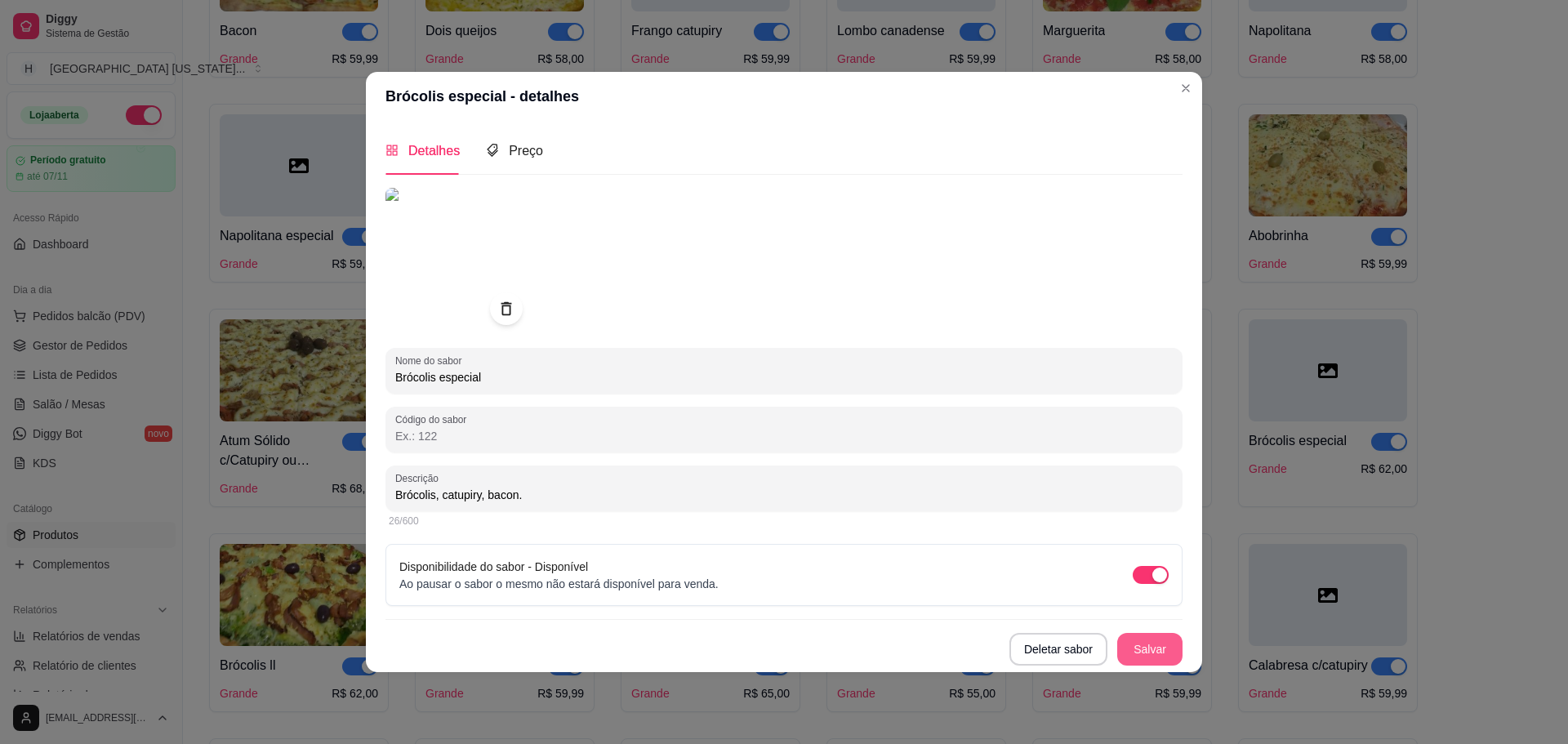
click at [1171, 654] on button "Salvar" at bounding box center [1150, 649] width 66 height 32
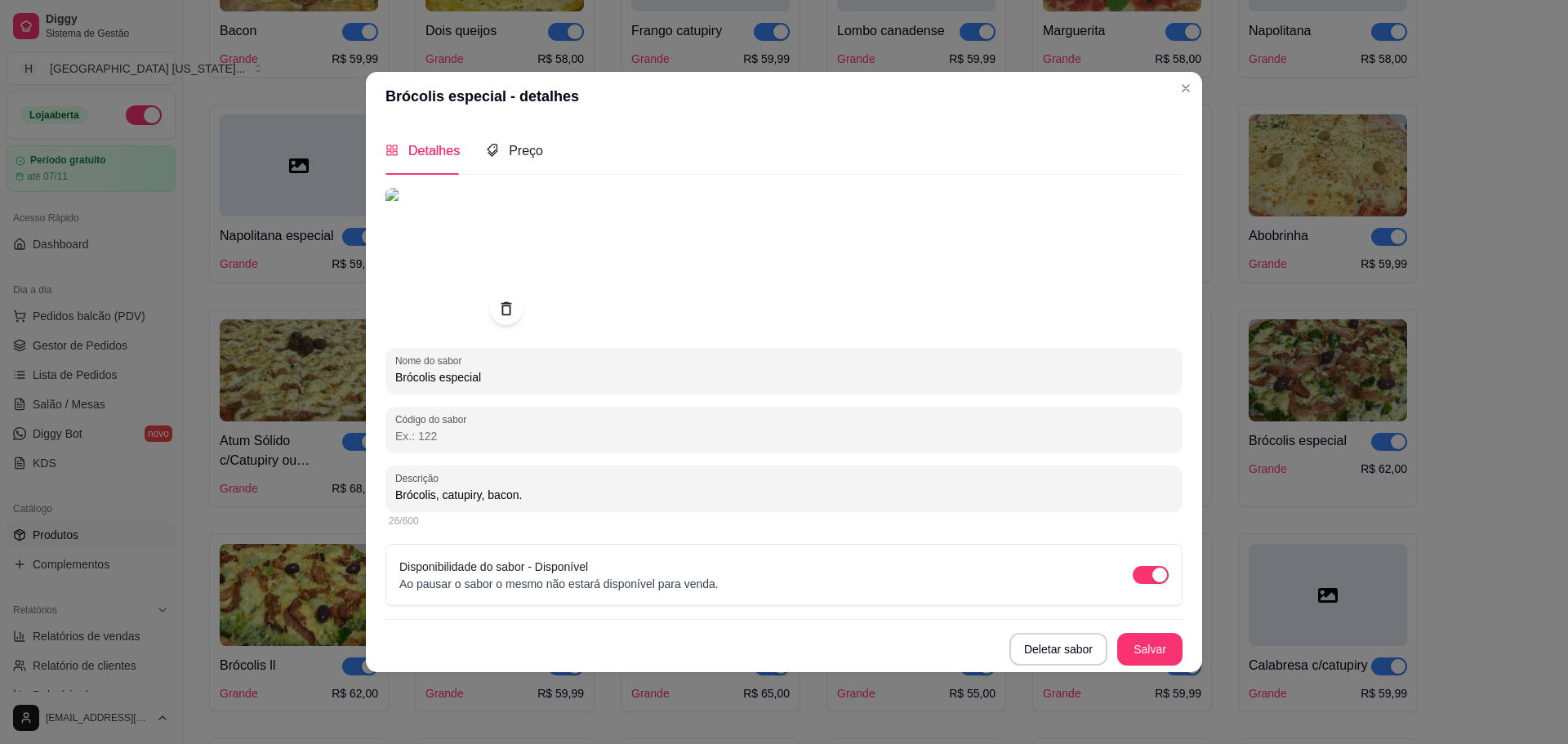
drag, startPoint x: 1196, startPoint y: 405, endPoint x: 1243, endPoint y: 579, distance: 180.2
drag, startPoint x: 1243, startPoint y: 579, endPoint x: 1126, endPoint y: 601, distance: 119.1
click at [1126, 601] on div "Disponibilidade do sabor - Disponível Ao pausar o sabor o mesmo não estará disp…" at bounding box center [784, 575] width 798 height 62
click at [1154, 655] on button "Salvar" at bounding box center [1150, 648] width 64 height 32
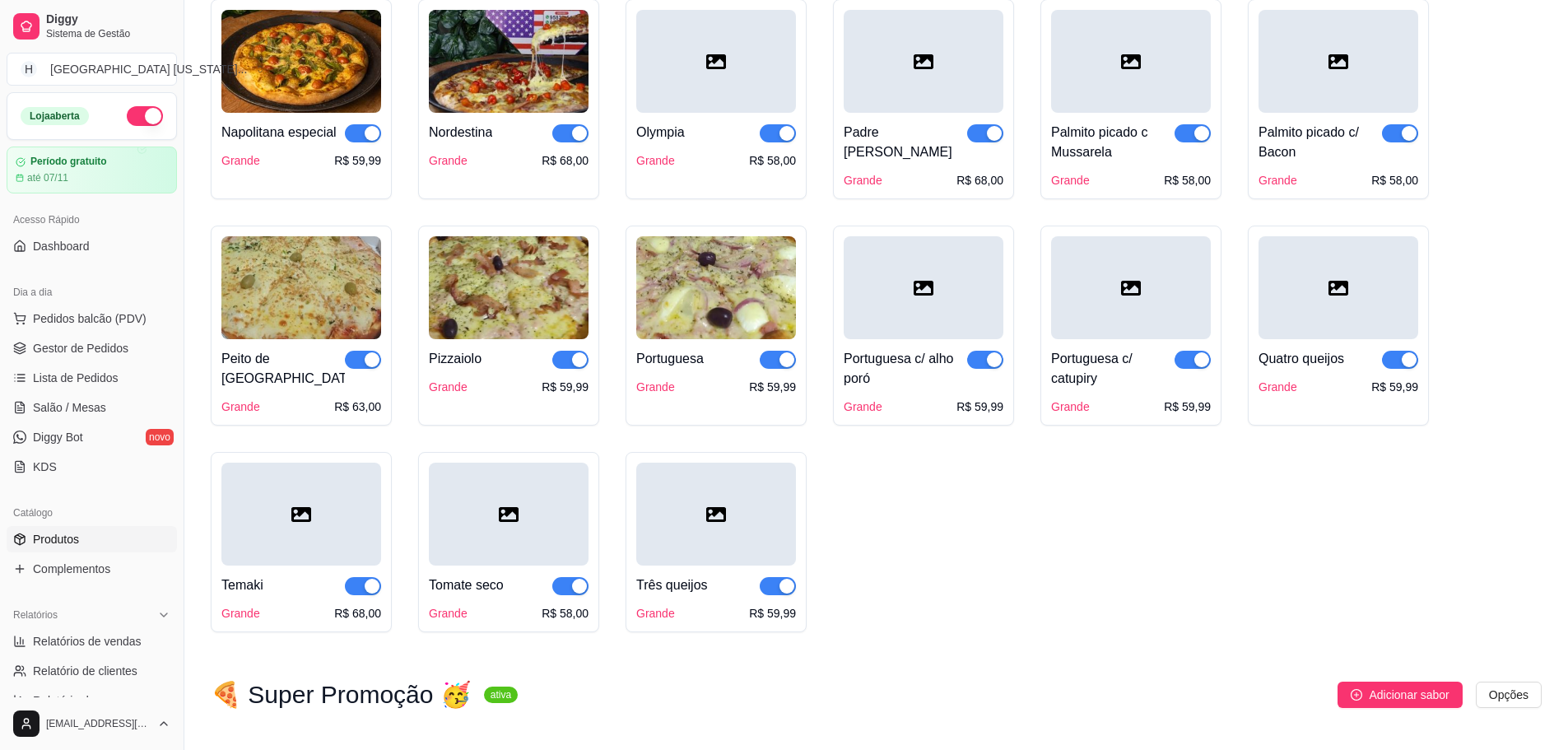
scroll to position [1728, 0]
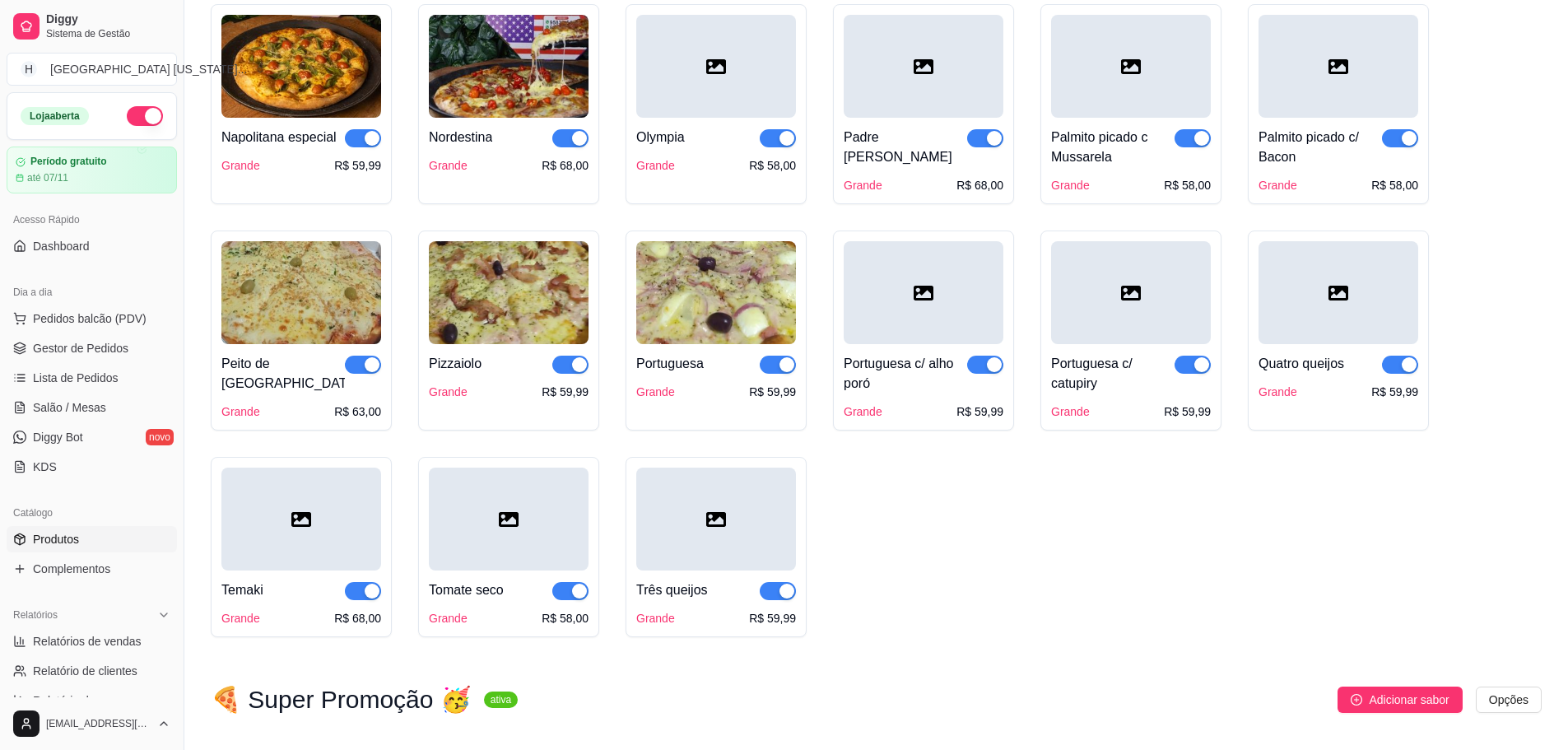
click at [1362, 303] on div at bounding box center [1339, 292] width 160 height 103
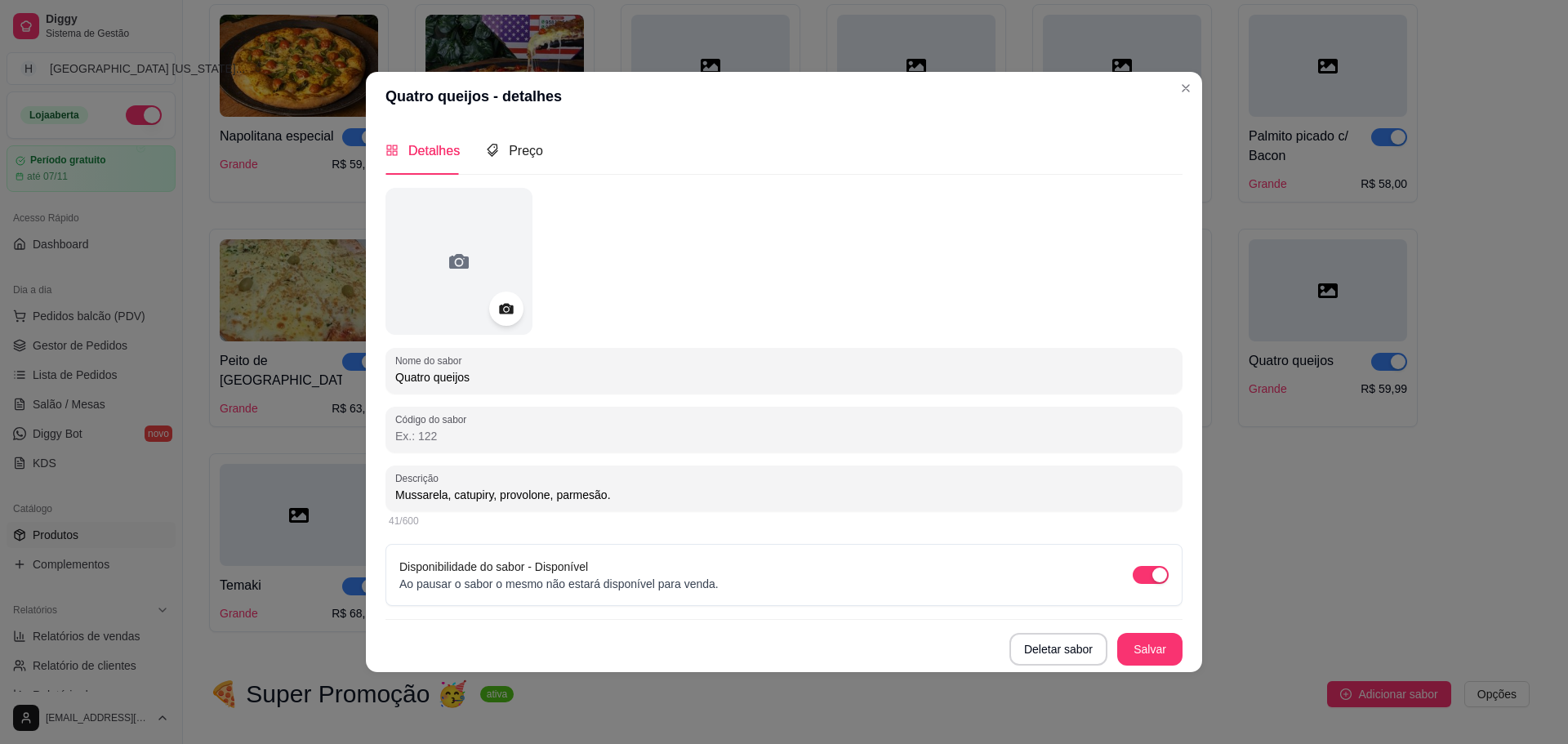
click at [502, 304] on icon at bounding box center [506, 308] width 19 height 19
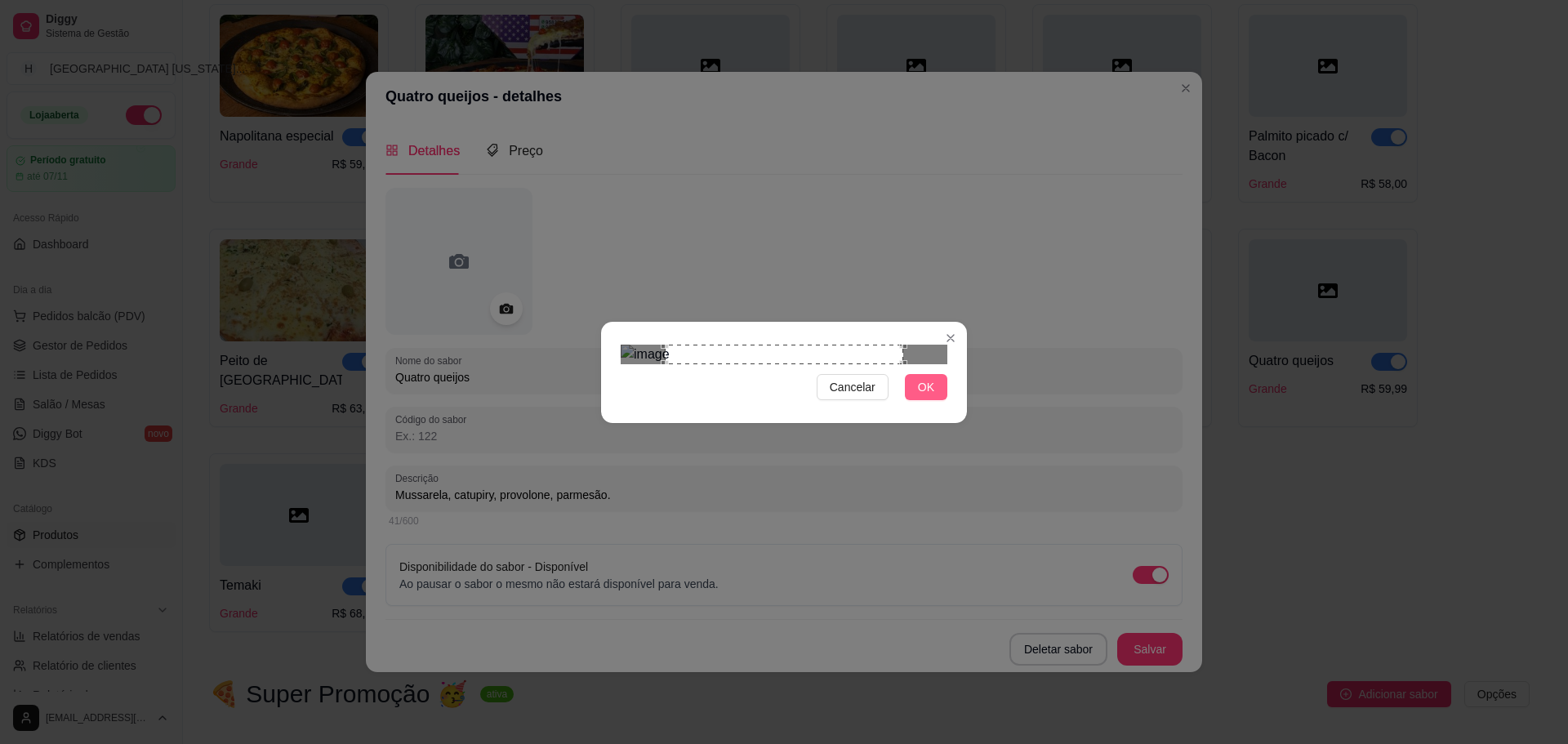
click at [925, 396] on span "OK" at bounding box center [926, 387] width 16 height 18
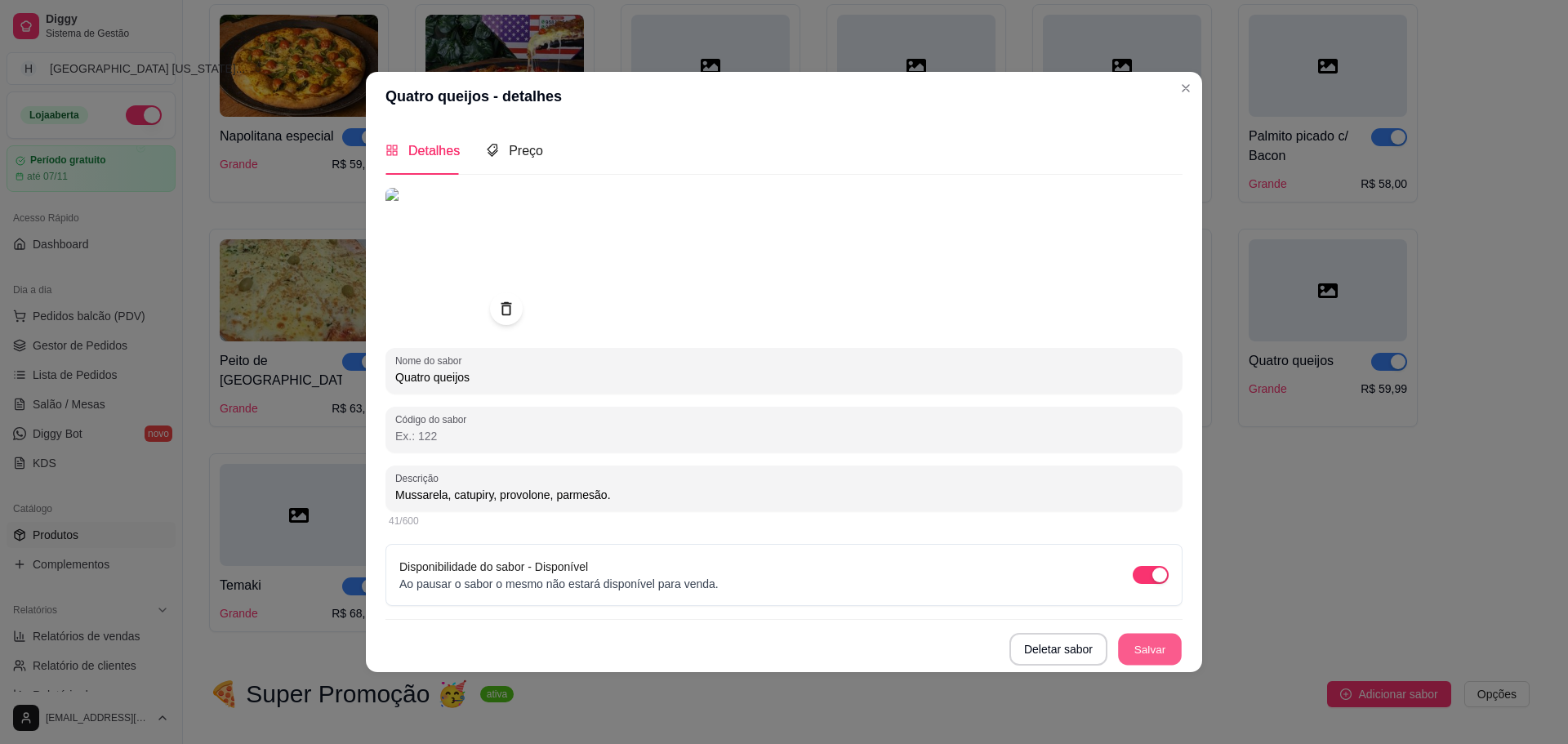
click at [1149, 649] on button "Salvar" at bounding box center [1150, 648] width 64 height 32
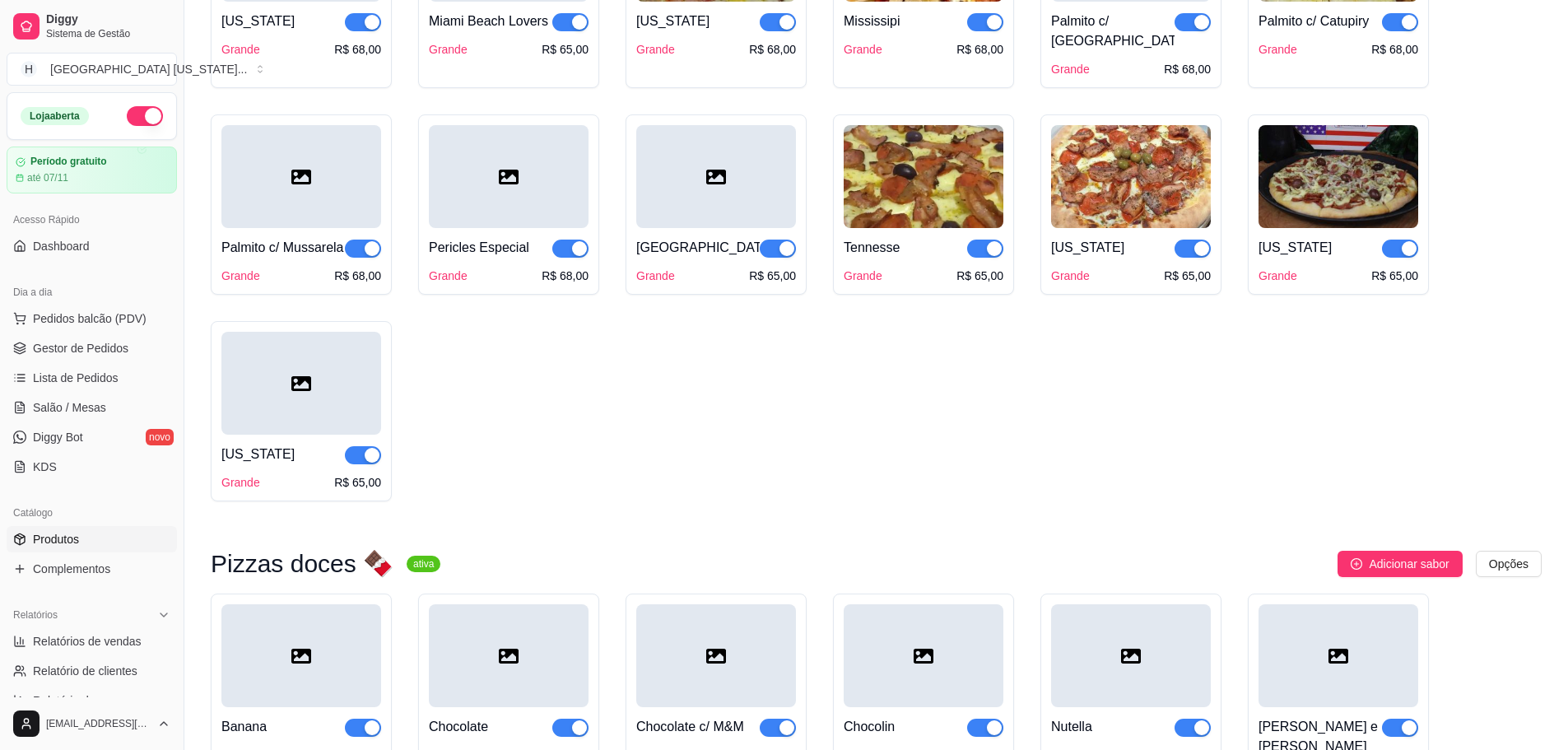
scroll to position [3275, 0]
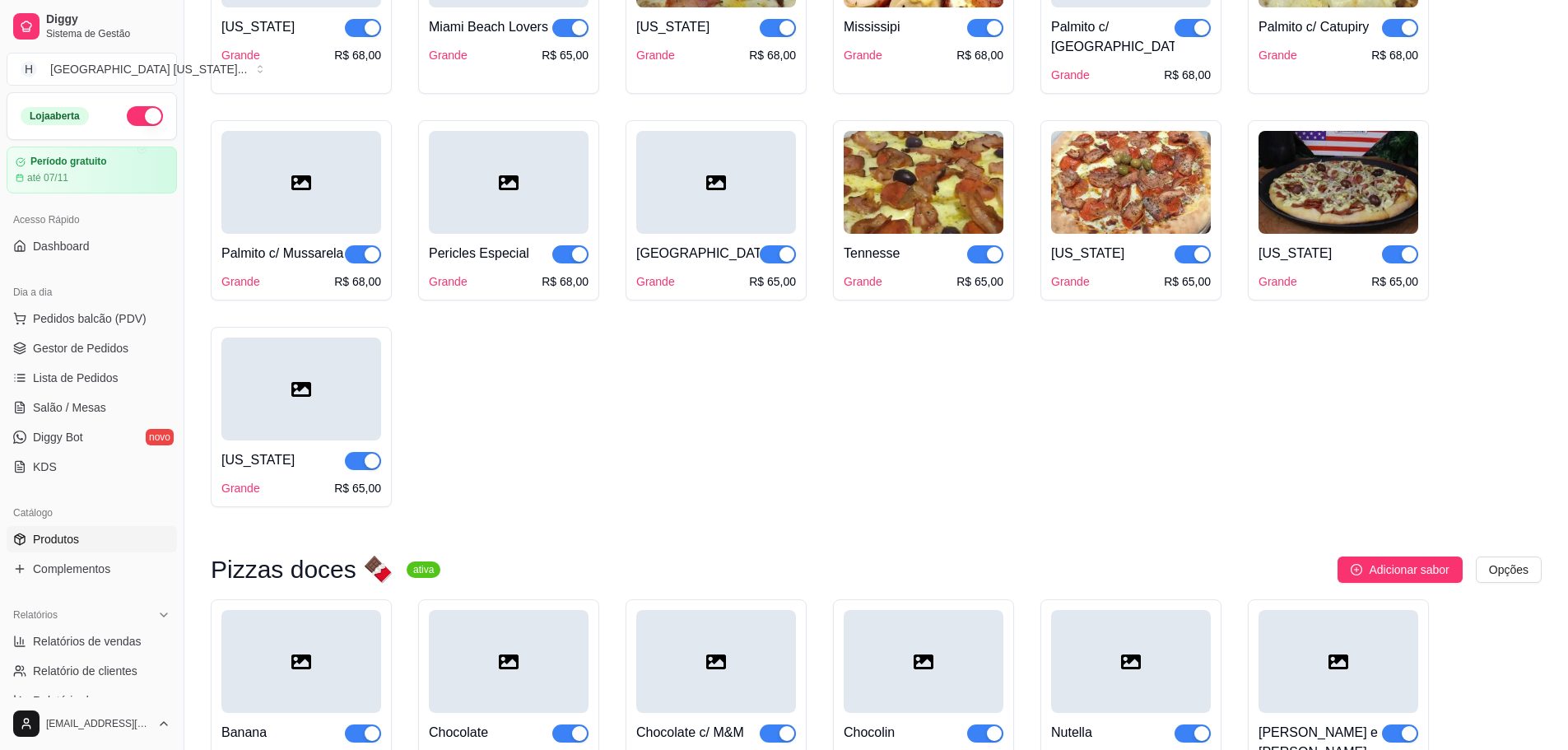
click at [697, 176] on div at bounding box center [717, 182] width 160 height 103
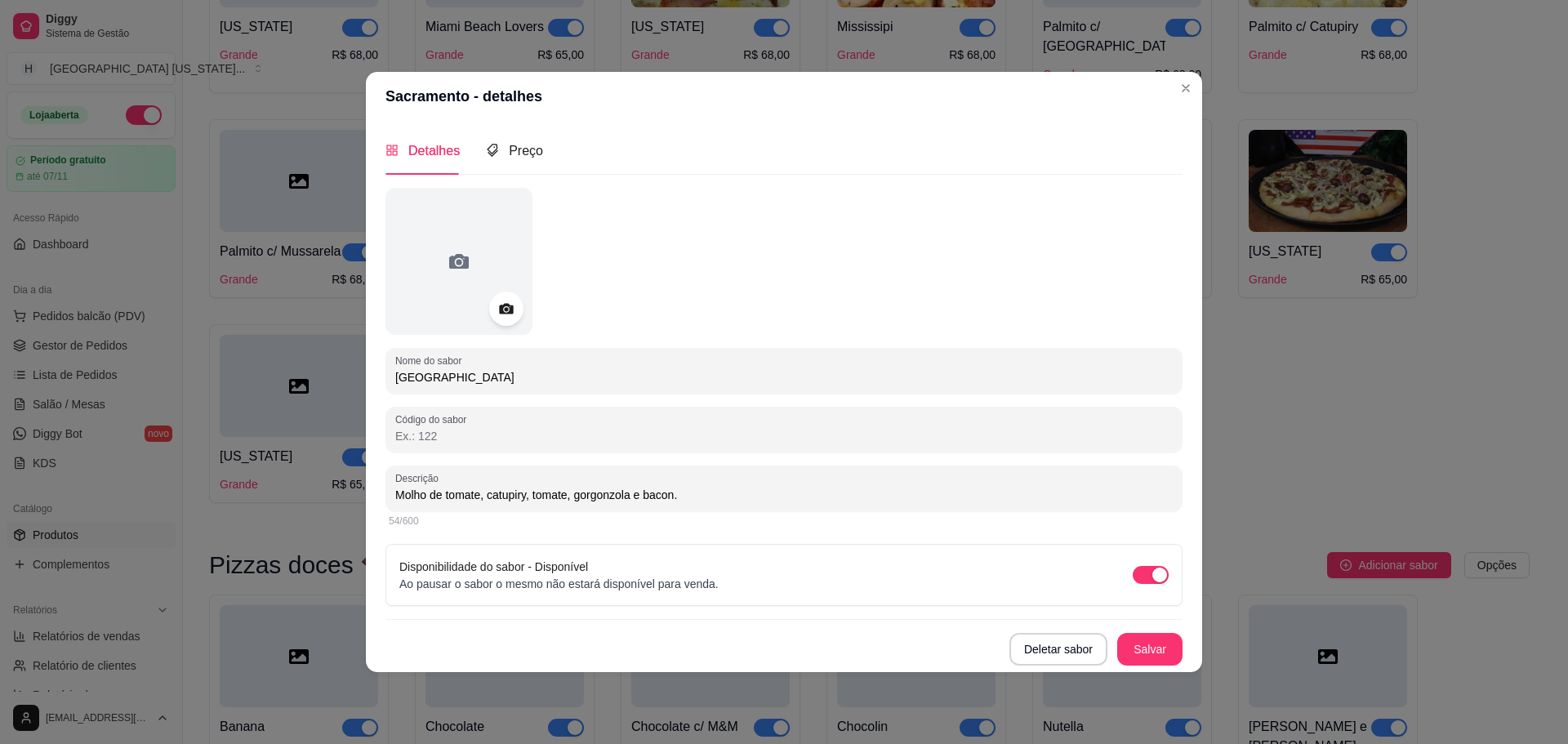
click at [501, 306] on icon at bounding box center [506, 308] width 14 height 11
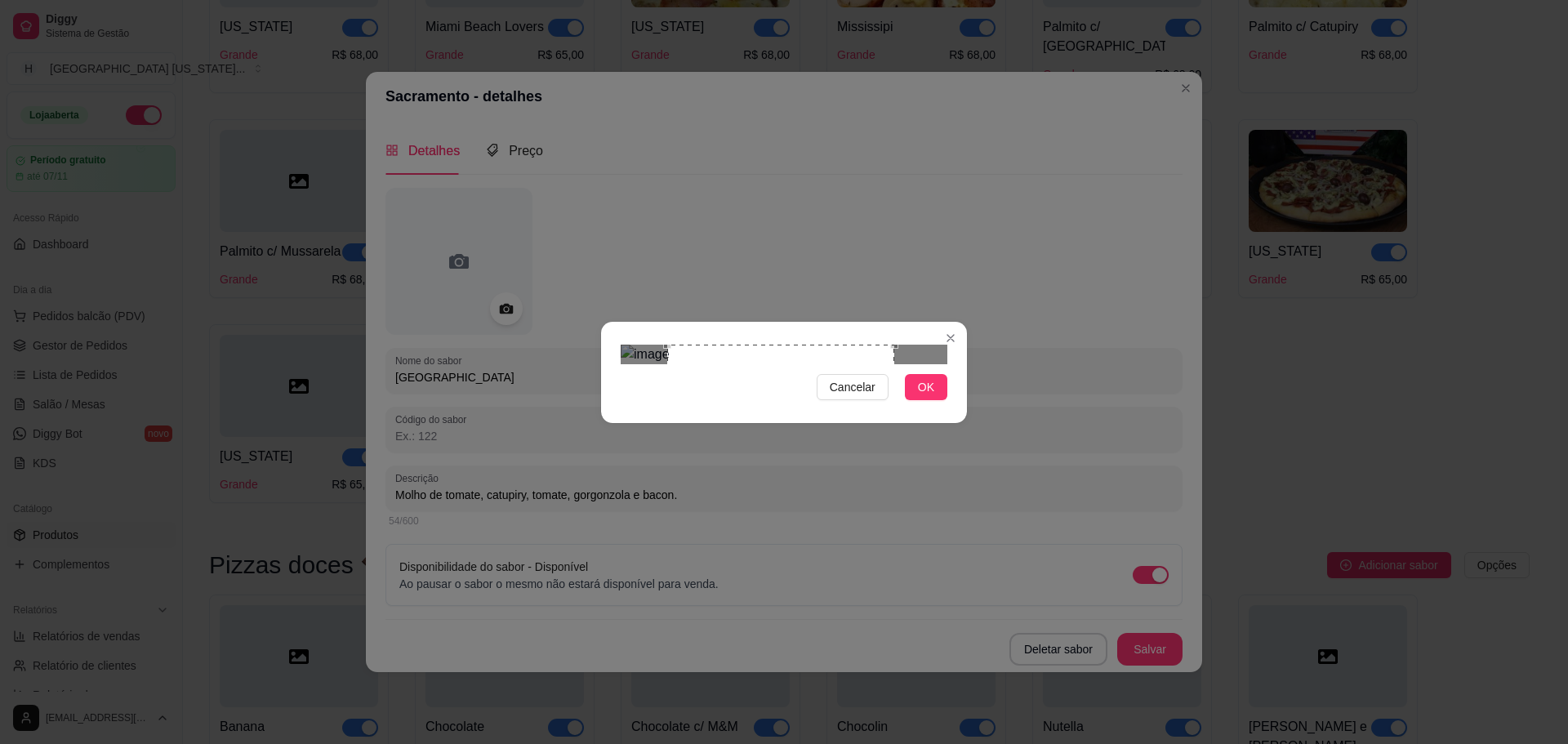
click at [893, 437] on div "Use the arrow keys to move the crop selection area" at bounding box center [780, 458] width 227 height 227
click at [834, 418] on div "Use the arrow keys to move the crop selection area" at bounding box center [787, 458] width 227 height 227
click at [928, 396] on span "OK" at bounding box center [926, 387] width 16 height 18
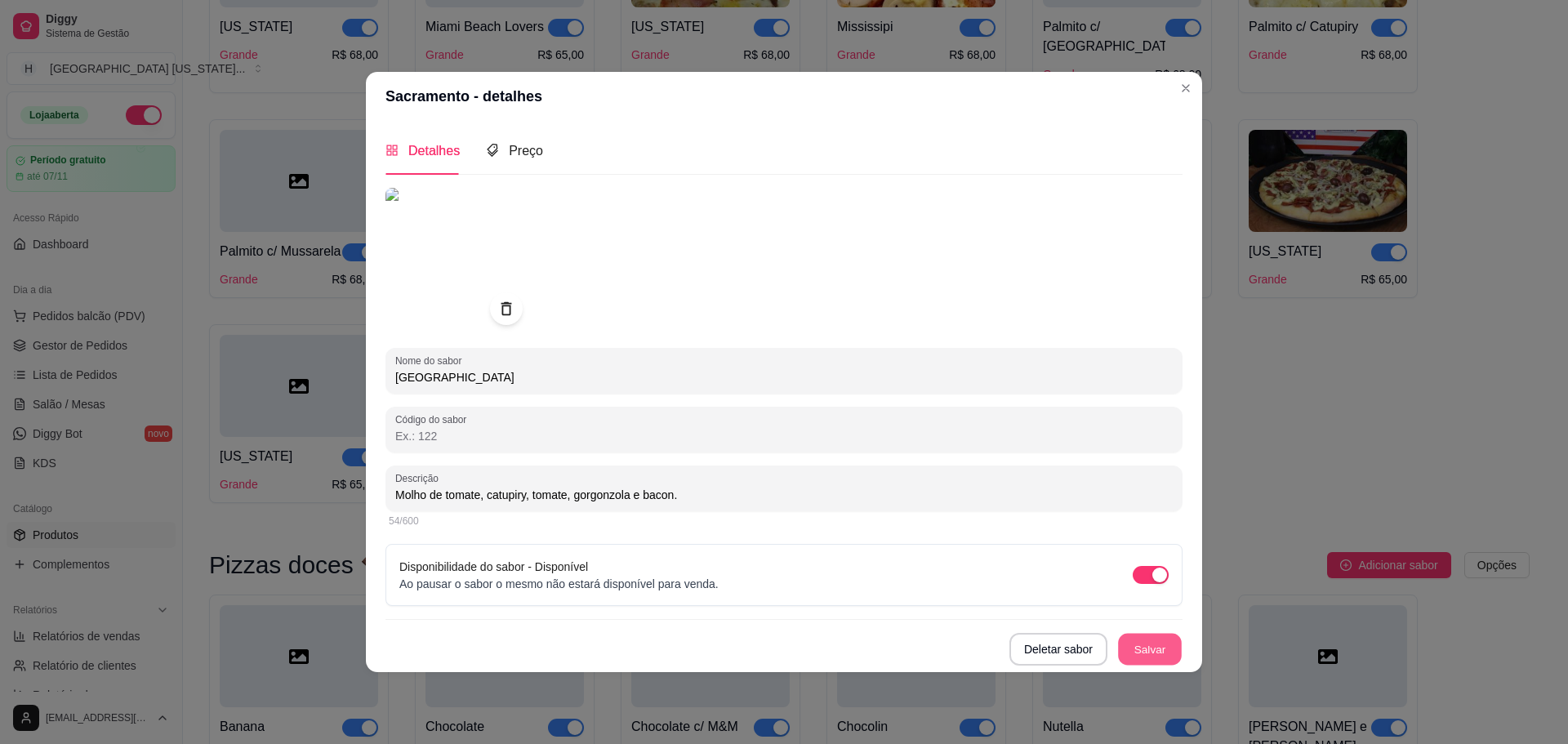
click at [1148, 644] on button "Salvar" at bounding box center [1150, 648] width 64 height 32
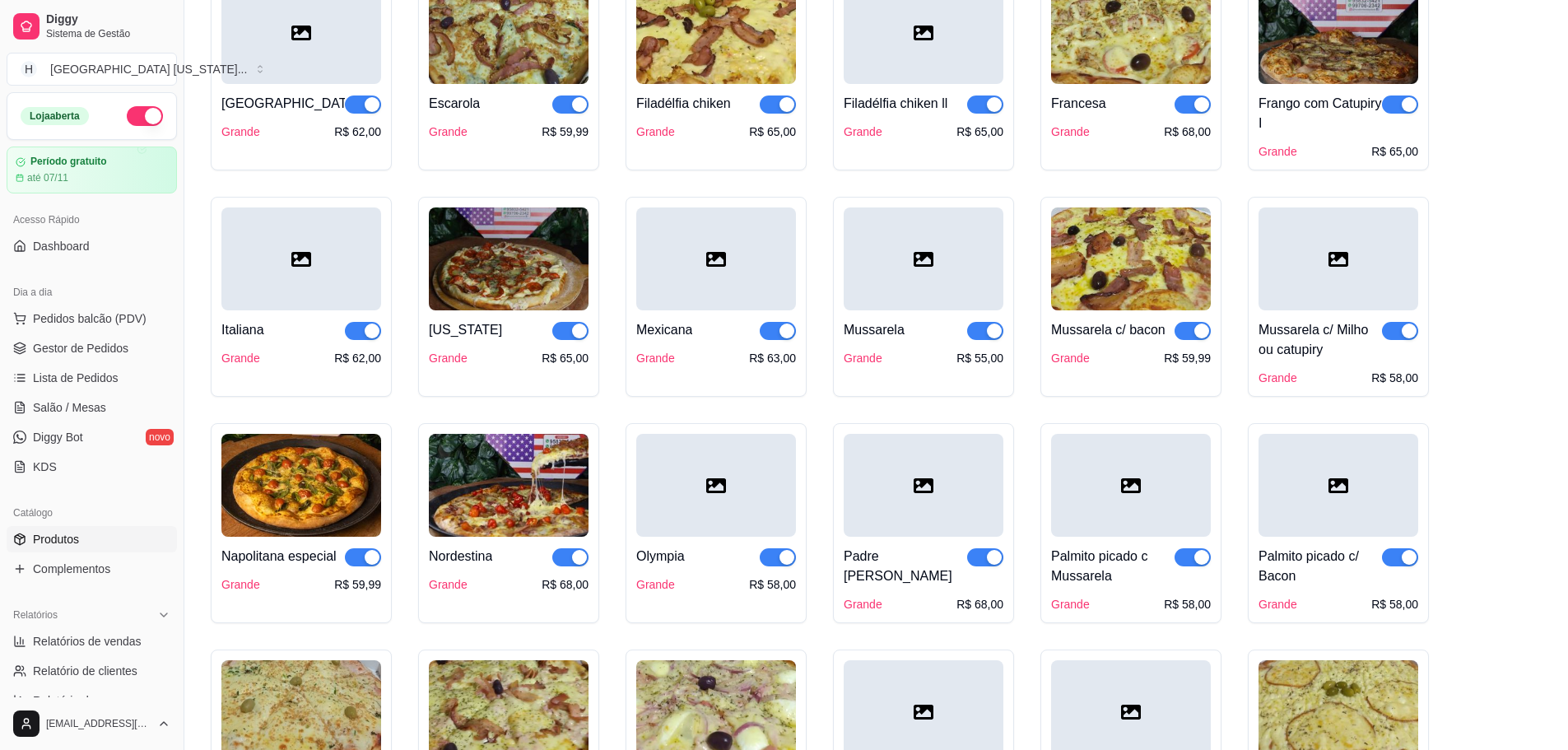
scroll to position [1300, 0]
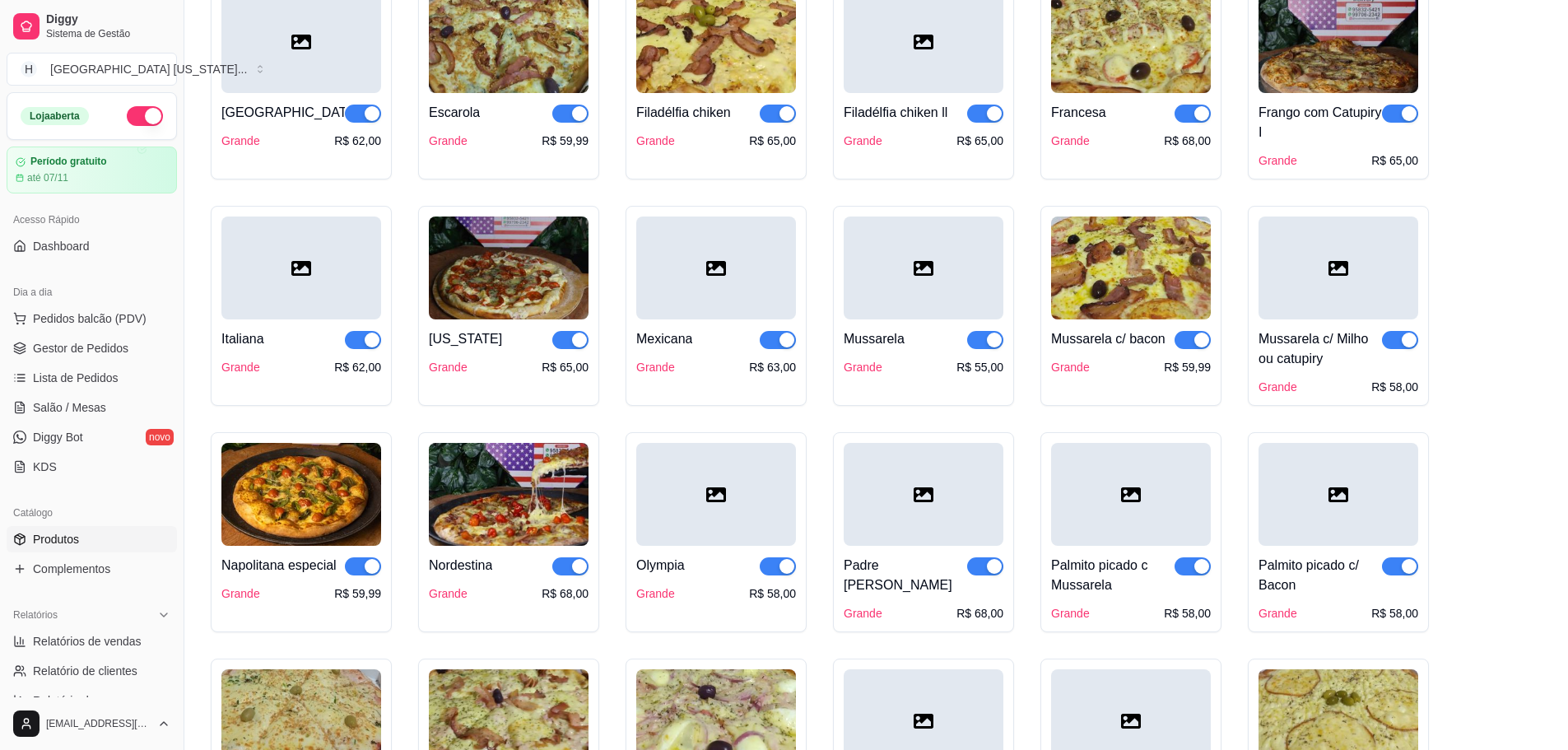
click at [1344, 281] on div at bounding box center [1339, 267] width 160 height 103
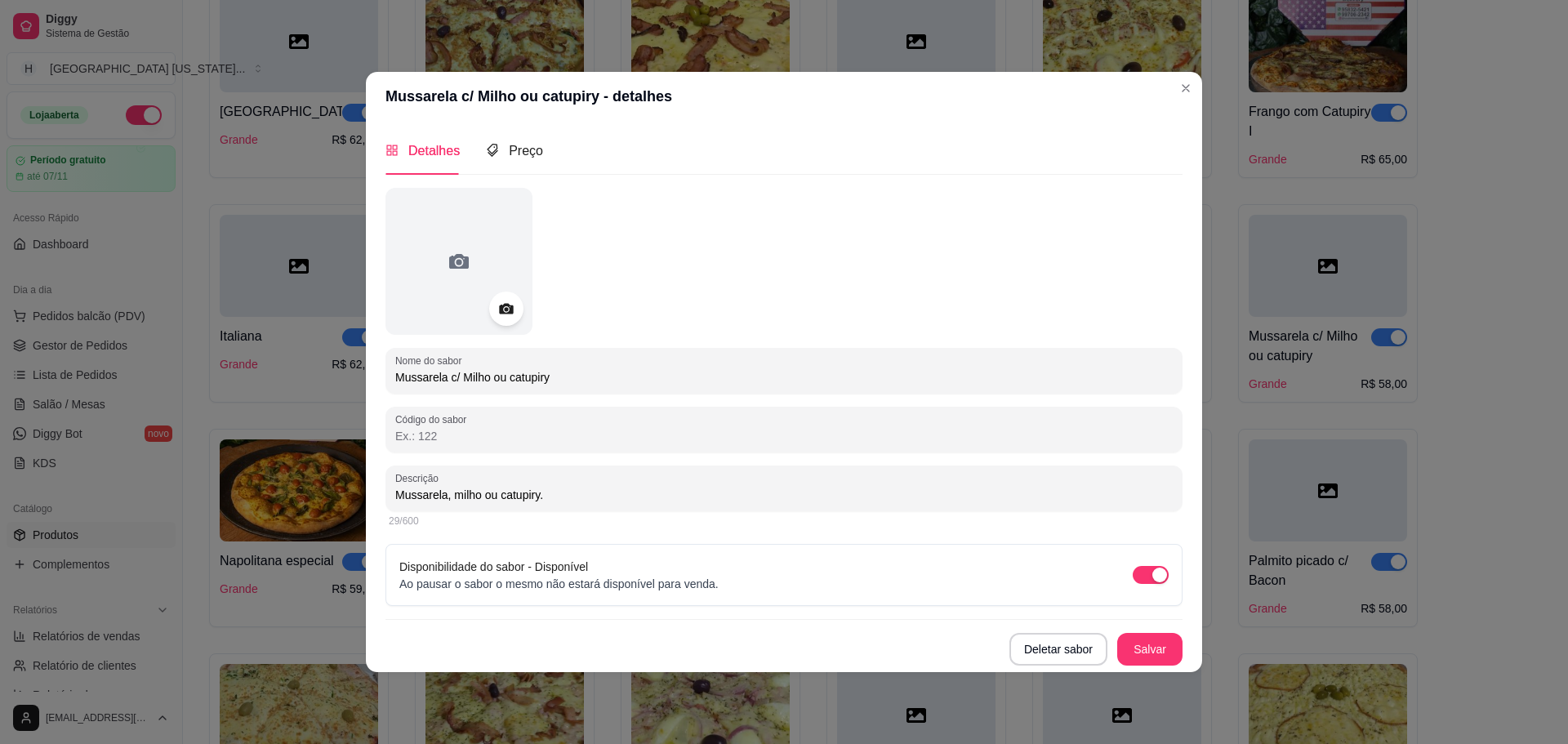
click at [504, 320] on div at bounding box center [506, 309] width 34 height 34
click at [507, 313] on icon at bounding box center [506, 308] width 14 height 11
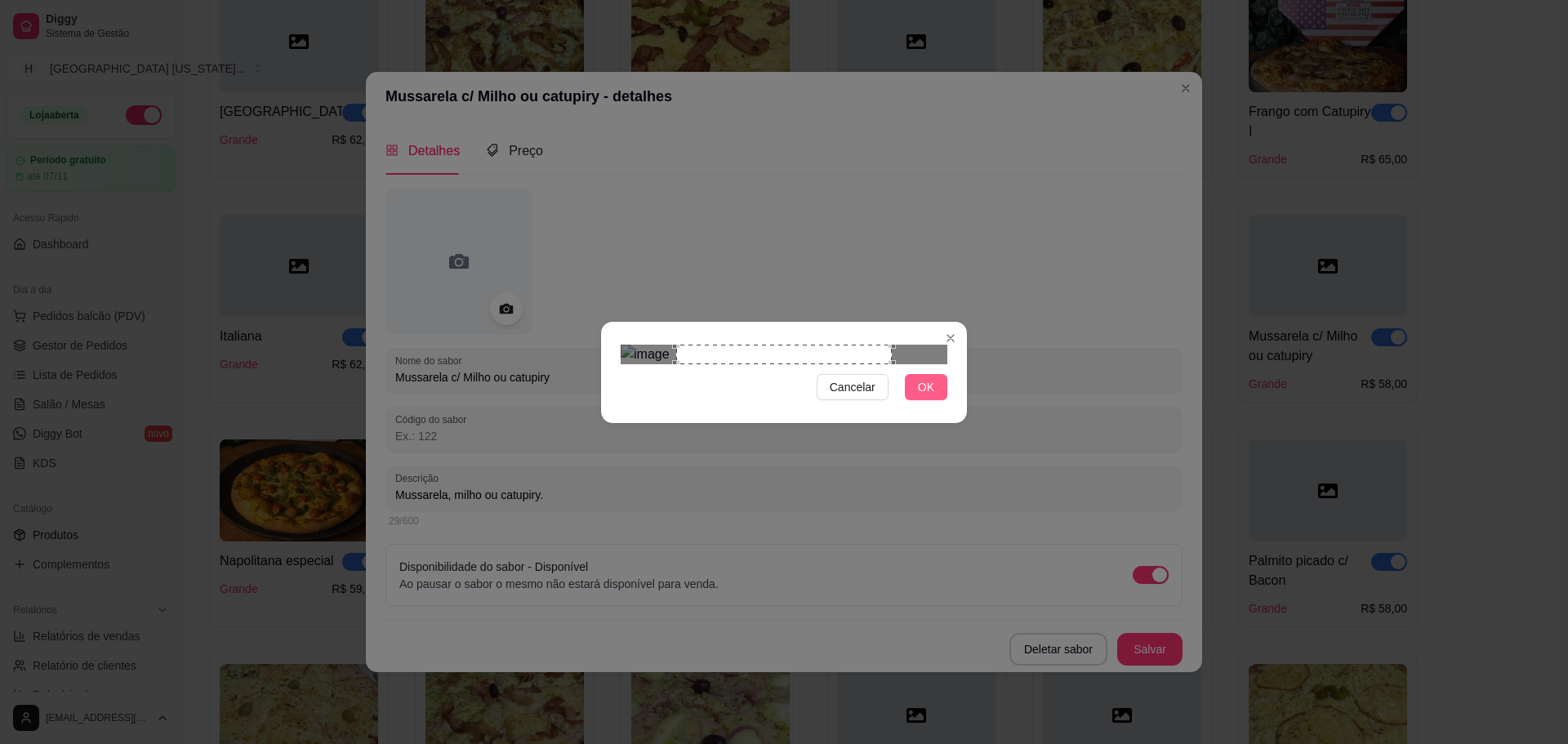
click at [927, 396] on span "OK" at bounding box center [926, 387] width 16 height 18
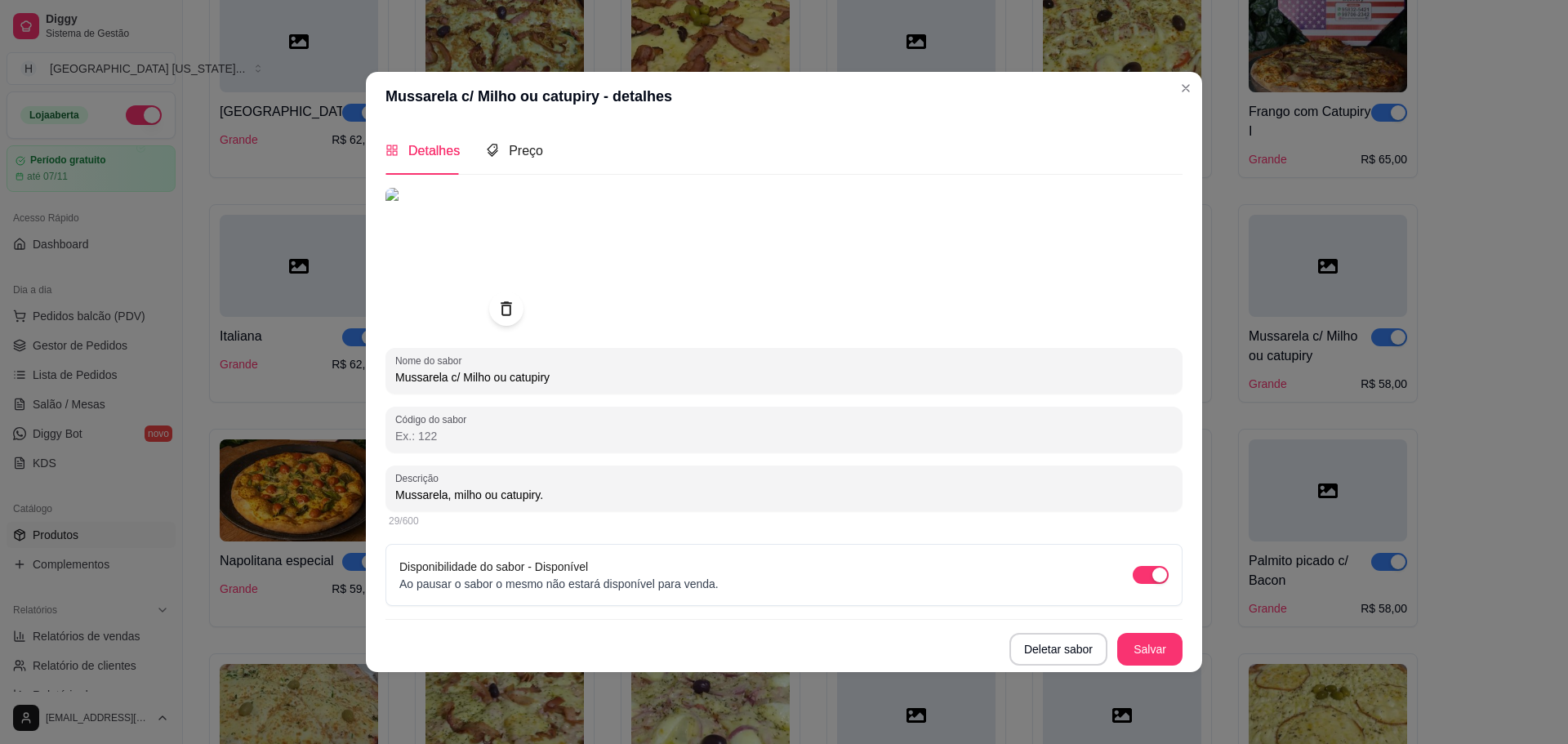
click at [503, 309] on icon at bounding box center [506, 307] width 11 height 14
click at [500, 305] on icon at bounding box center [506, 308] width 14 height 11
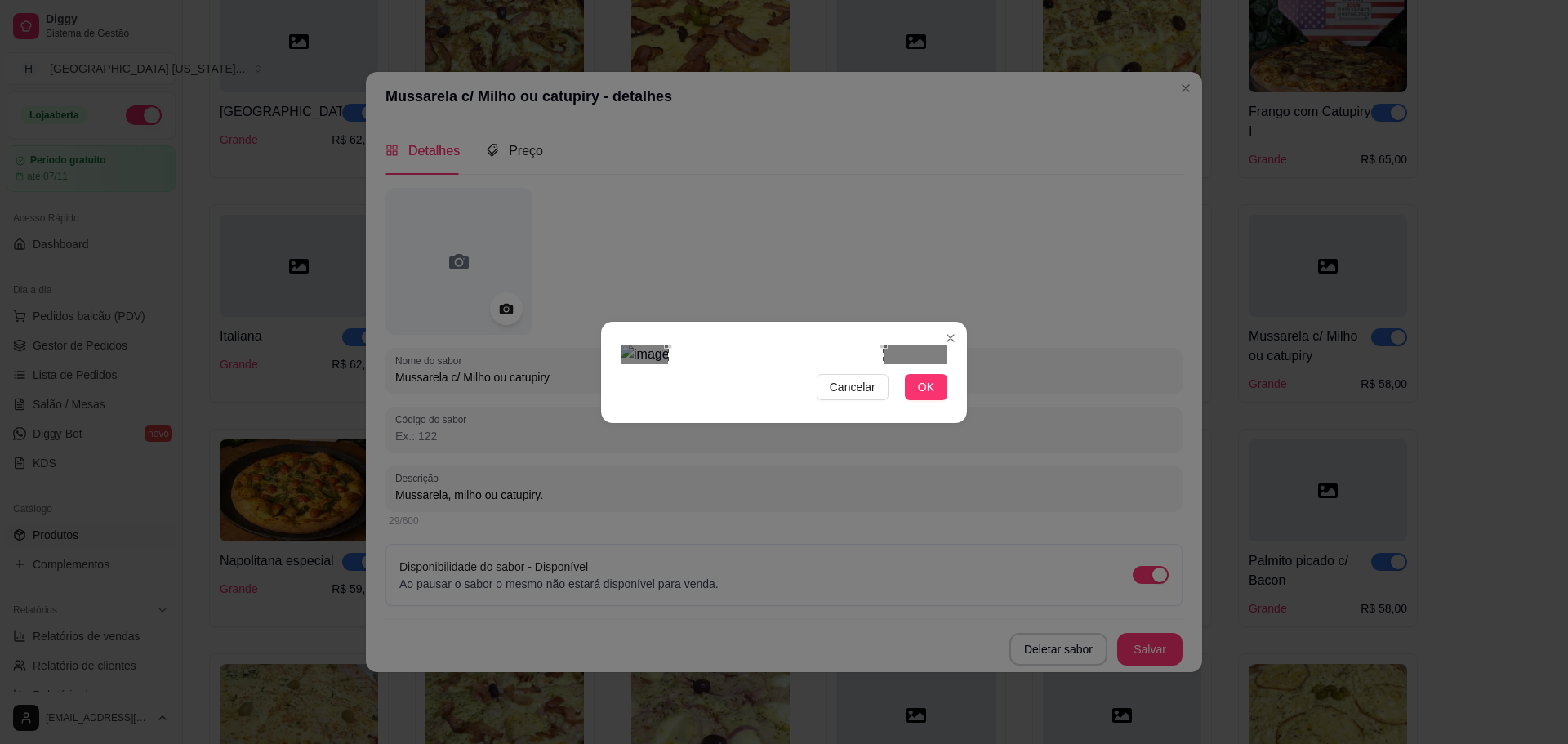
click at [676, 461] on div "Use the arrow keys to move the crop selection area" at bounding box center [775, 451] width 215 height 215
click at [697, 451] on div "Use the arrow keys to move the crop selection area" at bounding box center [783, 451] width 215 height 215
click at [690, 426] on div "Use the arrow keys to move the crop selection area" at bounding box center [790, 445] width 202 height 202
click at [743, 386] on div "Use the arrow keys to move the crop selection area" at bounding box center [774, 447] width 202 height 202
click at [670, 364] on div at bounding box center [784, 354] width 327 height 20
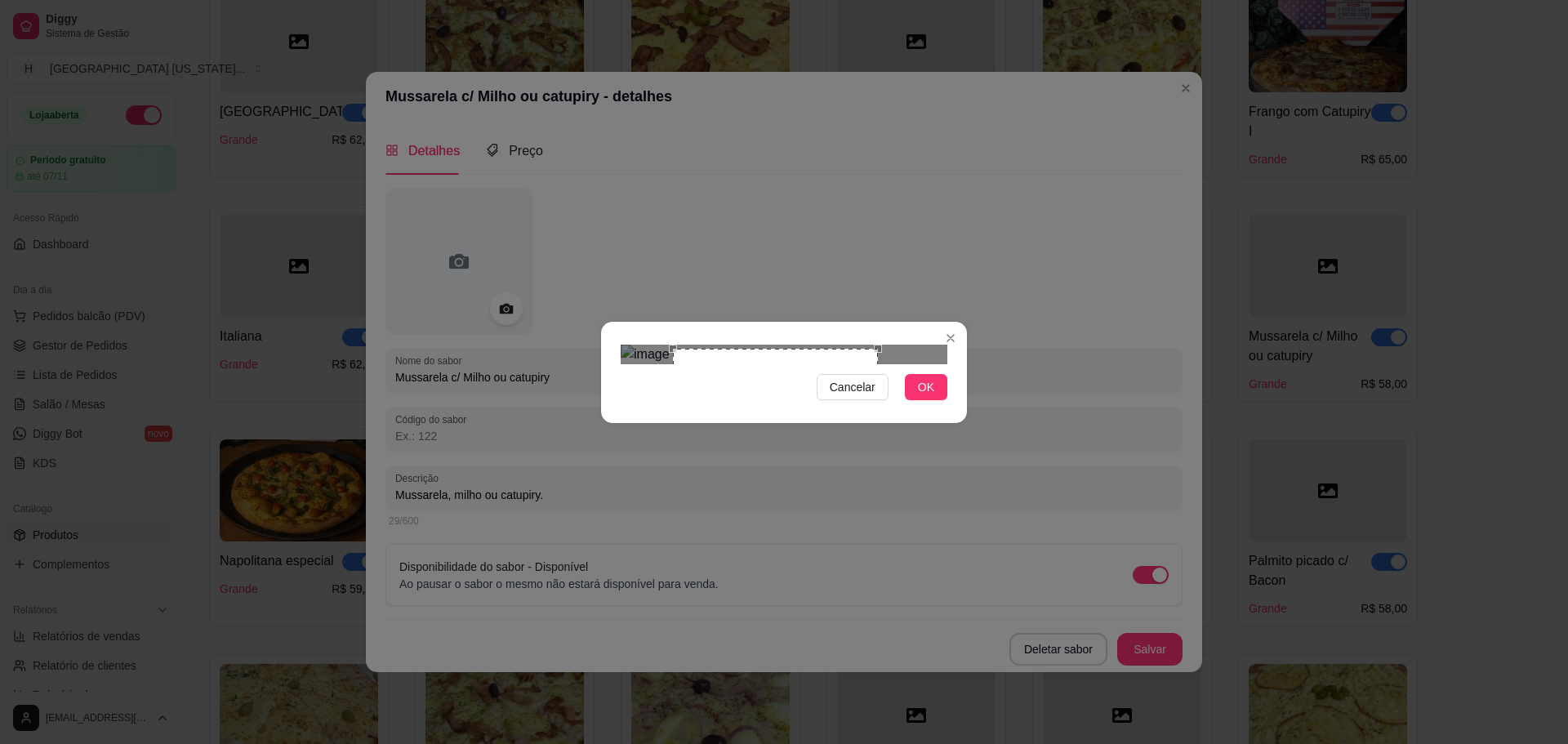
click at [719, 367] on div "Use the arrow keys to move the crop selection area" at bounding box center [775, 450] width 205 height 204
click at [667, 560] on div "Use the arrow keys to move the south west drag handle to change the crop select…" at bounding box center [667, 560] width 0 height 0
click at [923, 396] on span "OK" at bounding box center [926, 387] width 16 height 18
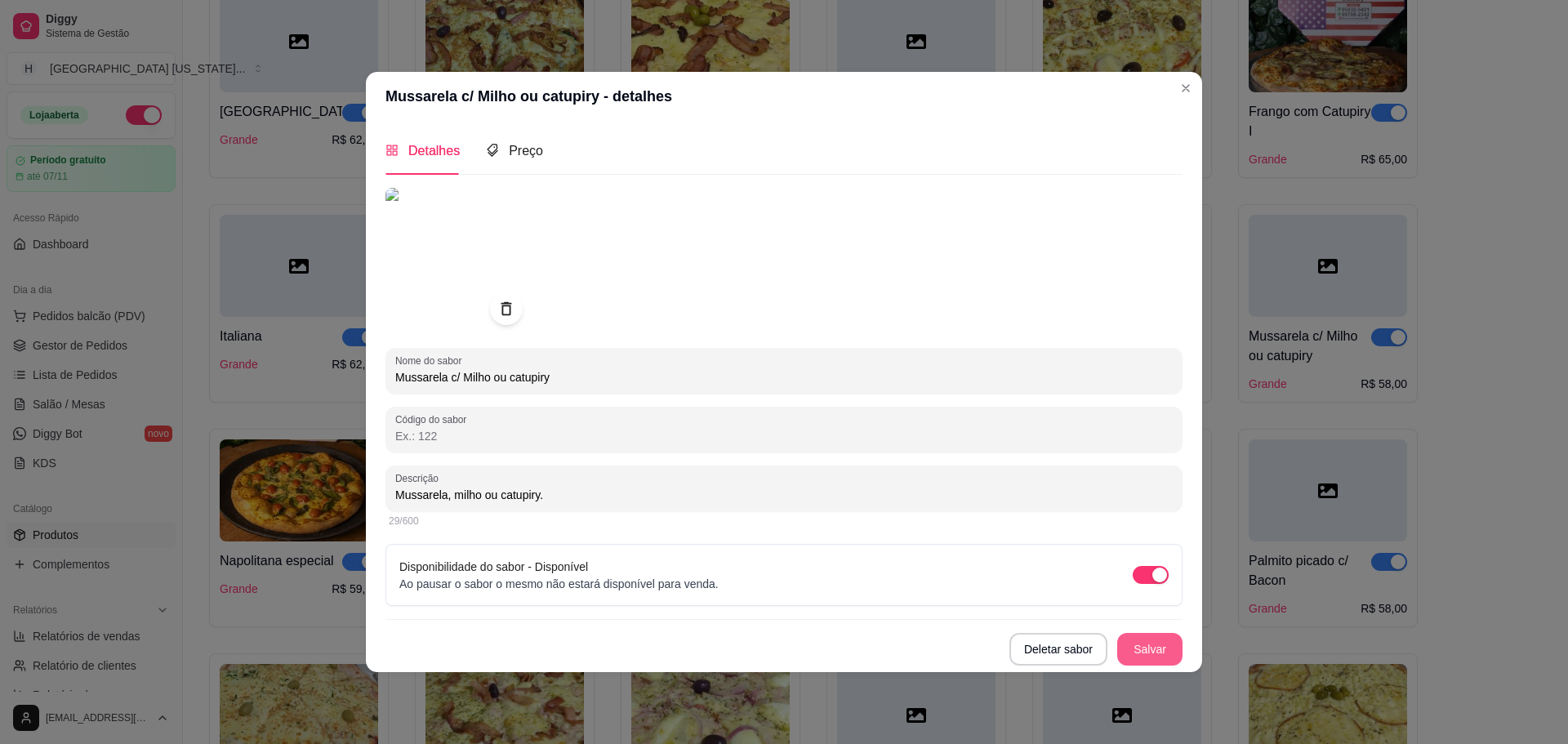
click at [1152, 651] on button "Salvar" at bounding box center [1150, 649] width 66 height 32
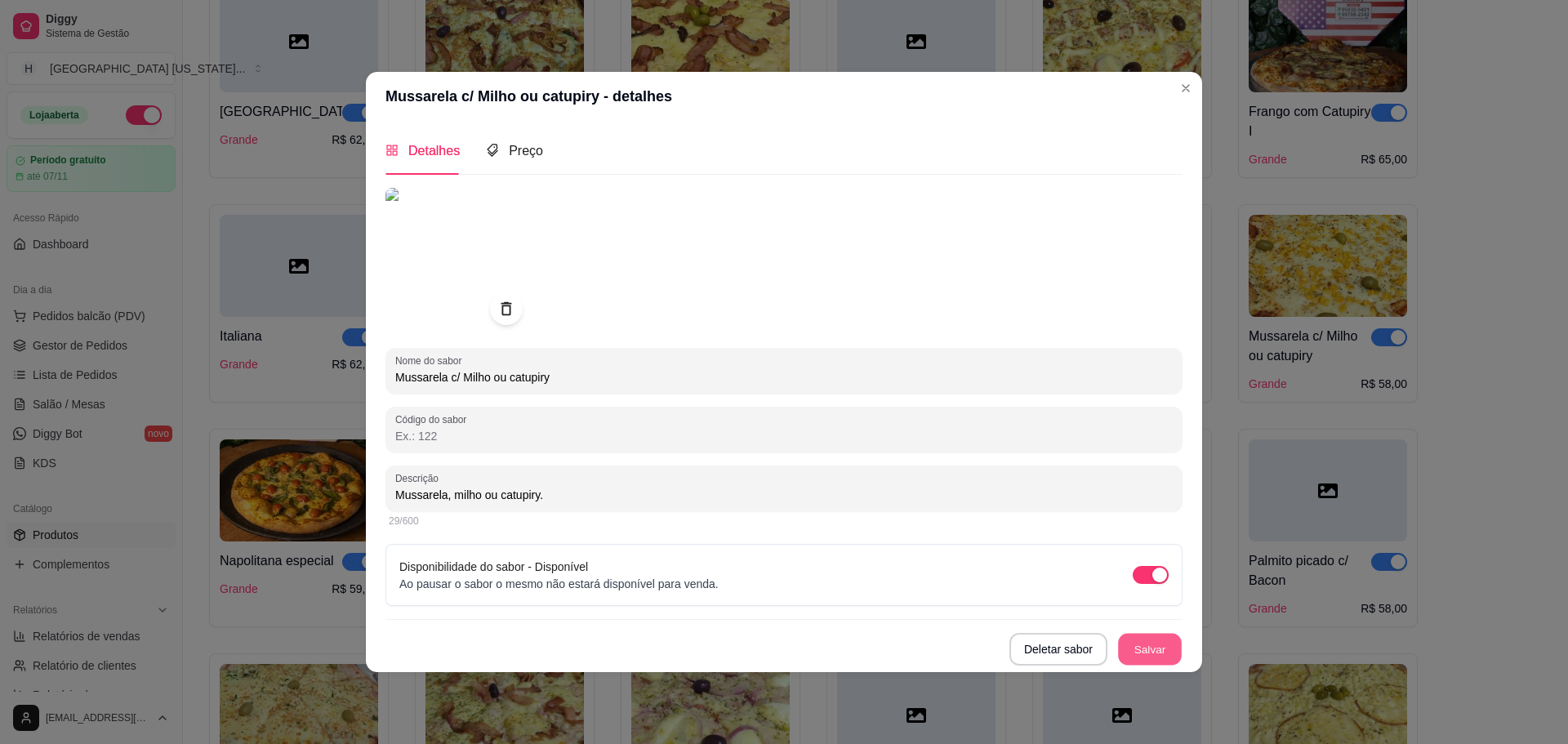
click at [1152, 646] on button "Salvar" at bounding box center [1150, 648] width 64 height 32
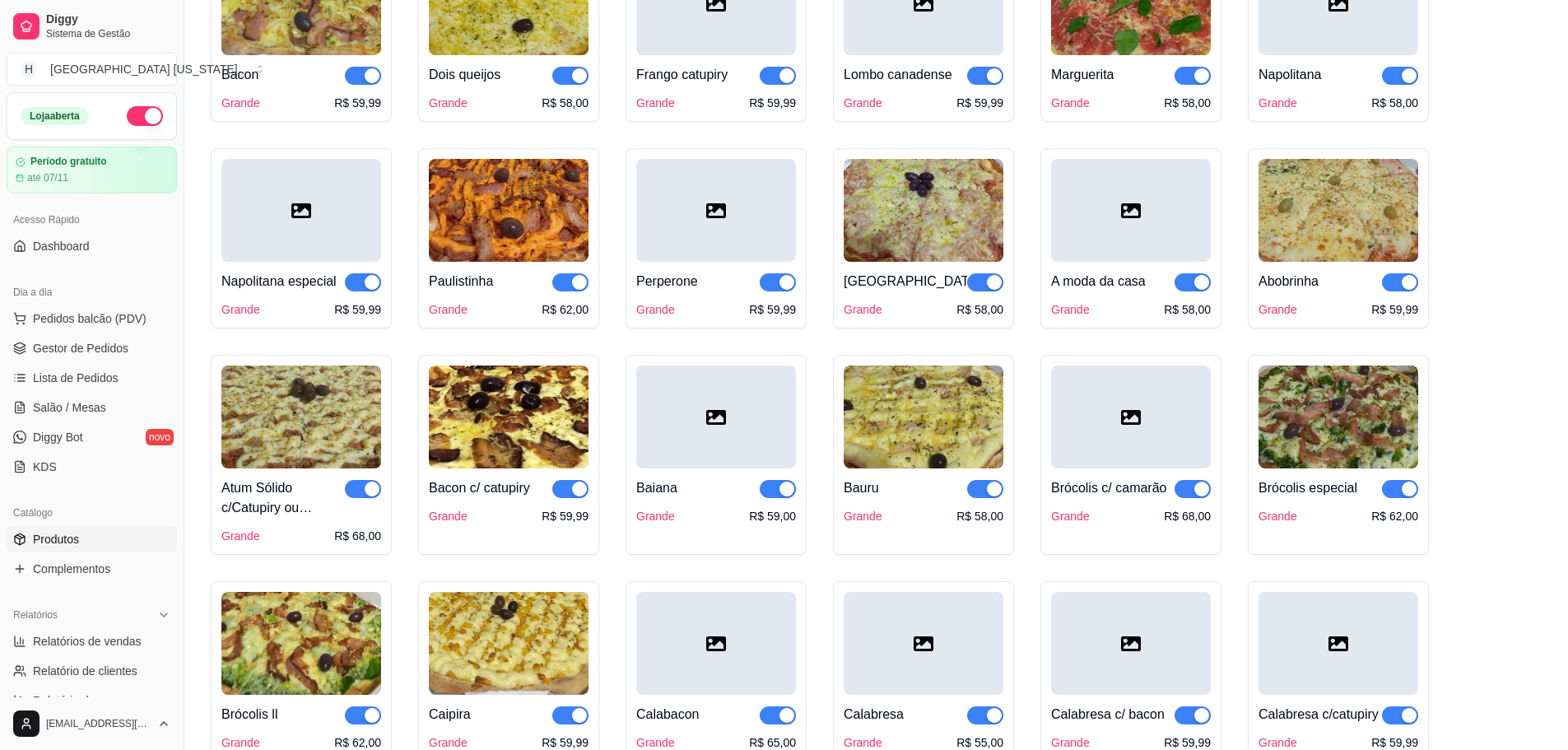
scroll to position [247, 0]
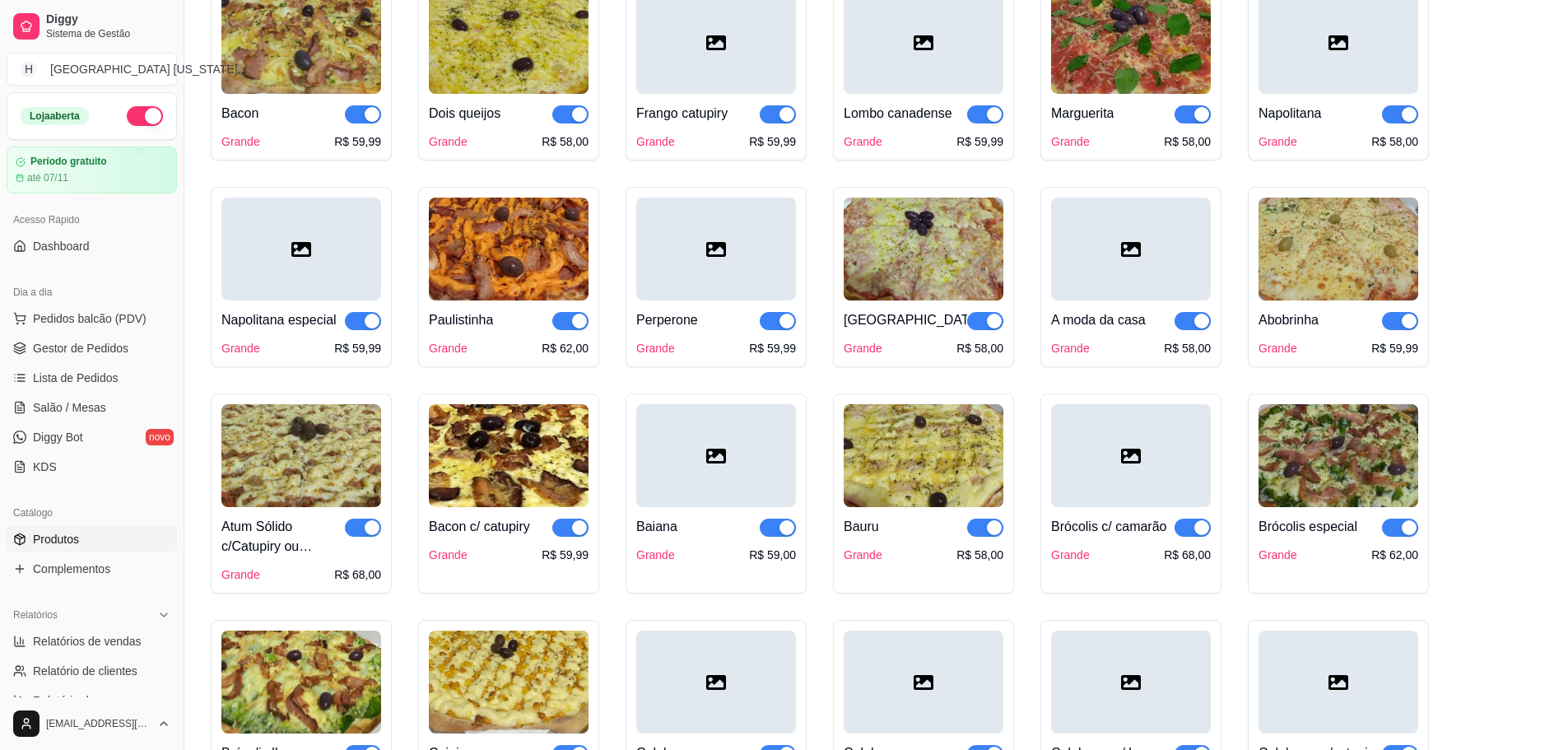
click at [332, 294] on div at bounding box center [302, 249] width 160 height 103
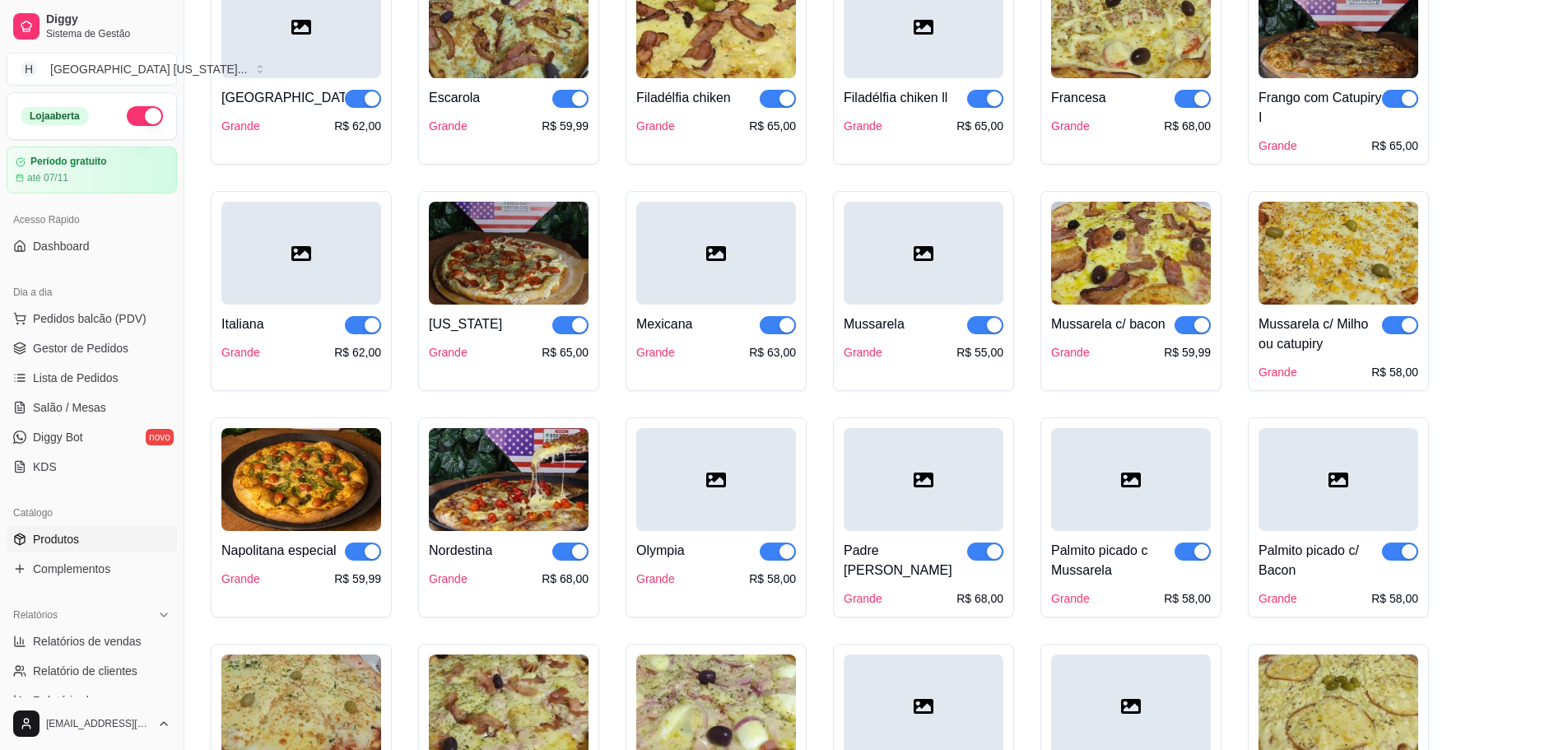
scroll to position [1317, 0]
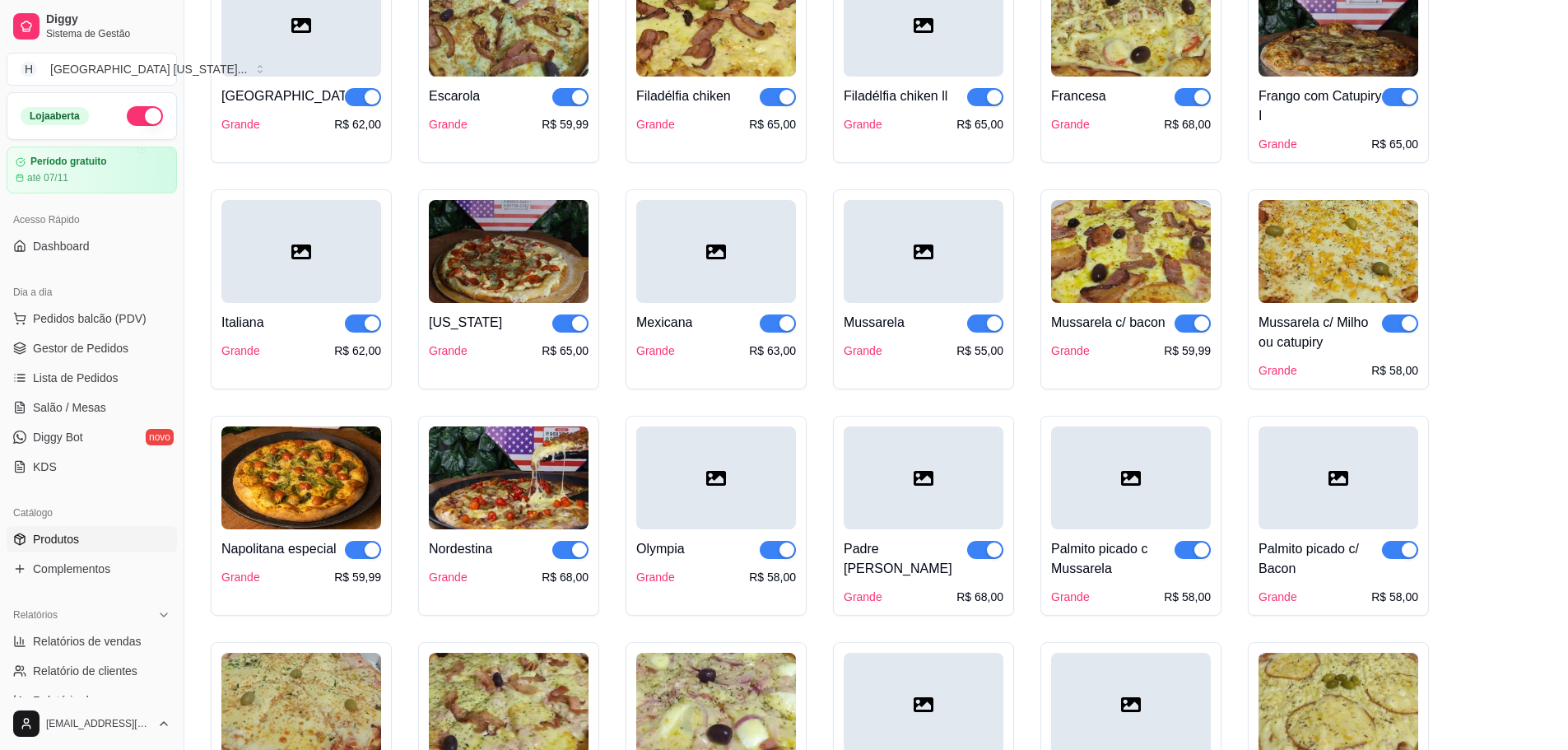
click at [287, 497] on img at bounding box center [302, 477] width 160 height 103
click at [280, 457] on img at bounding box center [302, 477] width 160 height 103
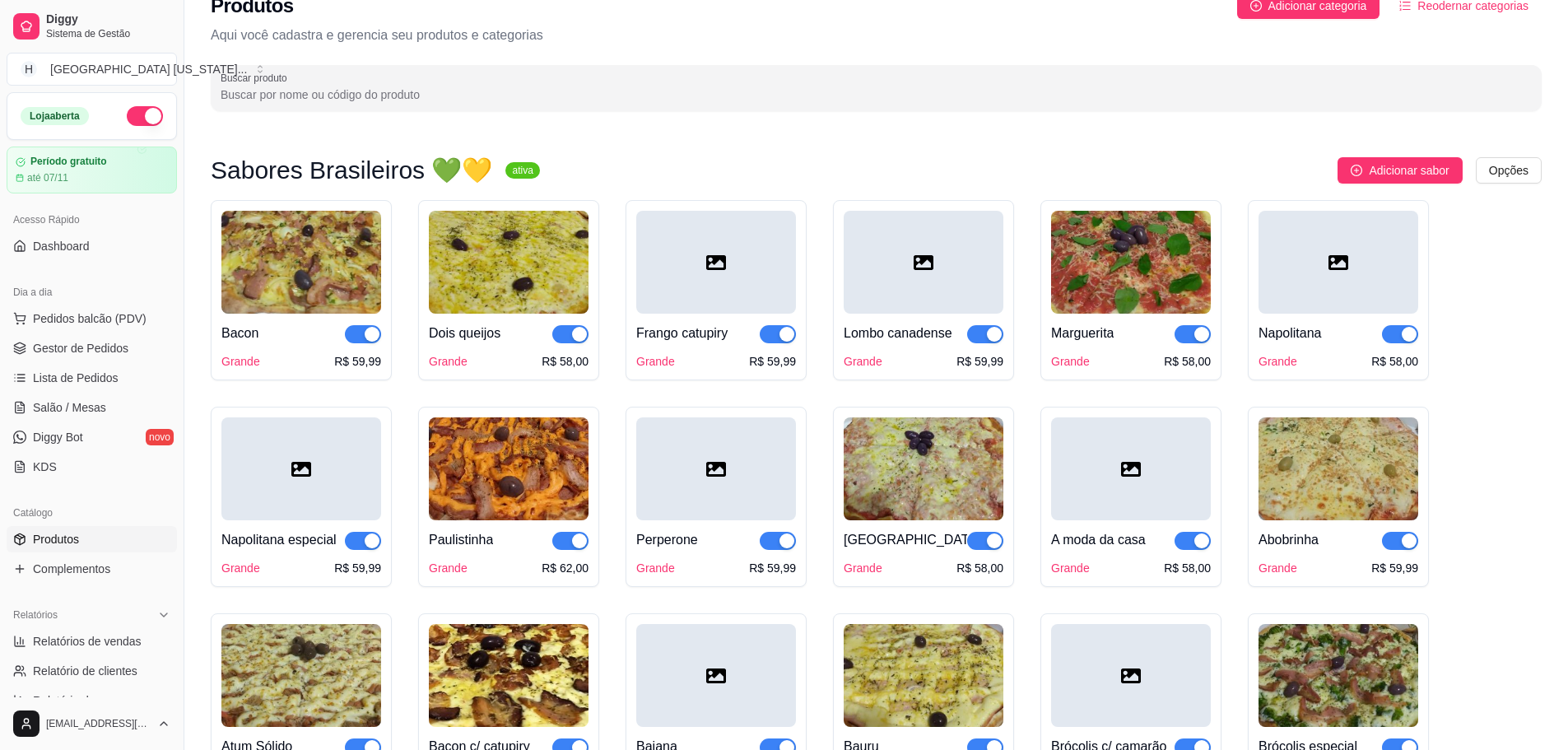
scroll to position [0, 0]
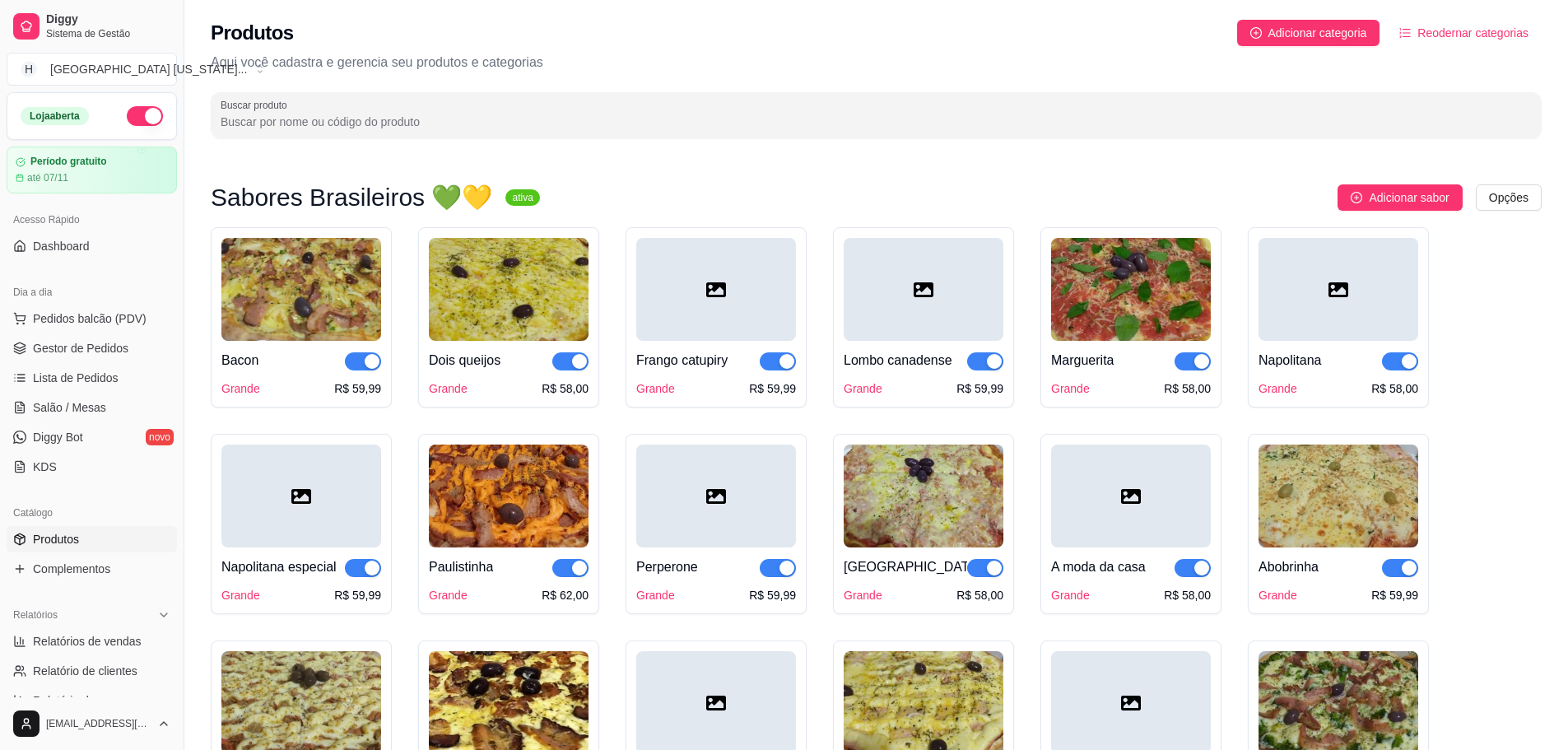
click at [1374, 281] on div at bounding box center [1339, 289] width 160 height 103
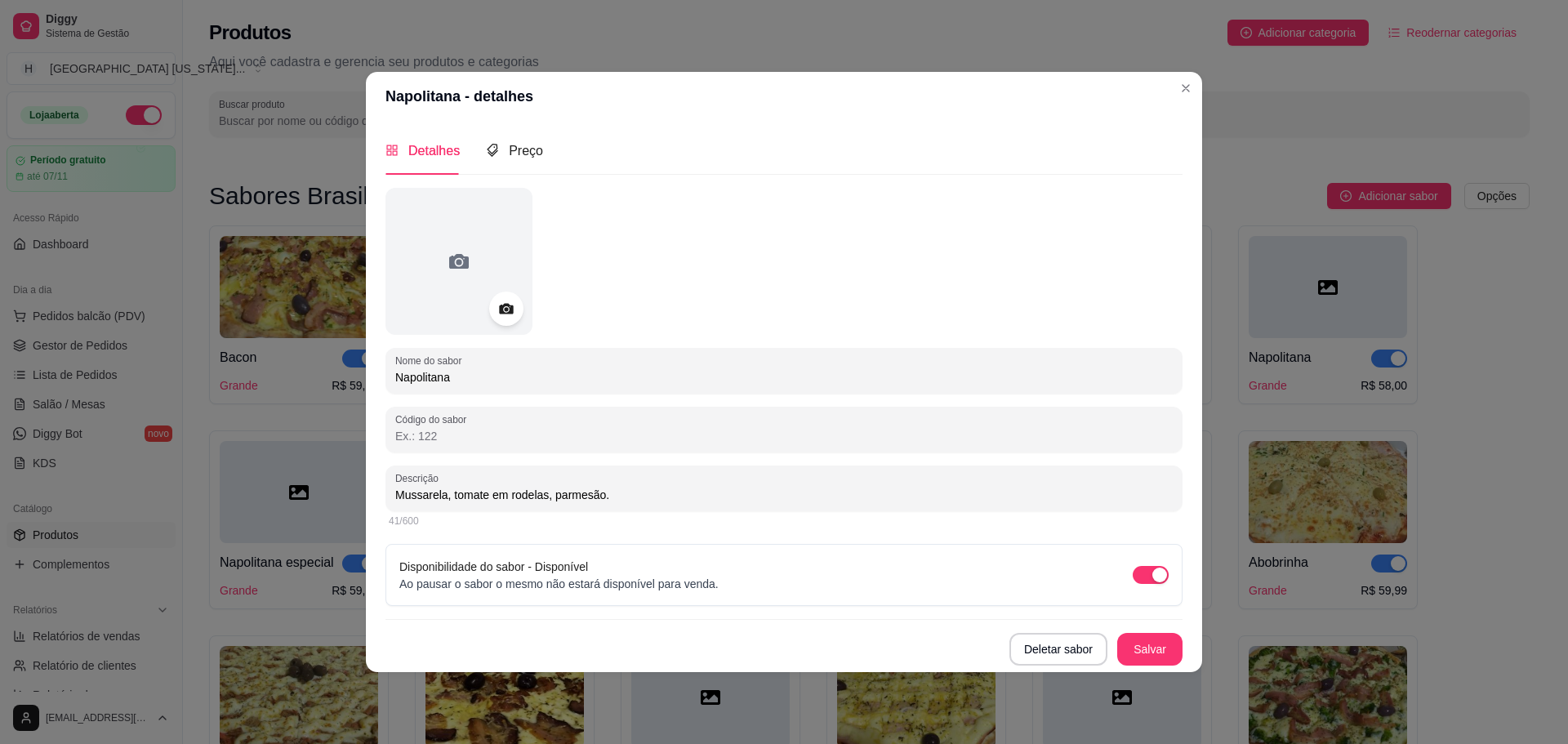
click at [516, 311] on div at bounding box center [506, 309] width 34 height 34
click at [494, 319] on div at bounding box center [506, 309] width 34 height 34
click at [511, 318] on icon at bounding box center [506, 308] width 19 height 19
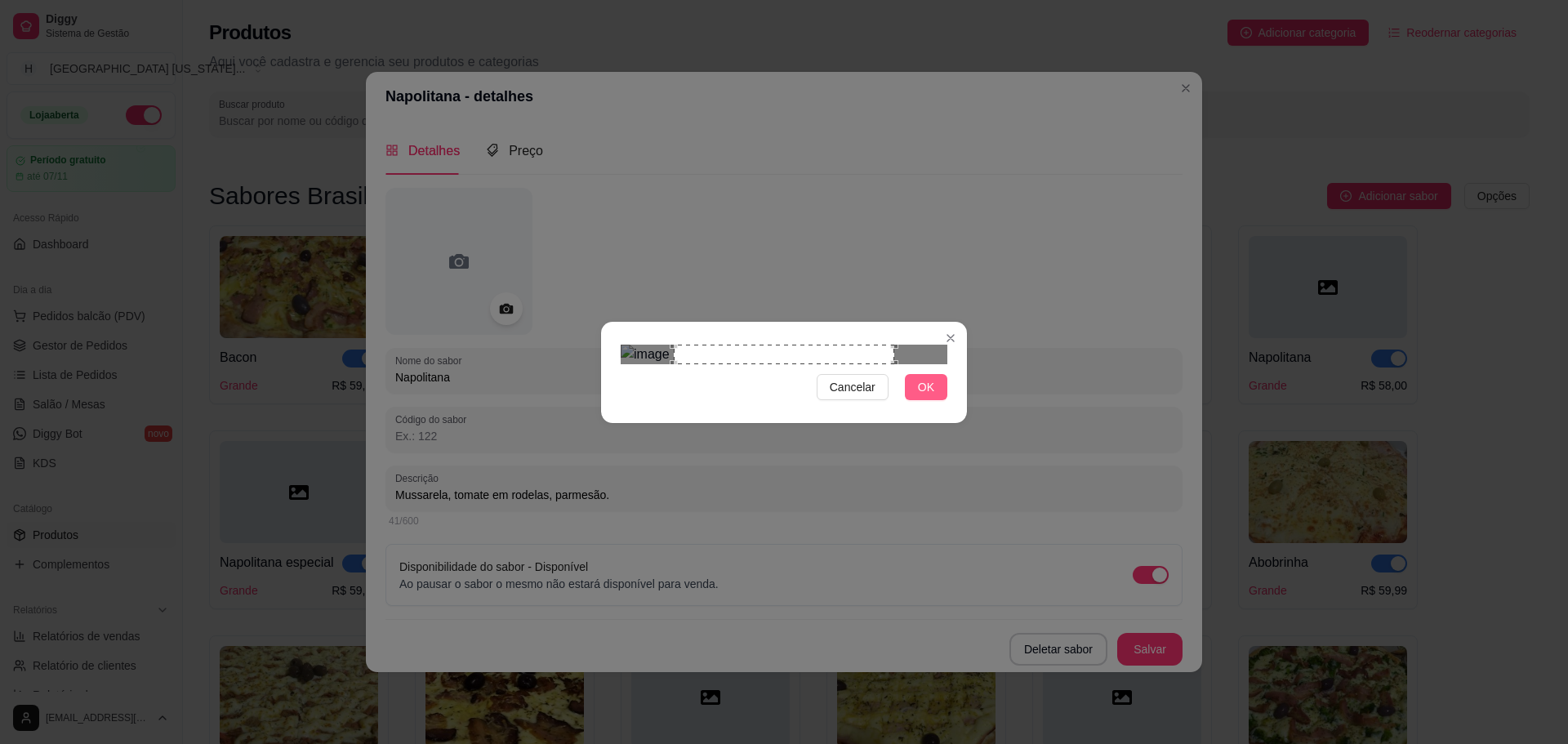
click at [928, 400] on button "OK" at bounding box center [925, 386] width 42 height 26
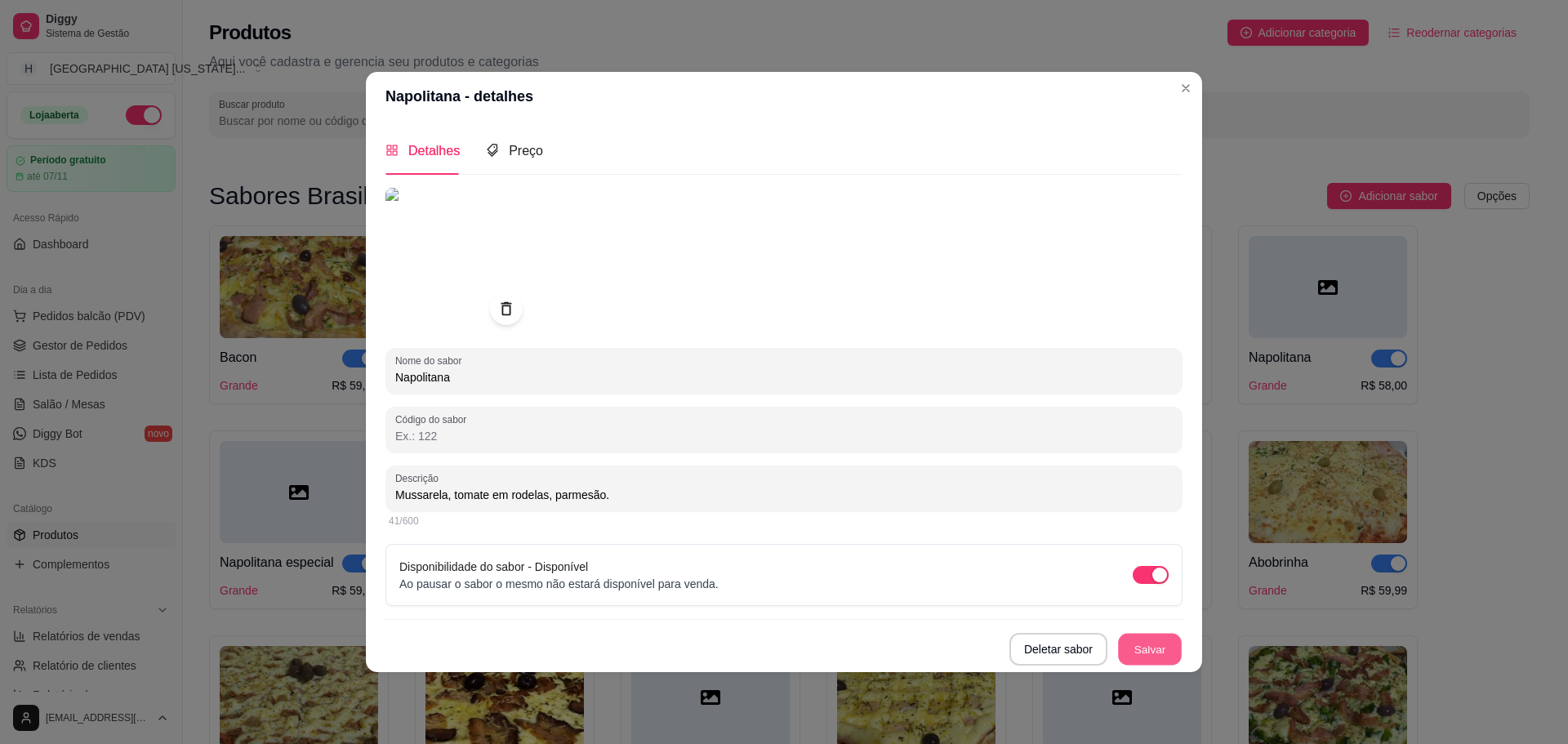
click at [1168, 646] on button "Salvar" at bounding box center [1150, 648] width 64 height 32
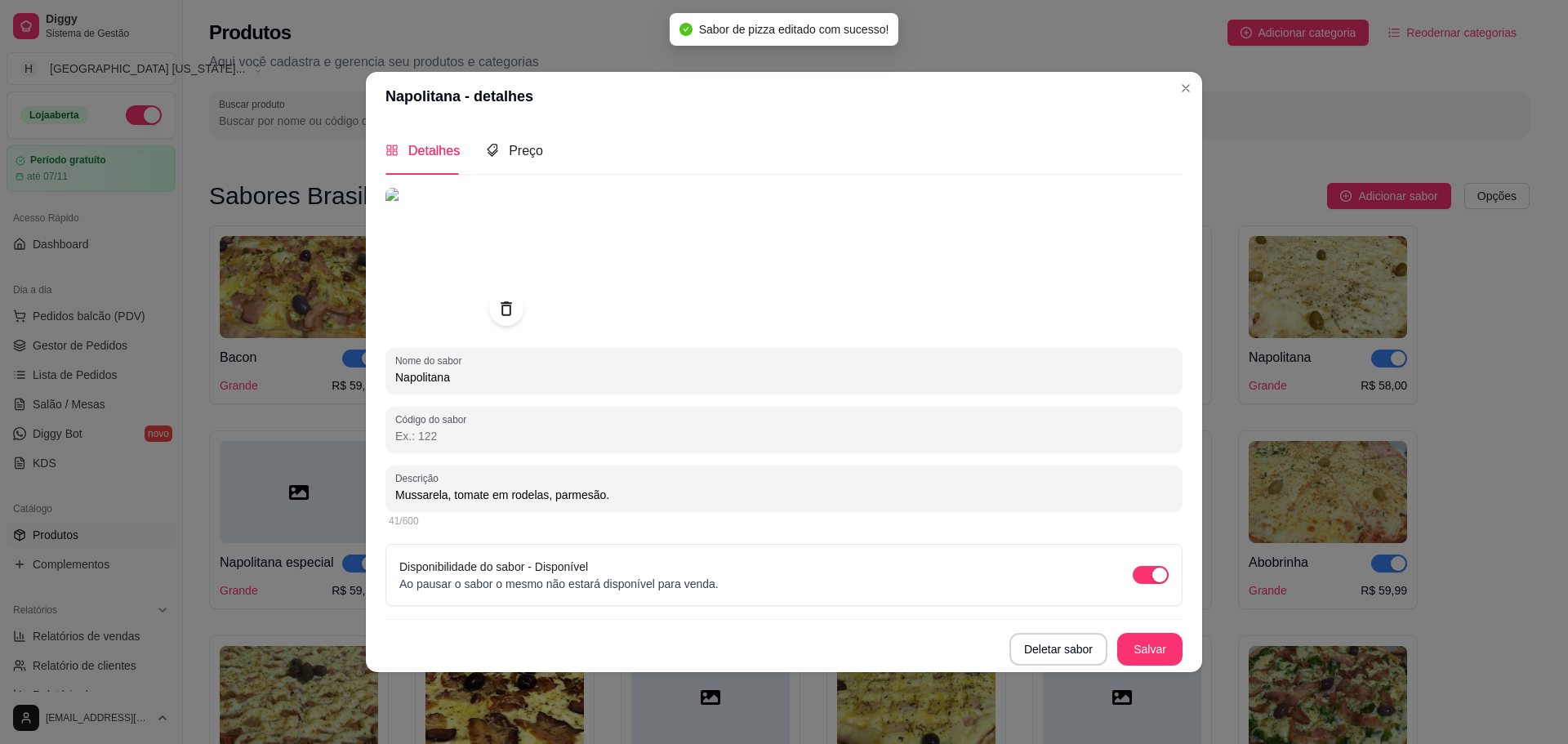
click at [512, 309] on icon at bounding box center [506, 308] width 19 height 19
drag, startPoint x: 489, startPoint y: 310, endPoint x: 501, endPoint y: 286, distance: 26.8
click at [492, 304] on div at bounding box center [459, 260] width 147 height 147
click at [505, 303] on icon at bounding box center [506, 308] width 19 height 19
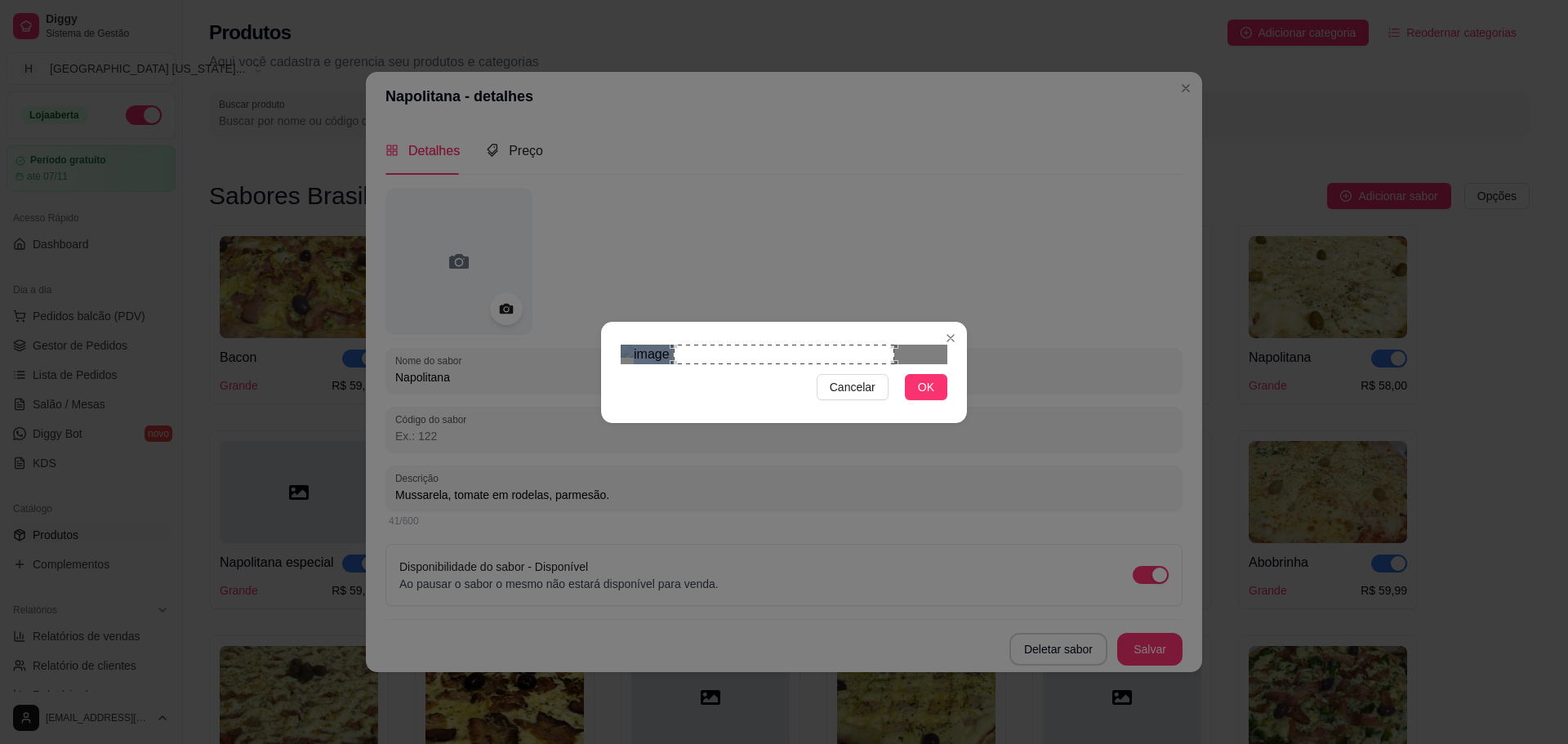
drag, startPoint x: 676, startPoint y: 467, endPoint x: 676, endPoint y: 446, distance: 21.0
click at [676, 406] on div "Cancelar OK" at bounding box center [784, 372] width 366 height 68
click at [676, 364] on div "Use the arrow keys to move the crop selection area" at bounding box center [784, 354] width 221 height 20
click at [684, 424] on div "Use the arrow keys to move the crop selection area" at bounding box center [788, 450] width 214 height 213
click at [762, 404] on div "Use the arrow keys to move the crop selection area" at bounding box center [773, 450] width 214 height 213
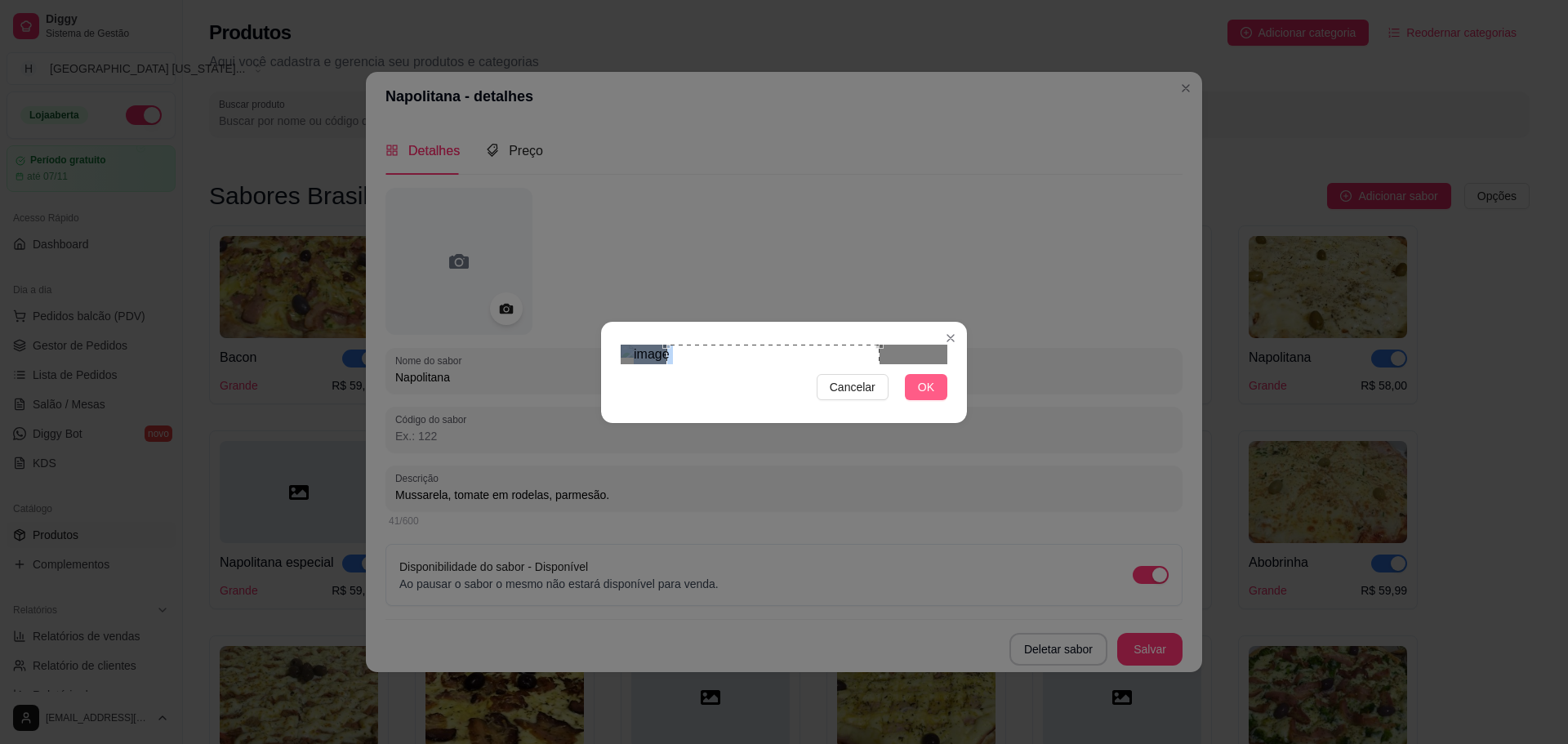
click at [932, 396] on span "OK" at bounding box center [926, 387] width 16 height 18
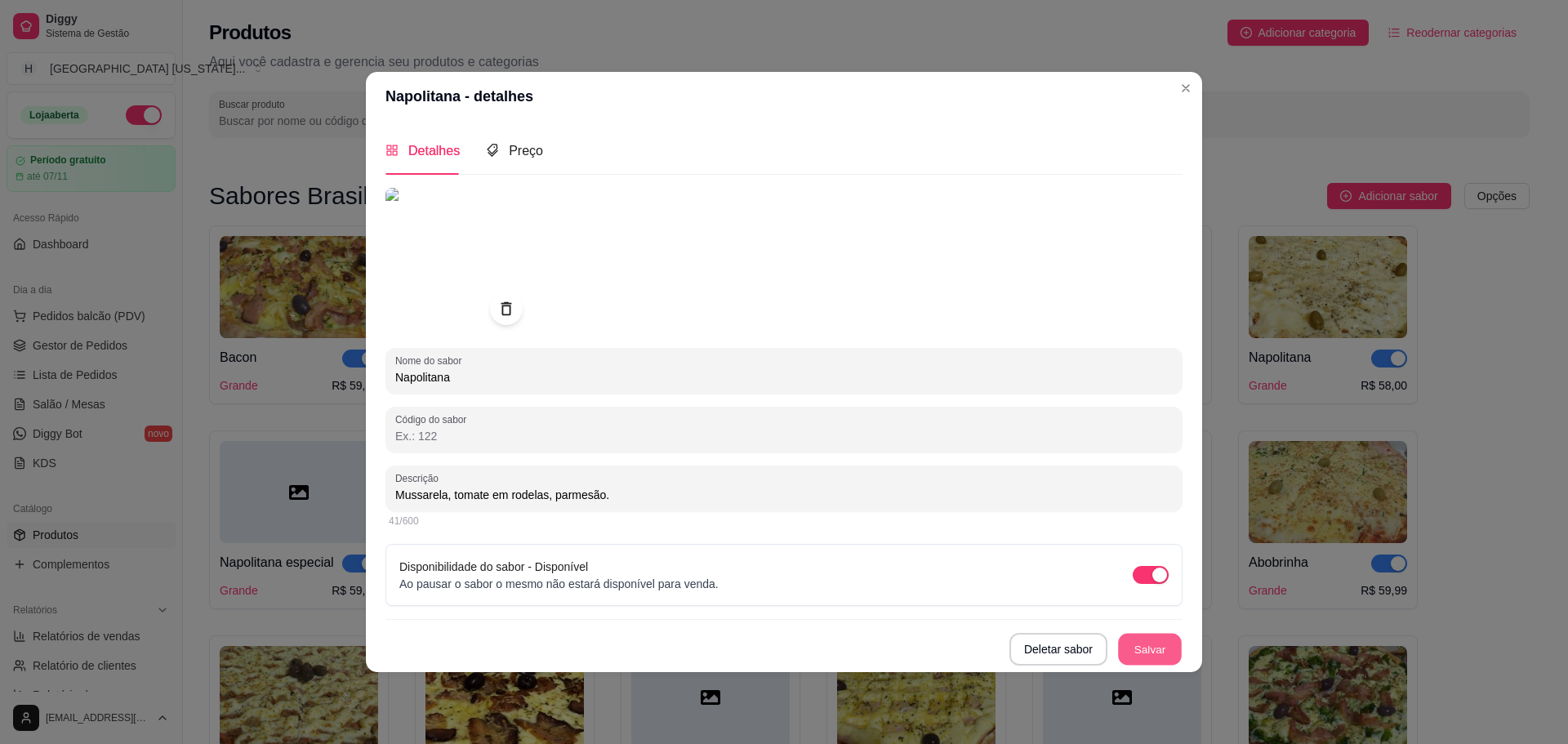
click at [1166, 649] on button "Salvar" at bounding box center [1150, 648] width 64 height 32
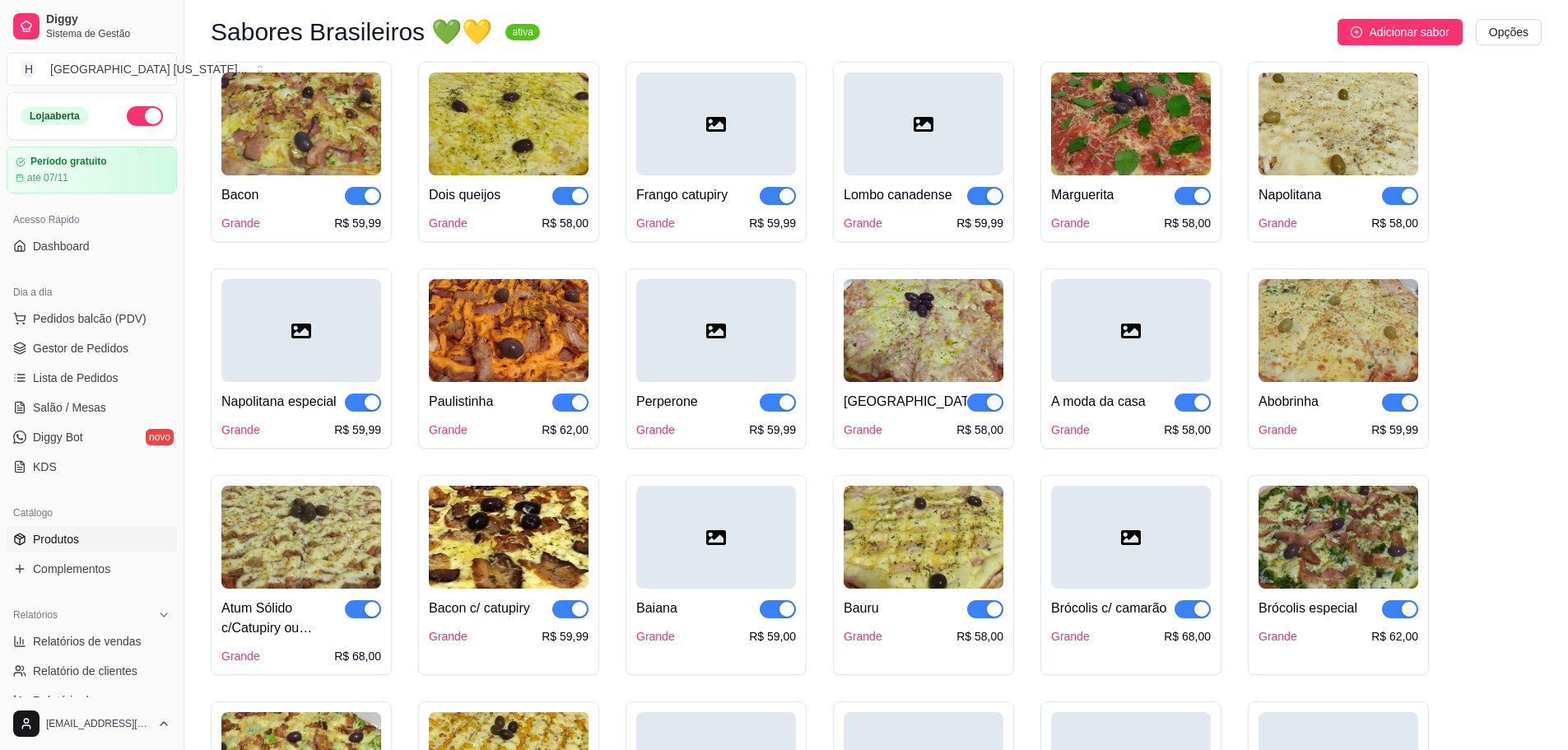
scroll to position [164, 0]
click at [312, 355] on div at bounding box center [302, 331] width 160 height 103
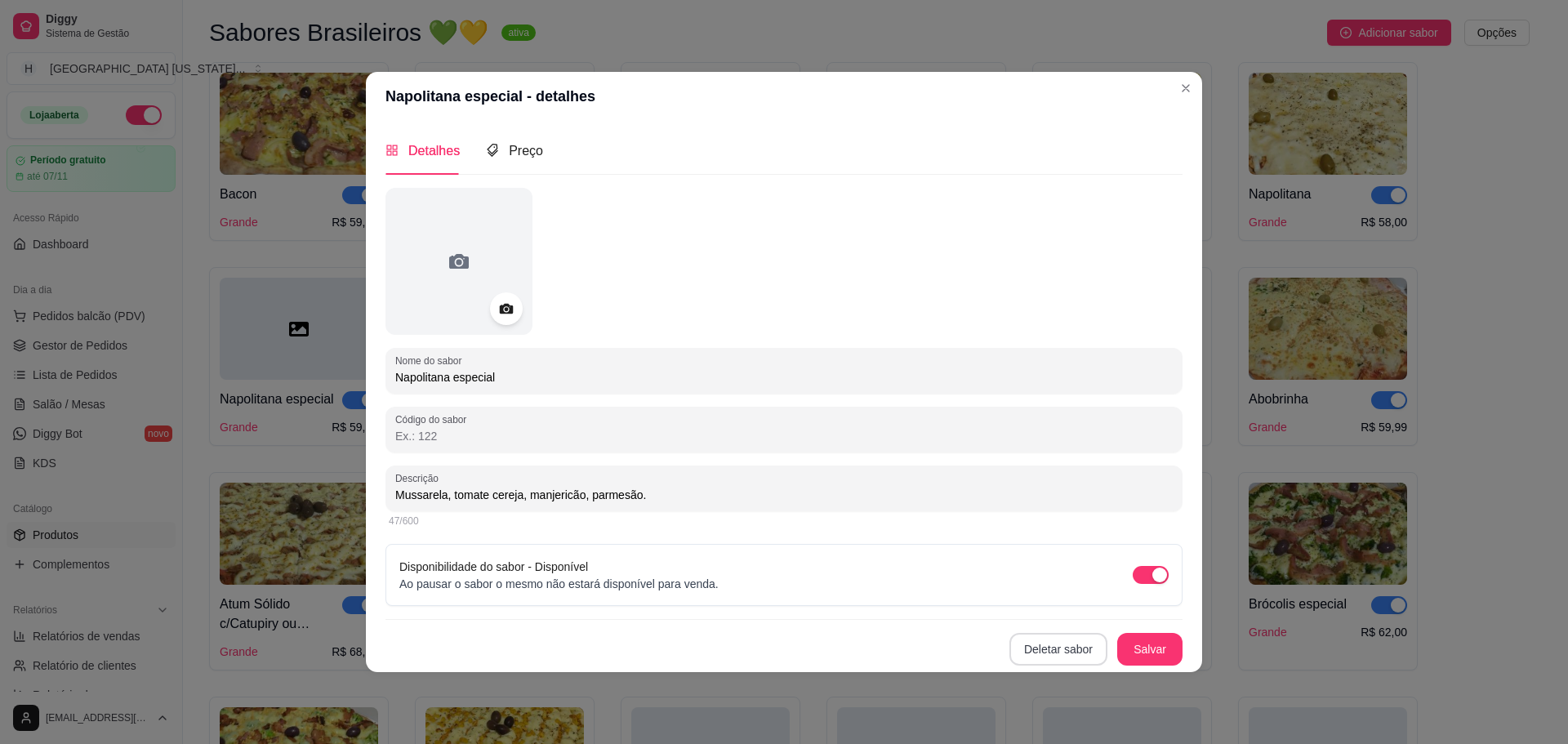
click at [1082, 652] on button "Deletar sabor" at bounding box center [1058, 649] width 98 height 32
click at [1066, 607] on button "Confirmar" at bounding box center [1059, 601] width 58 height 24
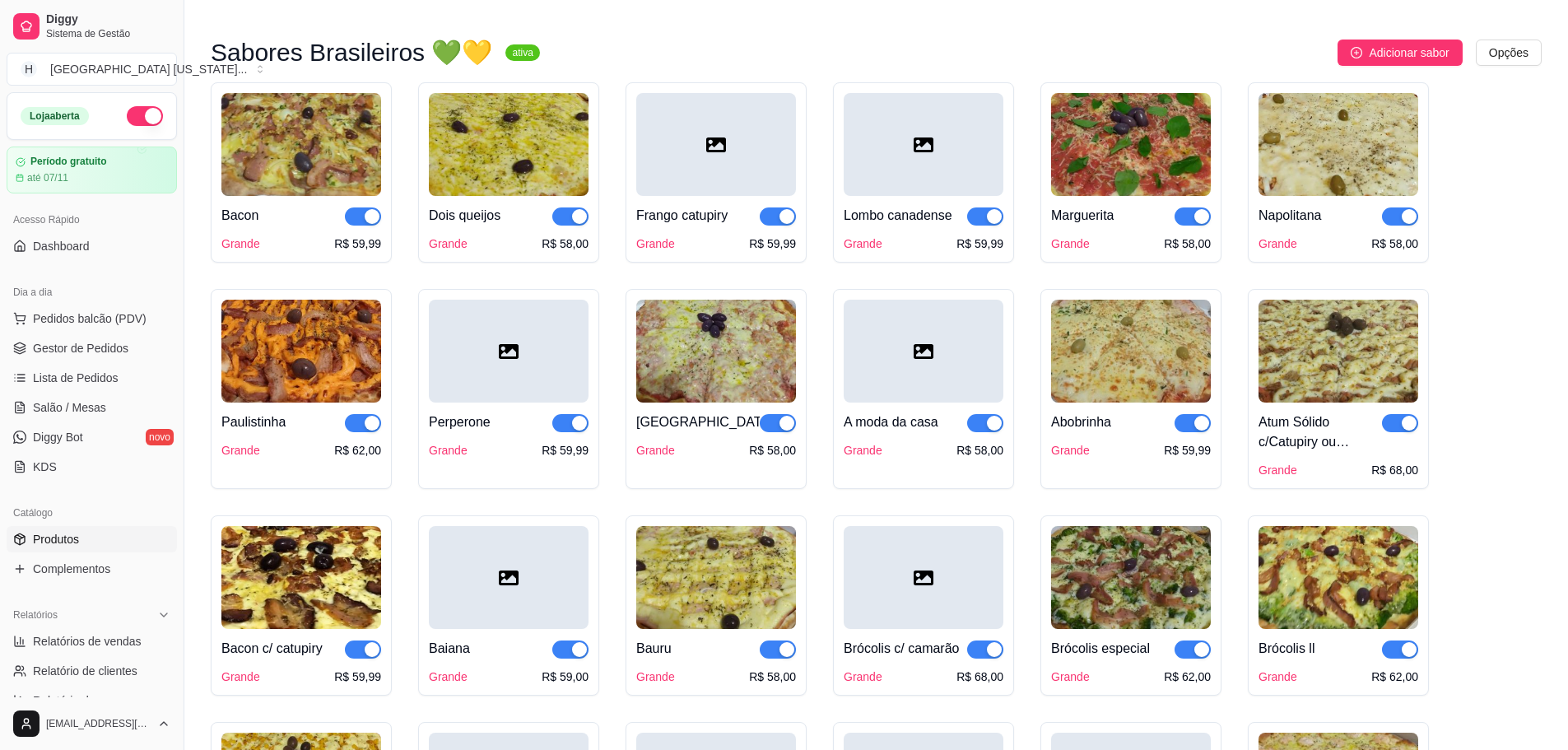
scroll to position [0, 0]
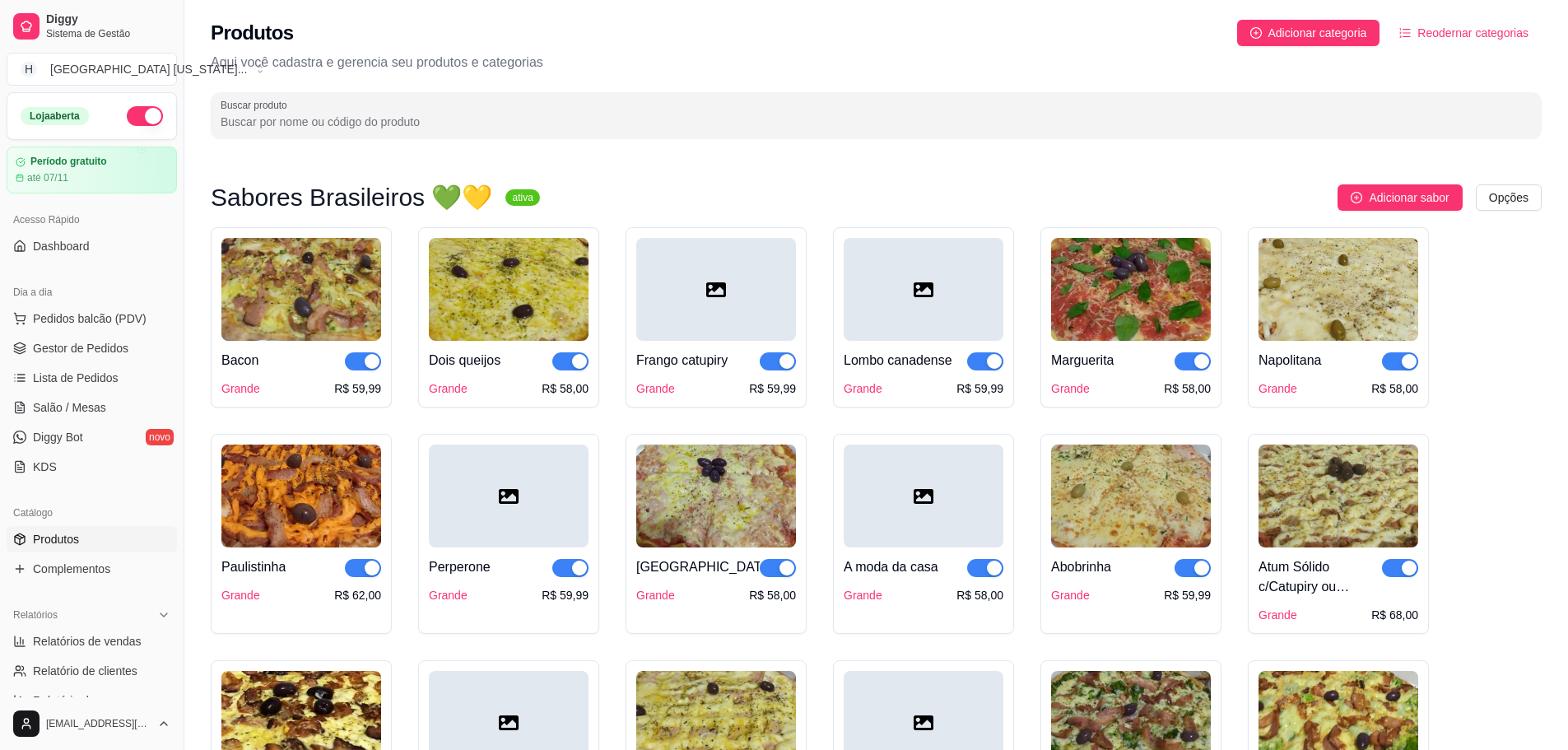
click at [1362, 321] on img at bounding box center [1339, 289] width 160 height 103
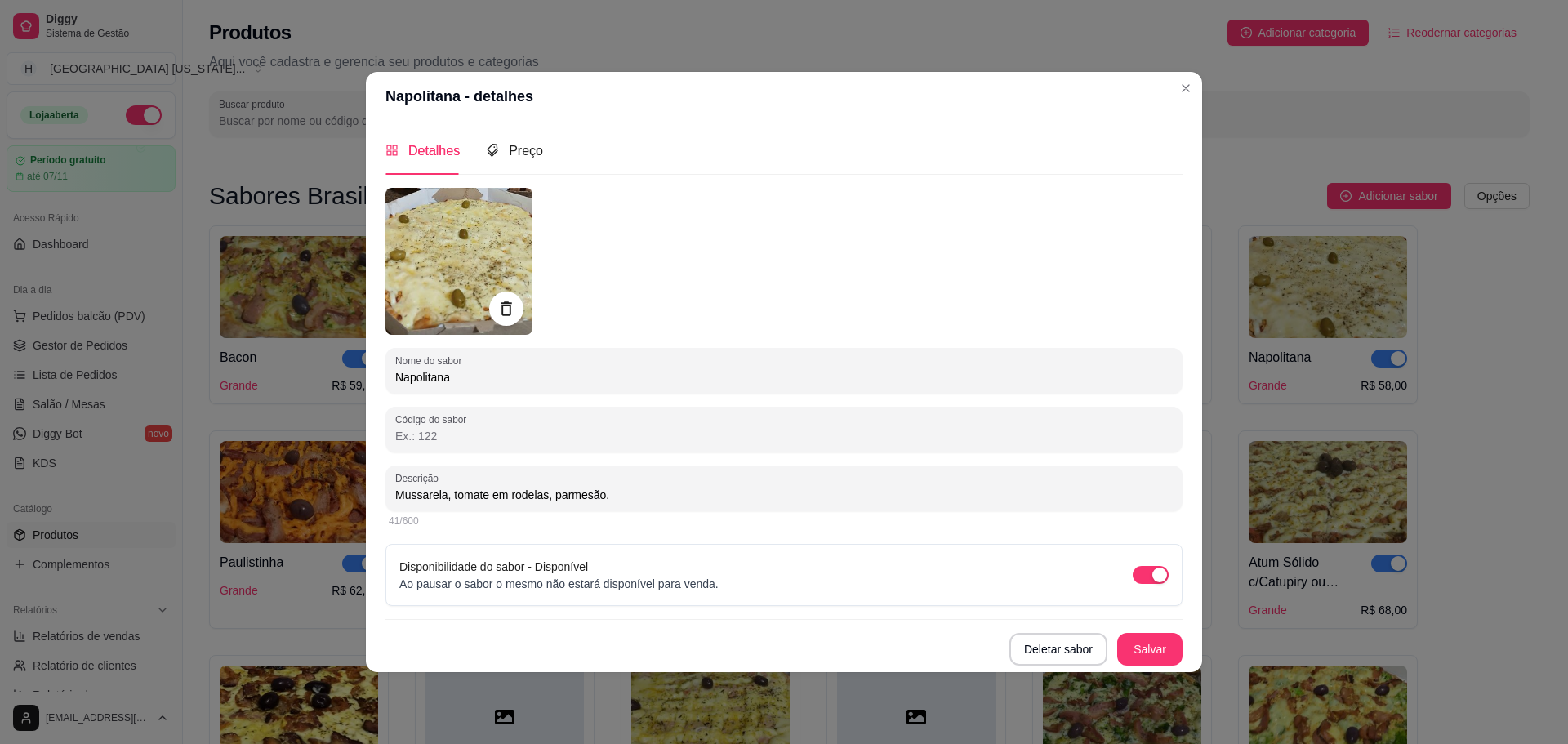
click at [515, 307] on icon at bounding box center [506, 308] width 19 height 19
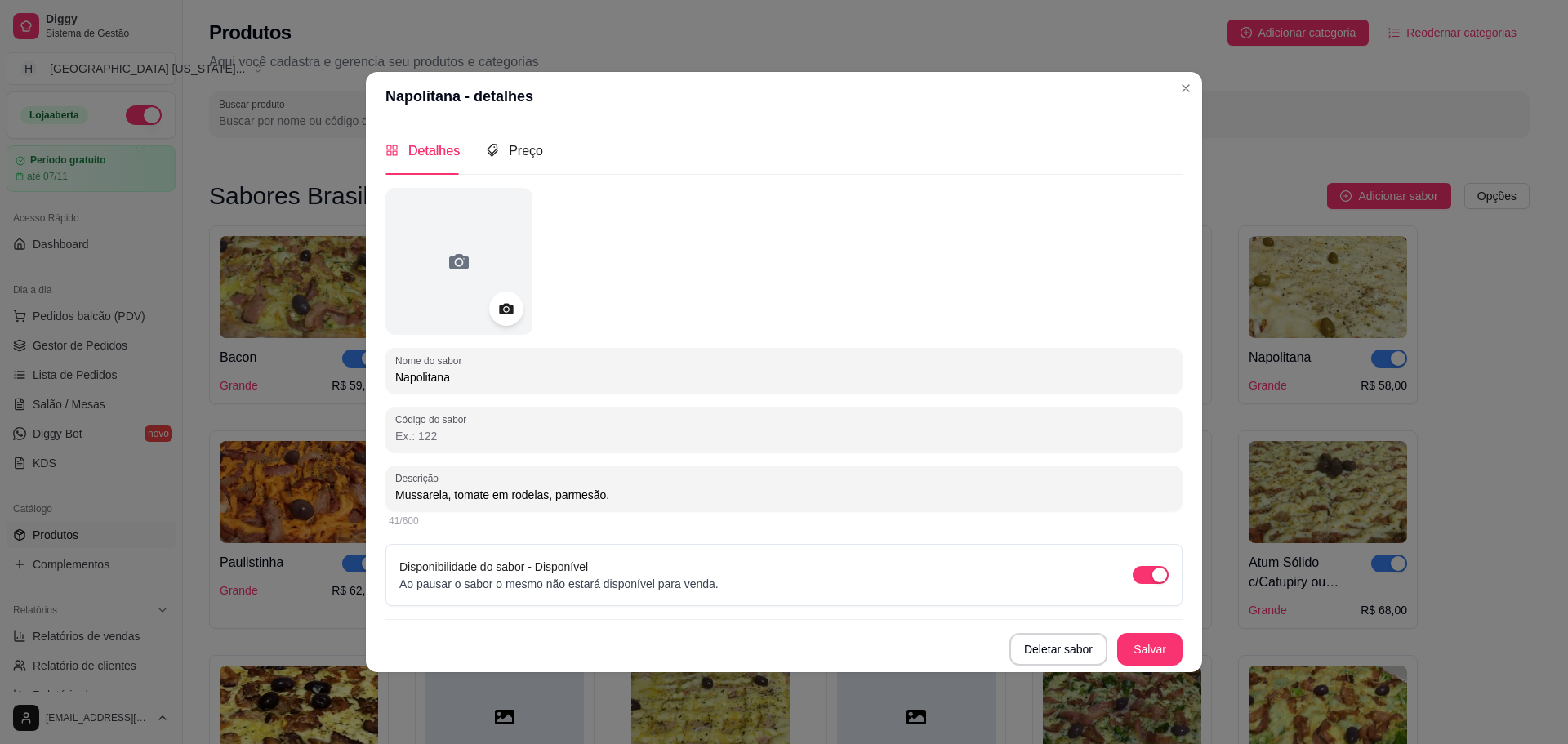
click at [513, 308] on icon at bounding box center [506, 308] width 14 height 11
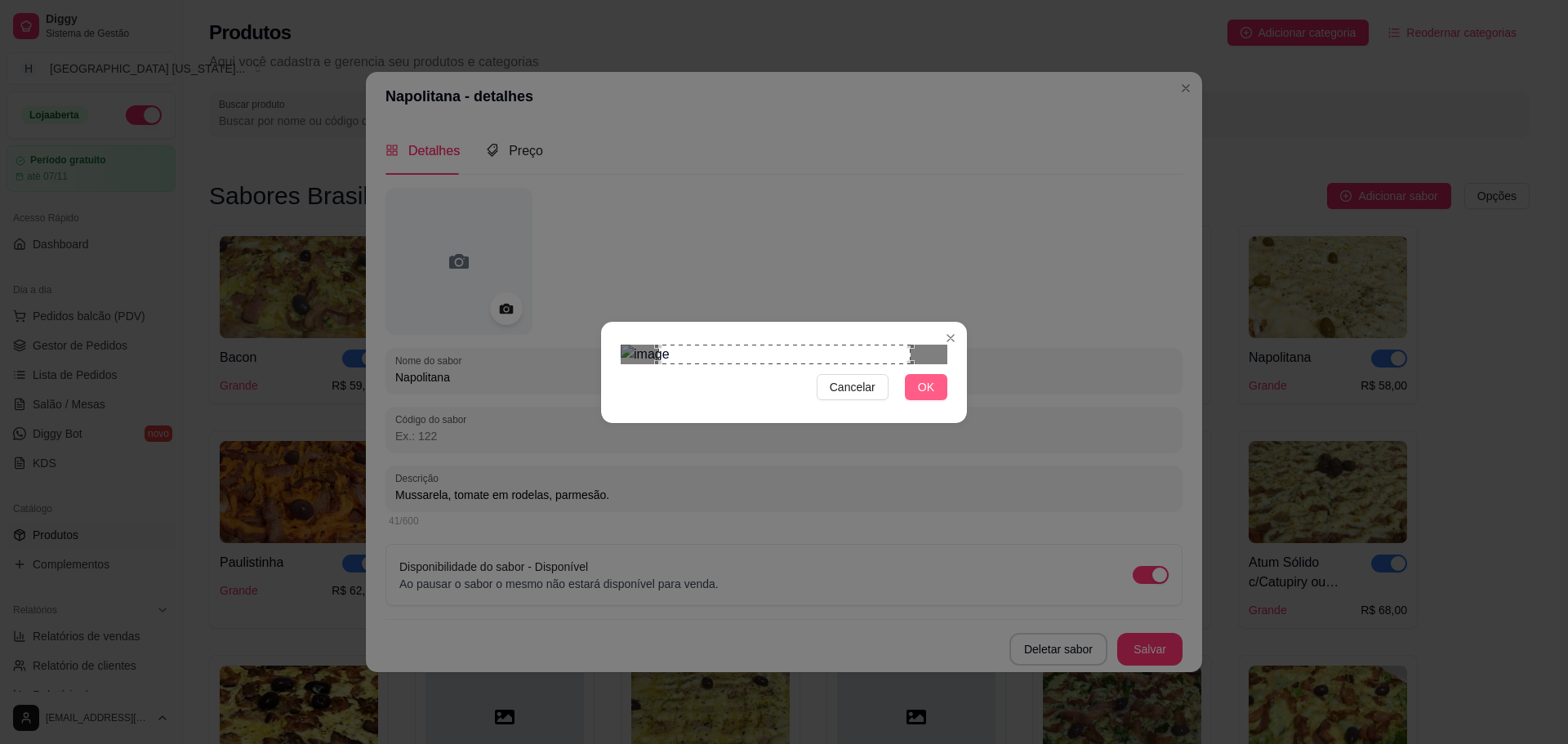
click at [922, 396] on span "OK" at bounding box center [926, 387] width 16 height 18
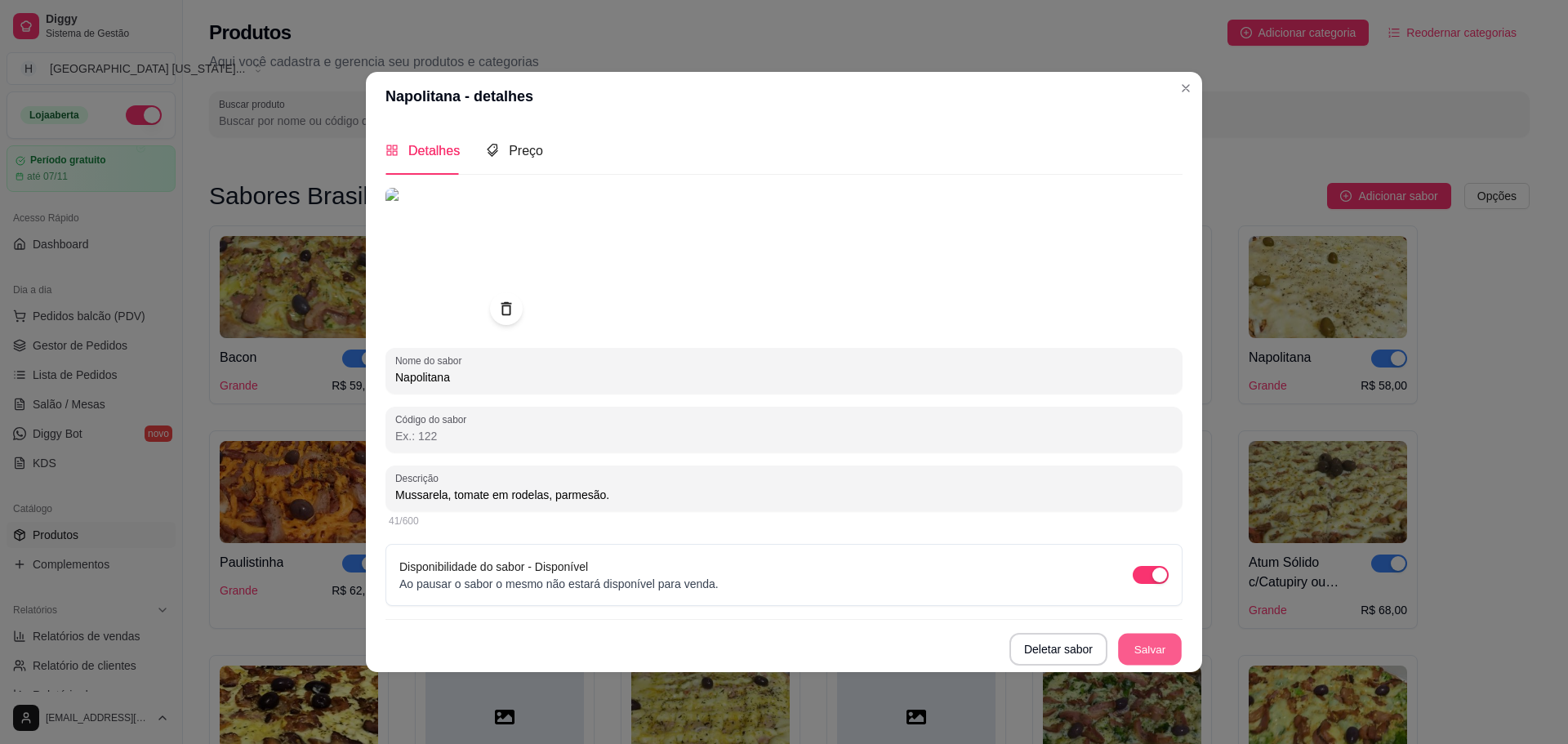
click at [1169, 646] on button "Salvar" at bounding box center [1150, 648] width 64 height 32
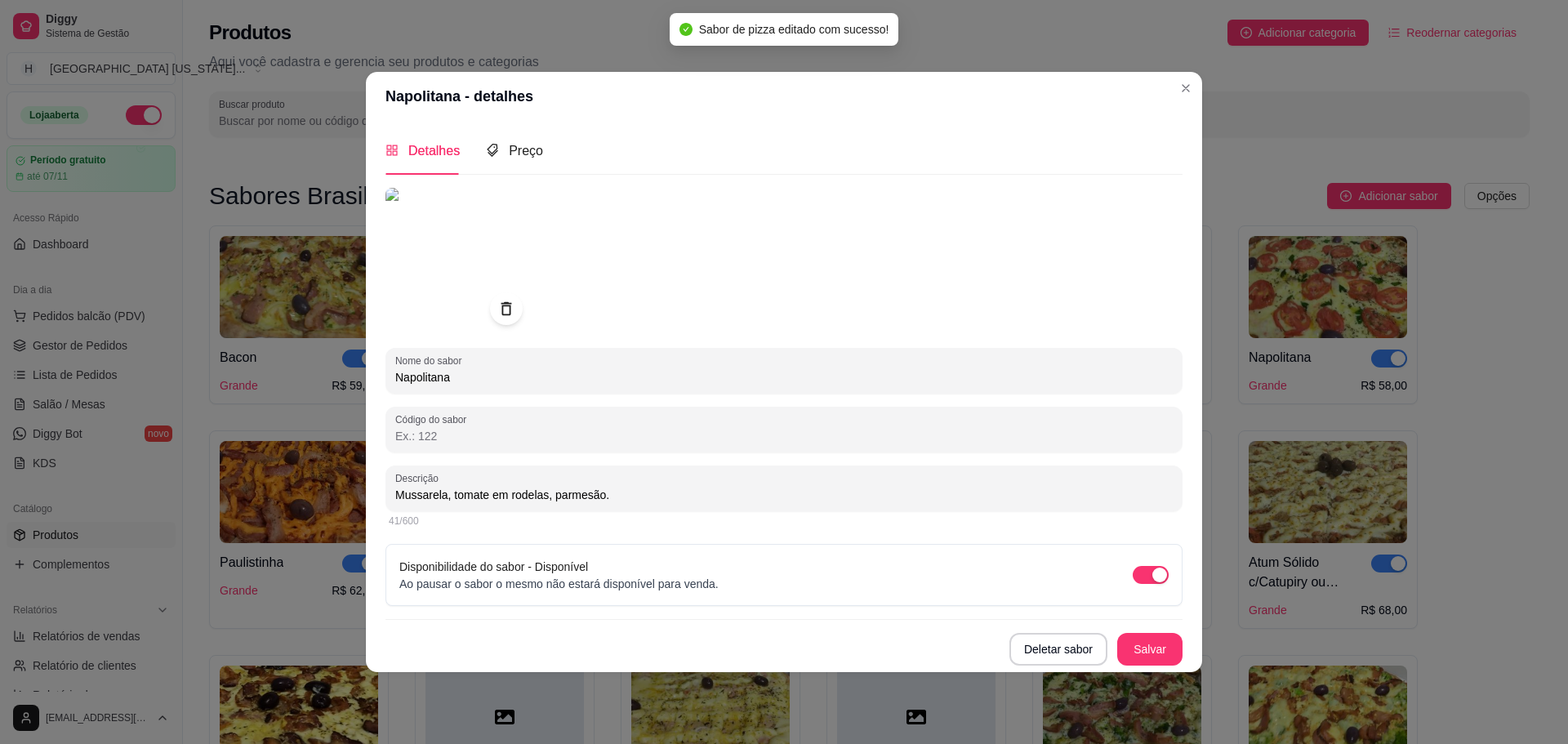
click at [1195, 78] on header "Napolitana - detalhes" at bounding box center [784, 96] width 836 height 49
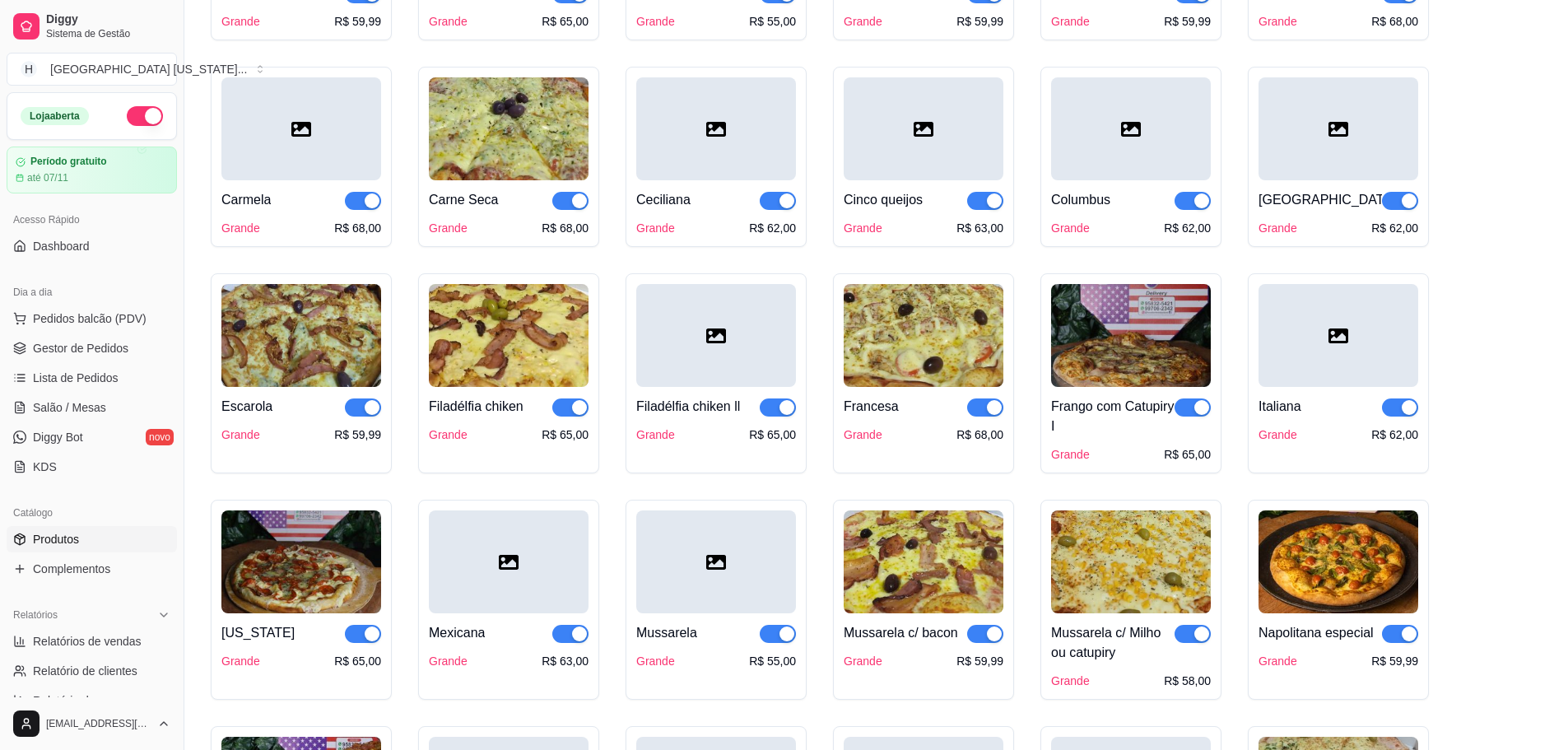
scroll to position [988, 0]
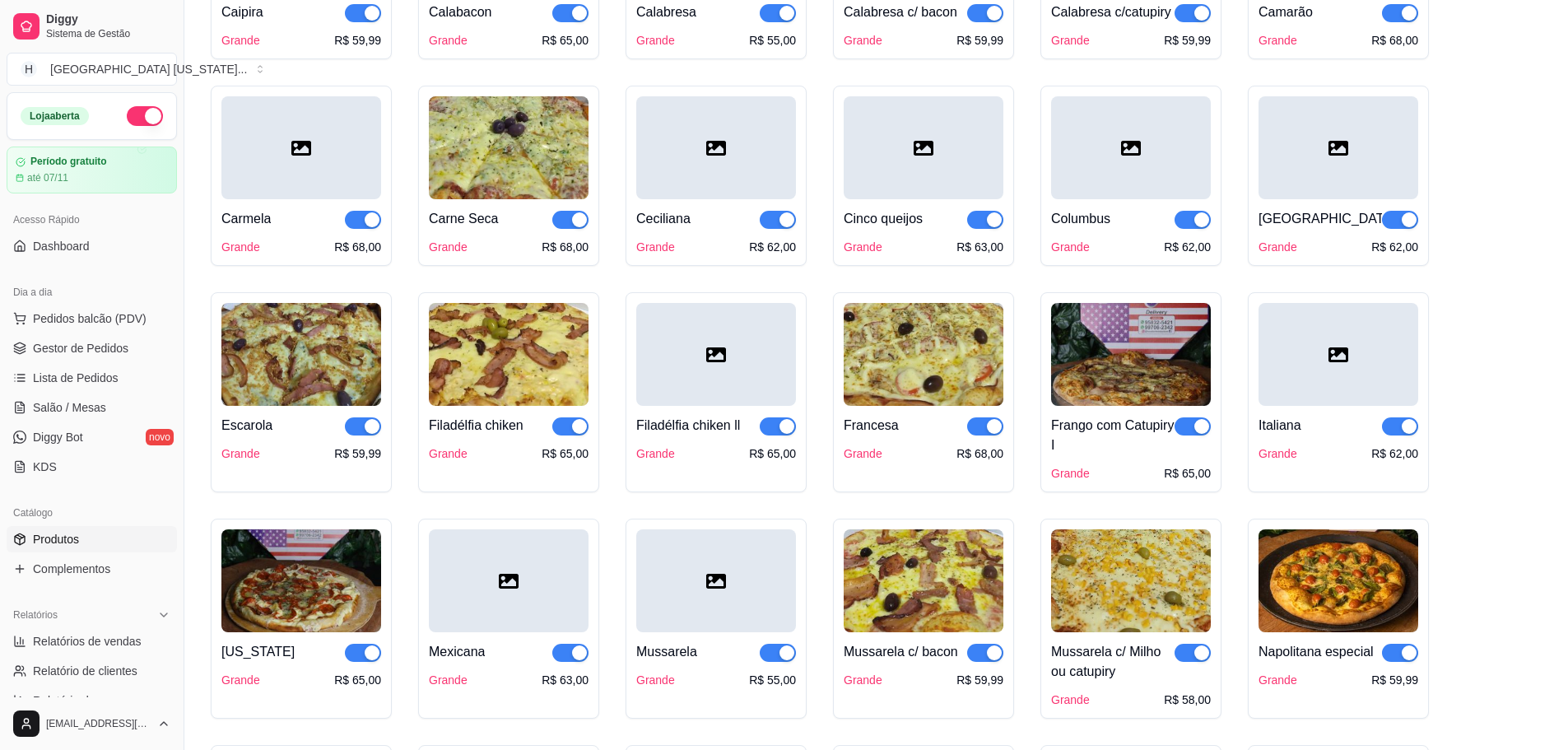
click at [1136, 364] on img at bounding box center [1131, 354] width 160 height 103
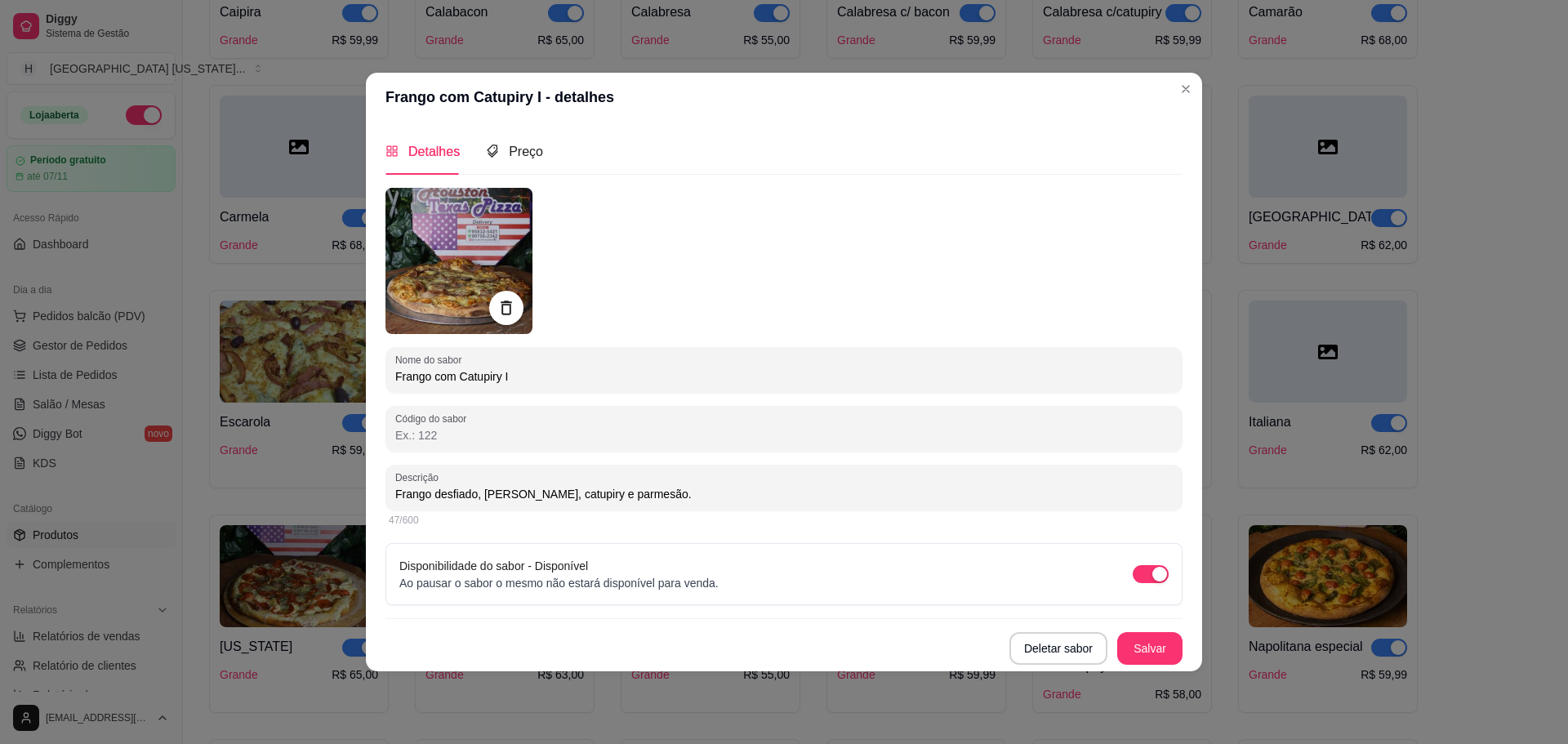
click at [502, 307] on icon at bounding box center [506, 307] width 11 height 14
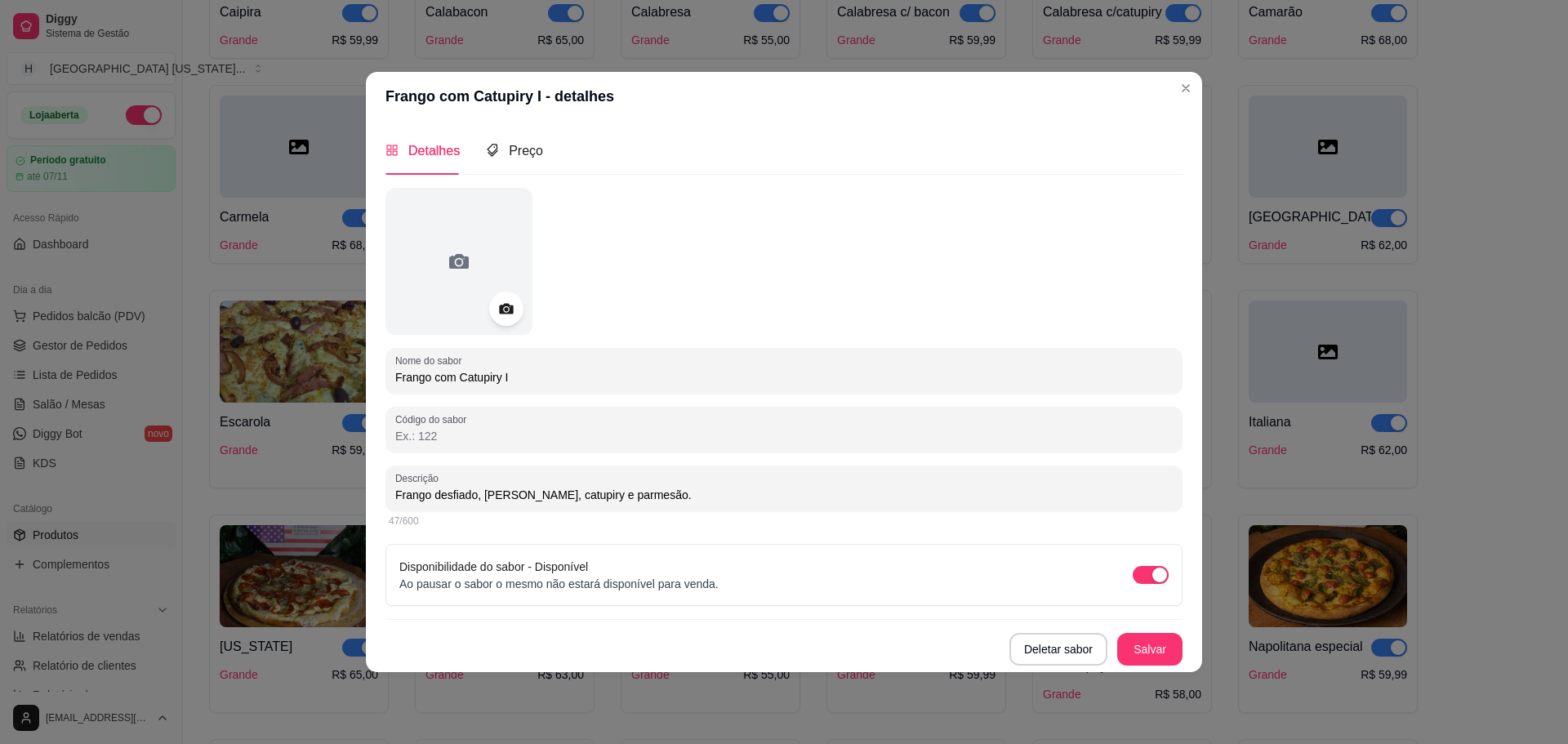
click at [506, 321] on div at bounding box center [506, 309] width 34 height 34
click at [501, 298] on div at bounding box center [506, 309] width 34 height 34
click at [506, 312] on icon at bounding box center [506, 308] width 19 height 19
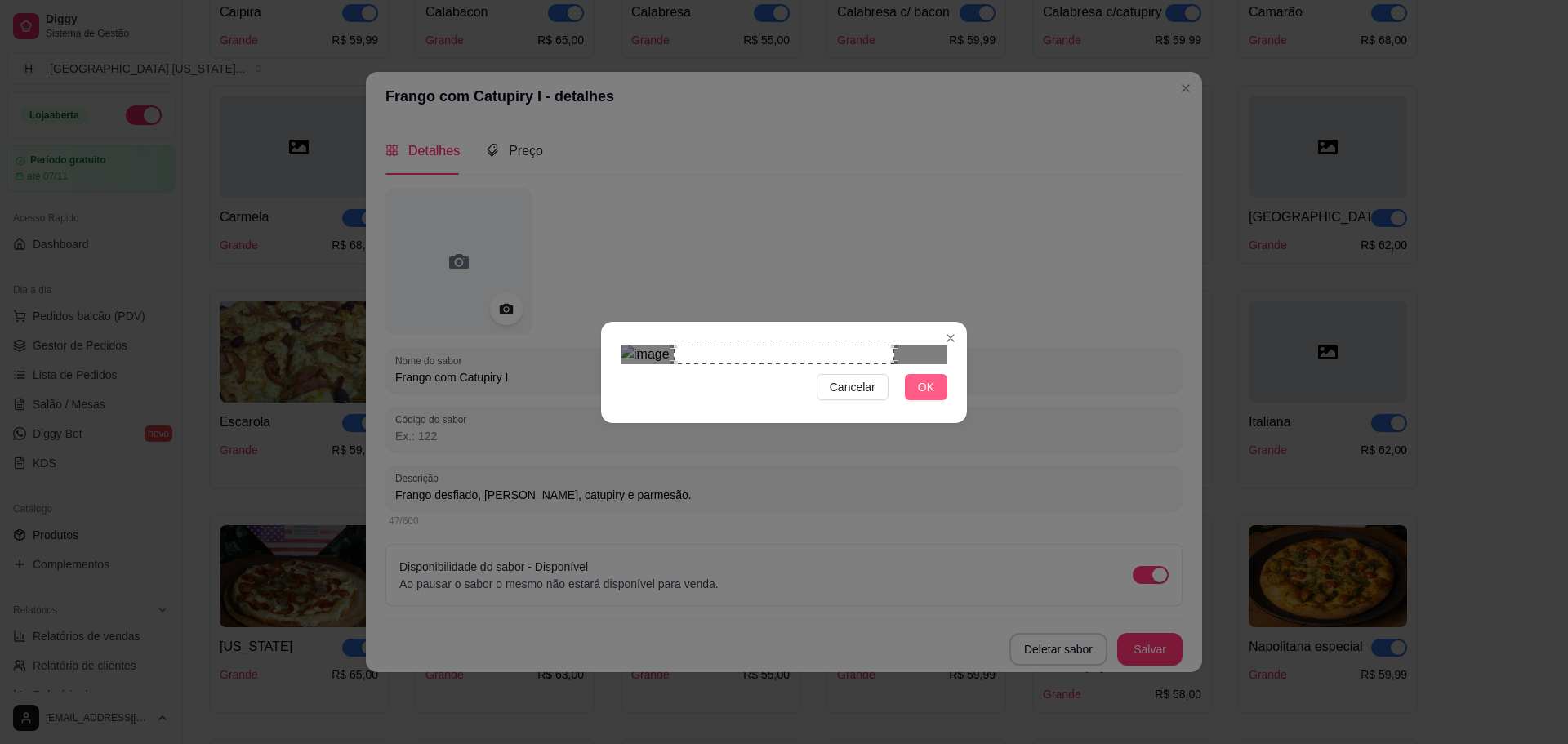
click at [940, 400] on button "OK" at bounding box center [925, 386] width 42 height 26
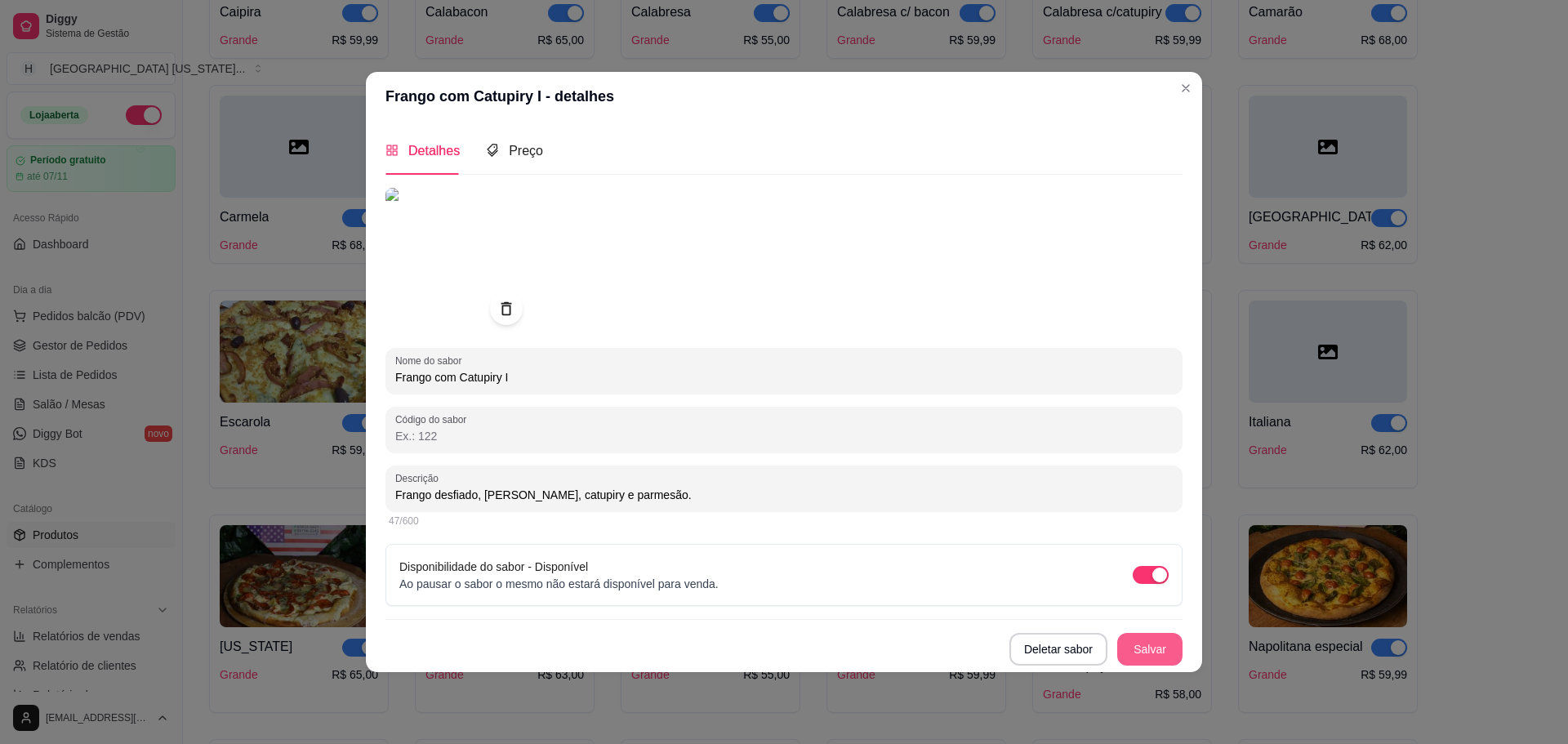
click at [1162, 638] on button "Salvar" at bounding box center [1150, 649] width 66 height 32
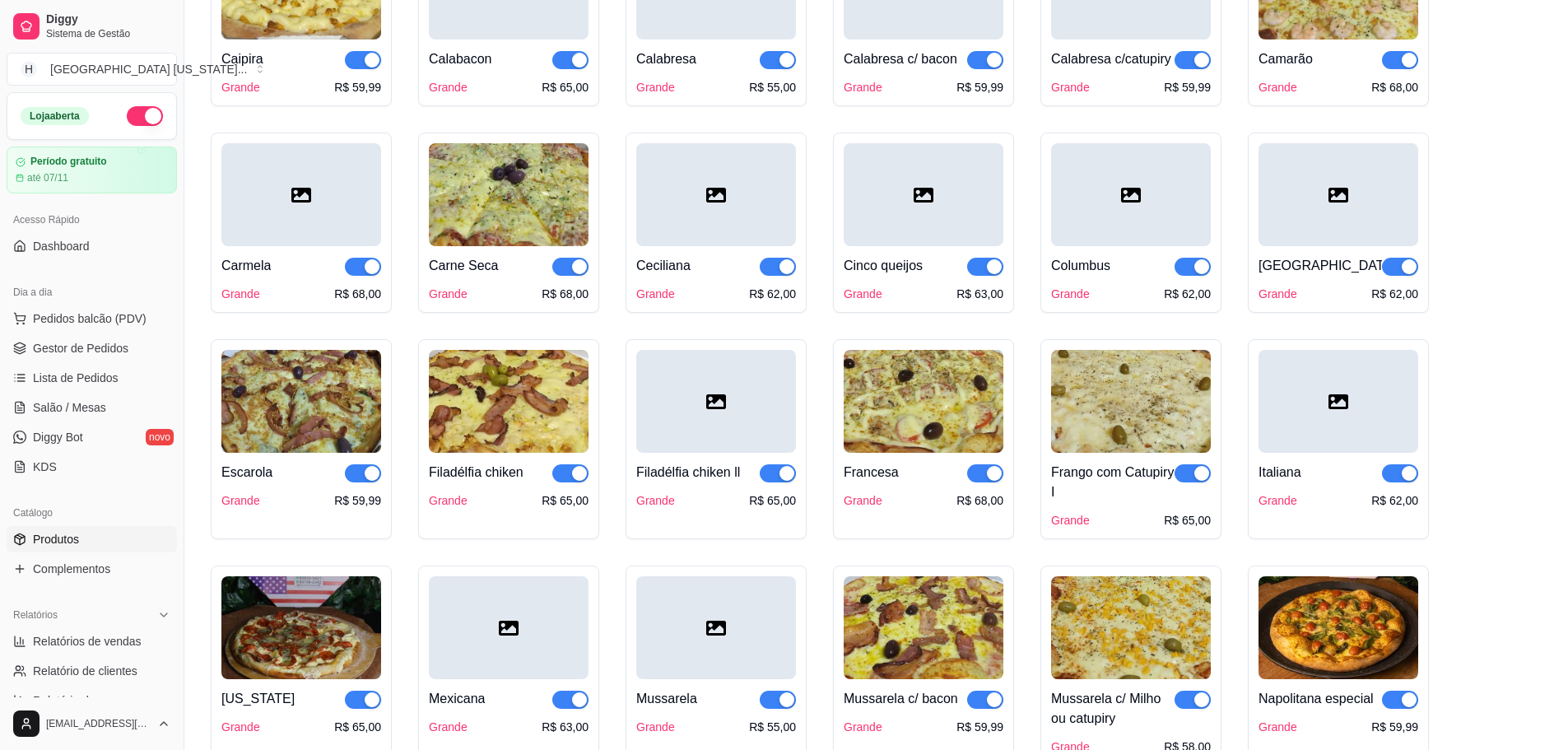
scroll to position [905, 0]
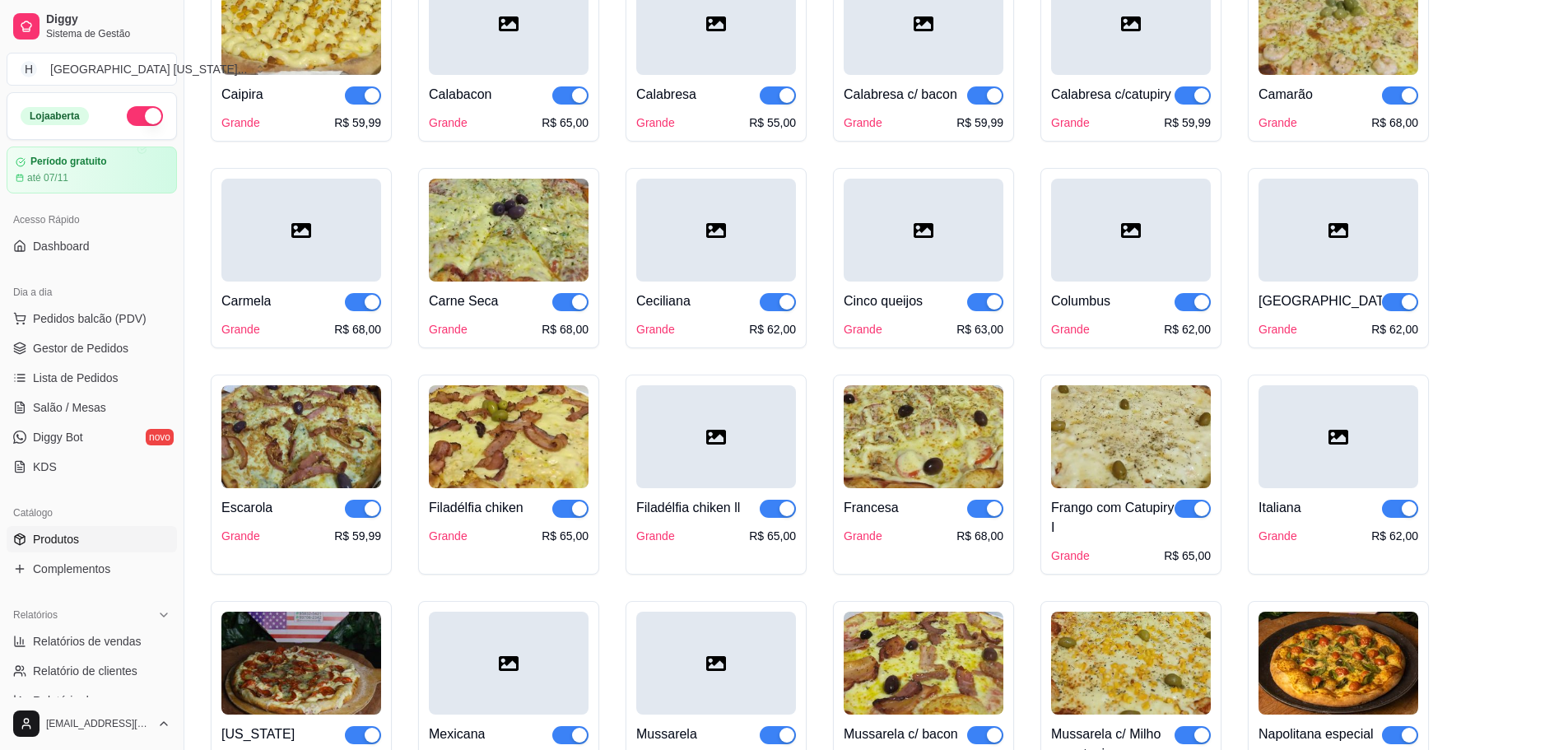
click at [275, 268] on div at bounding box center [302, 230] width 160 height 103
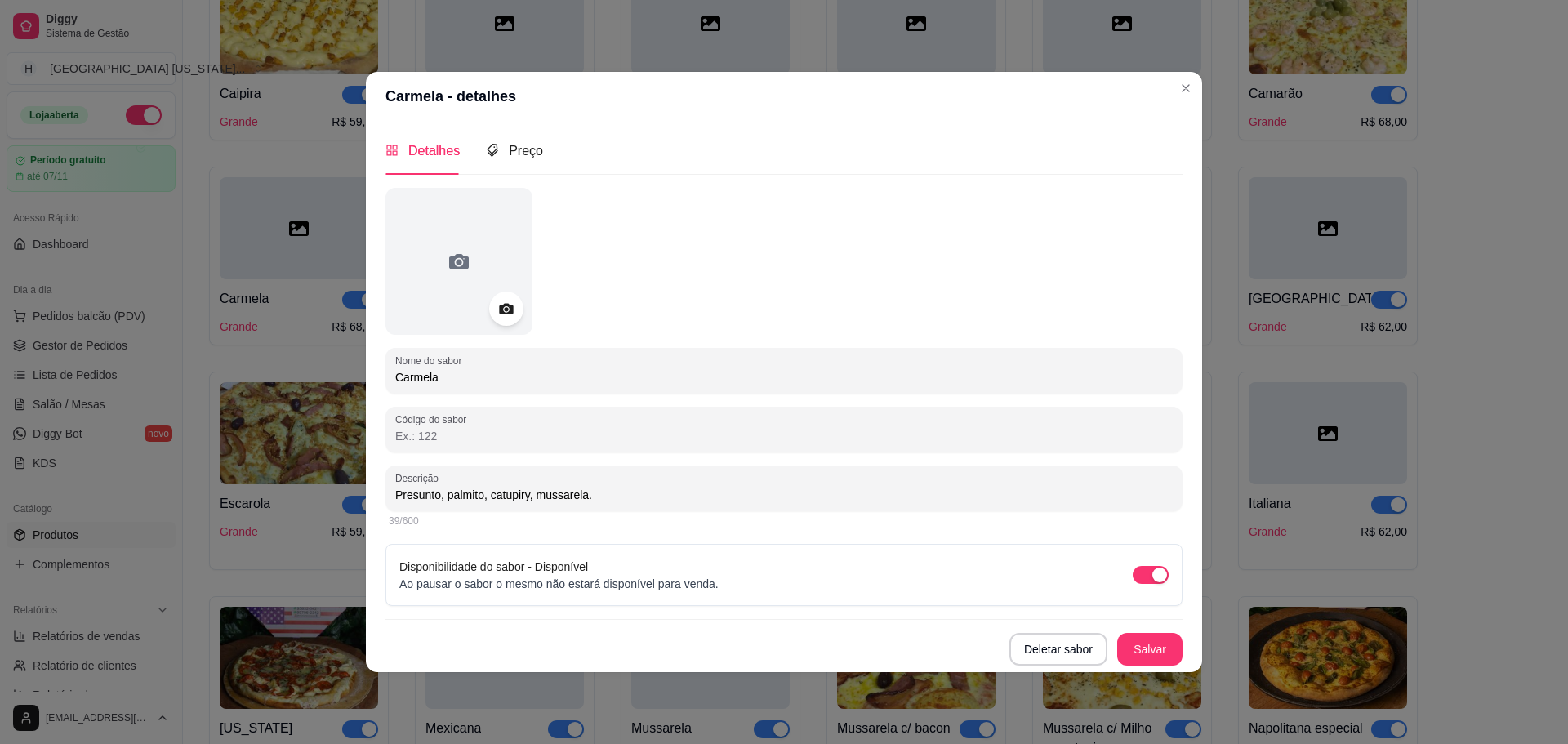
click at [507, 313] on icon at bounding box center [506, 308] width 14 height 11
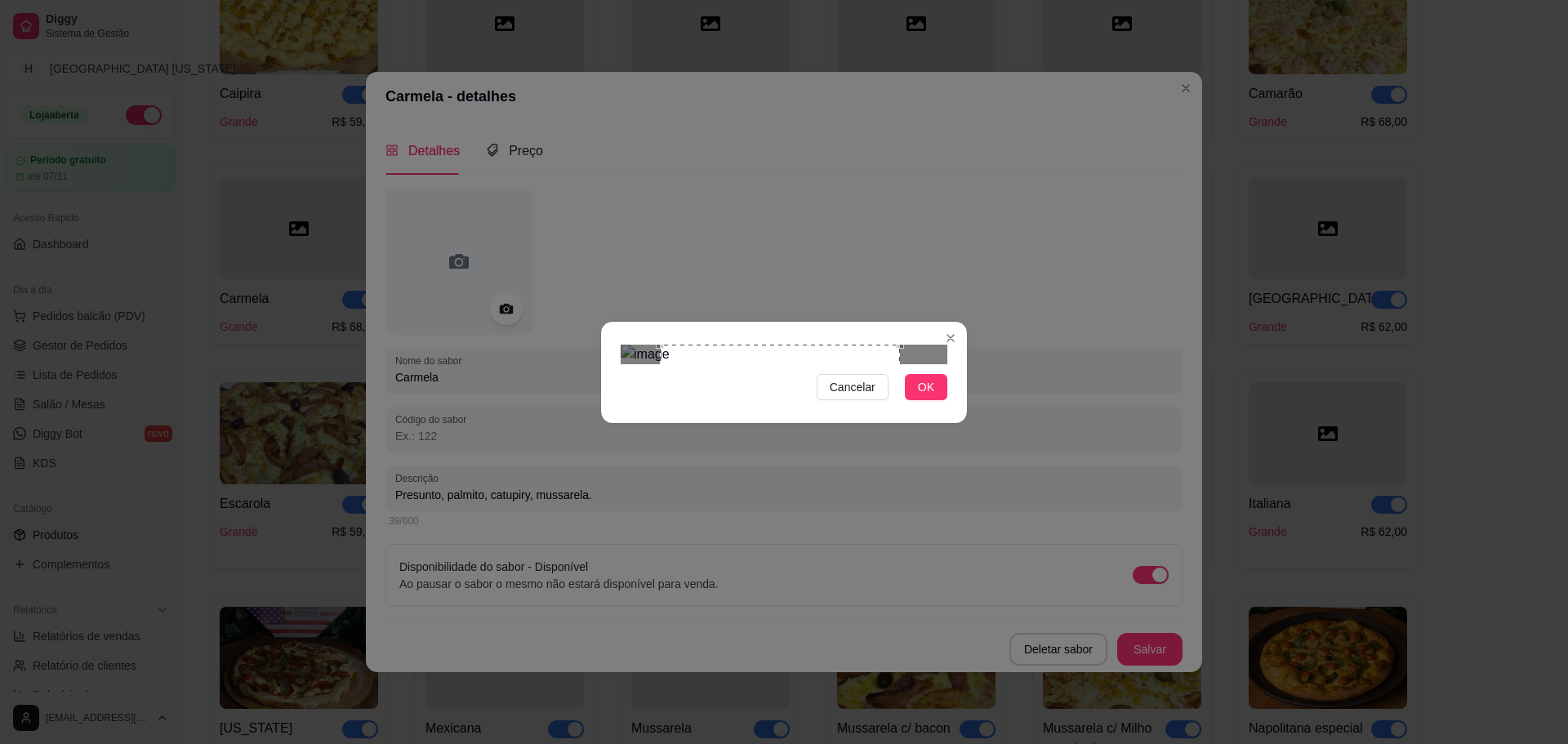
click at [899, 450] on div "Use the arrow keys to move the crop selection area" at bounding box center [779, 464] width 240 height 240
click at [870, 442] on div "Use the arrow keys to move the crop selection area" at bounding box center [787, 467] width 240 height 240
click at [926, 396] on span "OK" at bounding box center [926, 387] width 16 height 18
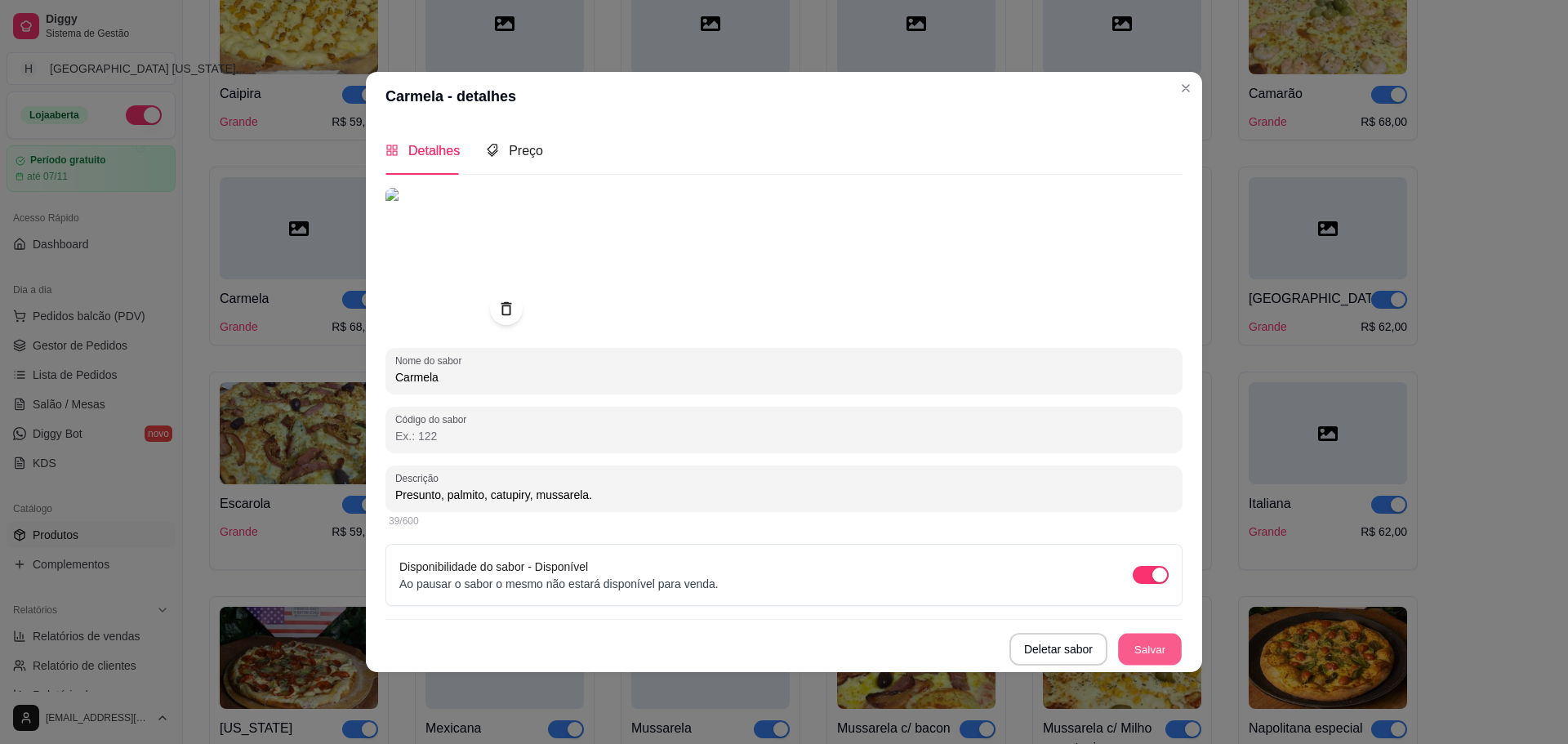
click at [1159, 650] on button "Salvar" at bounding box center [1150, 648] width 64 height 32
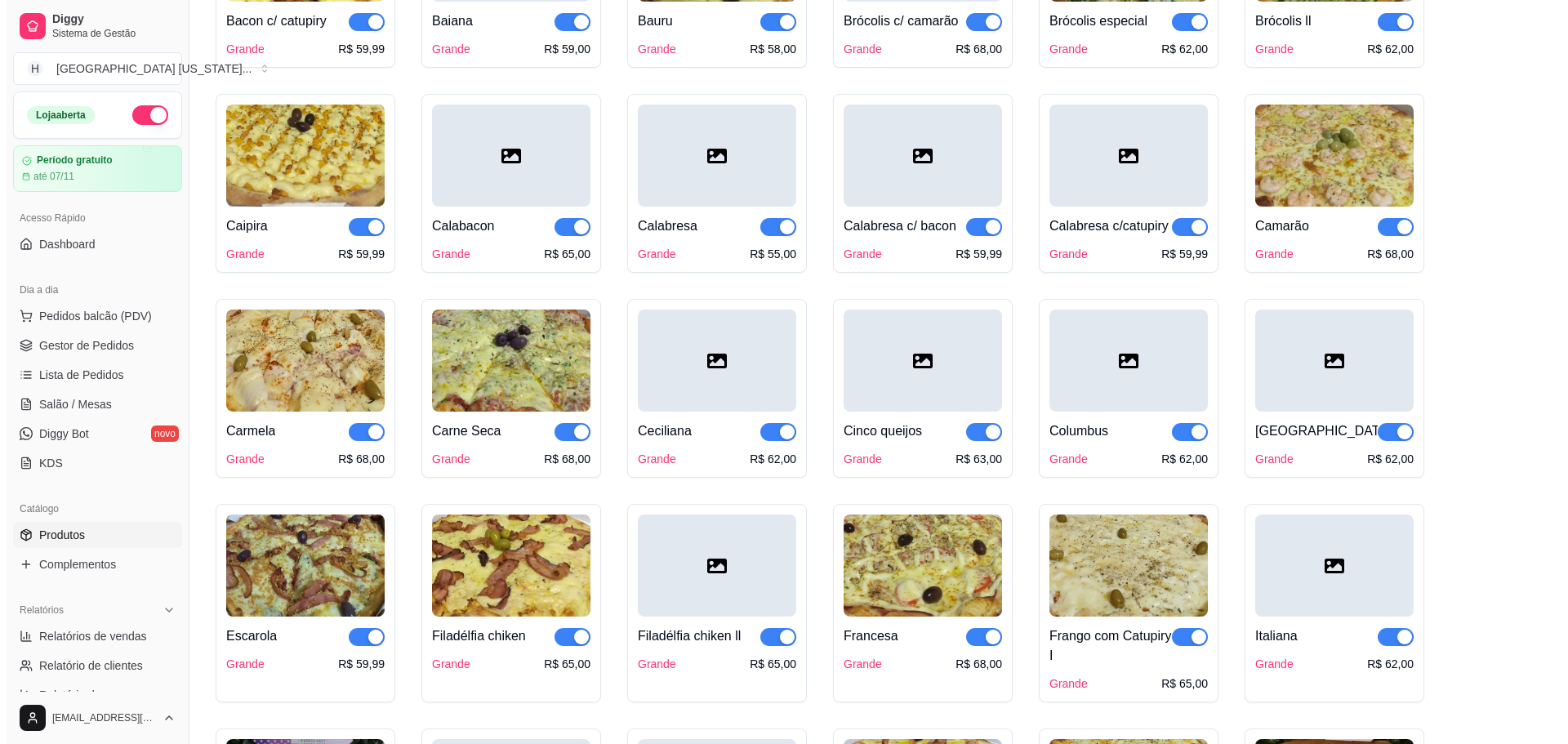
scroll to position [653, 0]
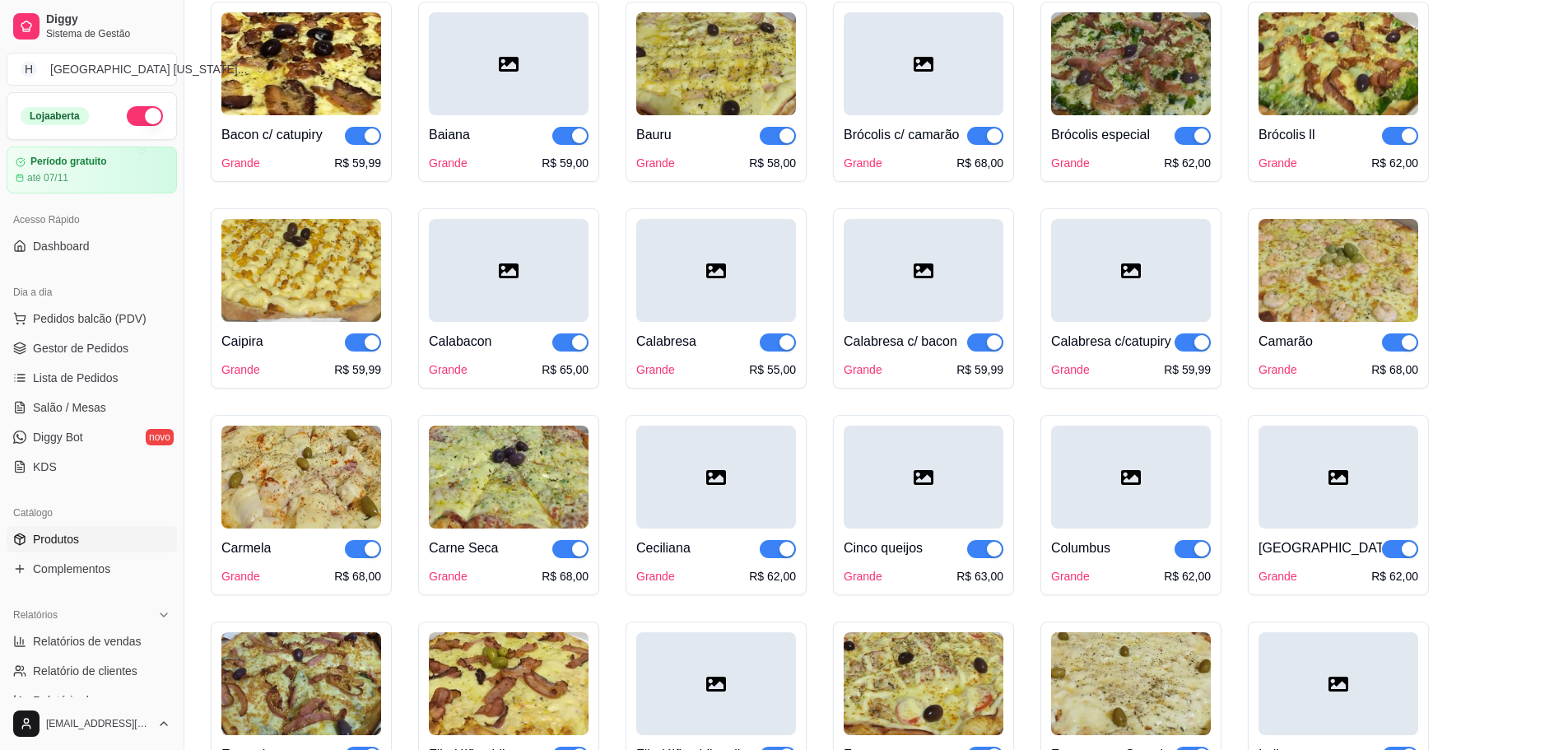
click at [510, 332] on div "Calabacon Grande R$ 65,00" at bounding box center [509, 350] width 160 height 56
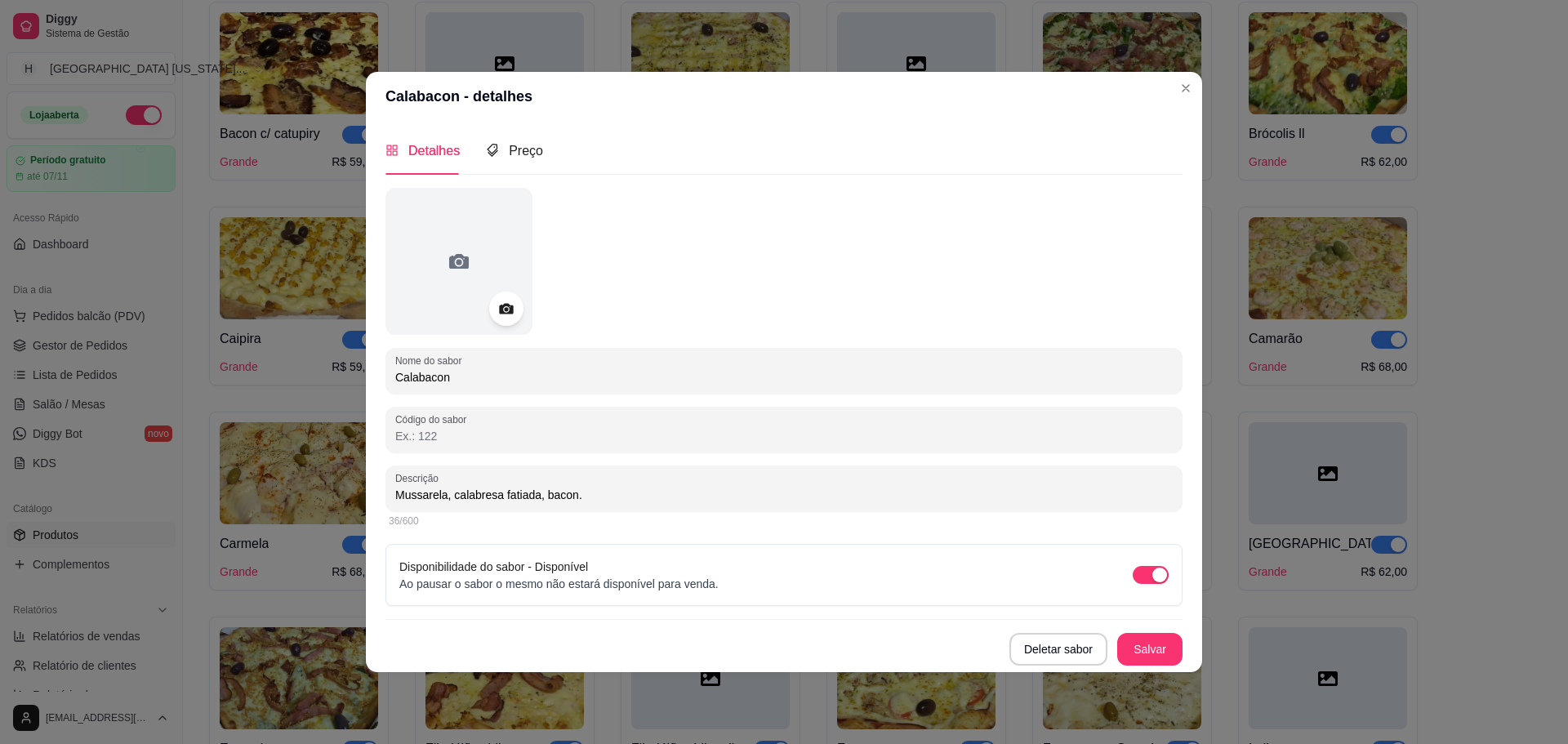
click at [502, 313] on icon at bounding box center [506, 308] width 14 height 11
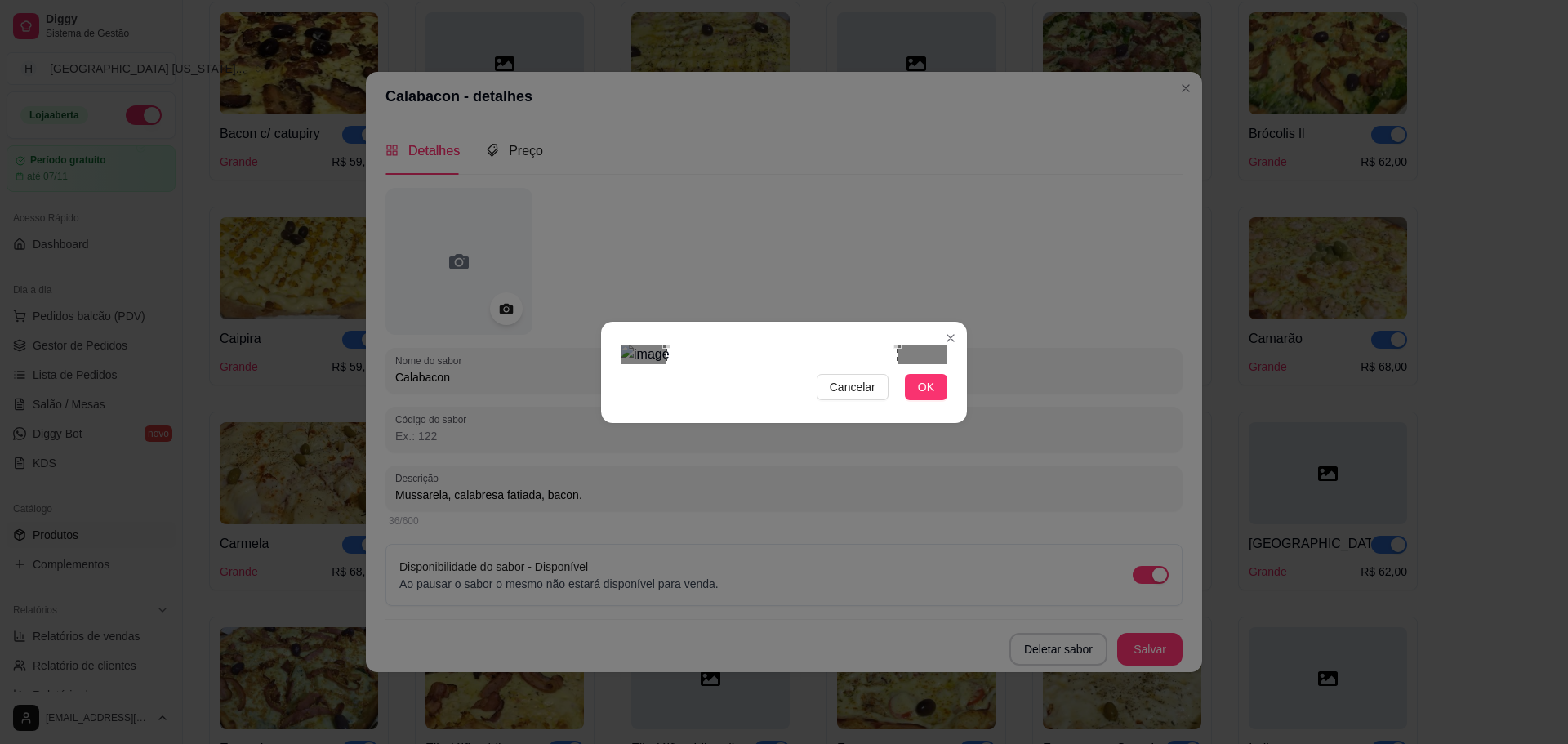
click at [902, 579] on div "Use the arrow keys to move the south east drag handle to change the crop select…" at bounding box center [902, 579] width 0 height 0
click at [847, 455] on div "Use the arrow keys to move the crop selection area" at bounding box center [789, 460] width 231 height 231
click at [934, 396] on span "OK" at bounding box center [926, 387] width 16 height 18
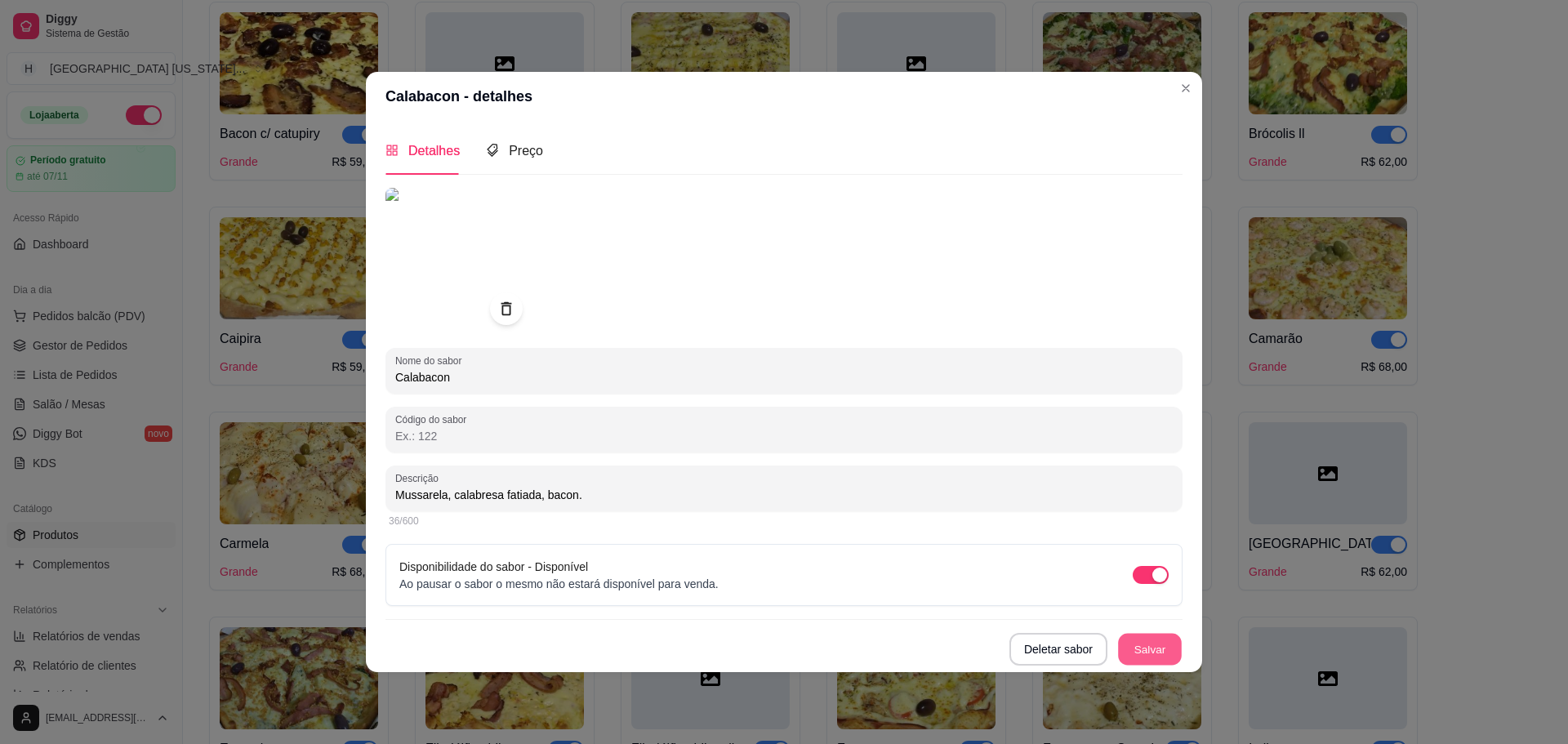
click at [1148, 644] on button "Salvar" at bounding box center [1150, 648] width 64 height 32
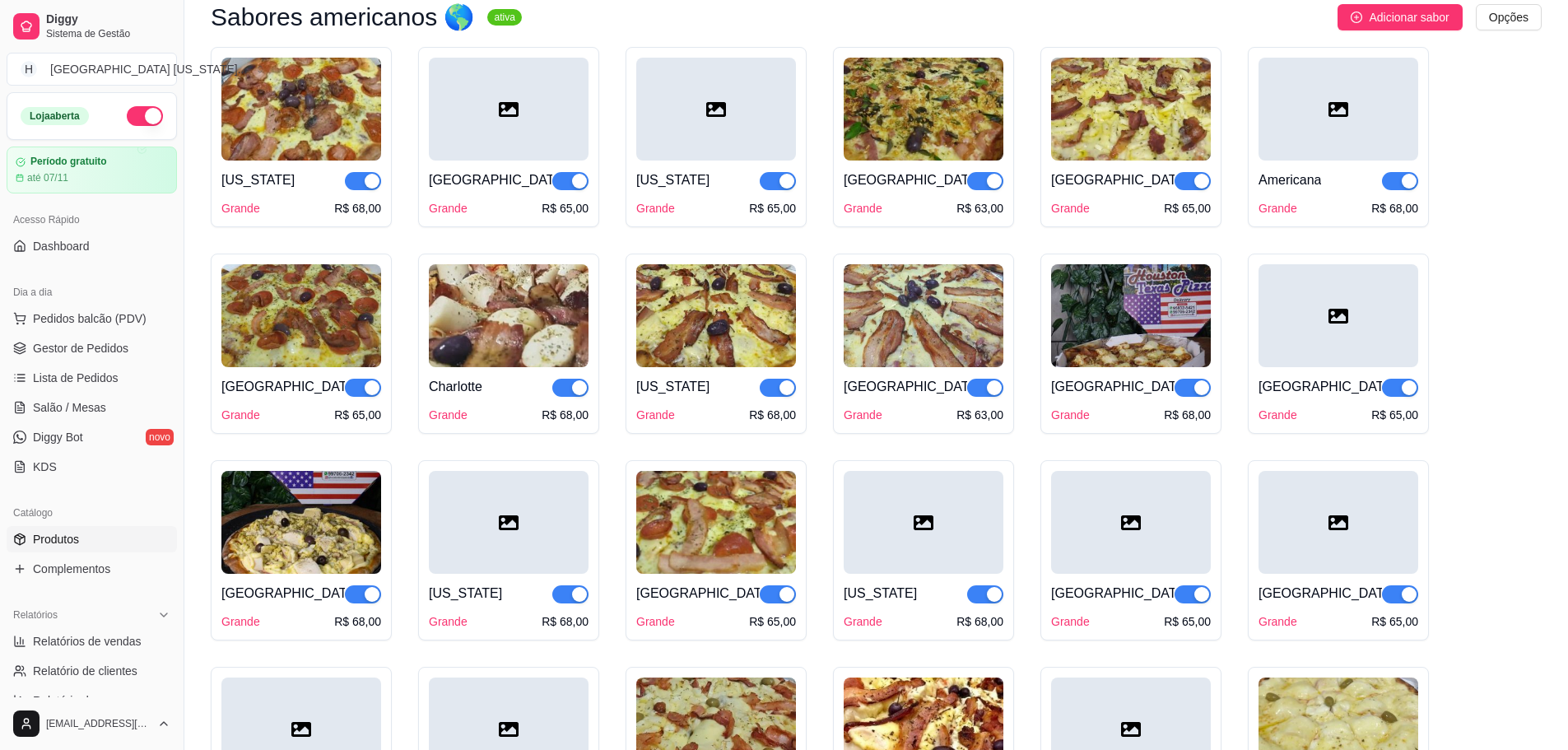
scroll to position [2880, 0]
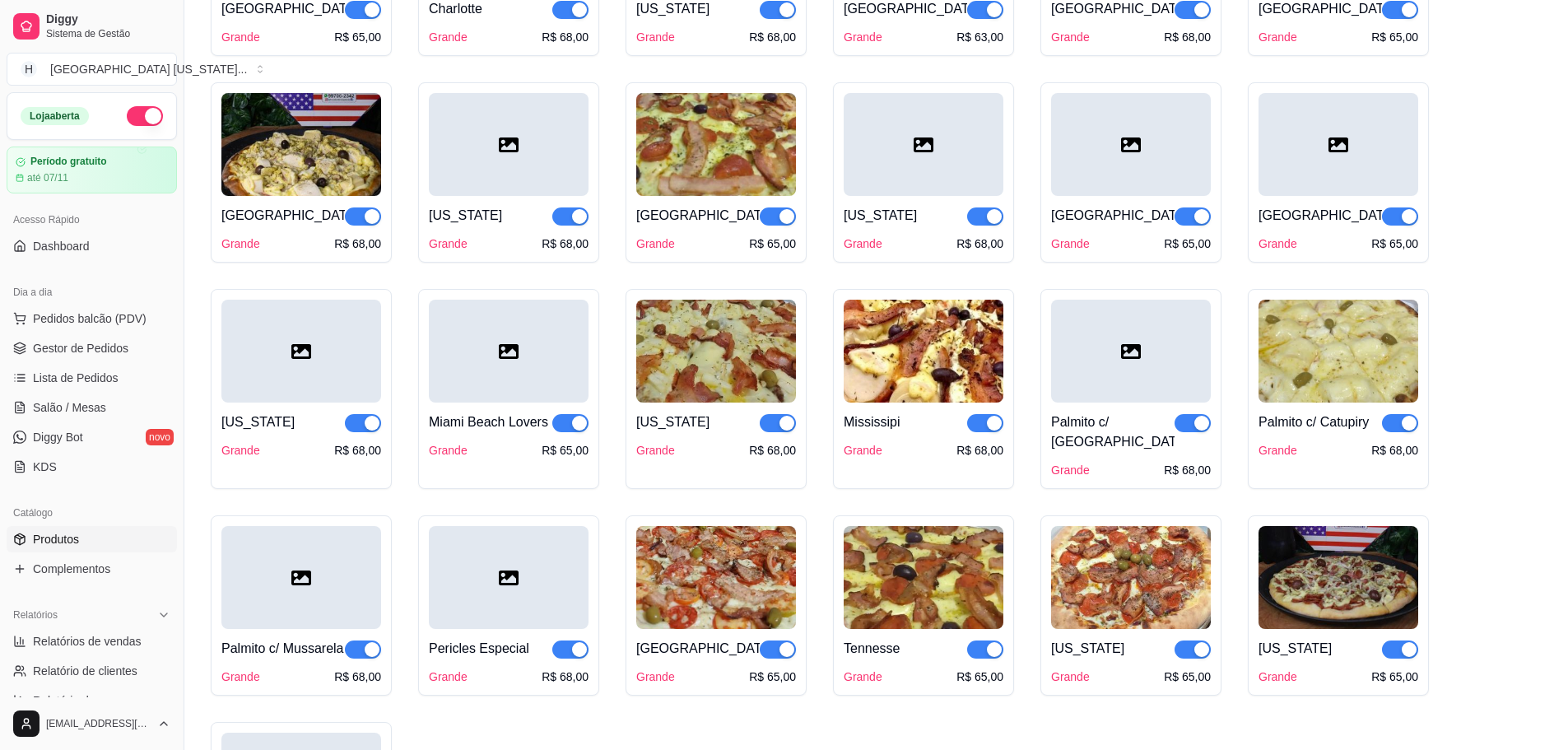
click at [323, 373] on div at bounding box center [302, 350] width 160 height 103
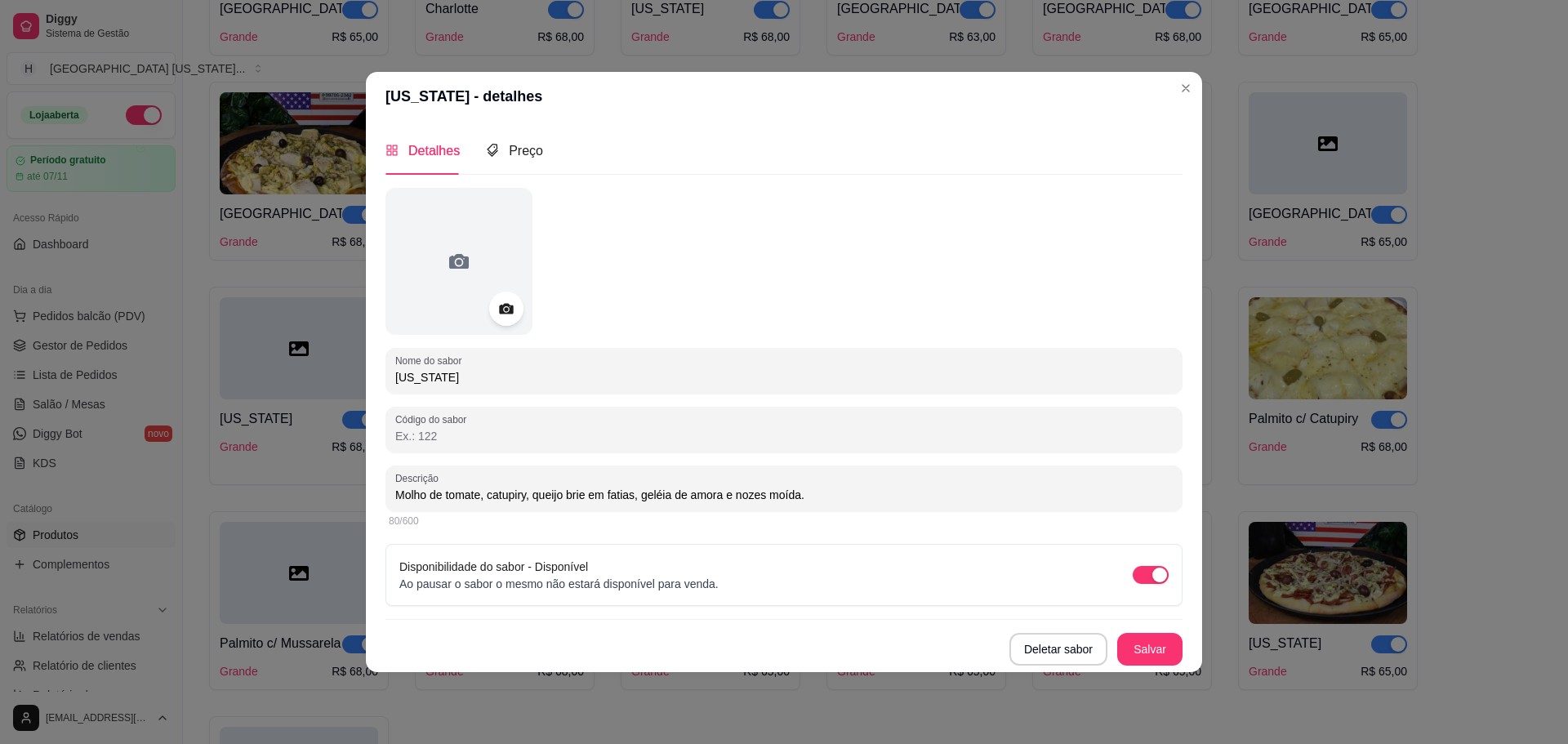
click at [505, 313] on icon at bounding box center [506, 308] width 14 height 11
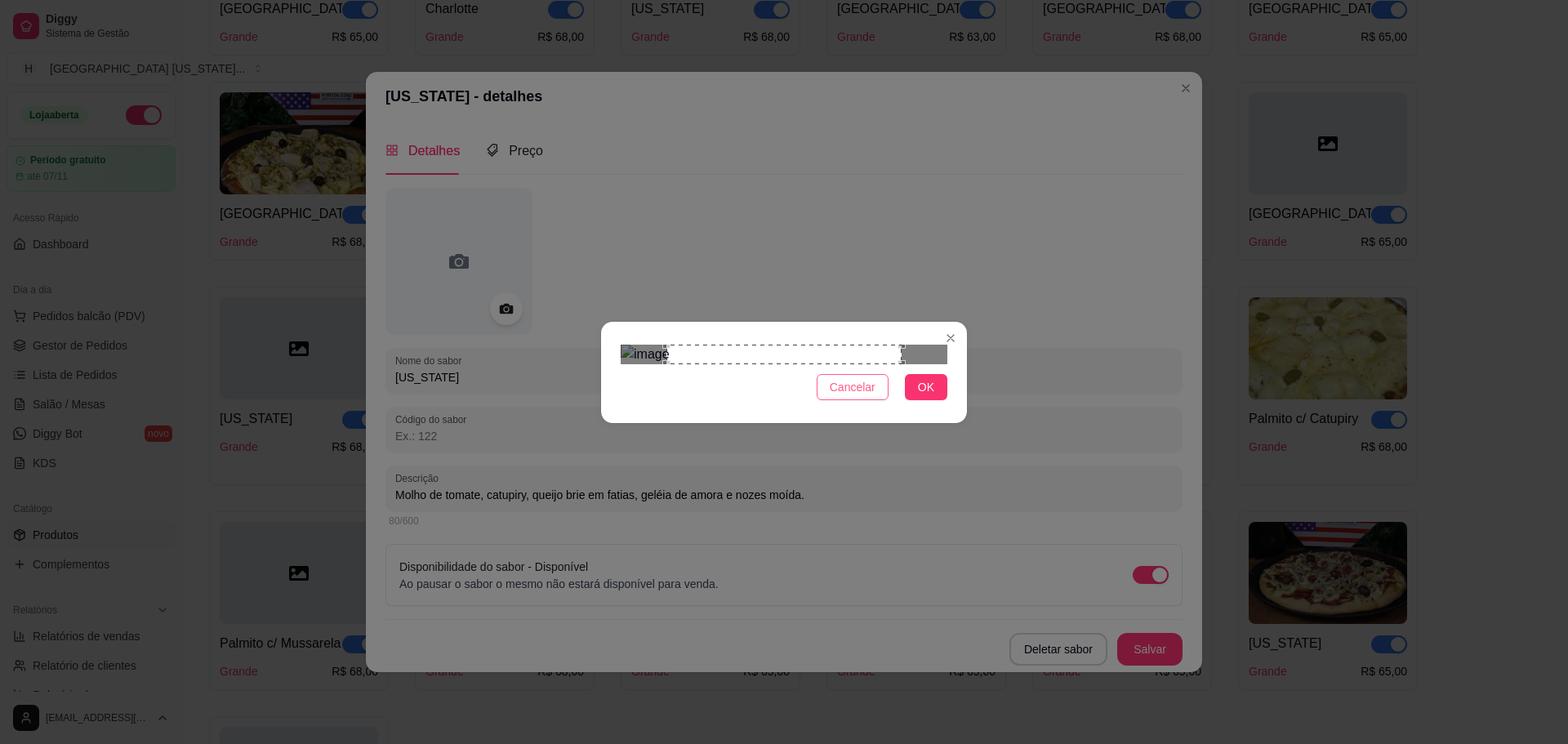
drag, startPoint x: 852, startPoint y: 495, endPoint x: 590, endPoint y: 370, distance: 290.3
click at [852, 396] on span "Cancelar" at bounding box center [852, 387] width 46 height 18
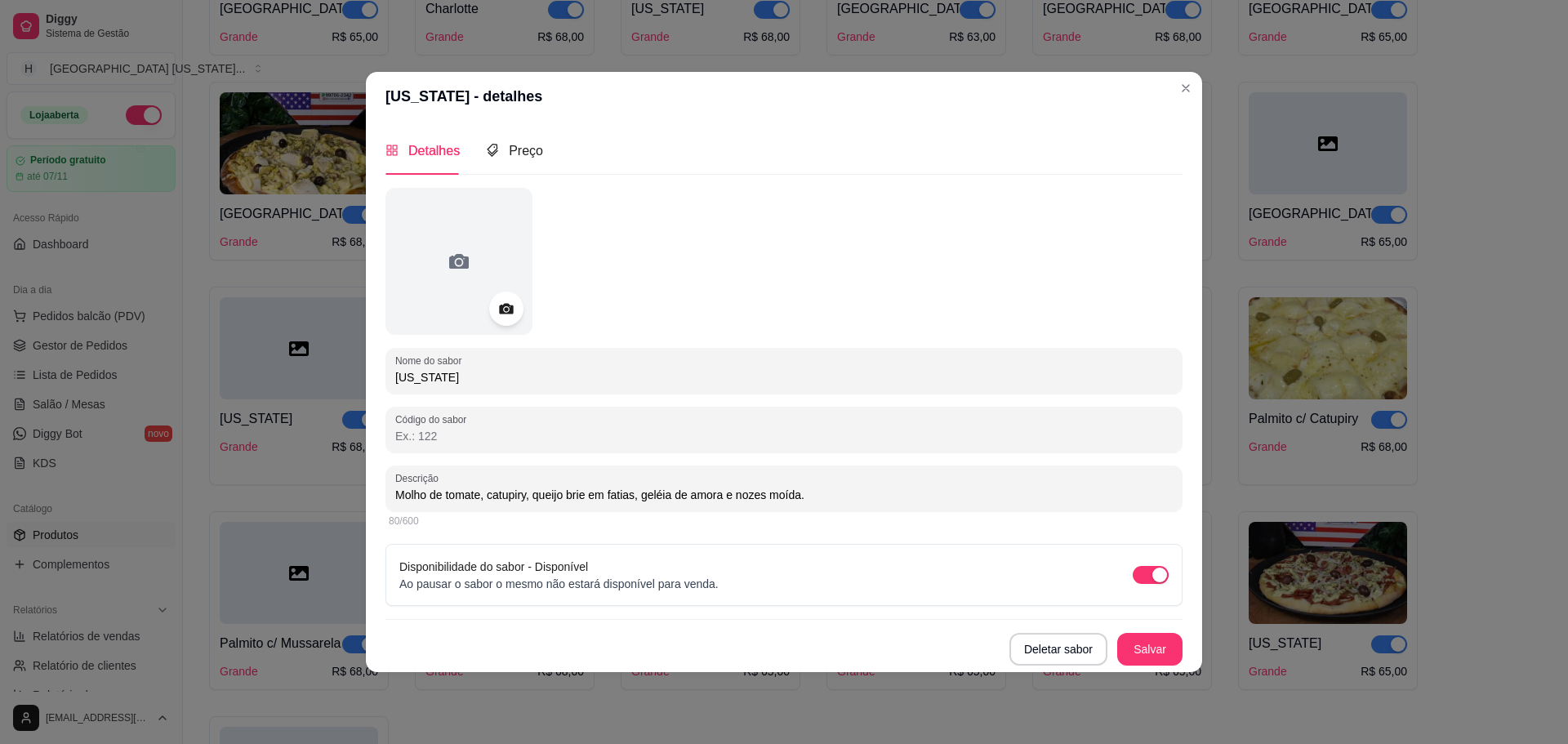
click at [511, 308] on icon at bounding box center [506, 308] width 14 height 11
click at [499, 313] on icon at bounding box center [506, 308] width 19 height 19
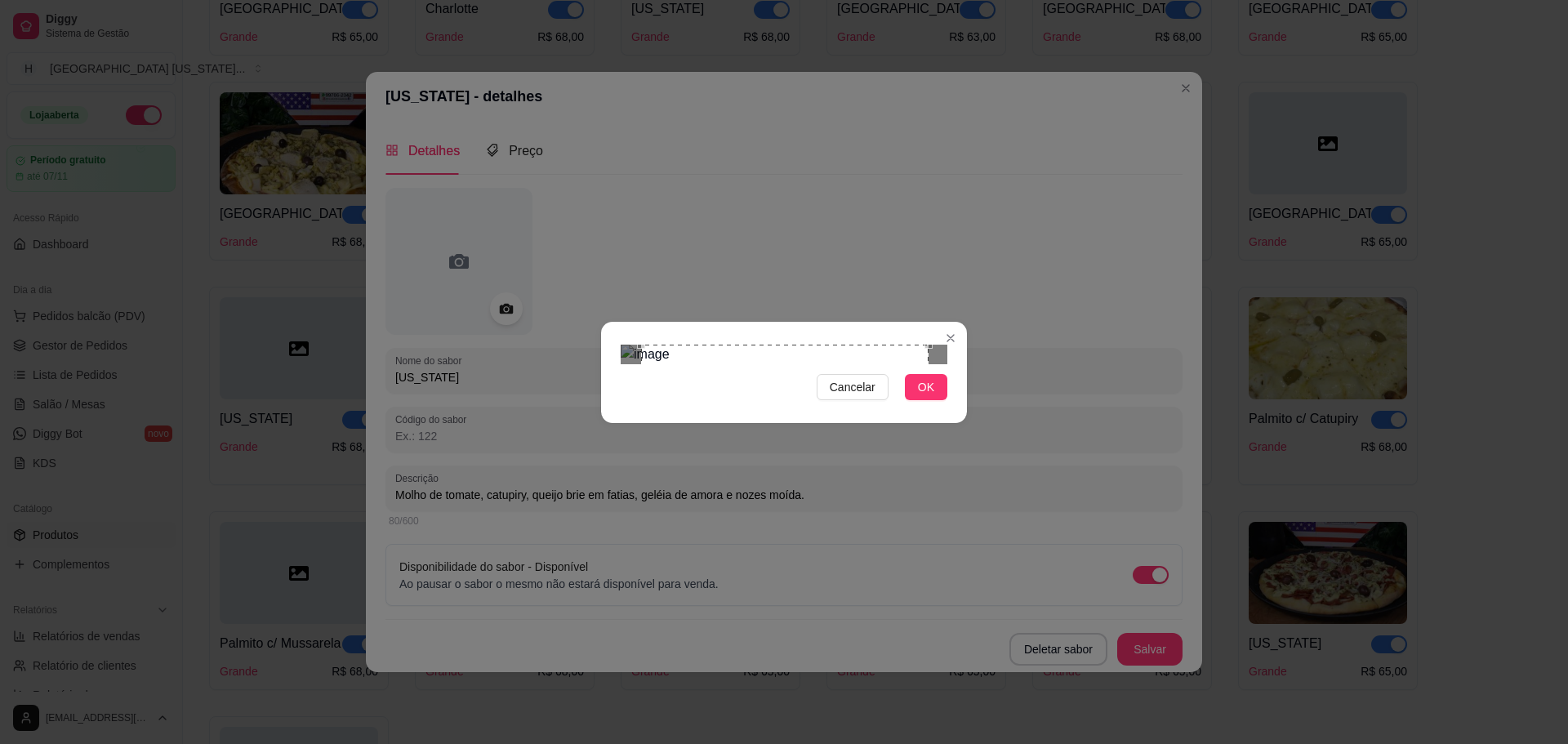
click at [892, 478] on div "Use the arrow keys to move the crop selection area" at bounding box center [784, 487] width 287 height 287
click at [921, 476] on div "Use the arrow keys to move the crop selection area" at bounding box center [781, 485] width 282 height 282
click at [853, 458] on div "Use the arrow keys to move the crop selection area" at bounding box center [787, 485] width 282 height 282
click at [923, 396] on span "OK" at bounding box center [926, 387] width 16 height 18
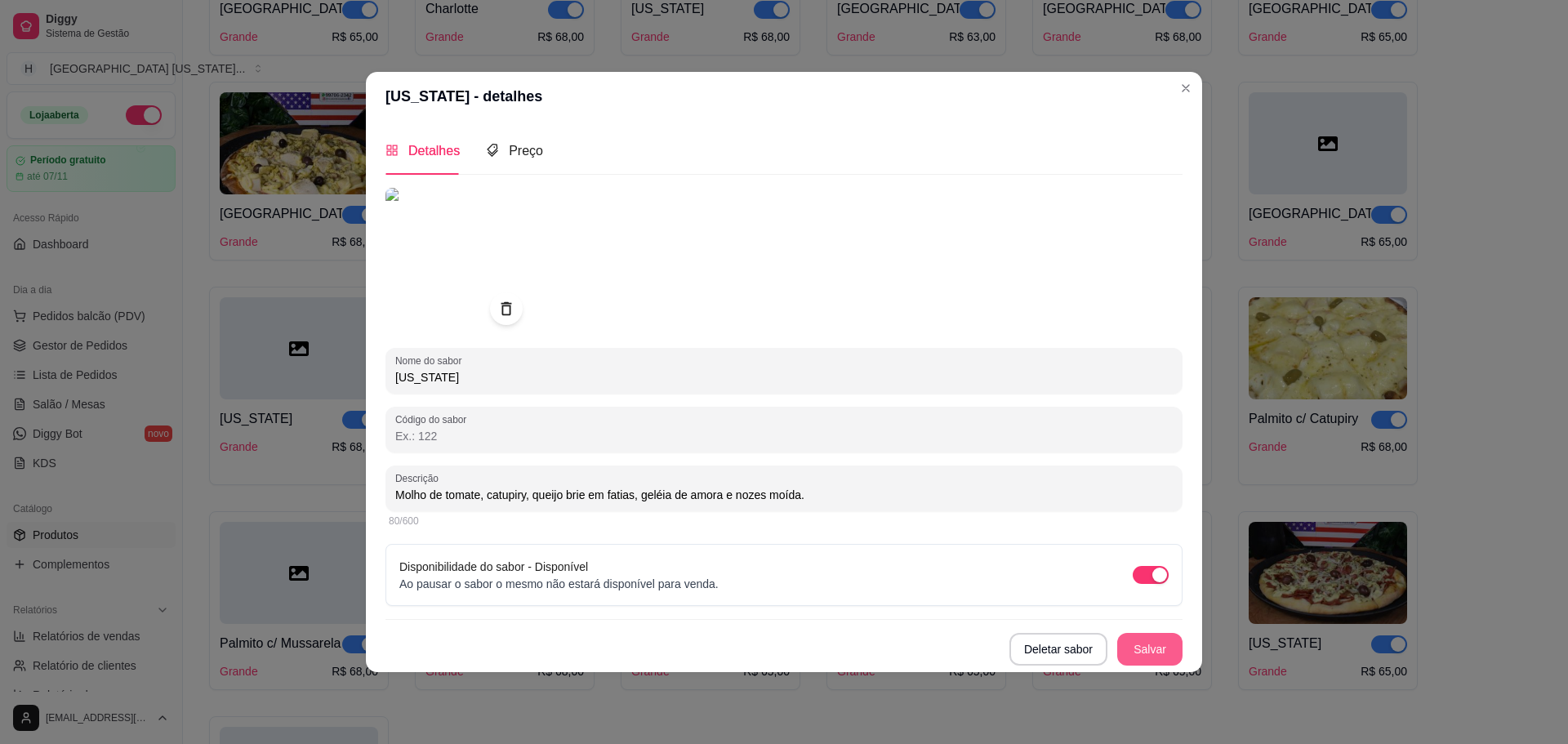
click at [1151, 649] on button "Salvar" at bounding box center [1150, 649] width 66 height 32
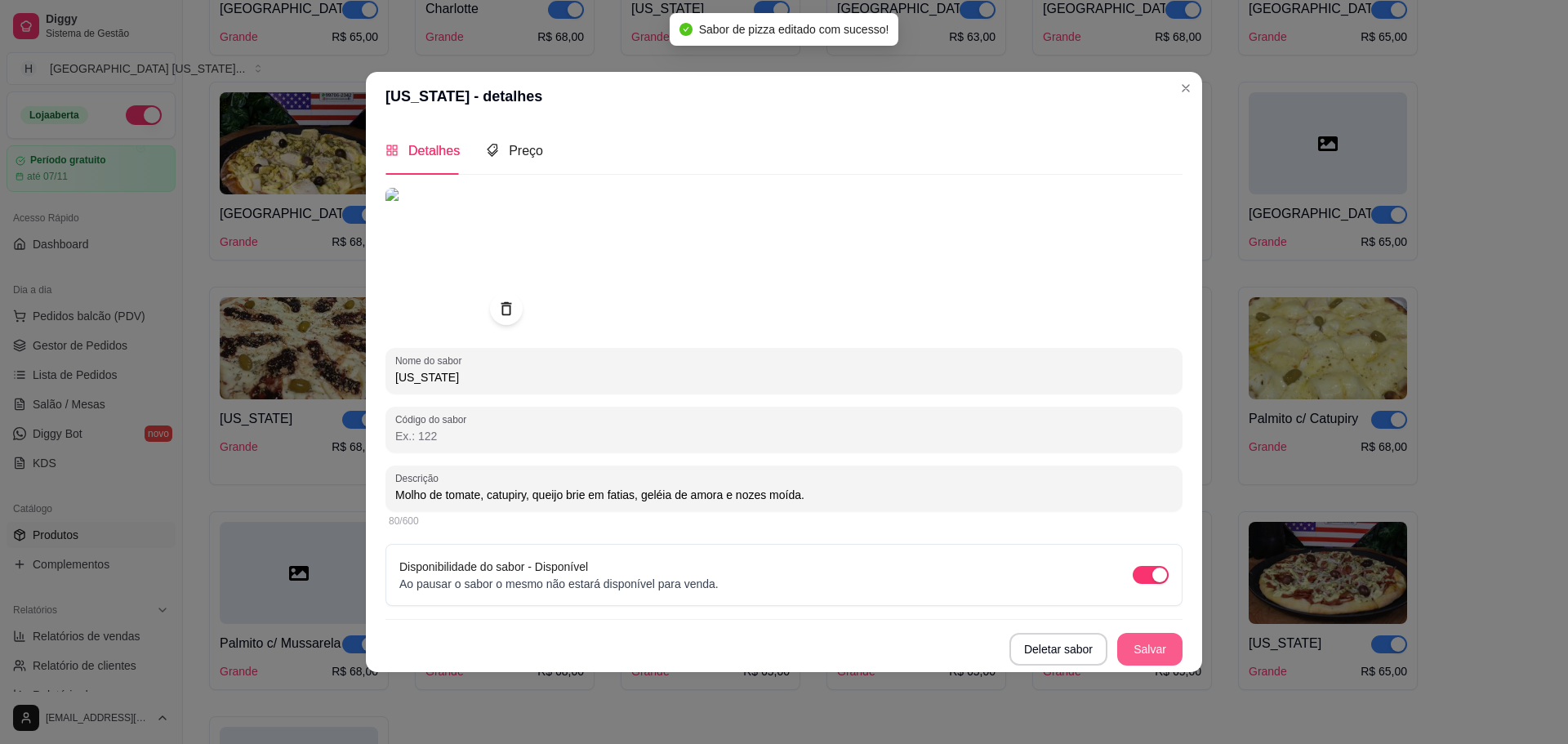
click at [1159, 642] on button "Salvar" at bounding box center [1150, 649] width 66 height 32
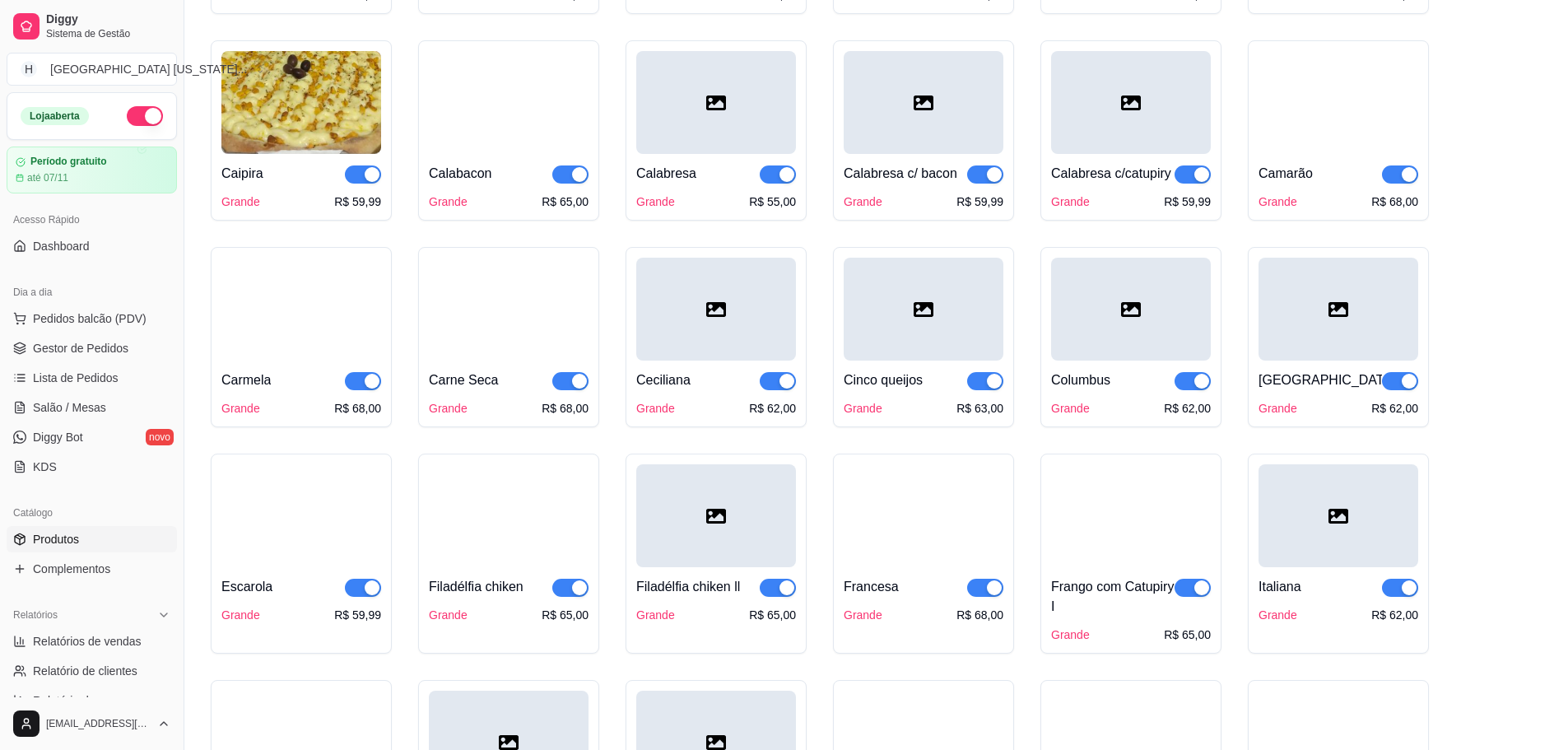
scroll to position [823, 0]
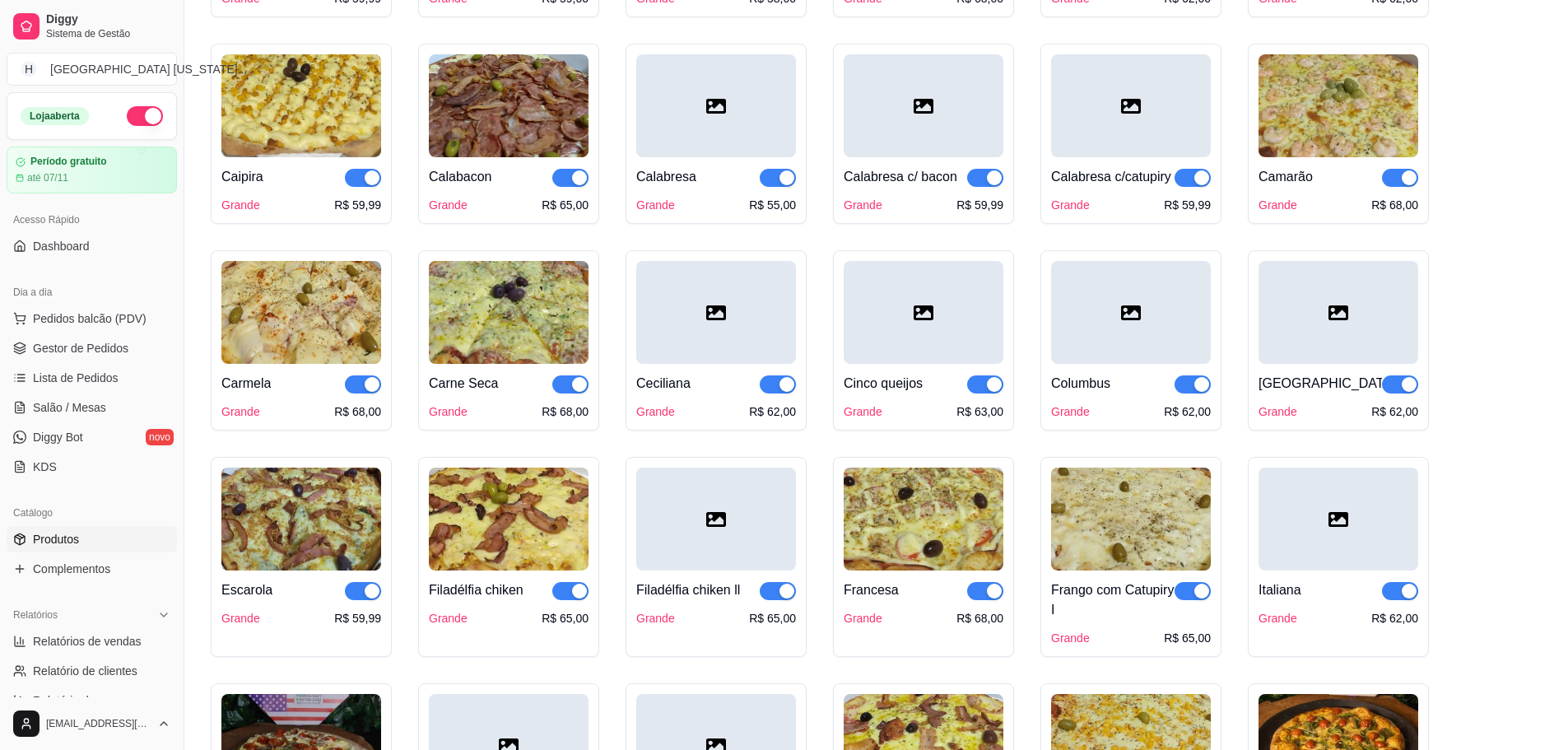
click at [1196, 318] on div at bounding box center [1131, 311] width 160 height 103
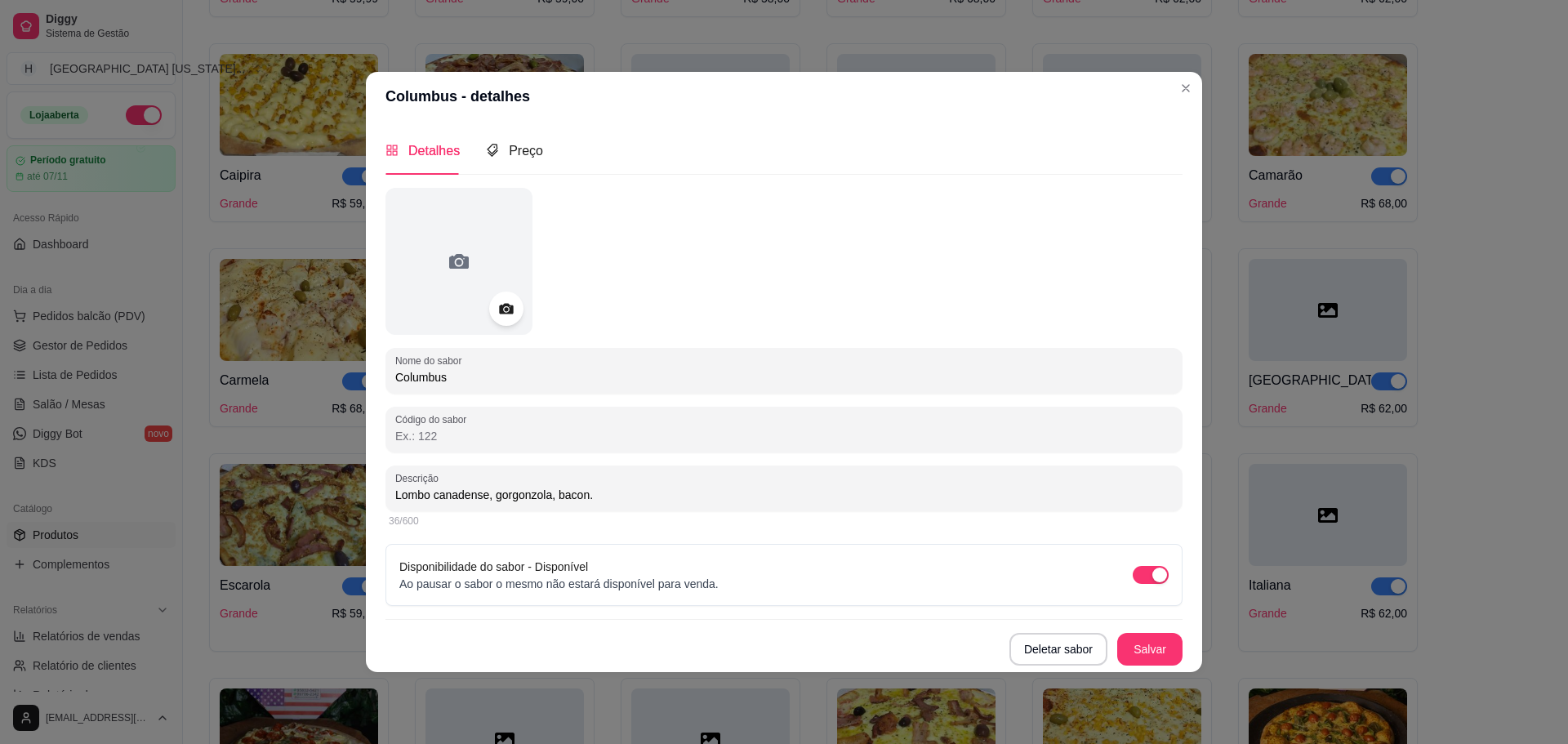
click at [502, 303] on icon at bounding box center [506, 308] width 19 height 19
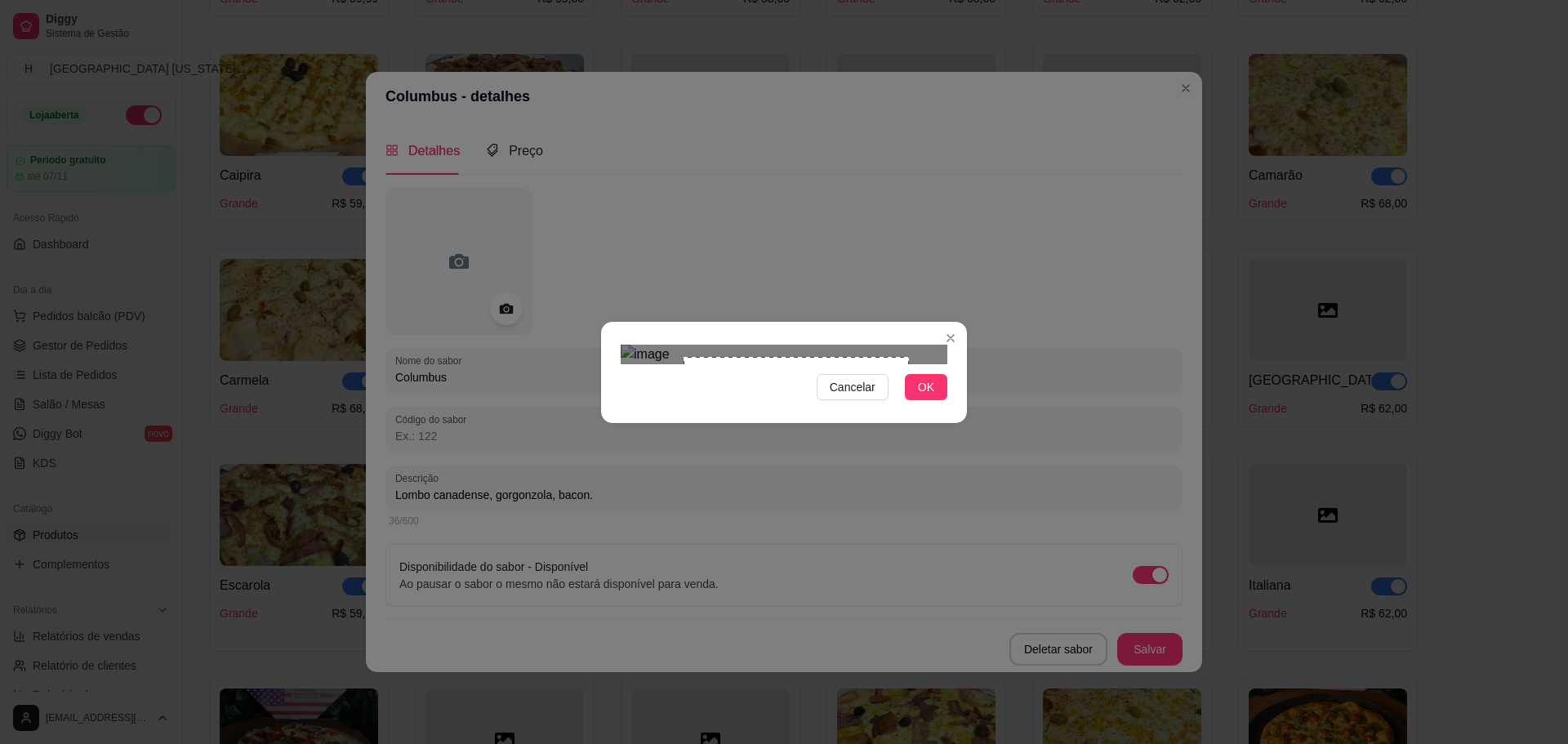
click at [684, 344] on div at bounding box center [784, 354] width 327 height 20
click at [841, 351] on div "Use the arrow keys to move the crop selection area" at bounding box center [783, 464] width 225 height 225
click at [939, 400] on button "OK" at bounding box center [925, 386] width 42 height 26
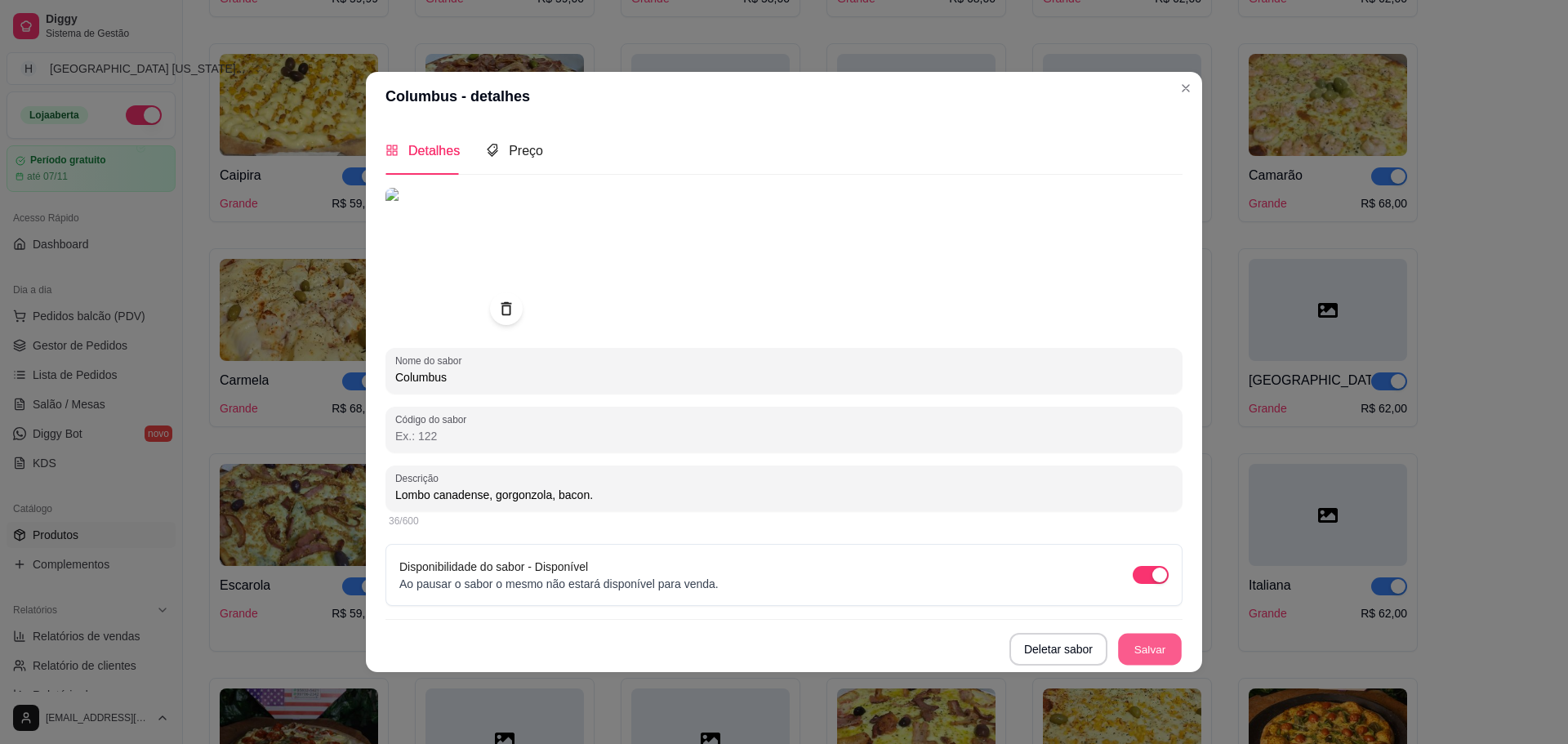
click at [1148, 657] on button "Salvar" at bounding box center [1150, 648] width 64 height 32
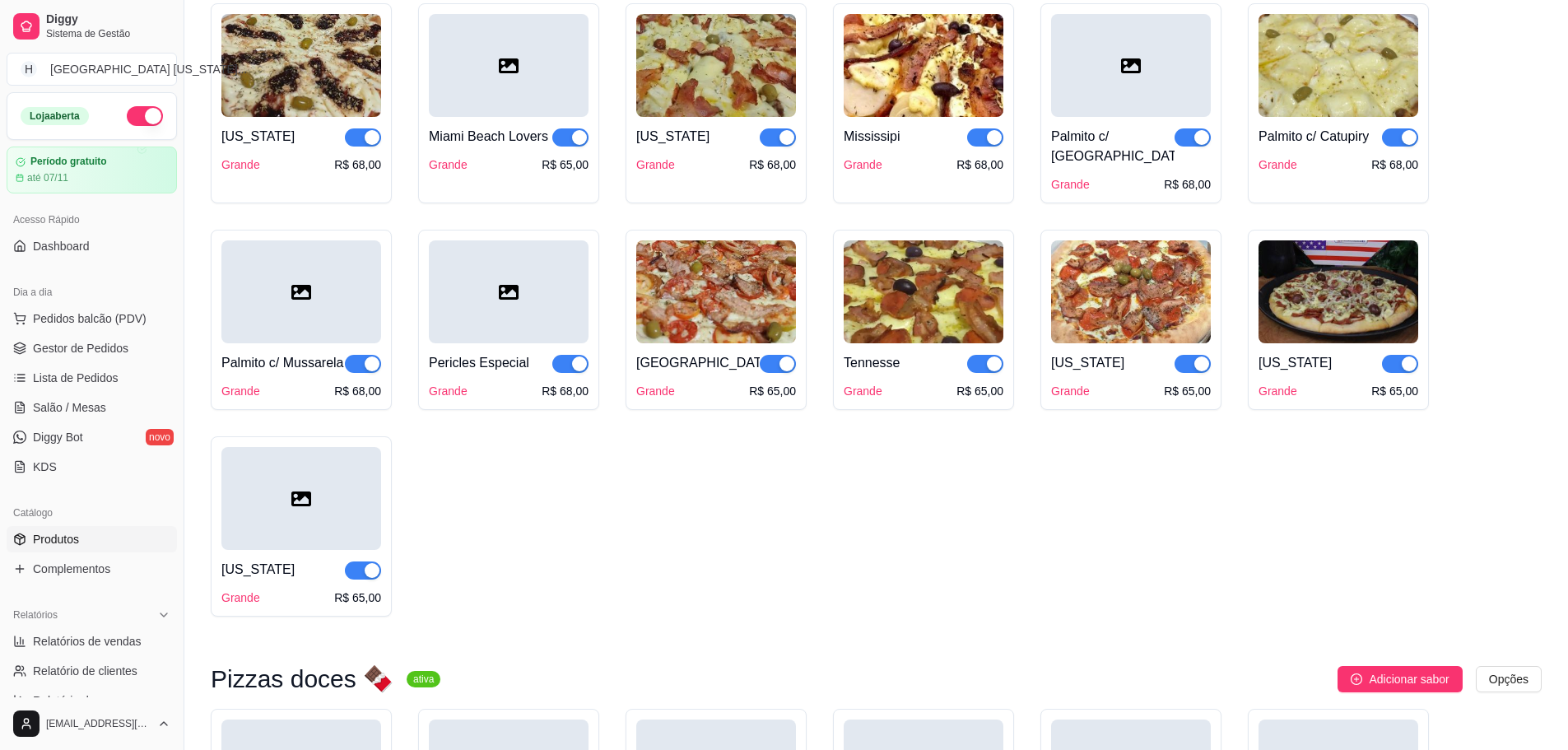
scroll to position [3210, 0]
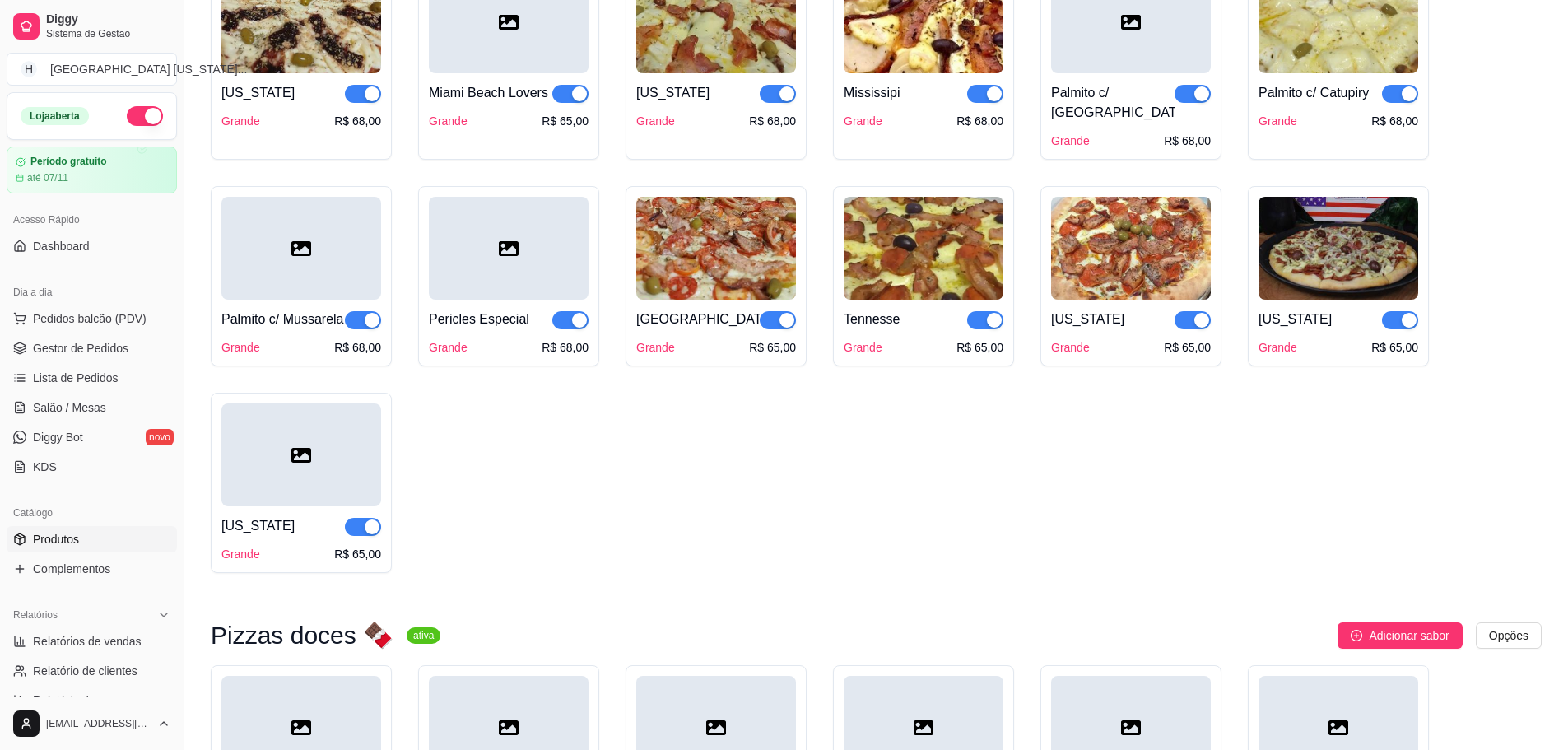
click at [287, 479] on div at bounding box center [302, 454] width 160 height 103
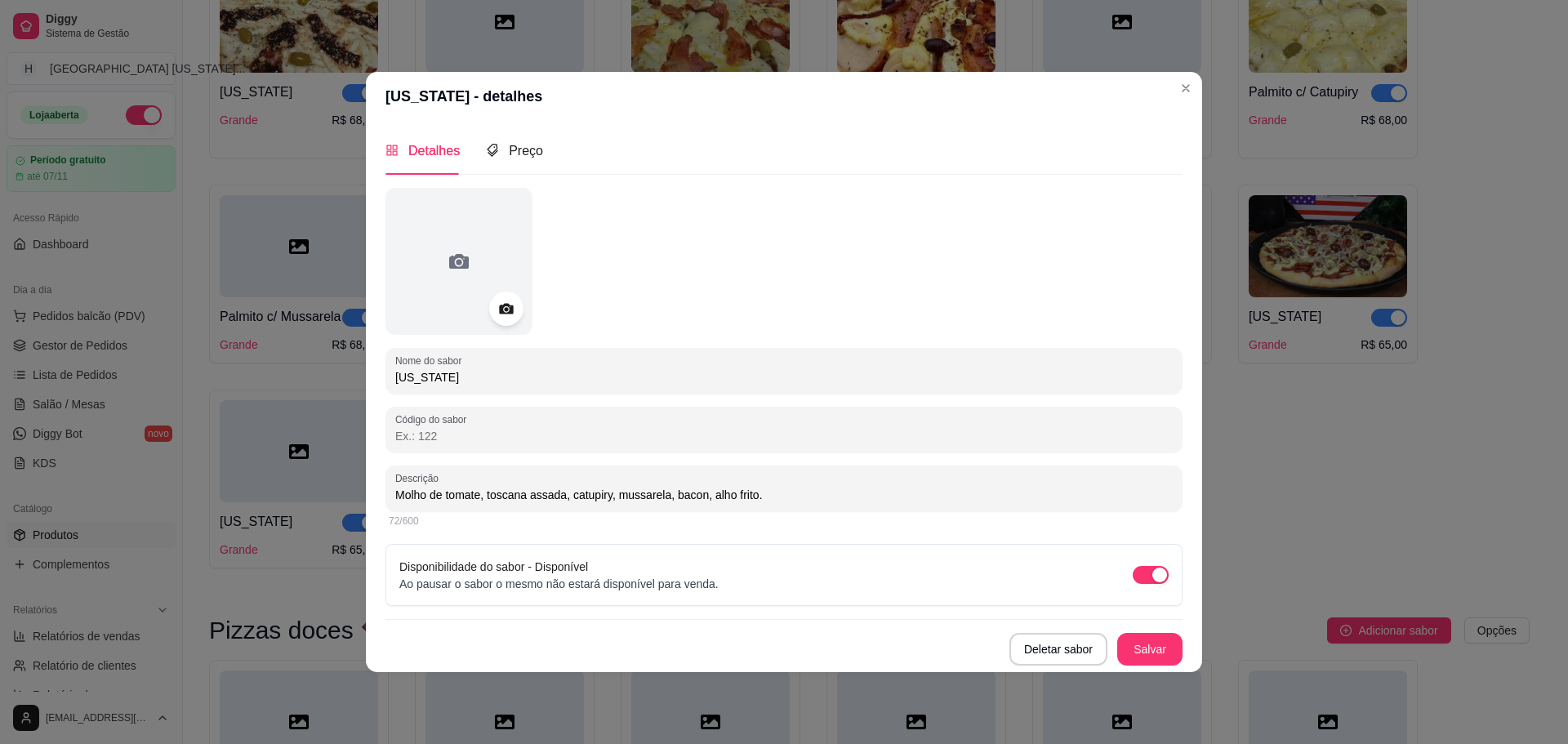
click at [509, 317] on icon at bounding box center [506, 308] width 19 height 19
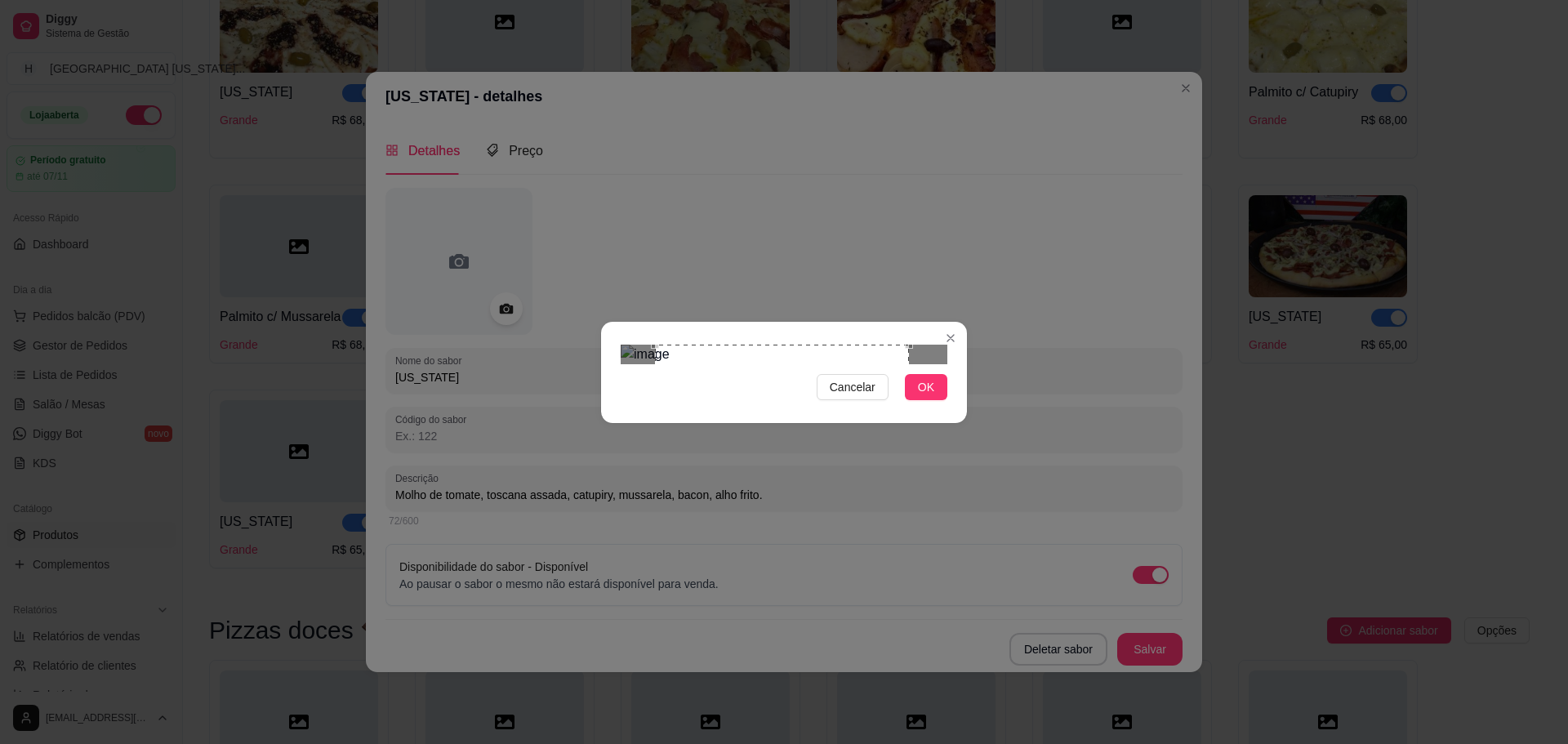
click at [909, 364] on div at bounding box center [784, 354] width 327 height 20
click at [860, 461] on div "Use the arrow keys to move the crop selection area" at bounding box center [785, 476] width 254 height 254
click at [857, 451] on div "Use the arrow keys to move the crop selection area" at bounding box center [787, 473] width 254 height 254
click at [944, 400] on button "OK" at bounding box center [925, 386] width 42 height 26
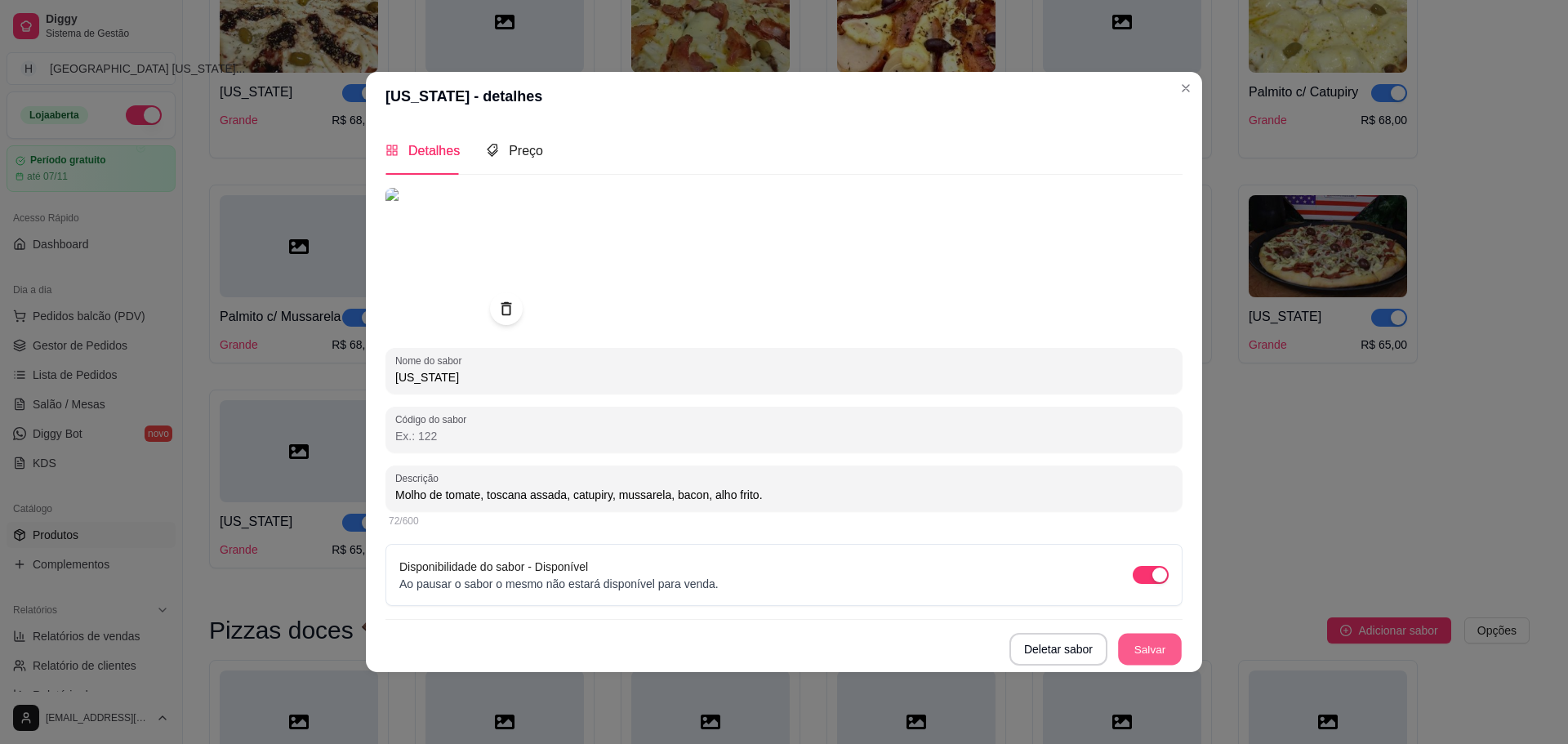
click at [1155, 642] on button "Salvar" at bounding box center [1150, 648] width 64 height 32
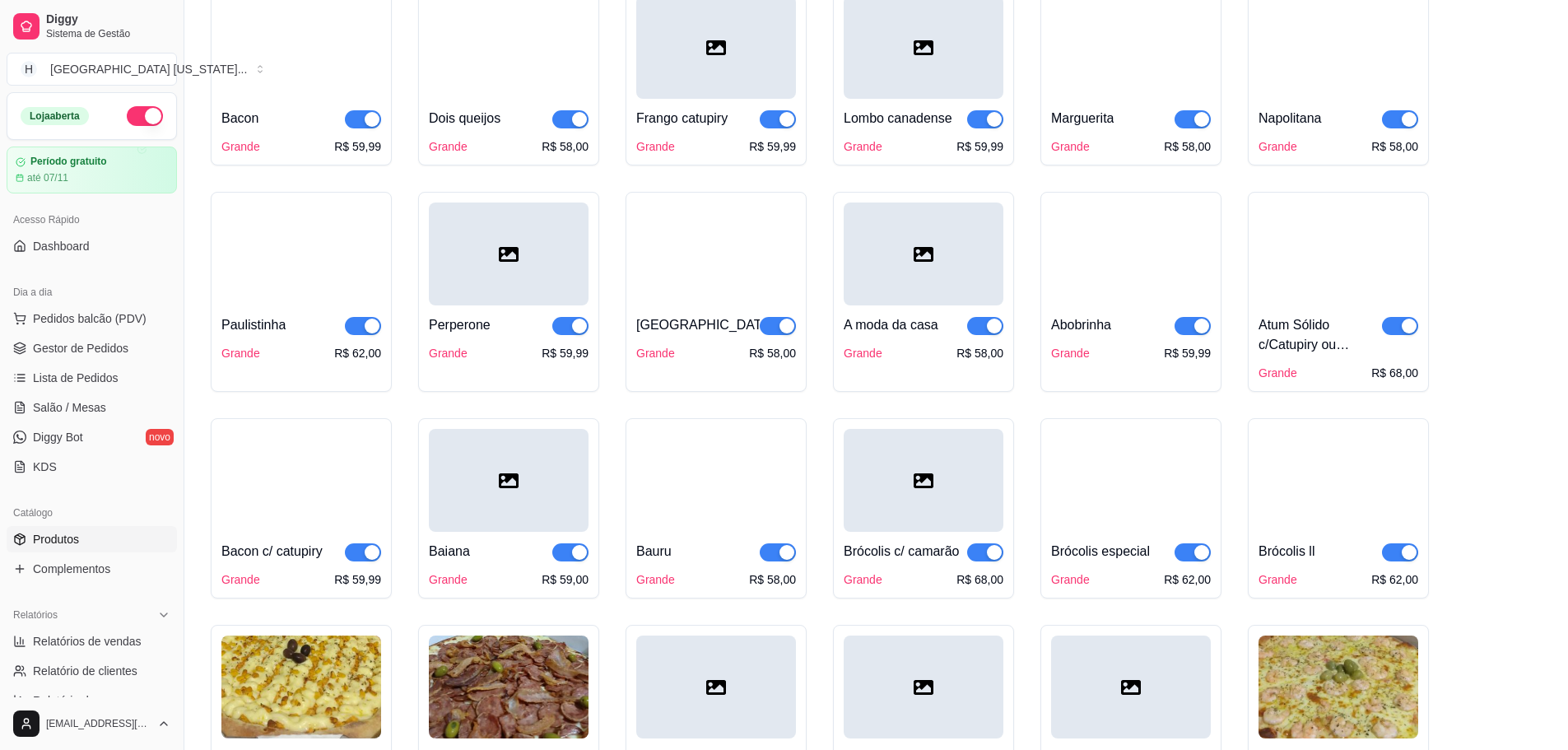
scroll to position [247, 0]
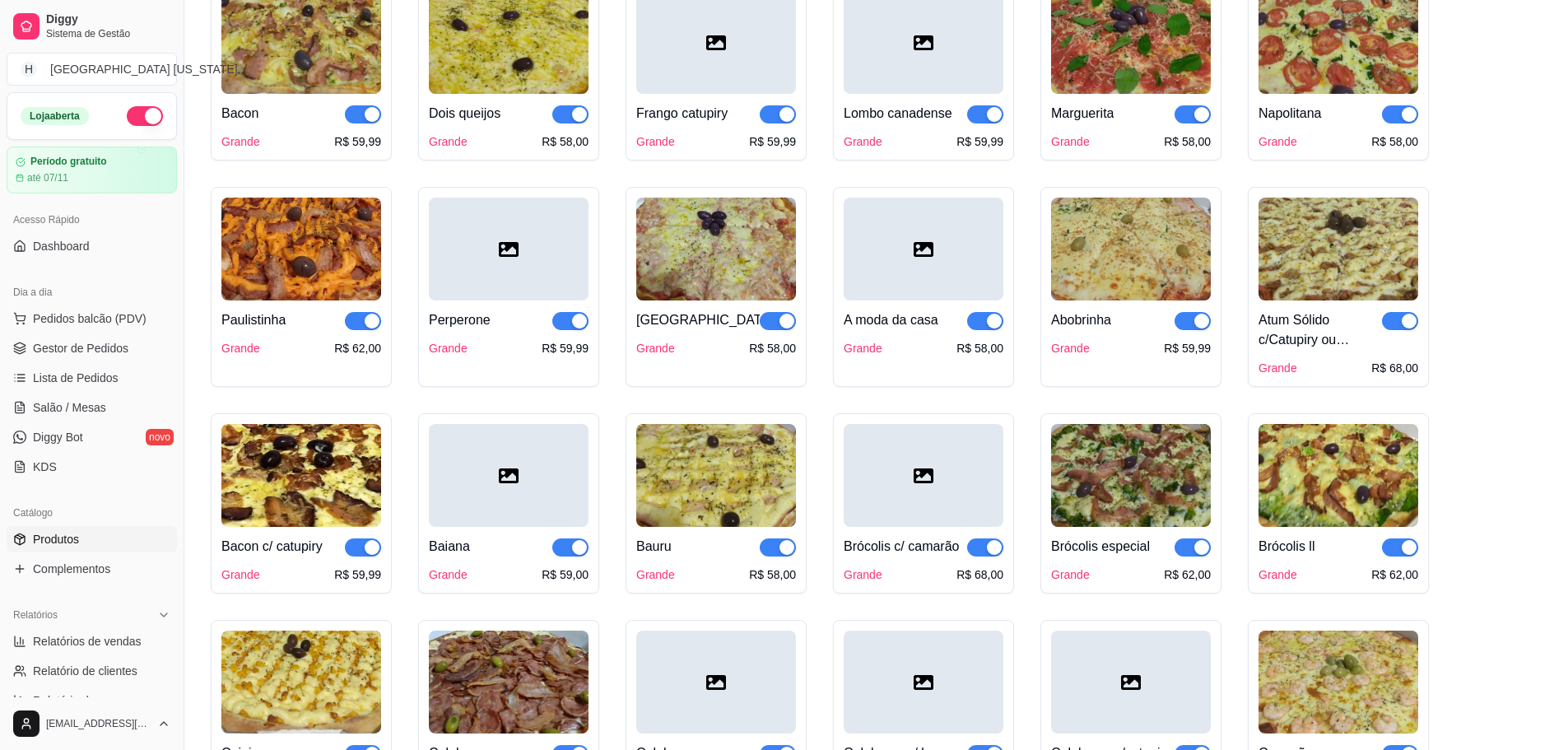
click at [1343, 455] on img at bounding box center [1339, 475] width 160 height 103
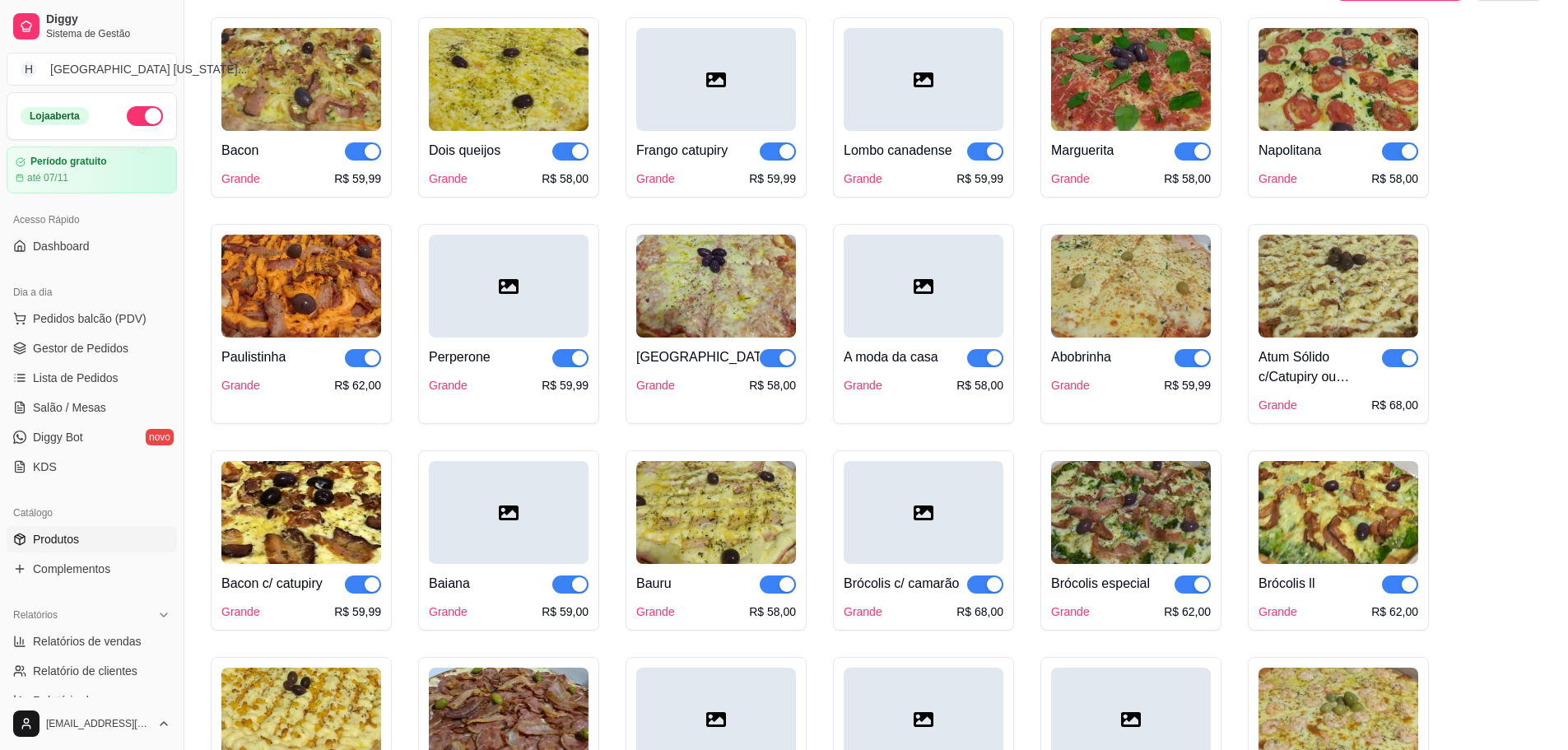
scroll to position [0, 0]
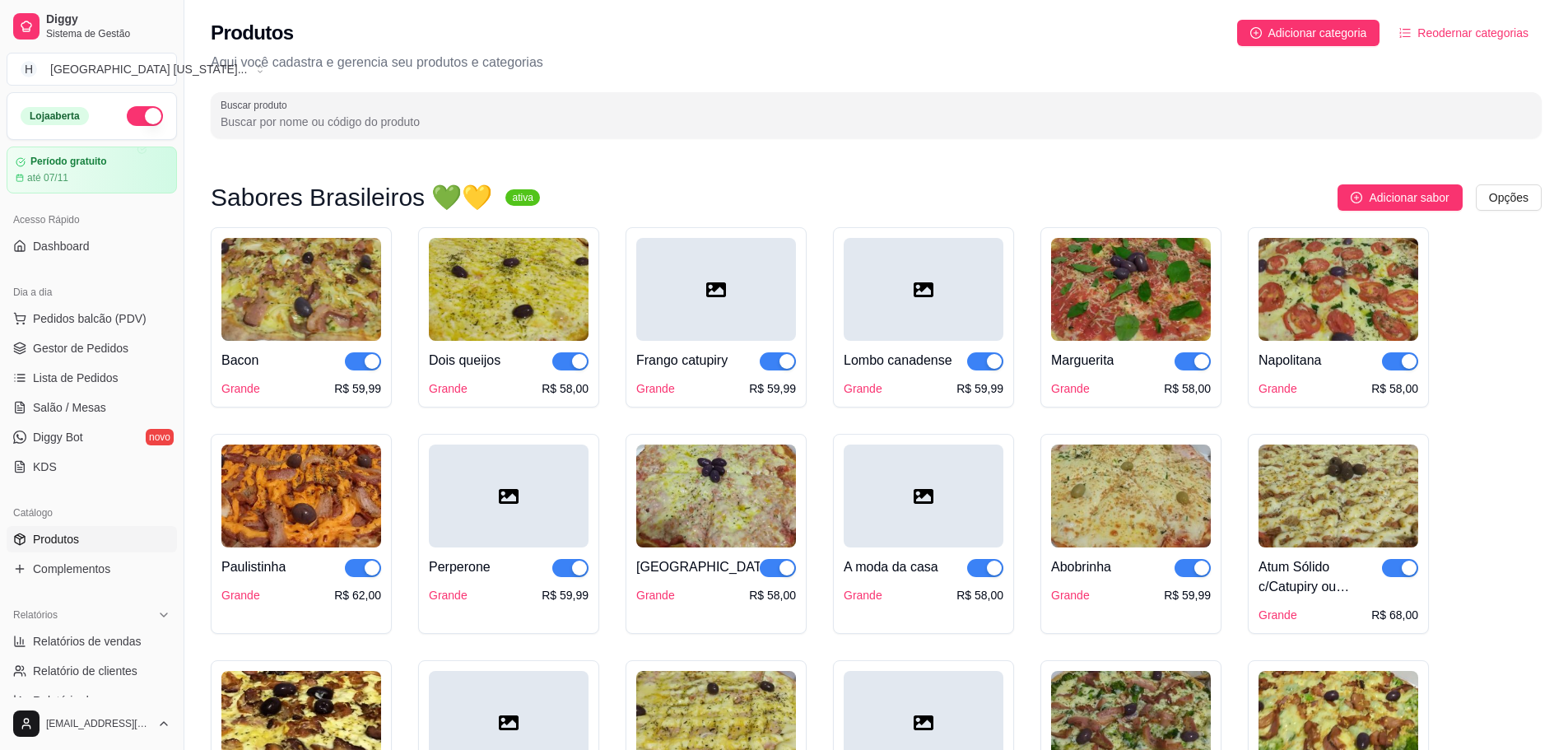
click at [545, 112] on div at bounding box center [877, 115] width 1312 height 33
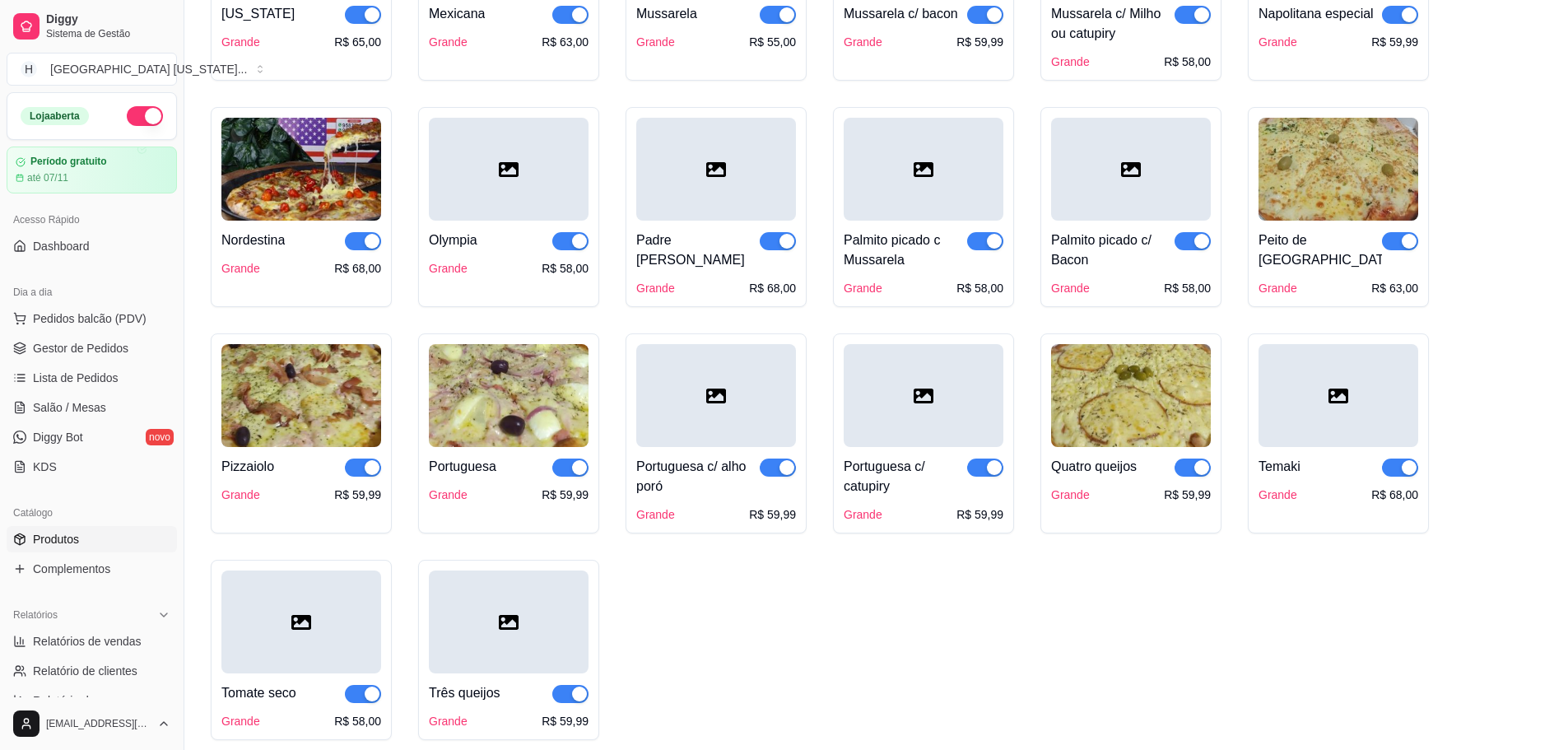
scroll to position [1811, 0]
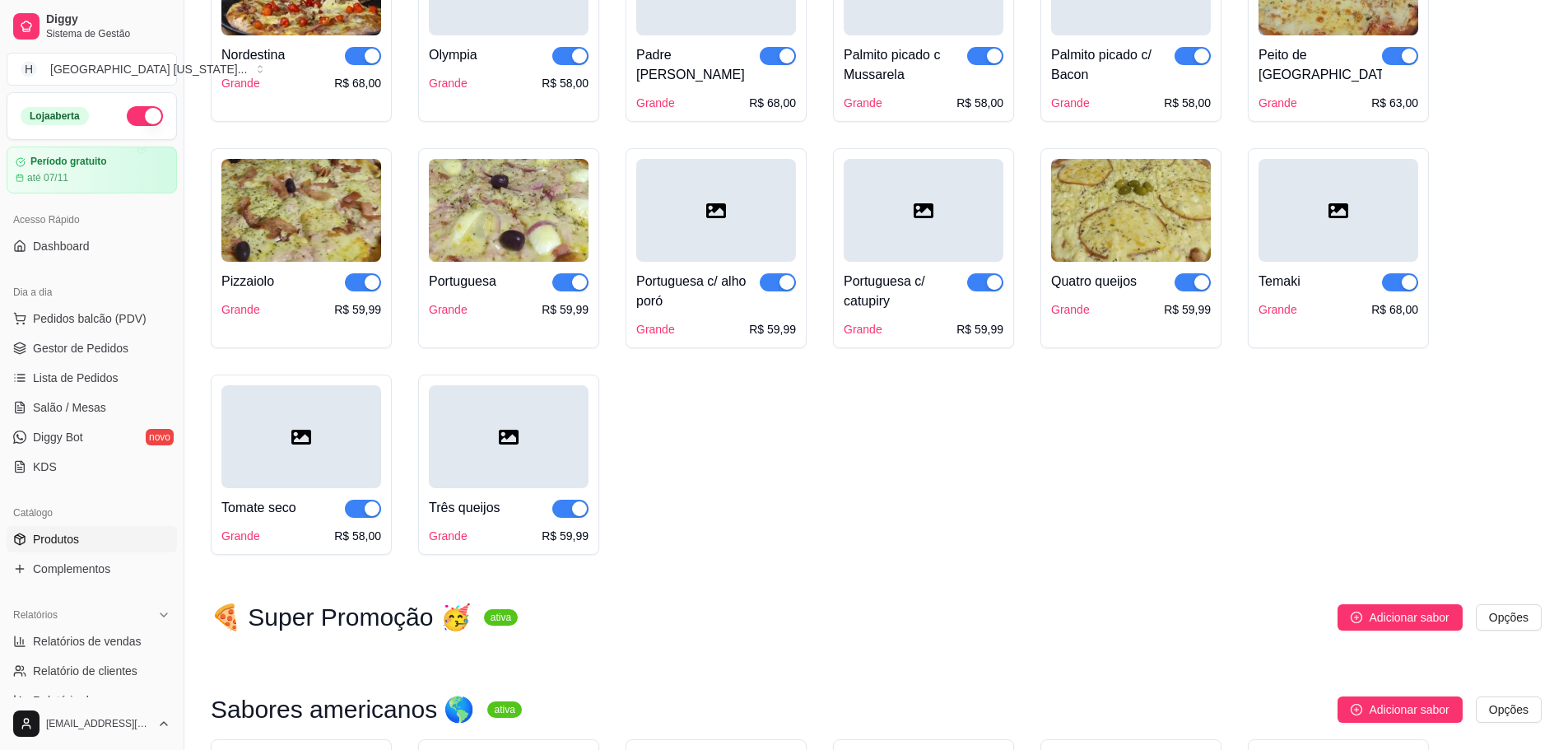
click at [1279, 230] on div at bounding box center [1339, 210] width 160 height 103
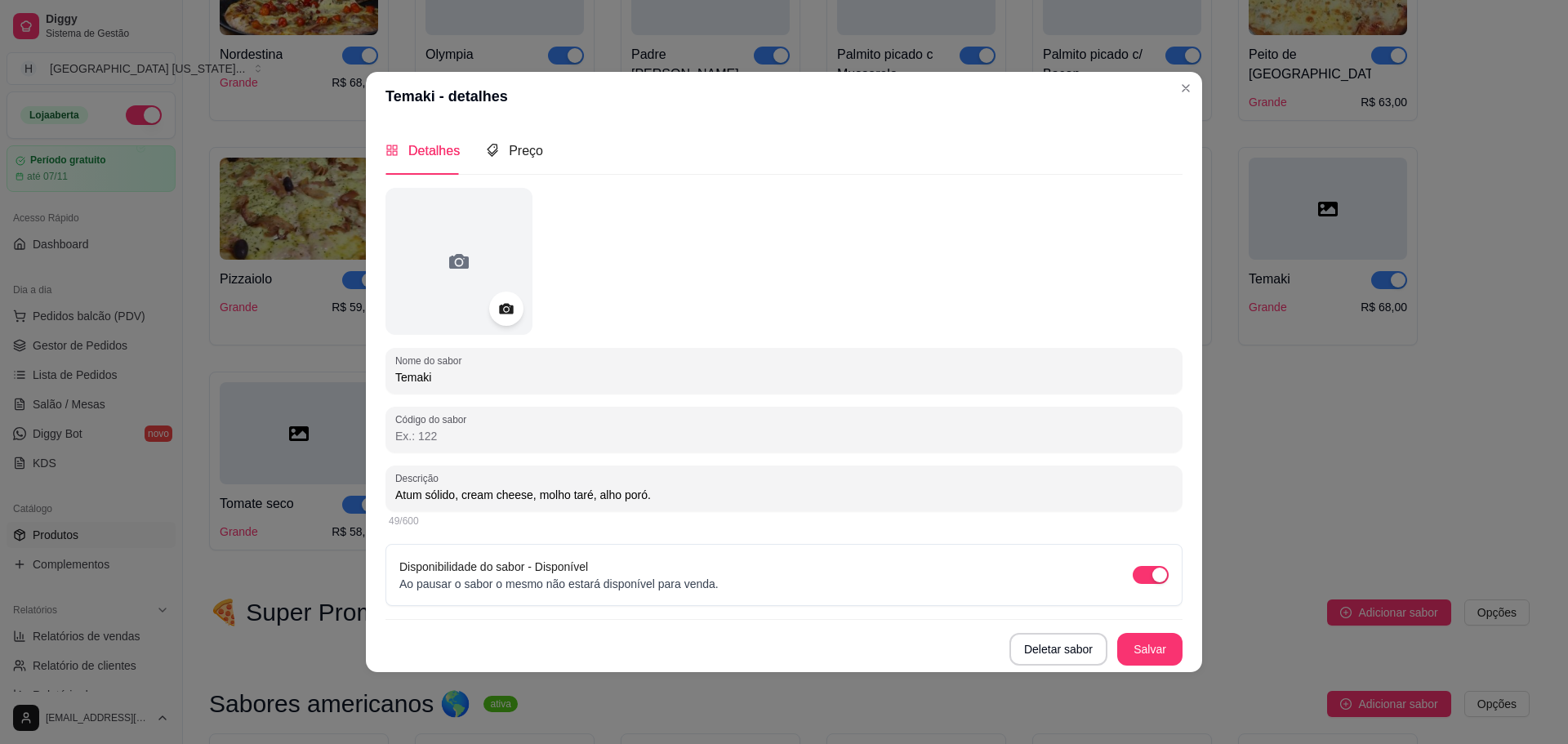
click at [497, 305] on icon at bounding box center [506, 308] width 19 height 19
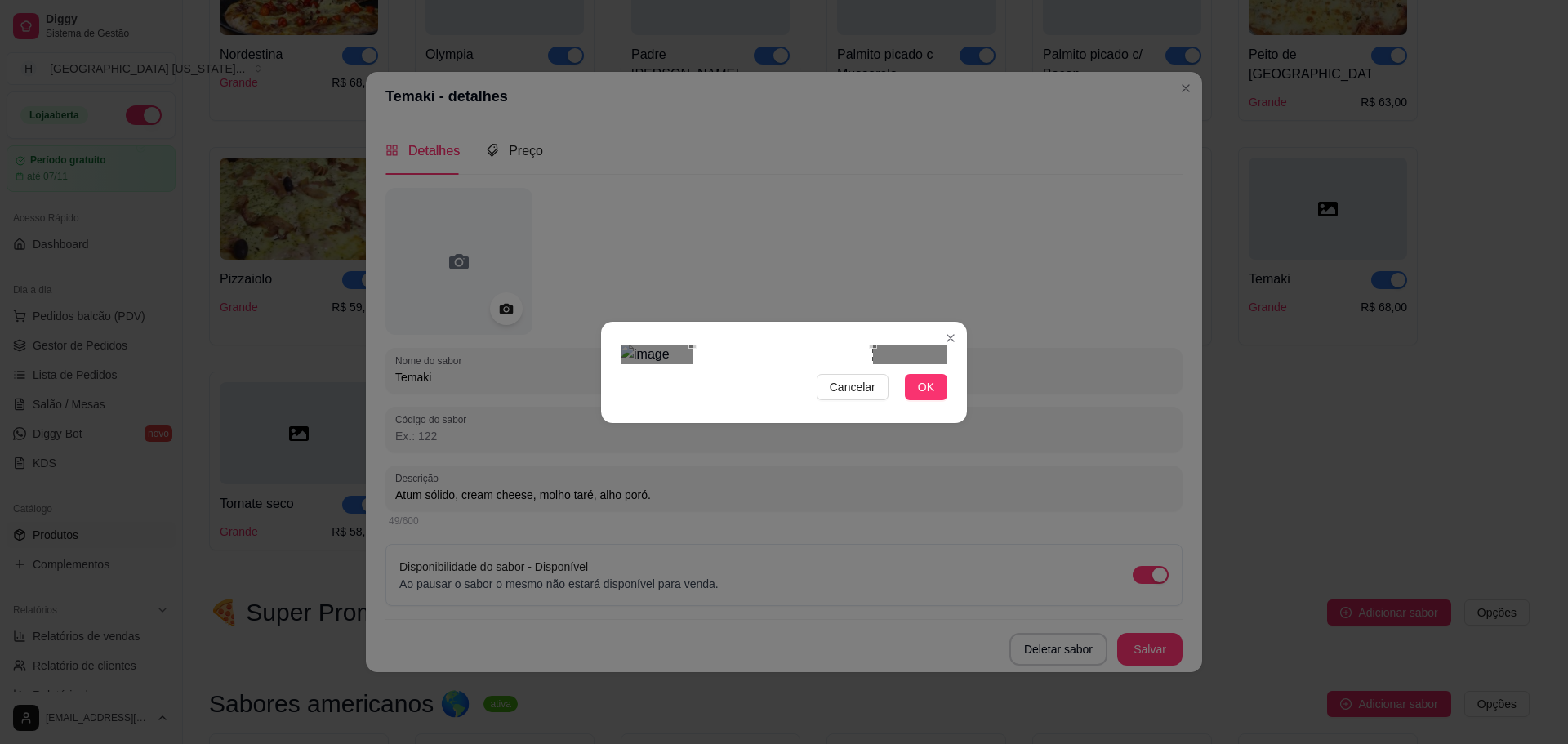
click at [871, 434] on div "Use the arrow keys to move the crop selection area" at bounding box center [783, 434] width 180 height 180
click at [918, 400] on button "OK" at bounding box center [925, 386] width 42 height 26
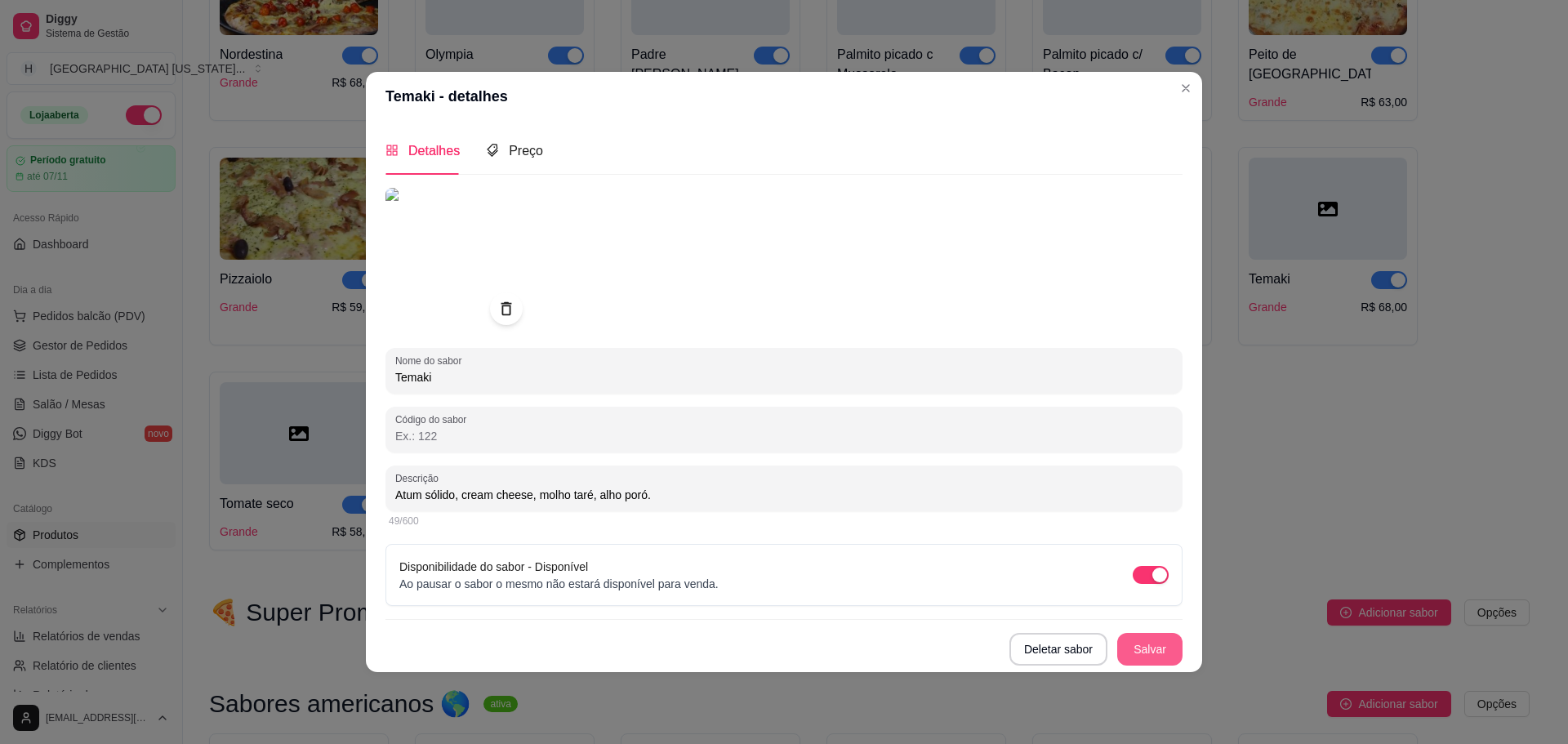
click at [1139, 642] on button "Salvar" at bounding box center [1150, 649] width 66 height 32
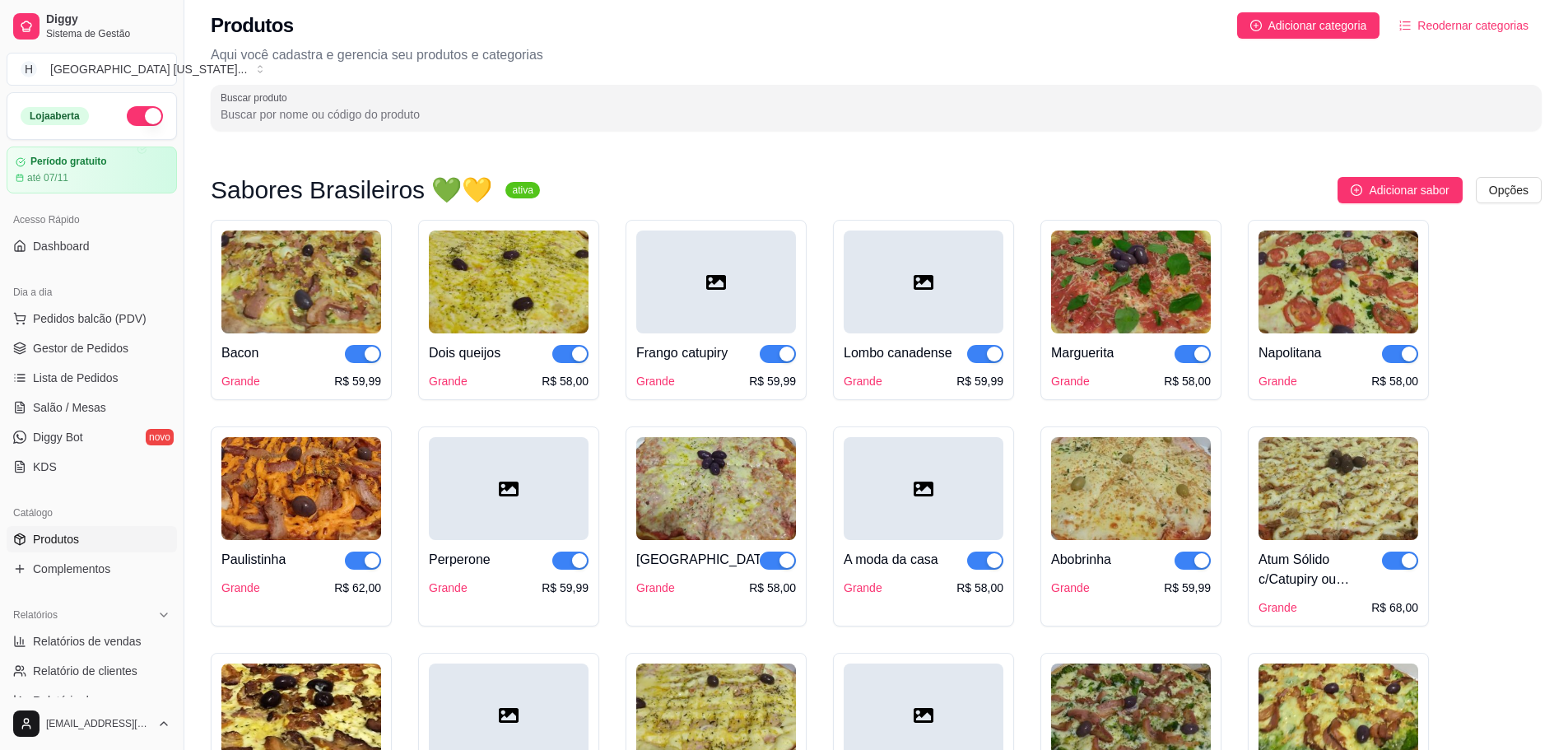
scroll to position [0, 0]
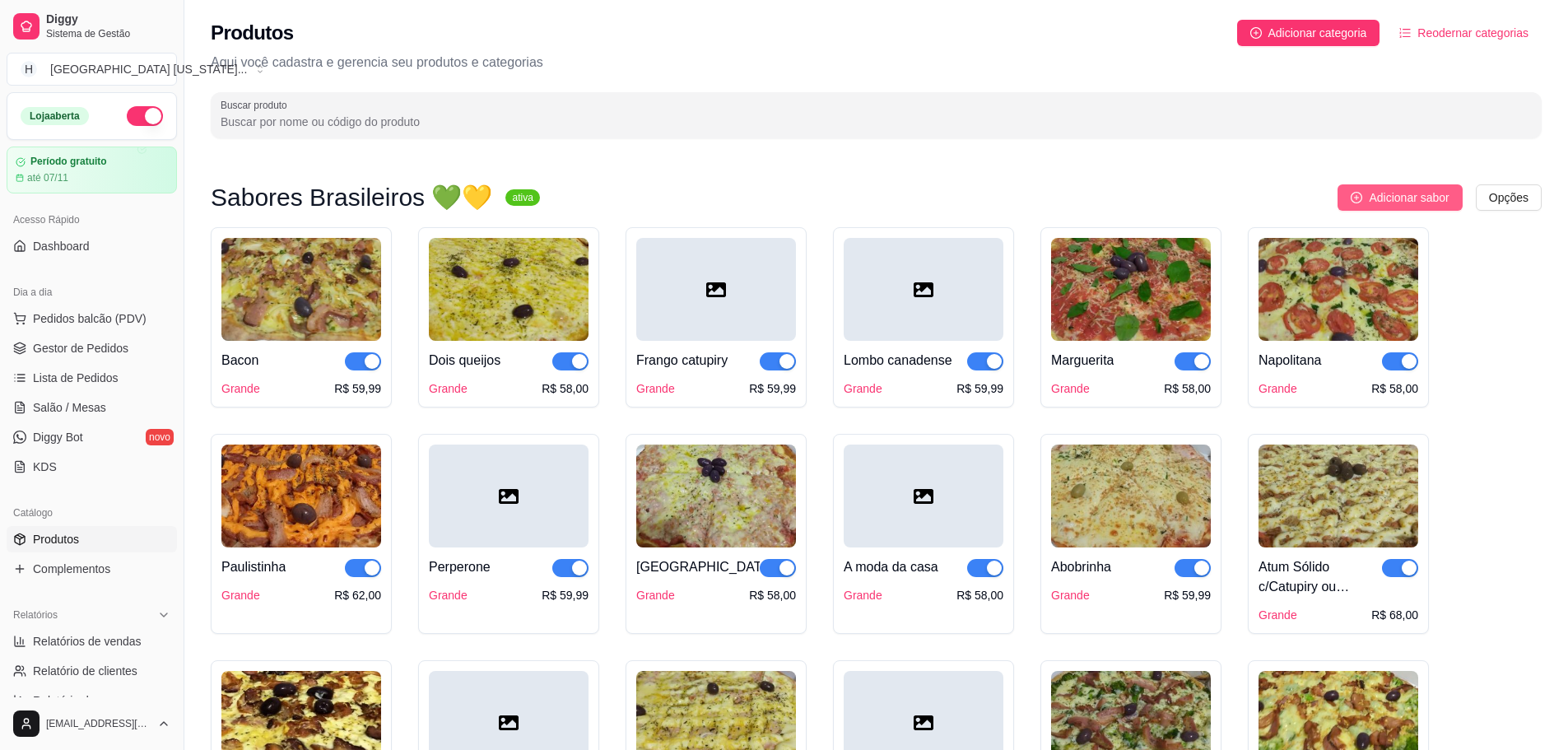
click at [1433, 198] on span "Adicionar sabor" at bounding box center [1409, 198] width 80 height 18
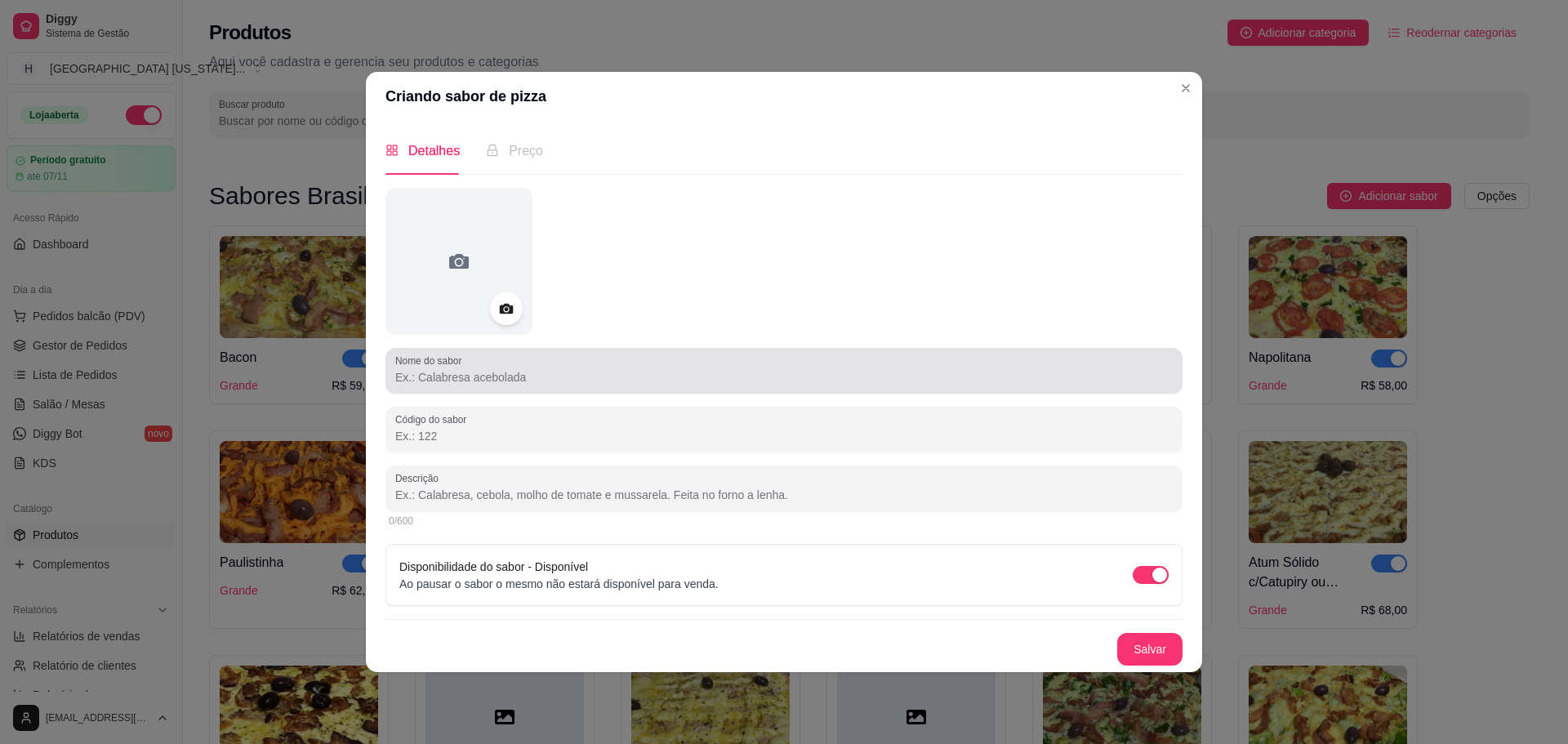
click at [635, 379] on input "Nome do sabor" at bounding box center [784, 377] width 778 height 16
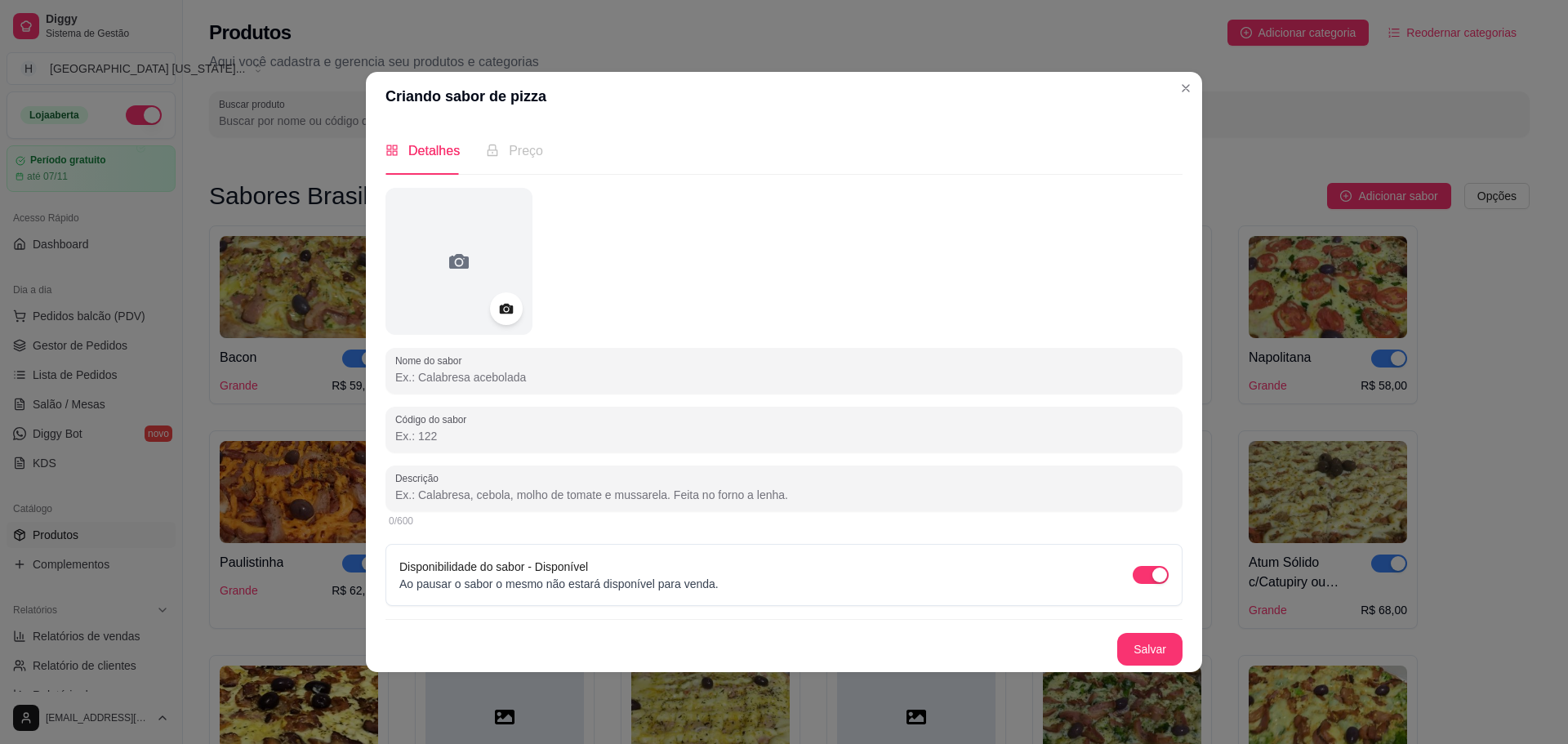
paste input "Atum Sólido"
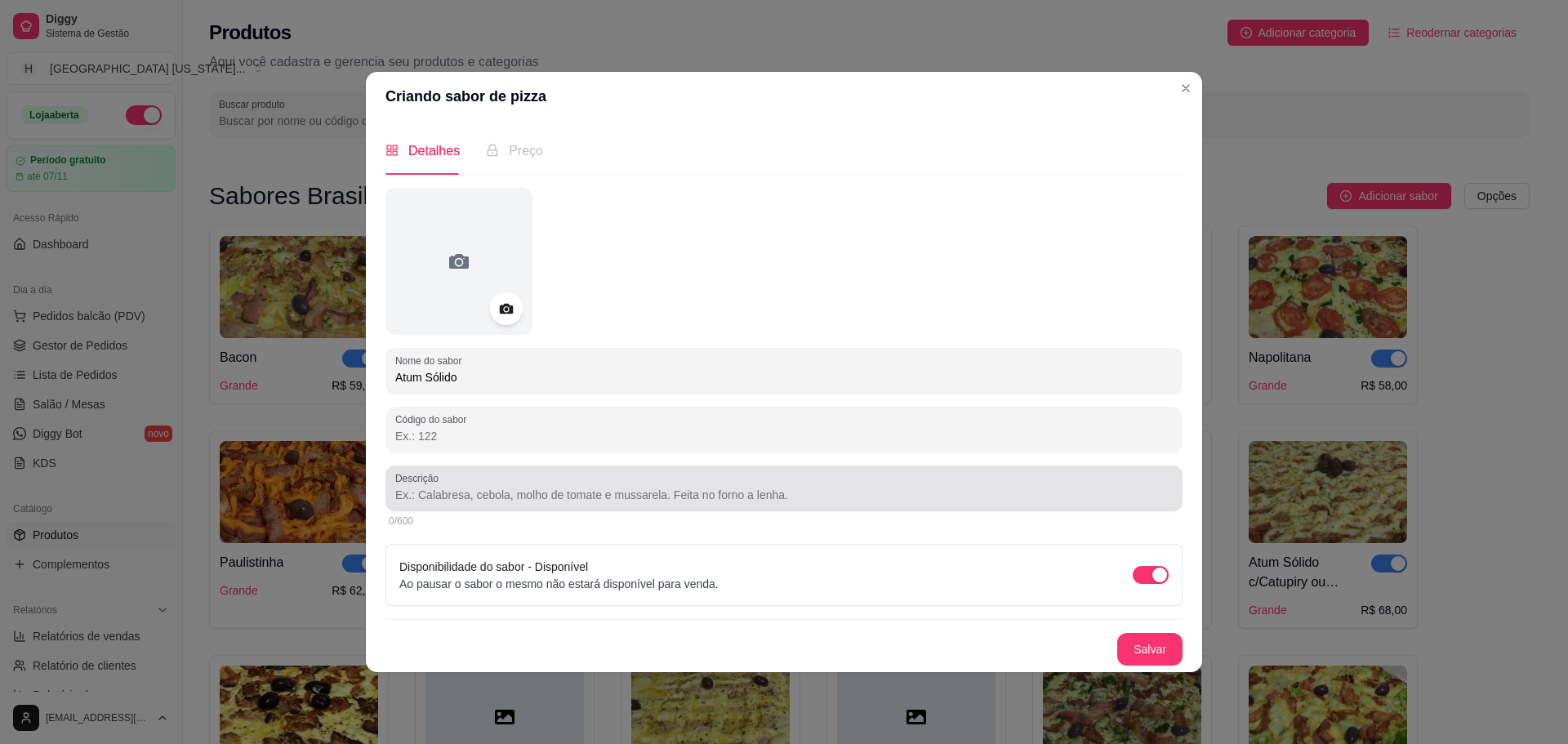
type input "Atum Sólido"
click at [456, 493] on input "Descrição" at bounding box center [784, 494] width 778 height 16
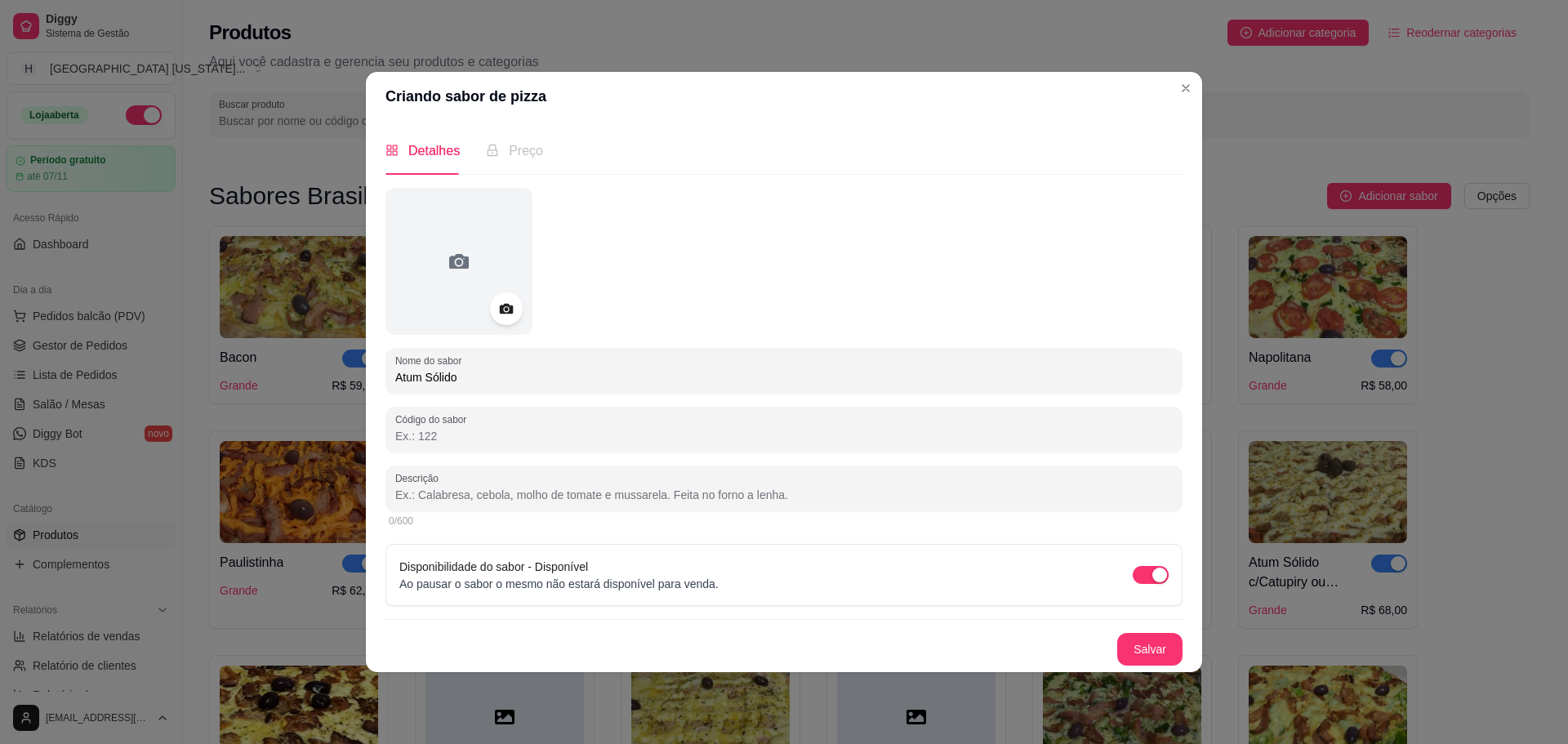
click at [458, 492] on input "Descrição" at bounding box center [784, 494] width 778 height 16
paste input "Atum sólido e cebola."
type input "Atum sólido e cebola."
click at [1151, 657] on button "Salvar" at bounding box center [1150, 648] width 64 height 32
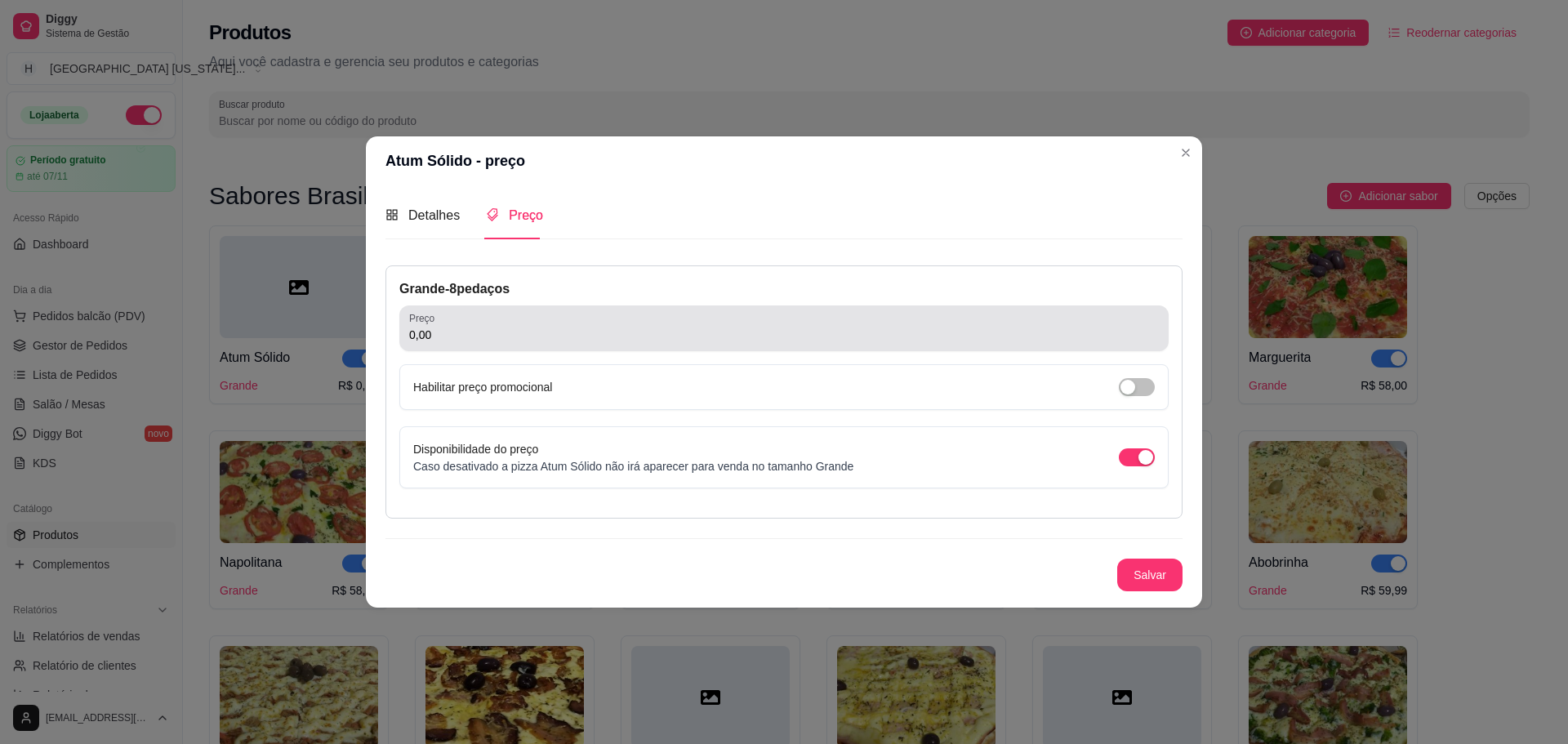
click at [745, 344] on div "0,00" at bounding box center [784, 328] width 750 height 32
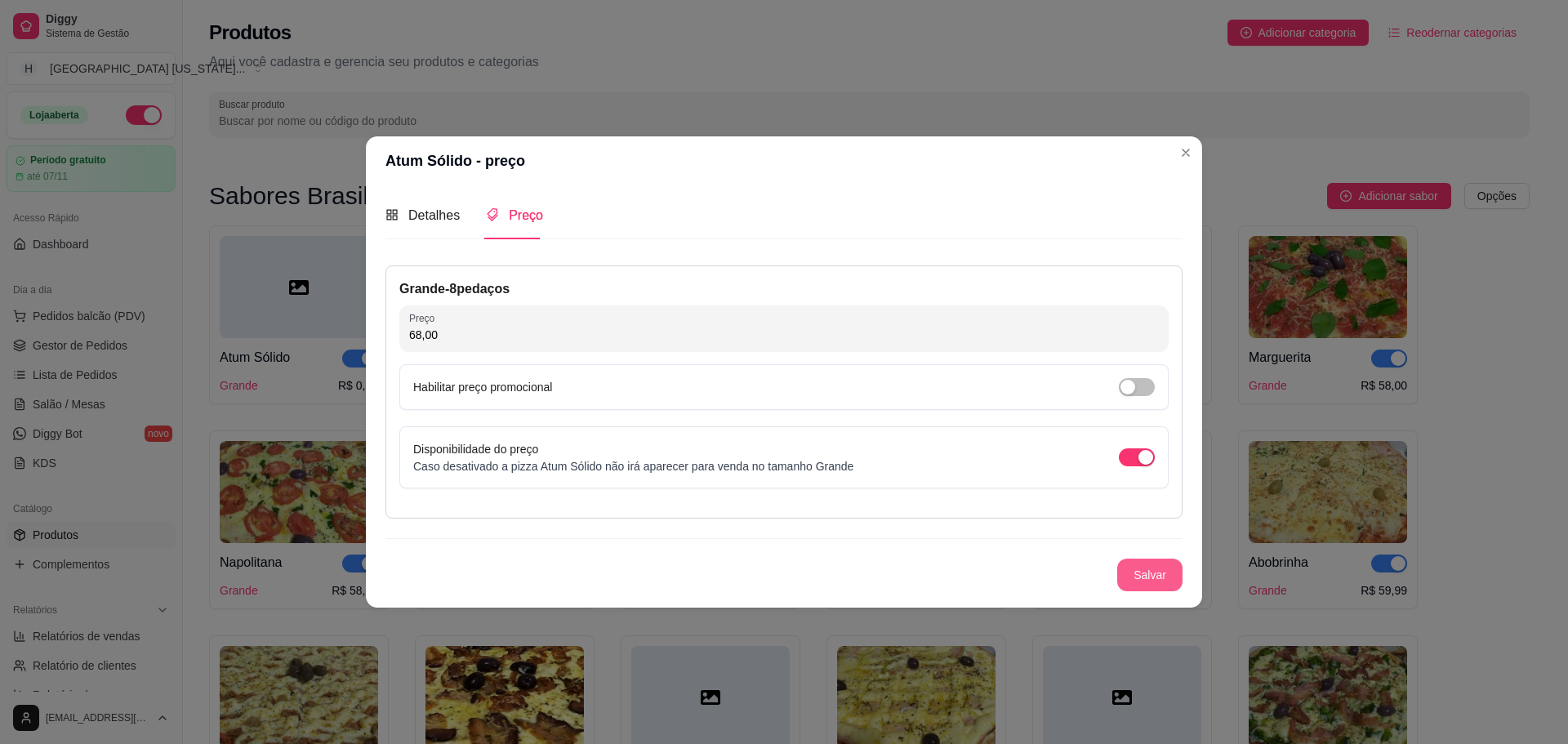
type input "68,00"
click at [1154, 570] on button "Salvar" at bounding box center [1150, 574] width 64 height 32
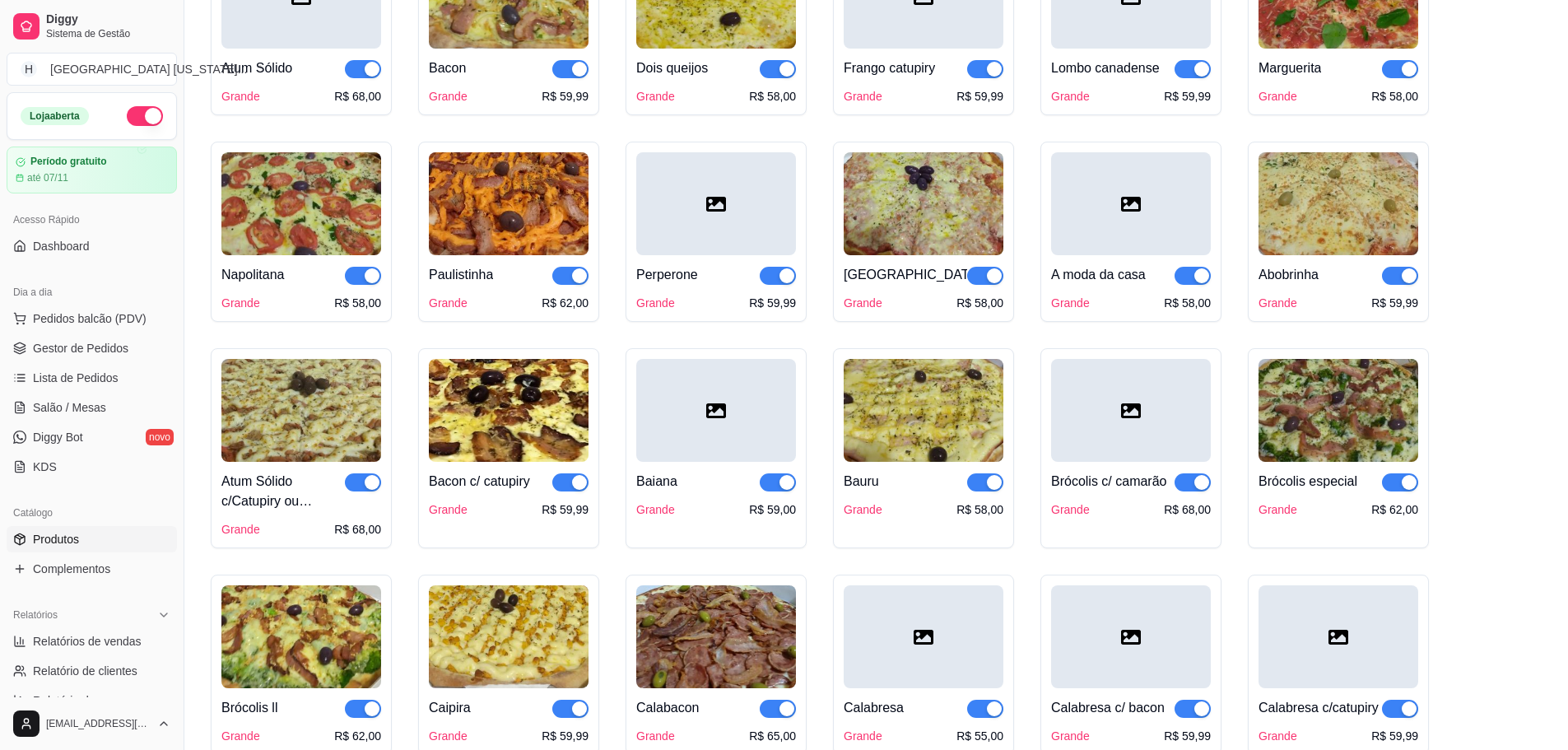
scroll to position [83, 0]
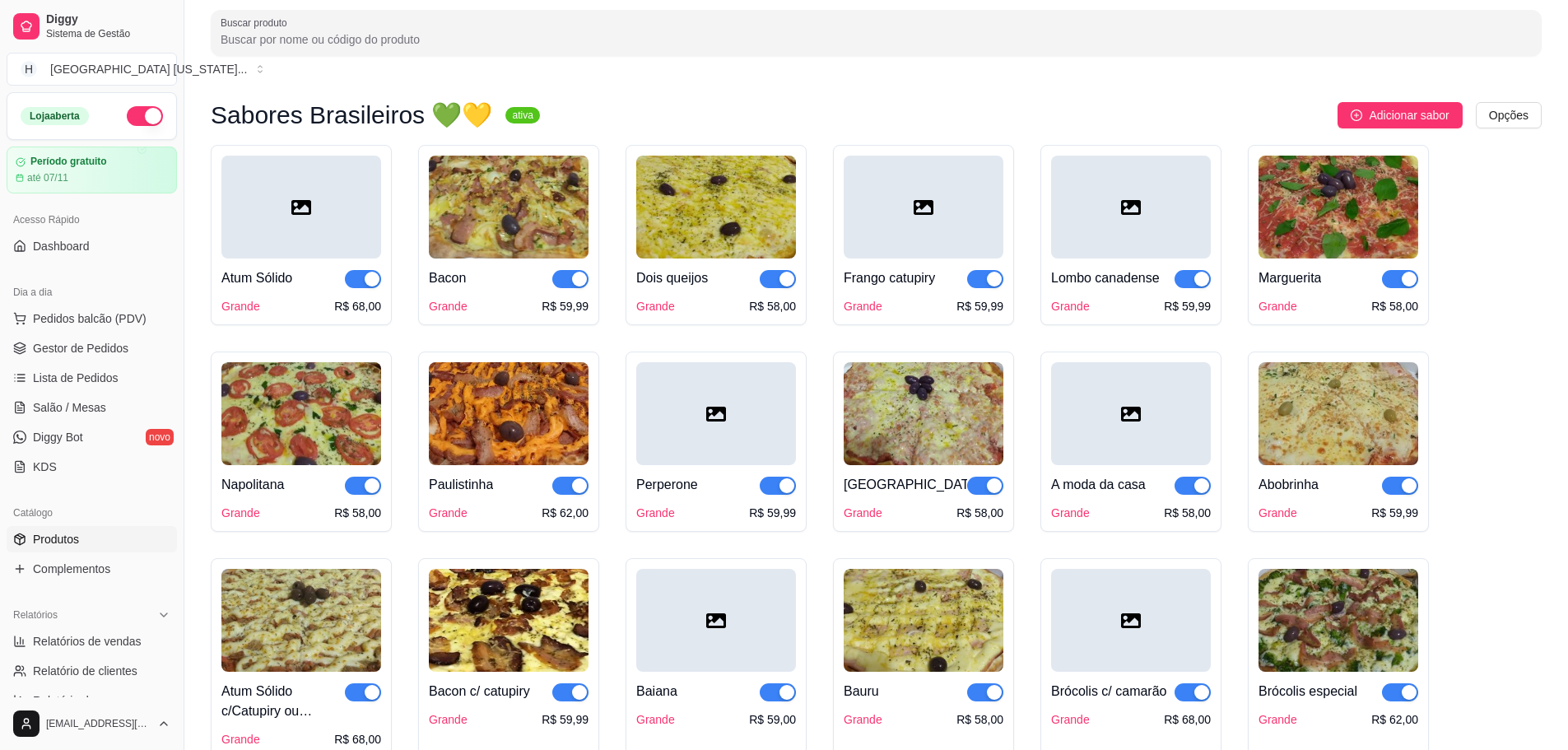
click at [323, 191] on div at bounding box center [302, 206] width 160 height 103
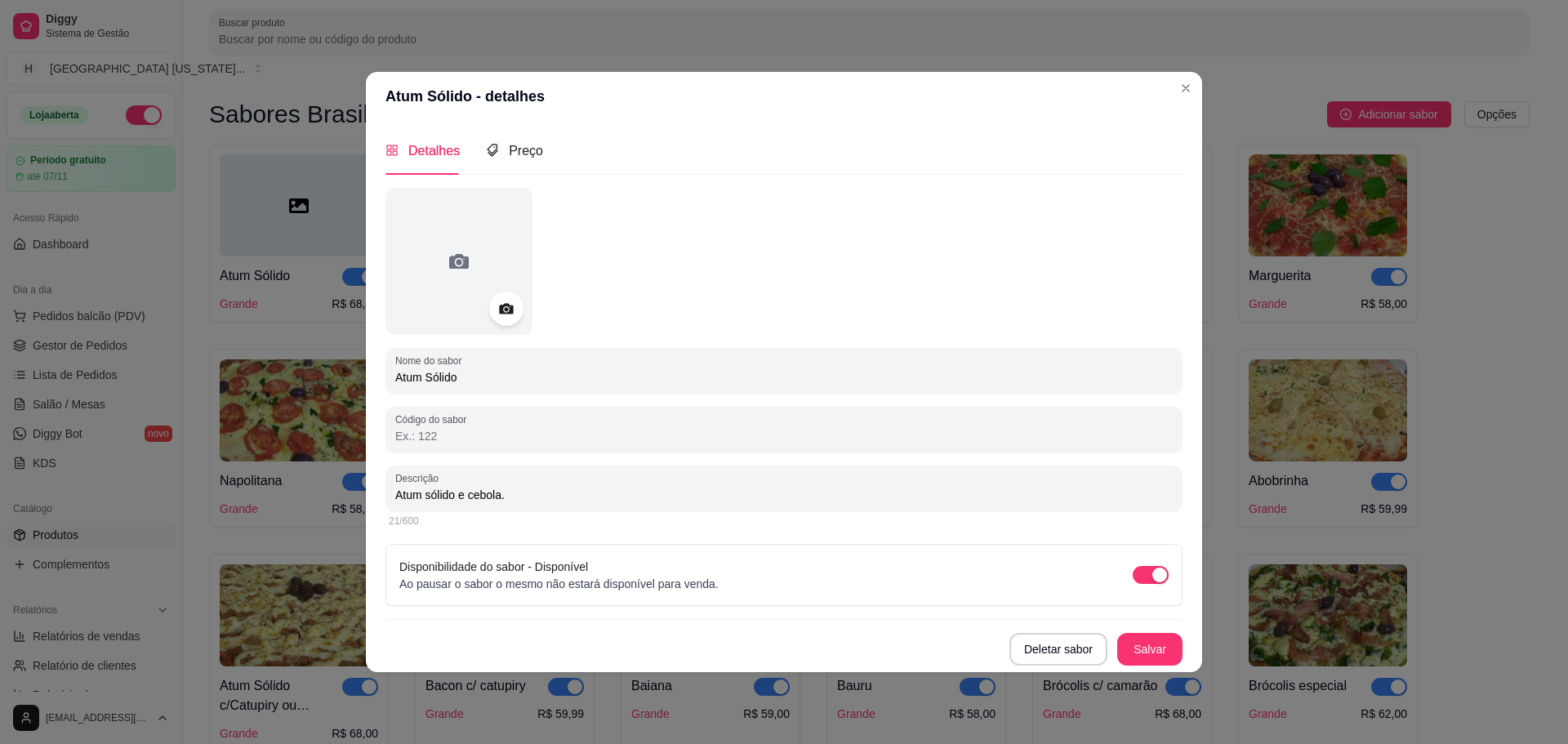
click at [502, 313] on icon at bounding box center [506, 308] width 14 height 11
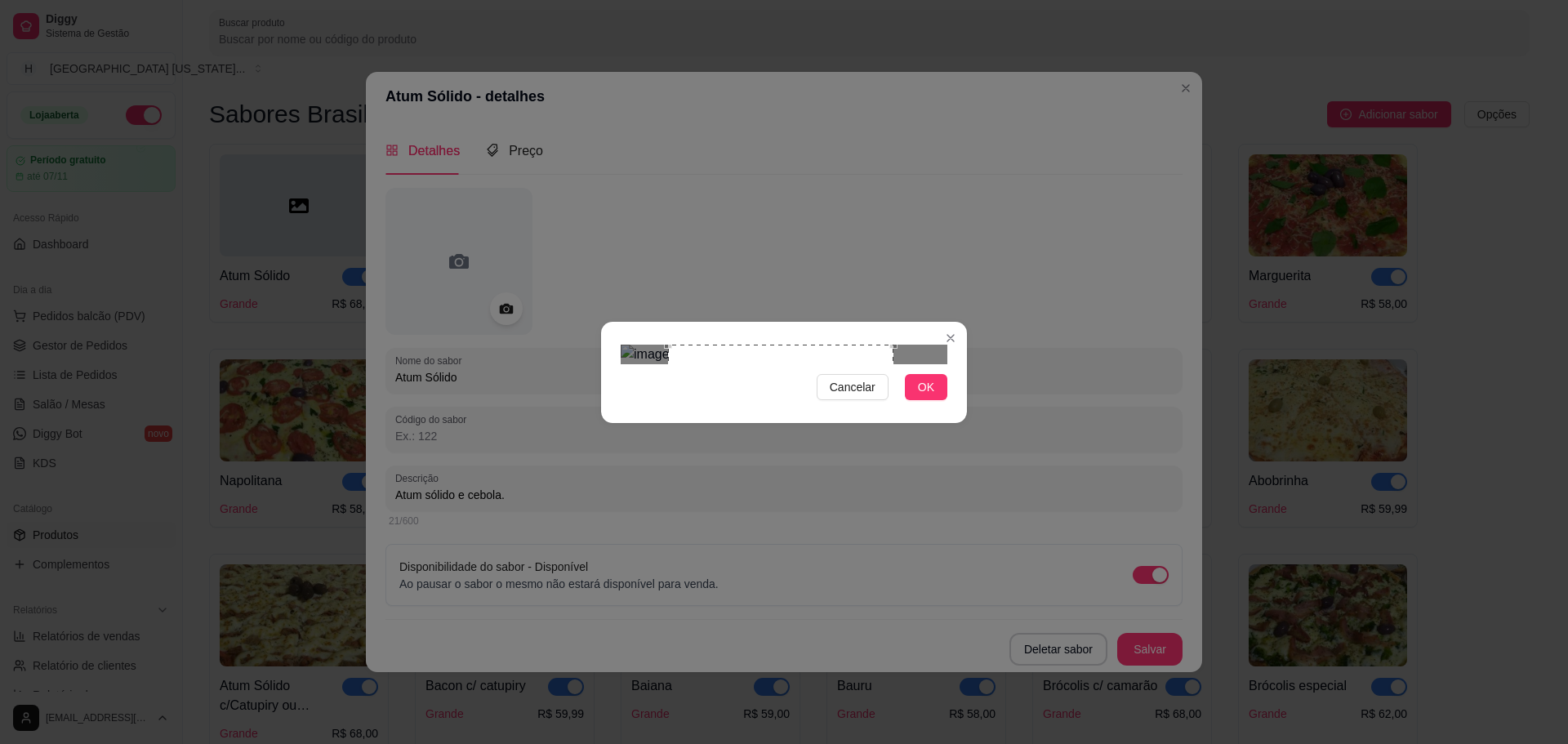
click at [896, 364] on div at bounding box center [784, 354] width 327 height 20
click at [848, 430] on div "Use the arrow keys to move the crop selection area" at bounding box center [789, 457] width 225 height 225
click at [934, 400] on button "OK" at bounding box center [925, 386] width 42 height 26
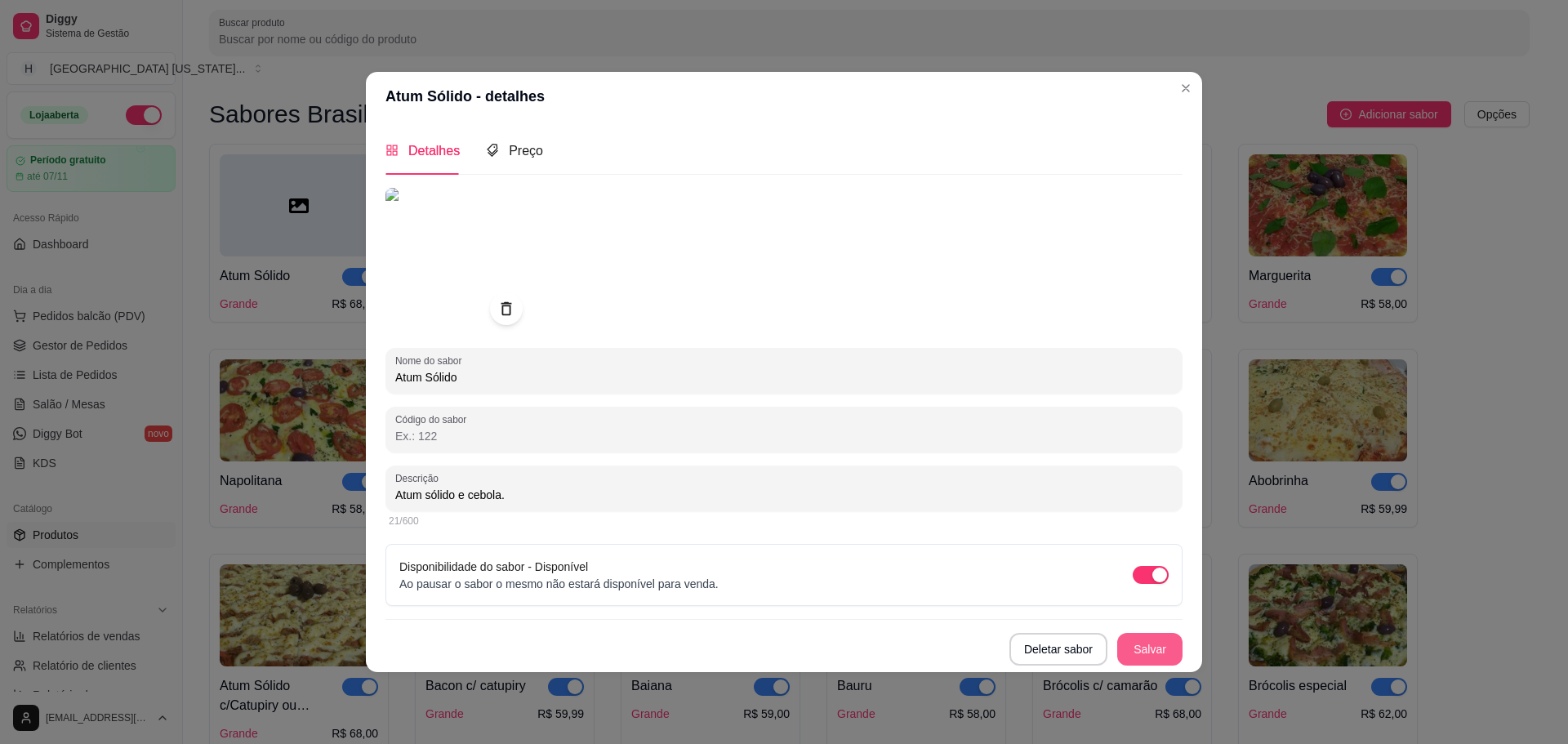
click at [1179, 649] on button "Salvar" at bounding box center [1150, 649] width 66 height 32
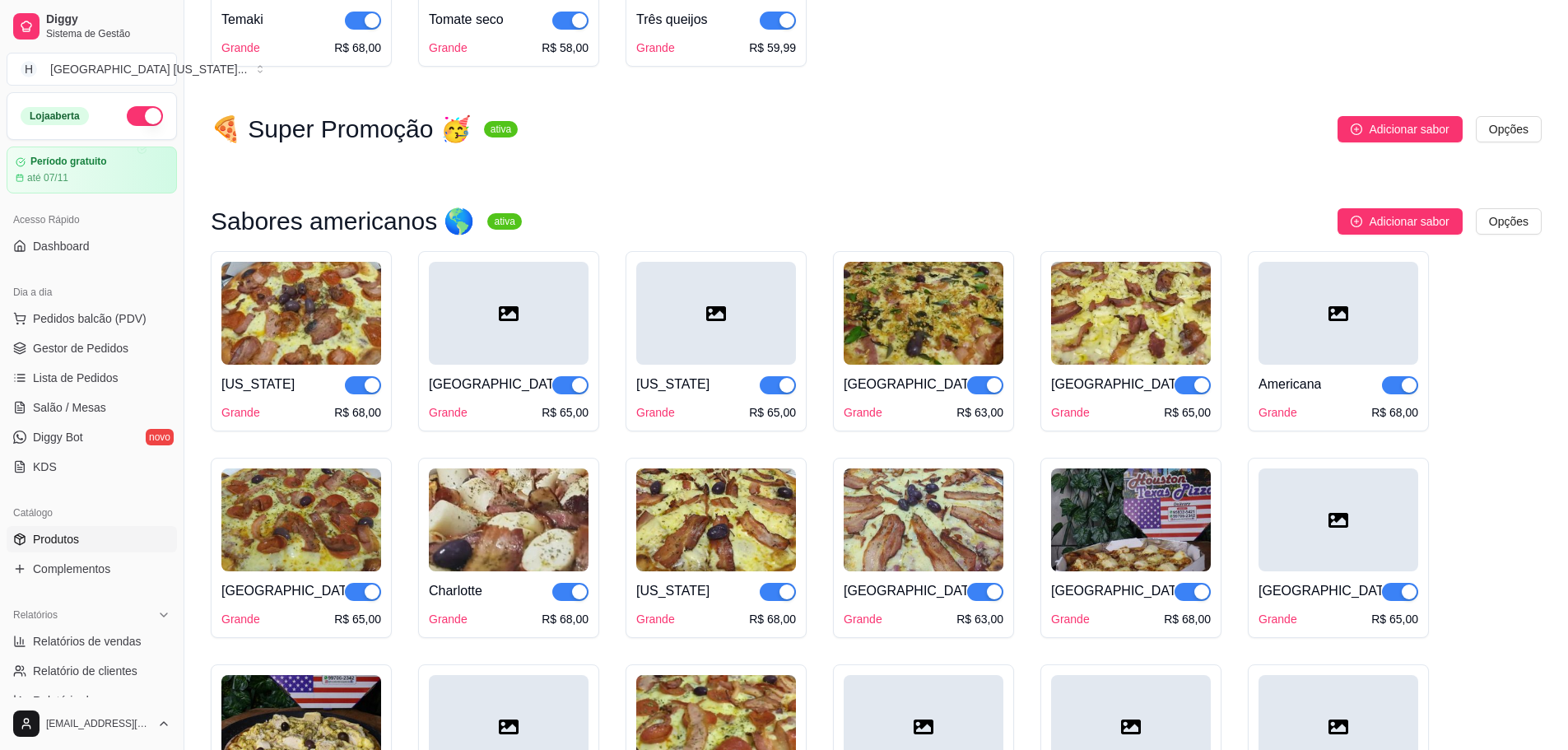
scroll to position [2386, 0]
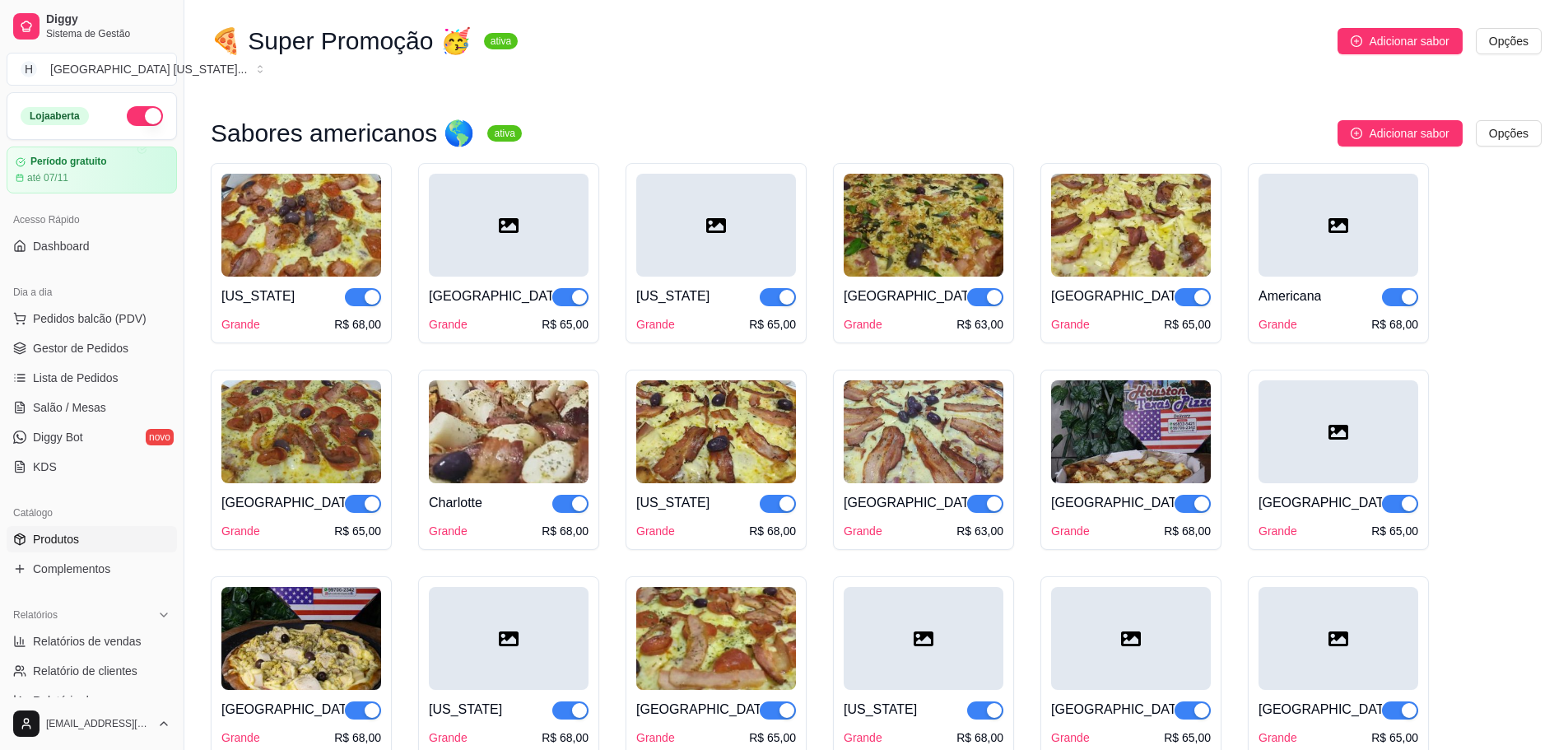
click at [1365, 268] on div at bounding box center [1339, 224] width 160 height 103
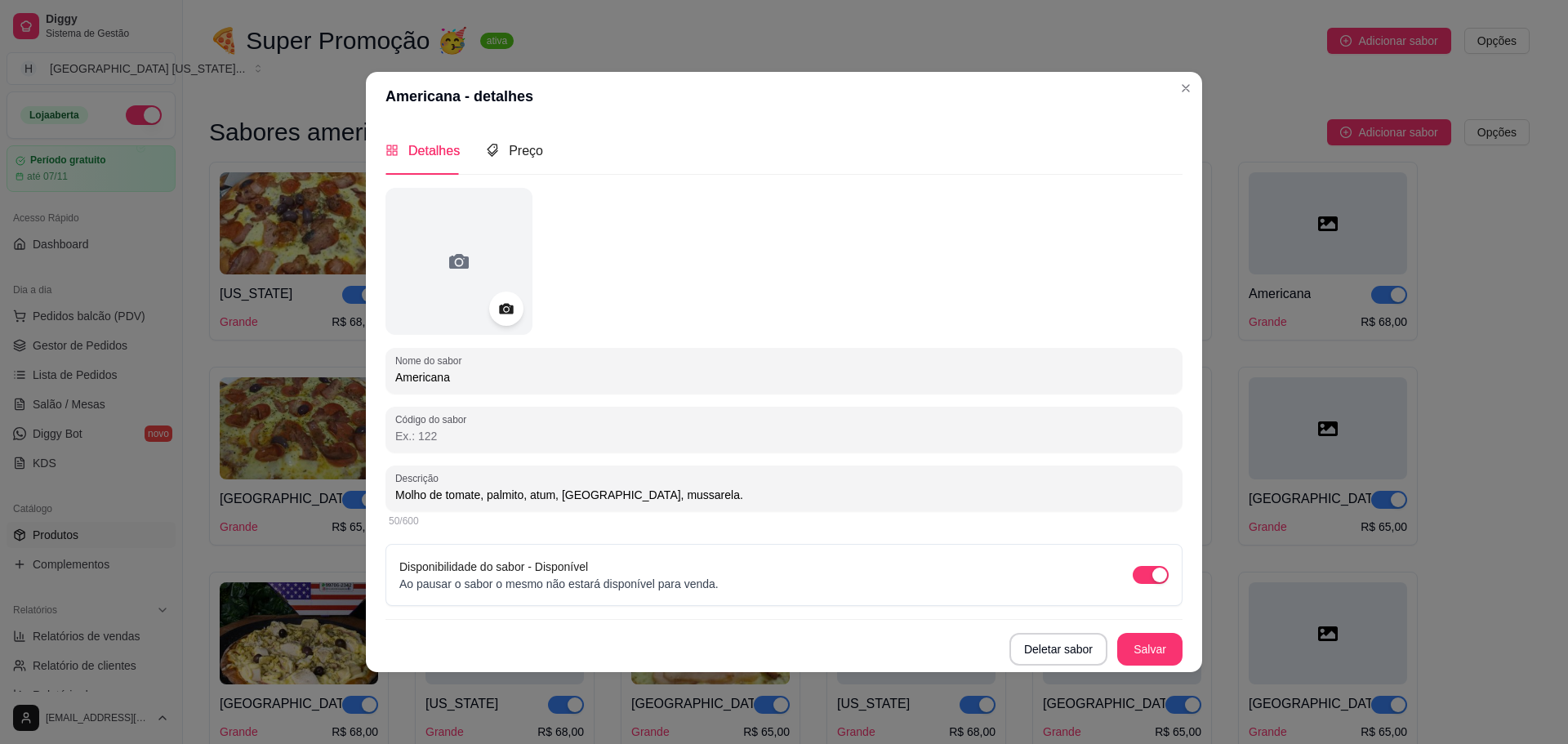
drag, startPoint x: 532, startPoint y: 309, endPoint x: 518, endPoint y: 312, distance: 14.3
click at [521, 311] on div at bounding box center [459, 260] width 147 height 147
click at [516, 311] on div at bounding box center [506, 309] width 34 height 34
click at [506, 303] on icon at bounding box center [506, 308] width 19 height 19
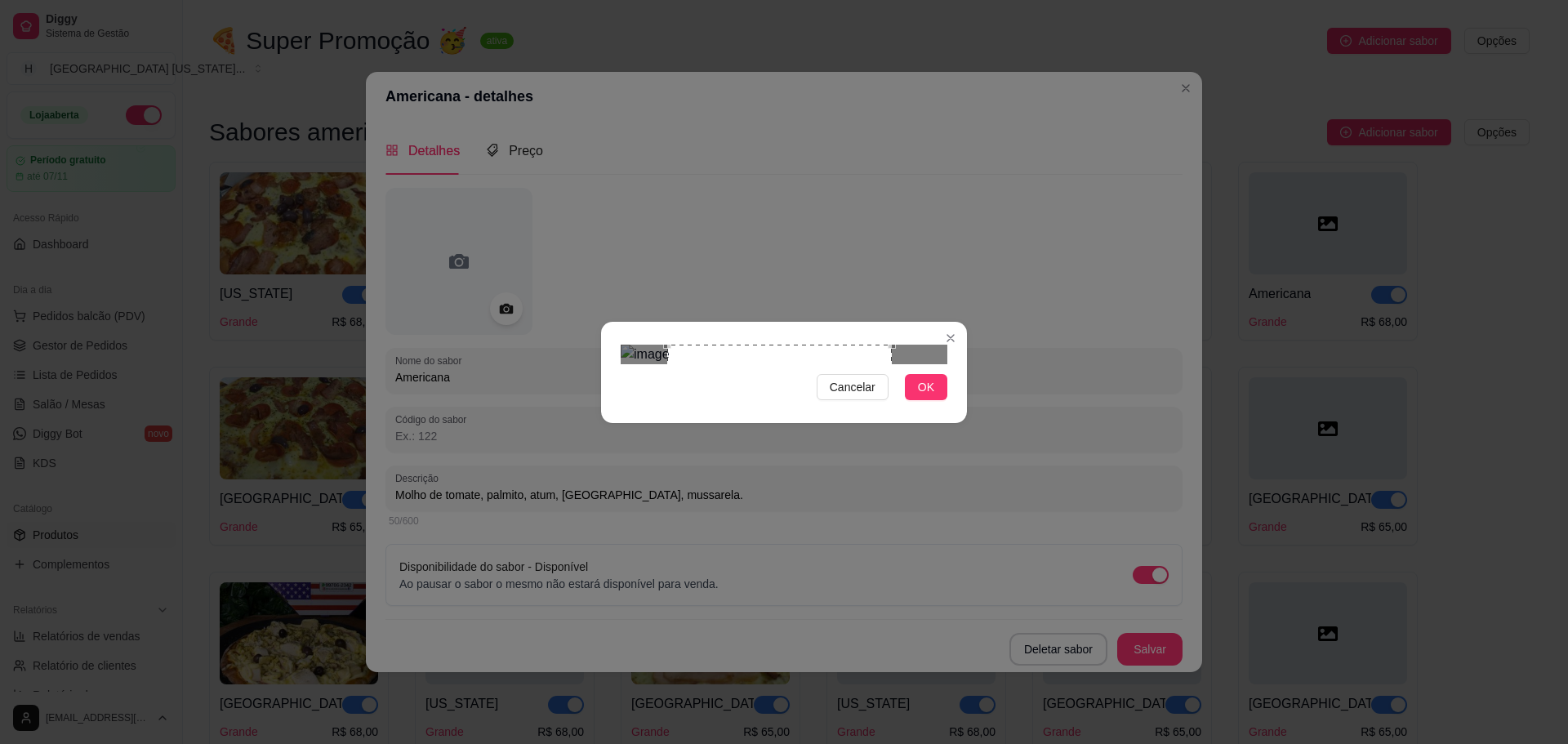
click at [896, 573] on div "Use the arrow keys to move the south east drag handle to change the crop select…" at bounding box center [896, 573] width 0 height 0
click at [868, 440] on div "Use the arrow keys to move the crop selection area" at bounding box center [782, 456] width 224 height 224
click at [928, 396] on span "OK" at bounding box center [926, 387] width 16 height 18
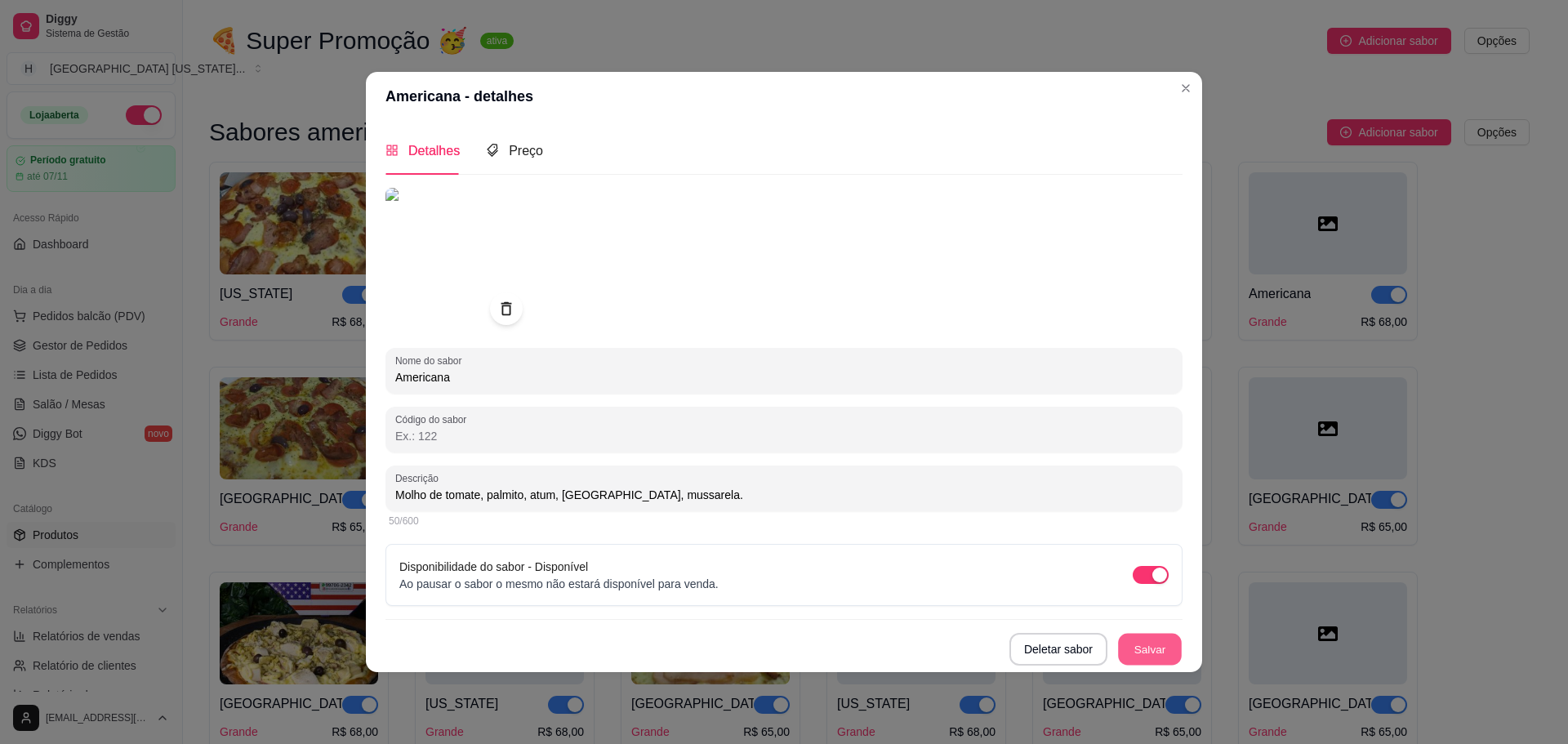
click at [1151, 640] on button "Salvar" at bounding box center [1150, 648] width 64 height 32
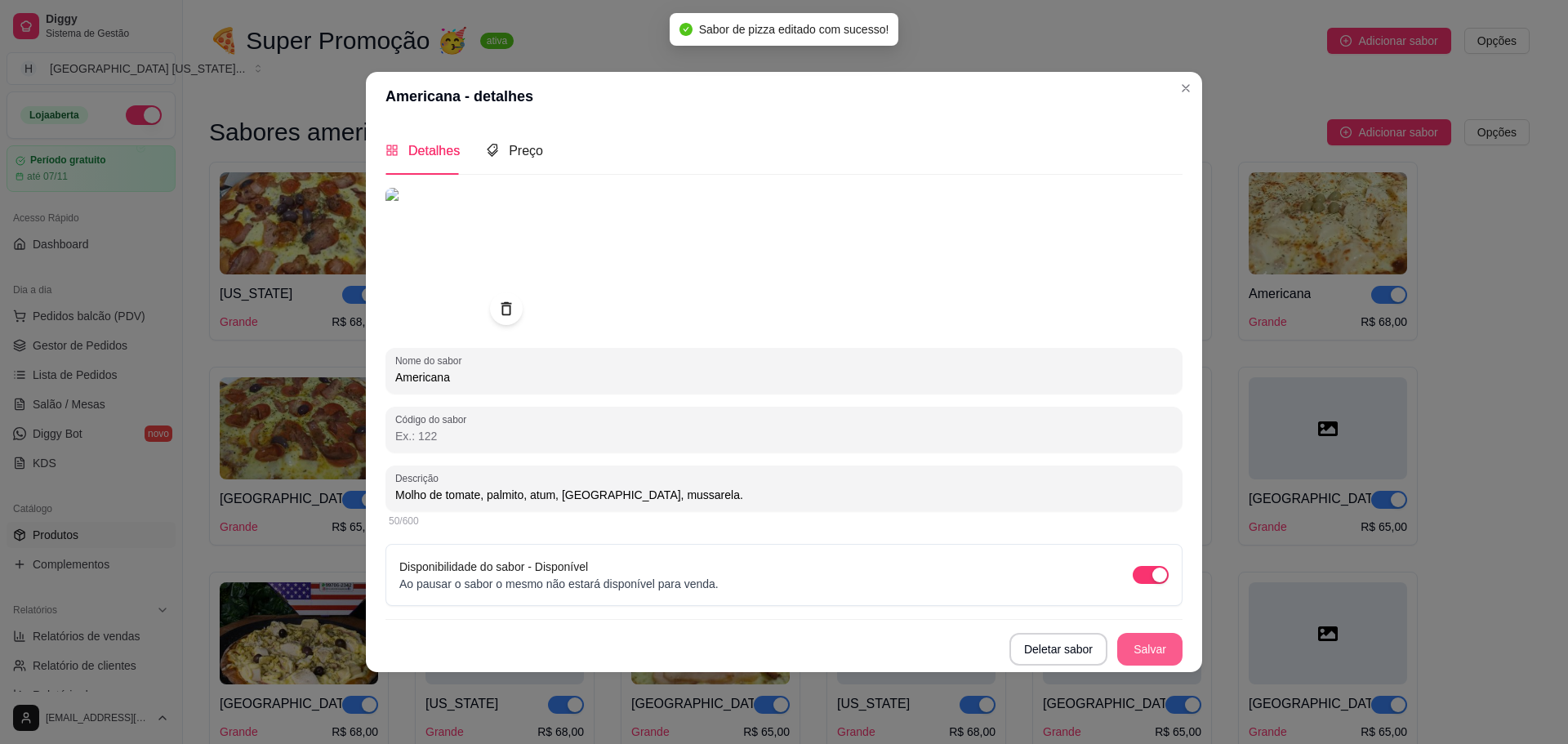
click at [1146, 647] on button "Salvar" at bounding box center [1150, 649] width 66 height 32
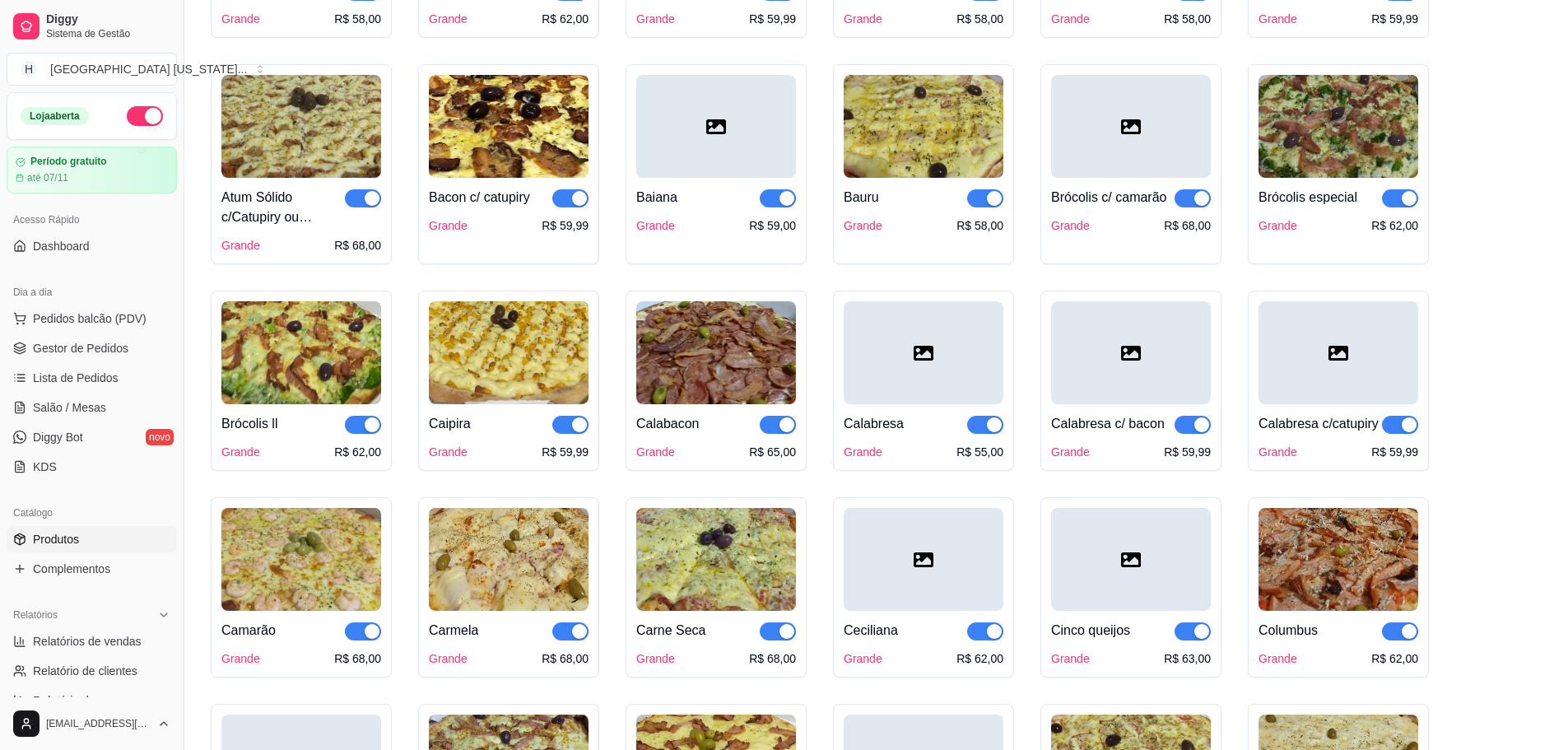
scroll to position [411, 0]
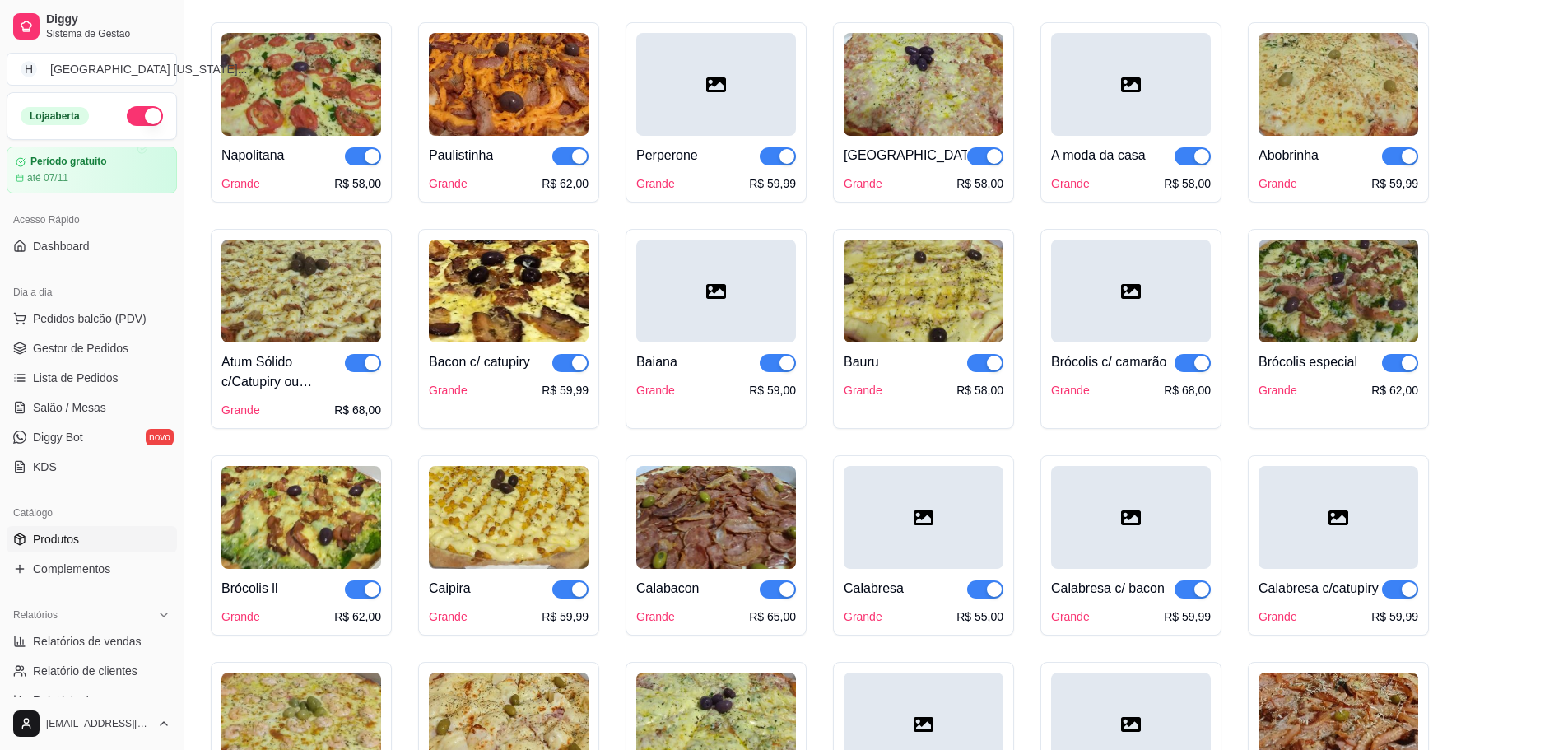
click at [1116, 296] on div at bounding box center [1131, 291] width 160 height 103
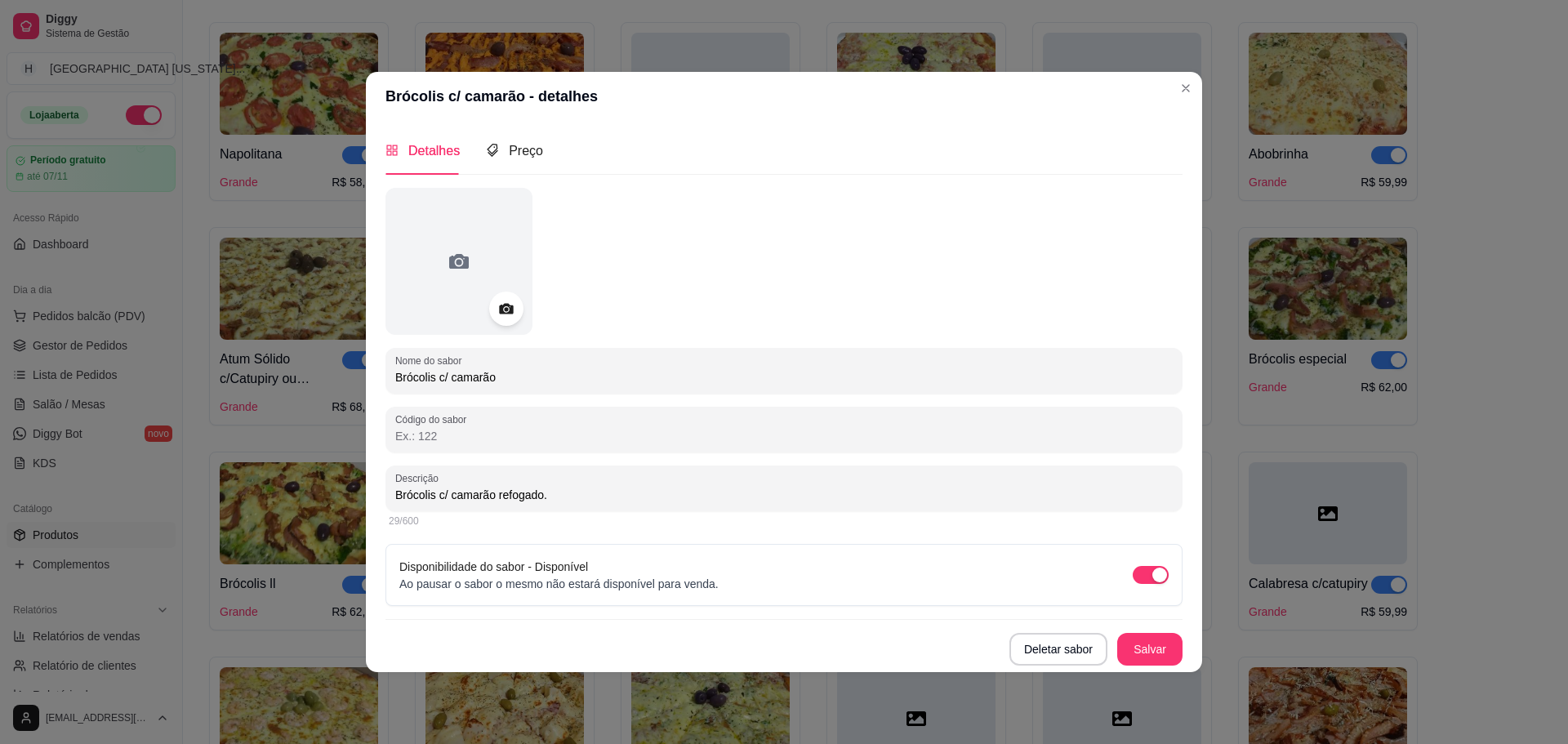
click at [501, 307] on icon at bounding box center [506, 308] width 14 height 11
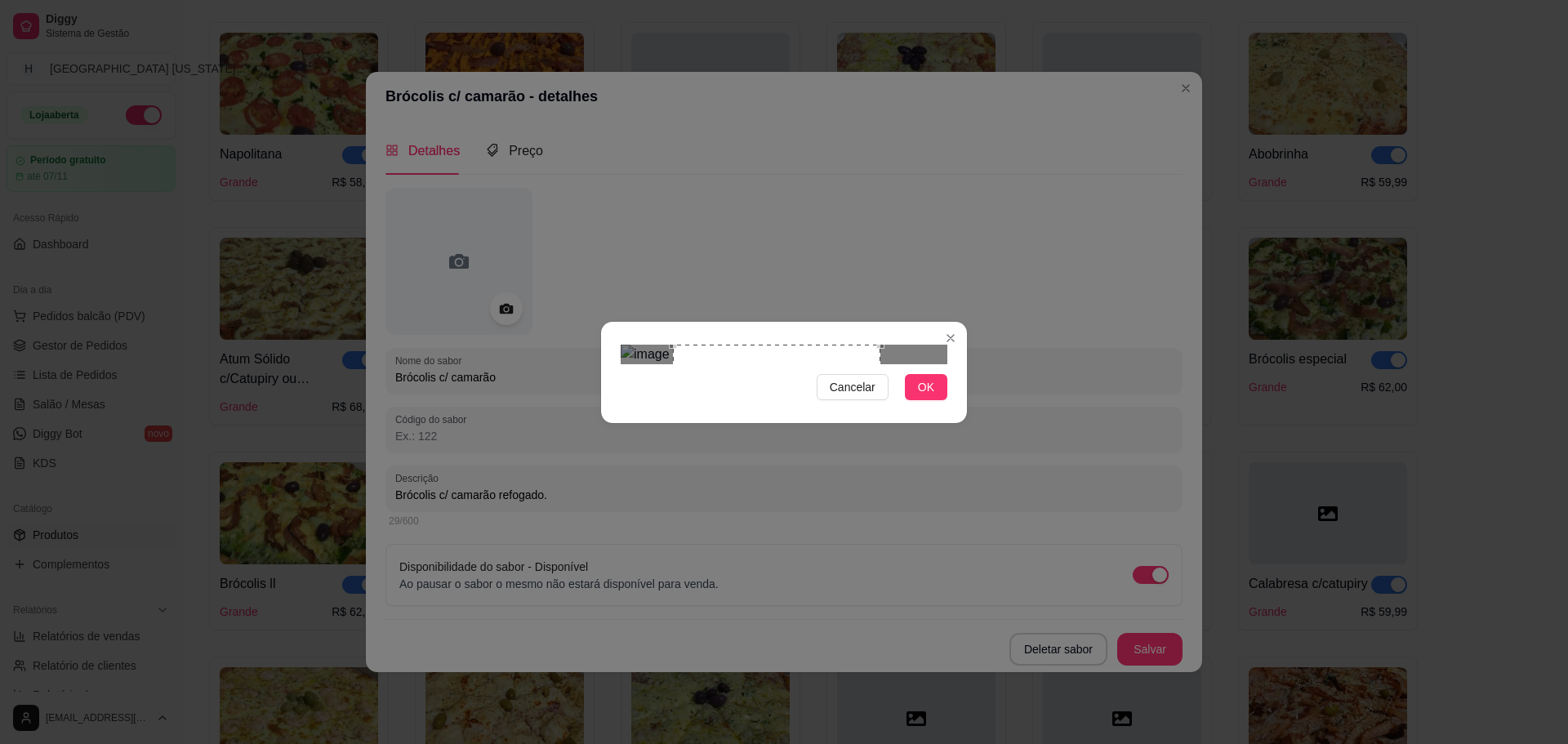
click at [880, 364] on div at bounding box center [784, 354] width 327 height 20
click at [890, 562] on div "Use the arrow keys to move the south east drag handle to change the crop select…" at bounding box center [890, 562] width 0 height 0
click at [861, 424] on div "Use the arrow keys to move the crop selection area" at bounding box center [792, 454] width 214 height 213
click at [919, 396] on span "OK" at bounding box center [926, 387] width 16 height 18
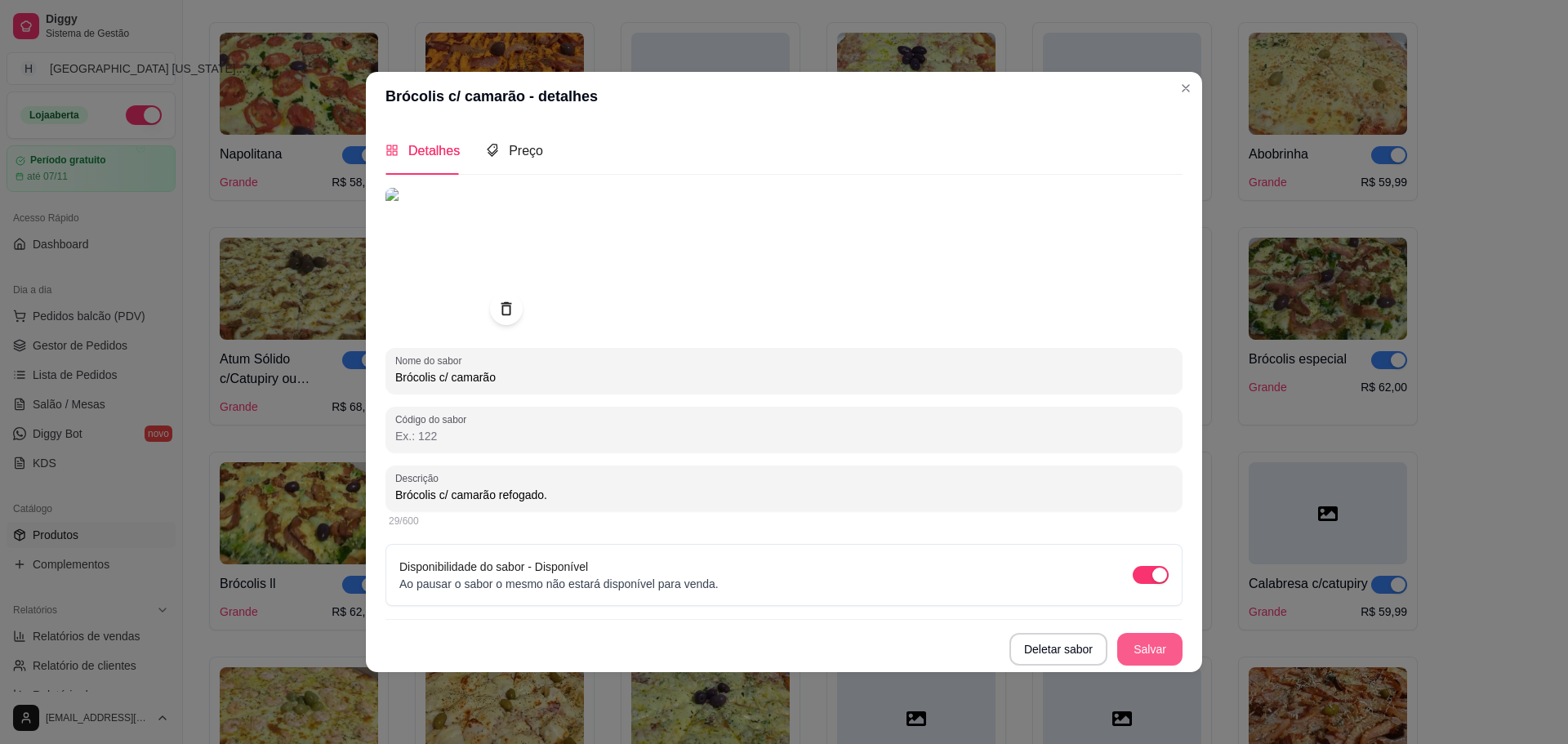
click at [1145, 643] on button "Salvar" at bounding box center [1150, 649] width 66 height 32
click at [1168, 646] on button "Salvar" at bounding box center [1150, 649] width 66 height 32
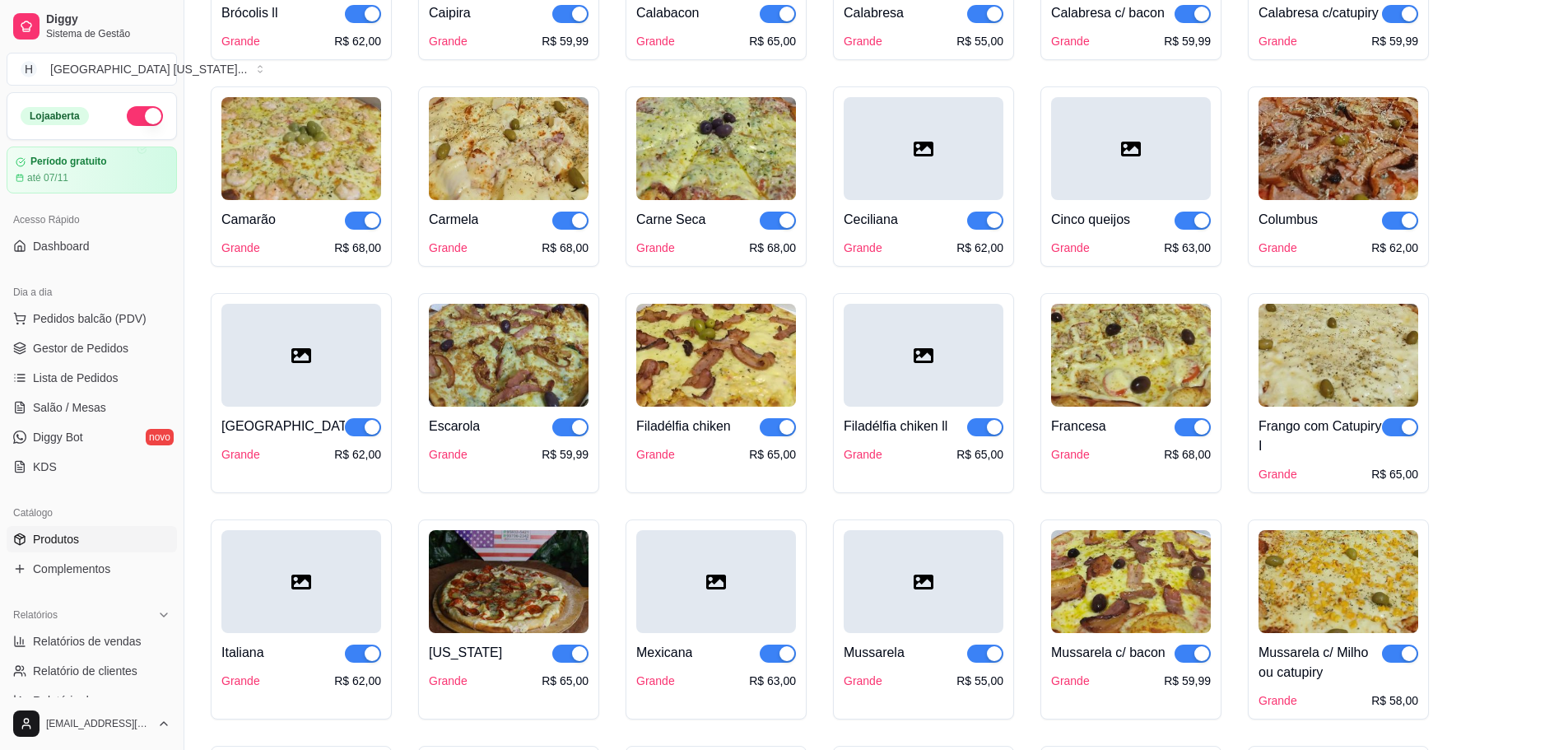
scroll to position [658, 0]
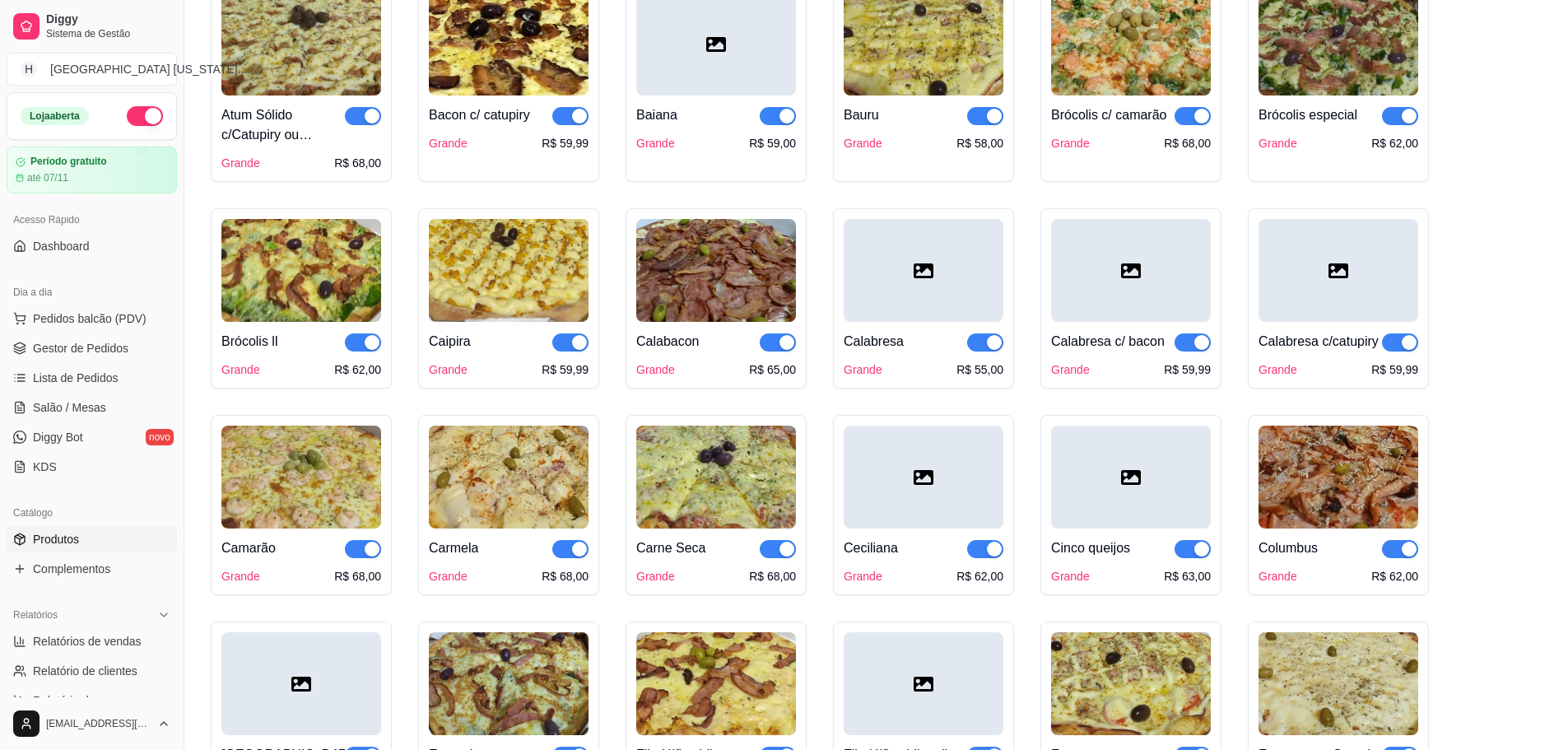
click at [1345, 262] on icon at bounding box center [1339, 271] width 20 height 20
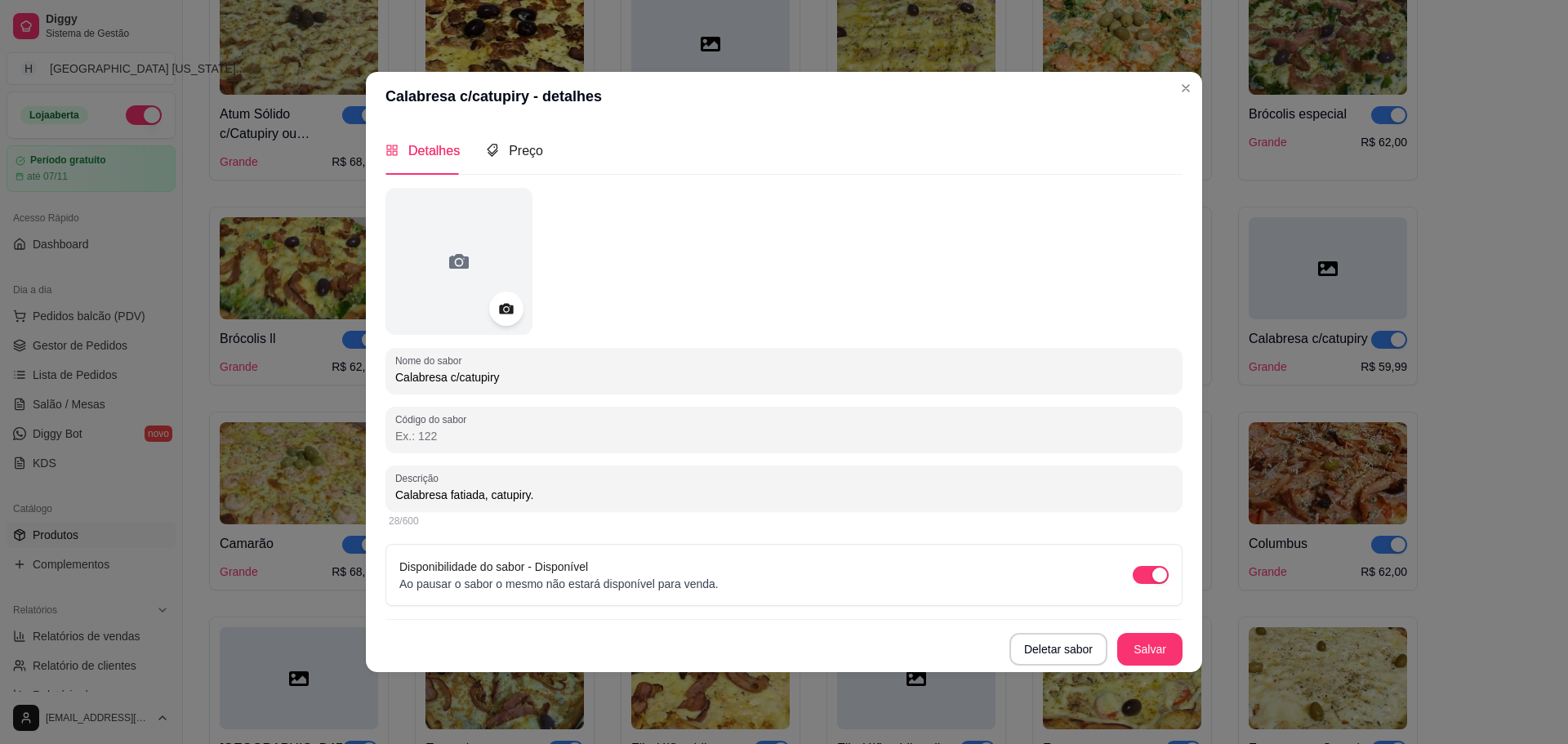
click at [500, 309] on icon at bounding box center [506, 308] width 14 height 11
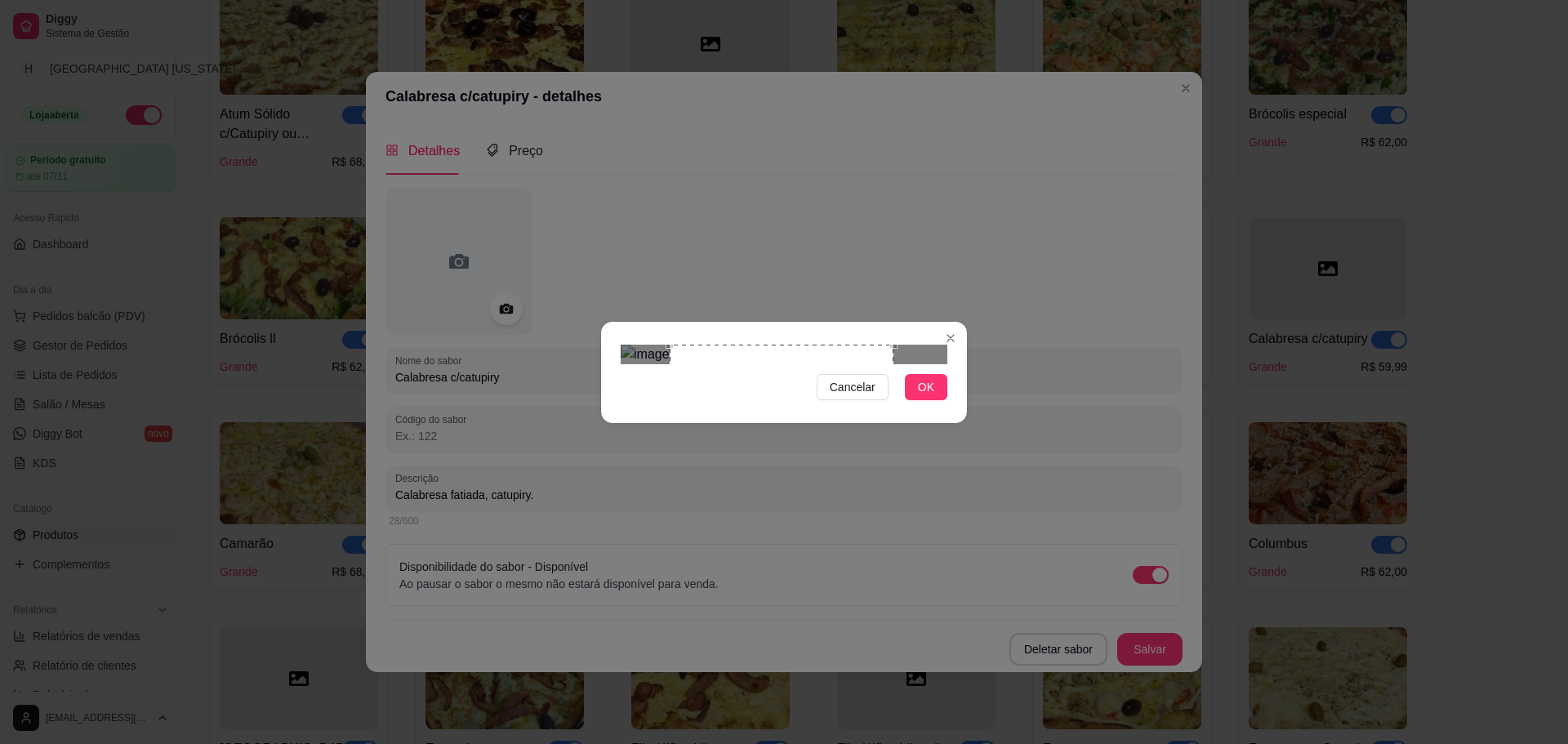
click at [898, 572] on div "Use the arrow keys to move the south east drag handle to change the crop select…" at bounding box center [898, 572] width 0 height 0
click at [837, 426] on div "Use the arrow keys to move the crop selection area" at bounding box center [771, 456] width 223 height 223
click at [837, 437] on div "Use the arrow keys to move the crop selection area" at bounding box center [764, 456] width 223 height 223
click at [920, 396] on span "OK" at bounding box center [926, 387] width 16 height 18
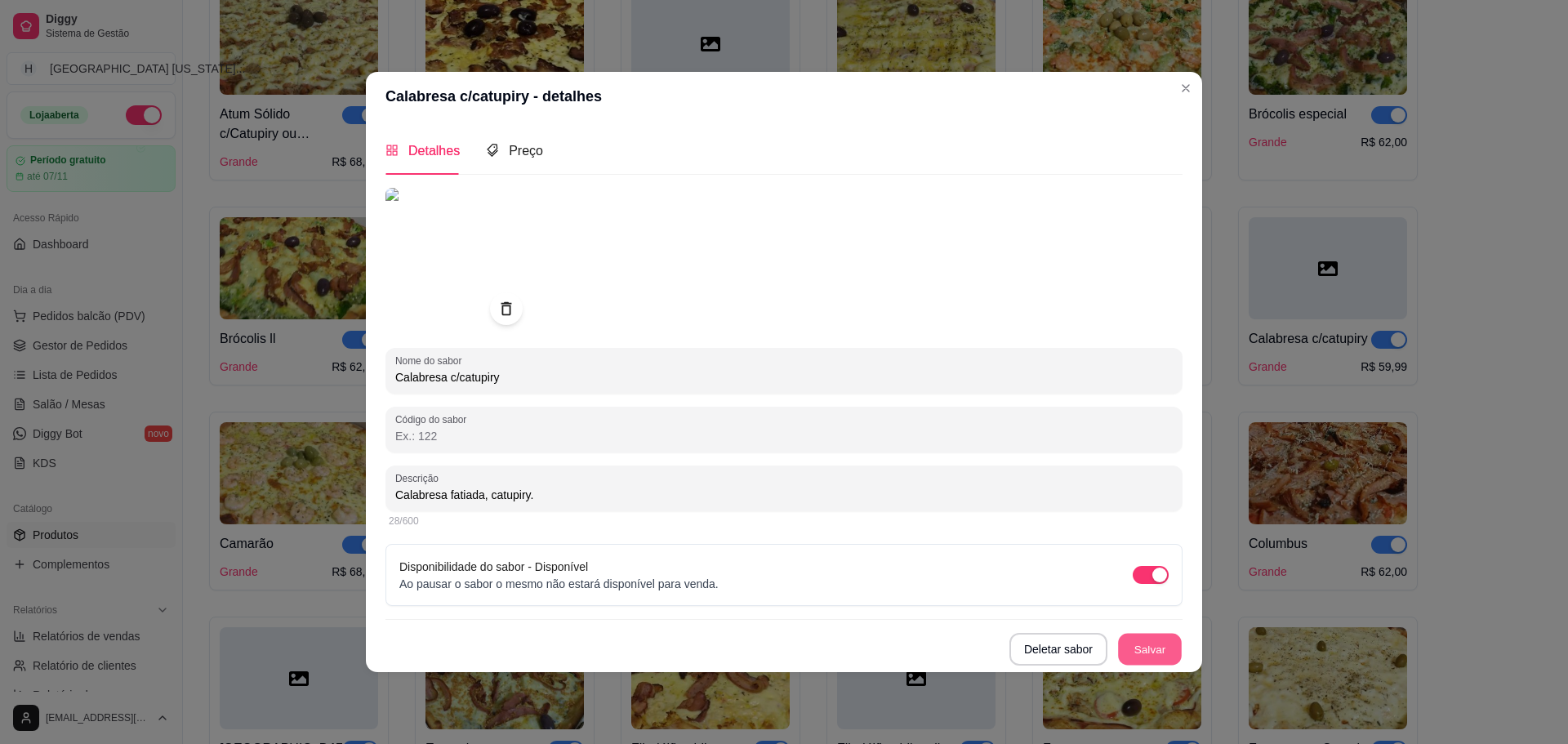
click at [1142, 649] on button "Salvar" at bounding box center [1150, 648] width 64 height 32
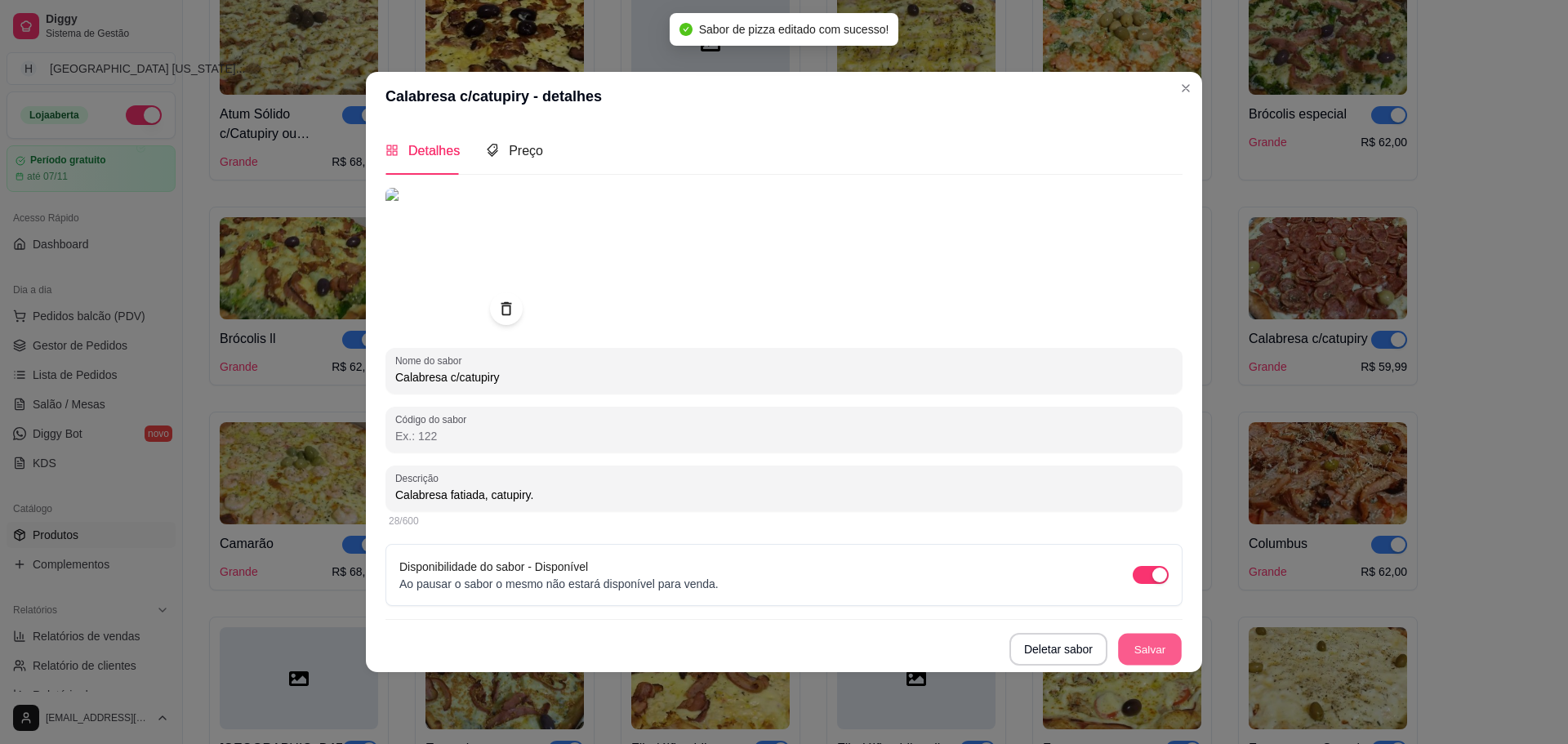
click at [1162, 655] on button "Salvar" at bounding box center [1150, 648] width 64 height 32
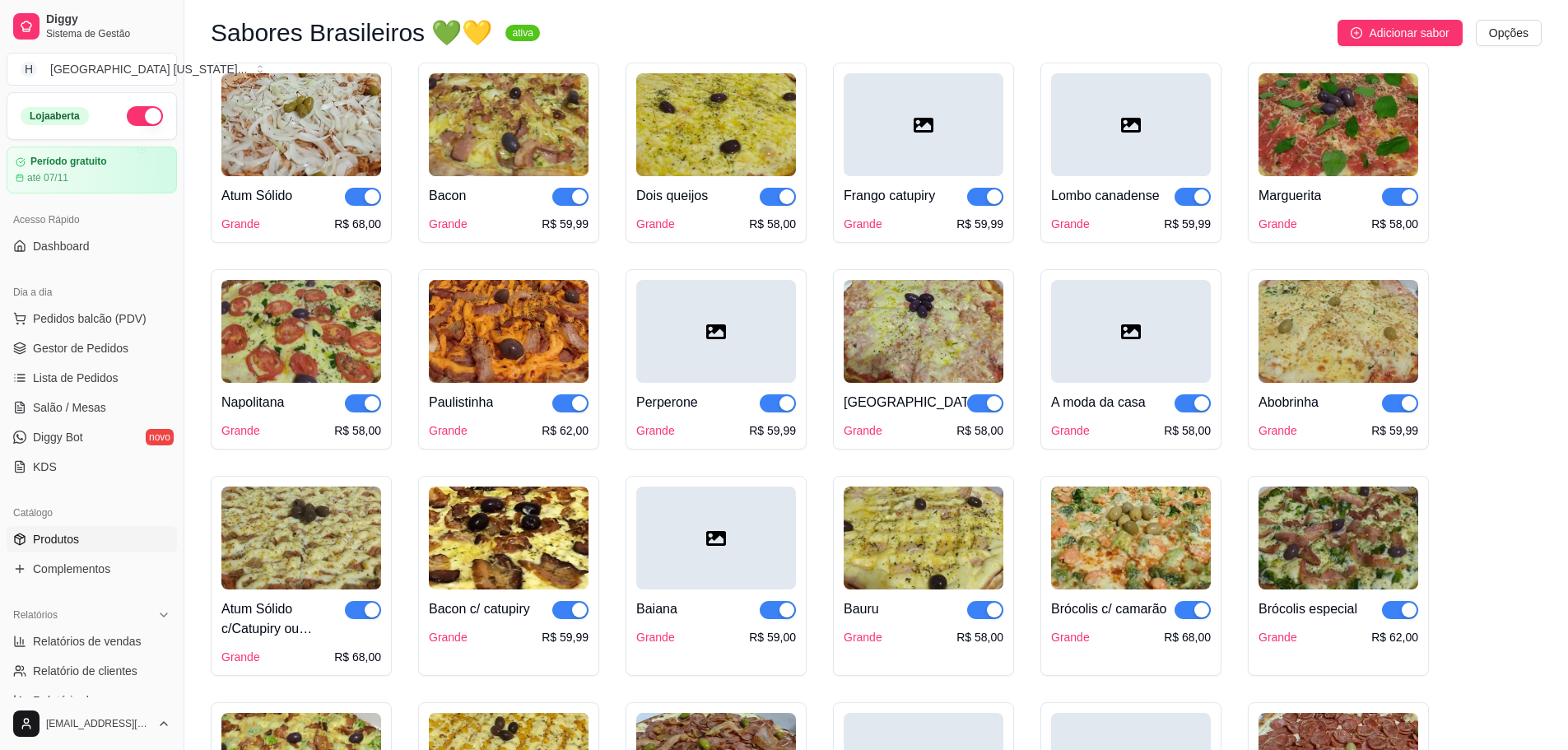
scroll to position [0, 0]
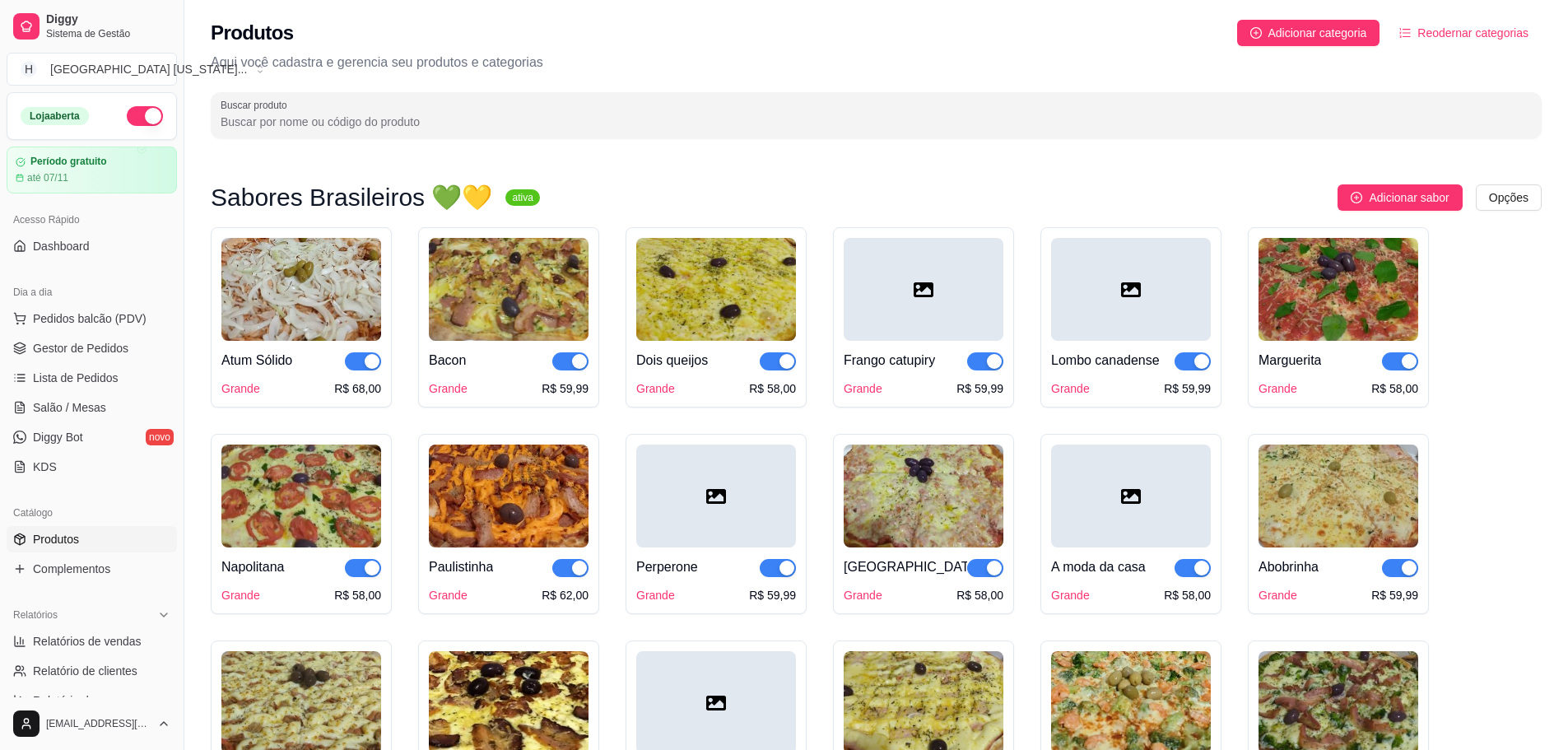
click at [1141, 325] on div at bounding box center [1131, 289] width 160 height 103
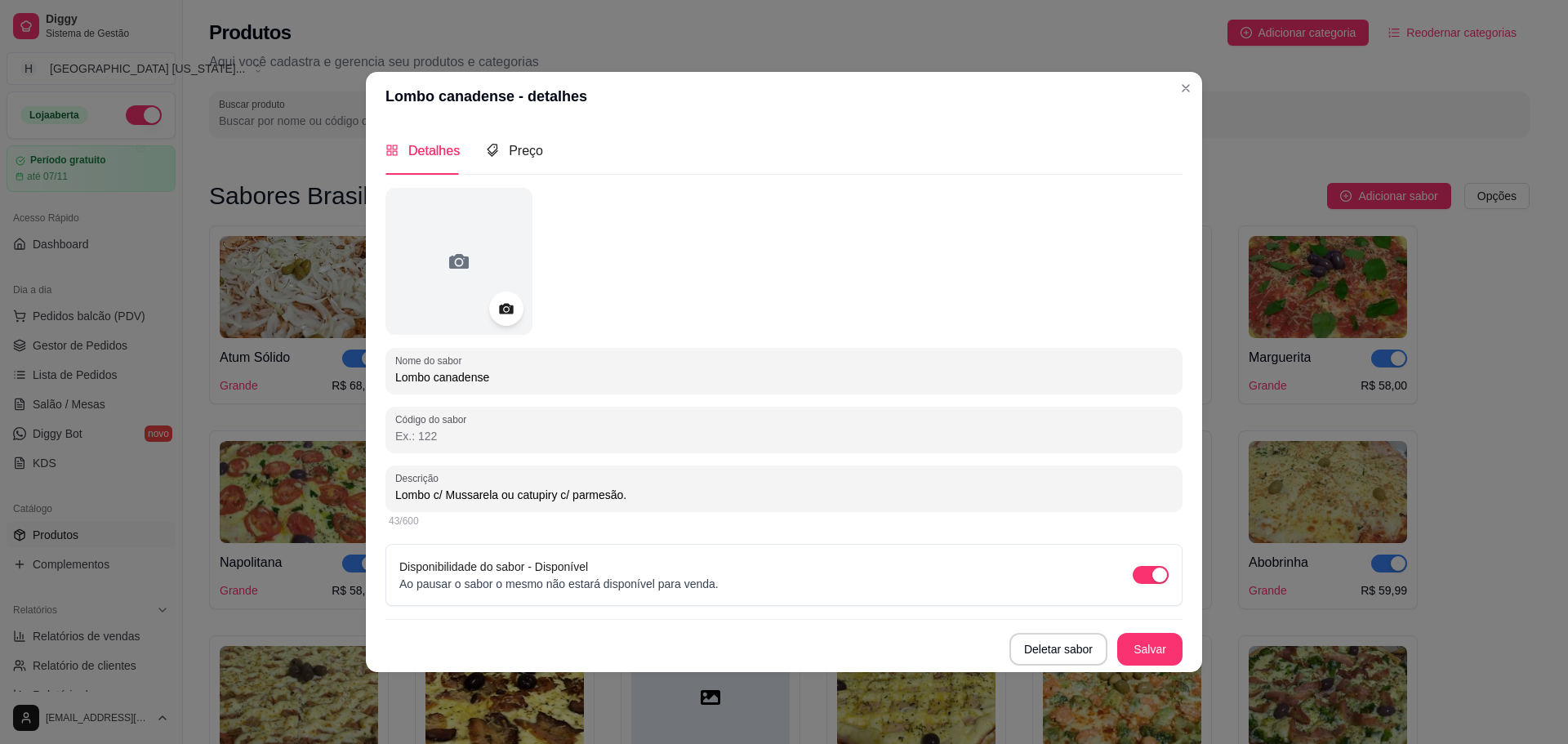
click at [515, 309] on icon at bounding box center [506, 308] width 19 height 19
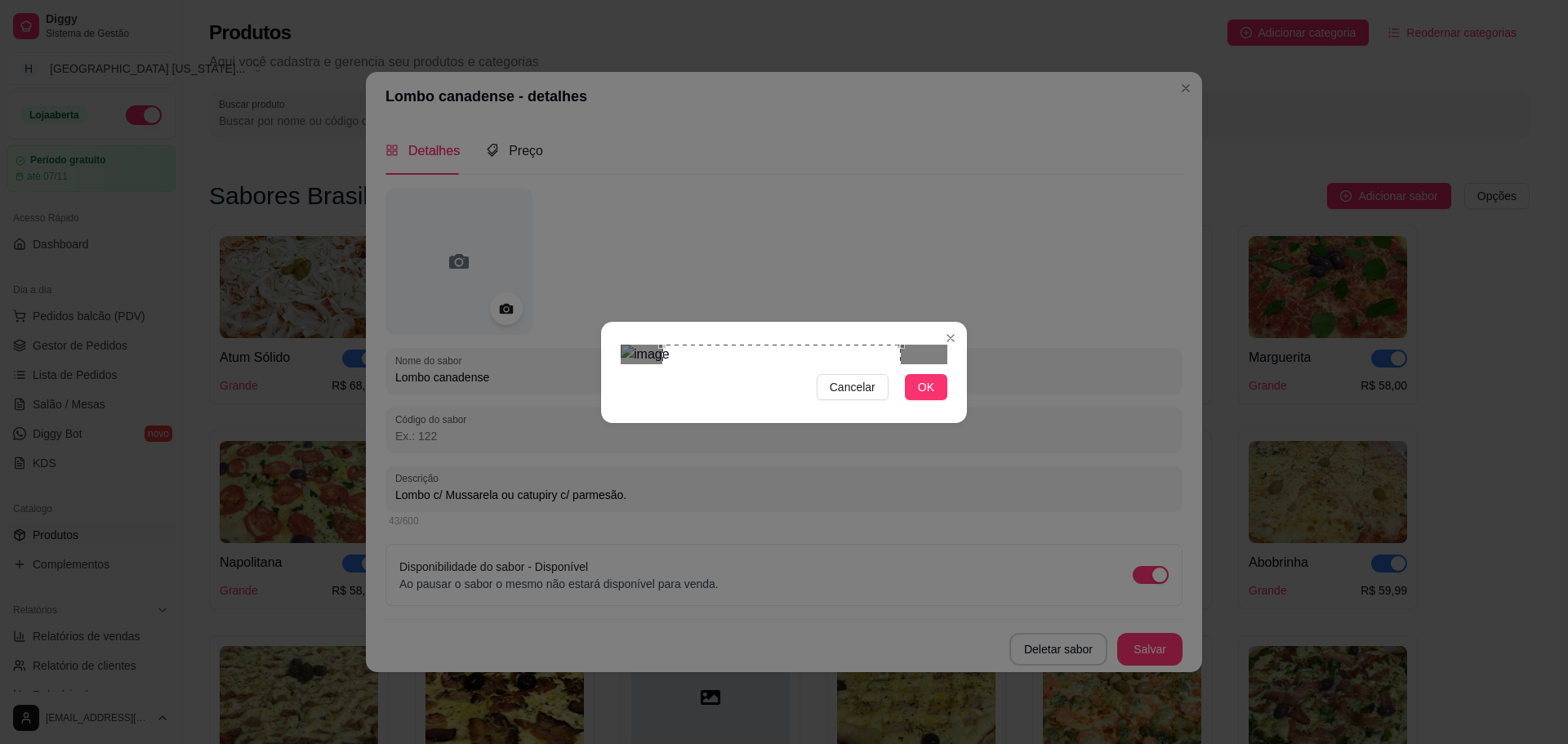
click at [900, 466] on div "Use the arrow keys to move the crop selection area" at bounding box center [781, 463] width 239 height 239
click at [850, 434] on div "Use the arrow keys to move the crop selection area" at bounding box center [791, 463] width 239 height 239
click at [928, 396] on span "OK" at bounding box center [926, 387] width 16 height 18
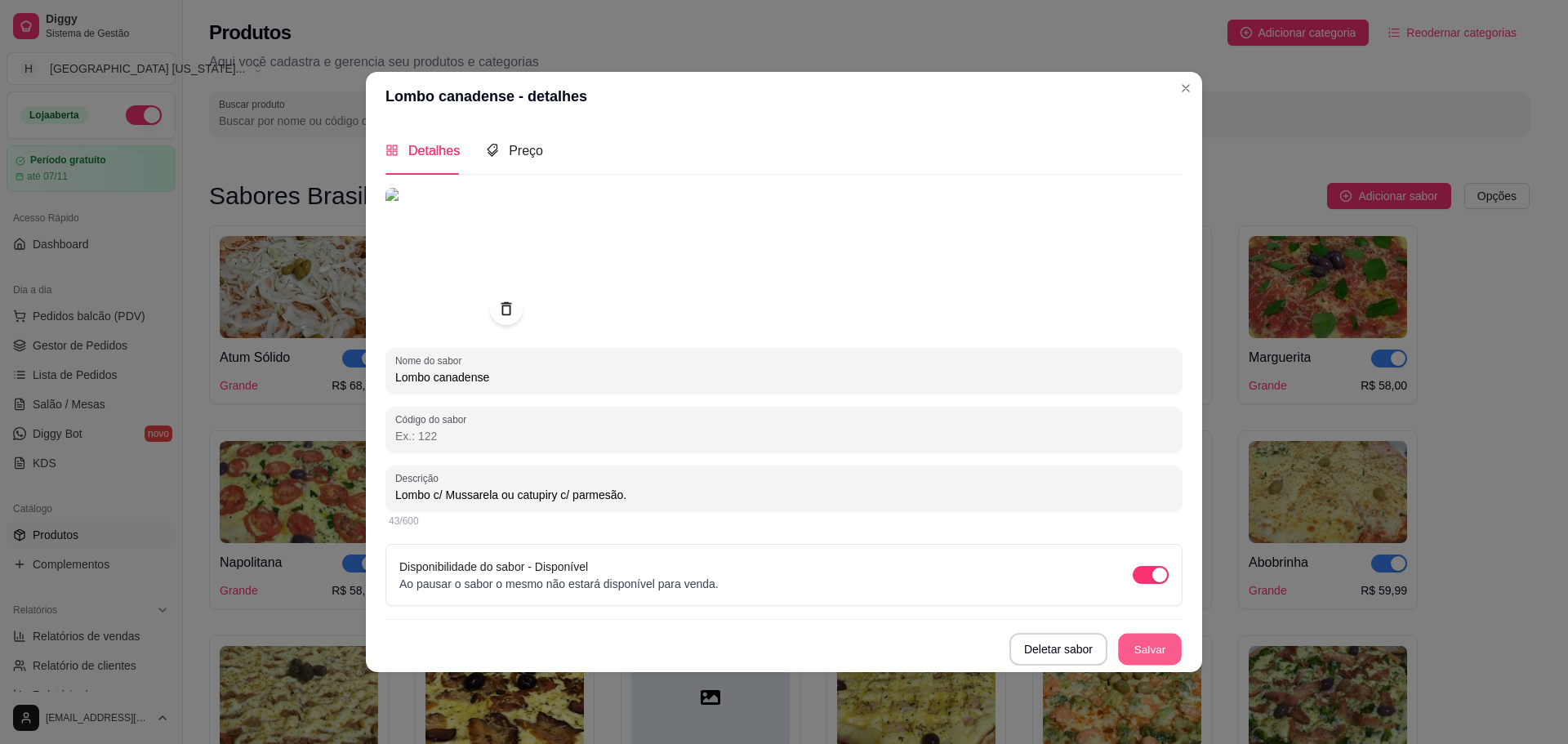
click at [1137, 662] on button "Salvar" at bounding box center [1150, 648] width 64 height 32
click at [1155, 638] on button "Salvar" at bounding box center [1150, 649] width 66 height 32
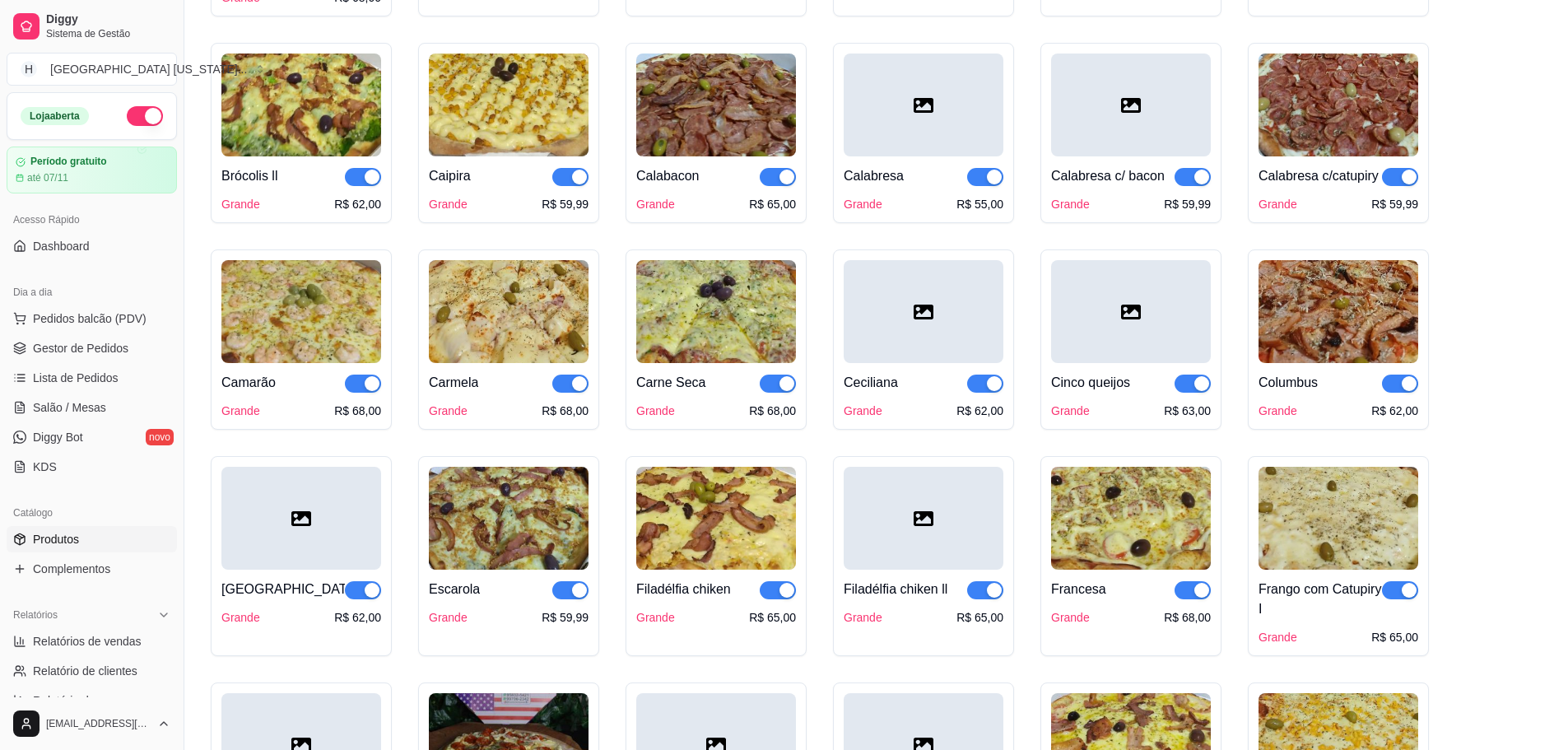
scroll to position [823, 0]
click at [1154, 338] on div at bounding box center [1131, 311] width 160 height 103
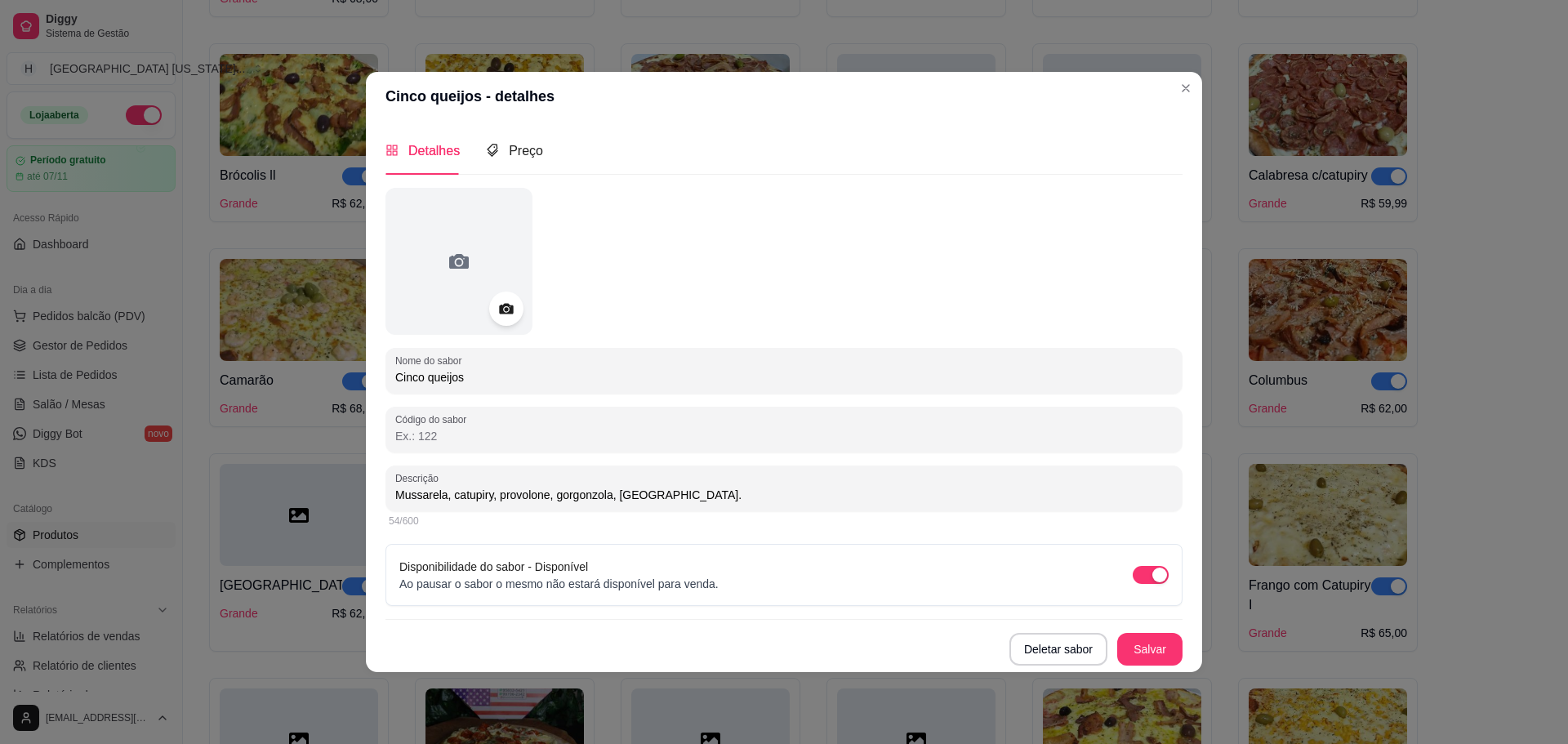
click at [500, 304] on icon at bounding box center [506, 308] width 19 height 19
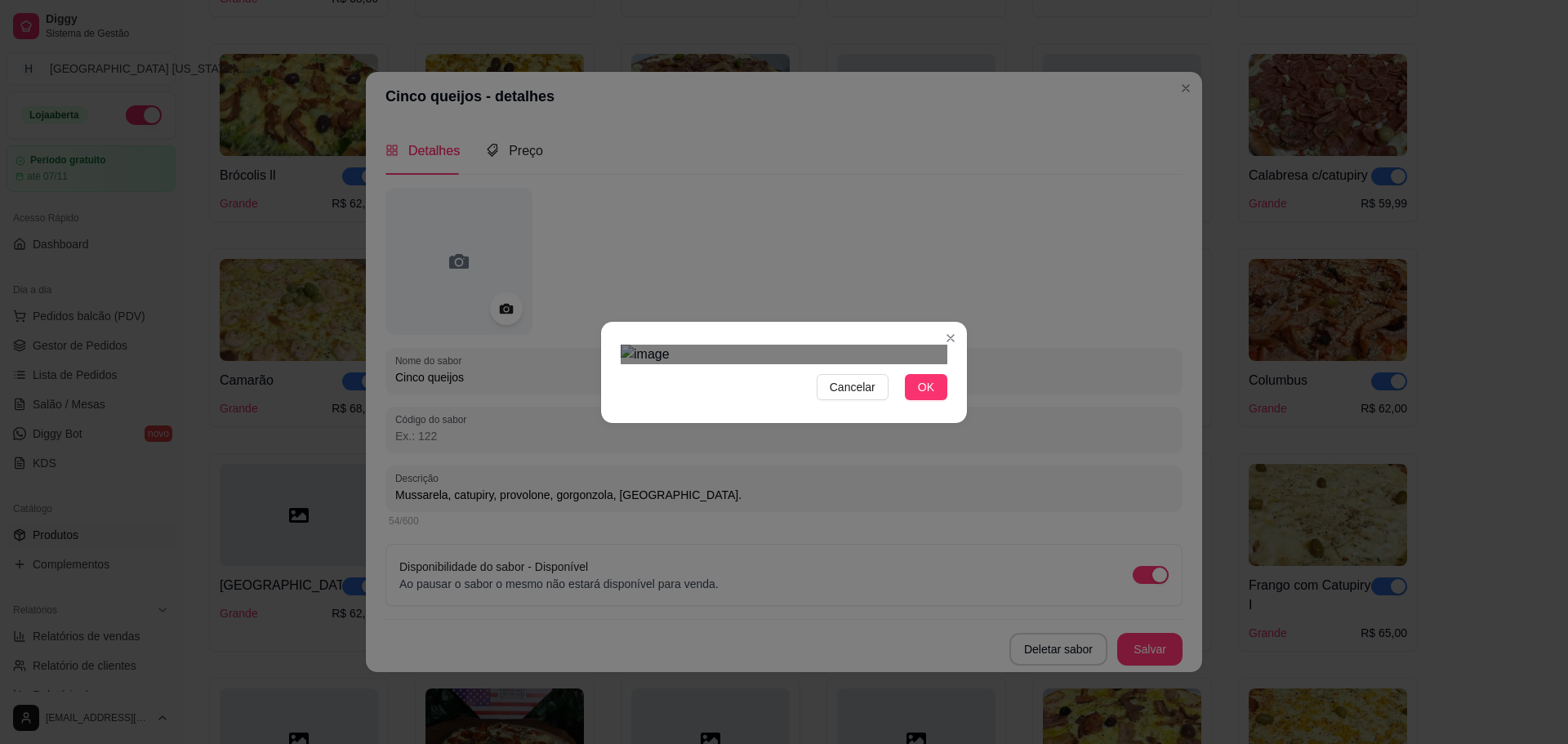
click at [893, 364] on div at bounding box center [784, 354] width 327 height 20
click at [893, 344] on img at bounding box center [784, 354] width 327 height 20
click at [819, 358] on div "Use the arrow keys to move the crop selection area" at bounding box center [784, 451] width 210 height 210
click at [927, 396] on span "OK" at bounding box center [926, 387] width 16 height 18
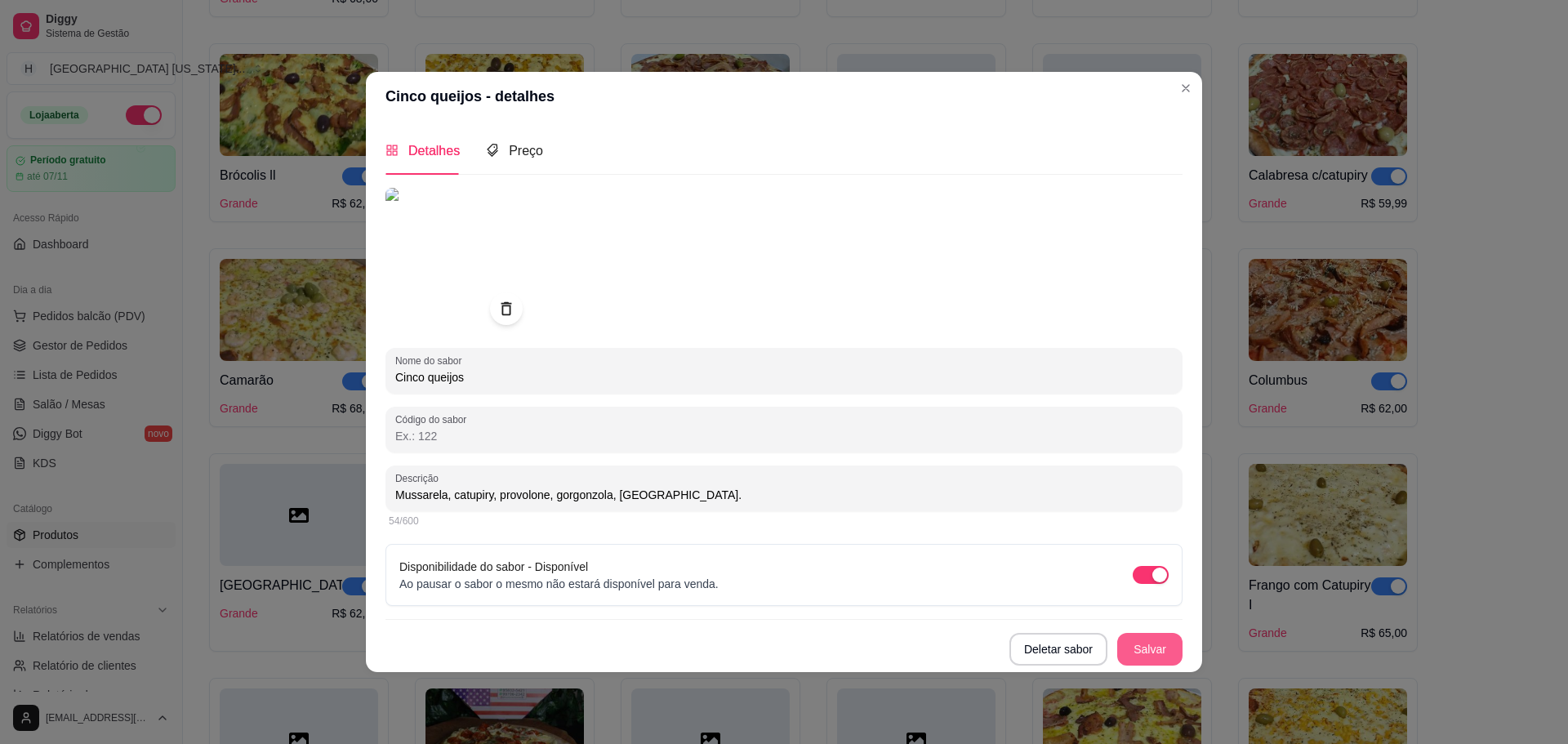
click at [1142, 644] on button "Salvar" at bounding box center [1150, 649] width 66 height 32
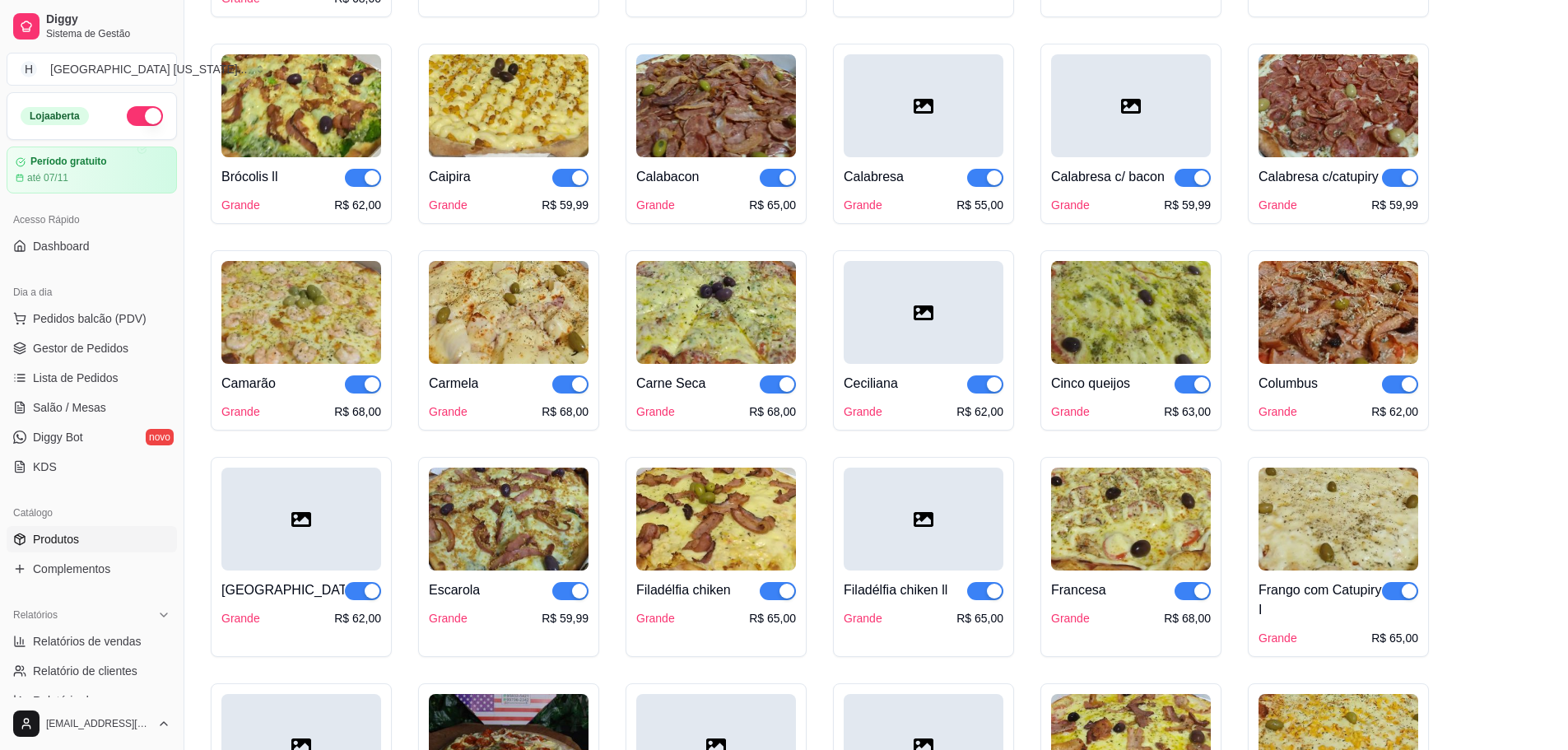
click at [1116, 336] on img at bounding box center [1131, 311] width 160 height 103
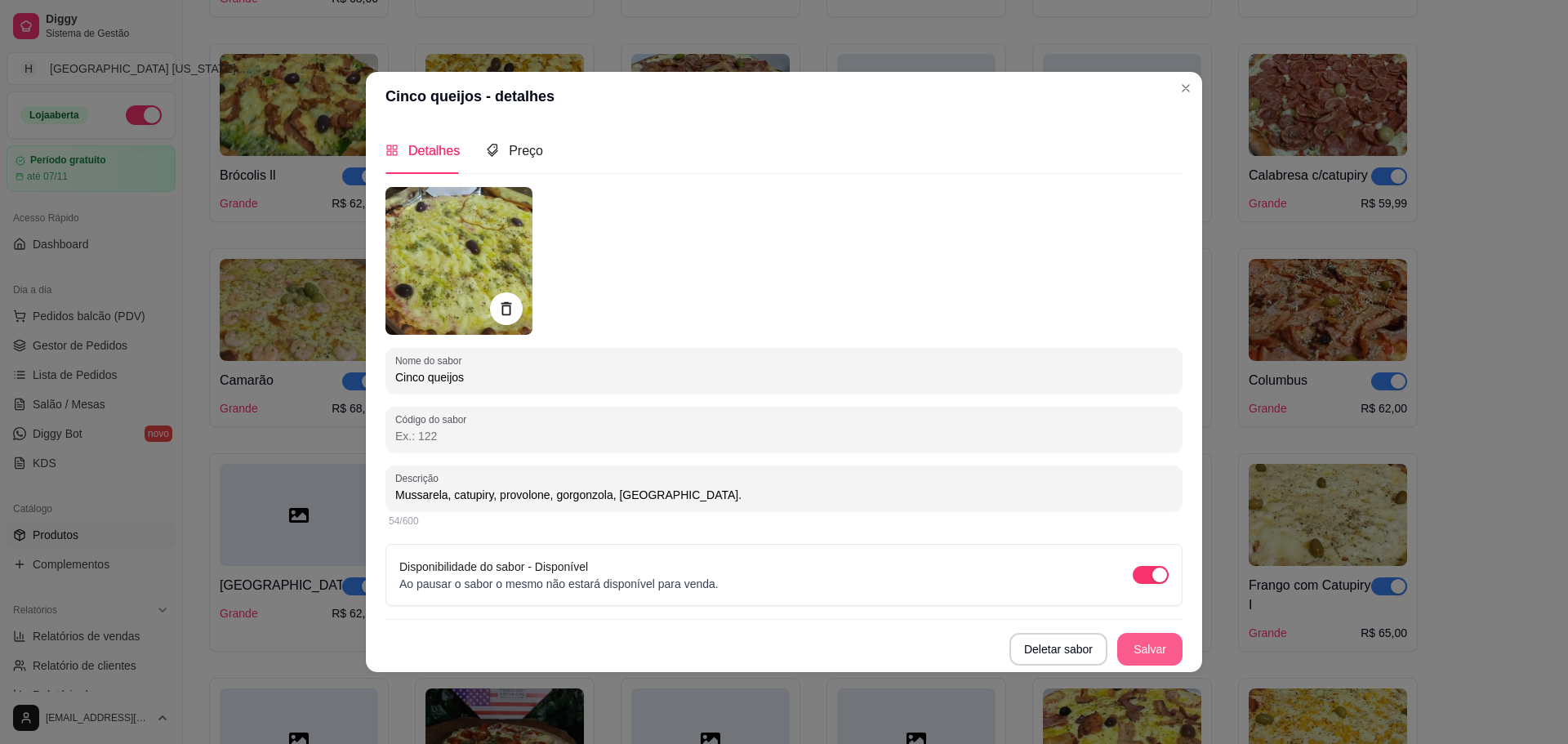
click at [1149, 654] on button "Salvar" at bounding box center [1150, 649] width 66 height 32
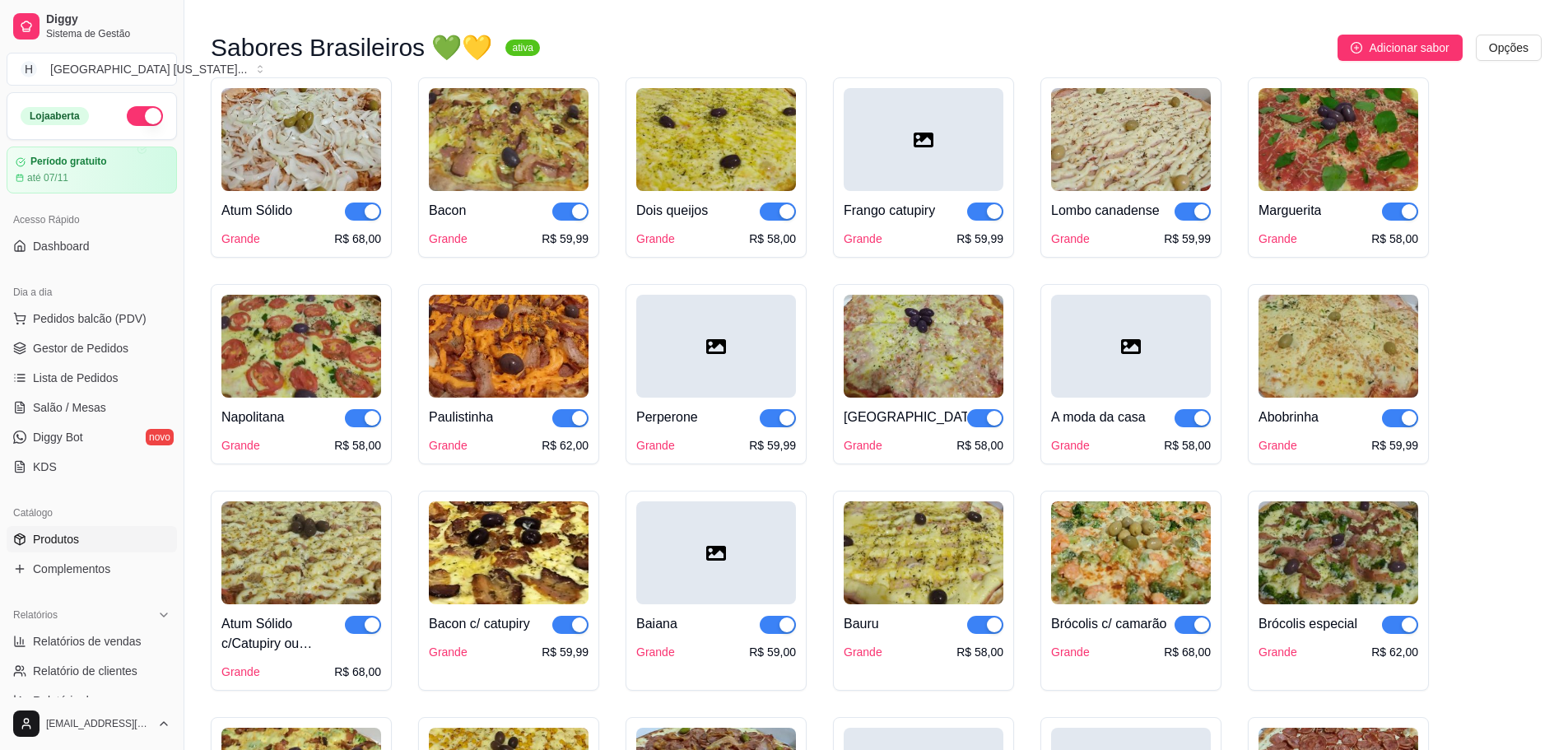
scroll to position [164, 0]
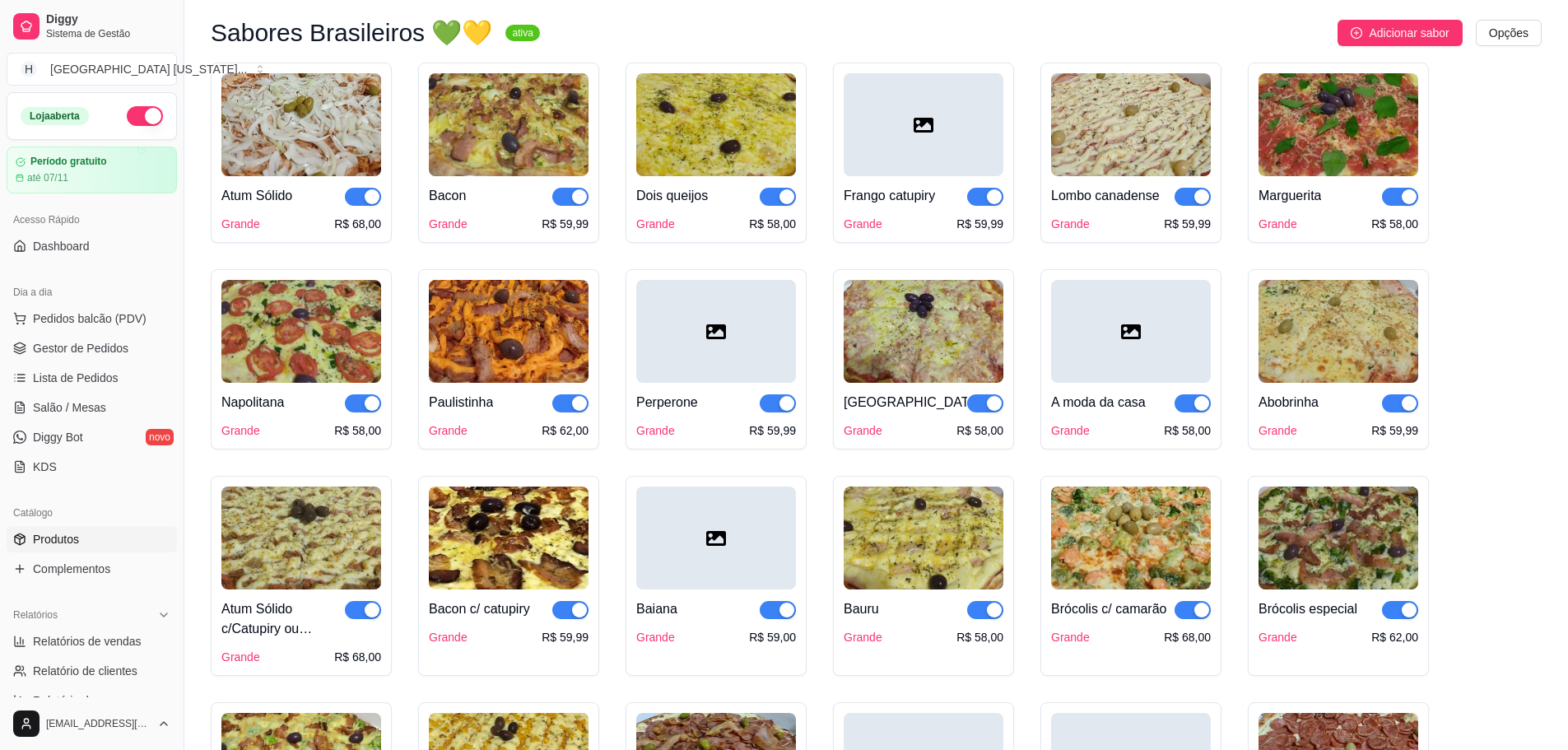
click at [914, 144] on div at bounding box center [924, 124] width 160 height 103
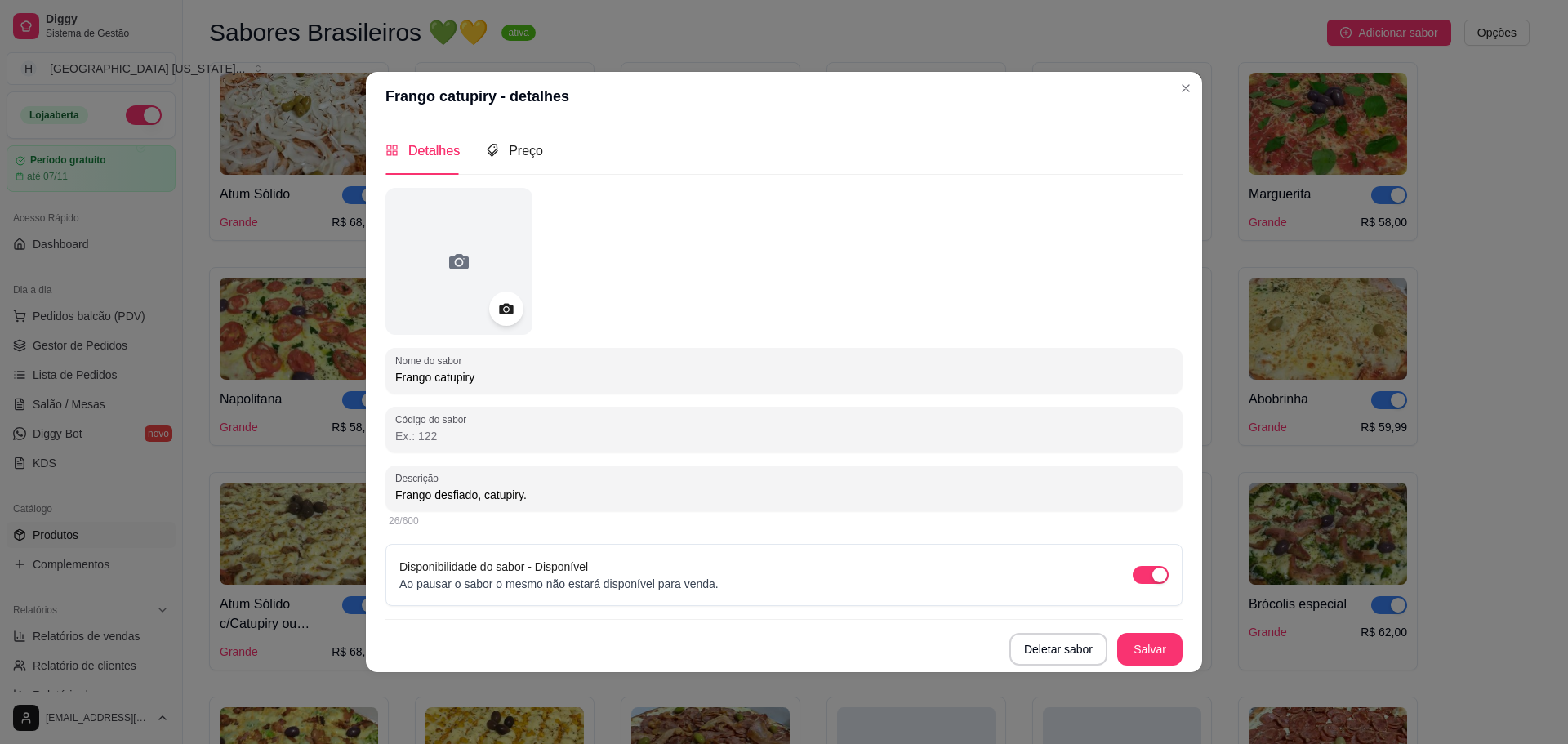
click at [512, 314] on icon at bounding box center [506, 308] width 19 height 19
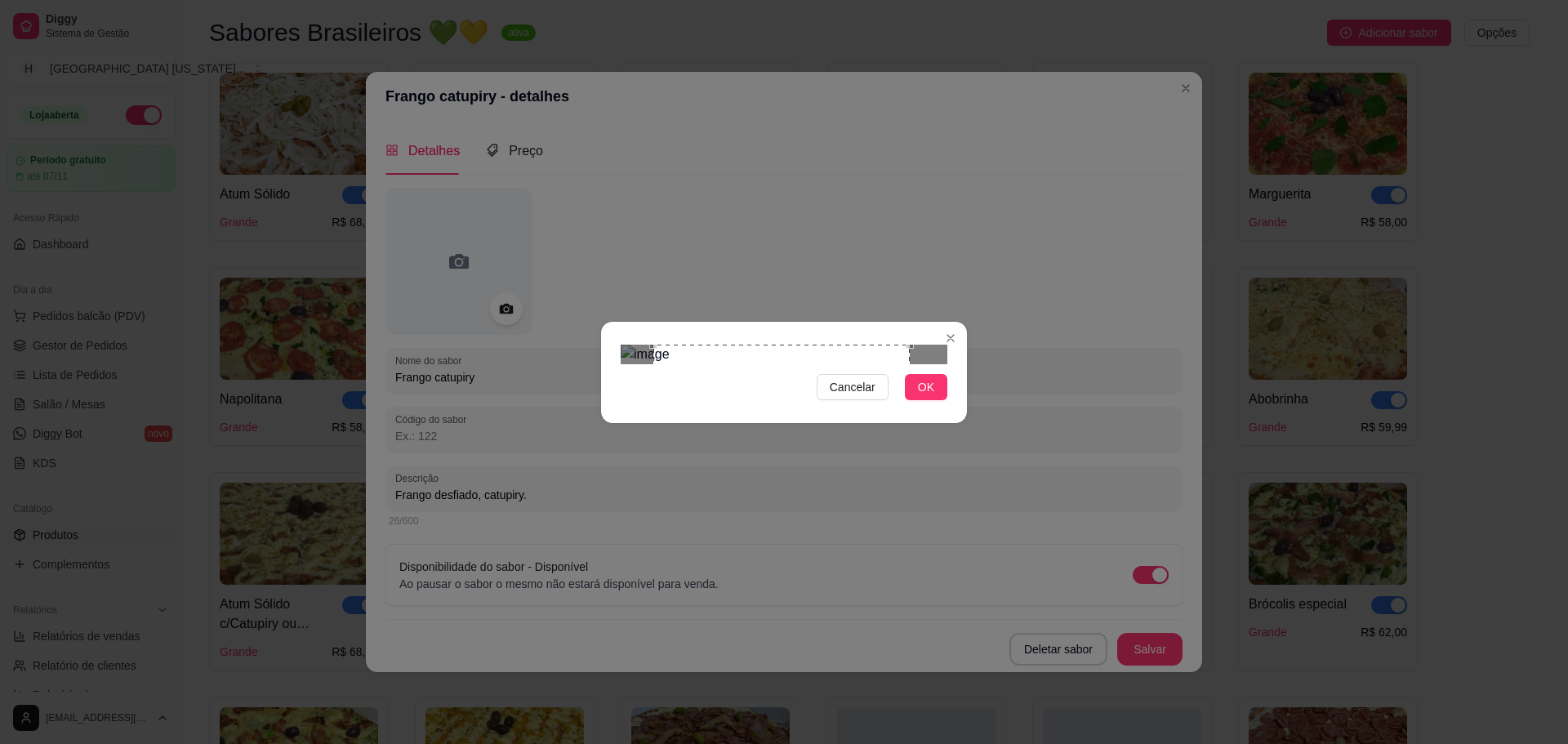
click at [911, 364] on div at bounding box center [784, 354] width 327 height 20
click at [942, 400] on button "OK" at bounding box center [925, 386] width 42 height 26
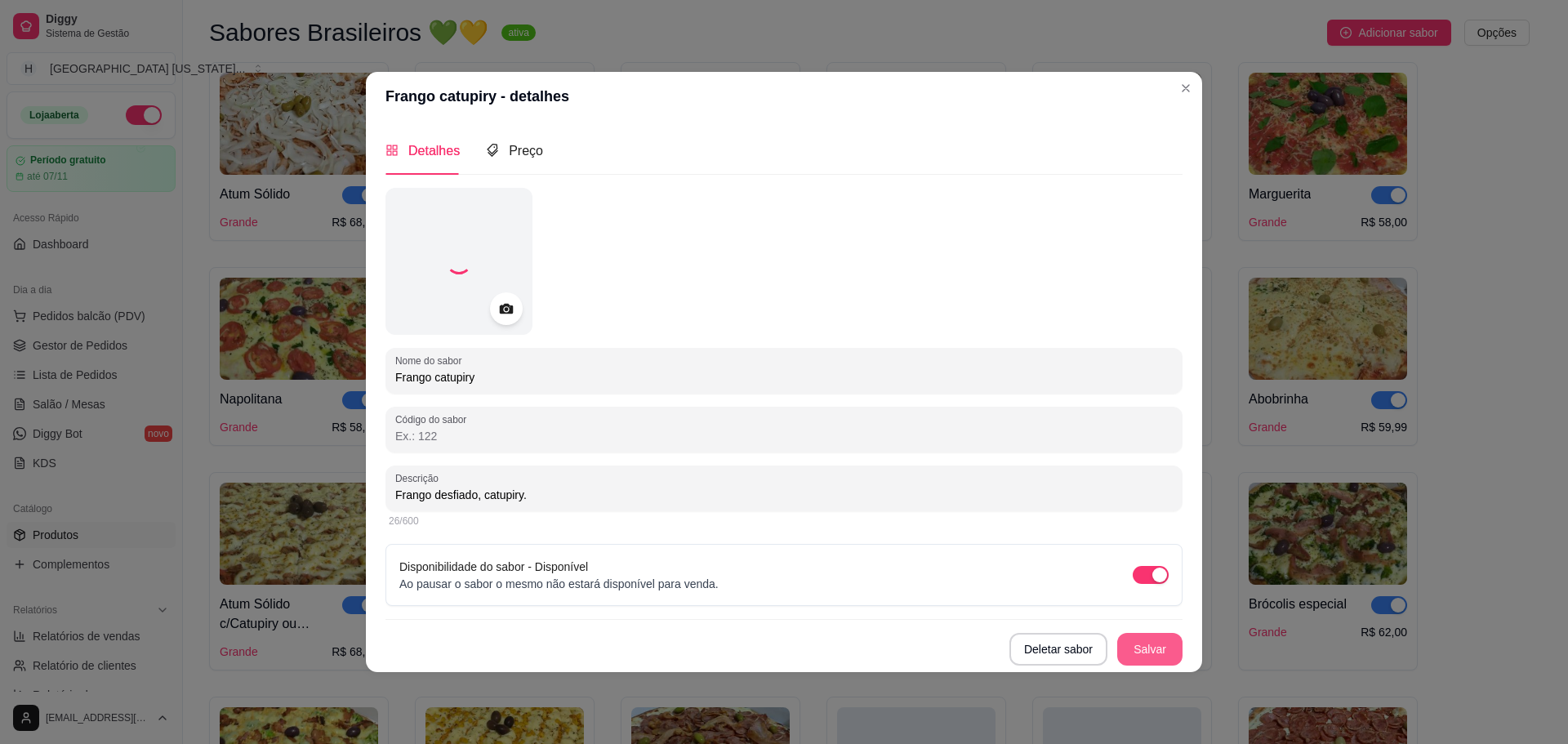
click at [1153, 644] on button "Salvar" at bounding box center [1150, 649] width 66 height 32
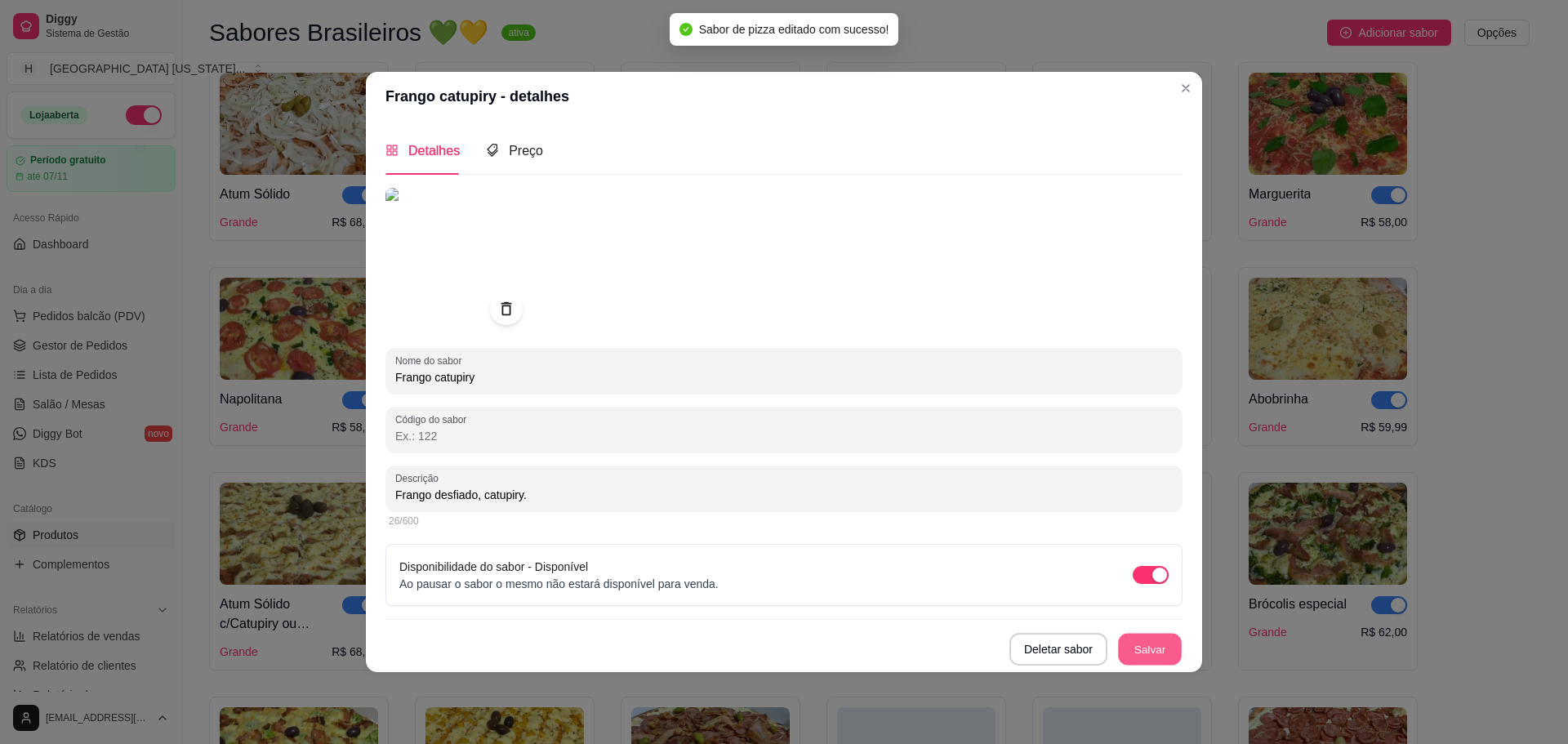
click at [1153, 644] on button "Salvar" at bounding box center [1150, 648] width 64 height 32
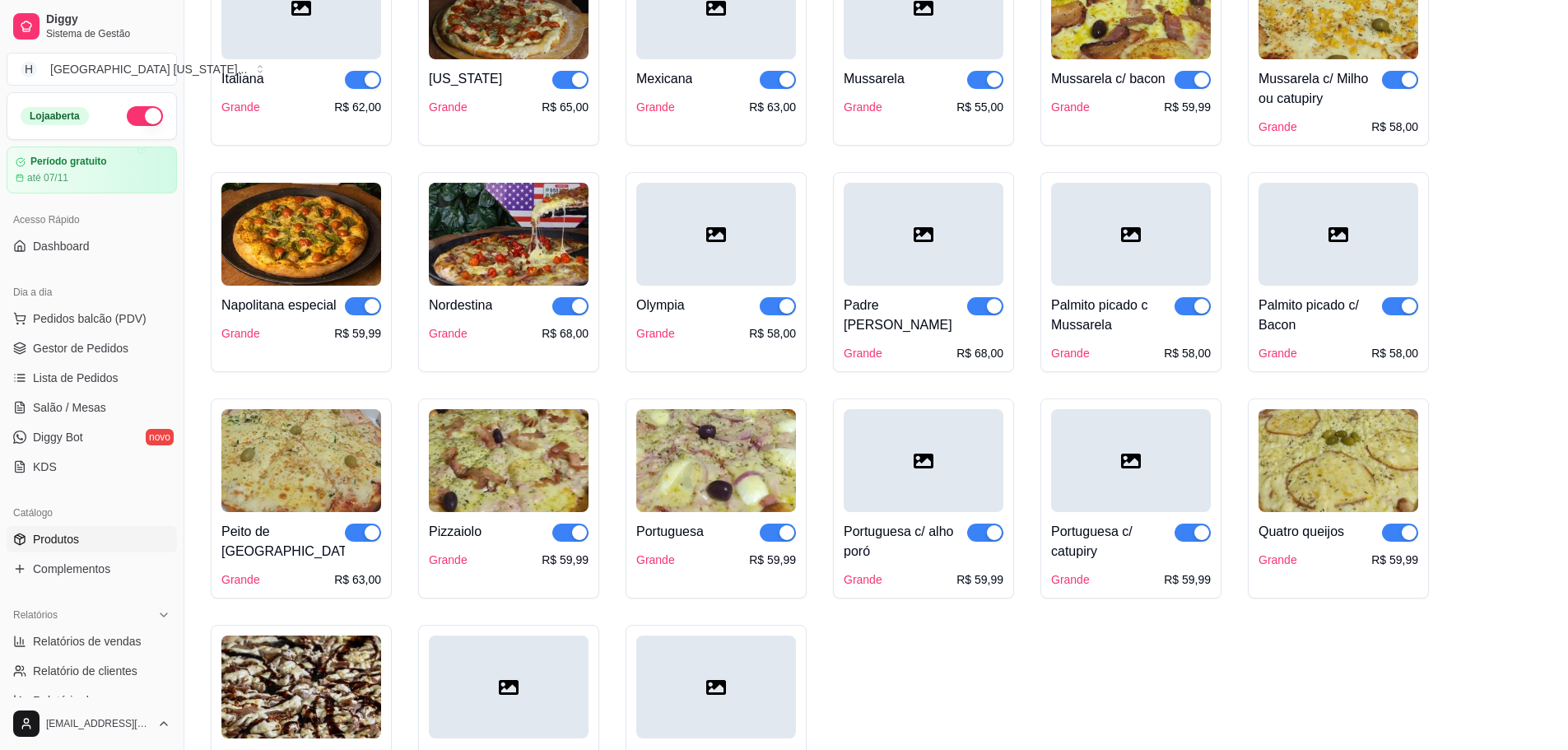
scroll to position [1564, 0]
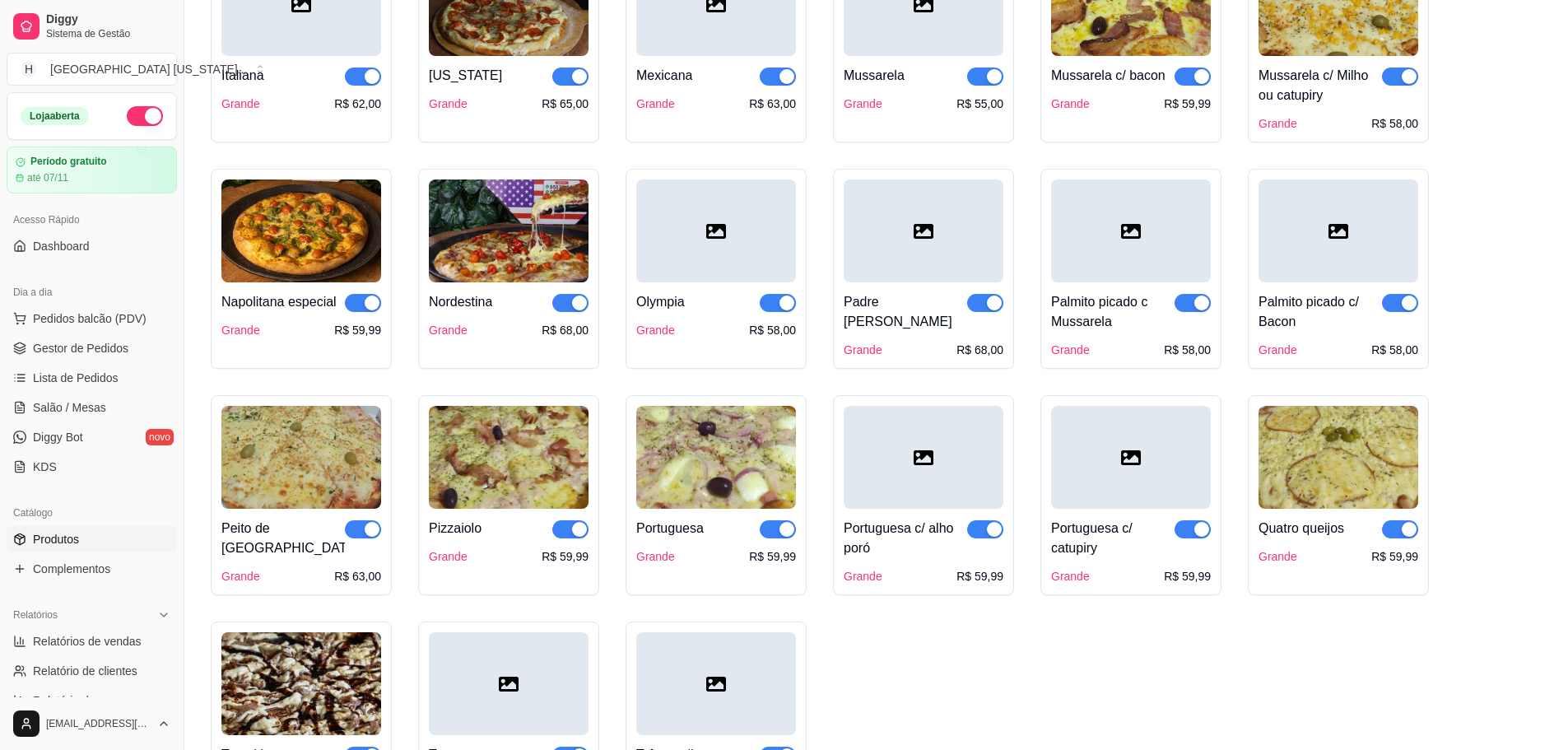
click at [1158, 241] on div at bounding box center [1131, 231] width 160 height 103
click at [1342, 239] on icon at bounding box center [1339, 232] width 20 height 15
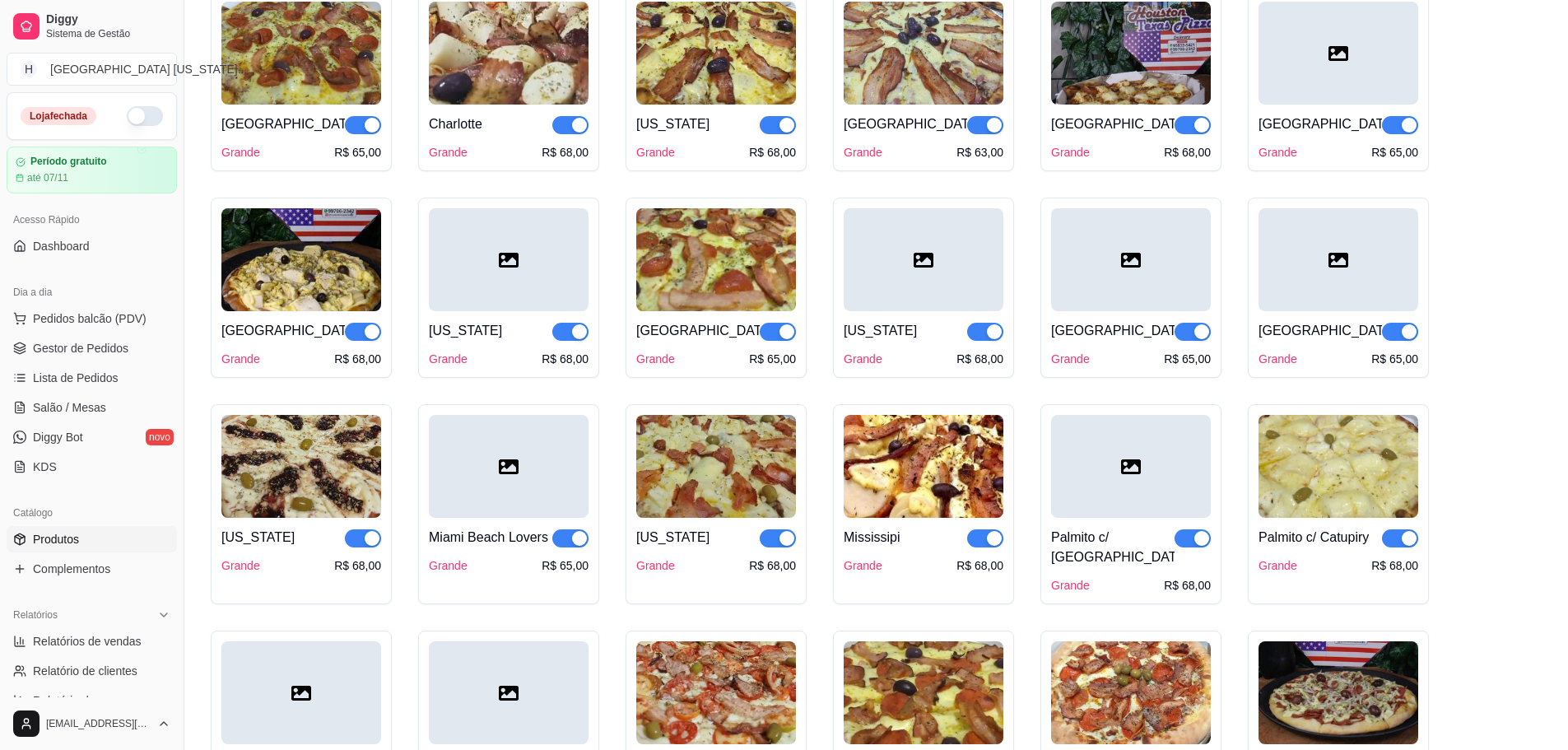
scroll to position [2864, 0]
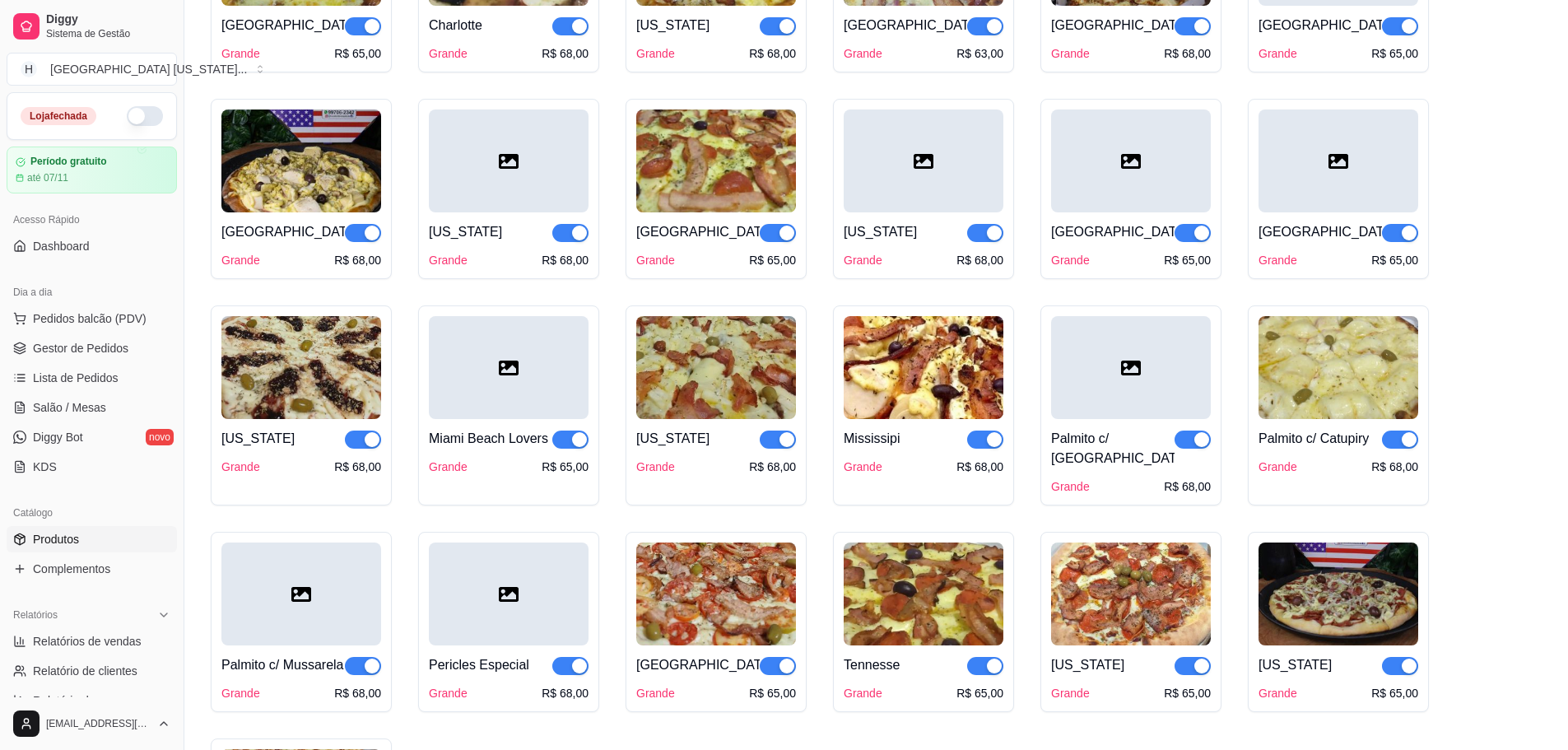
click at [918, 169] on icon at bounding box center [924, 161] width 20 height 15
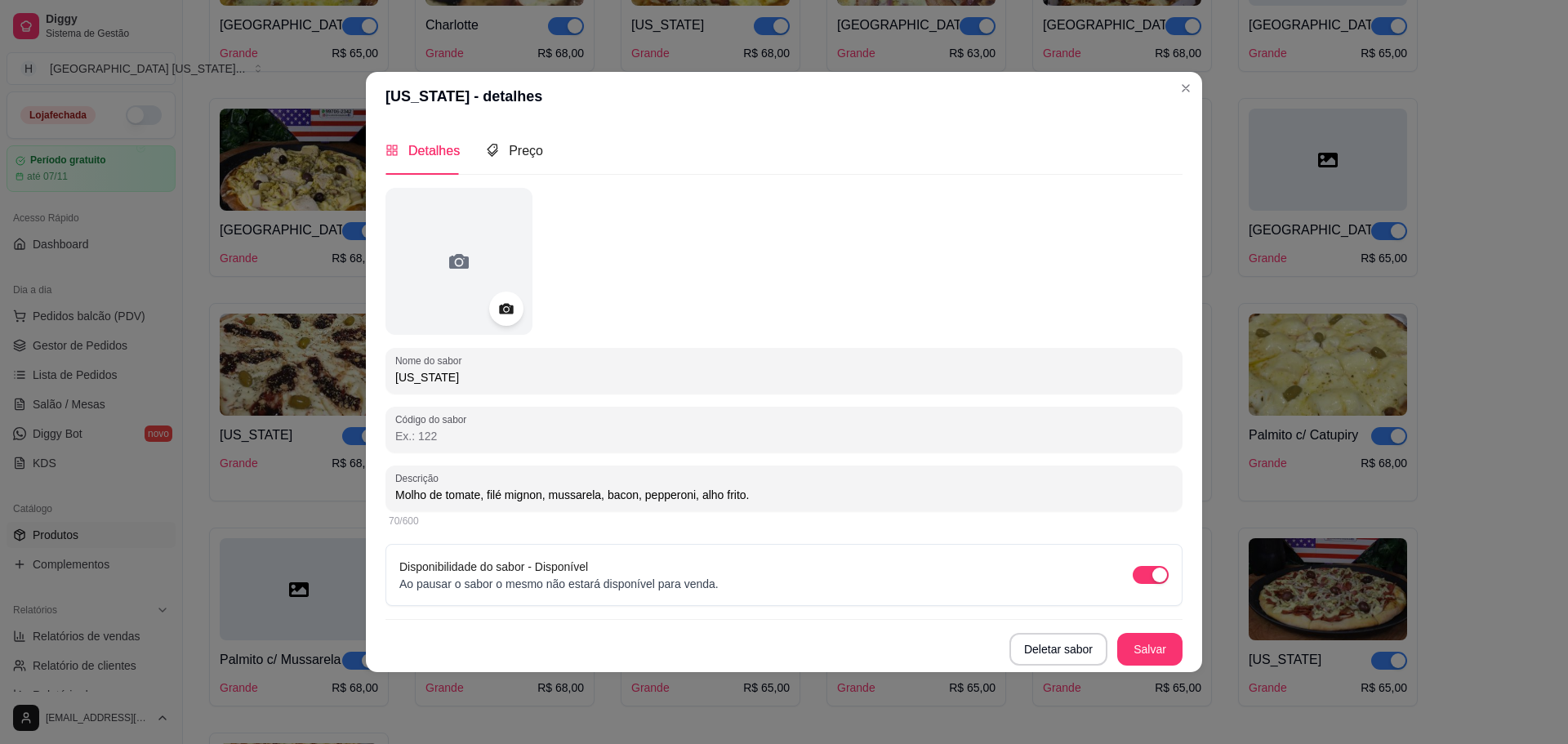
click at [501, 301] on icon at bounding box center [506, 308] width 19 height 19
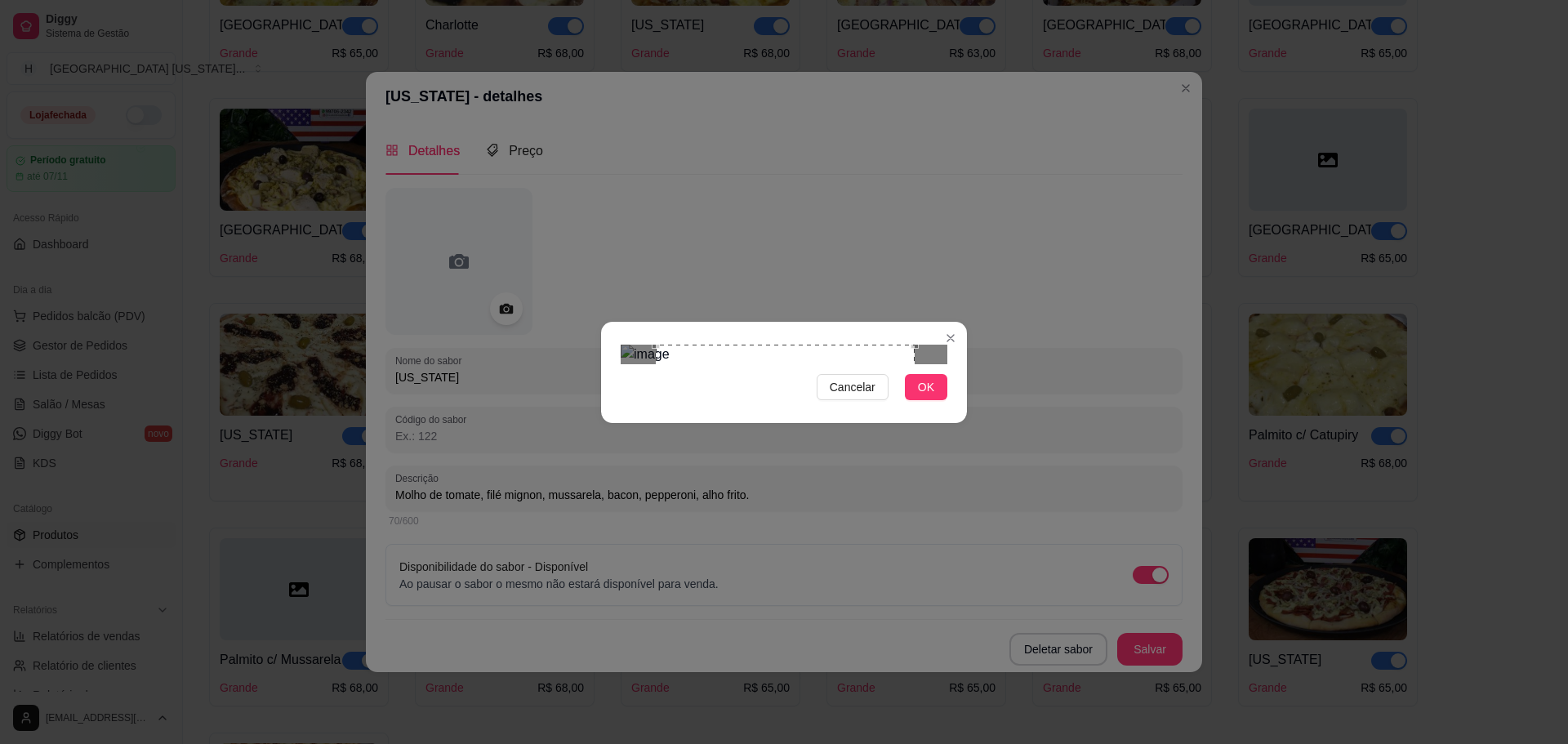
click at [913, 474] on div "Use the arrow keys to move the crop selection area" at bounding box center [785, 473] width 259 height 259
click at [907, 470] on div "Use the arrow keys to move the crop selection area" at bounding box center [783, 471] width 254 height 254
click at [898, 458] on div "Use the arrow keys to move the crop selection area" at bounding box center [789, 471] width 254 height 254
click at [919, 396] on span "OK" at bounding box center [926, 387] width 16 height 18
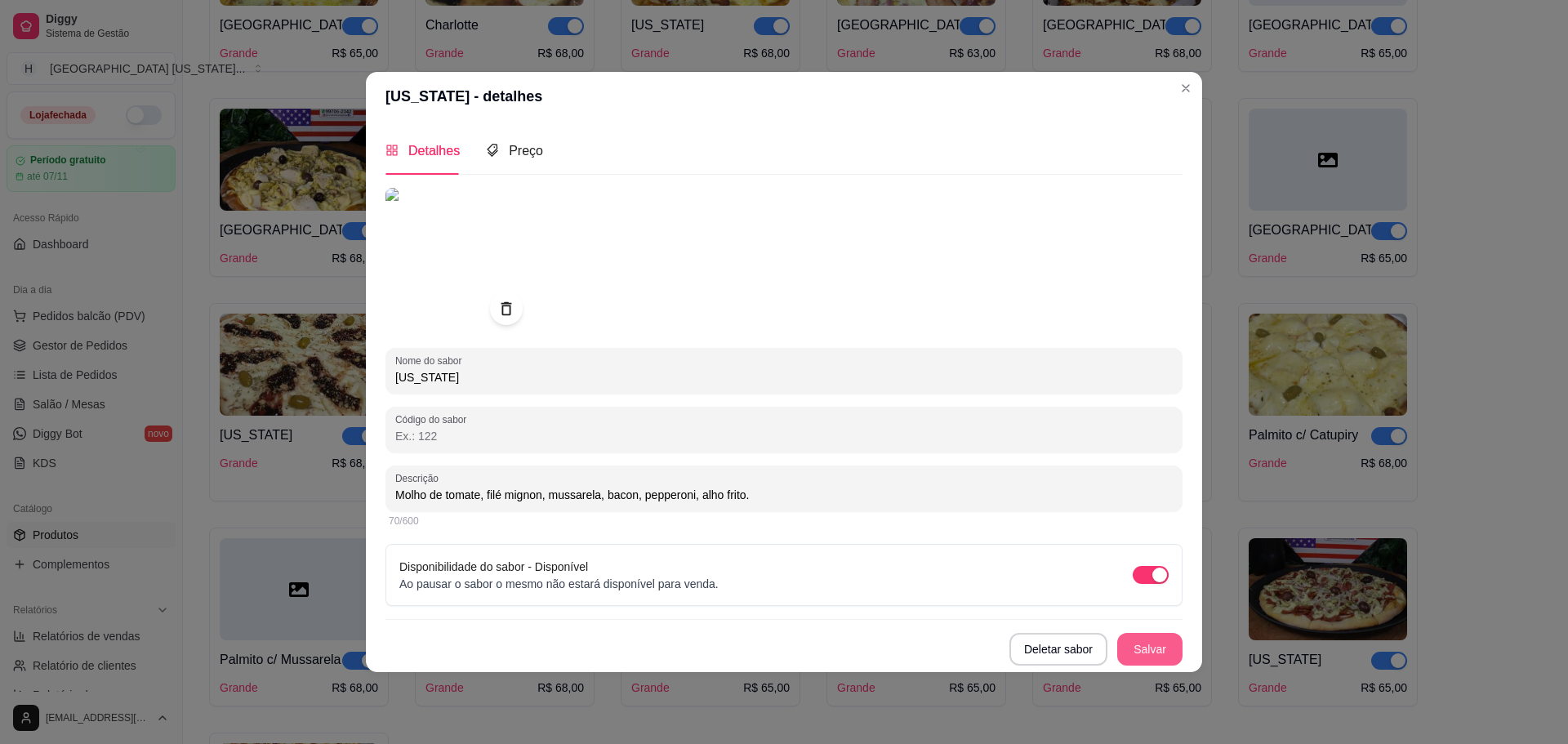
click at [1163, 649] on button "Salvar" at bounding box center [1150, 649] width 66 height 32
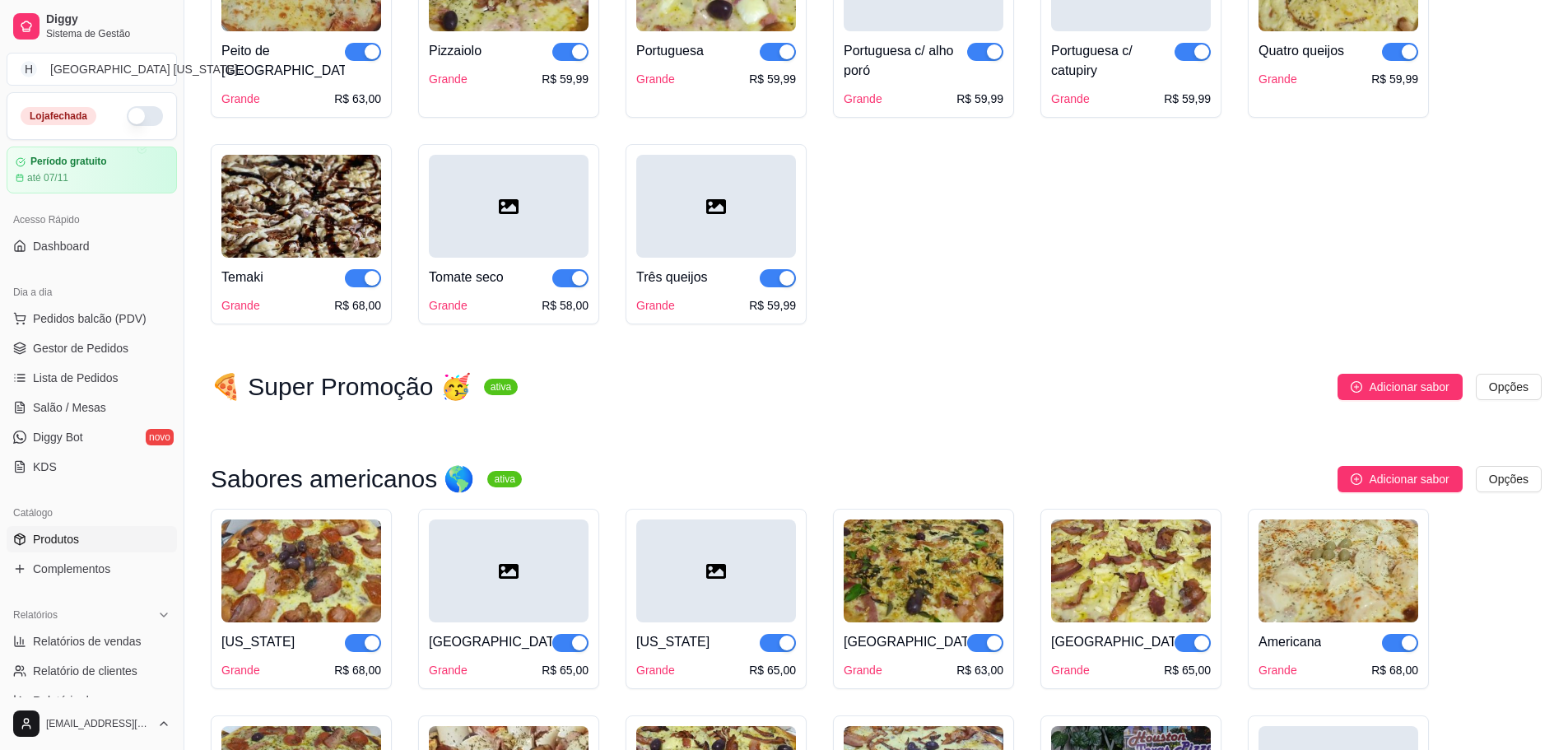
scroll to position [1712, 0]
